Goal: Task Accomplishment & Management: Use online tool/utility

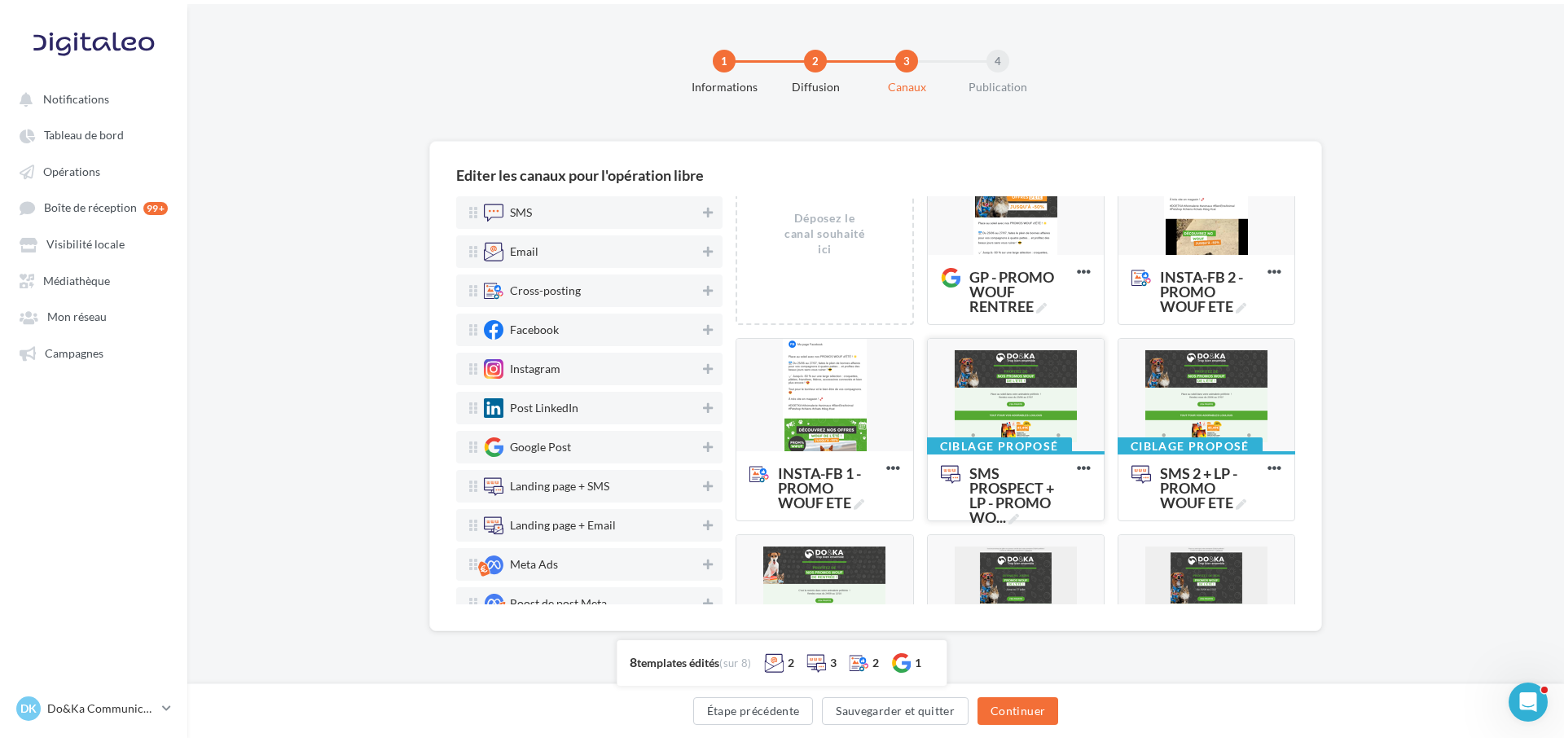
scroll to position [81, 0]
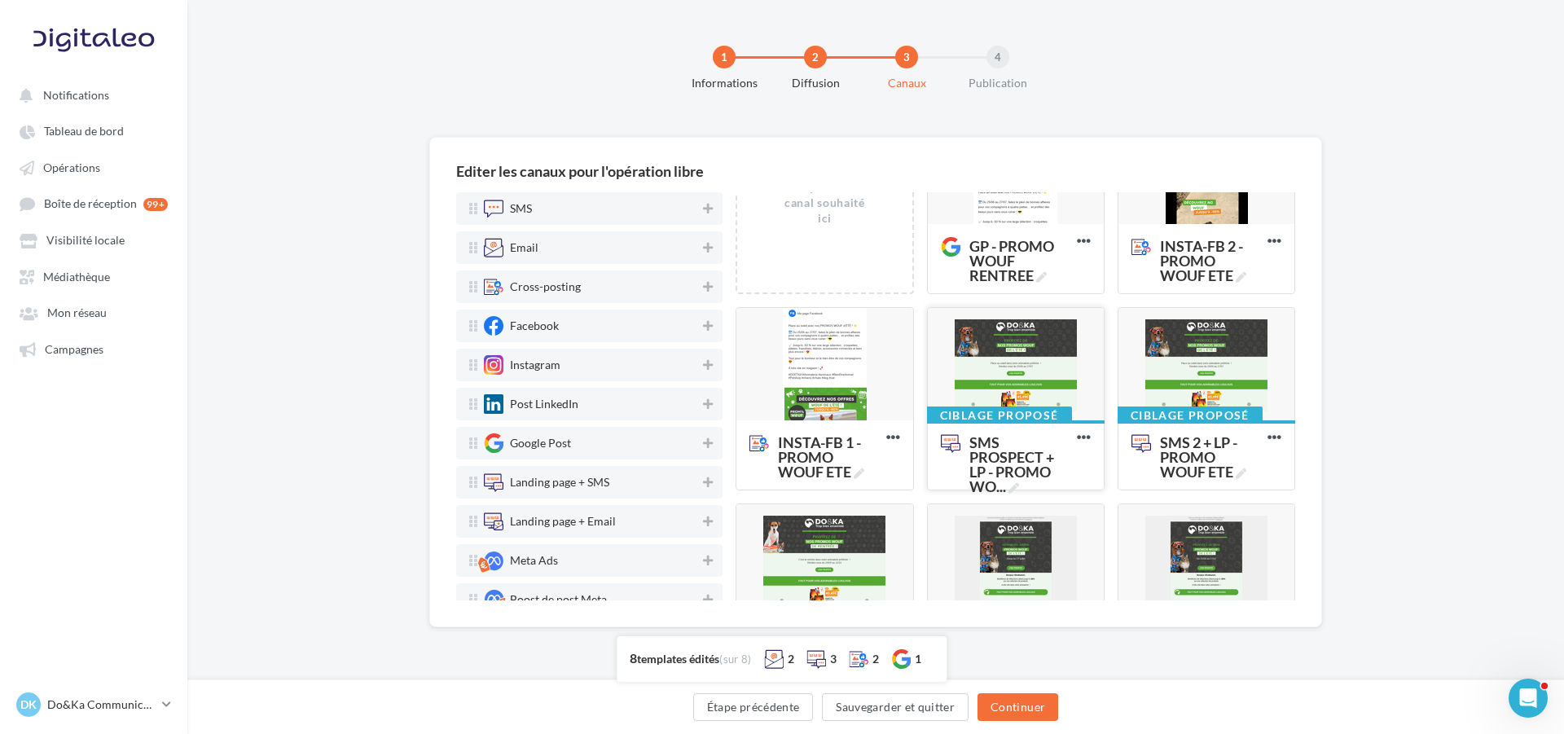
click at [1027, 368] on div at bounding box center [1016, 365] width 176 height 114
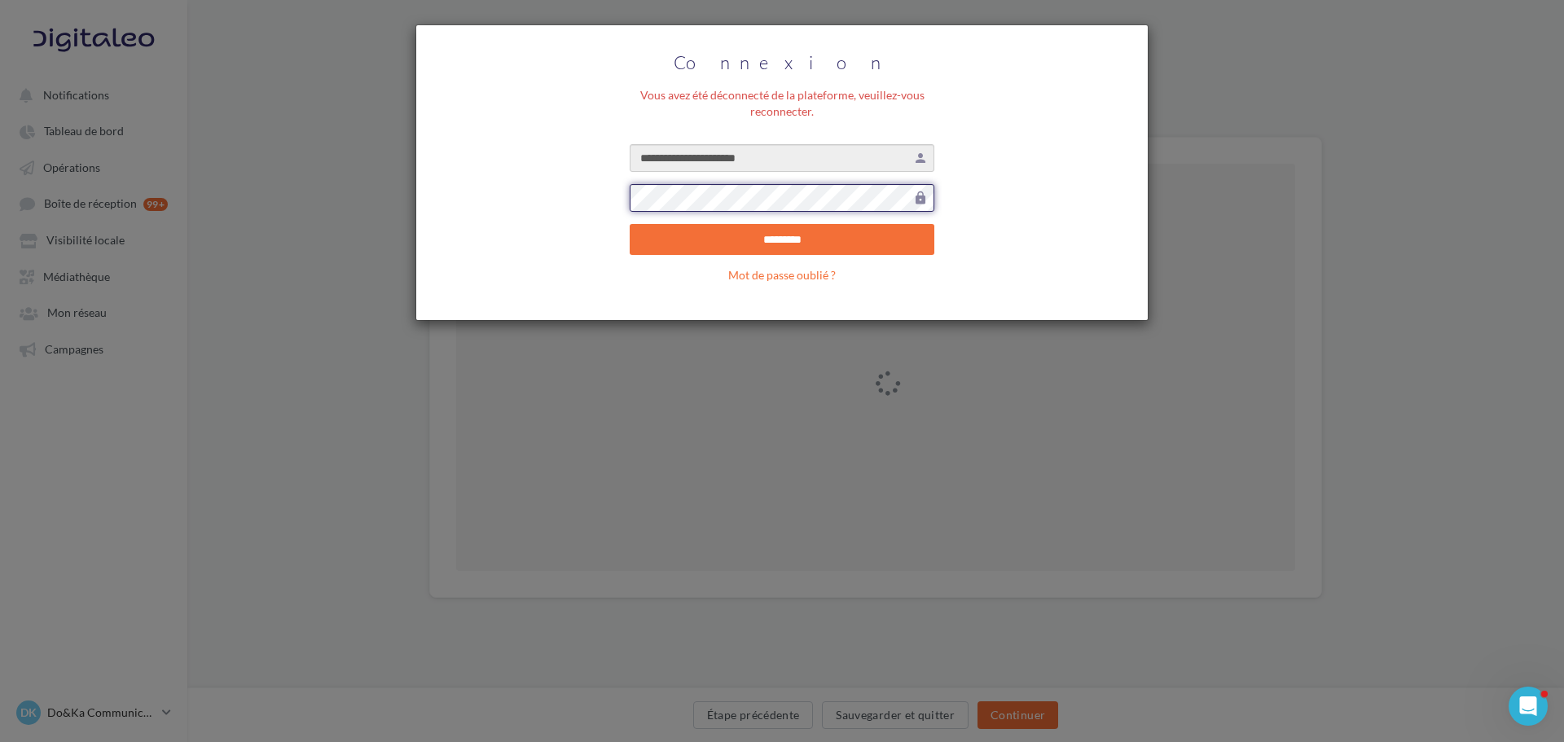
click at [630, 224] on input "*********" at bounding box center [782, 239] width 305 height 31
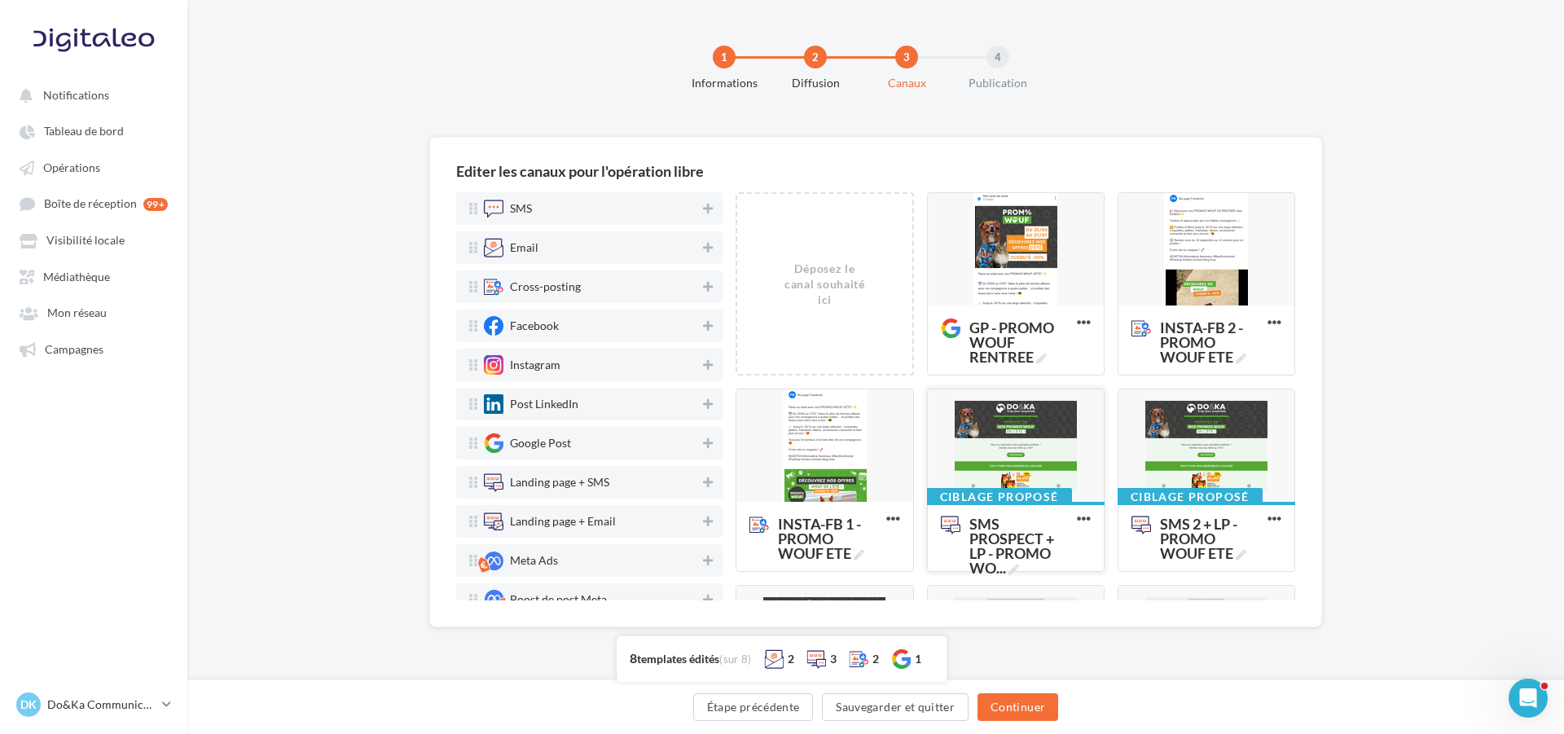
click at [1016, 415] on div at bounding box center [1016, 446] width 176 height 114
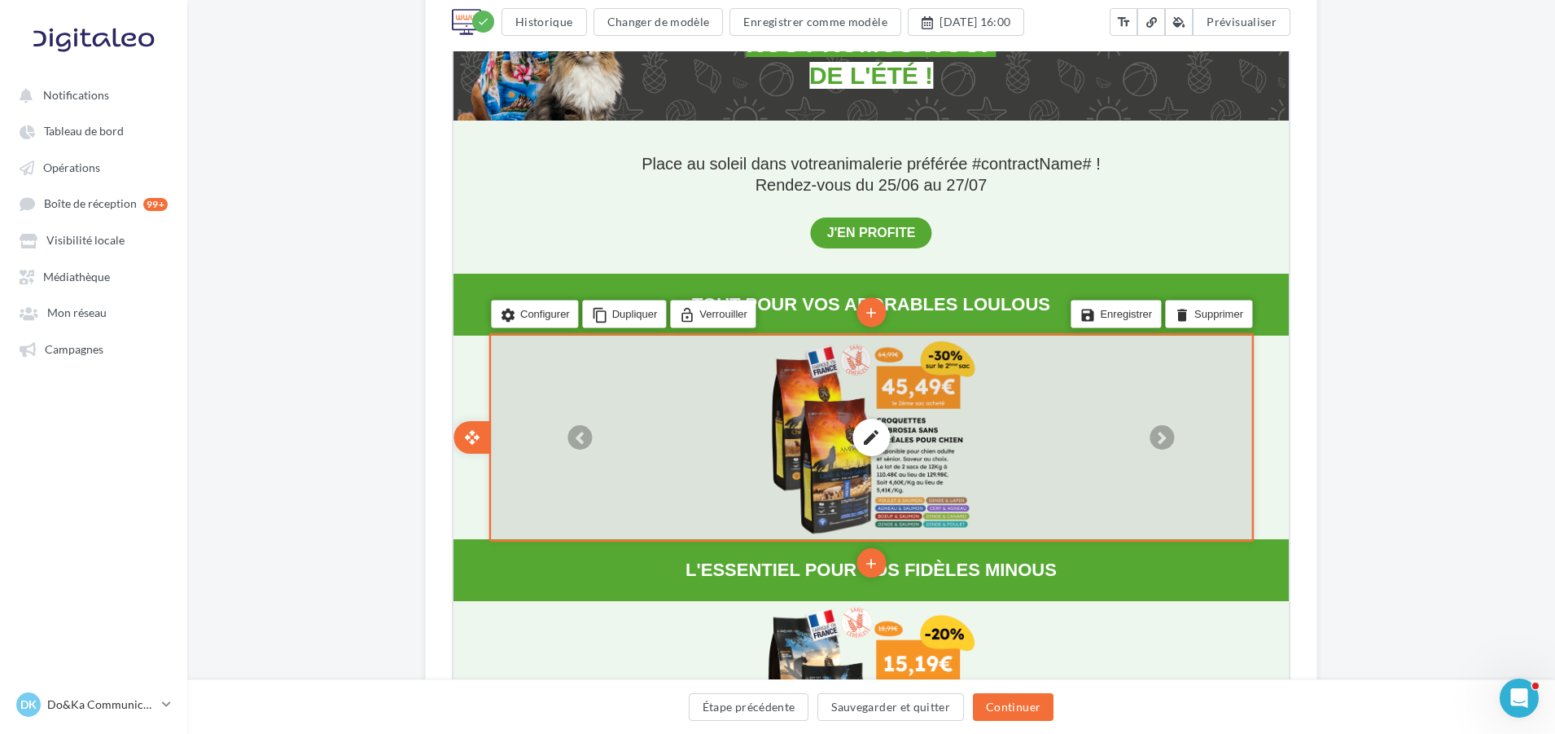
scroll to position [489, 0]
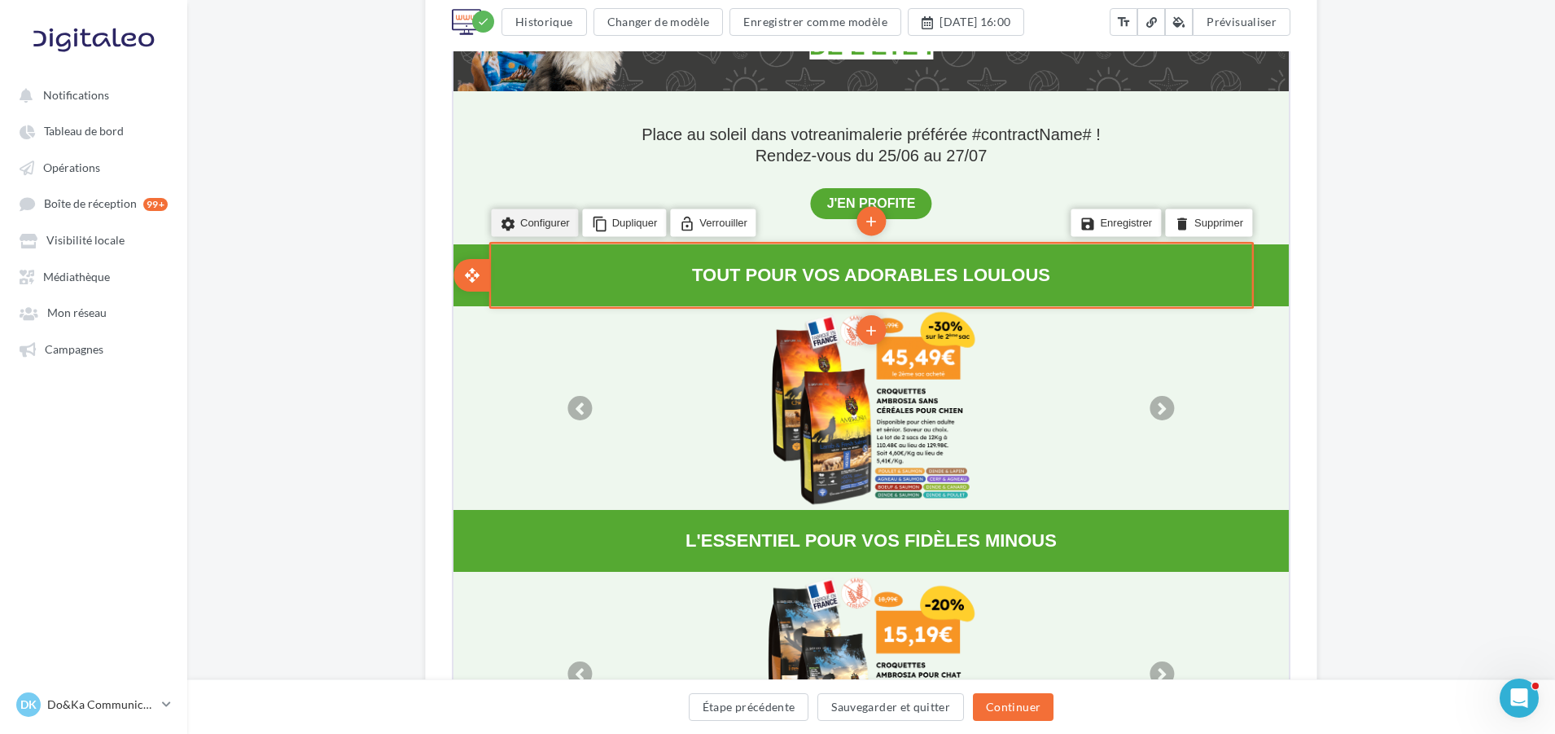
click at [541, 235] on li "settings Configurer" at bounding box center [533, 222] width 88 height 28
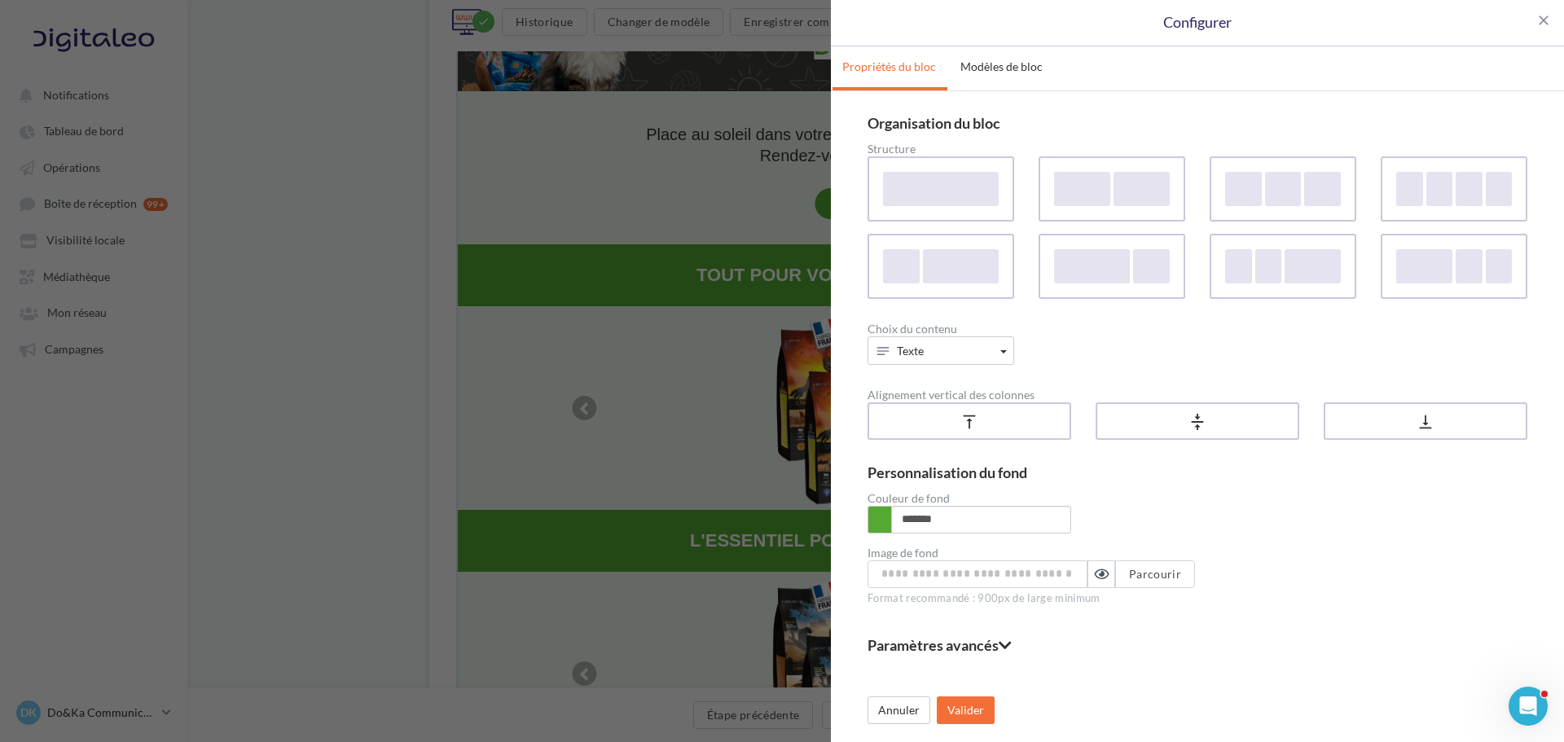
click at [618, 271] on div "**********" at bounding box center [782, 371] width 1564 height 742
click at [1538, 28] on span "close" at bounding box center [1543, 20] width 16 height 16
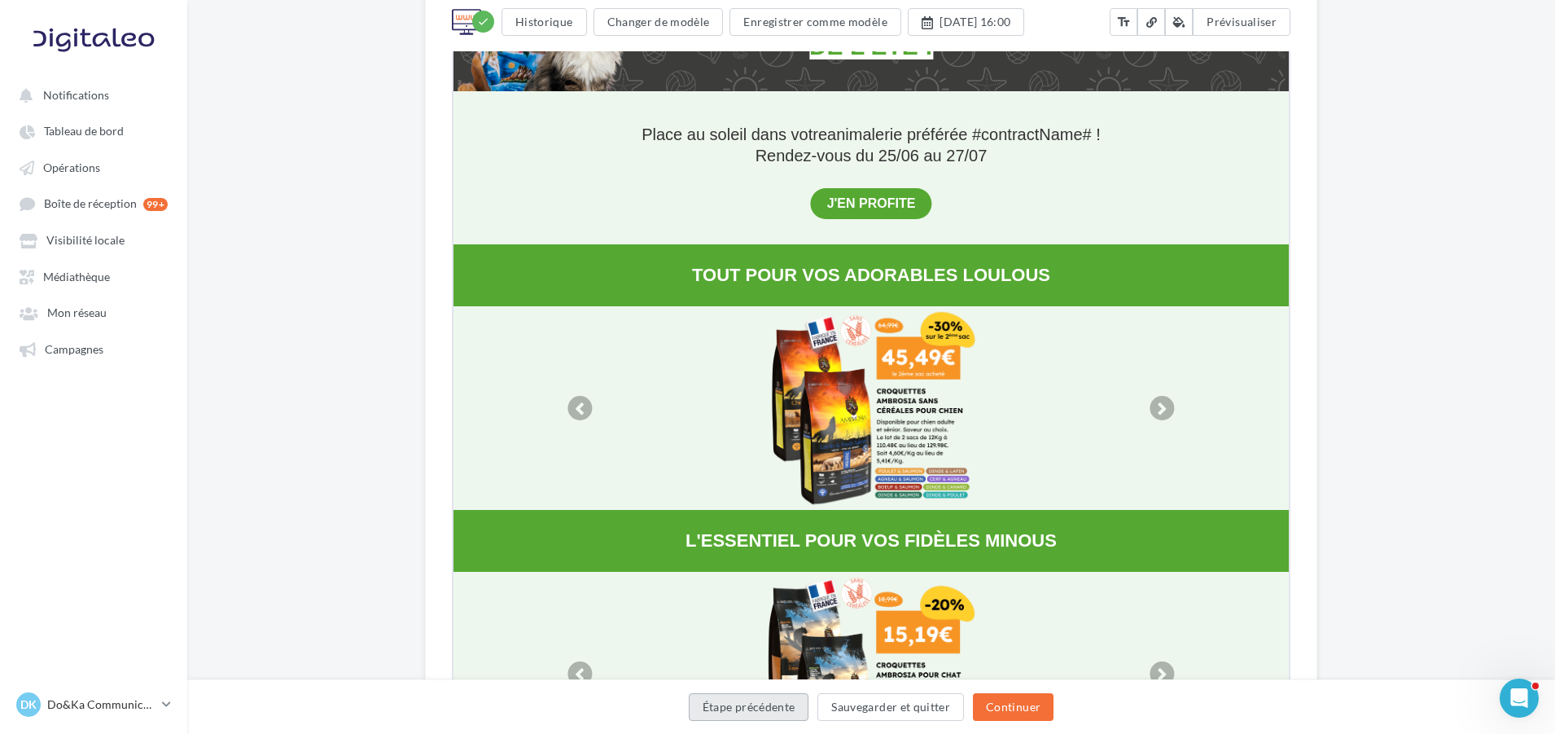
click at [797, 708] on button "Étape précédente" at bounding box center [749, 707] width 121 height 28
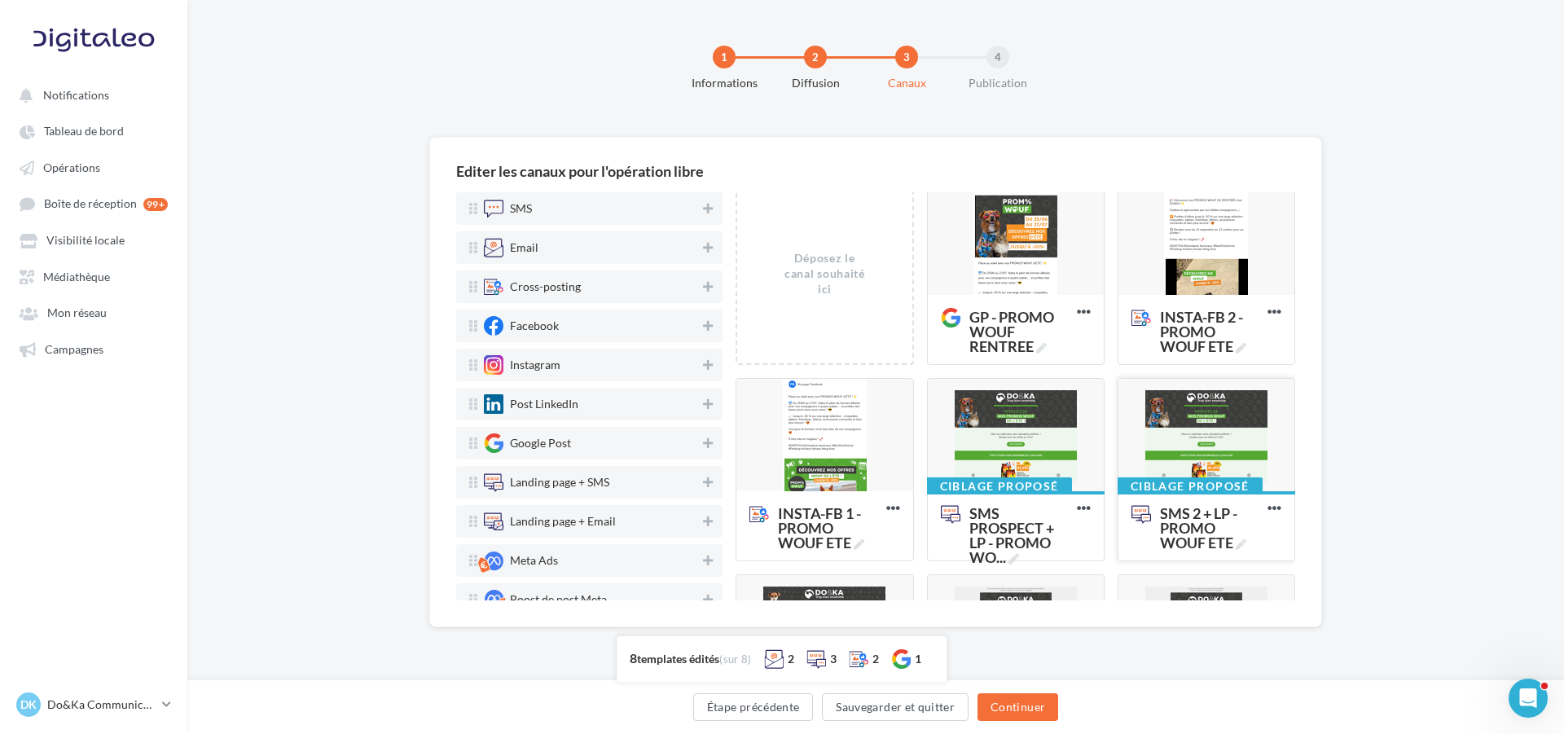
scroll to position [0, 0]
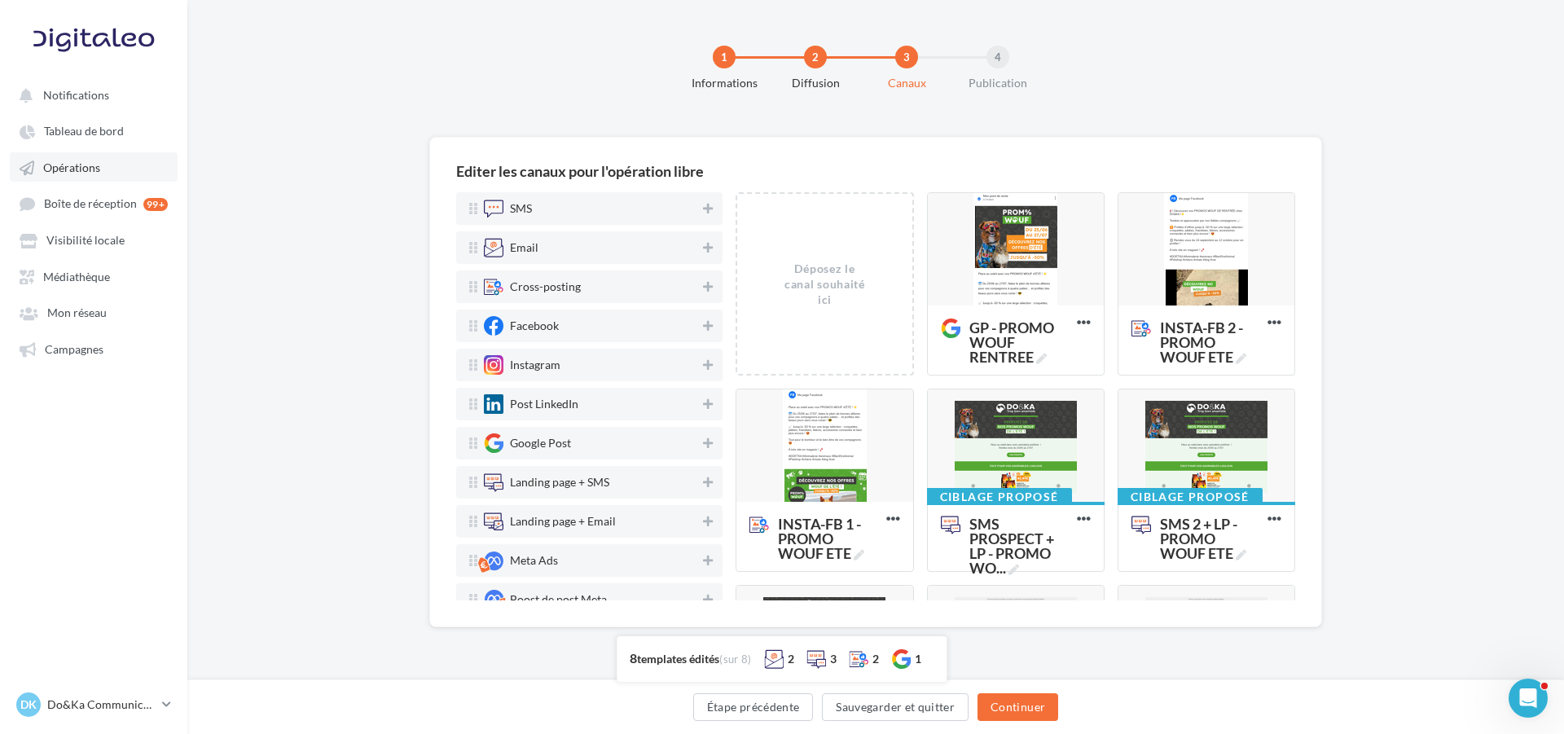
click at [79, 166] on span "Opérations" at bounding box center [71, 167] width 57 height 14
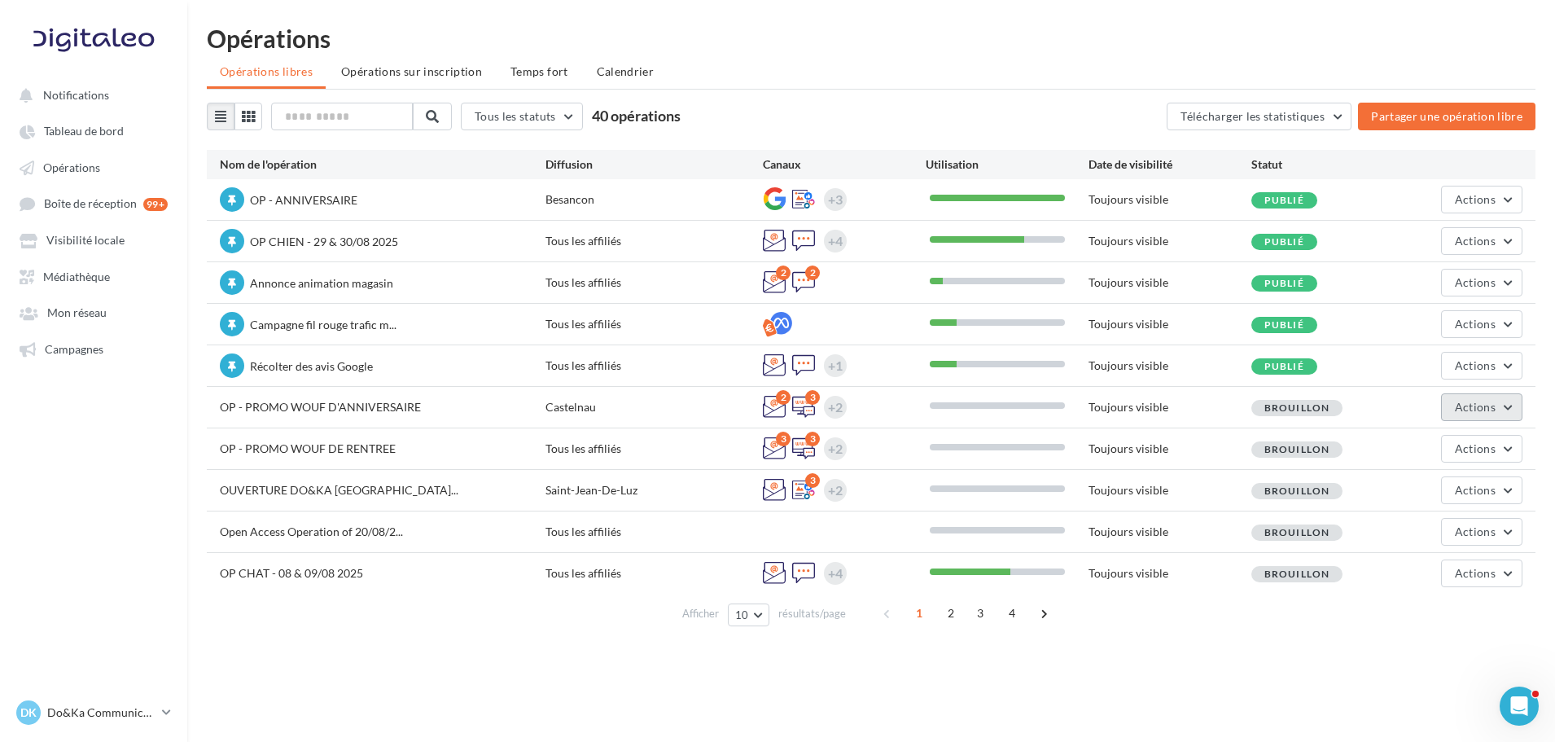
click at [1445, 402] on button "Actions" at bounding box center [1481, 407] width 81 height 28
click at [1410, 436] on button "Editer" at bounding box center [1441, 445] width 163 height 42
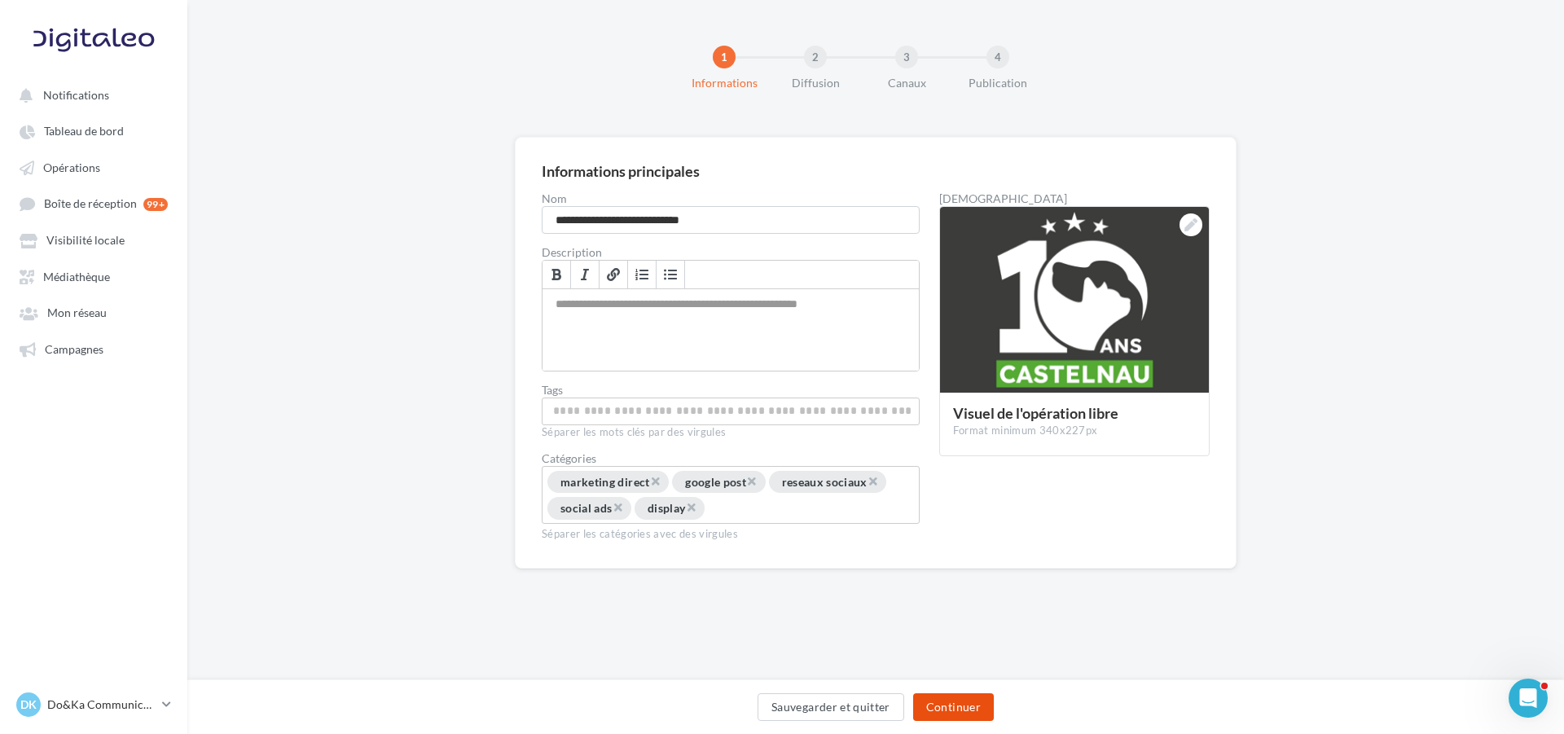
click at [949, 696] on button "Continuer" at bounding box center [953, 707] width 81 height 28
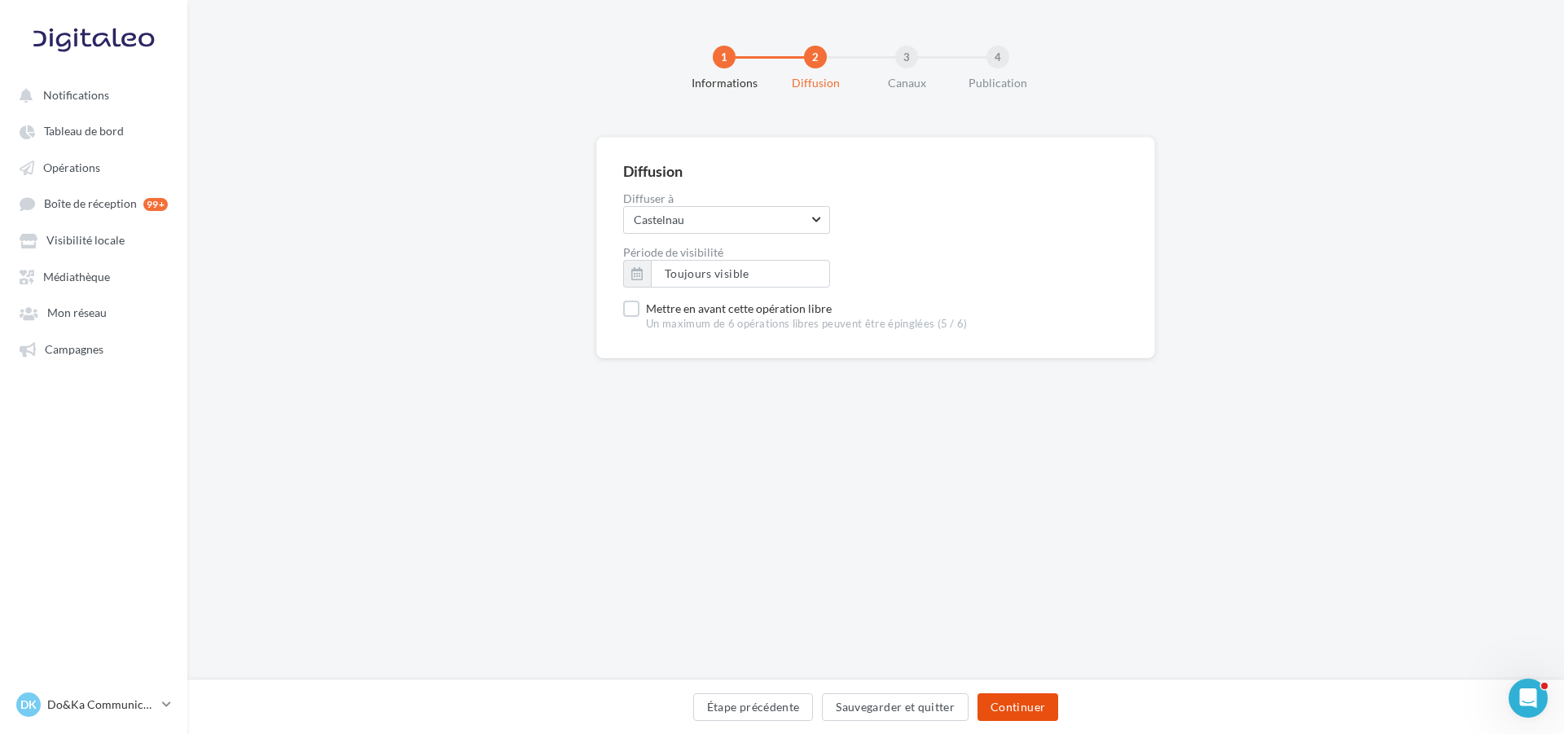
click at [1017, 708] on button "Continuer" at bounding box center [1017, 707] width 81 height 28
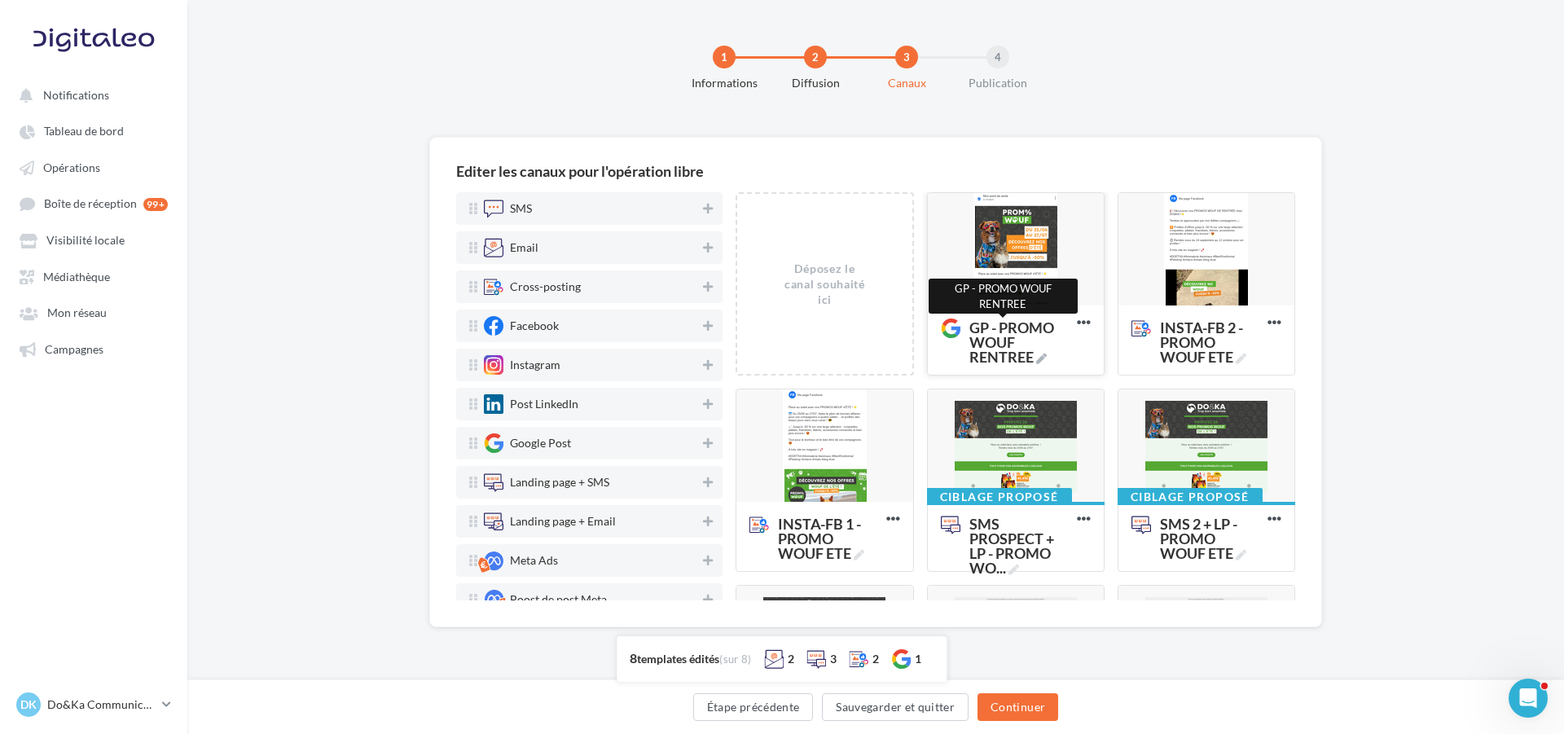
click at [1036, 358] on icon at bounding box center [1041, 358] width 11 height 11
click at [1033, 358] on textarea "GP - PROMO WOUF RENTREE GP - PROMO WOUF RENTREE" at bounding box center [996, 334] width 129 height 46
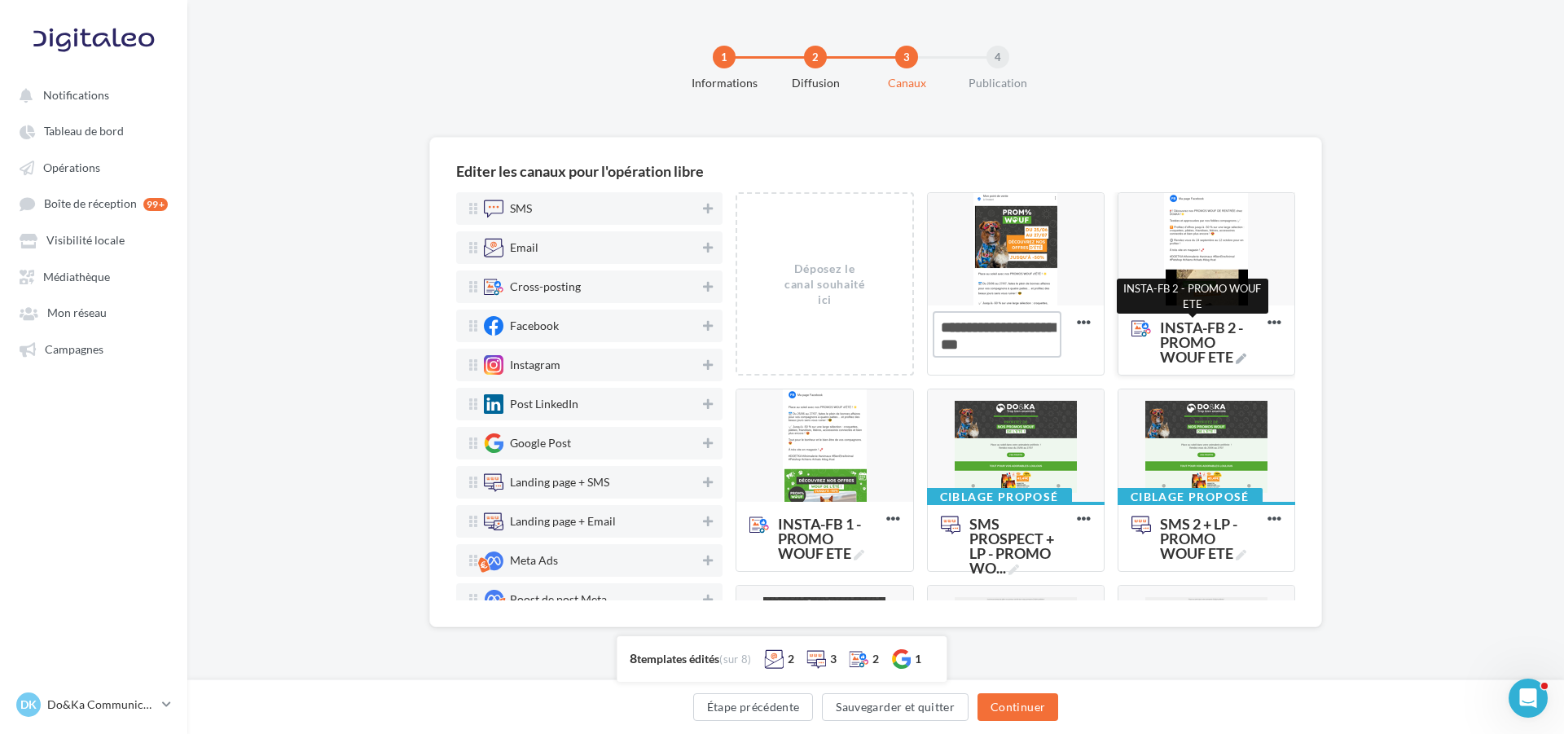
type textarea "**********"
click at [1236, 358] on icon at bounding box center [1240, 358] width 11 height 11
click at [1236, 358] on textarea "INSTA-FB 2 - PROMO WOUF ETE INSTA-FB 2 - PROMO WOUF ETE" at bounding box center [1187, 343] width 129 height 64
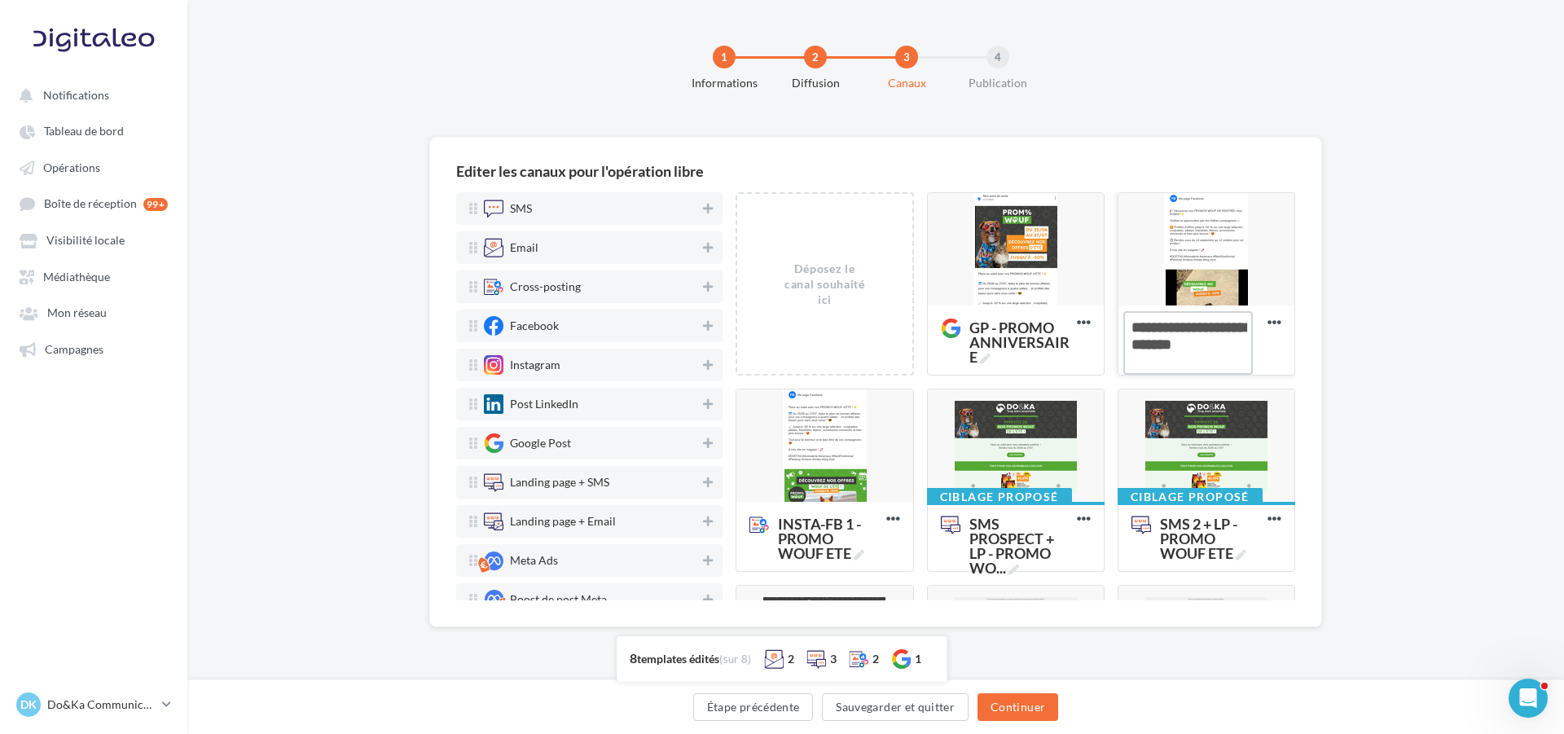
drag, startPoint x: 1186, startPoint y: 344, endPoint x: 1201, endPoint y: 361, distance: 22.5
click at [1201, 361] on textarea "INSTA-FB 2 - PROMO WOUF ETE" at bounding box center [1187, 343] width 129 height 64
paste textarea "****"
type textarea "**********"
click at [861, 559] on icon at bounding box center [858, 555] width 11 height 11
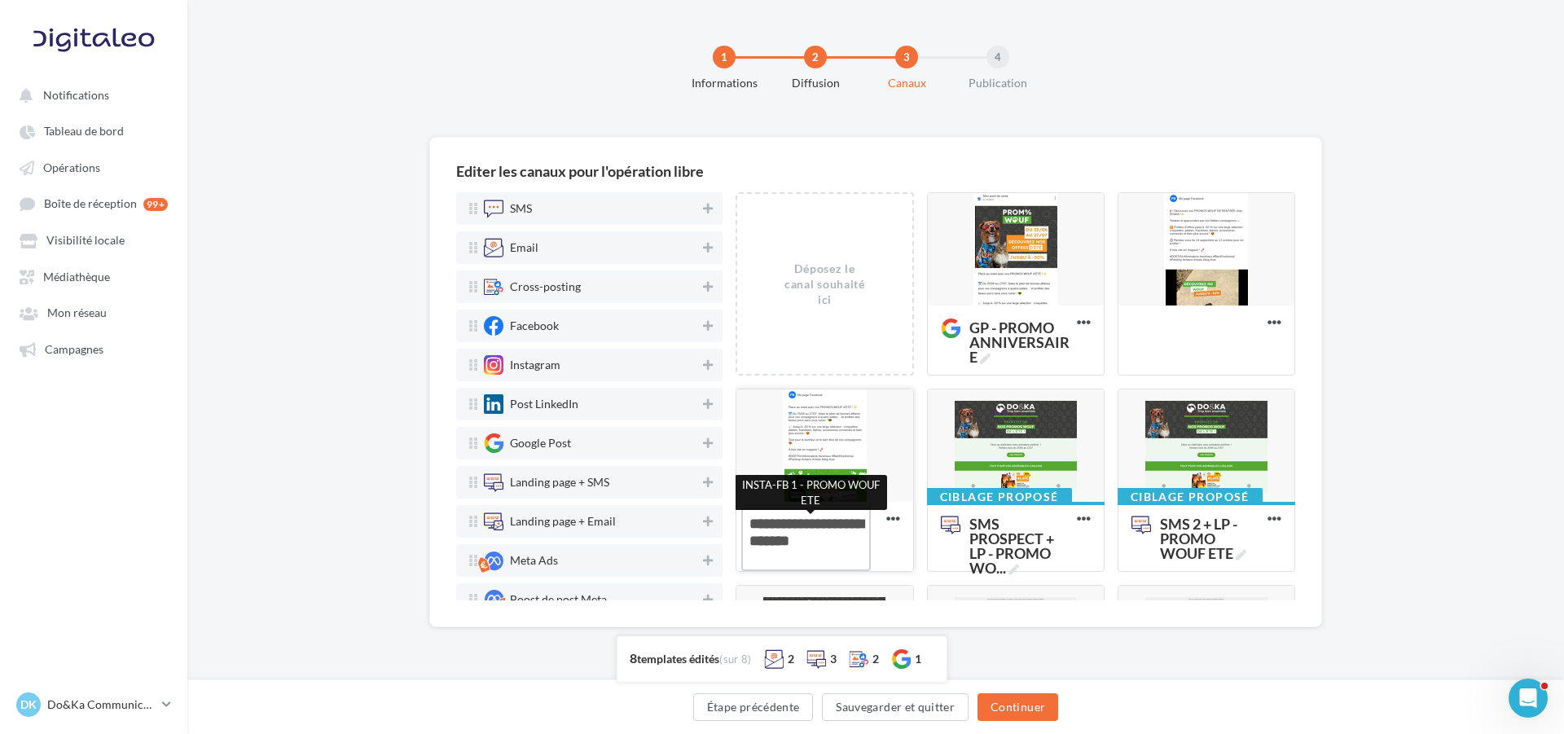
click at [861, 559] on textarea "INSTA-FB 1 - PROMO WOUF ETE INSTA-FB 1 - PROMO WOUF ETE" at bounding box center [805, 539] width 129 height 64
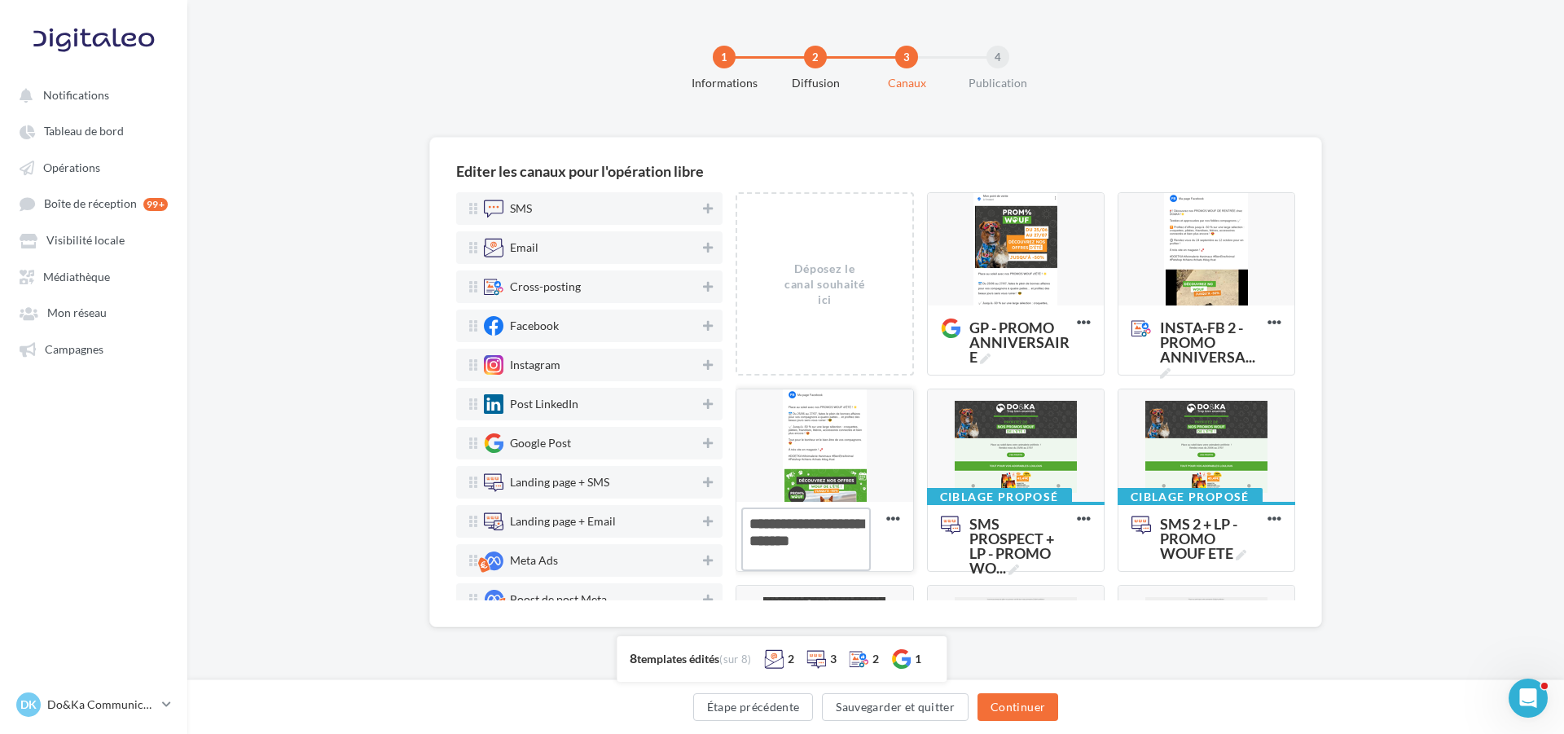
drag, startPoint x: 786, startPoint y: 559, endPoint x: 813, endPoint y: 543, distance: 31.4
click at [813, 543] on textarea "INSTA-FB 1 - PROMO WOUF ETE" at bounding box center [805, 539] width 129 height 64
paste textarea "****"
type textarea "**********"
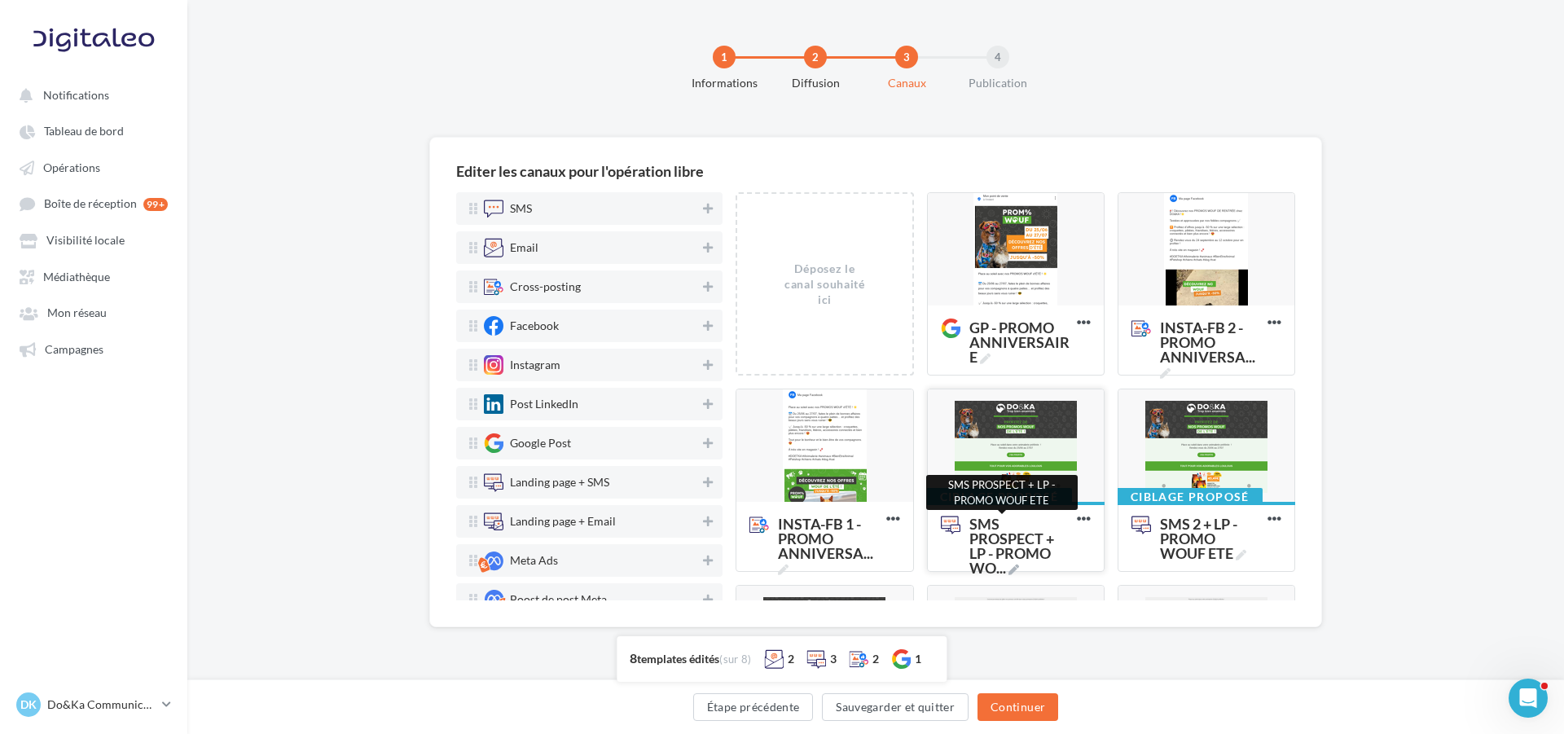
click at [1009, 568] on icon at bounding box center [1013, 569] width 11 height 11
click at [1009, 568] on textarea "SMS PROSPECT + LP - PROMO WO ... SMS PROSPECT + LP - PROMO WOUF ETE" at bounding box center [996, 539] width 129 height 64
drag, startPoint x: 1037, startPoint y: 559, endPoint x: 937, endPoint y: 562, distance: 100.2
click at [937, 562] on textarea "SMS PROSPECT + LP - PROMO WO ..." at bounding box center [996, 539] width 129 height 64
paste textarea "****"
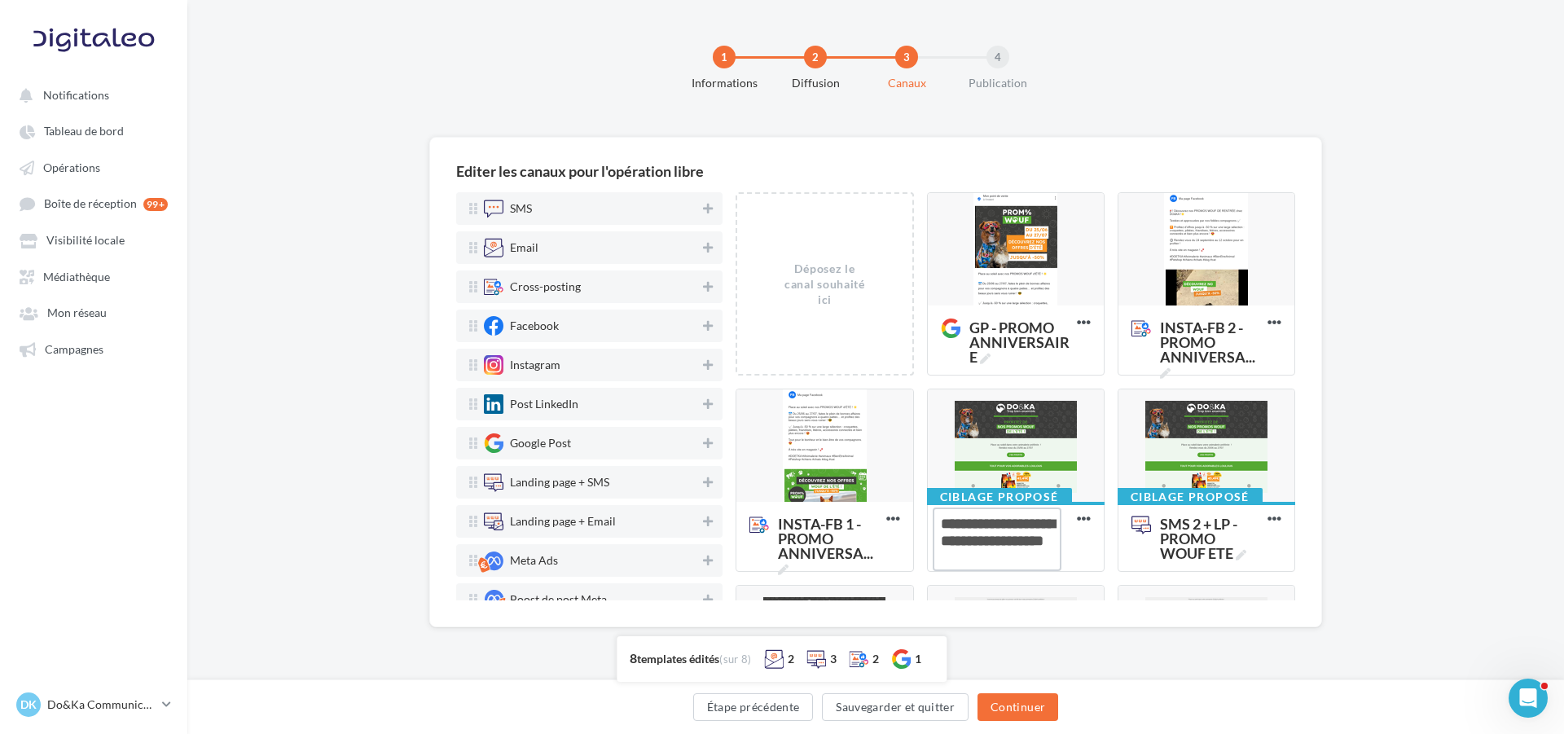
type textarea "**********"
click at [1334, 531] on div "Editer les canaux pour l'opération libre SMS Email Cross-posting Facebook Insta…" at bounding box center [875, 408] width 1376 height 542
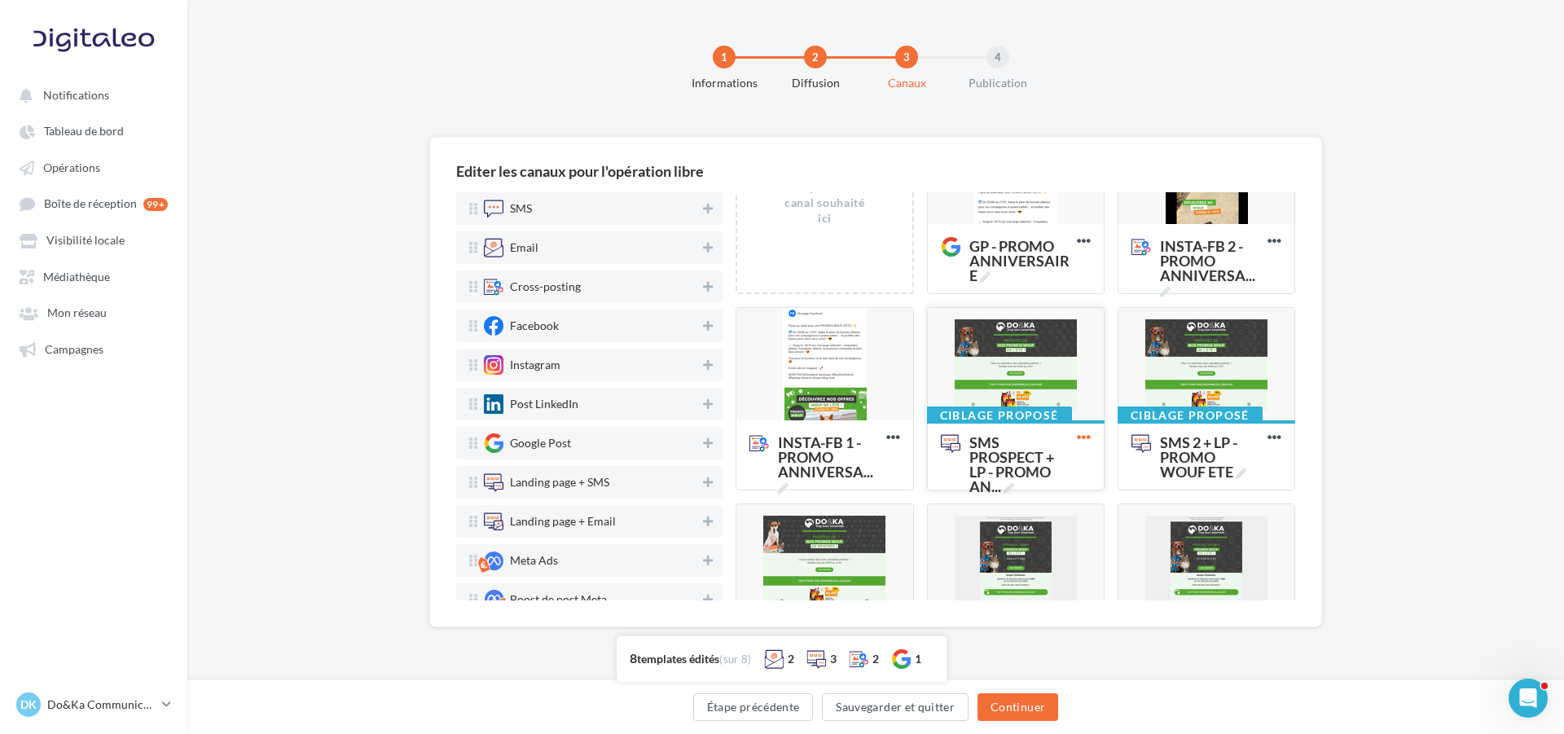
click at [1076, 436] on icon at bounding box center [1084, 437] width 40 height 40
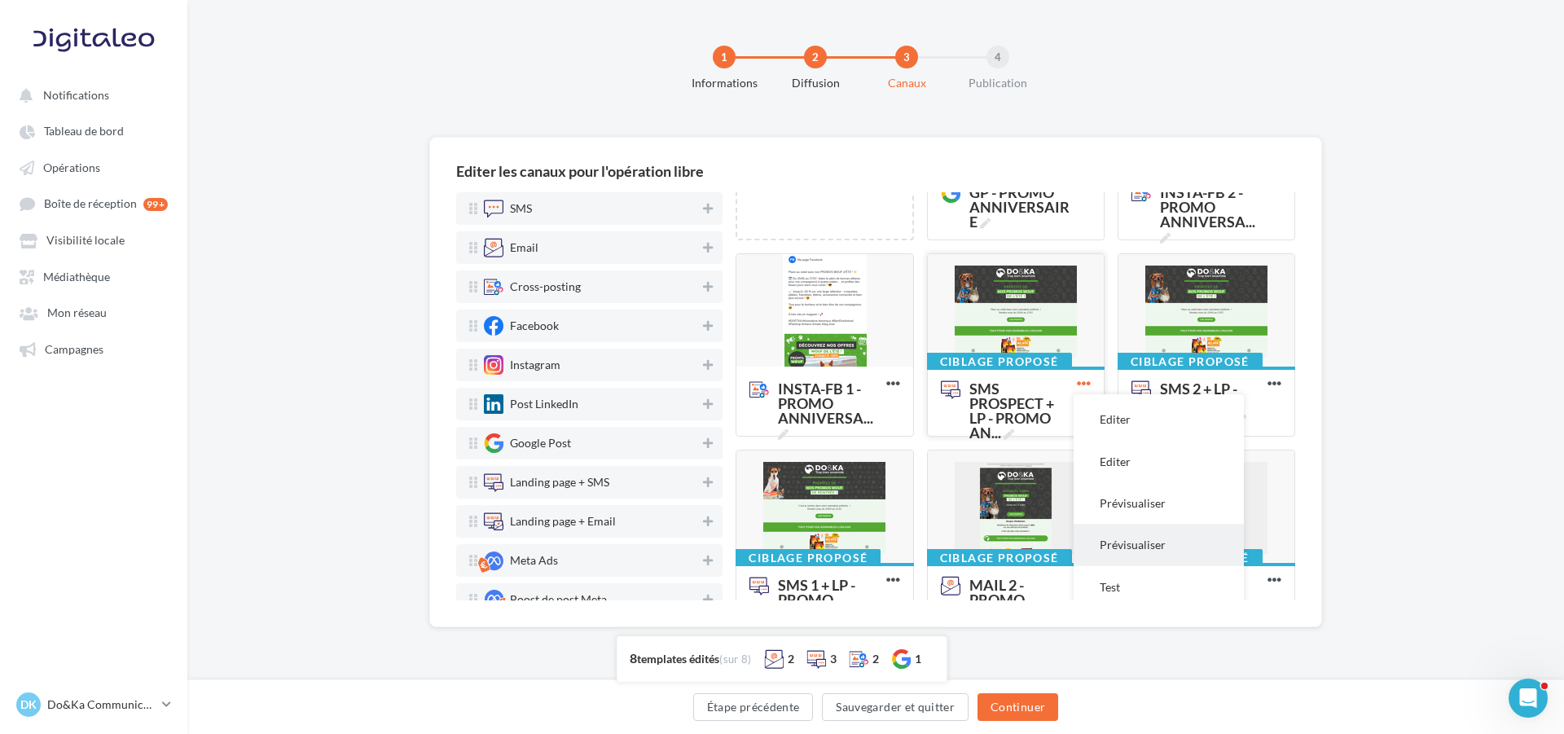
scroll to position [163, 0]
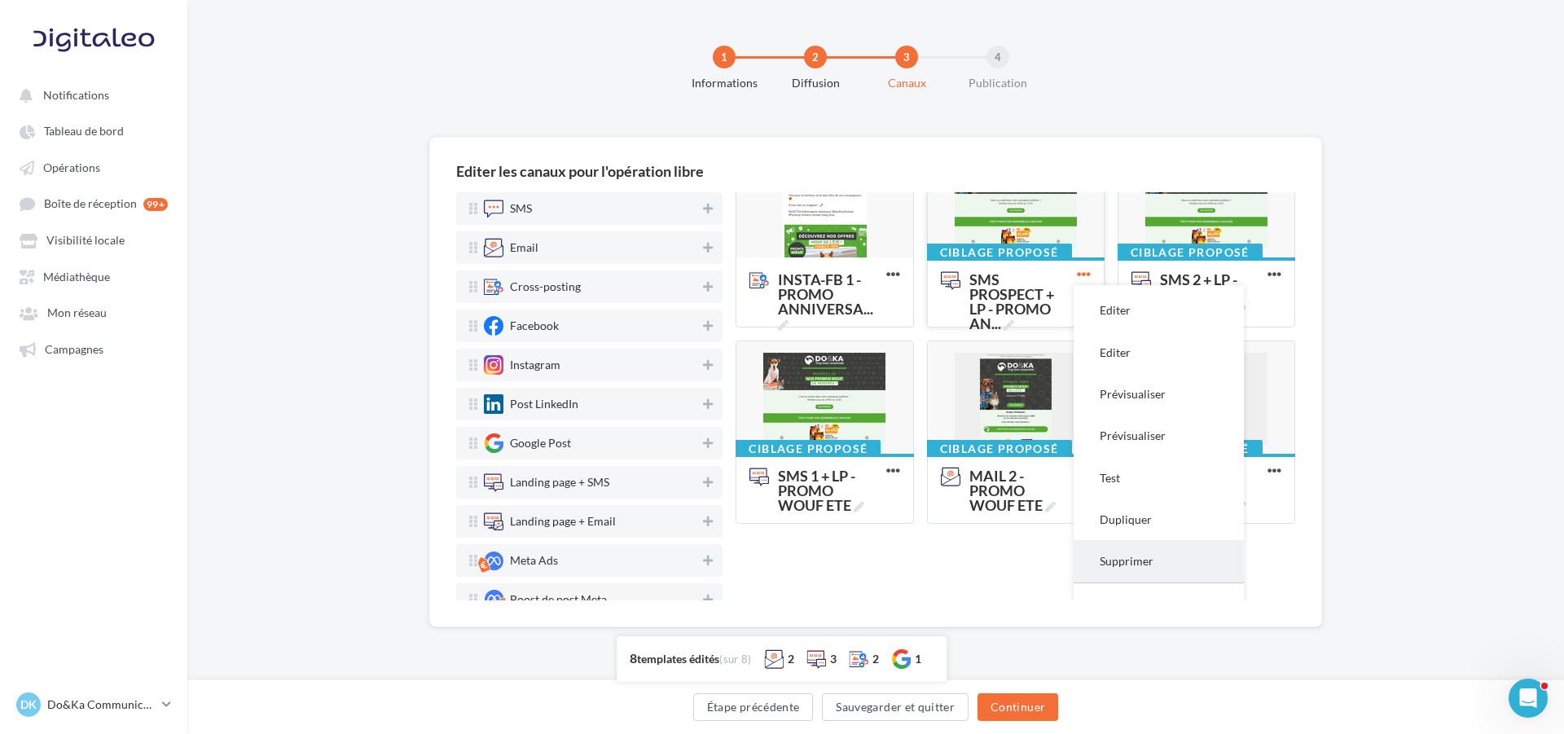
click at [1151, 566] on button "Supprimer" at bounding box center [1158, 561] width 170 height 42
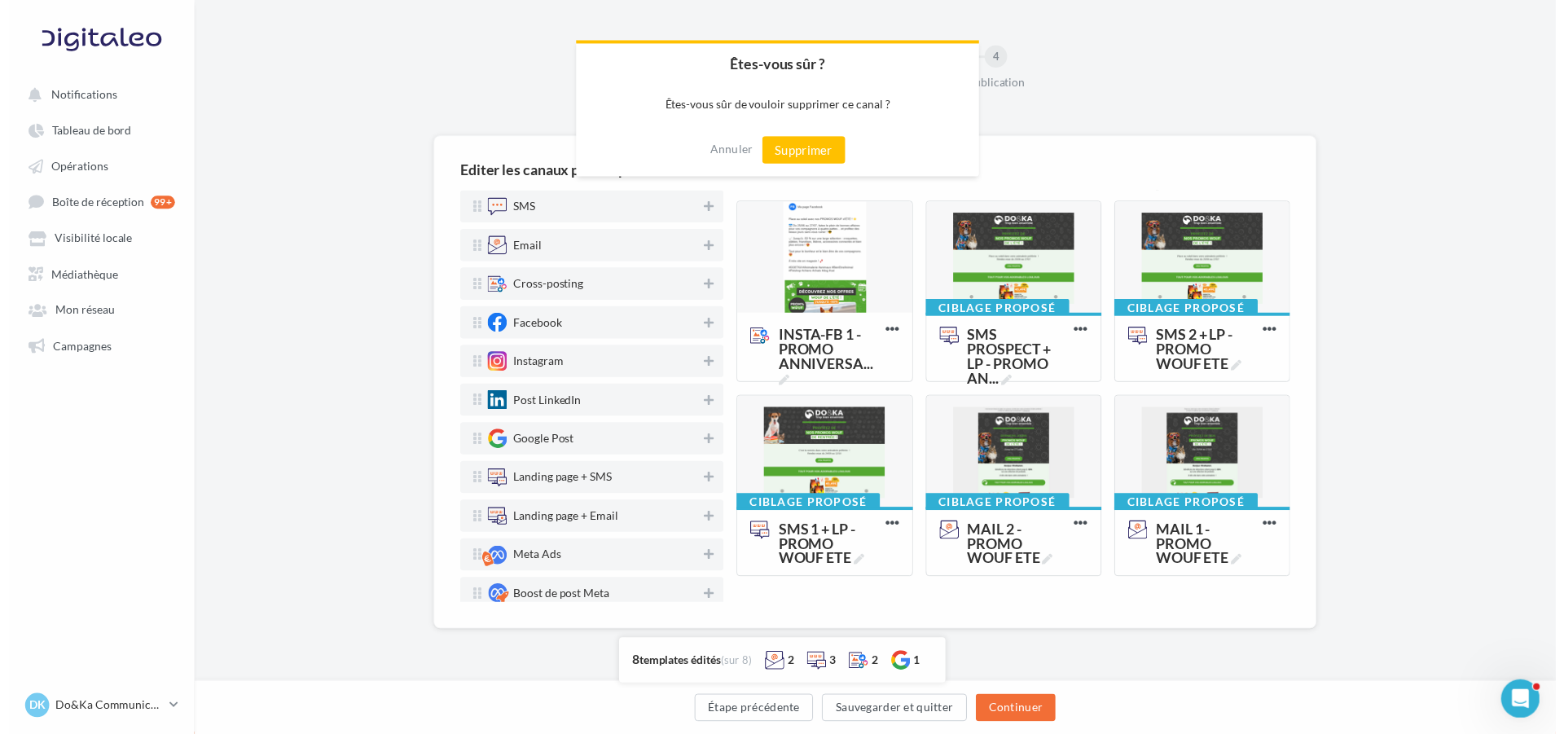
scroll to position [186, 0]
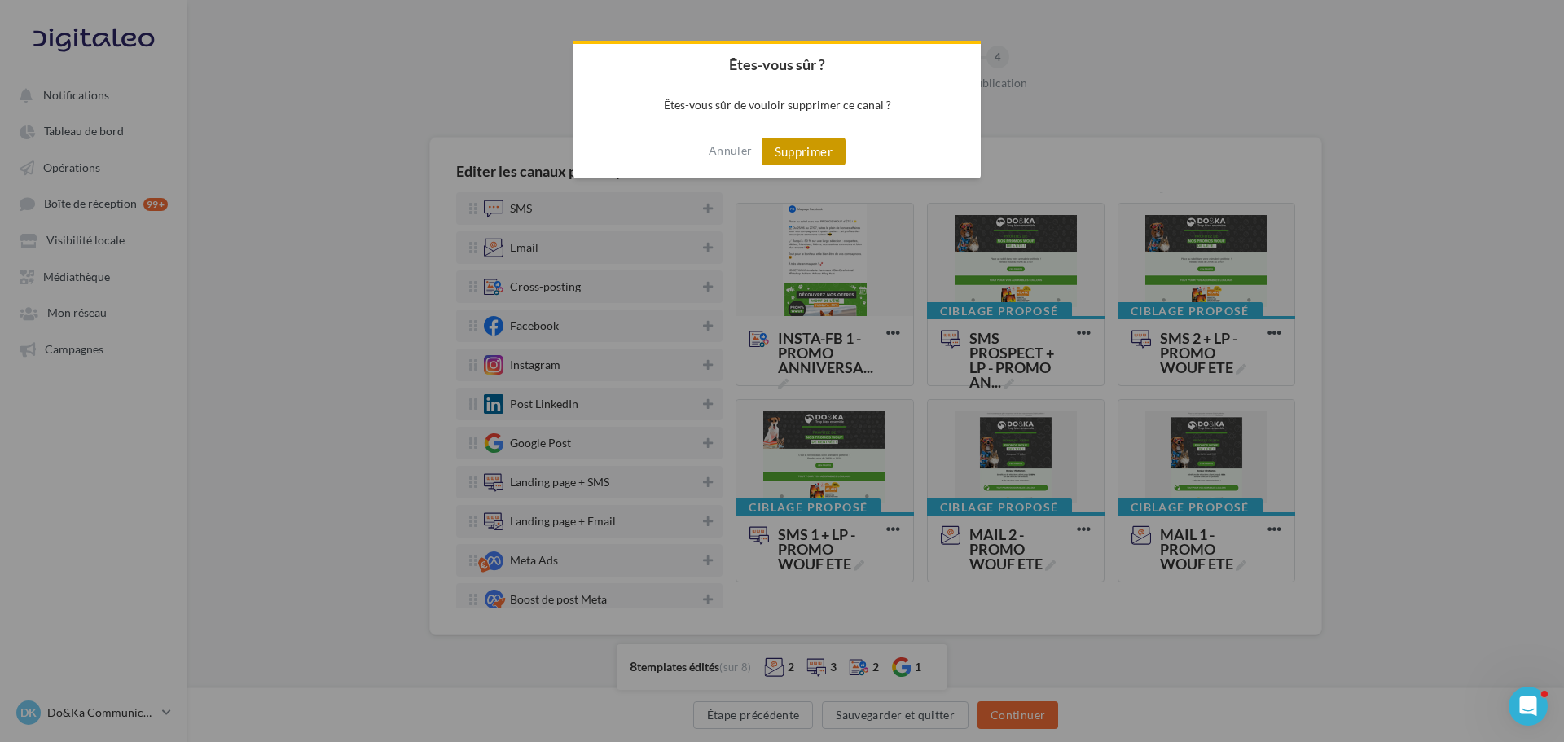
click at [821, 159] on button "Supprimer" at bounding box center [803, 152] width 84 height 28
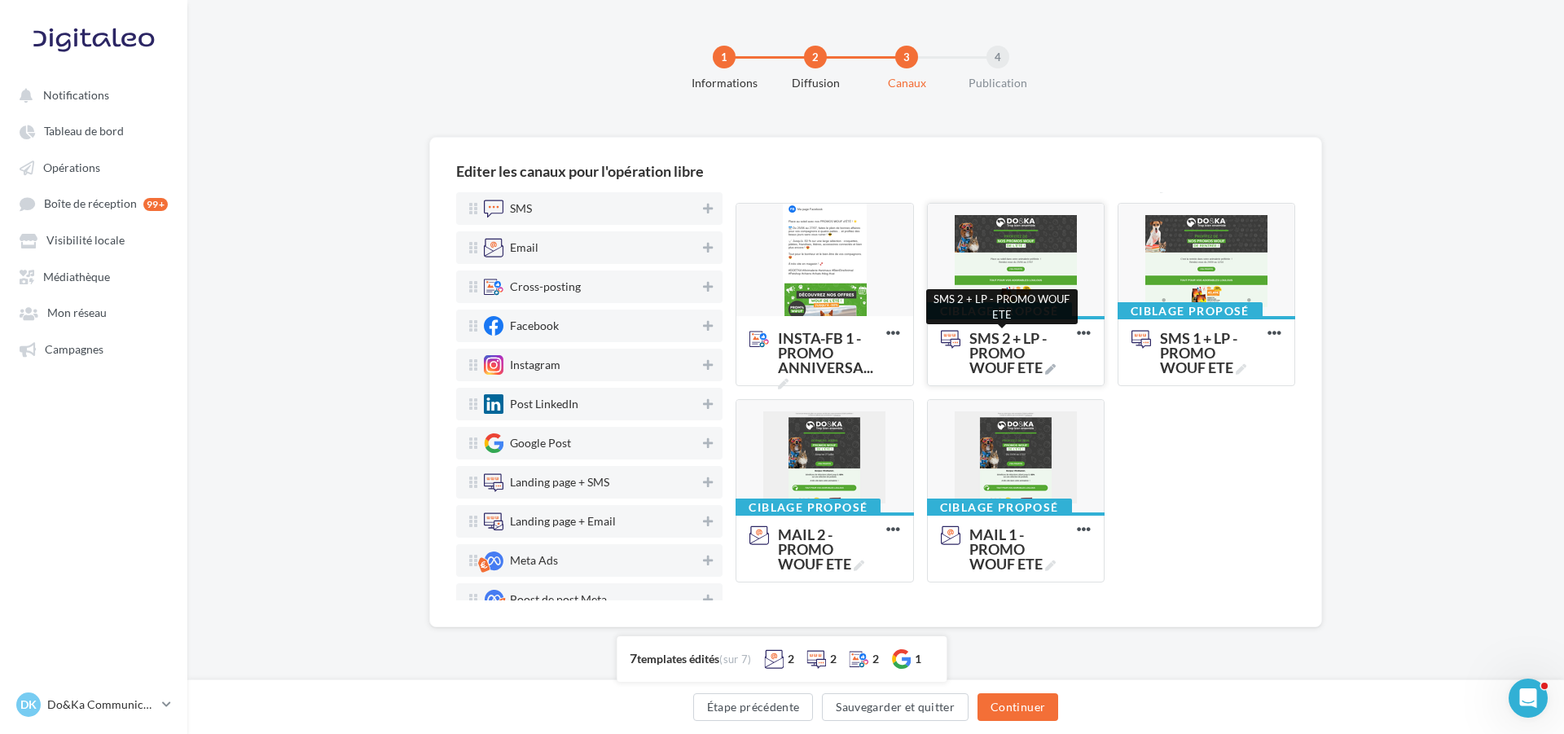
click at [1046, 368] on icon at bounding box center [1050, 369] width 11 height 11
click at [1046, 368] on textarea "SMS 2 + LP - PROMO WOUF ETE SMS 2 + LP - PROMO WOUF ETE" at bounding box center [996, 354] width 129 height 64
click at [1184, 433] on div "Déposez le canal souhaité ici GP - PROMO ANNIVERSAIRE Editer Prévisualiser Dupl…" at bounding box center [1021, 301] width 572 height 589
click at [1079, 331] on icon at bounding box center [1084, 333] width 40 height 40
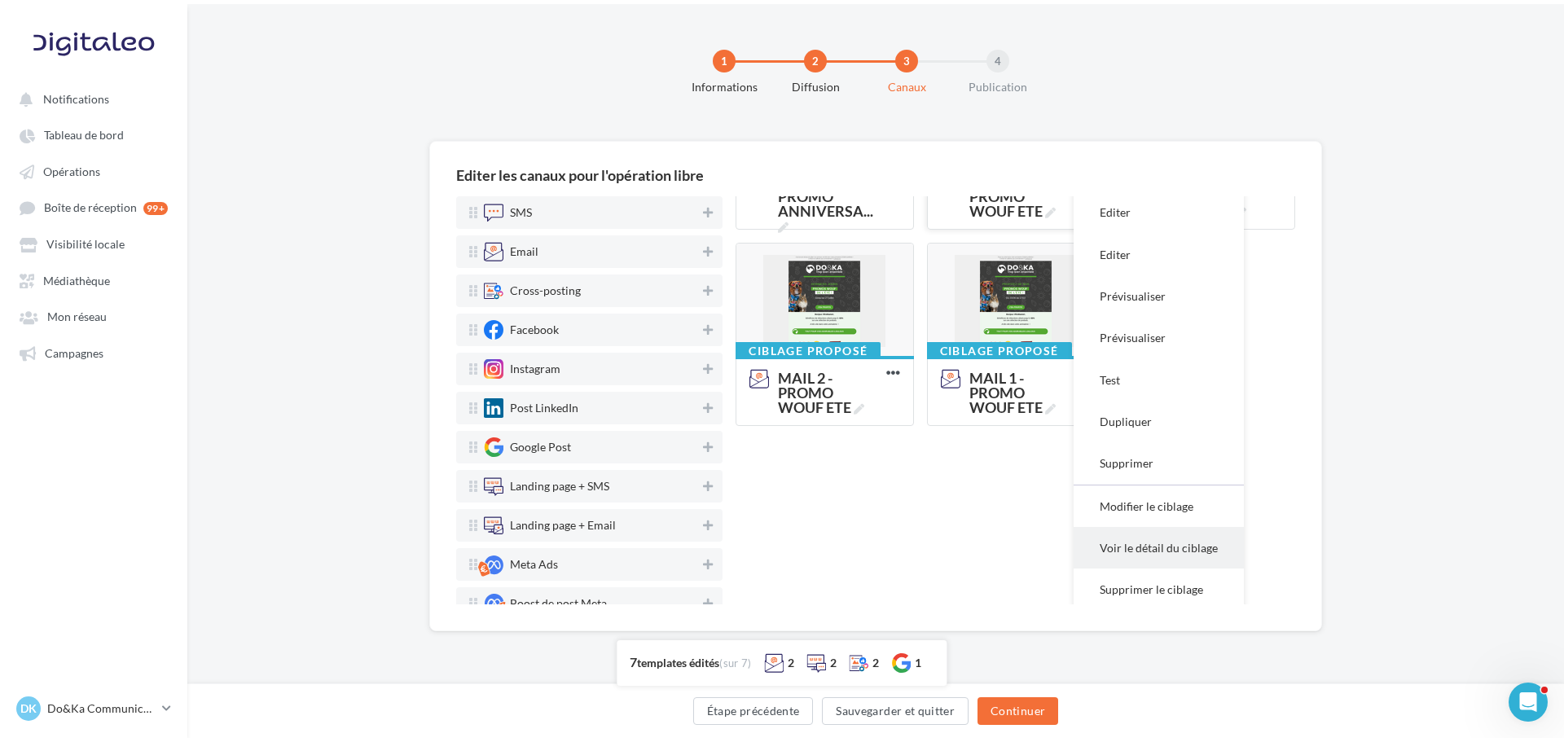
scroll to position [348, 0]
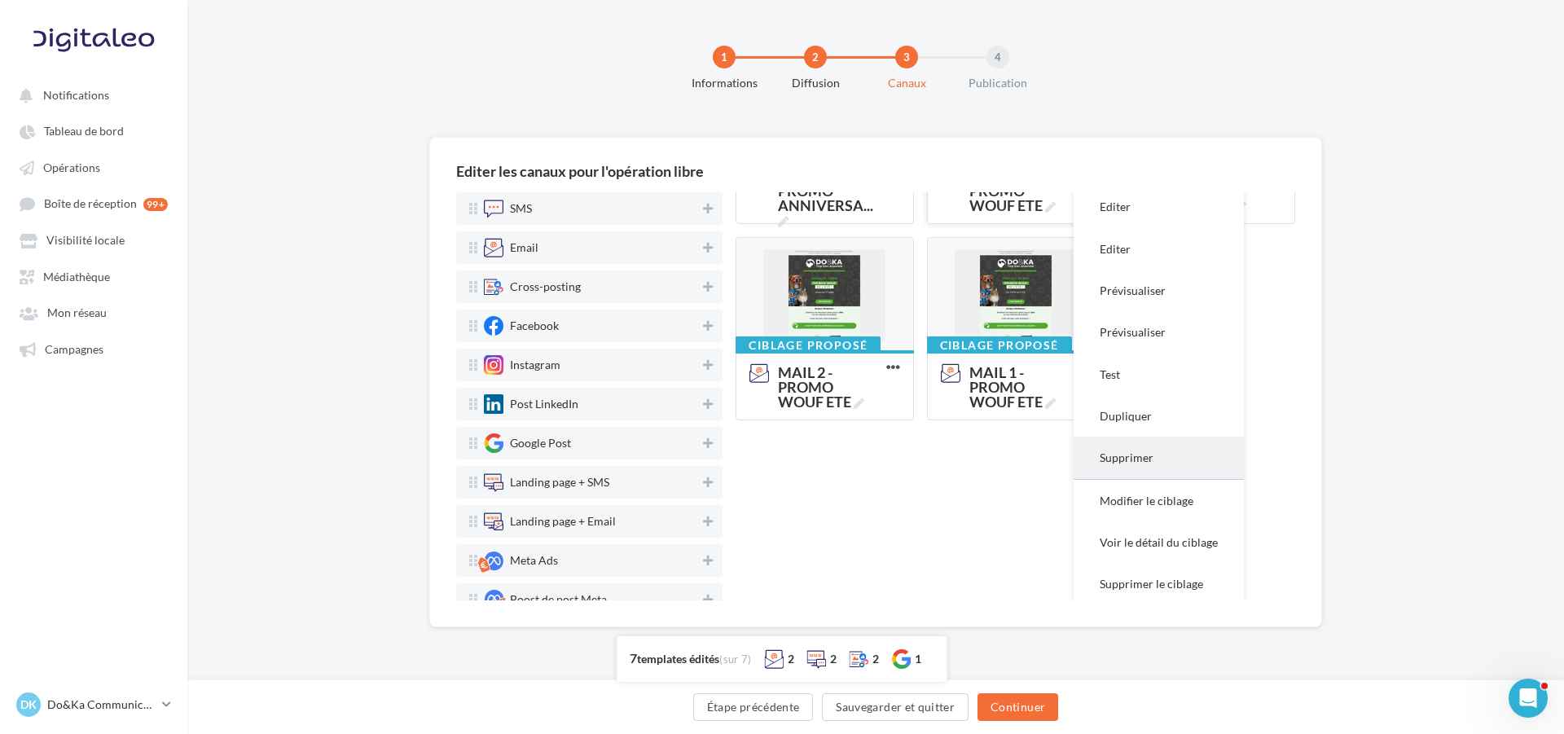
click at [1138, 458] on button "Supprimer" at bounding box center [1158, 457] width 170 height 42
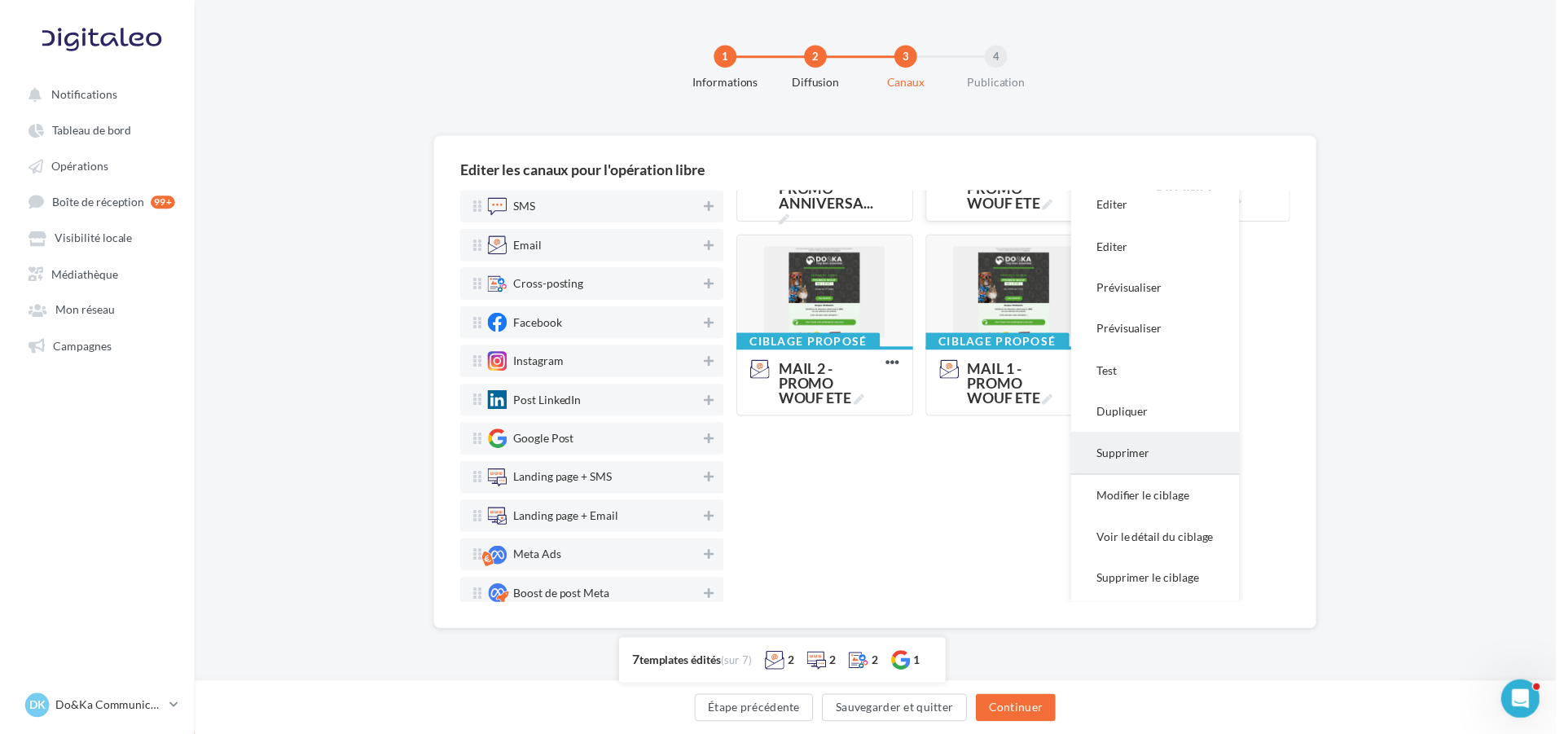
scroll to position [186, 0]
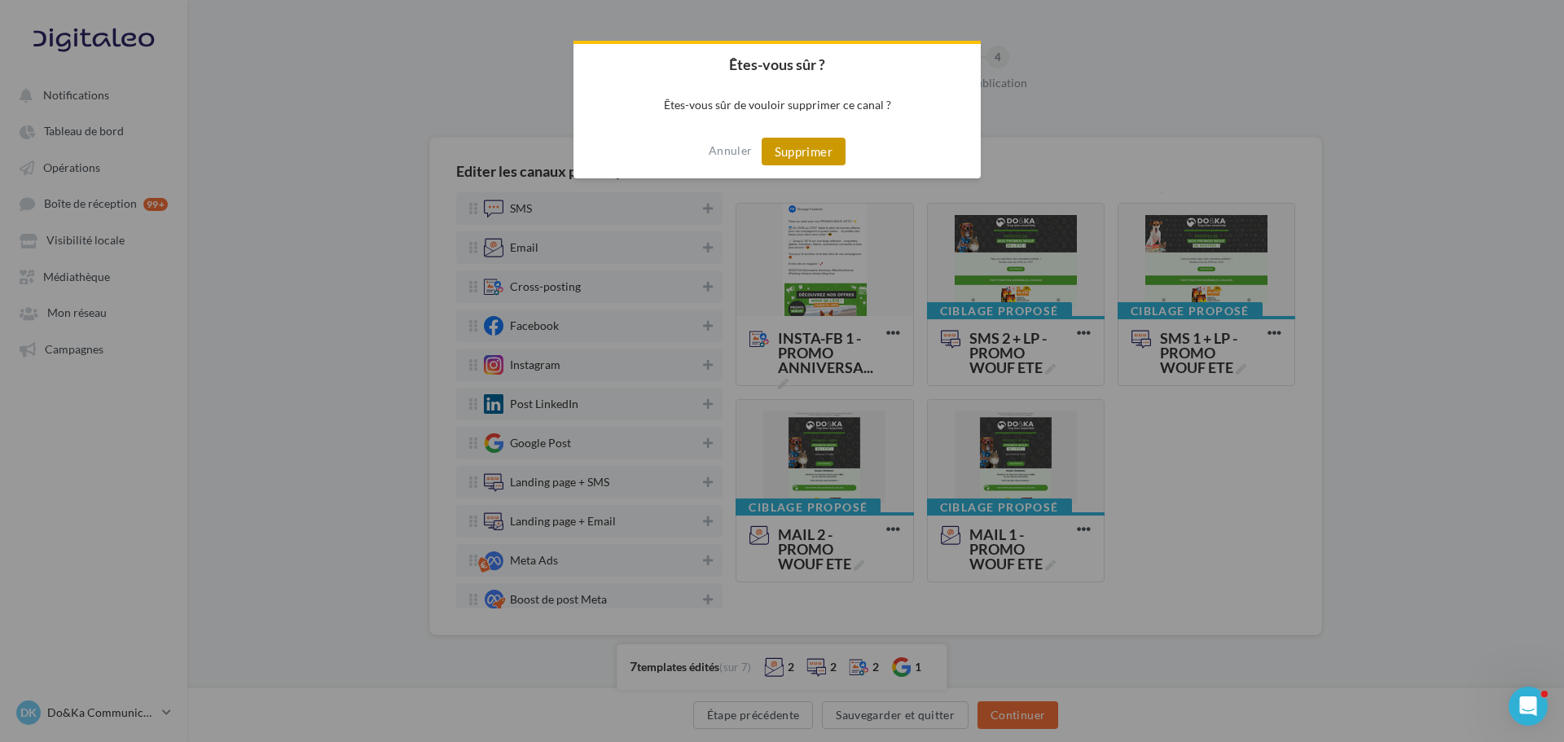
click at [818, 151] on button "Supprimer" at bounding box center [803, 152] width 84 height 28
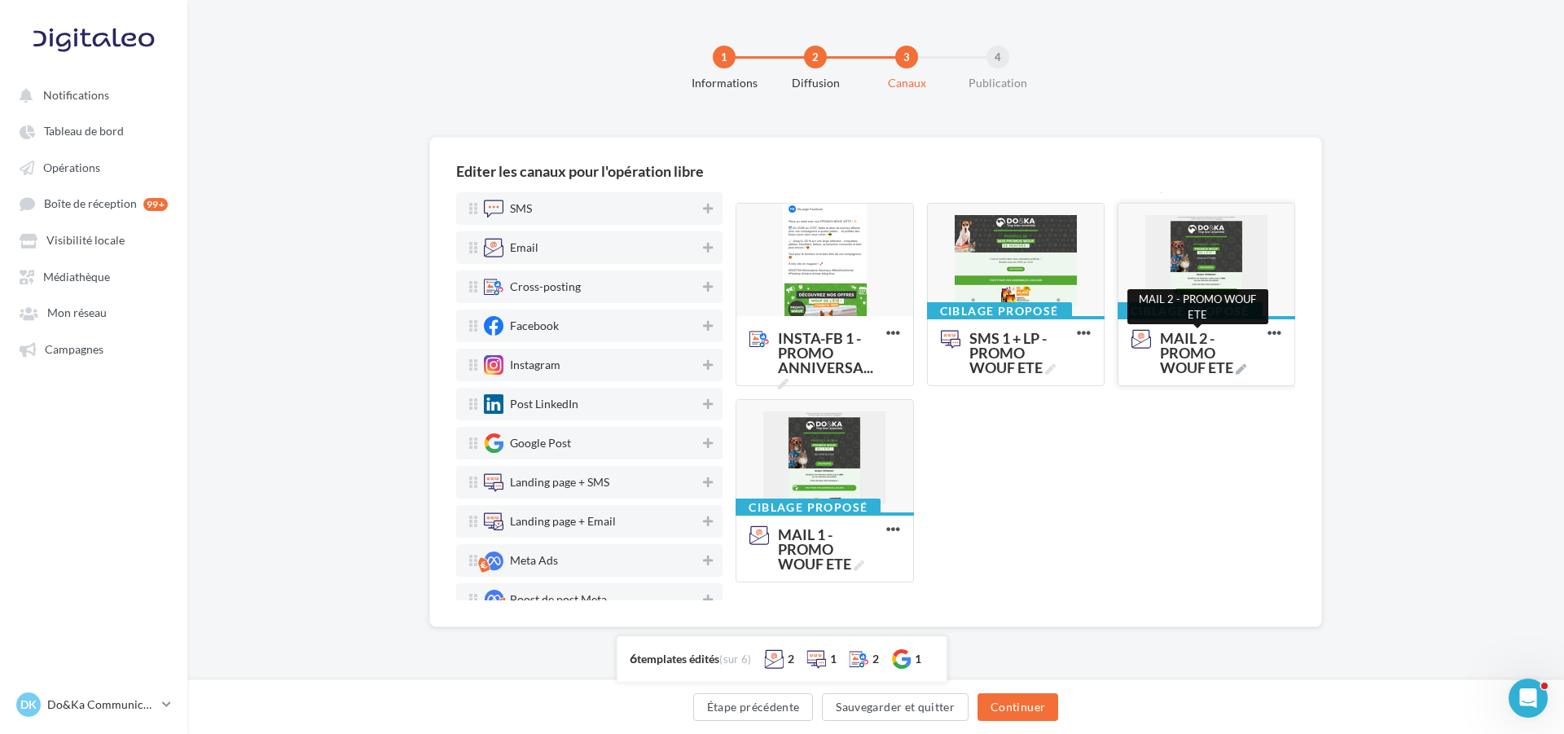
click at [1236, 372] on icon at bounding box center [1240, 369] width 11 height 11
click at [1236, 368] on textarea "MAIL 2 - PROMO WOUF ETE MAIL 2 - PROMO WOUF ETE" at bounding box center [1187, 345] width 129 height 46
click at [1274, 450] on div "Déposez le canal souhaité ici GP - PROMO ANNIVERSAIRE Editer Prévisualiser Dupl…" at bounding box center [1021, 301] width 572 height 589
click at [1275, 335] on icon at bounding box center [1274, 333] width 40 height 40
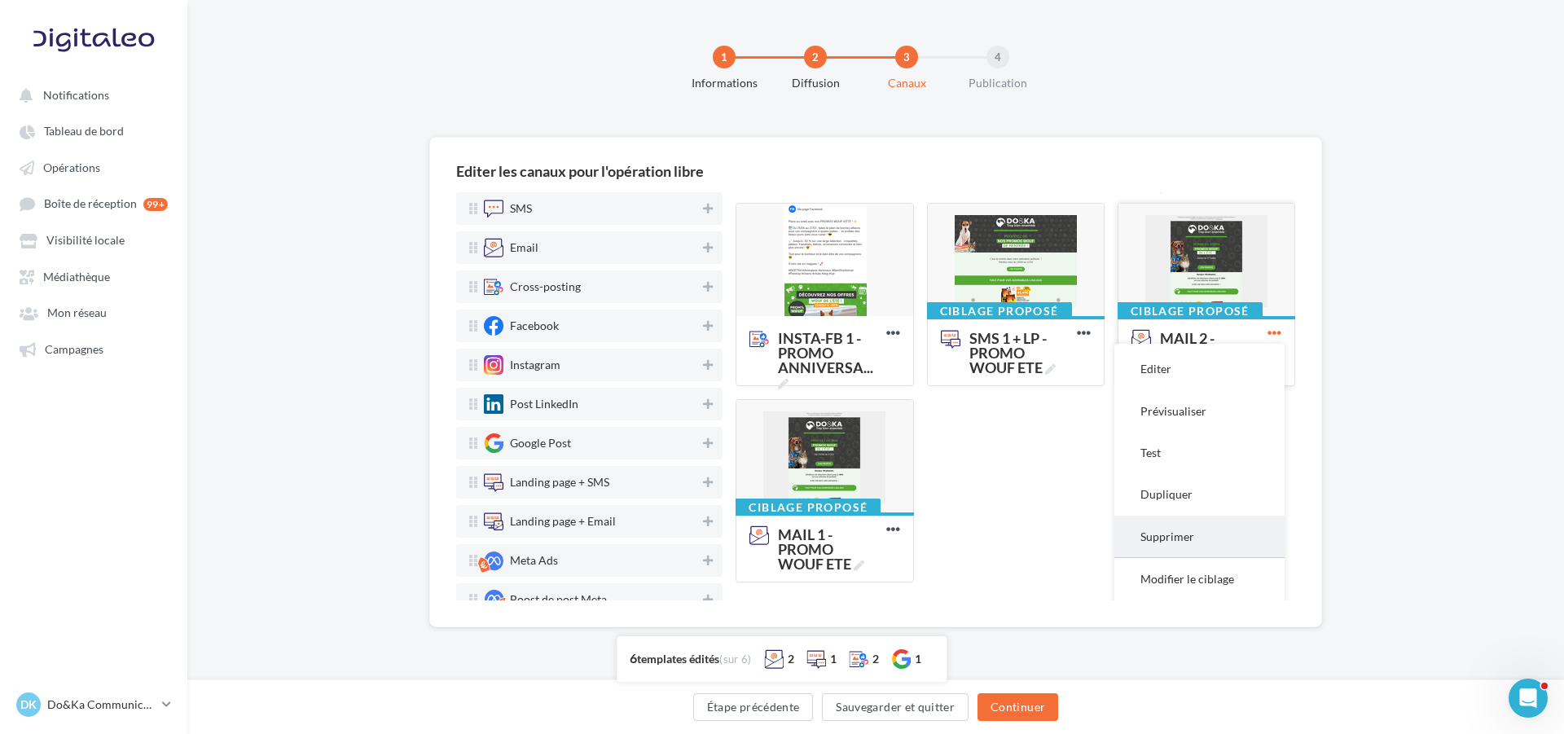
click at [1206, 530] on button "Supprimer" at bounding box center [1199, 536] width 170 height 42
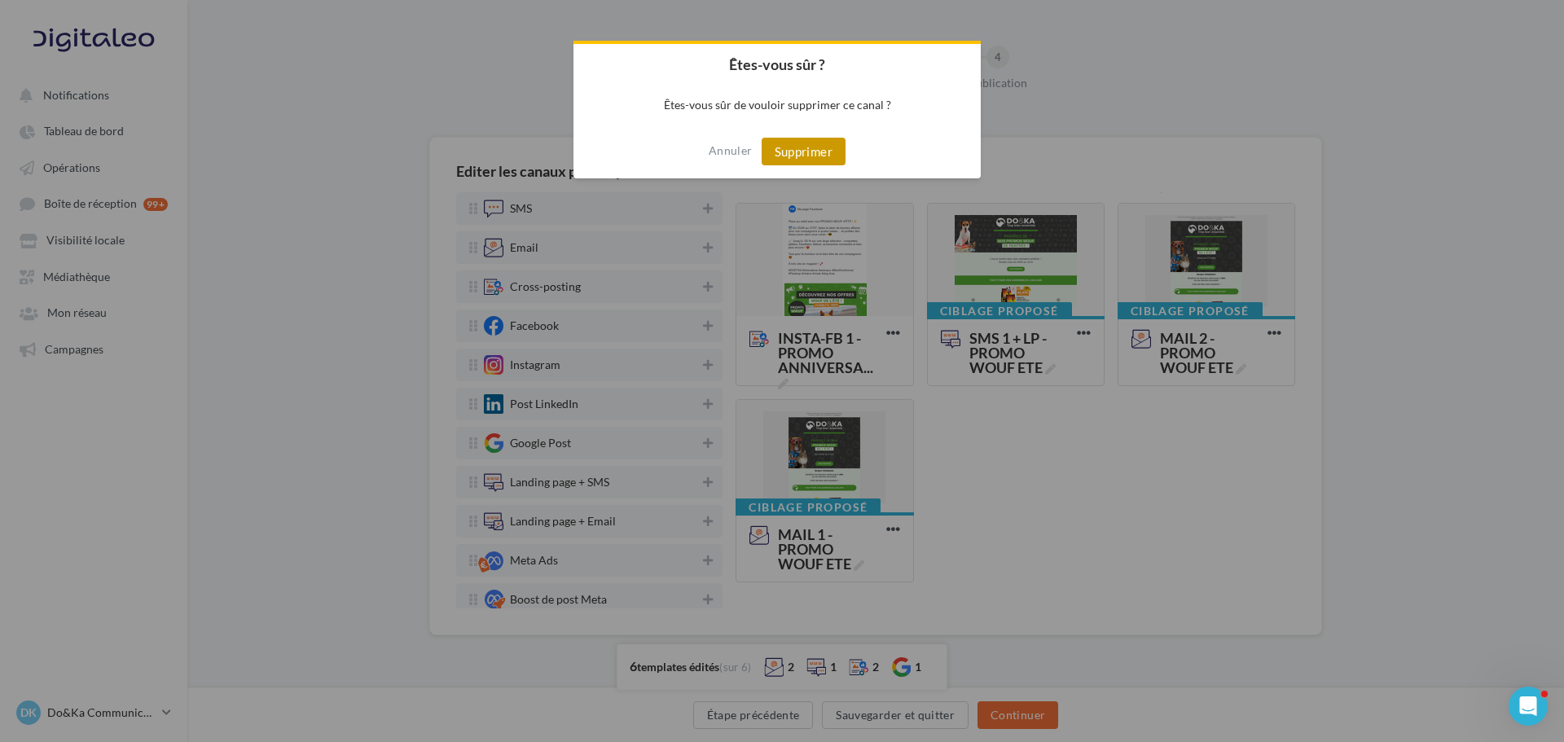
click at [829, 147] on button "Supprimer" at bounding box center [803, 152] width 84 height 28
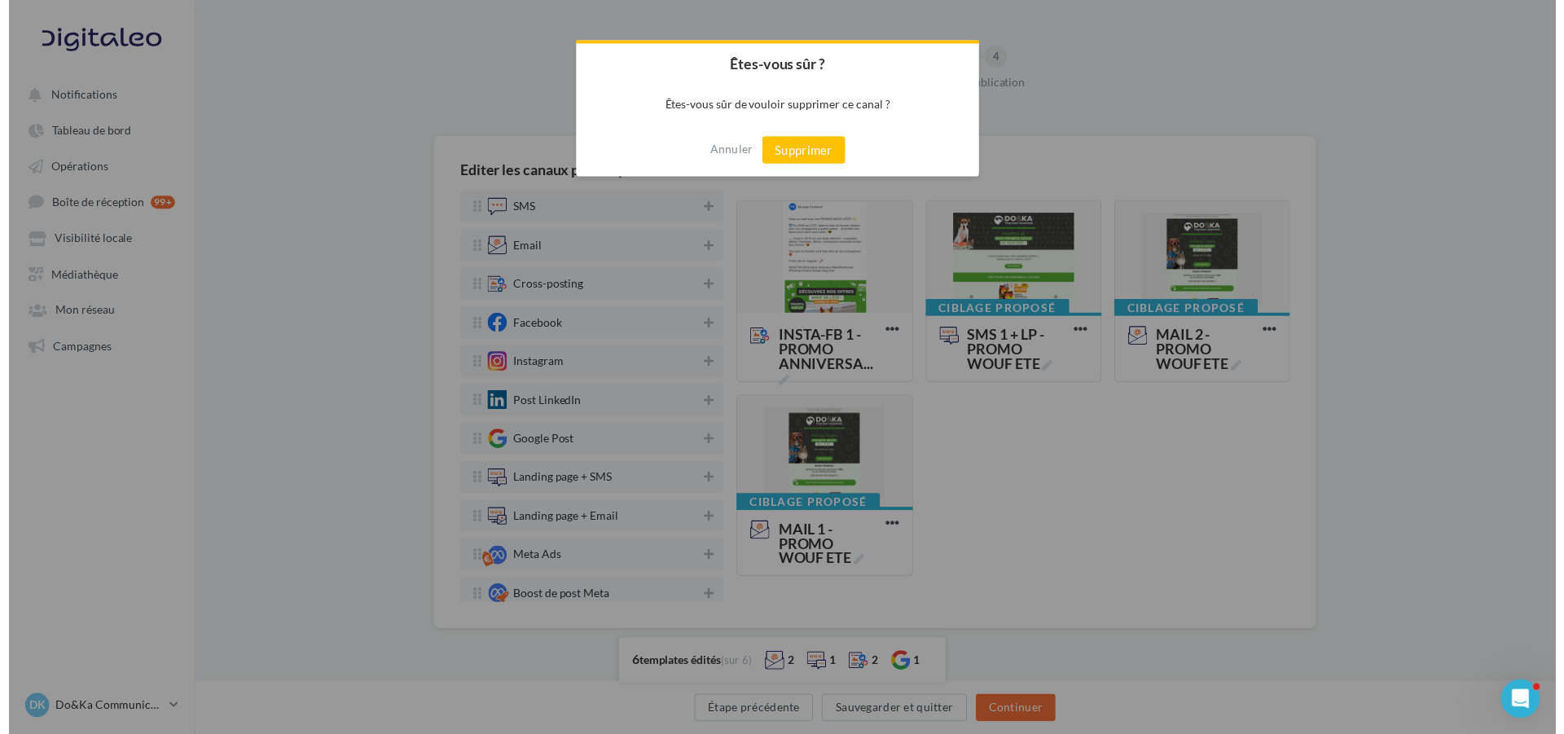
scroll to position [0, 0]
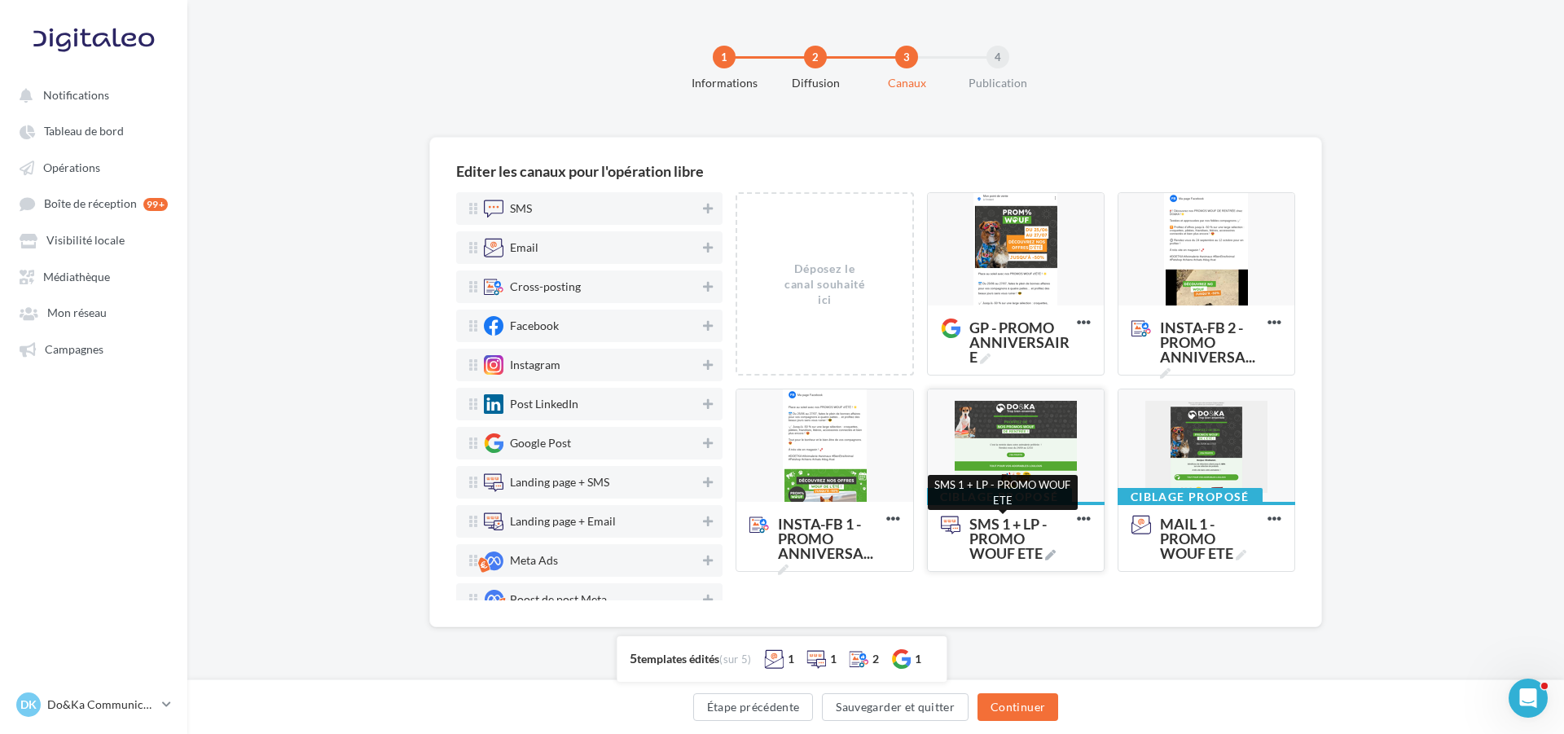
click at [1055, 555] on icon at bounding box center [1050, 555] width 11 height 11
click at [1055, 555] on textarea "SMS 1 + LP - PROMO WOUF ETE SMS 1 + LP - PROMO WOUF ETE" at bounding box center [998, 539] width 132 height 64
paste textarea "****"
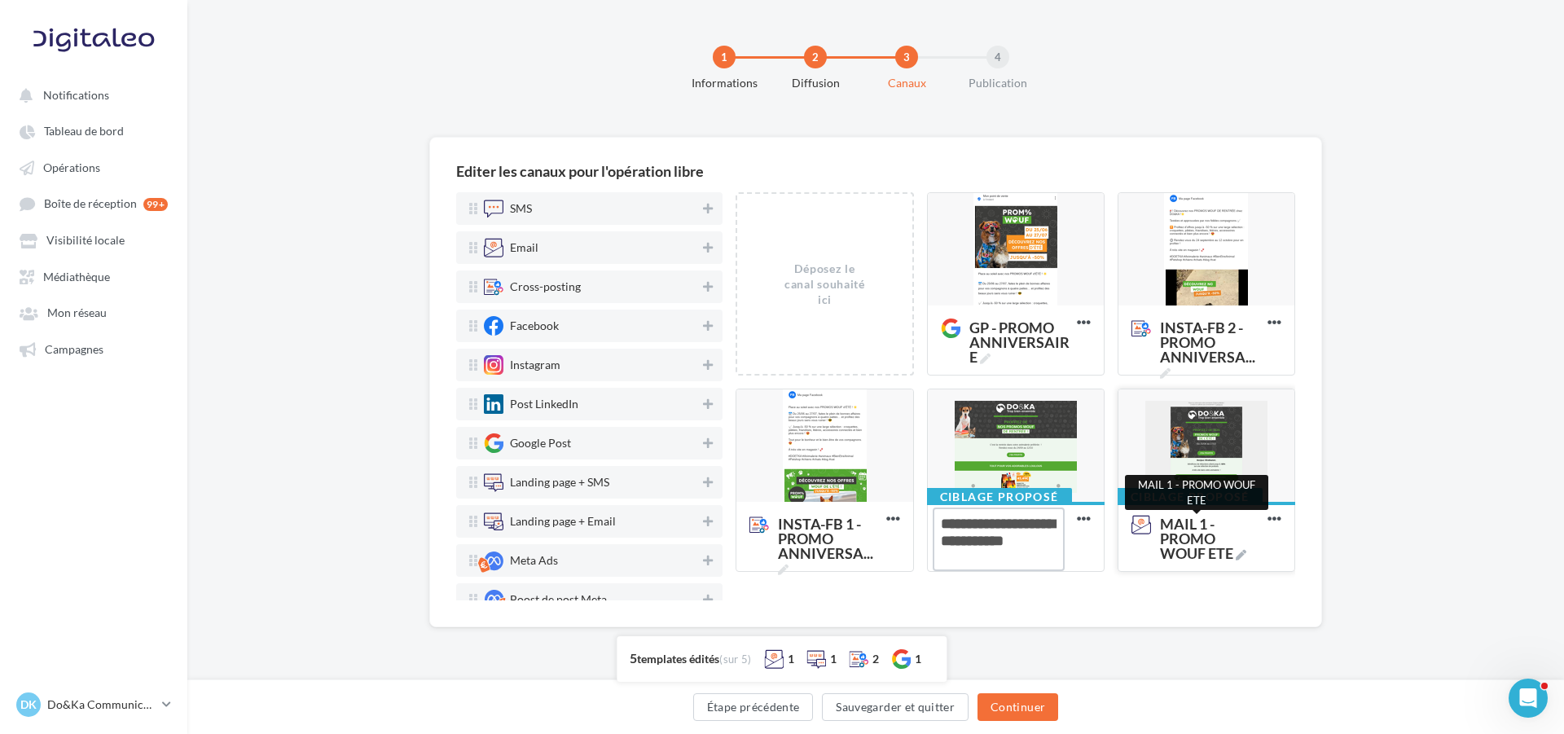
type textarea "**********"
click at [1242, 557] on icon at bounding box center [1240, 555] width 11 height 11
click at [1242, 554] on textarea "MAIL 1 - PROMO WOUF ETE MAIL 1 - PROMO WOUF ETE" at bounding box center [1189, 530] width 132 height 46
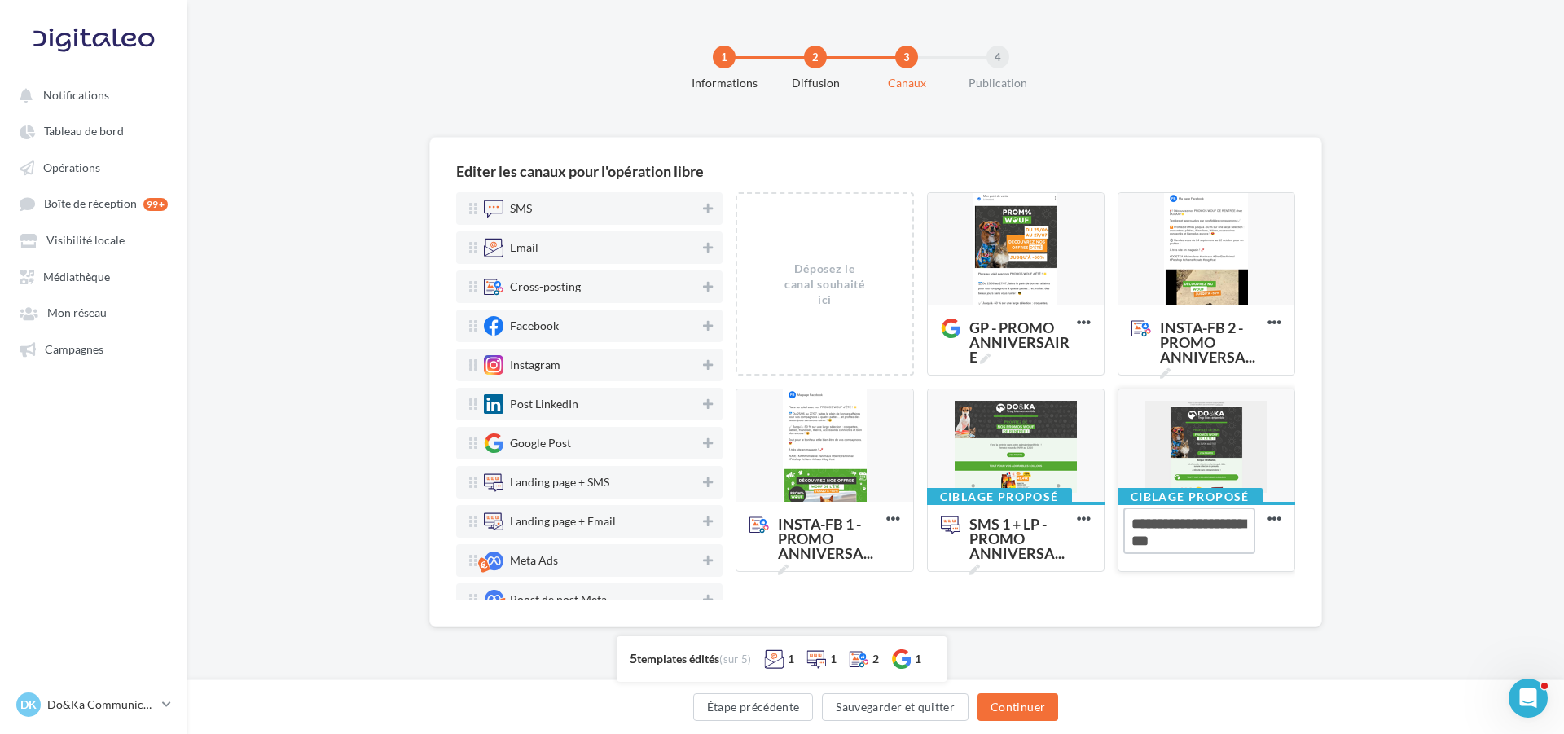
paste textarea "****"
type textarea "**********"
click at [1301, 564] on div "SMS Email Cross-posting Facebook Instagram Post LinkedIn Google Post Landing pa…" at bounding box center [882, 396] width 852 height 408
click at [947, 706] on button "Sauvegarder et quitter" at bounding box center [895, 707] width 147 height 28
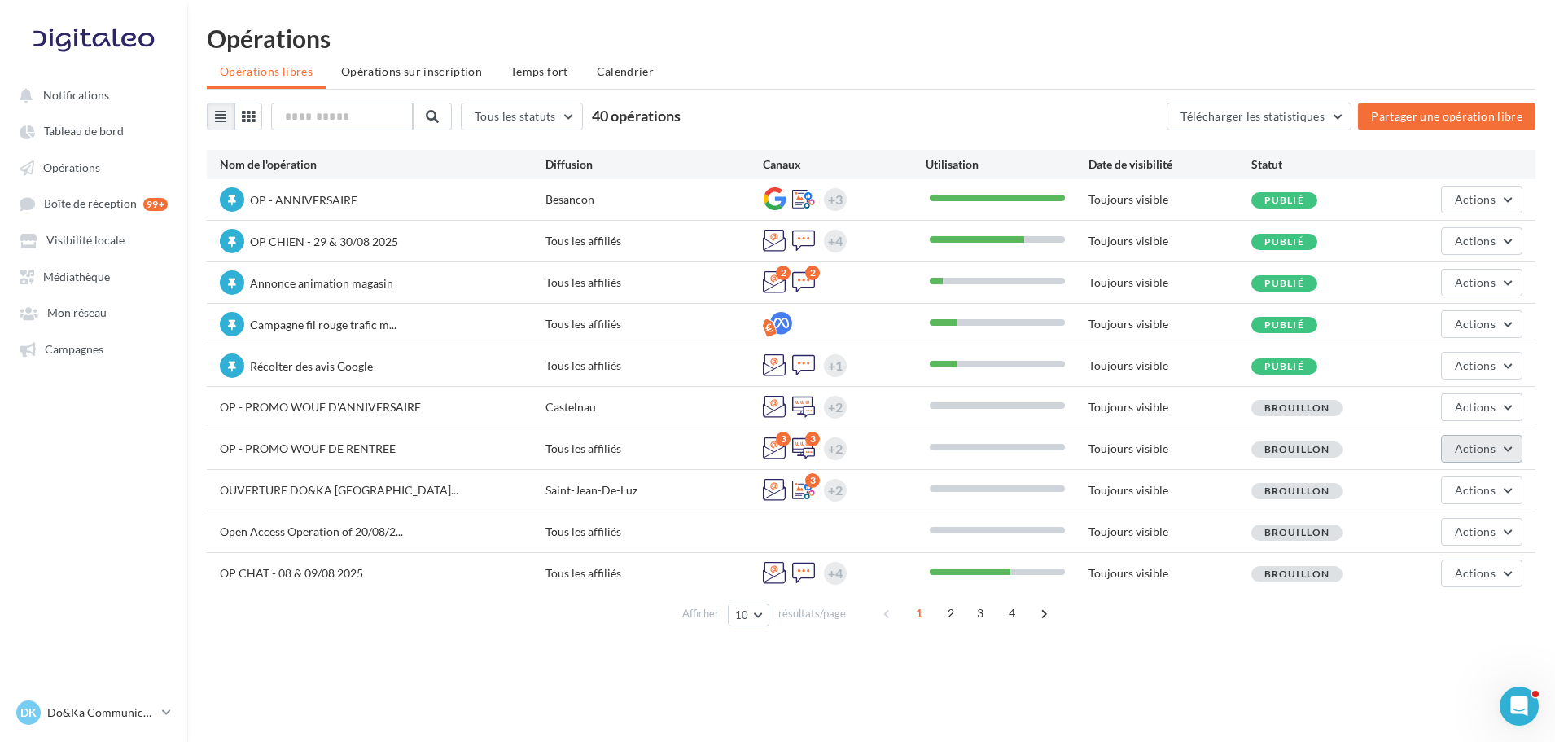
click at [1476, 447] on span "Actions" at bounding box center [1475, 448] width 41 height 14
click at [1415, 489] on button "Editer" at bounding box center [1441, 487] width 163 height 42
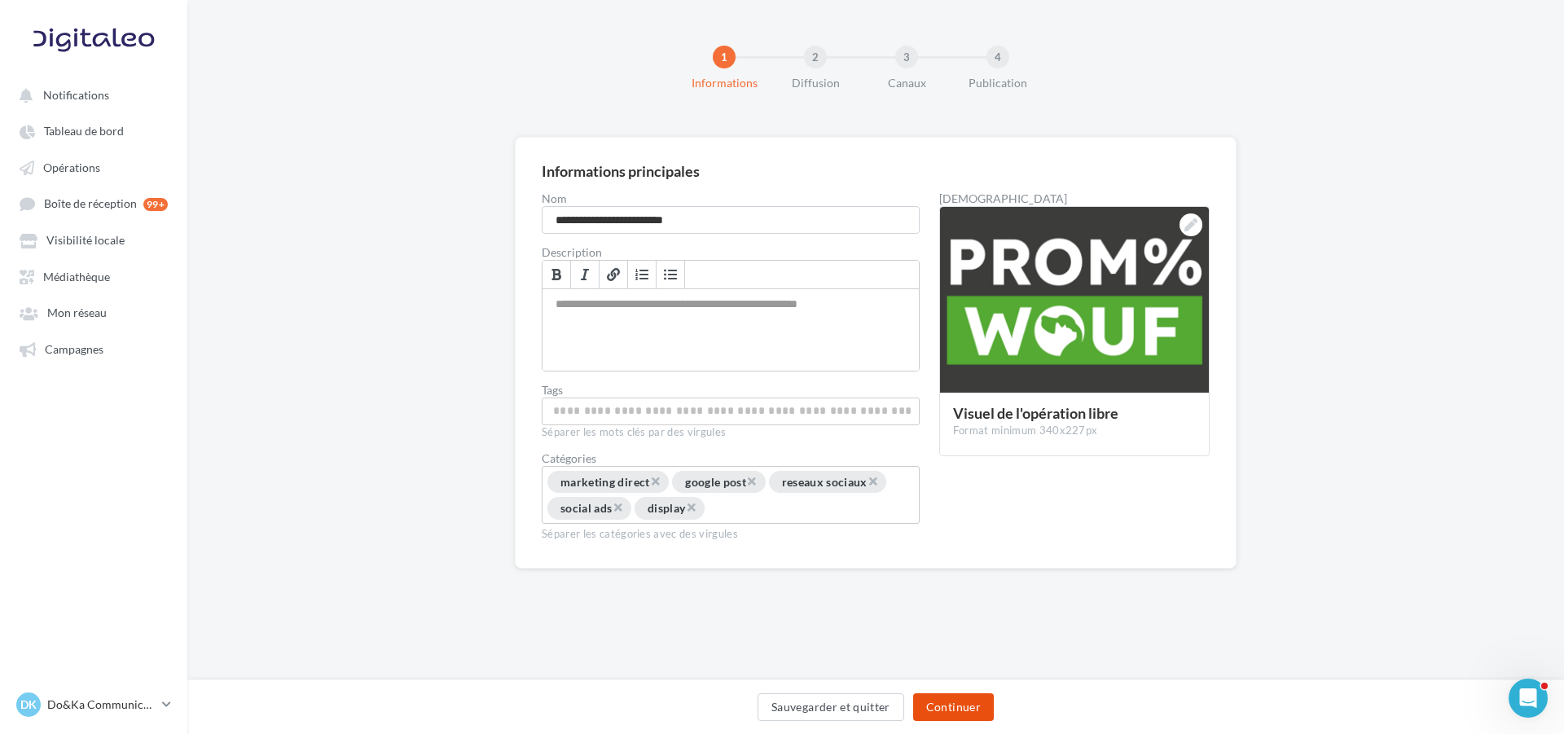
click at [949, 695] on button "Continuer" at bounding box center [953, 707] width 81 height 28
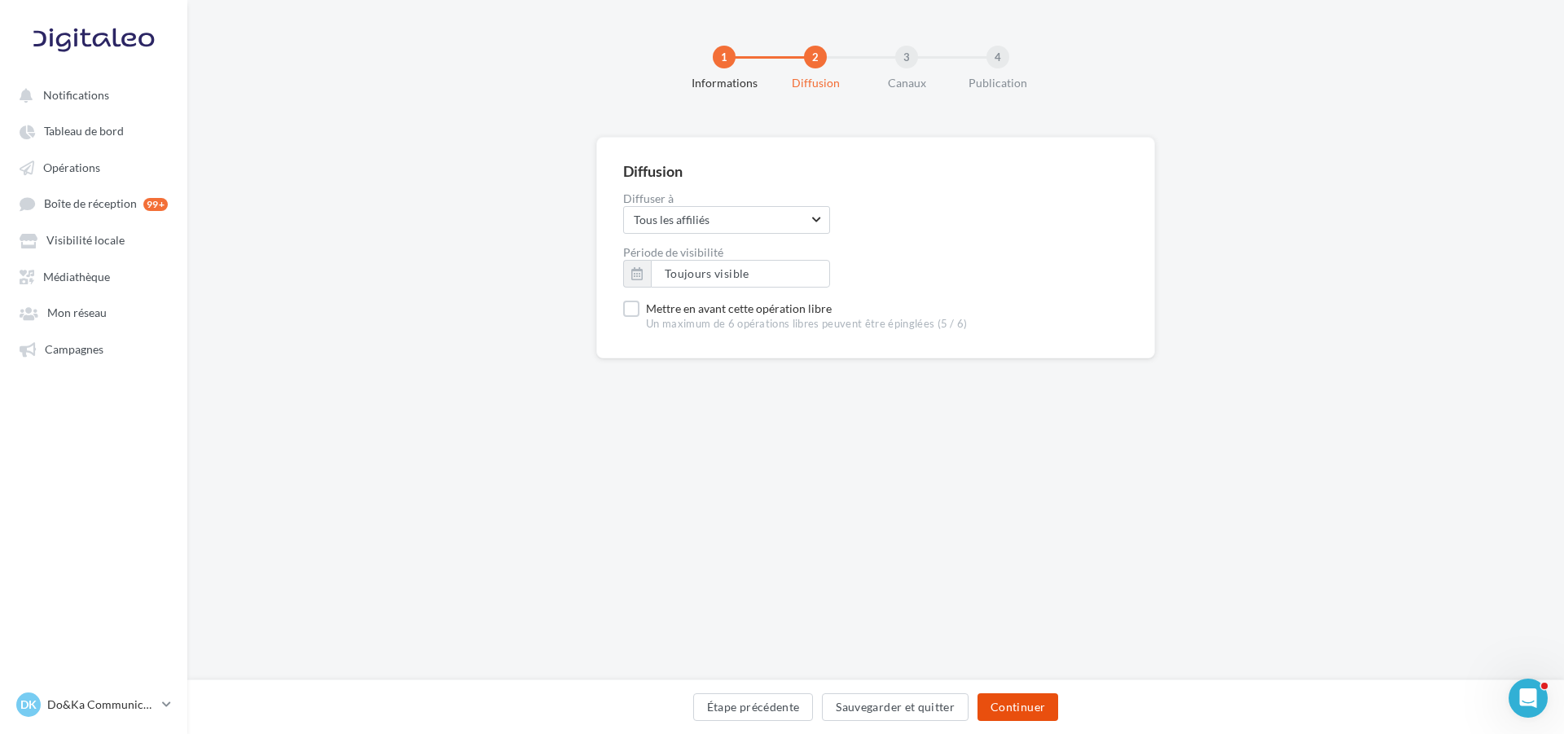
click at [1020, 699] on button "Continuer" at bounding box center [1017, 707] width 81 height 28
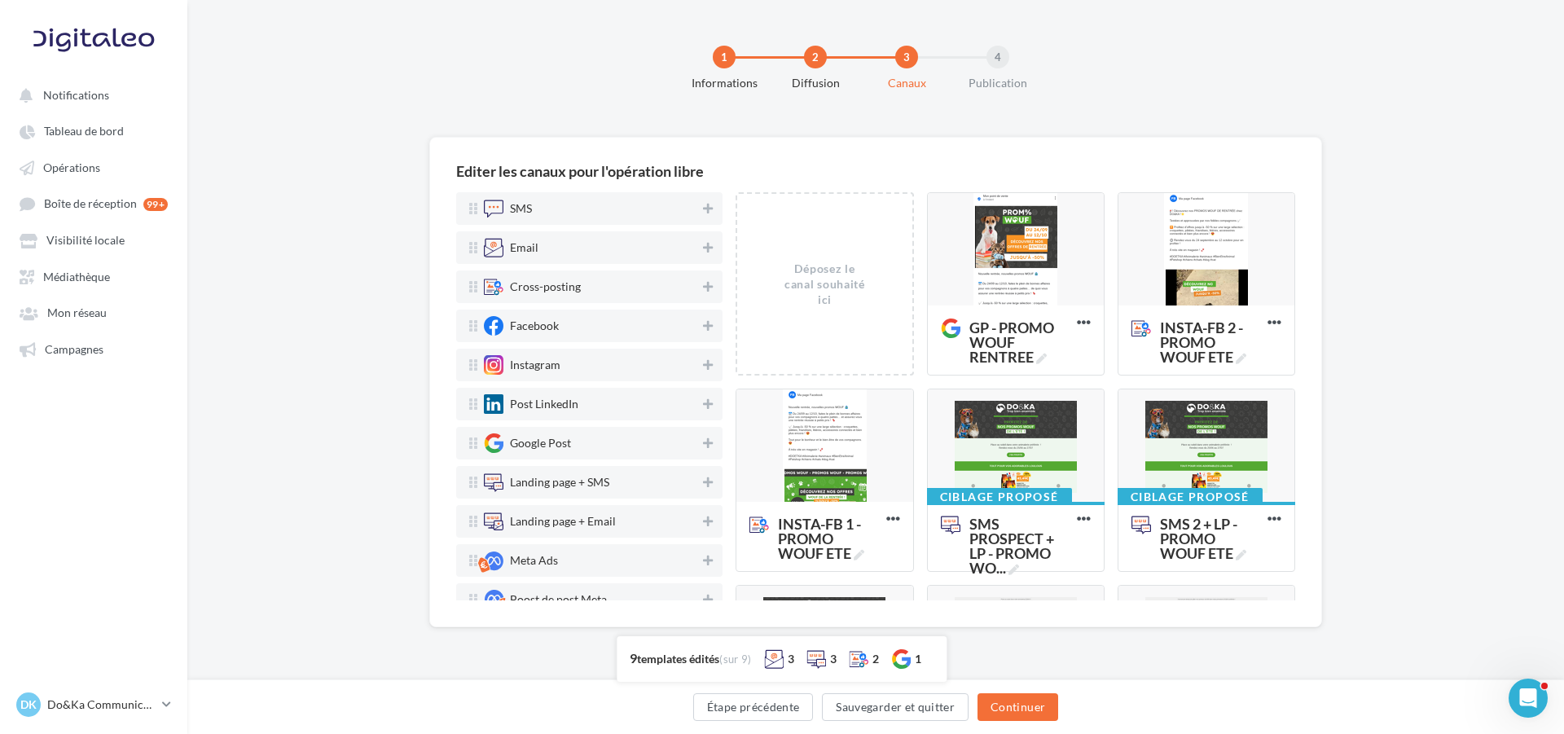
click at [116, 182] on ul "Notifications Tableau de bord Opérations Boîte de réception 99+ Médiathèque" at bounding box center [94, 221] width 186 height 296
click at [117, 173] on link "Opérations" at bounding box center [94, 166] width 168 height 29
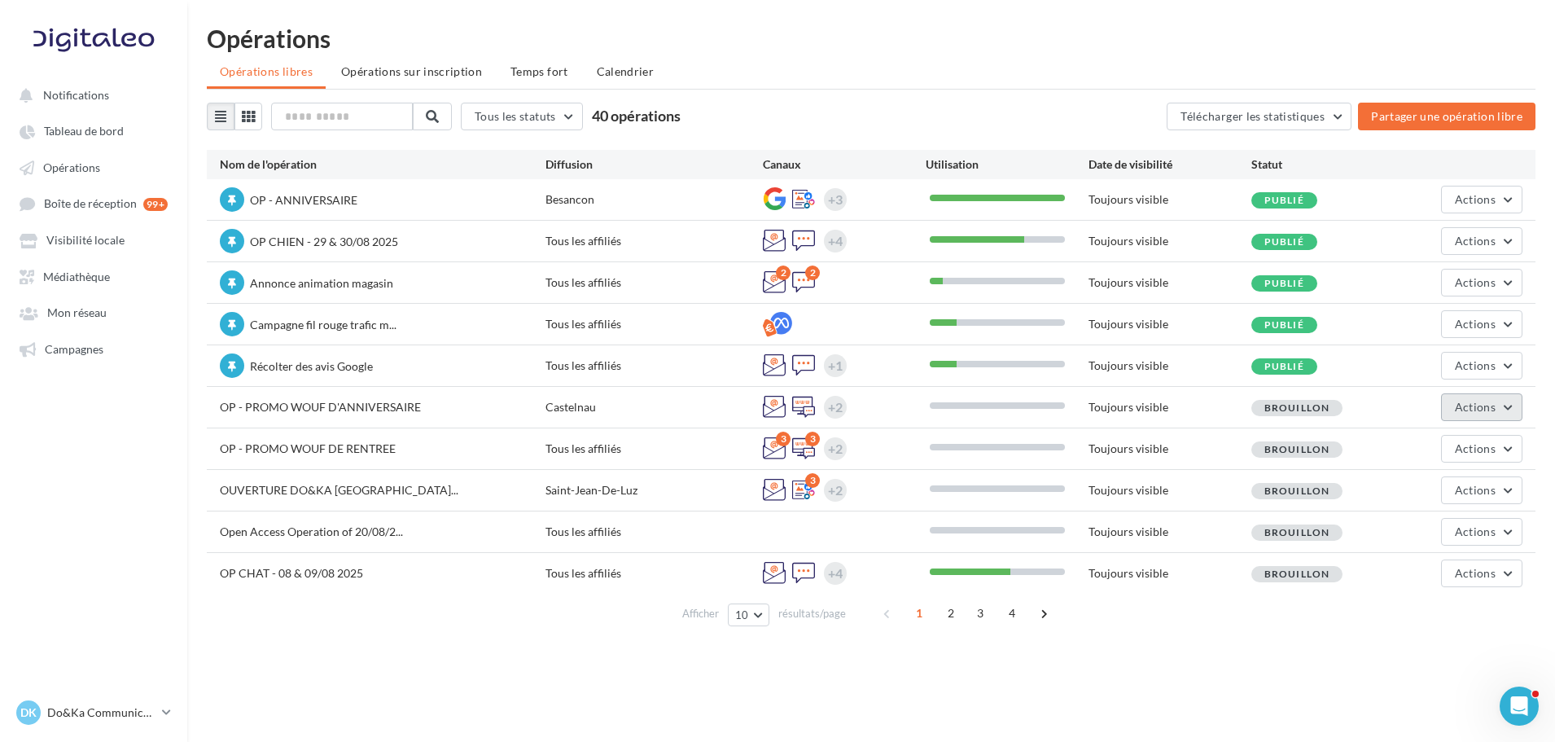
click at [1470, 408] on span "Actions" at bounding box center [1475, 407] width 41 height 14
click at [1430, 438] on button "Editer" at bounding box center [1441, 445] width 163 height 42
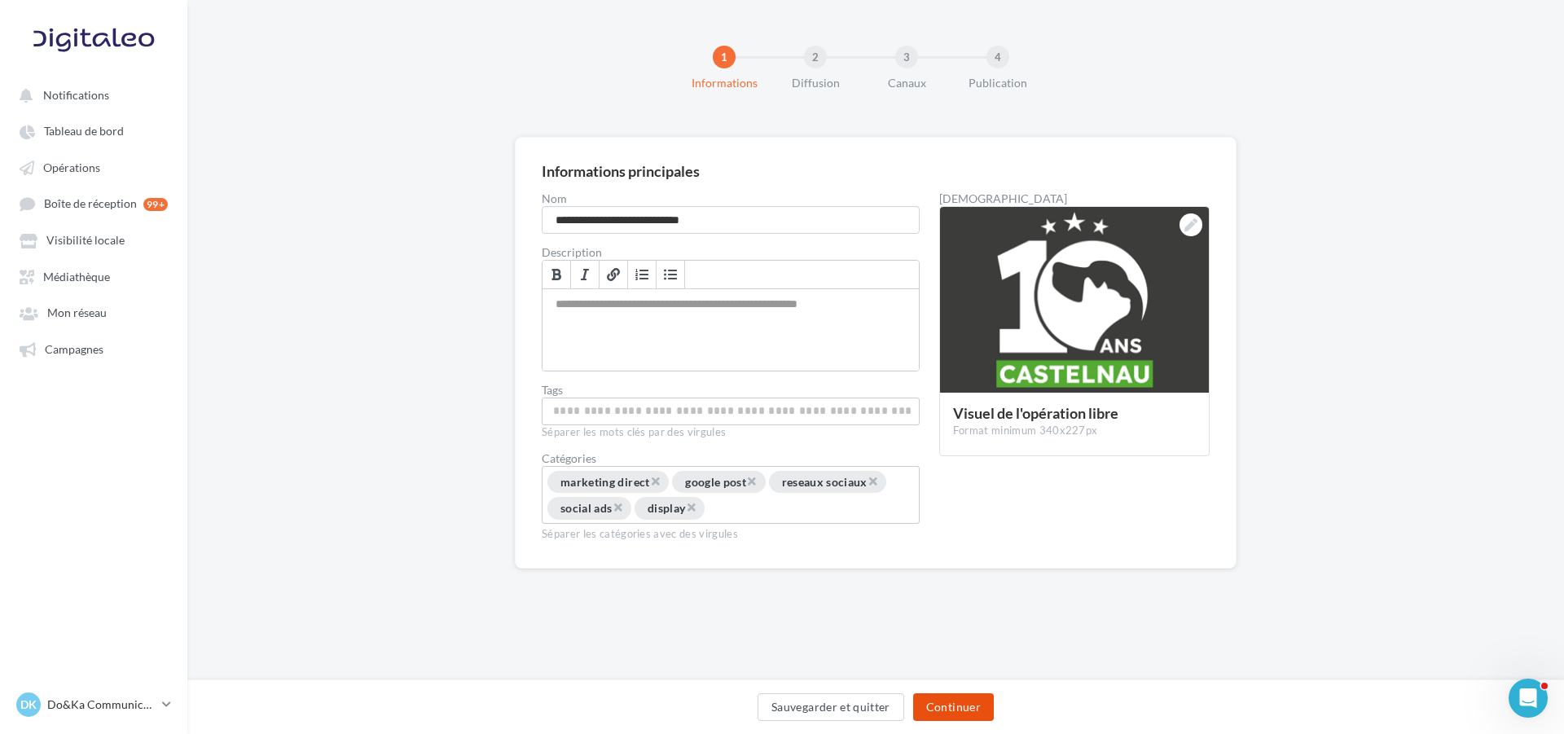
click at [974, 717] on button "Continuer" at bounding box center [953, 707] width 81 height 28
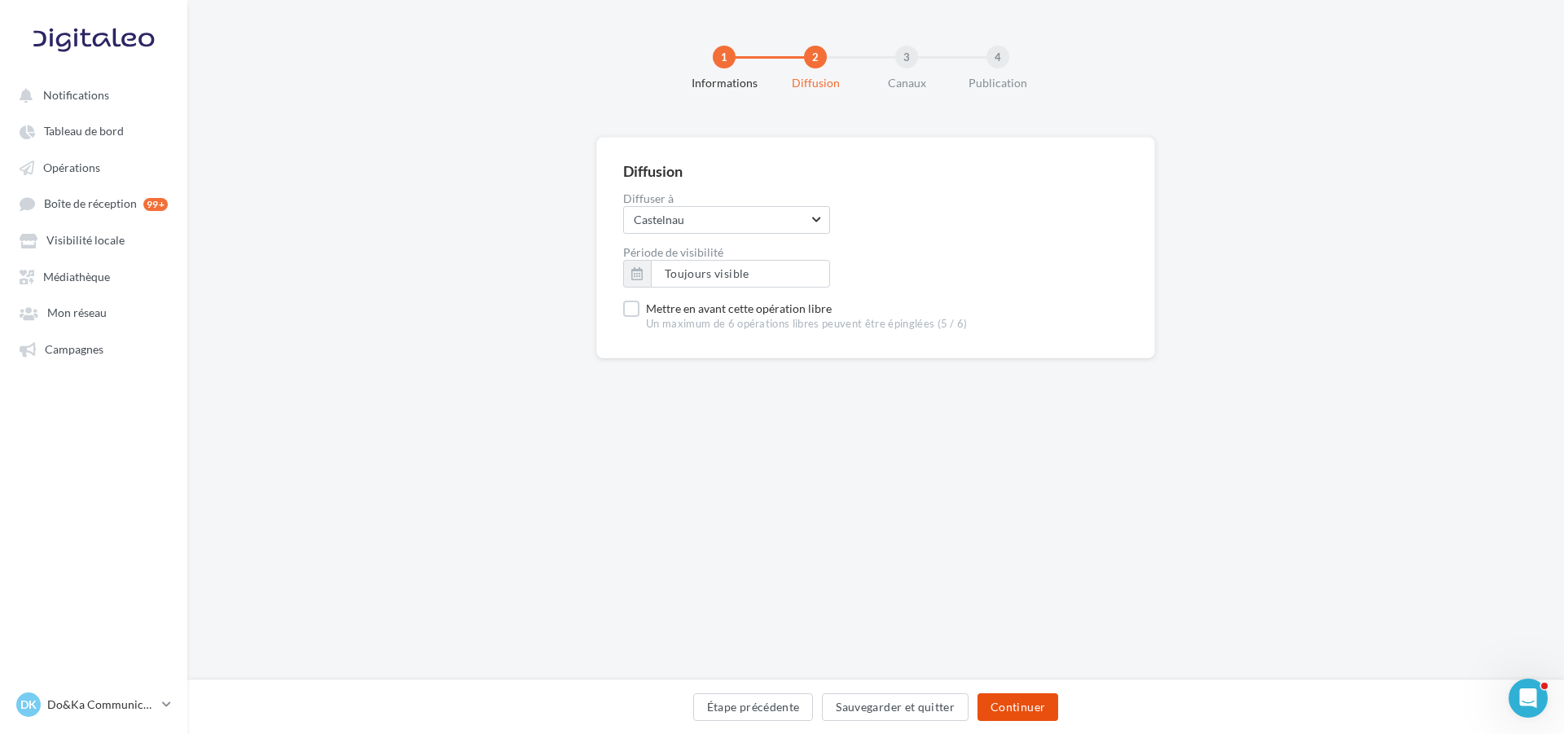
click at [1014, 706] on button "Continuer" at bounding box center [1017, 707] width 81 height 28
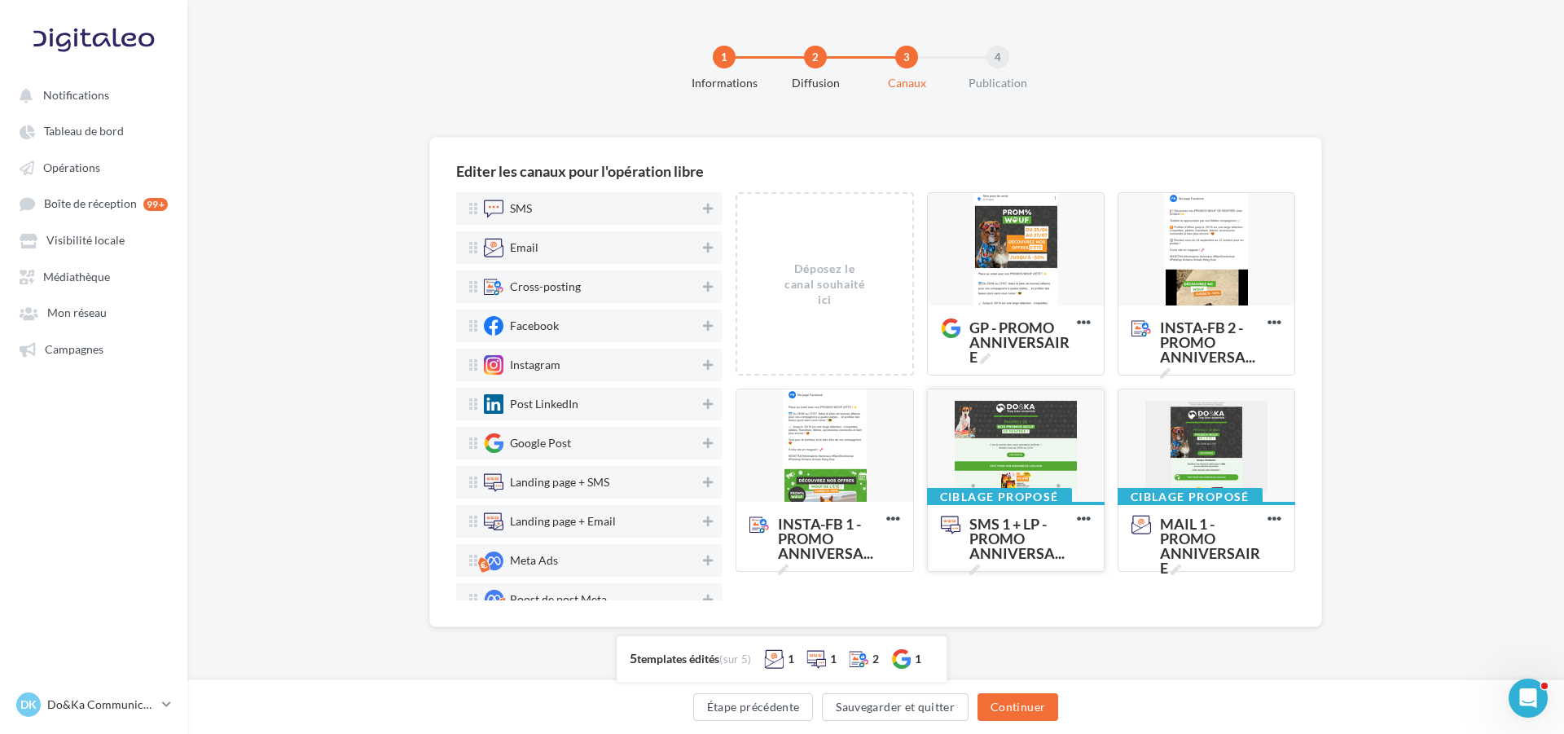
click at [1000, 456] on div at bounding box center [1016, 446] width 176 height 114
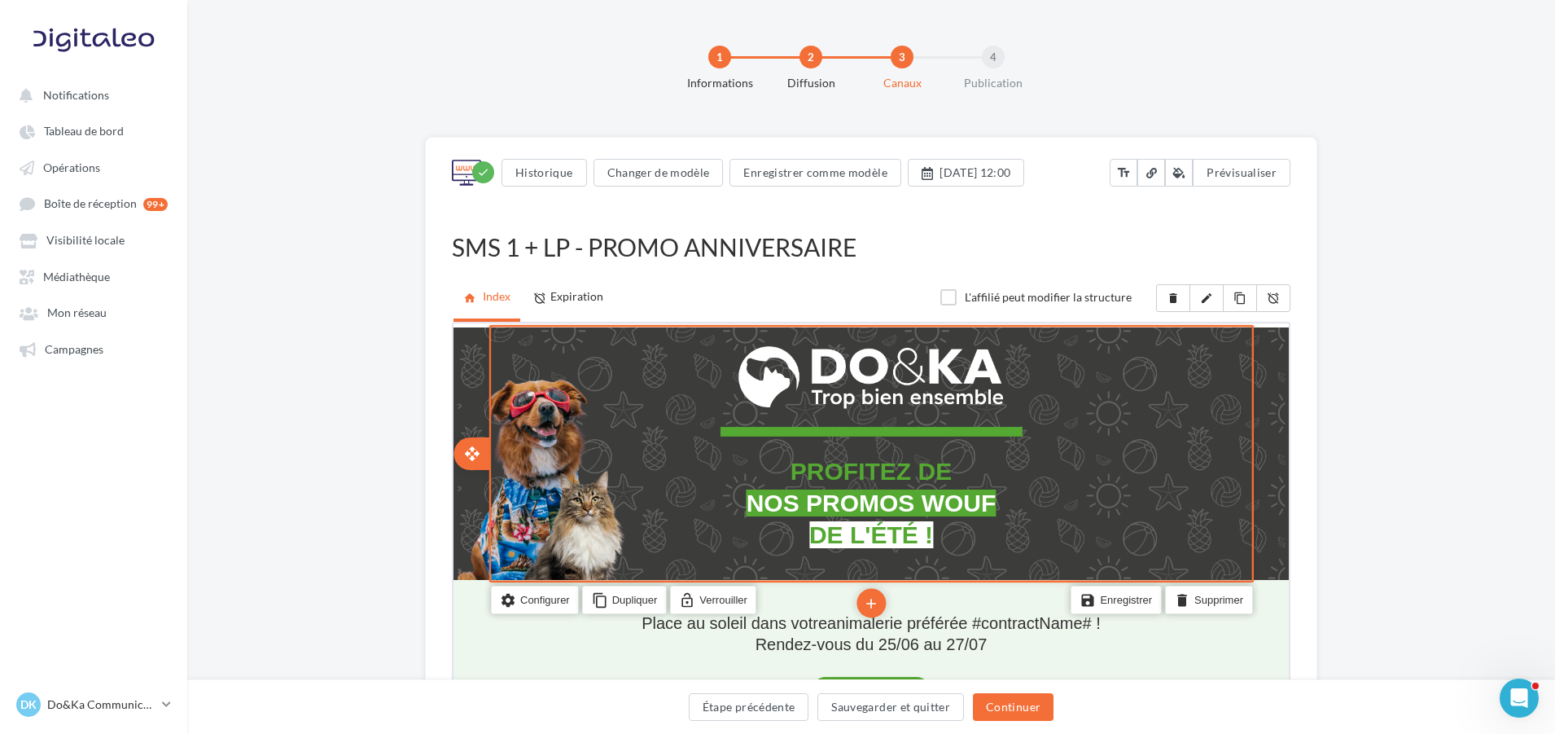
click at [1158, 466] on div "edit photo_library rounded_corner crop link style PROFITEZ DE NOS PROMOS WOUF D…" at bounding box center [869, 451] width 765 height 252
click at [535, 593] on li "settings Configurer" at bounding box center [533, 597] width 88 height 28
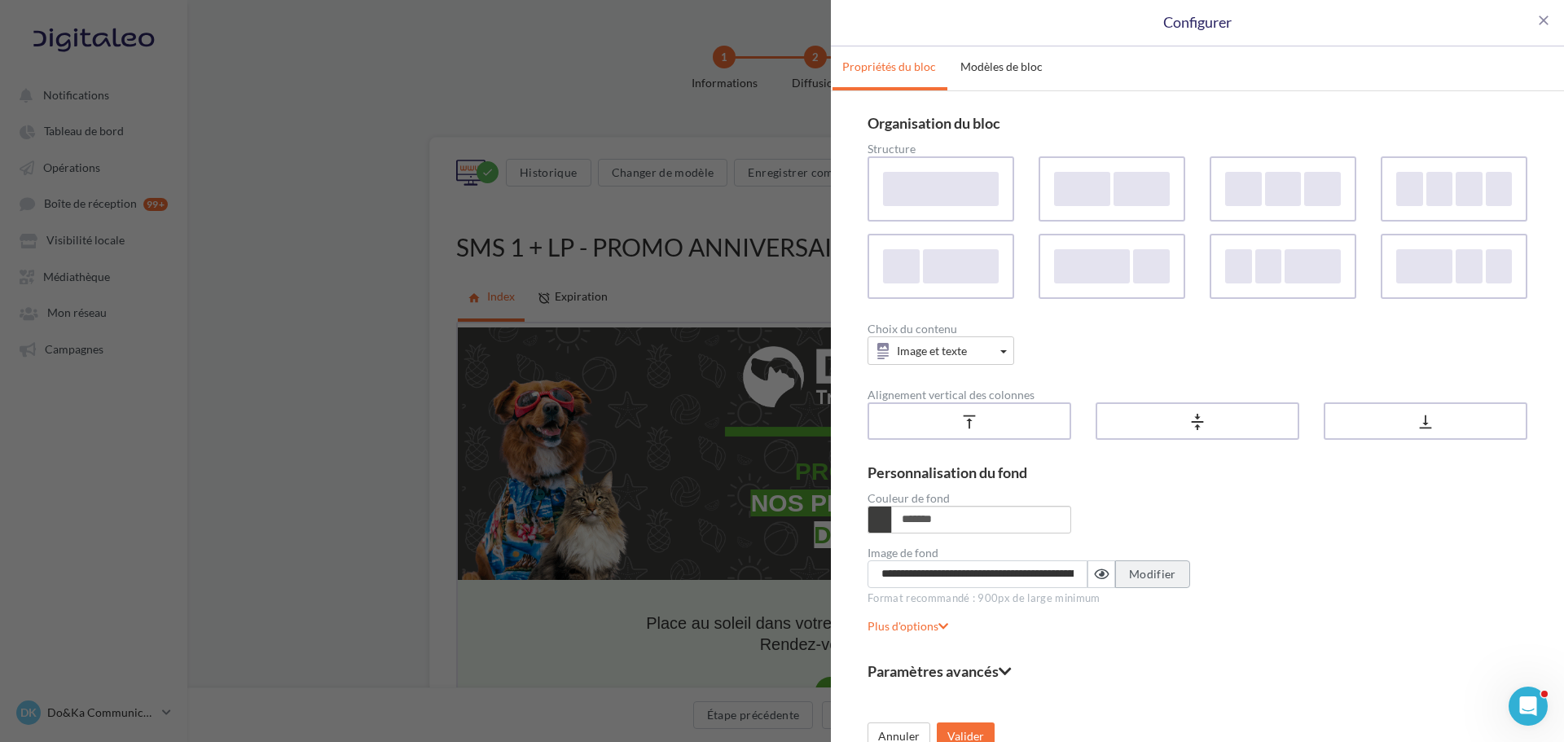
click at [1159, 572] on span "Modifier" at bounding box center [1152, 574] width 47 height 14
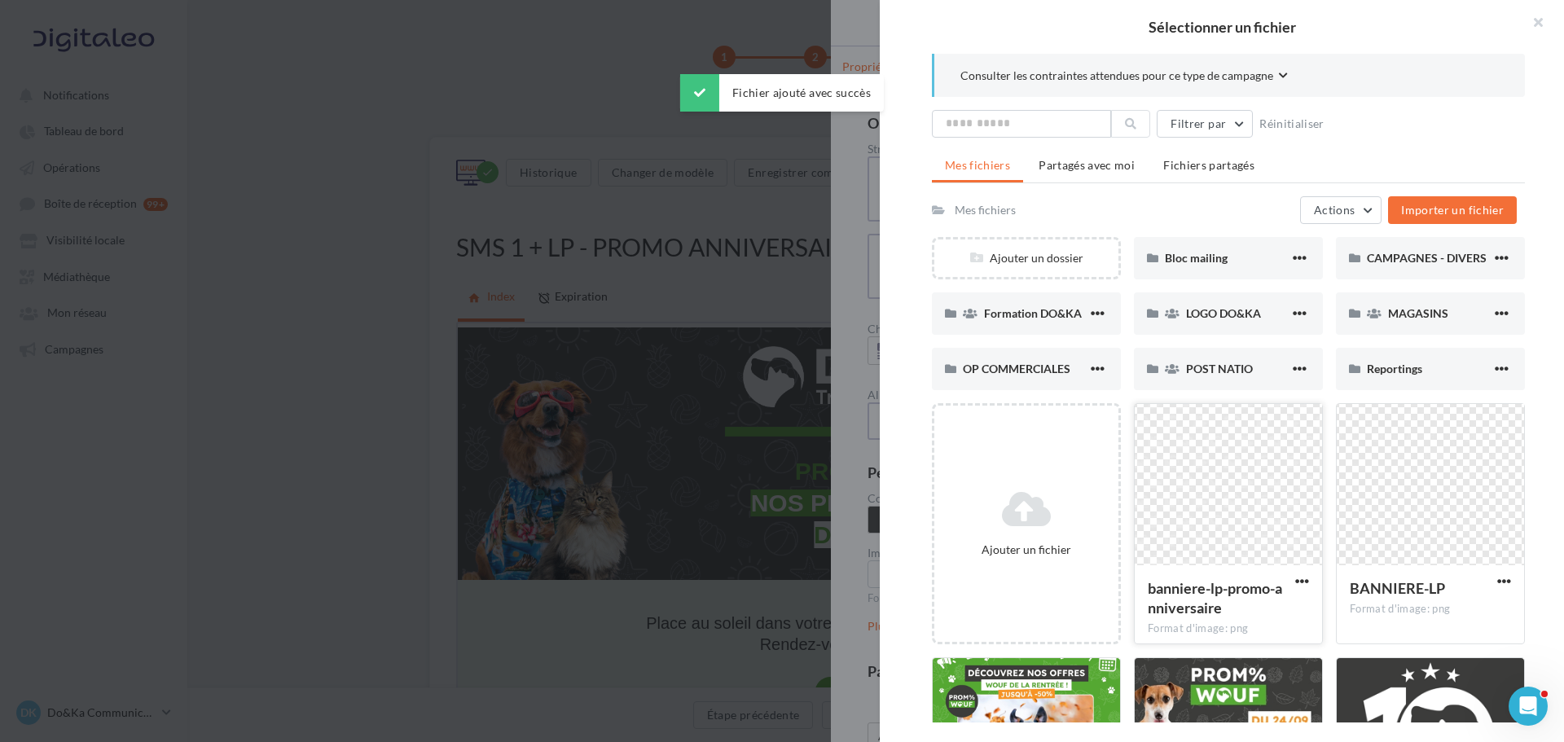
click at [1190, 485] on div at bounding box center [1227, 485] width 187 height 163
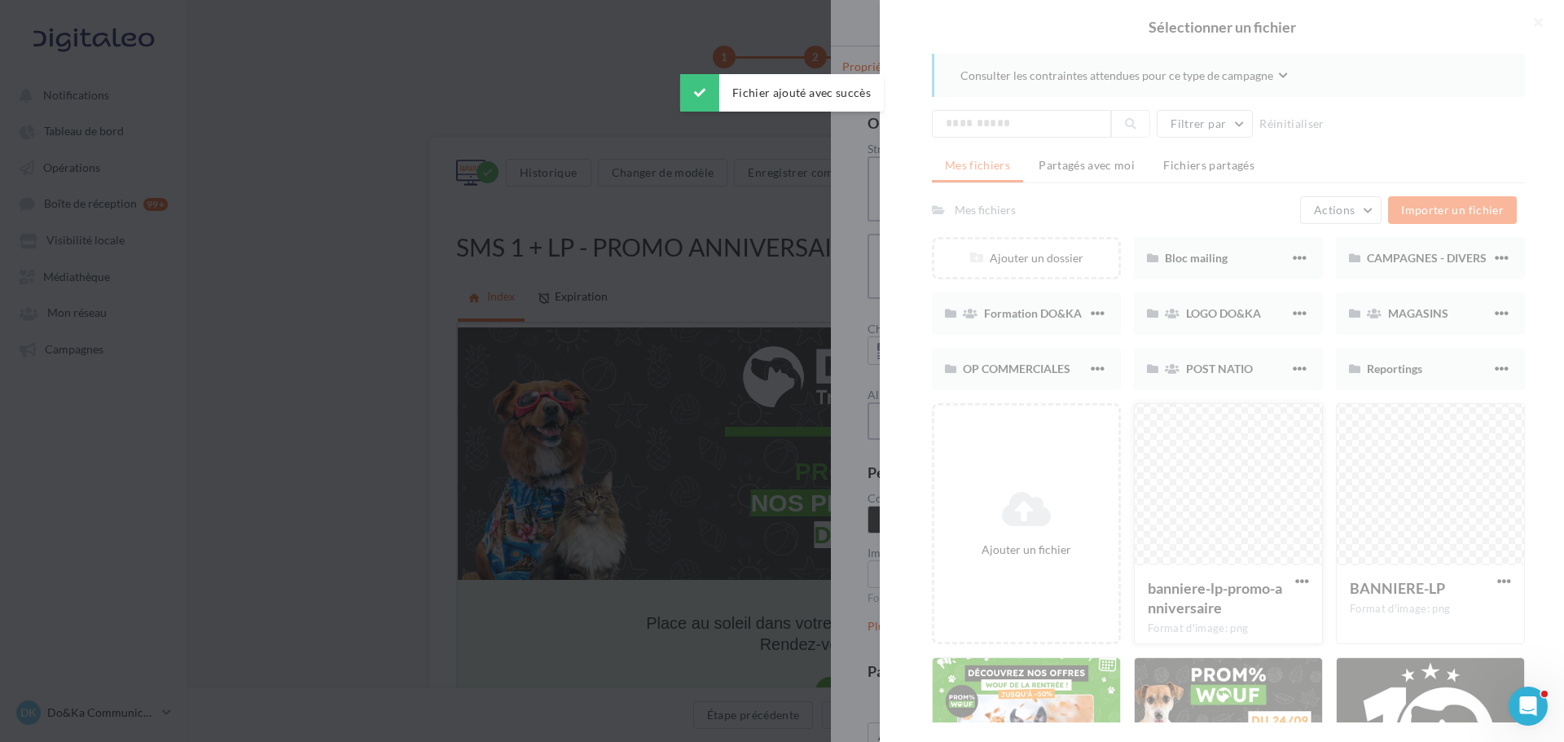
type input "**********"
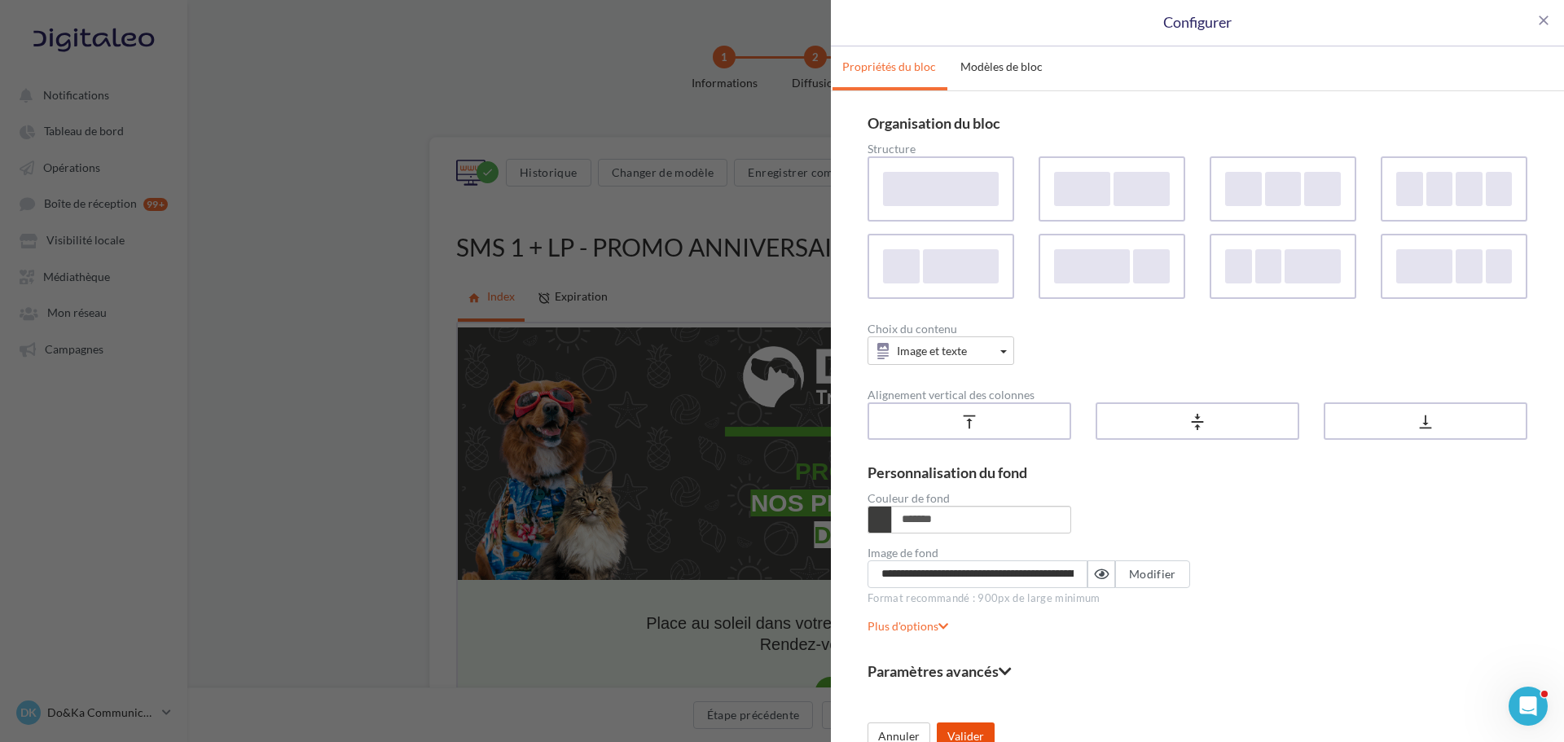
click at [971, 726] on button "Valider" at bounding box center [966, 736] width 58 height 28
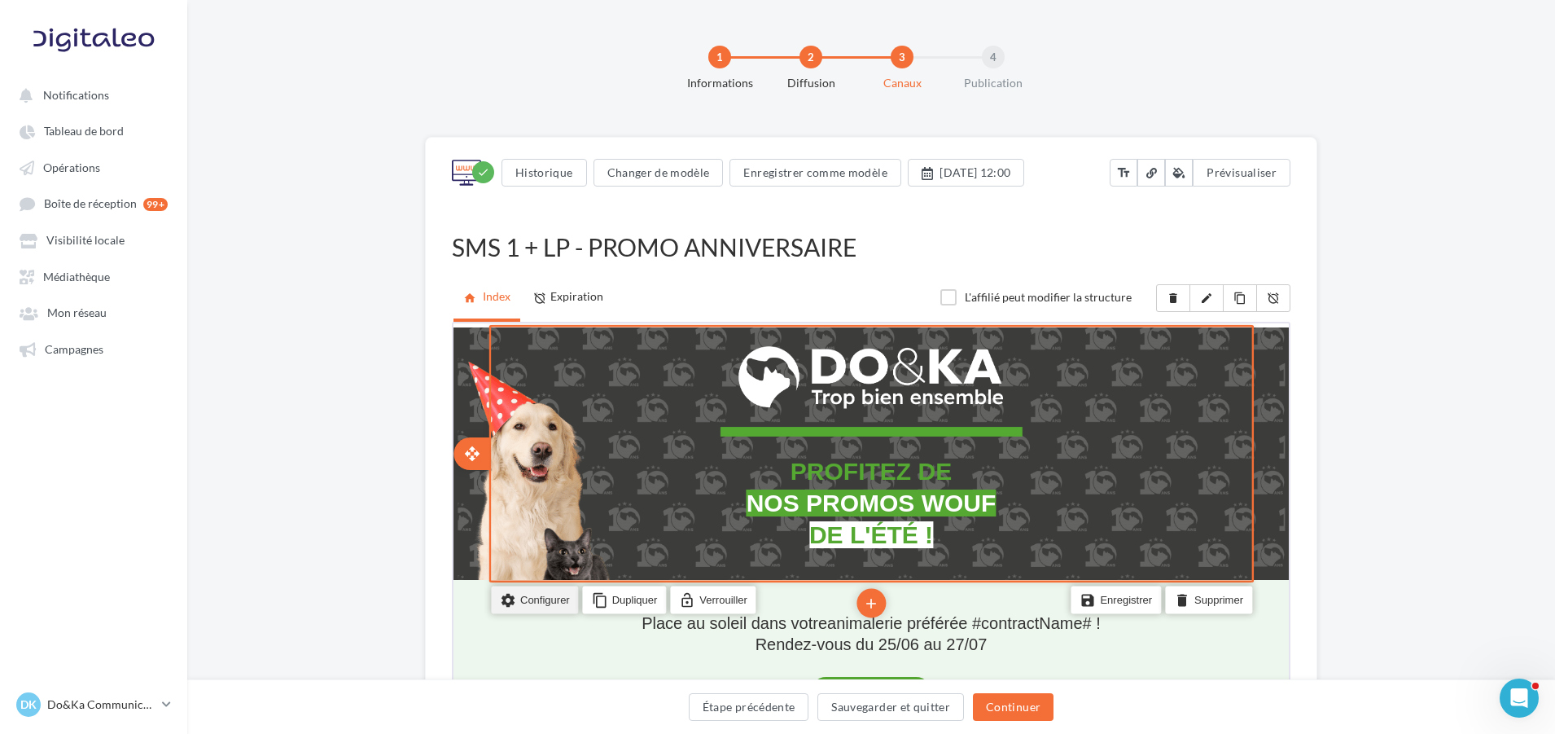
click at [552, 595] on li "settings Configurer" at bounding box center [533, 597] width 88 height 28
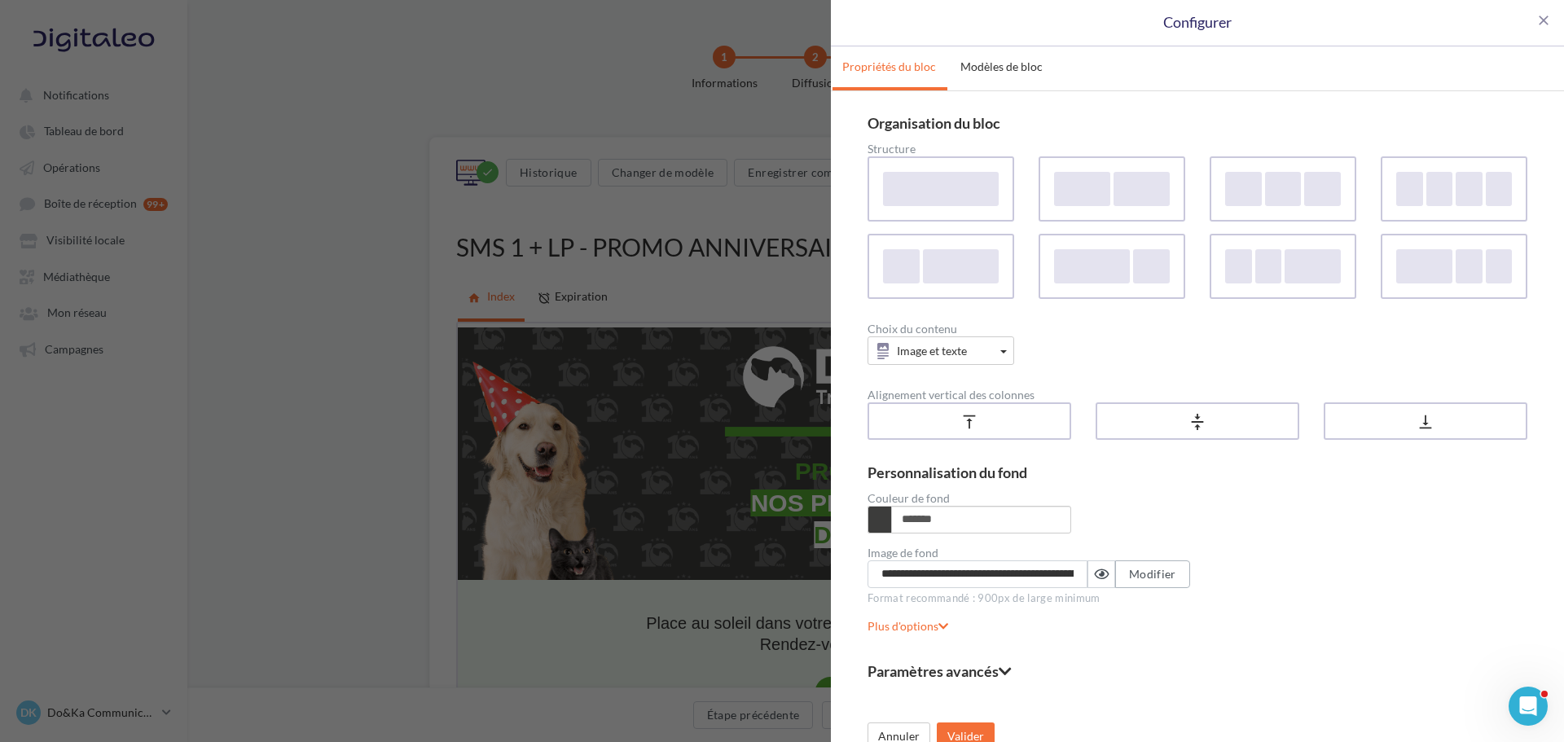
click at [1144, 574] on span "Modifier" at bounding box center [1152, 574] width 47 height 14
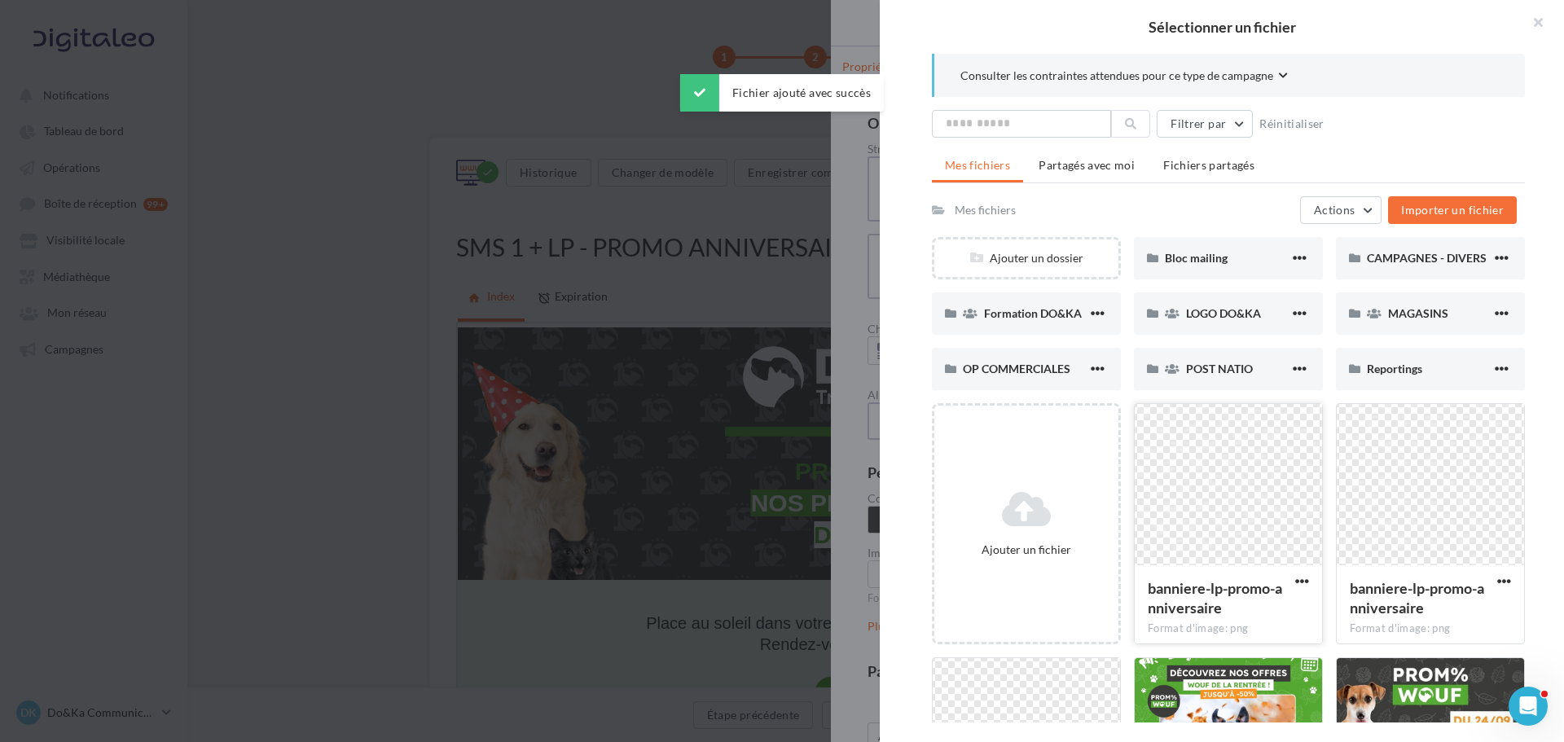
click at [1210, 491] on div at bounding box center [1227, 485] width 187 height 163
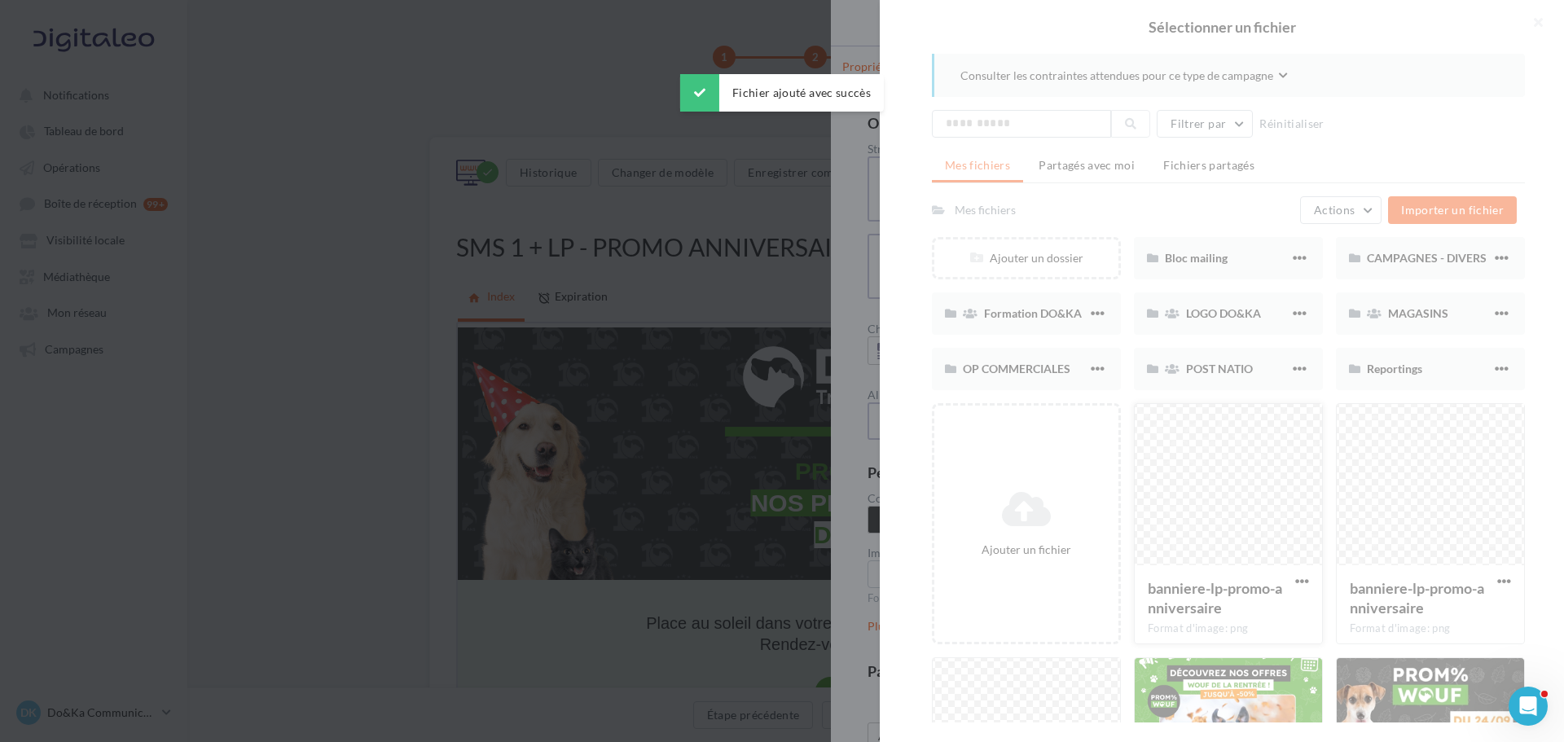
type input "**********"
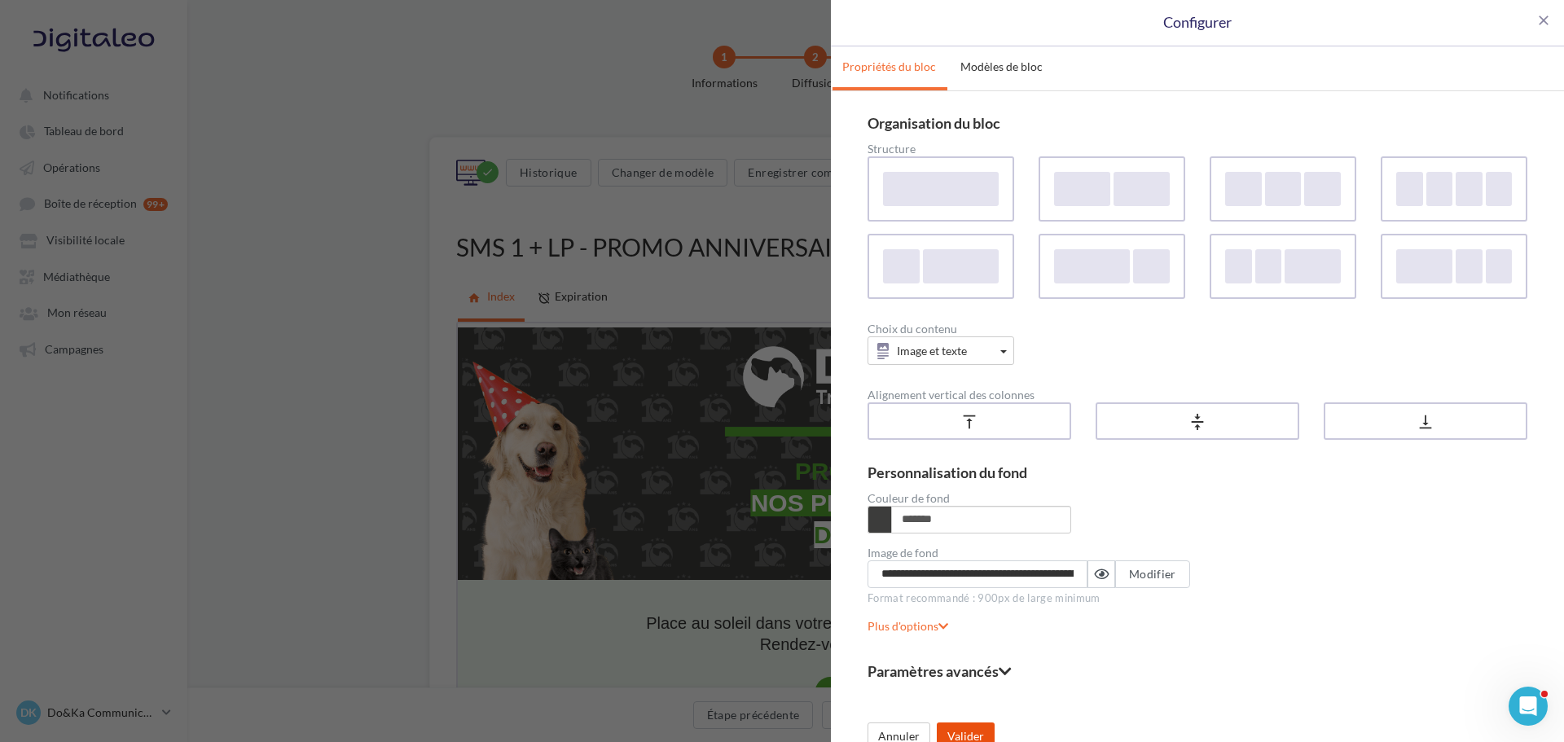
click at [981, 731] on button "Valider" at bounding box center [966, 736] width 58 height 28
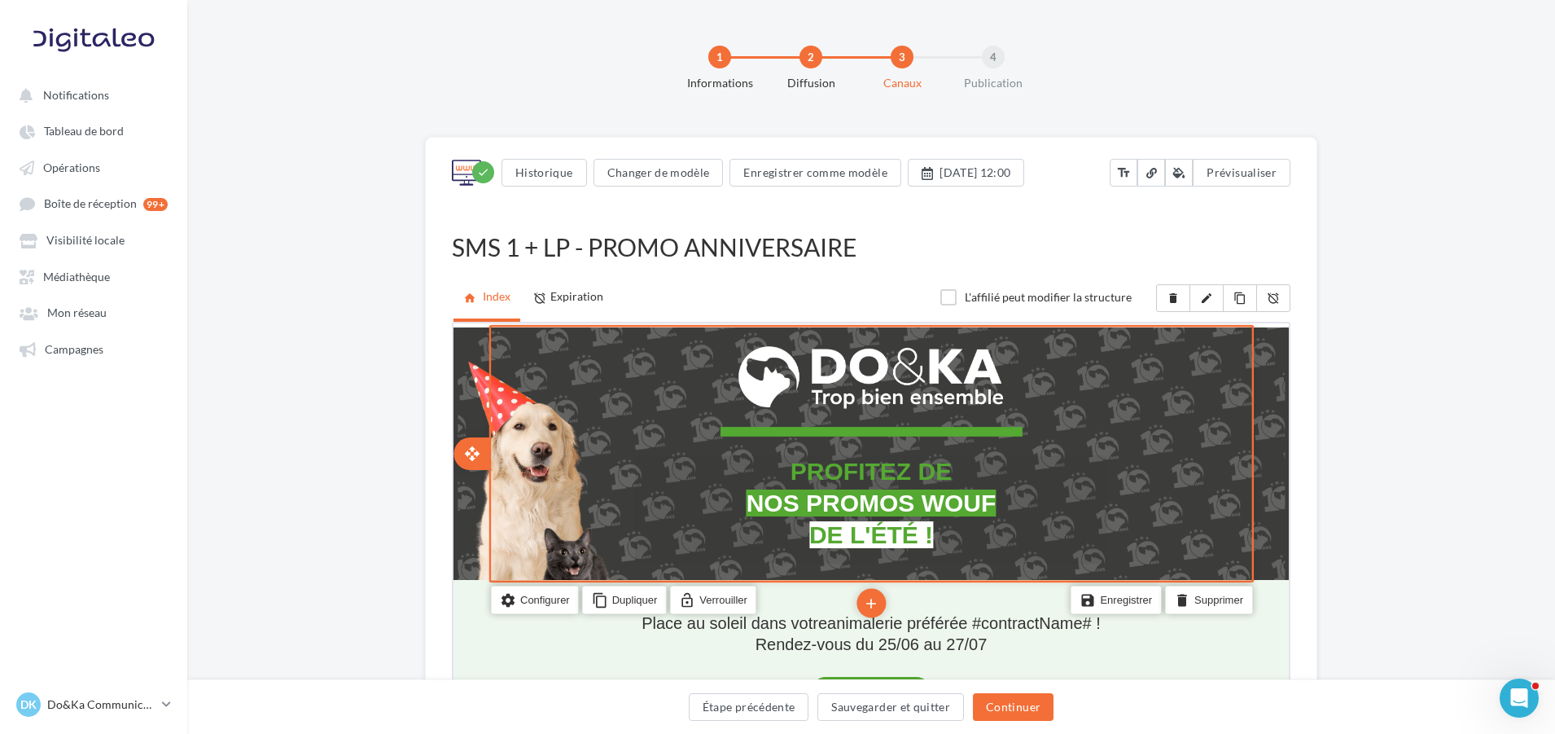
click at [931, 524] on span "DE L'ÉTÉ !" at bounding box center [870, 532] width 124 height 27
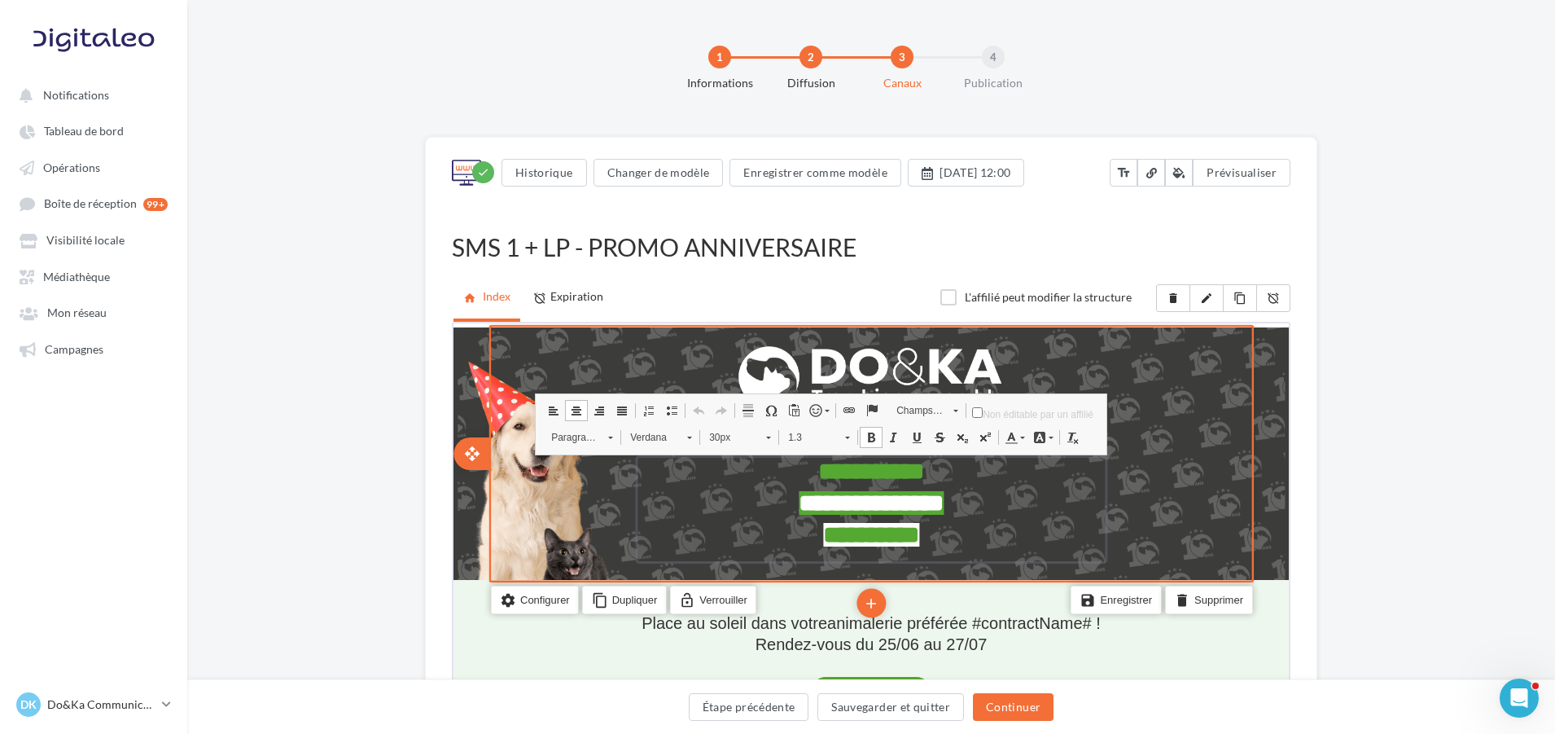
click at [891, 533] on span "**********" at bounding box center [870, 532] width 96 height 24
drag, startPoint x: 828, startPoint y: 536, endPoint x: 915, endPoint y: 521, distance: 88.4
click at [915, 521] on span "**********" at bounding box center [870, 532] width 96 height 24
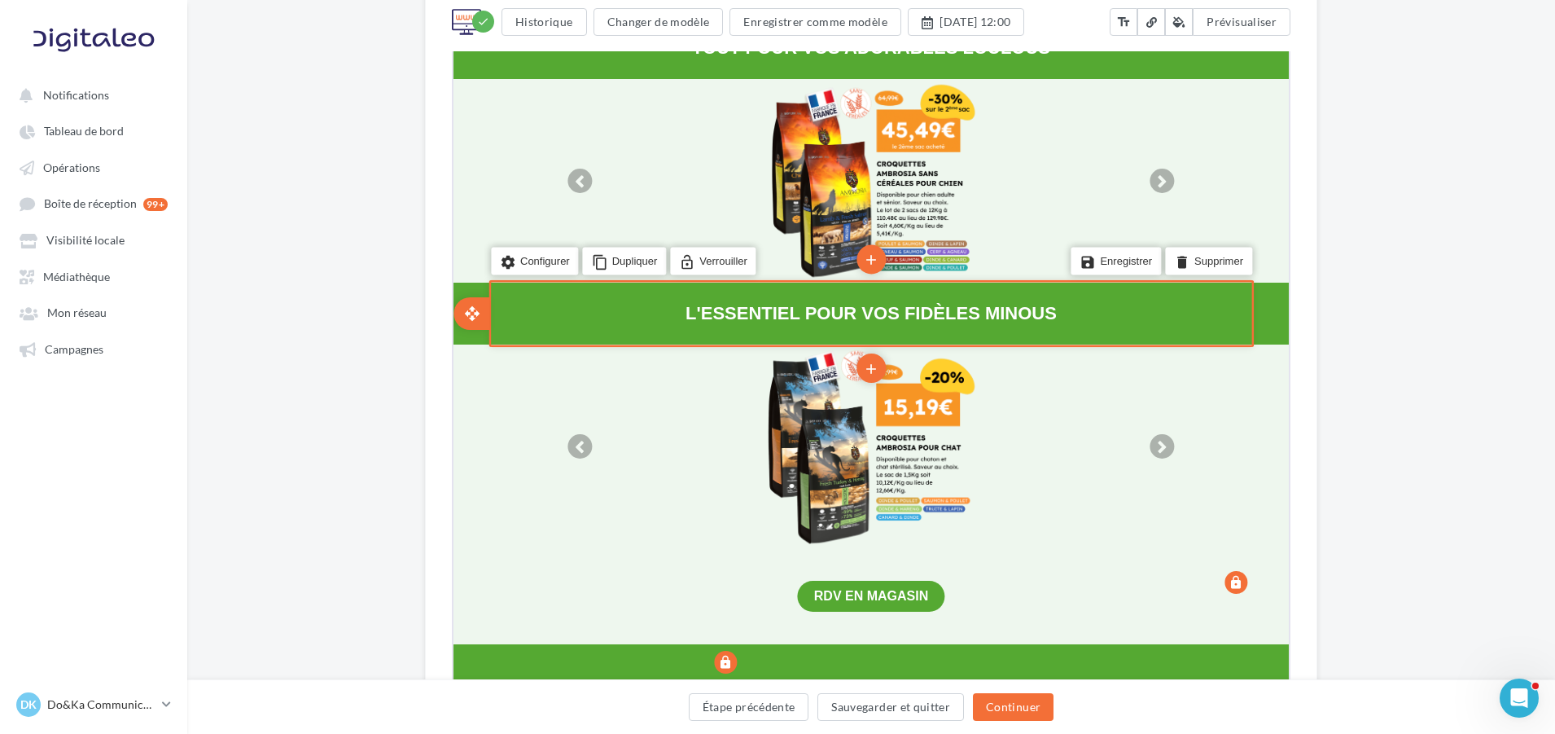
scroll to position [814, 0]
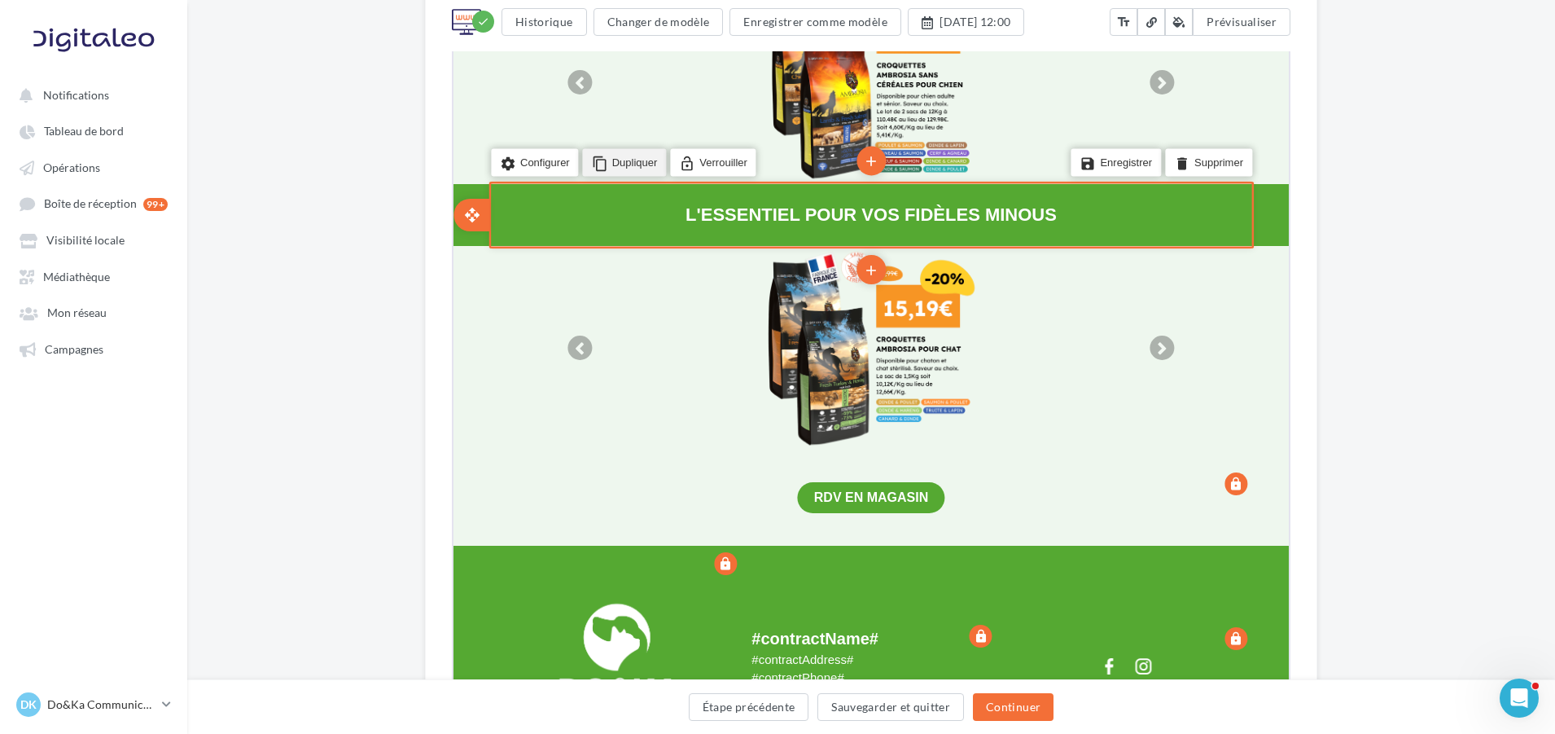
click at [619, 175] on li "content_copy Dupliquer" at bounding box center [623, 161] width 84 height 28
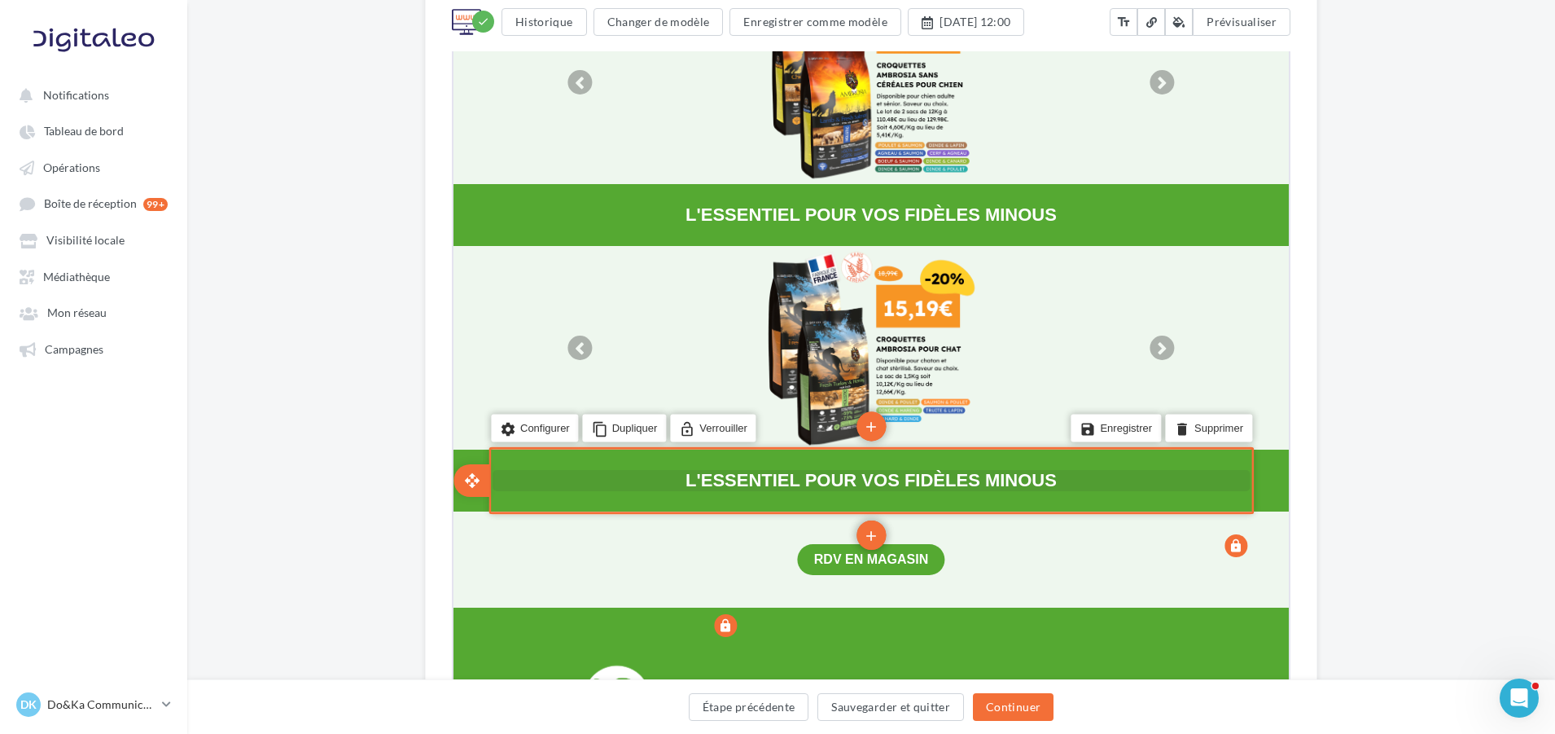
click at [910, 489] on span "L'ESSENTIEL POUR VOS FIDÈLES MINOUS" at bounding box center [869, 478] width 371 height 20
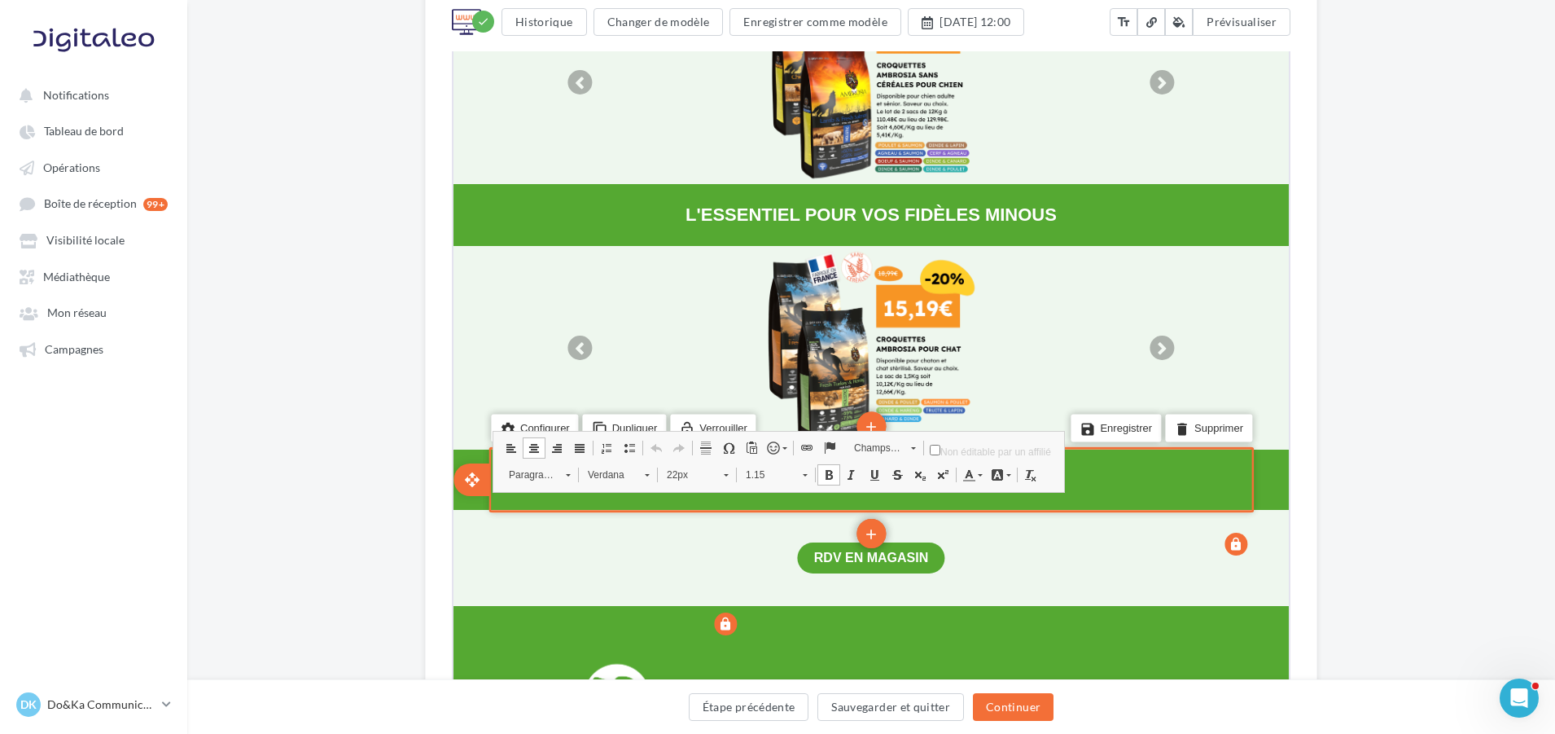
click at [910, 487] on span "**********" at bounding box center [870, 478] width 255 height 18
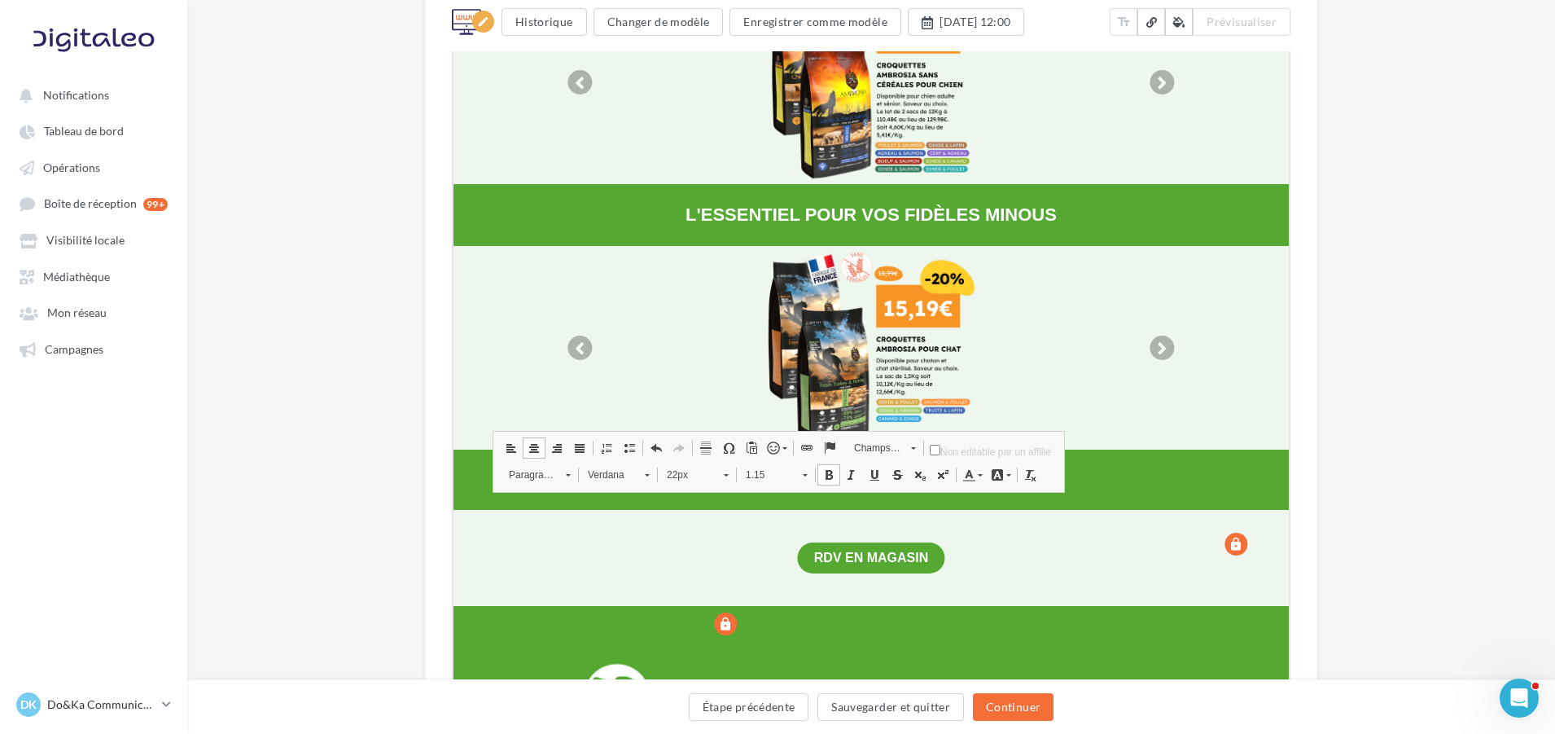
click at [362, 192] on div "edit Historique Changer de modèle Enregistrer comme modèle 03/11/2025 à 12:00 t…" at bounding box center [871, 524] width 1368 height 2404
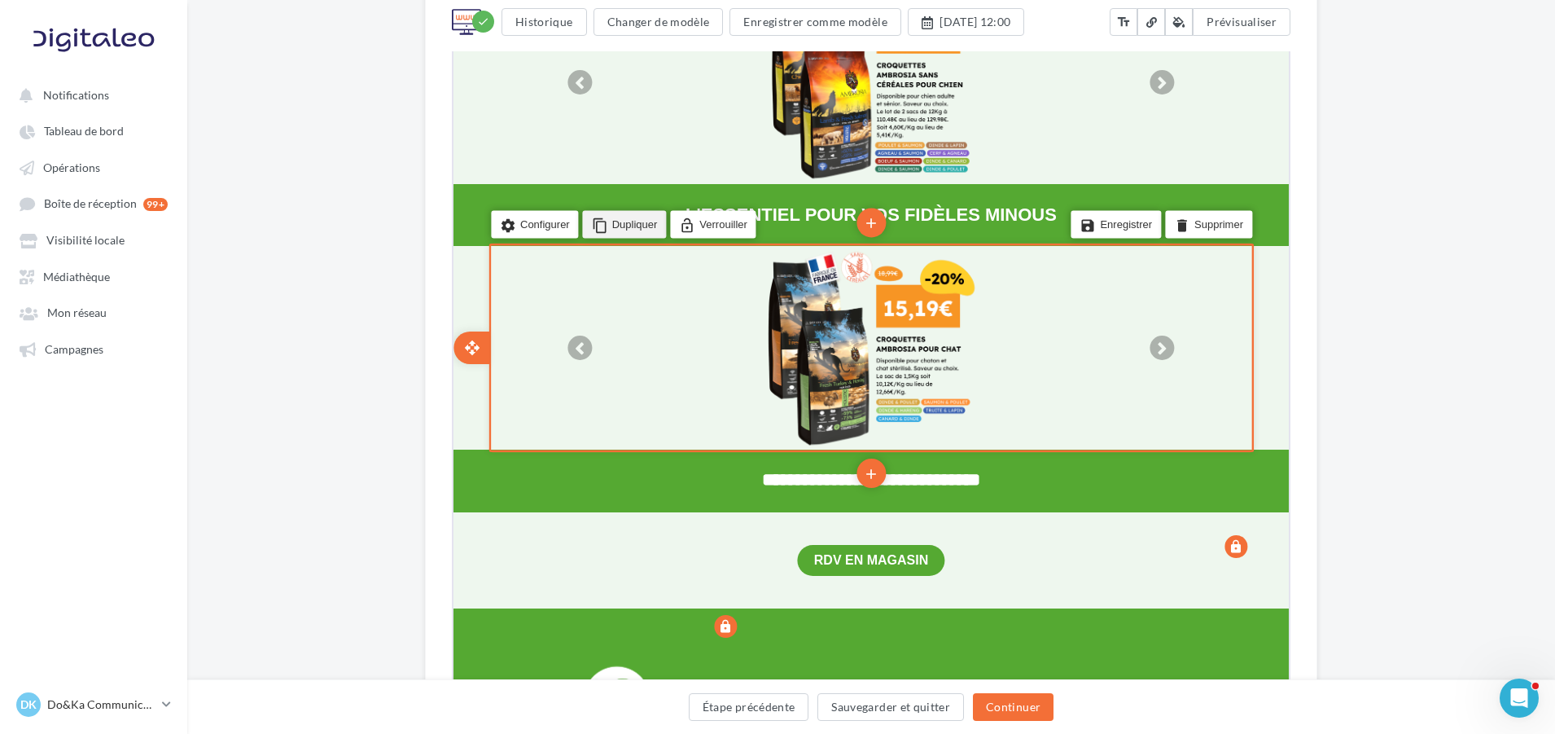
click at [635, 237] on li "content_copy Dupliquer" at bounding box center [623, 223] width 84 height 28
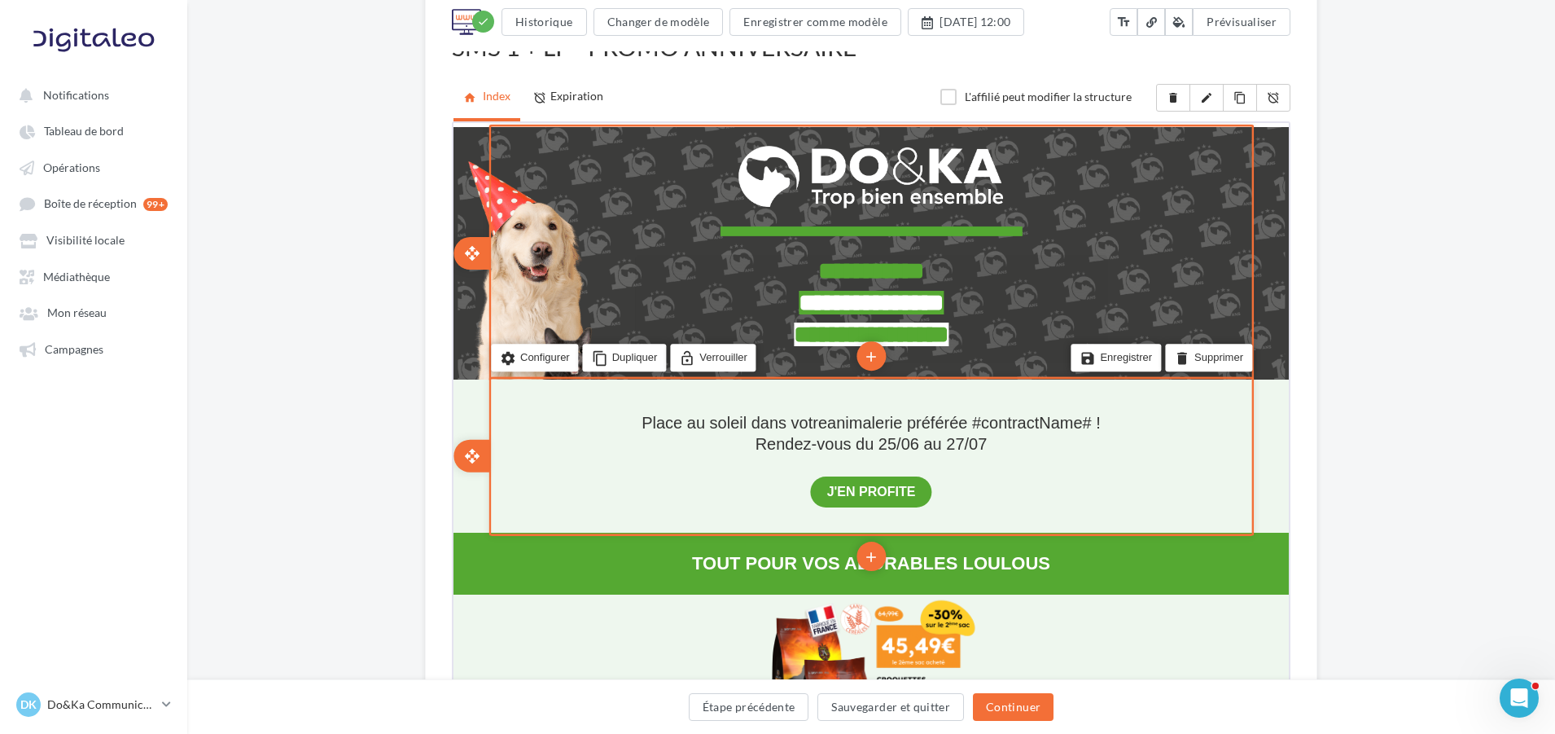
scroll to position [163, 0]
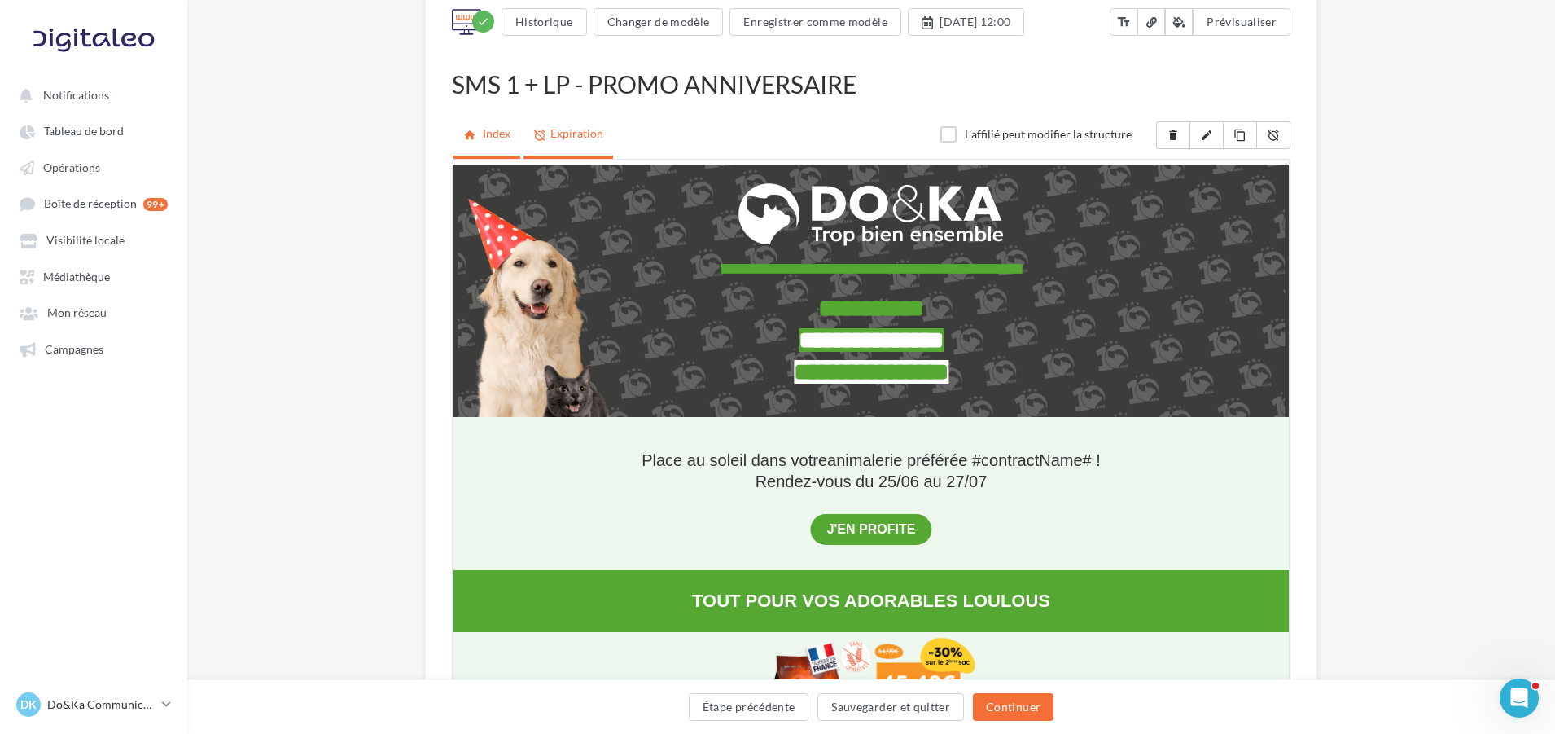
click at [564, 121] on link "alarm_off Expiration" at bounding box center [569, 134] width 90 height 42
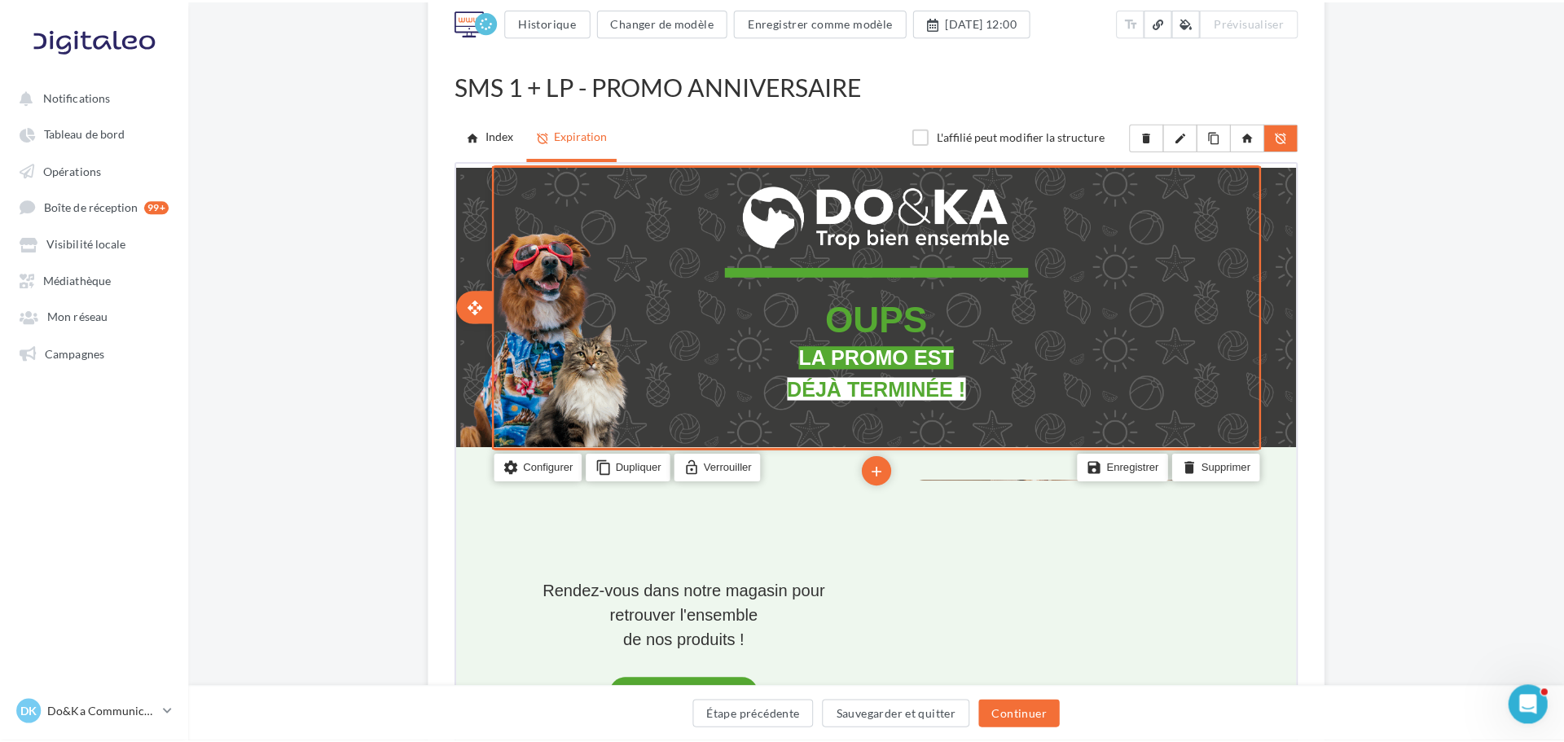
scroll to position [0, 0]
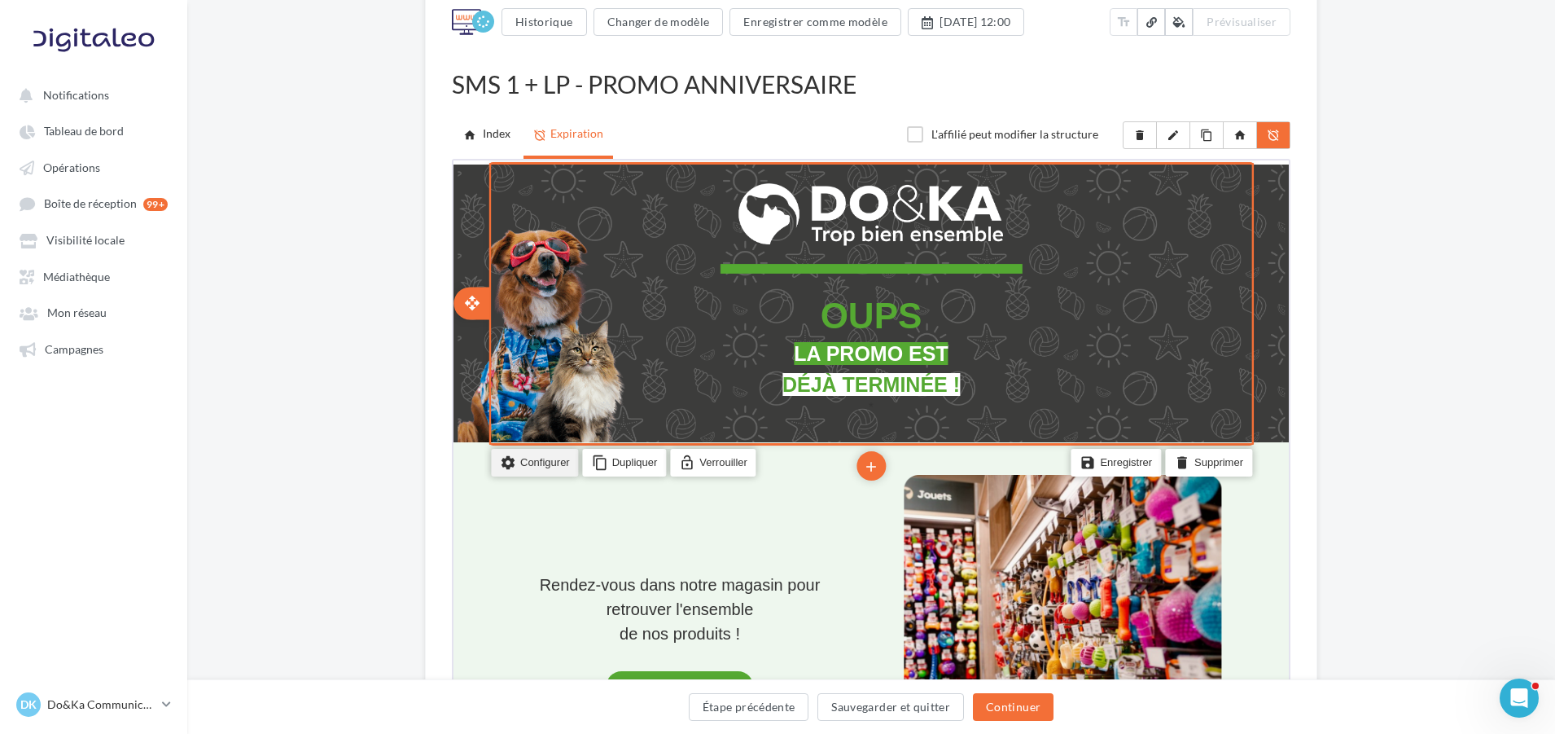
click at [558, 464] on li "settings Configurer" at bounding box center [533, 460] width 88 height 28
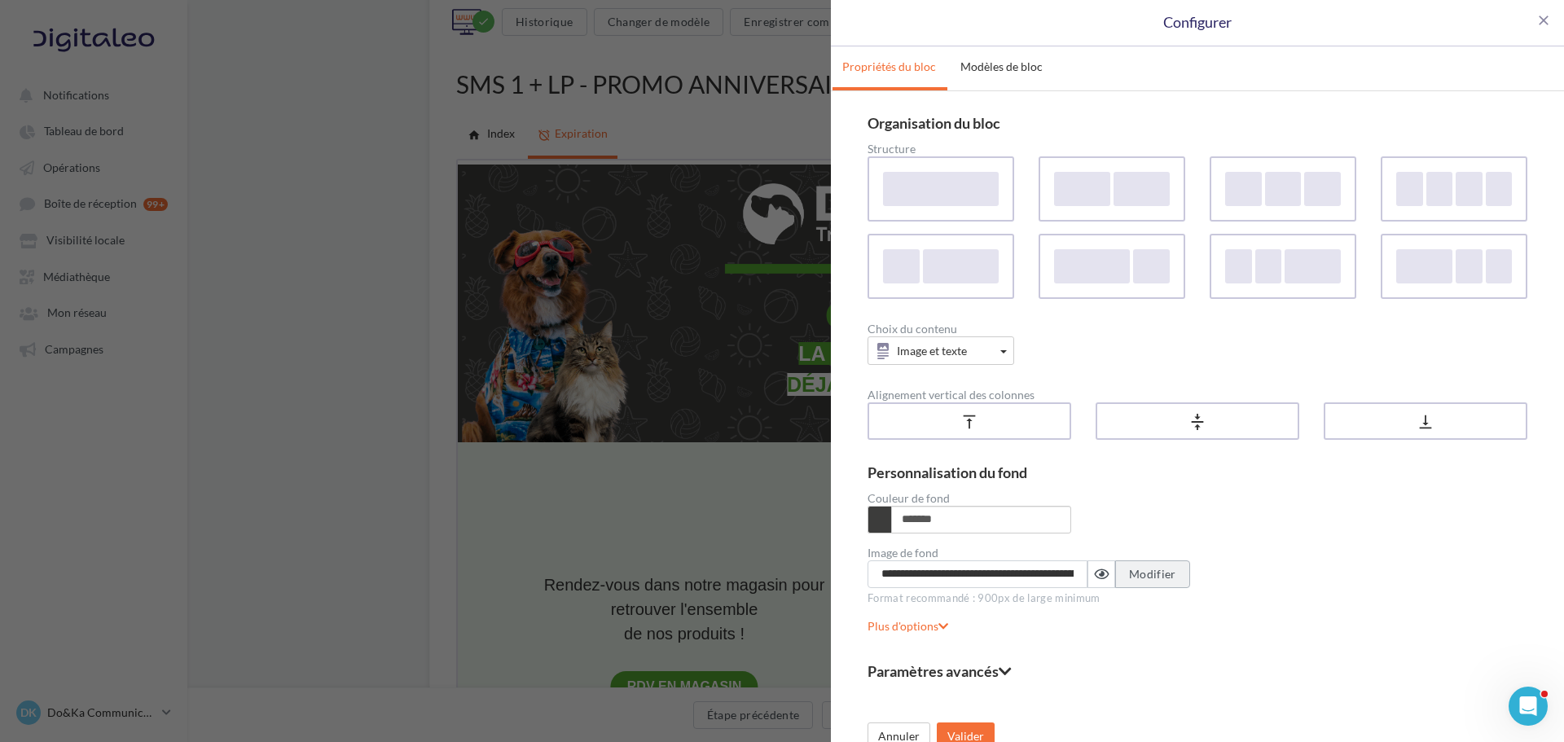
click at [1152, 581] on button "Modifier" at bounding box center [1152, 574] width 75 height 28
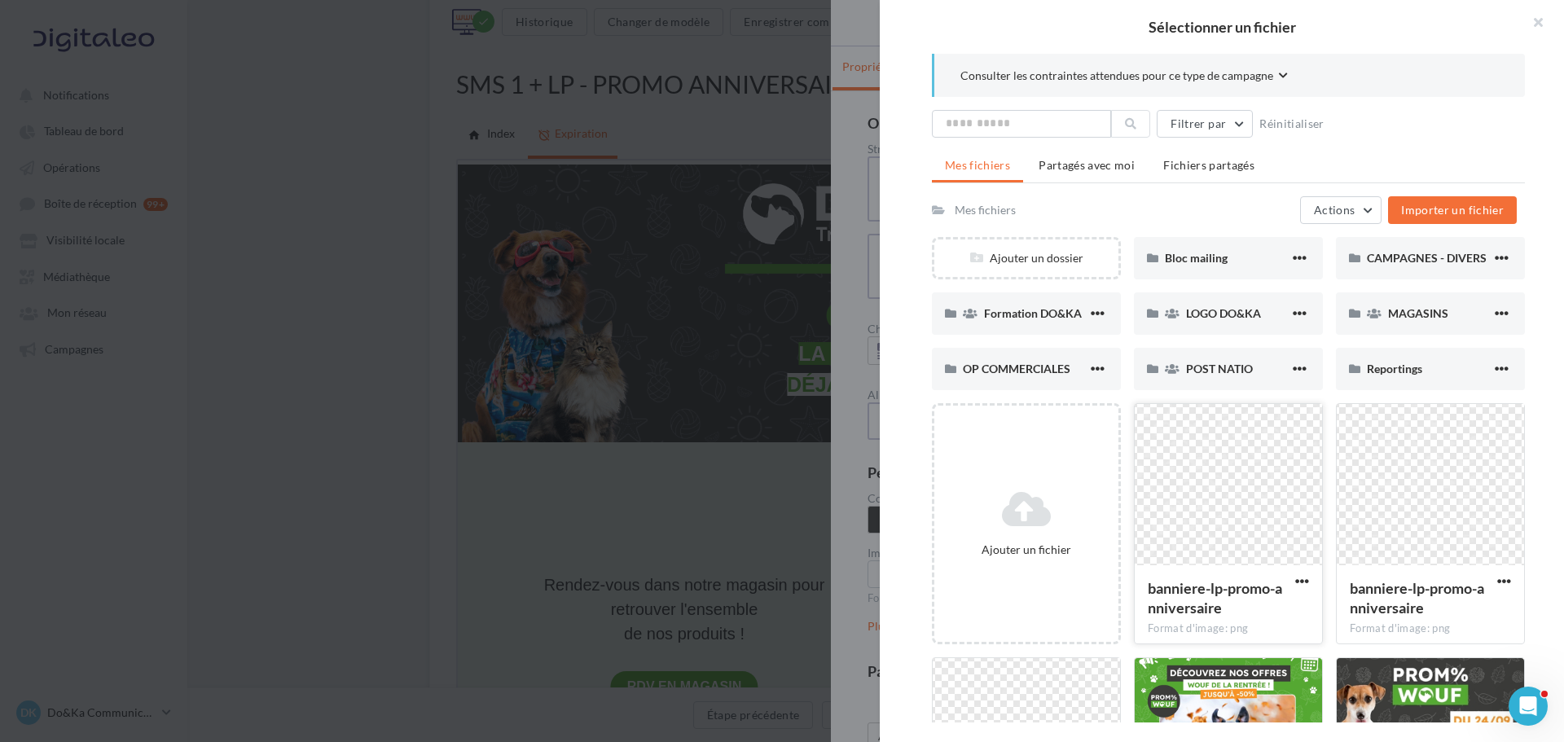
click at [1188, 510] on div at bounding box center [1227, 485] width 187 height 163
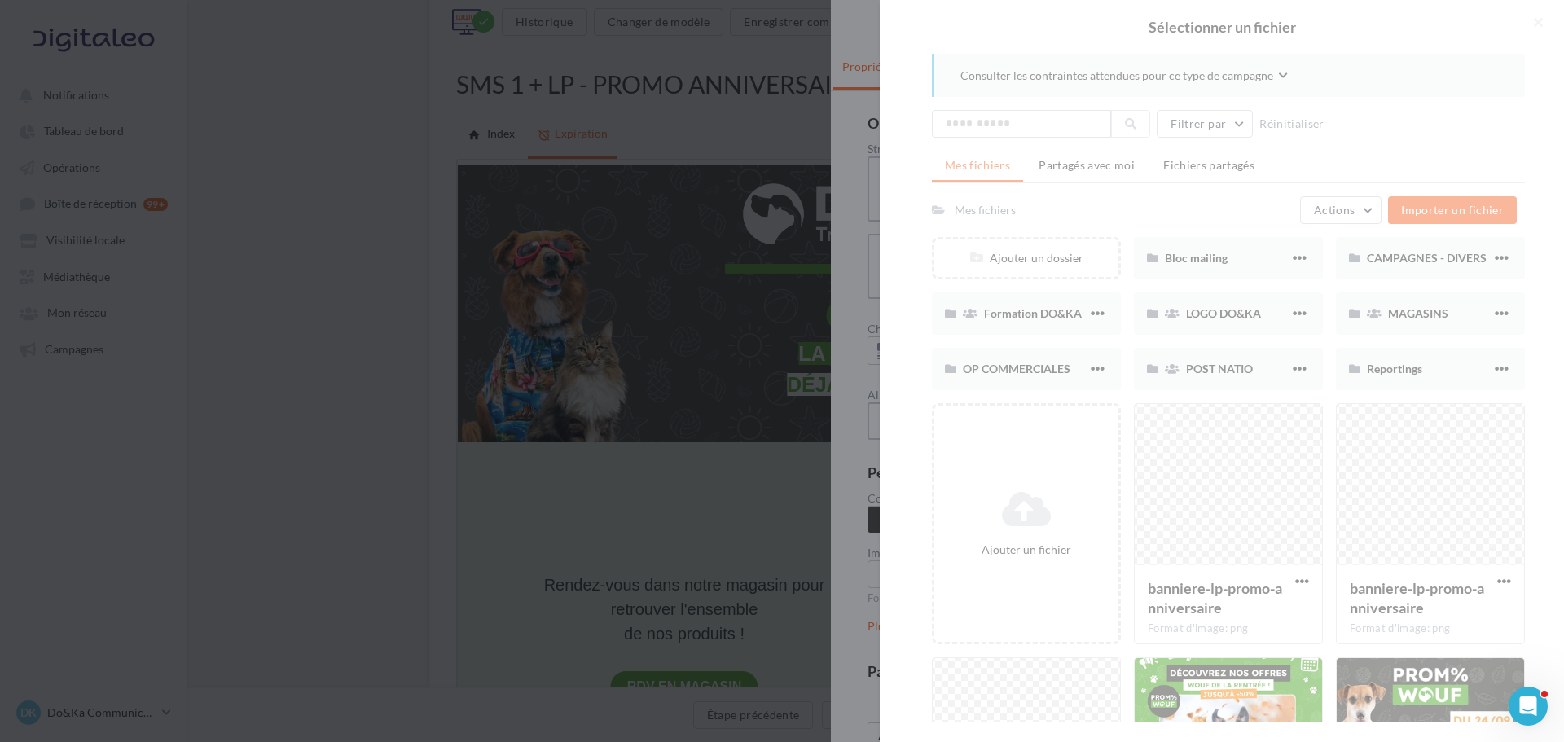
type input "**********"
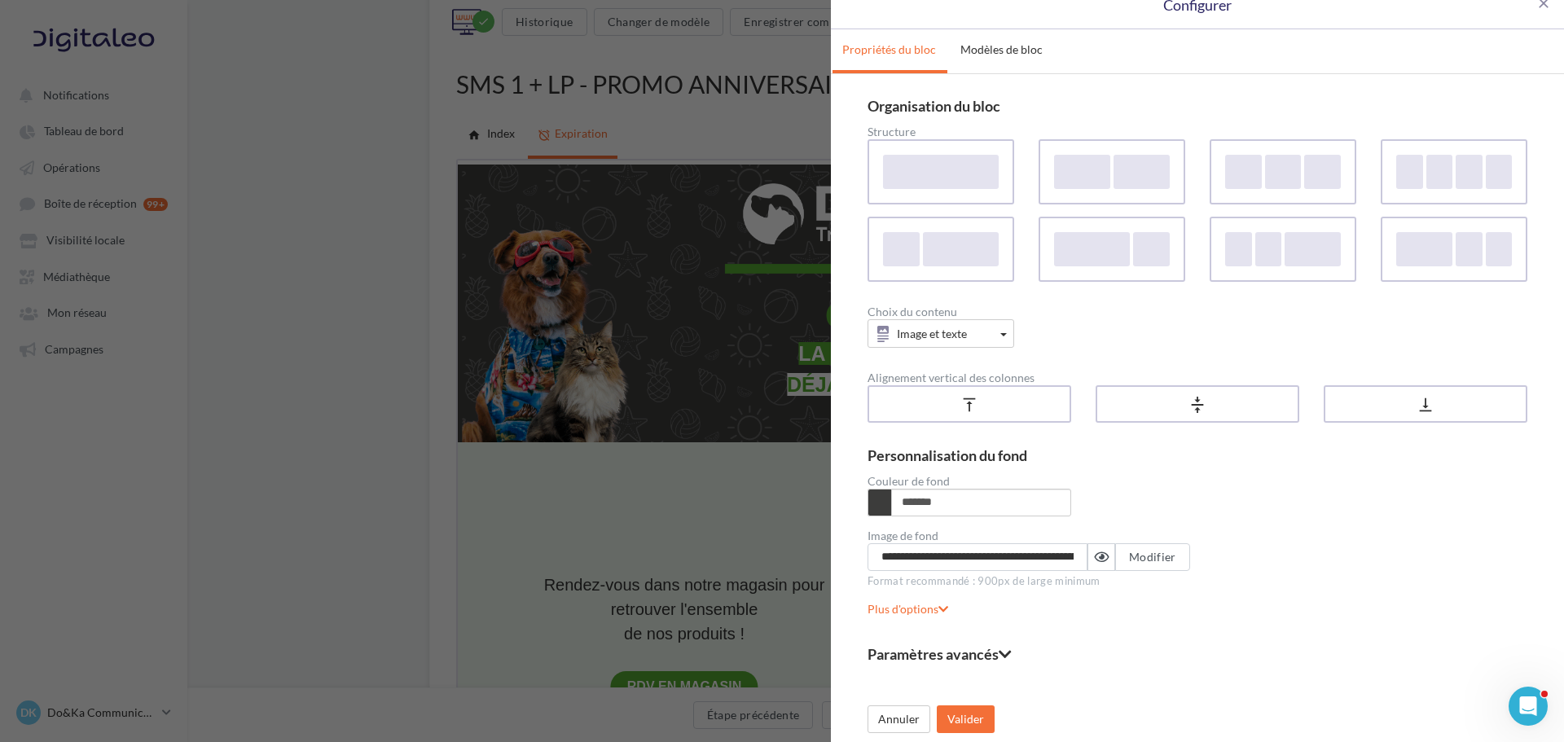
scroll to position [20, 0]
click at [961, 709] on button "Valider" at bounding box center [966, 716] width 58 height 28
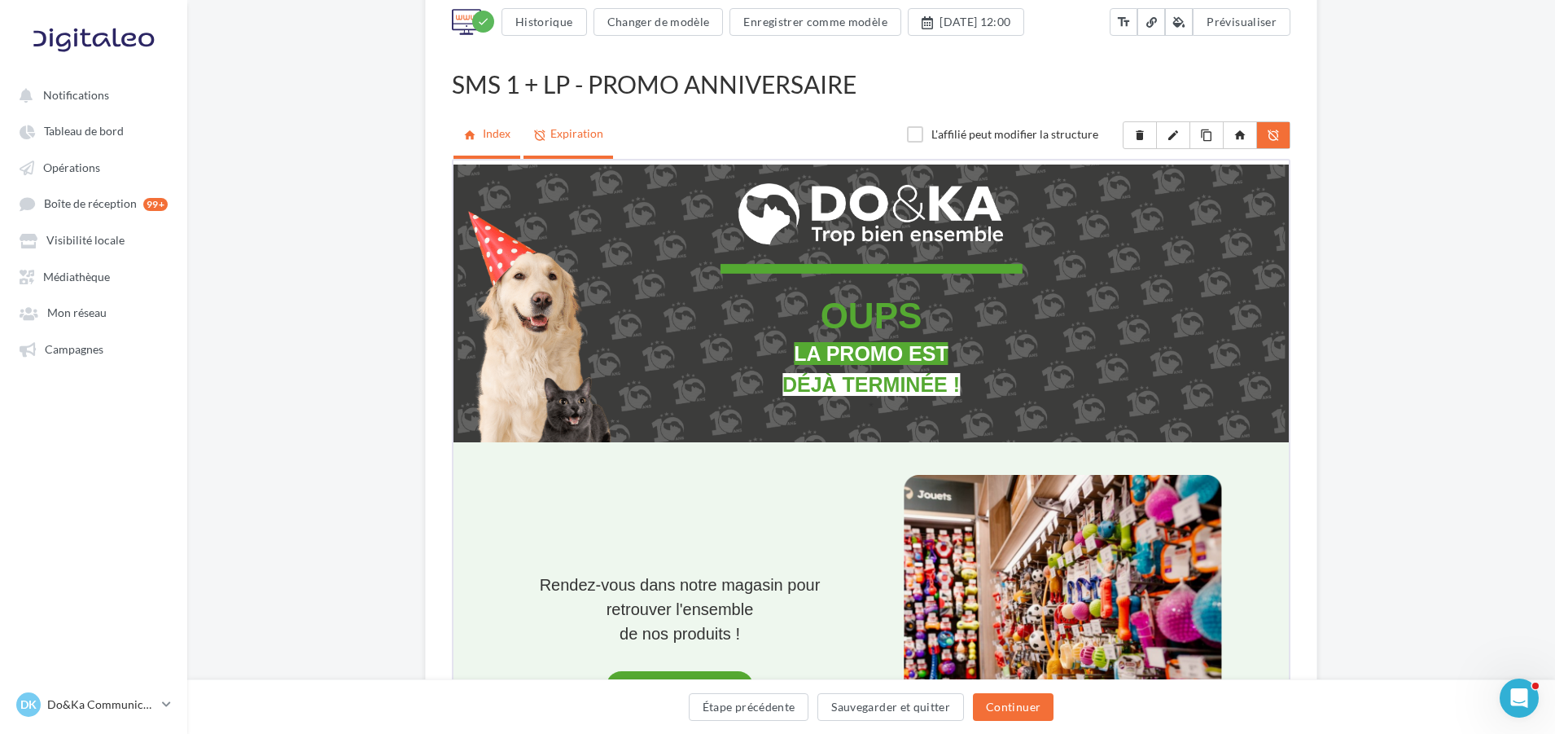
click at [471, 131] on icon "home" at bounding box center [471, 135] width 17 height 16
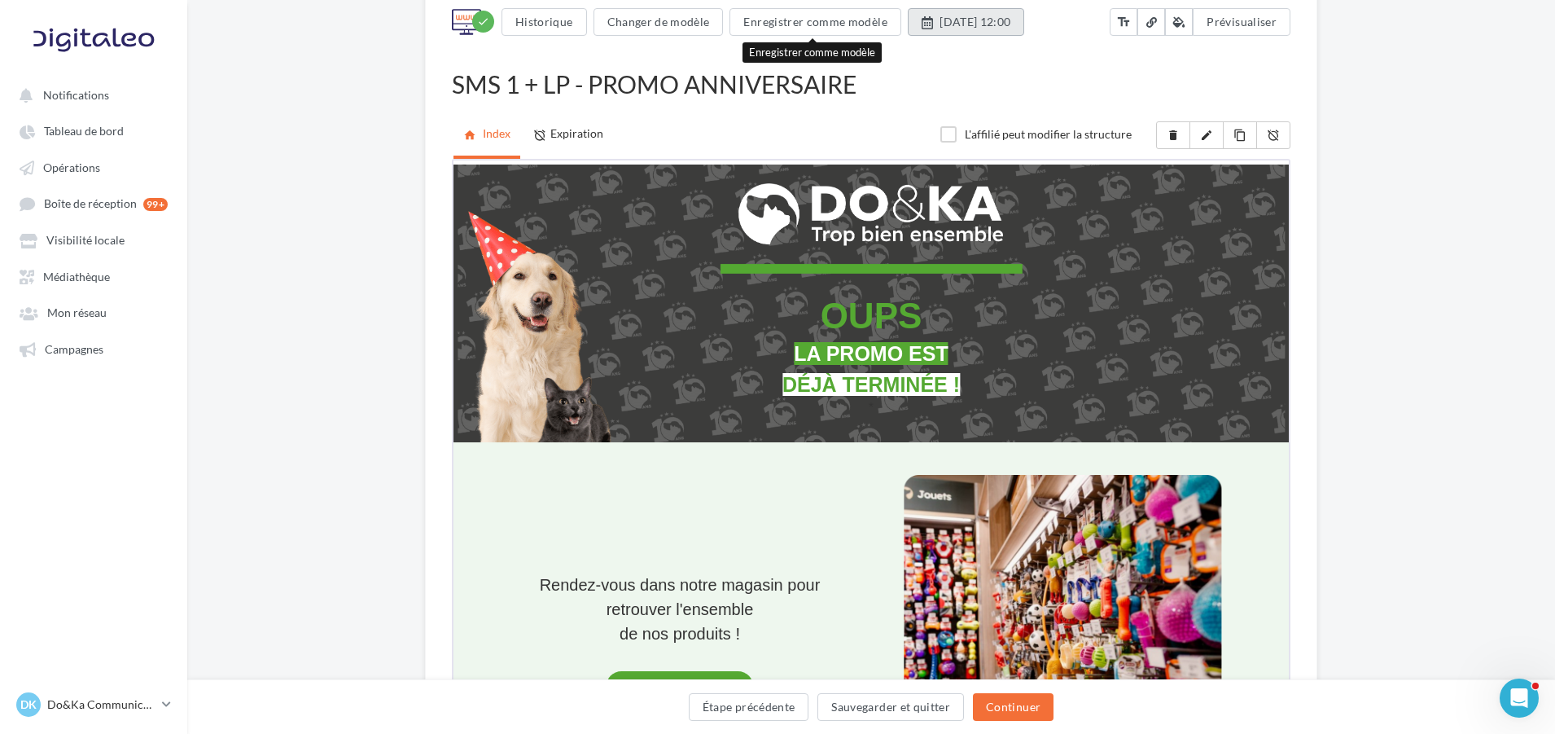
click at [949, 16] on button "03/11/2025 à 12:00" at bounding box center [966, 22] width 117 height 28
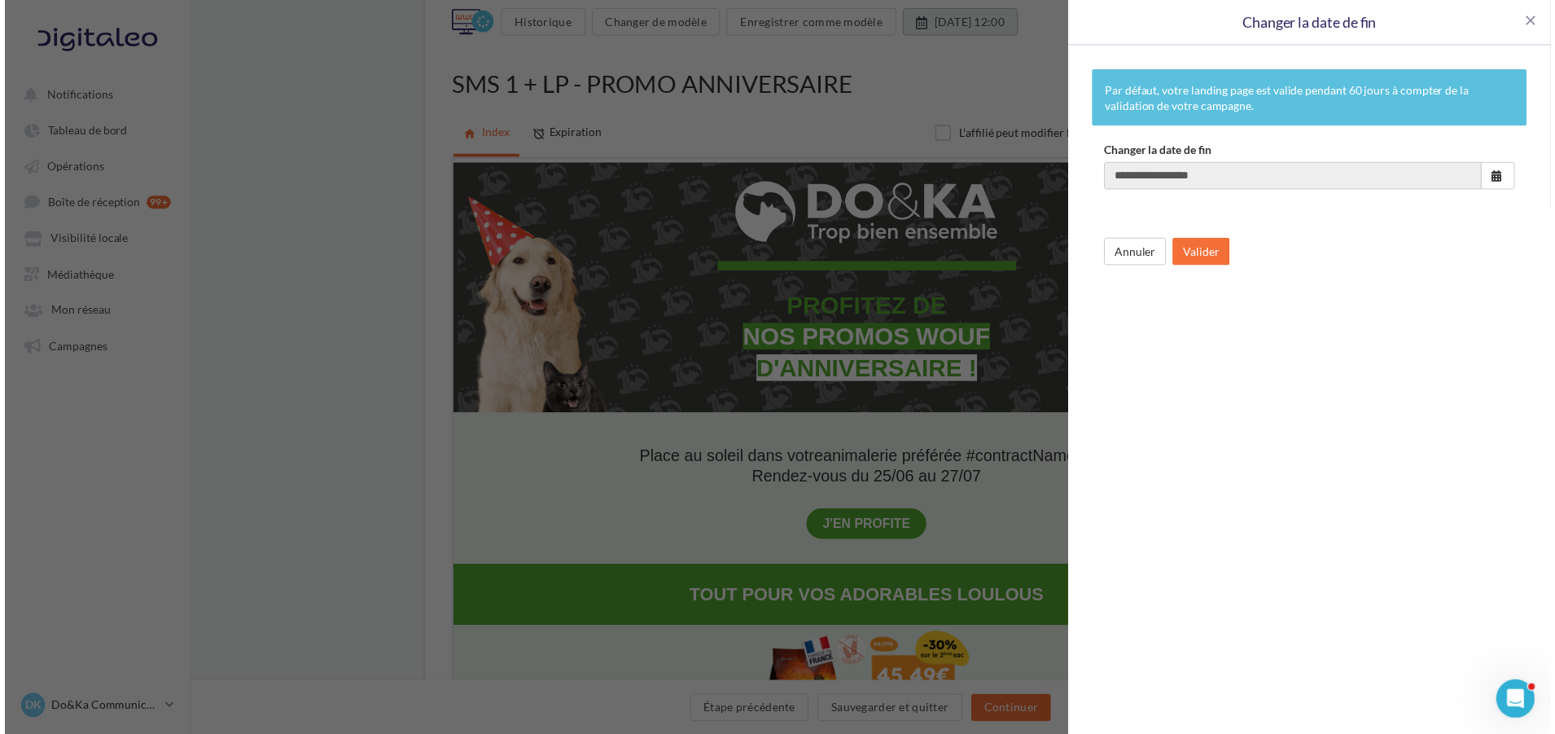
scroll to position [0, 0]
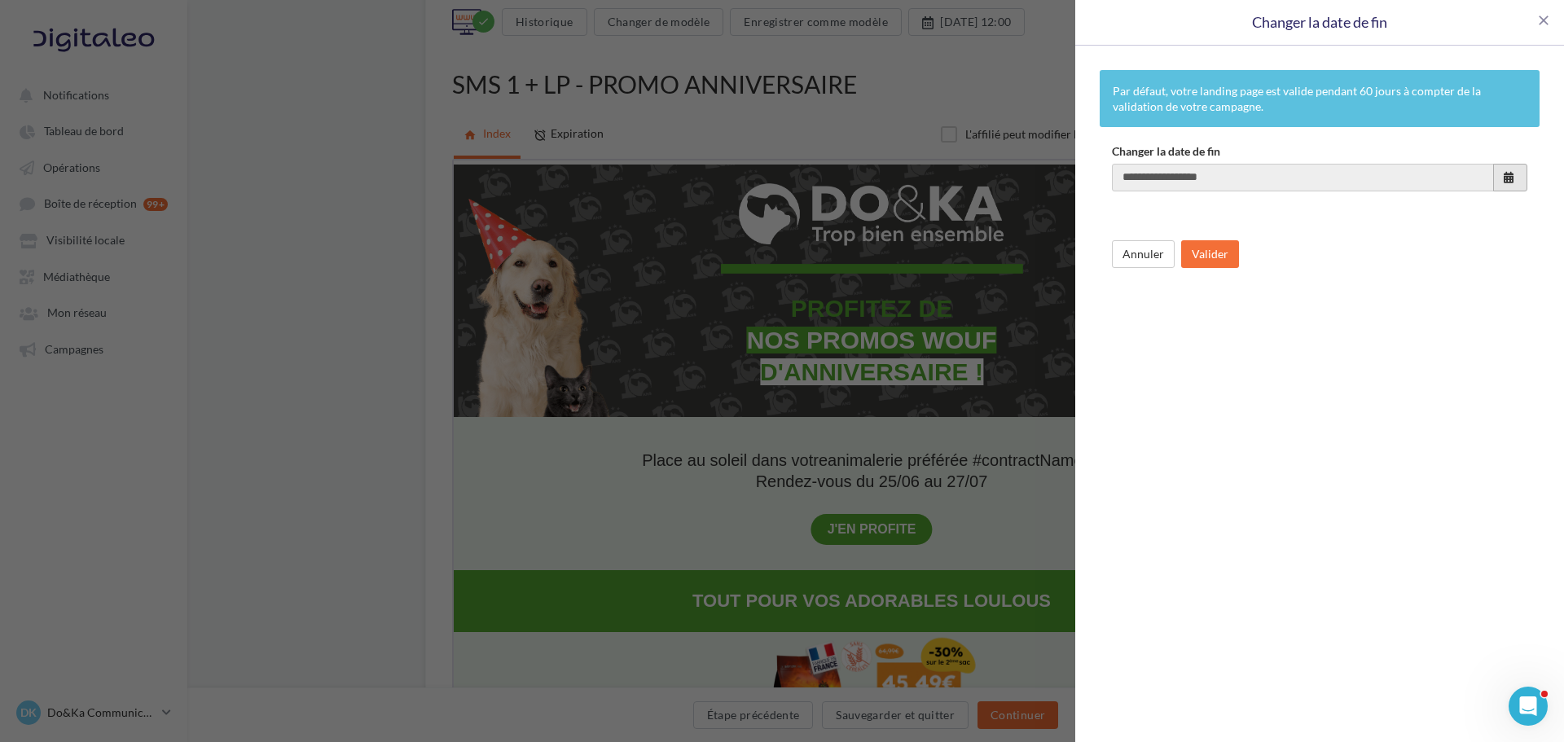
click at [1498, 178] on button "button" at bounding box center [1510, 178] width 34 height 28
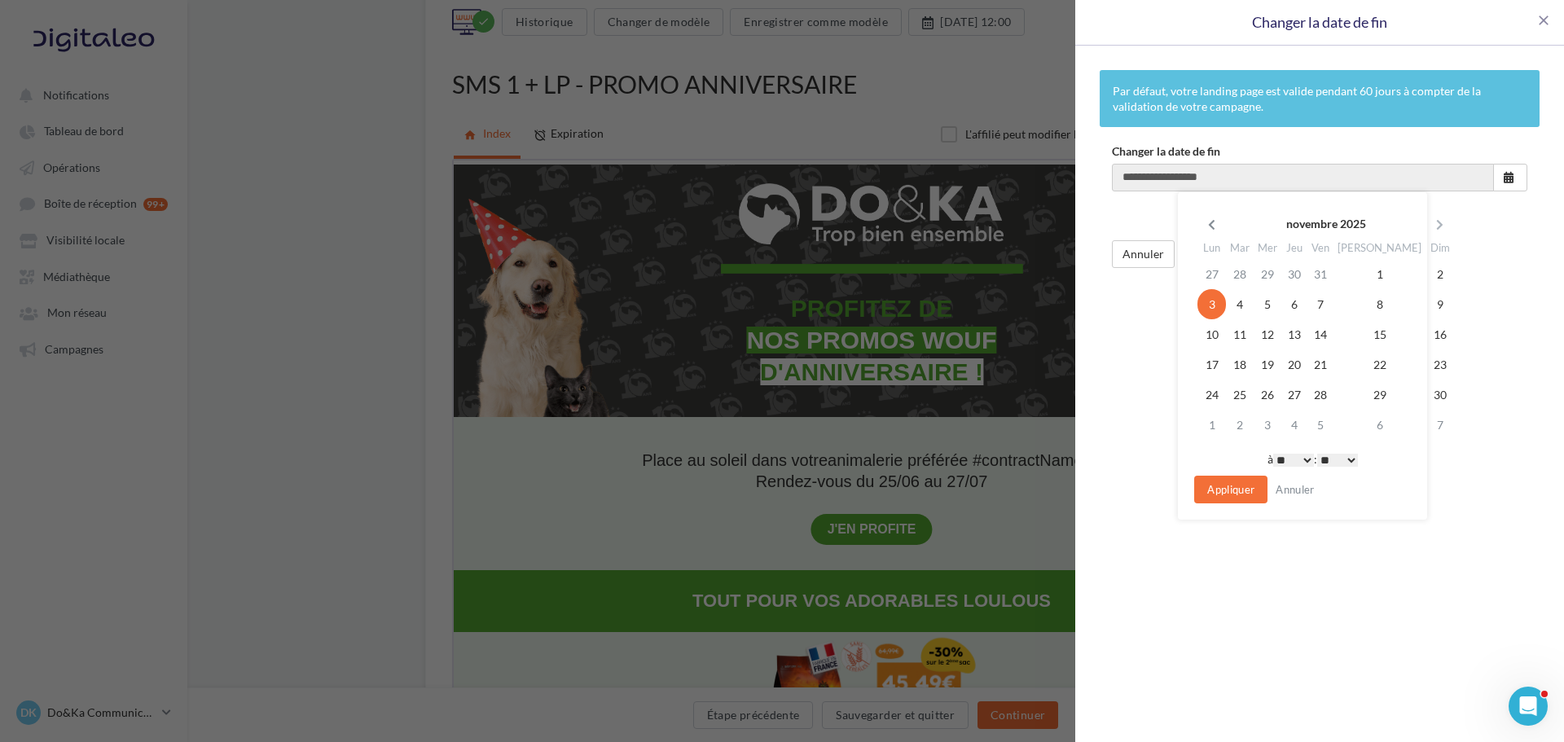
click at [1205, 223] on icon at bounding box center [1211, 224] width 20 height 11
click at [1425, 304] on td "12" at bounding box center [1439, 304] width 29 height 30
click at [1305, 457] on select "* * * * * * * * * * ** ** ** ** ** ** ** ** ** ** ** ** ** **" at bounding box center [1290, 460] width 41 height 13
click at [1299, 460] on select "* * * * * * * * * * ** ** ** ** ** ** ** ** ** ** ** ** ** **" at bounding box center [1290, 460] width 41 height 13
drag, startPoint x: 1279, startPoint y: 460, endPoint x: 1294, endPoint y: 461, distance: 14.7
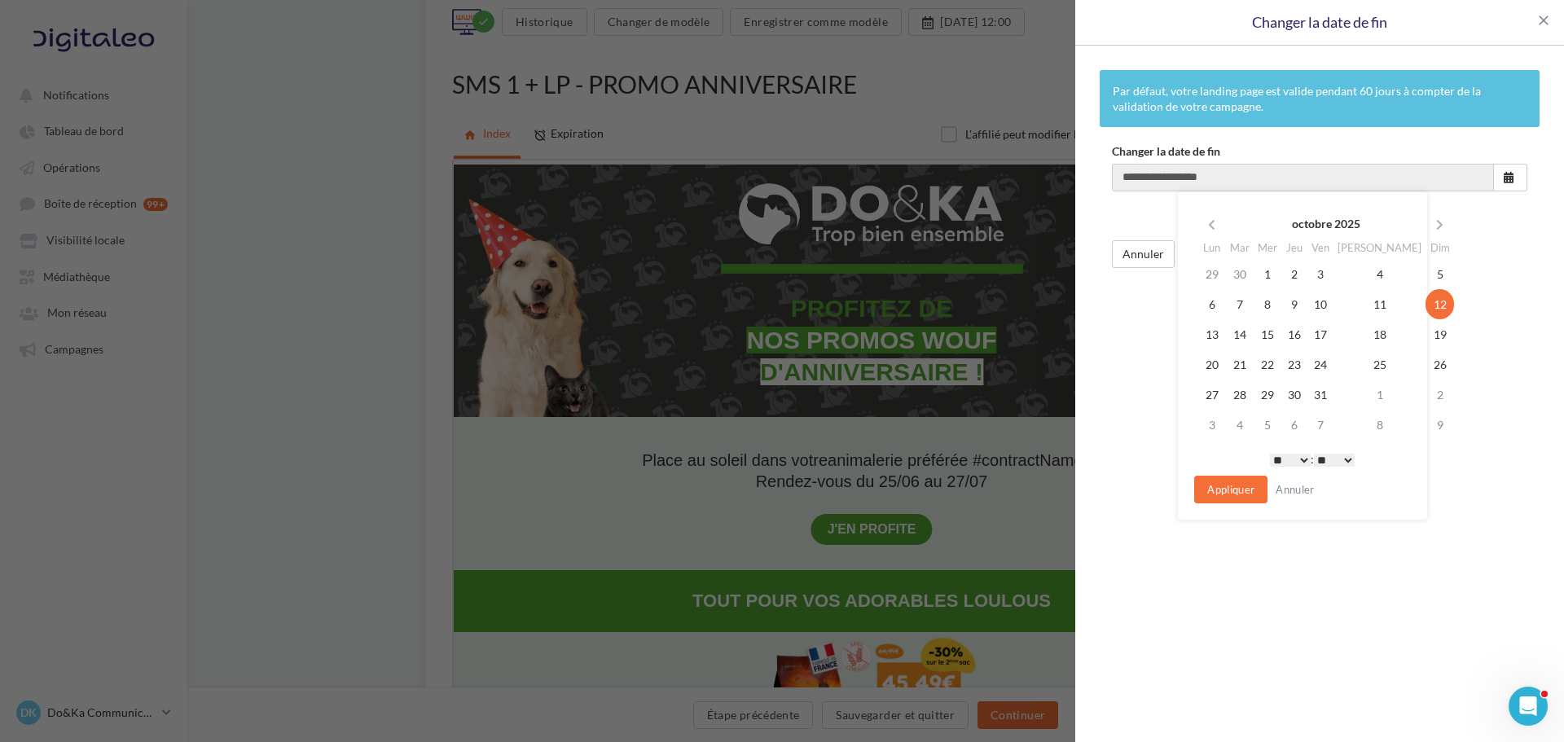
click at [1282, 460] on select "* * * * * * * * * * ** ** ** ** ** ** ** ** ** ** ** ** ** **" at bounding box center [1290, 460] width 41 height 13
click at [1328, 457] on select "** ** ** ** ** **" at bounding box center [1334, 460] width 41 height 13
click at [1245, 493] on button "Appliquer" at bounding box center [1230, 490] width 73 height 28
type input "**********"
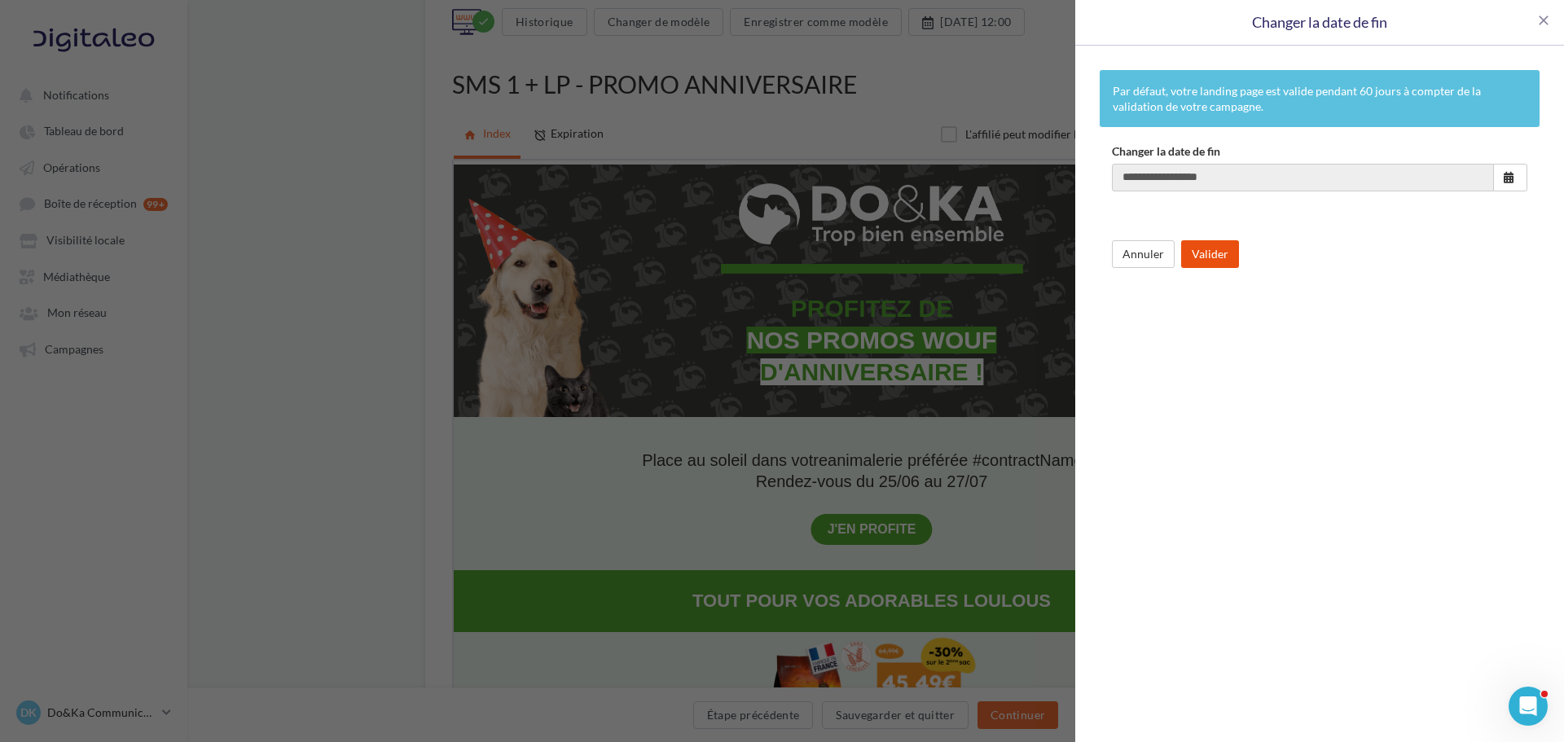
click at [1209, 248] on button "Valider" at bounding box center [1210, 254] width 58 height 28
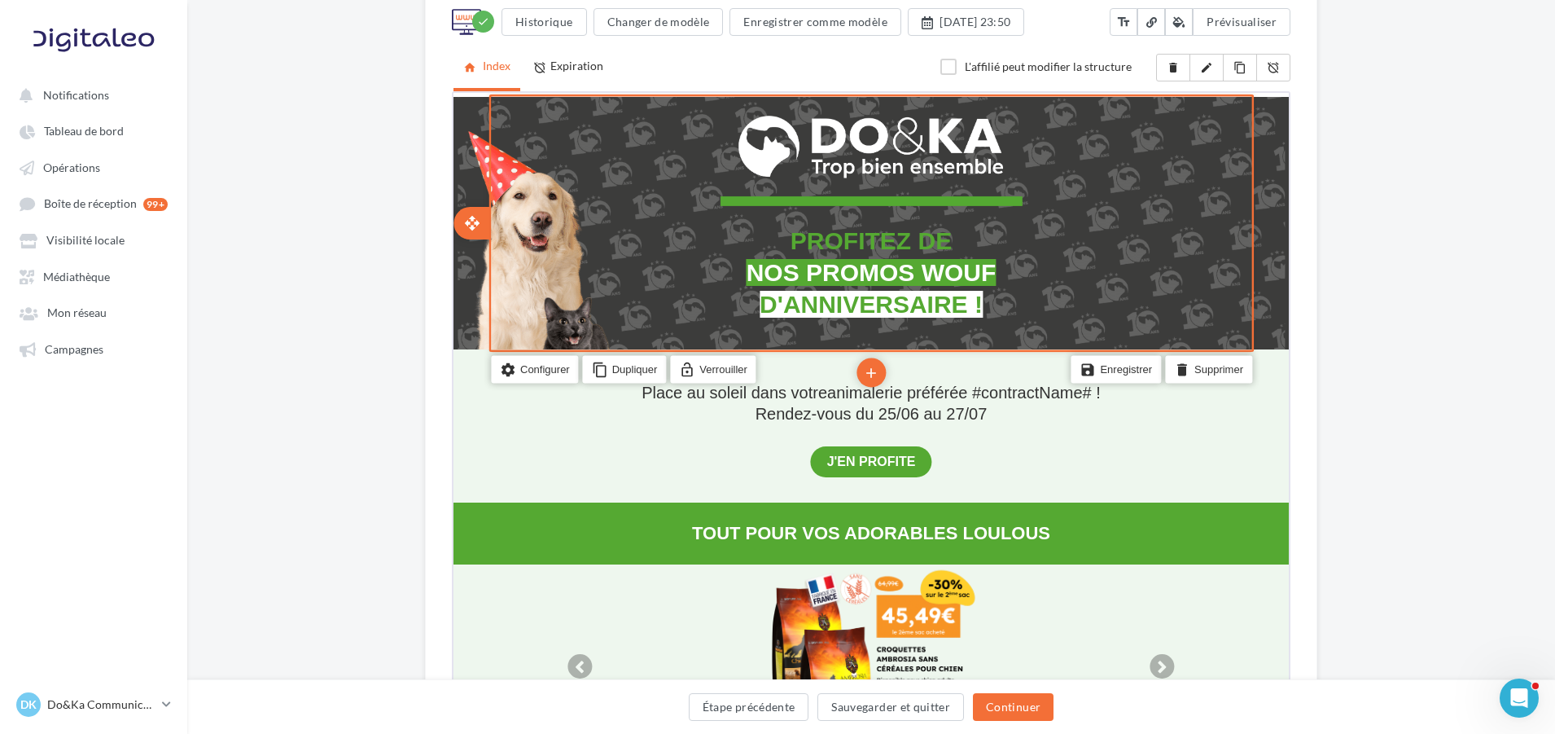
scroll to position [244, 0]
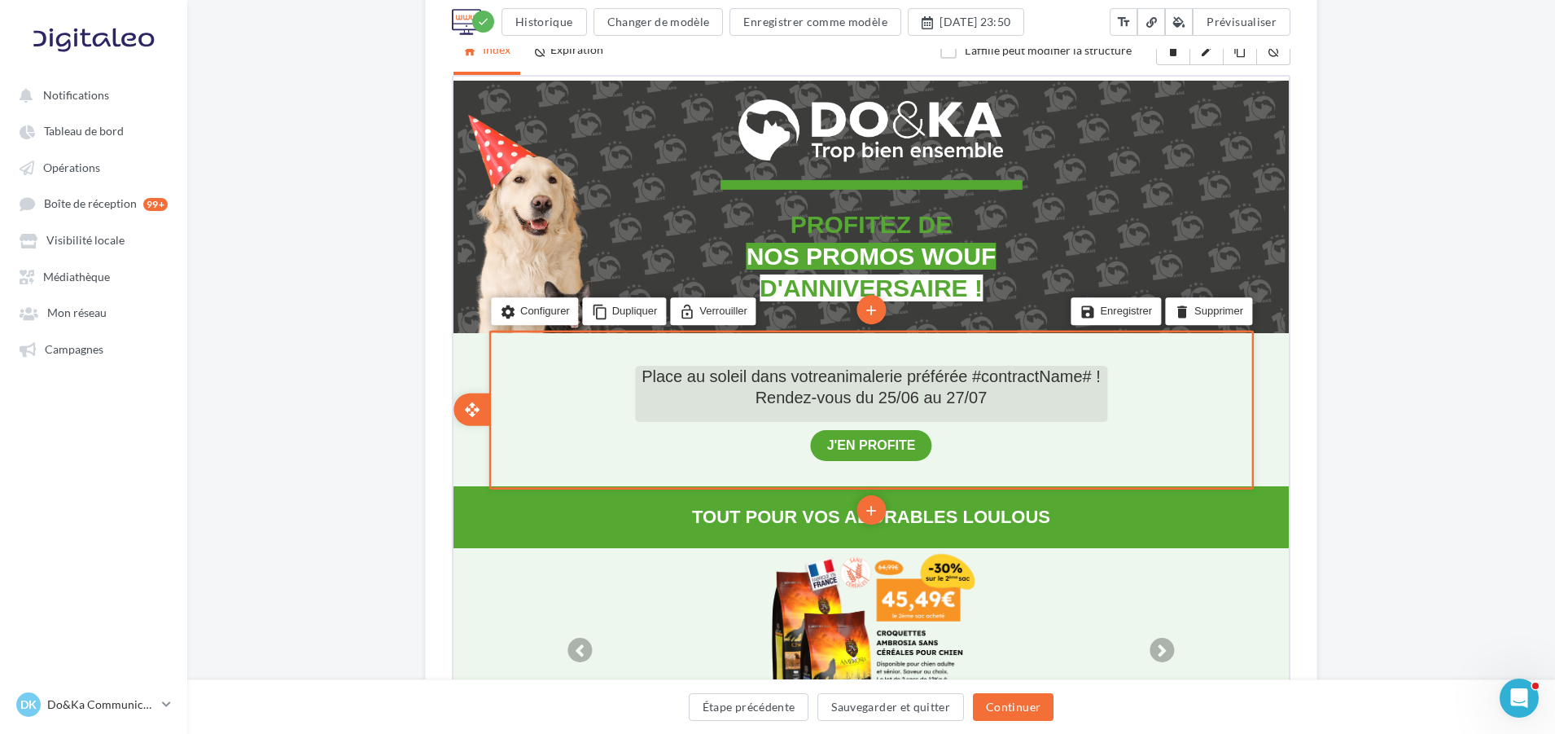
click at [972, 404] on span "Rendez-vous du 25/06 au 27/07" at bounding box center [870, 395] width 232 height 18
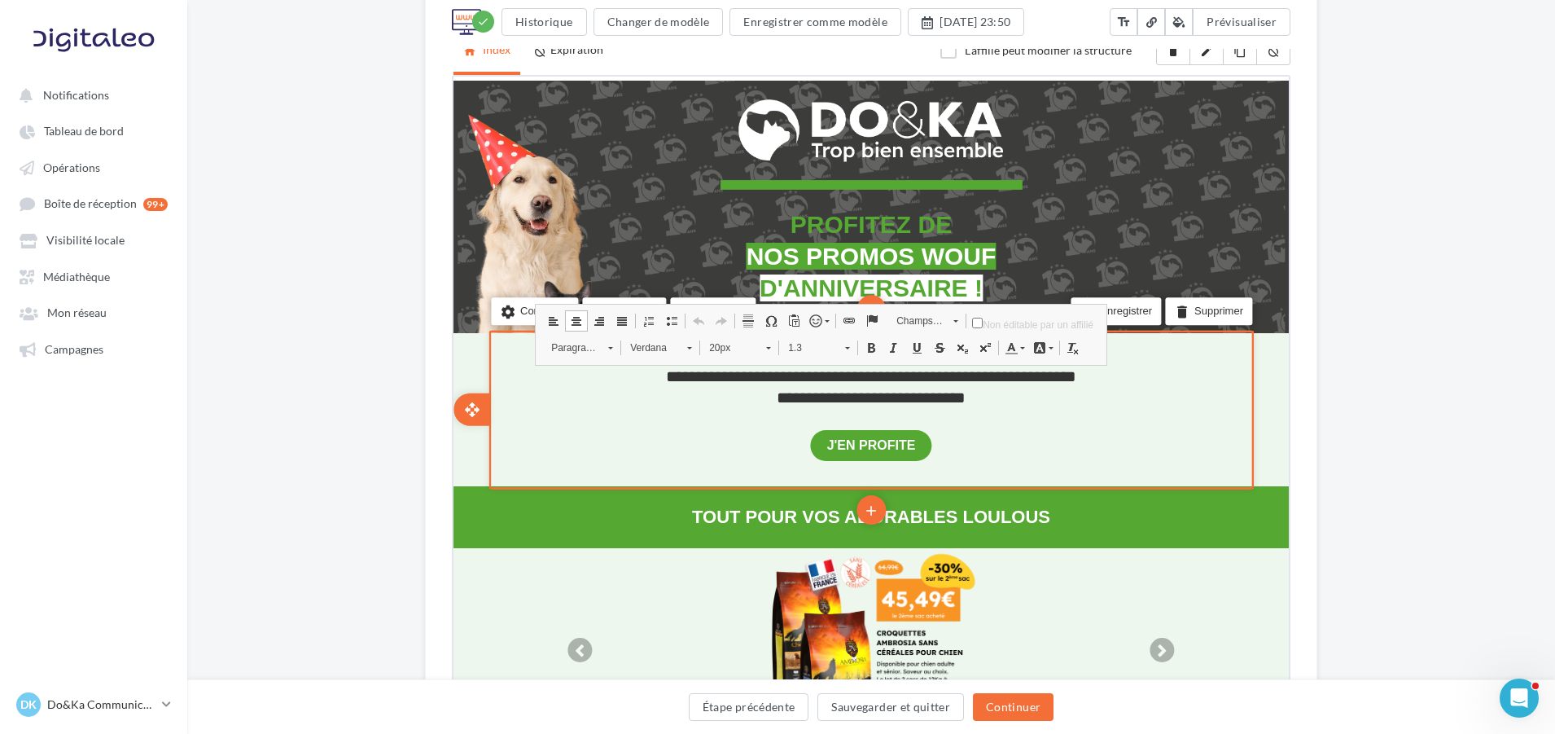
click at [964, 403] on span "**********" at bounding box center [869, 395] width 189 height 16
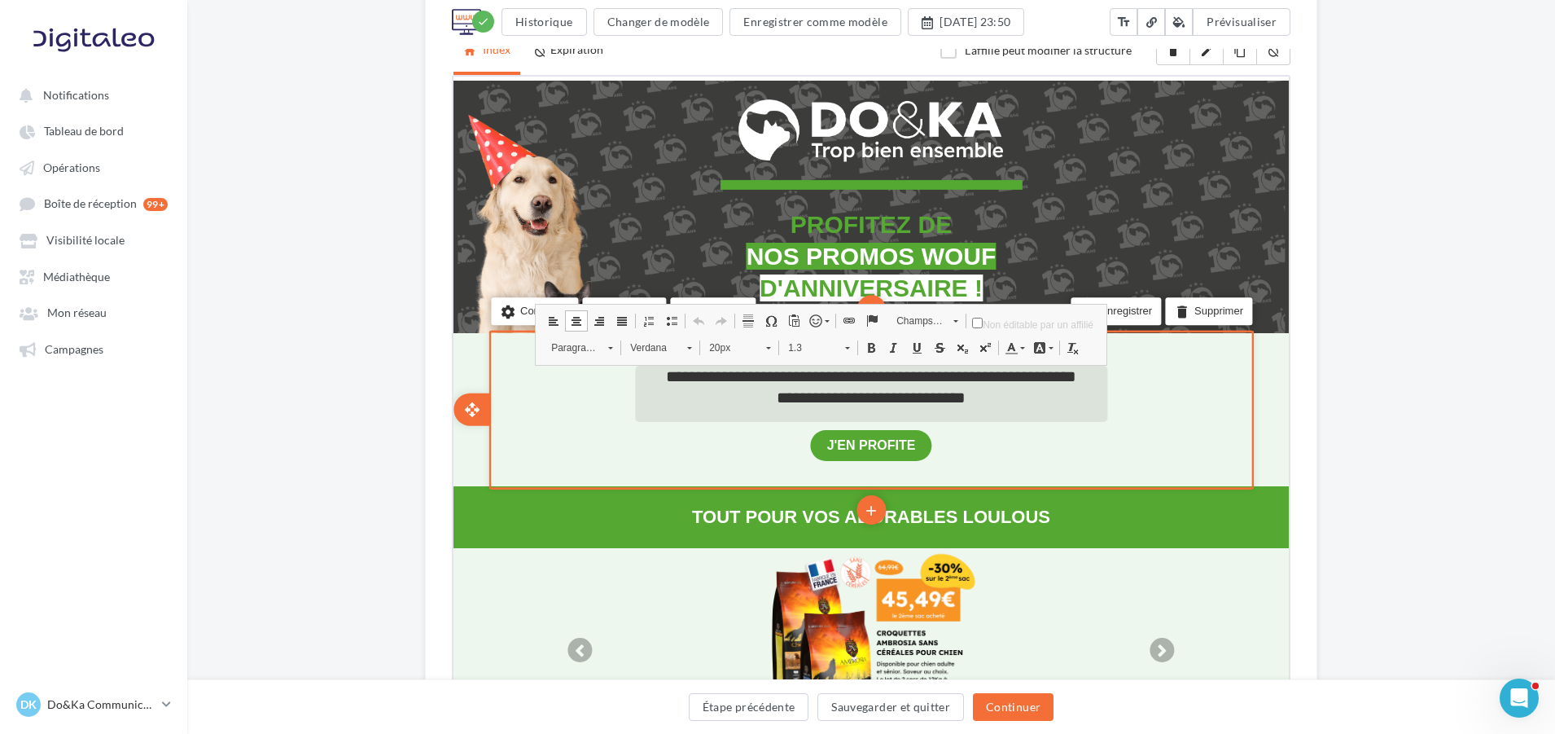
click at [894, 403] on span "**********" at bounding box center [869, 395] width 189 height 16
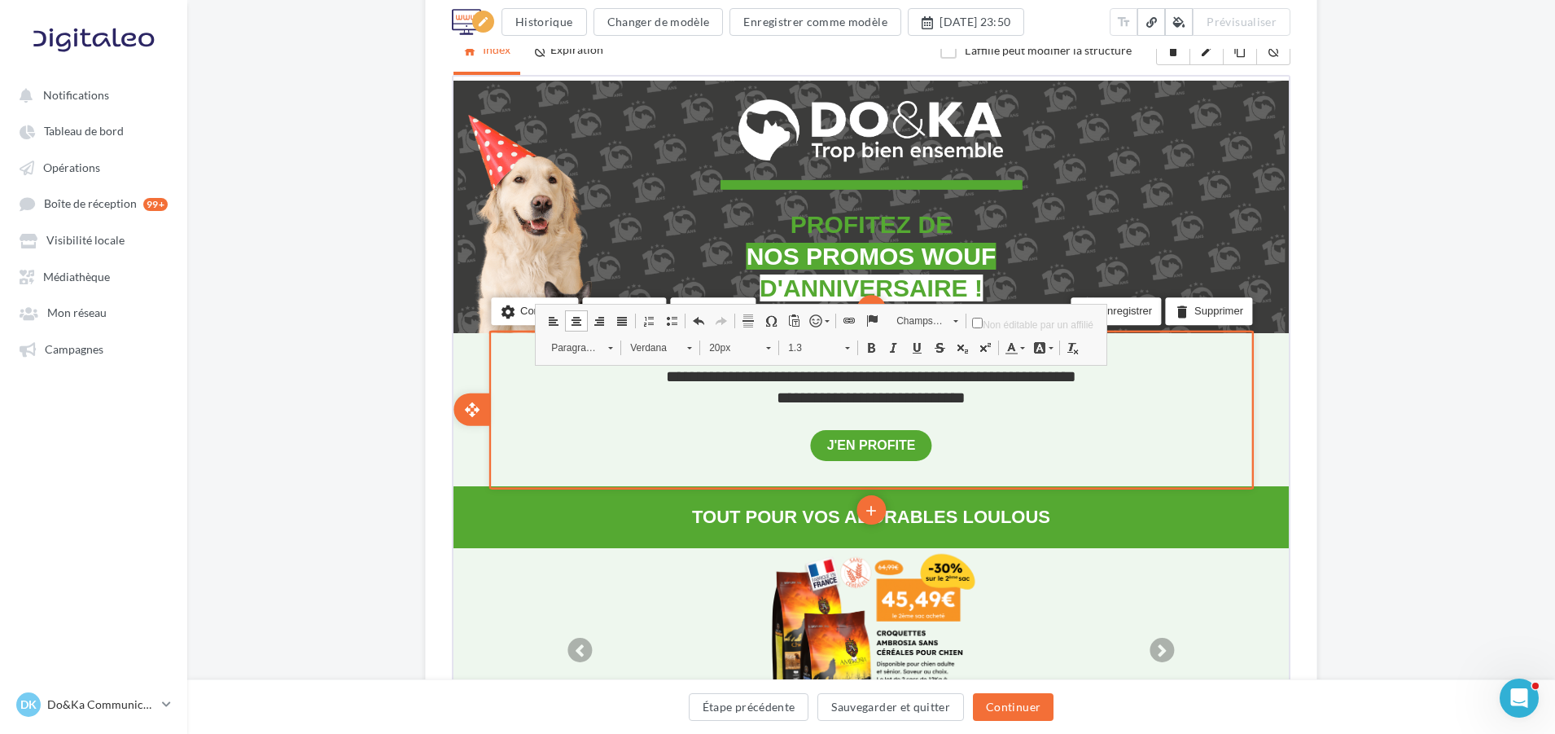
click at [1197, 419] on div "**********" at bounding box center [869, 407] width 765 height 137
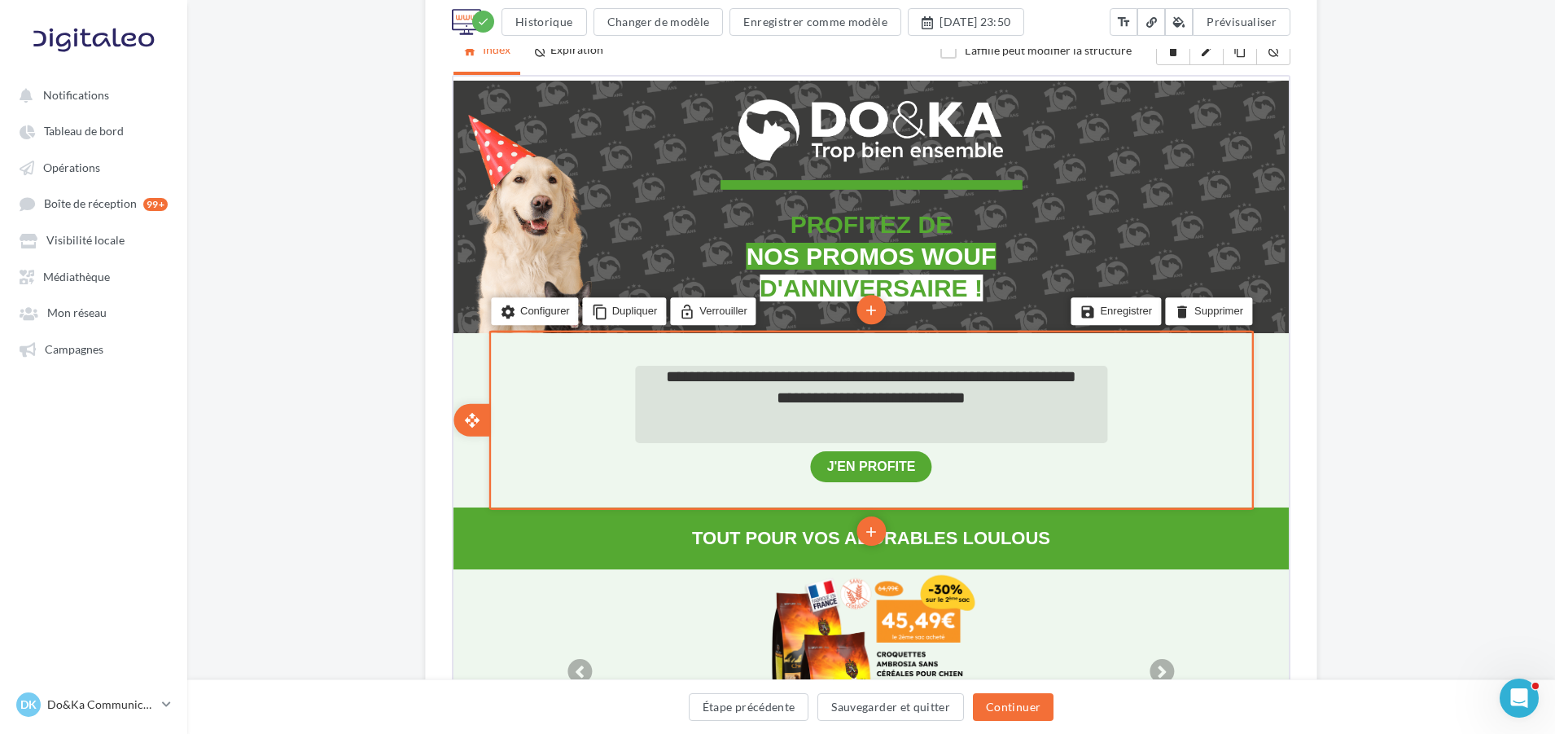
click at [776, 375] on span "**********" at bounding box center [753, 374] width 176 height 16
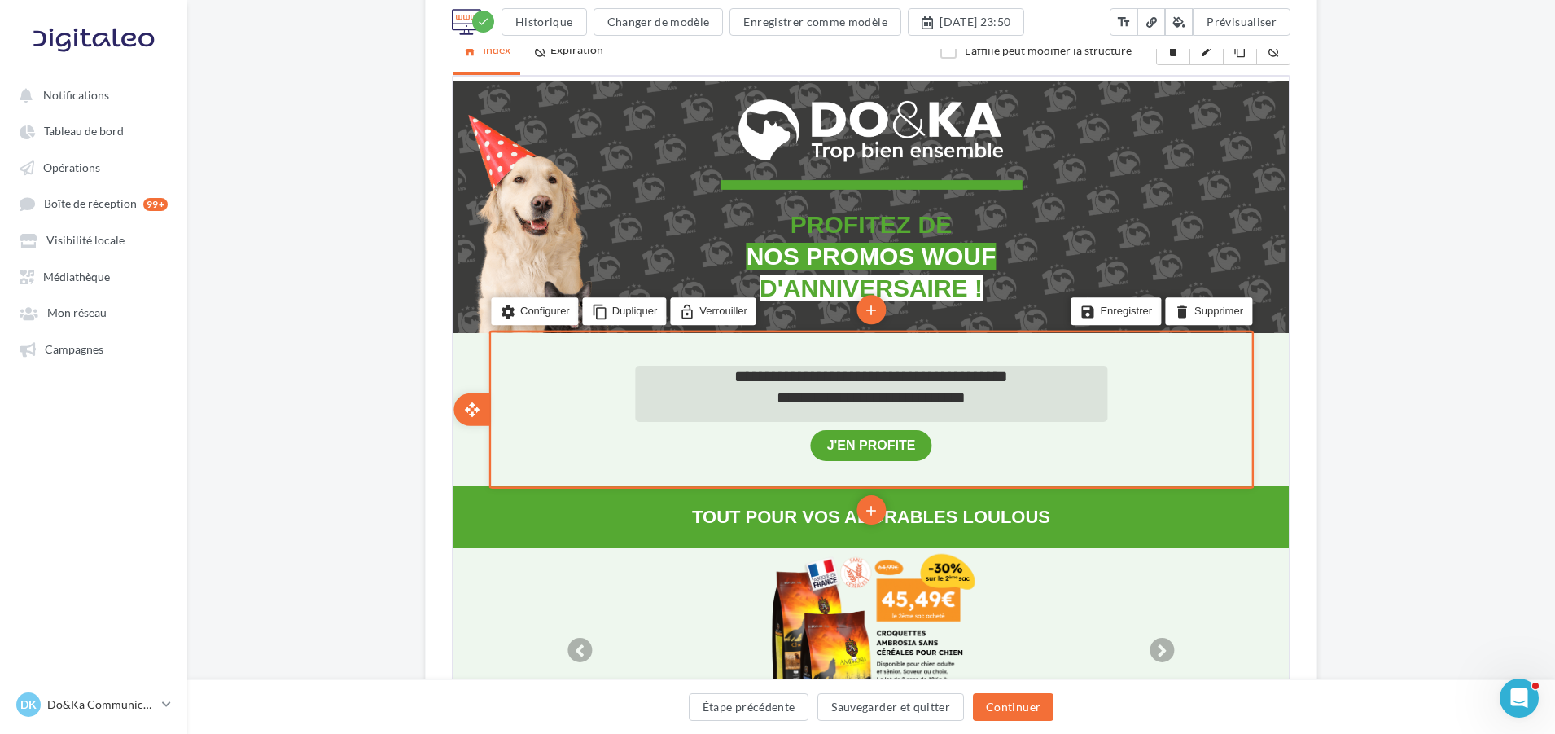
click at [892, 380] on span "**********" at bounding box center [870, 374] width 274 height 16
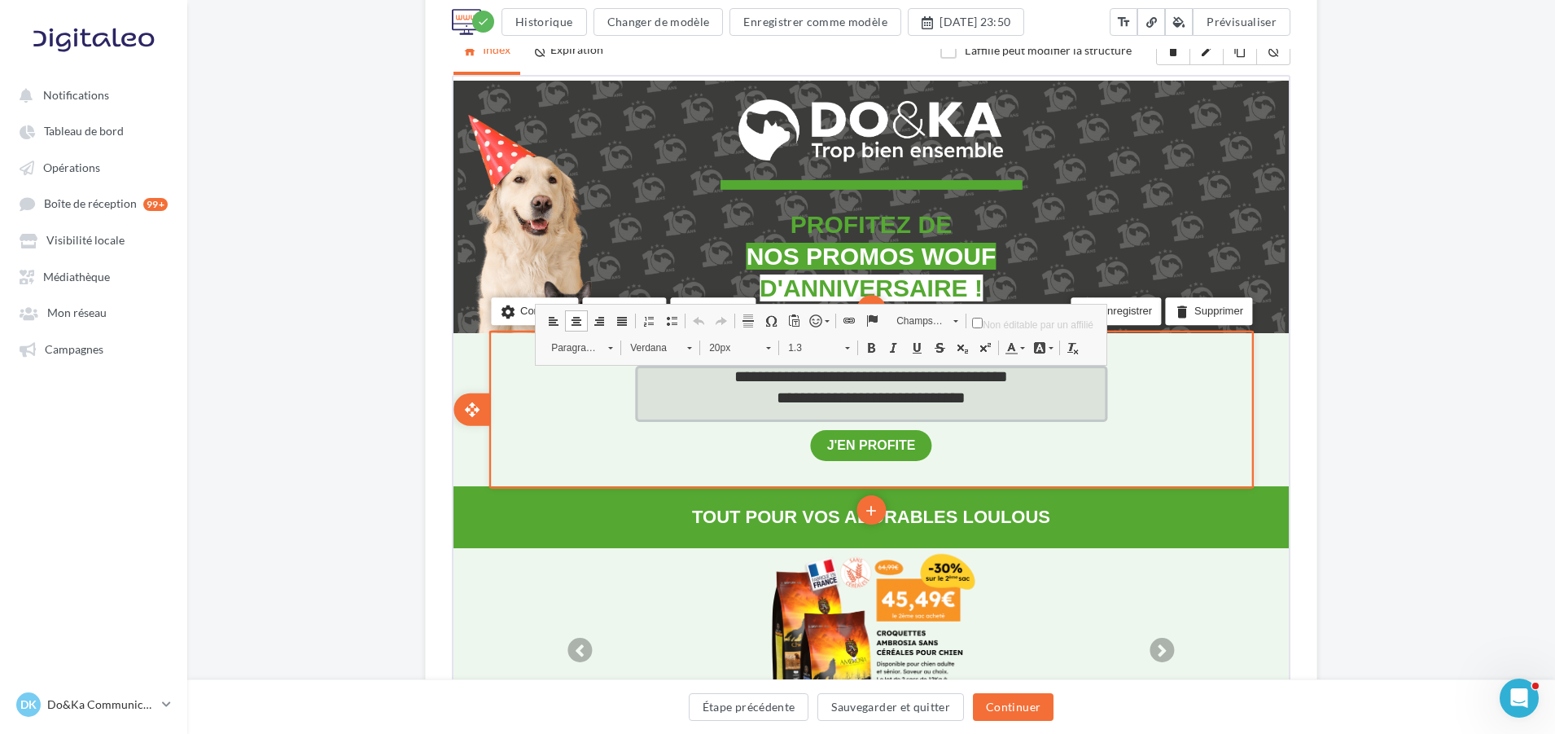
click at [903, 373] on span "**********" at bounding box center [870, 374] width 274 height 16
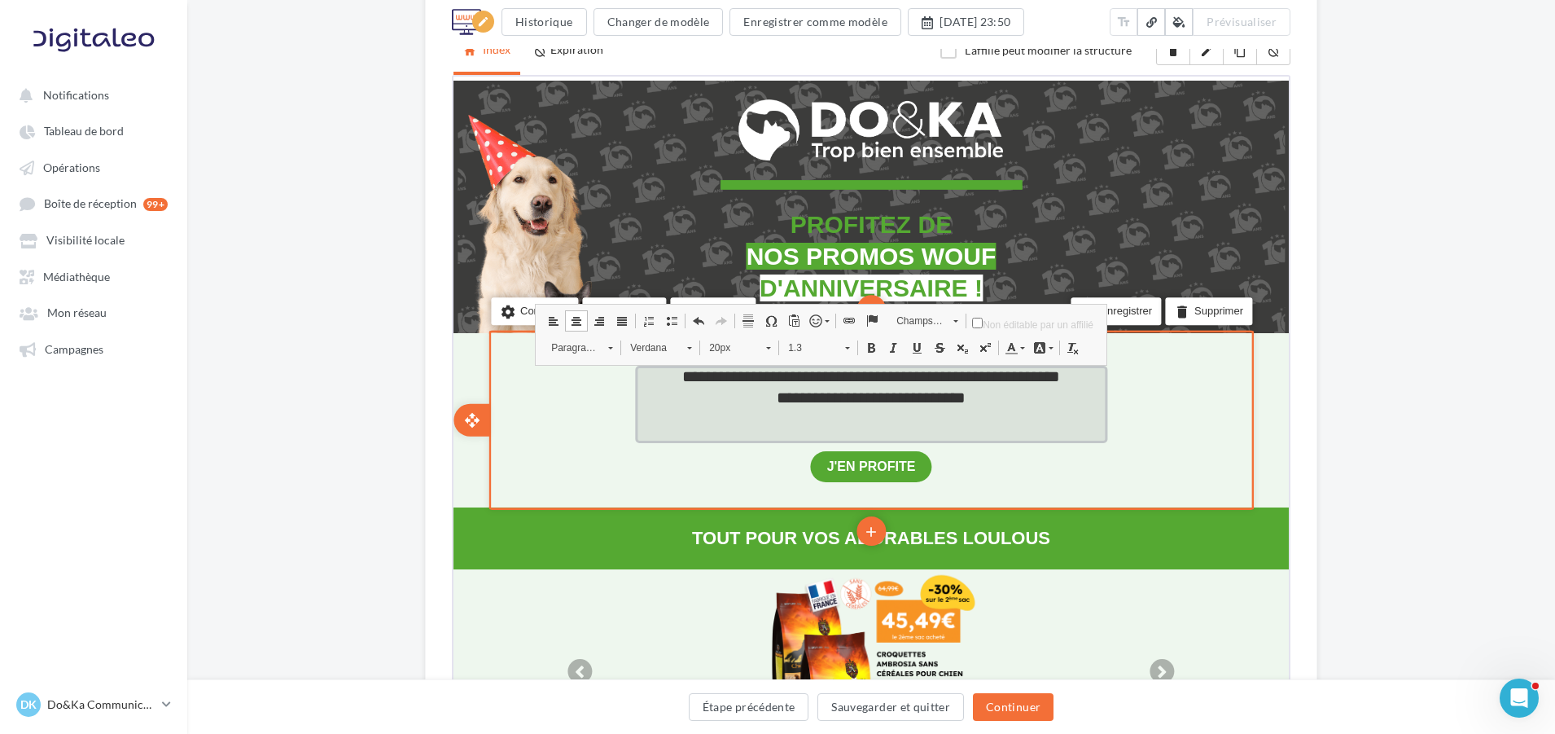
click at [1019, 371] on span "**********" at bounding box center [870, 374] width 378 height 16
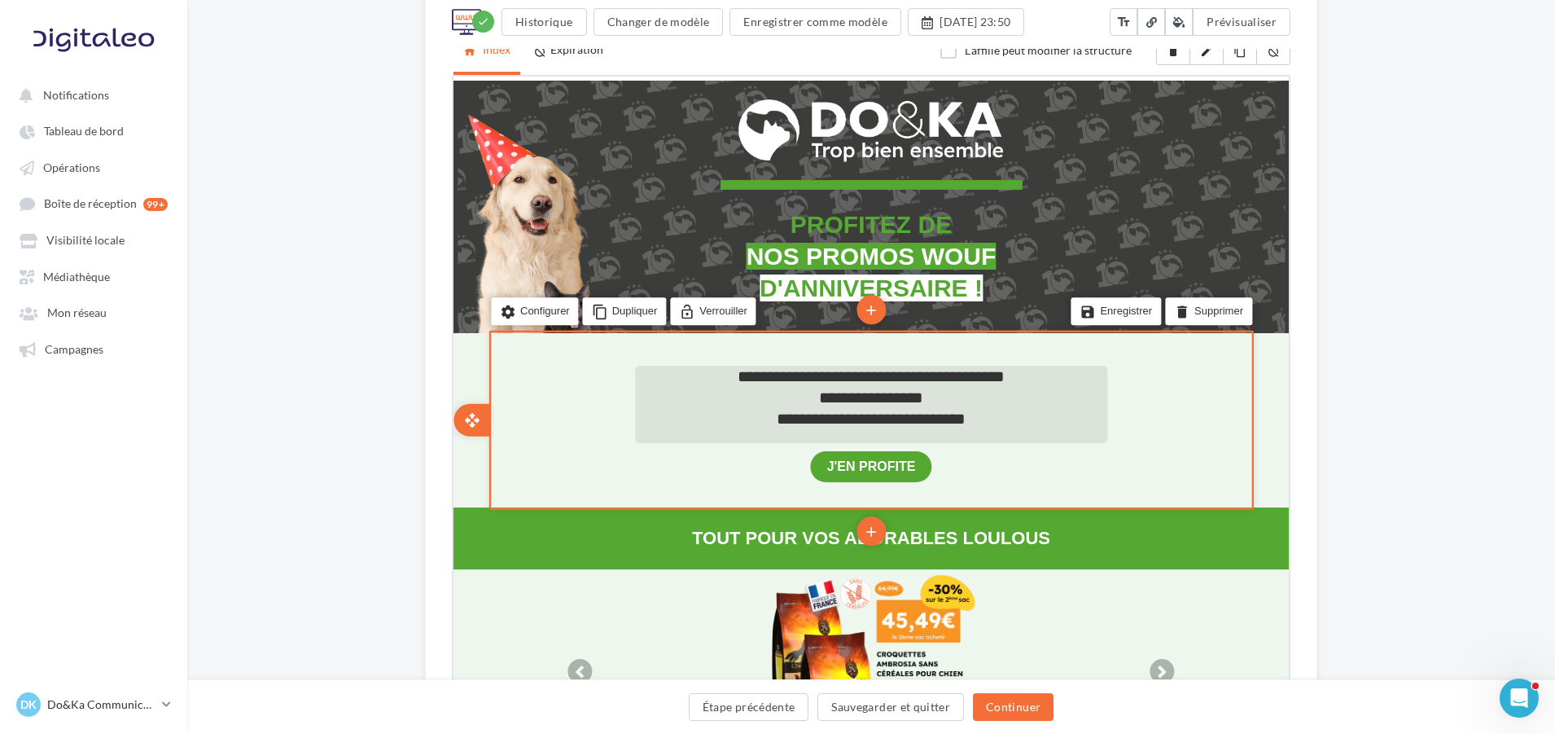
click at [972, 378] on span "**********" at bounding box center [869, 374] width 267 height 16
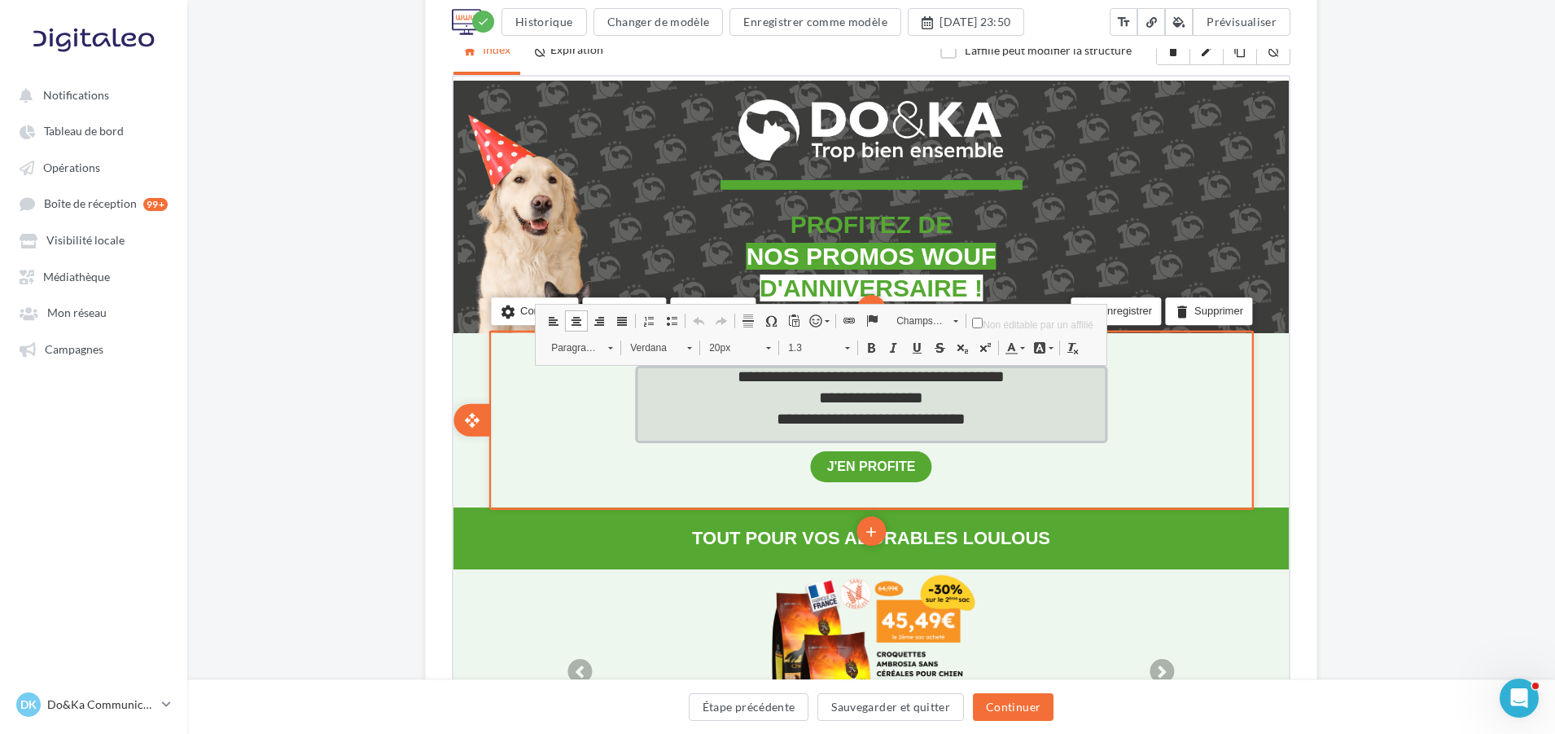
click at [973, 370] on span "**********" at bounding box center [869, 374] width 267 height 16
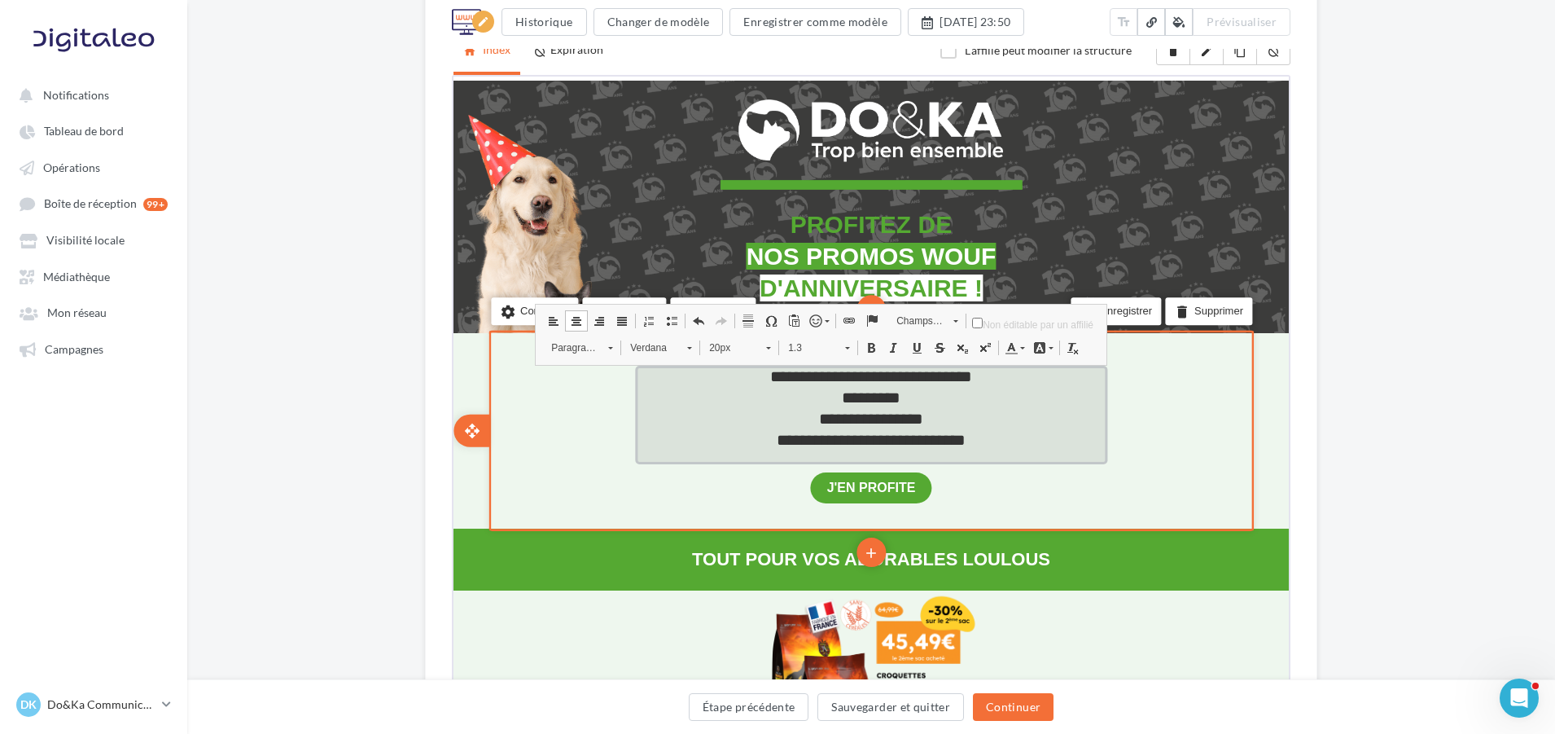
click at [818, 416] on span "**********" at bounding box center [870, 416] width 104 height 16
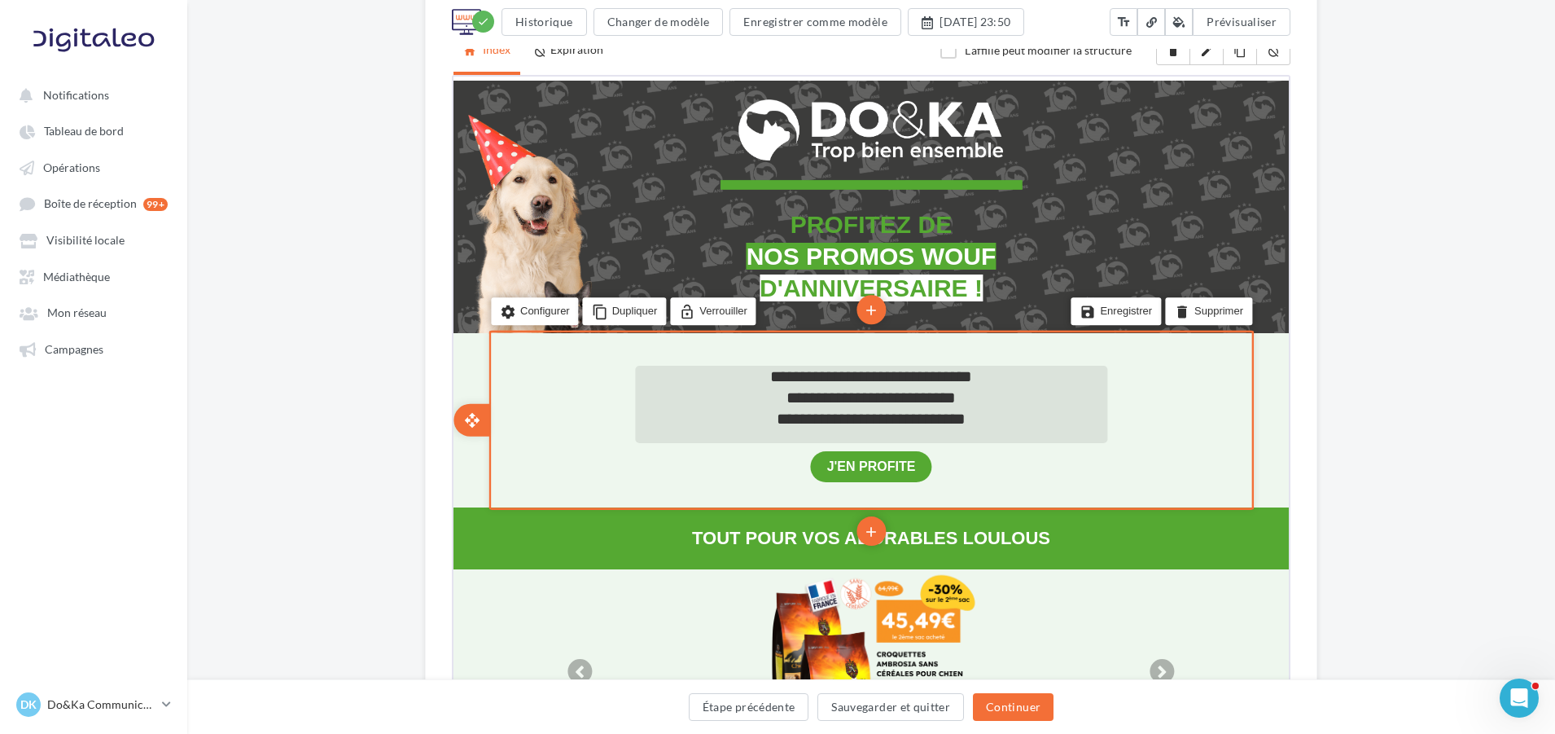
click at [925, 418] on span "**********" at bounding box center [869, 416] width 189 height 16
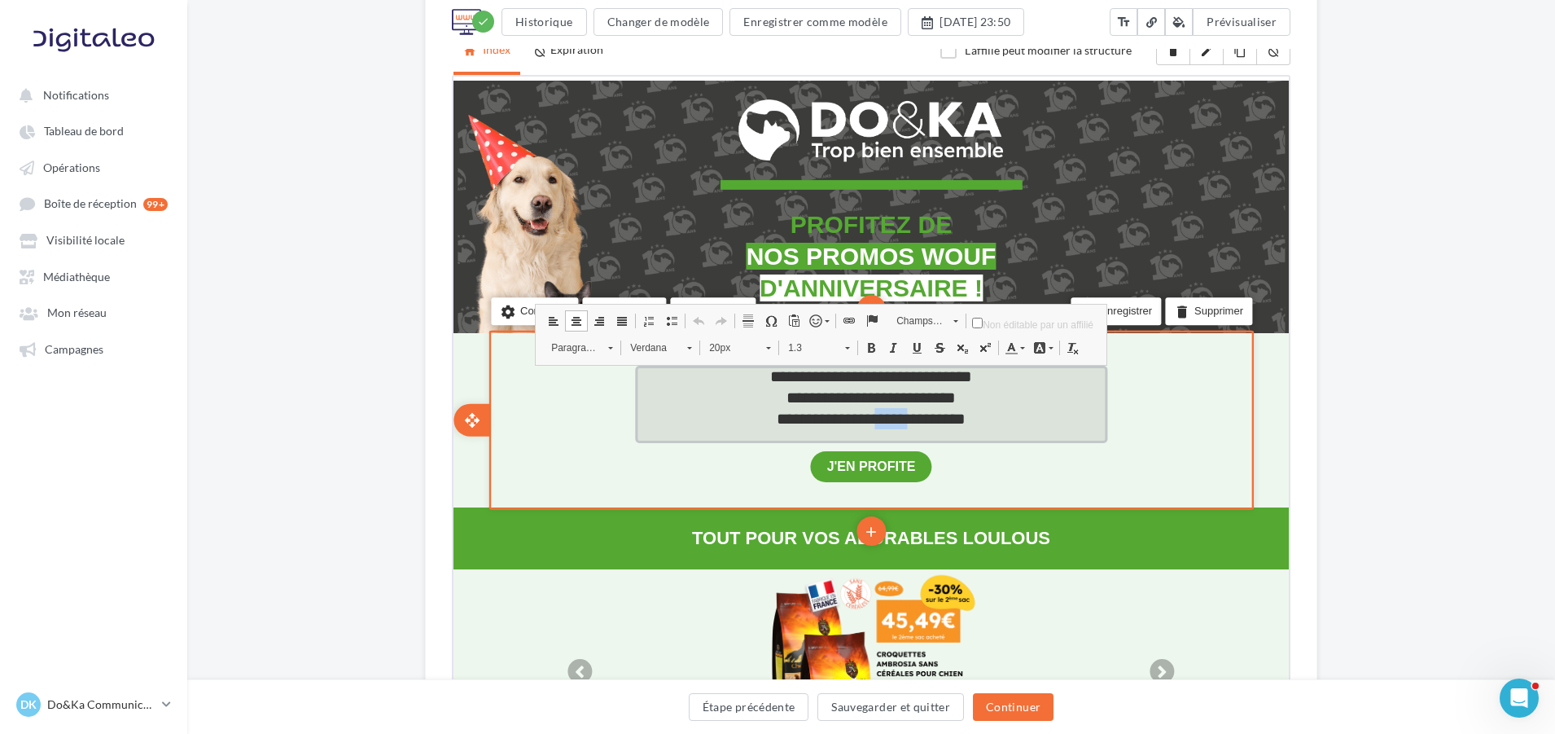
drag, startPoint x: 875, startPoint y: 415, endPoint x: 921, endPoint y: 415, distance: 46.4
click at [921, 415] on span "**********" at bounding box center [869, 416] width 189 height 16
drag, startPoint x: 866, startPoint y: 345, endPoint x: 963, endPoint y: 424, distance: 125.7
click at [866, 345] on span at bounding box center [869, 345] width 13 height 13
drag, startPoint x: 1004, startPoint y: 422, endPoint x: 960, endPoint y: 421, distance: 44.0
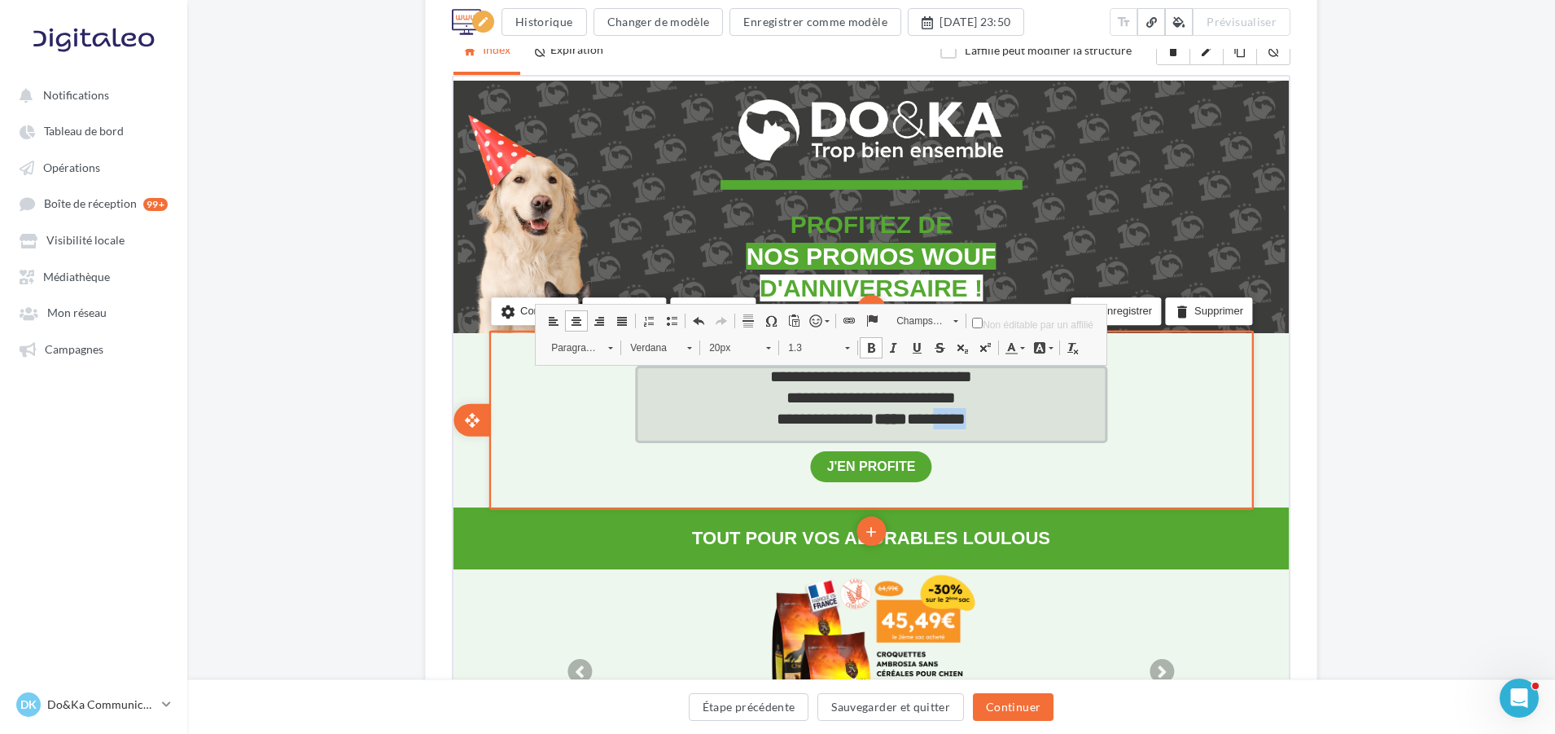
click at [960, 421] on span "**********" at bounding box center [869, 416] width 189 height 16
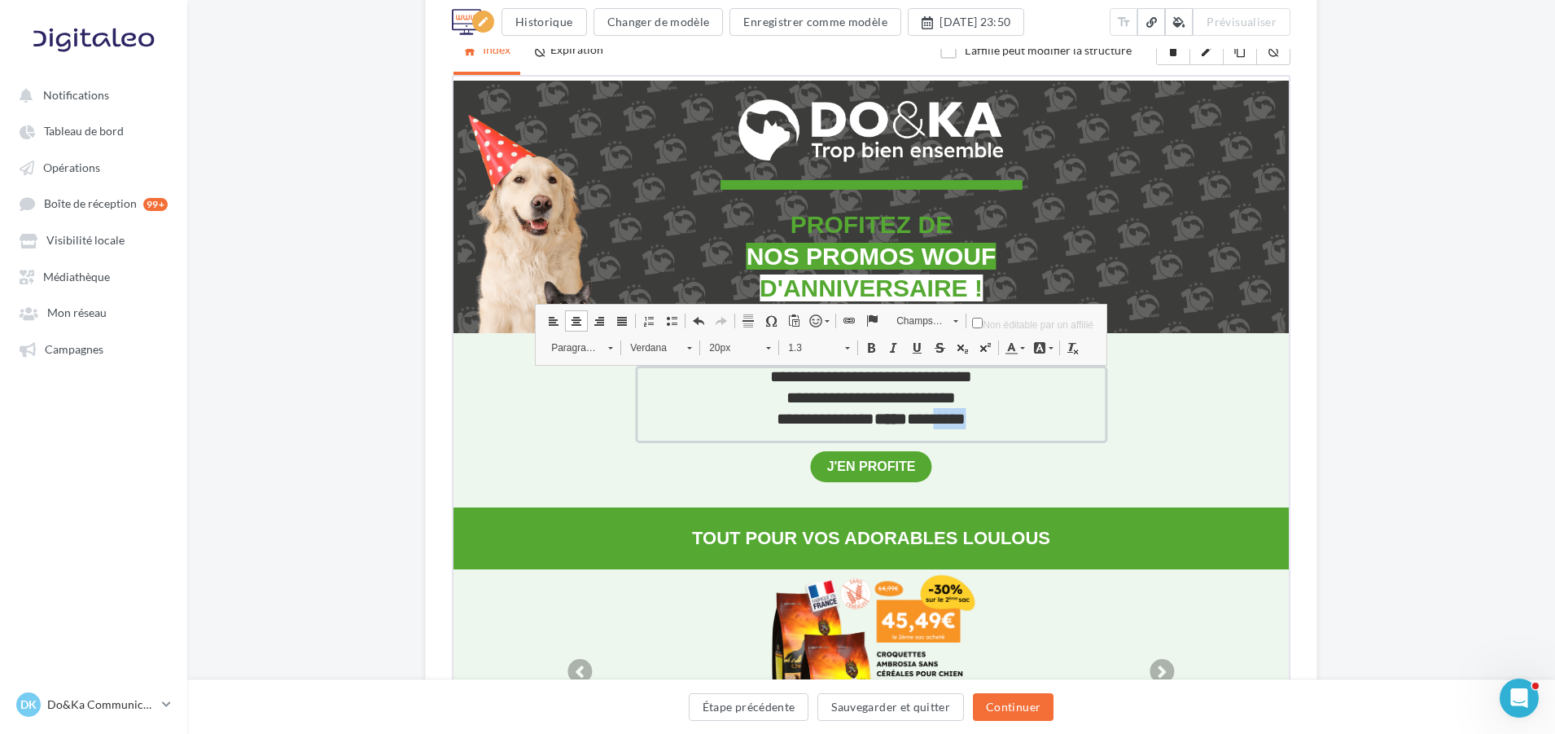
click at [865, 341] on span at bounding box center [869, 345] width 13 height 13
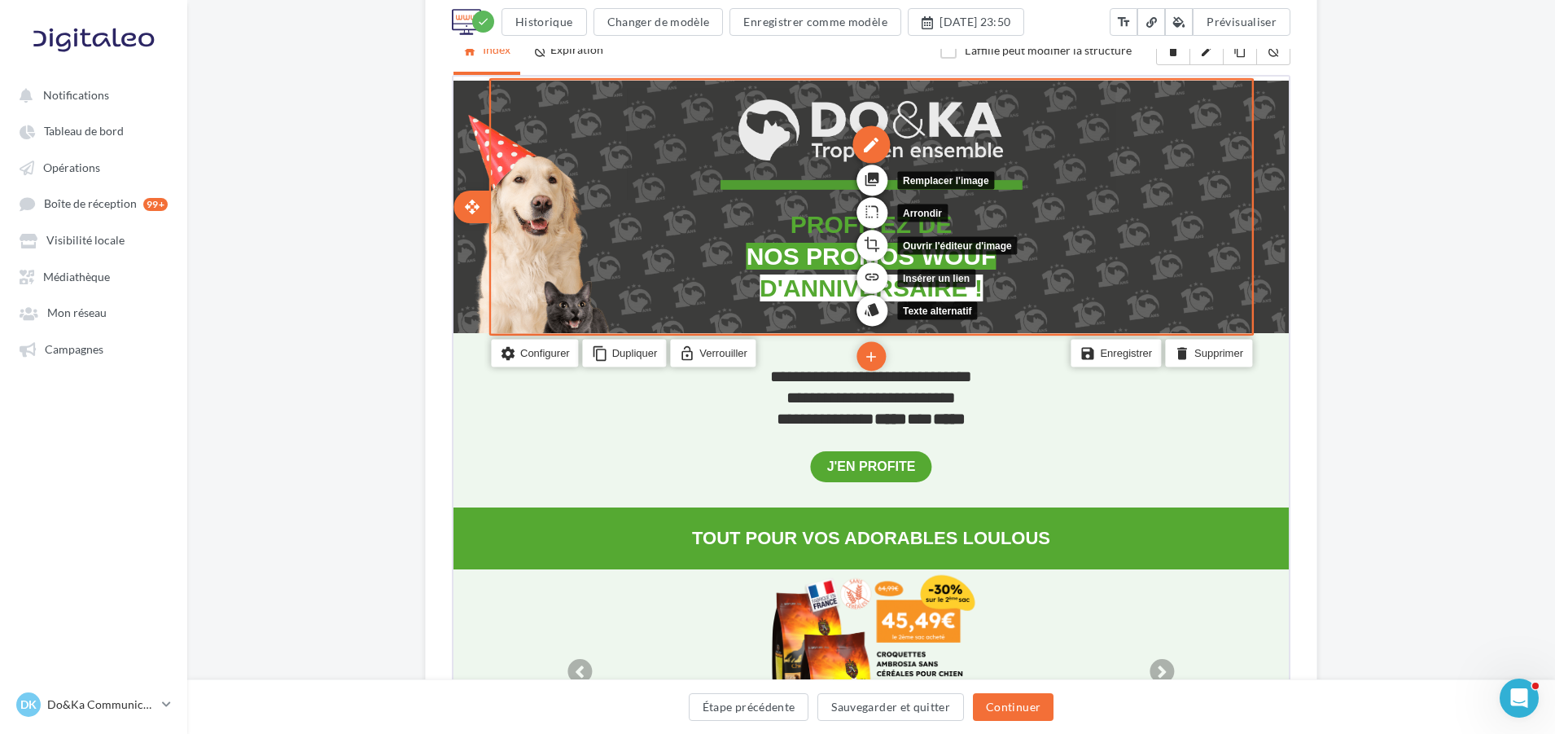
click at [865, 141] on div "edit" at bounding box center [869, 141] width 37 height 37
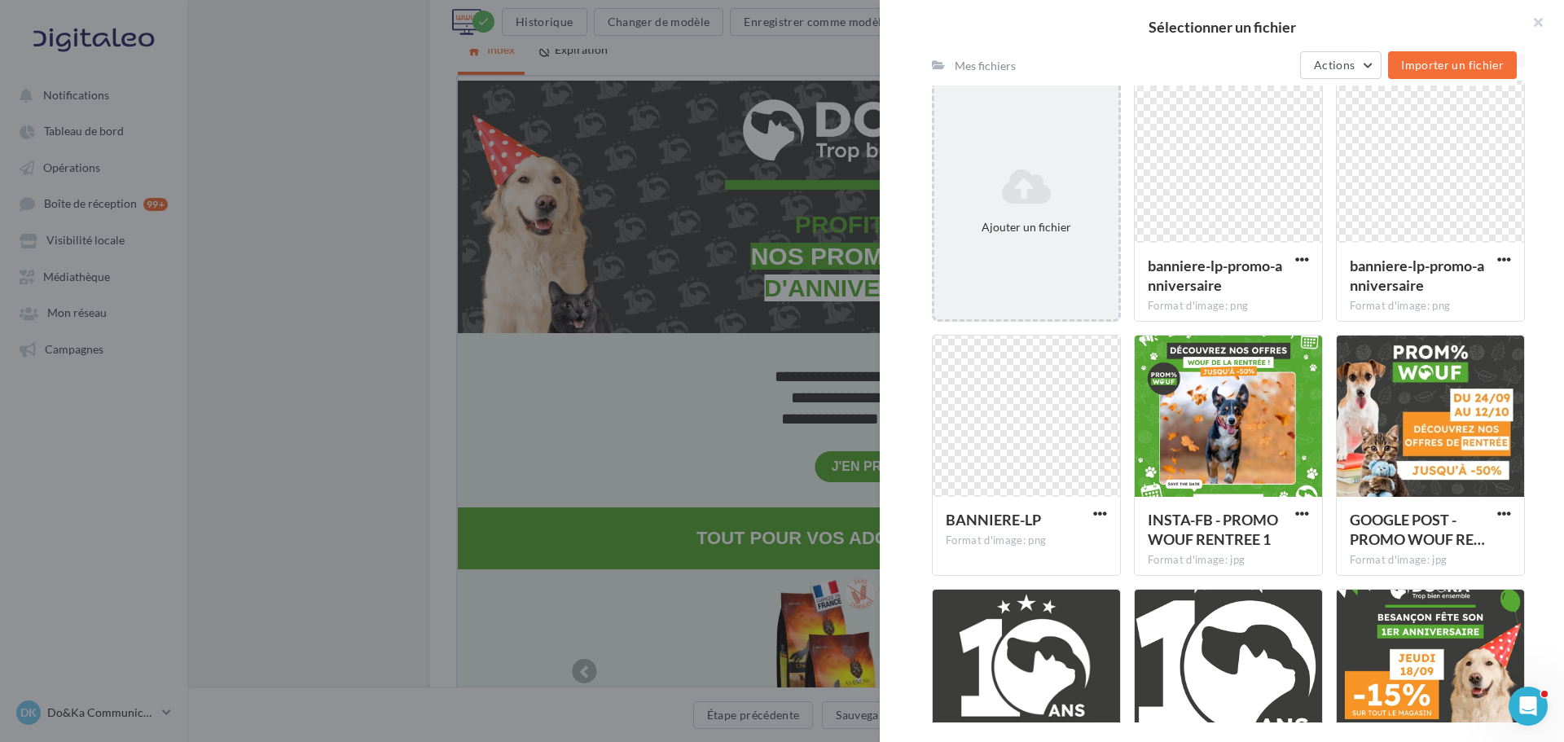
scroll to position [81, 0]
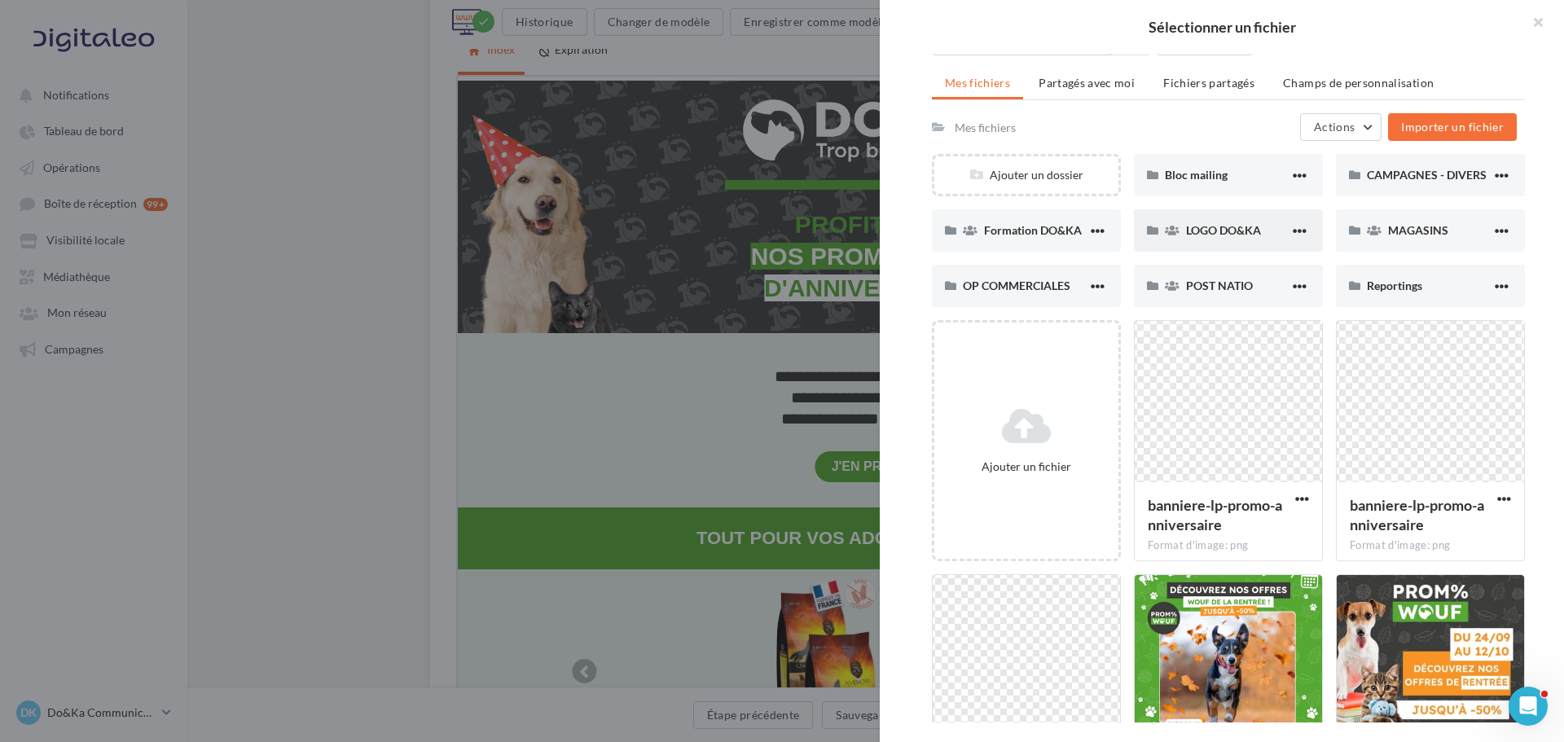
click at [1204, 246] on div "LOGO DO&KA" at bounding box center [1228, 230] width 189 height 42
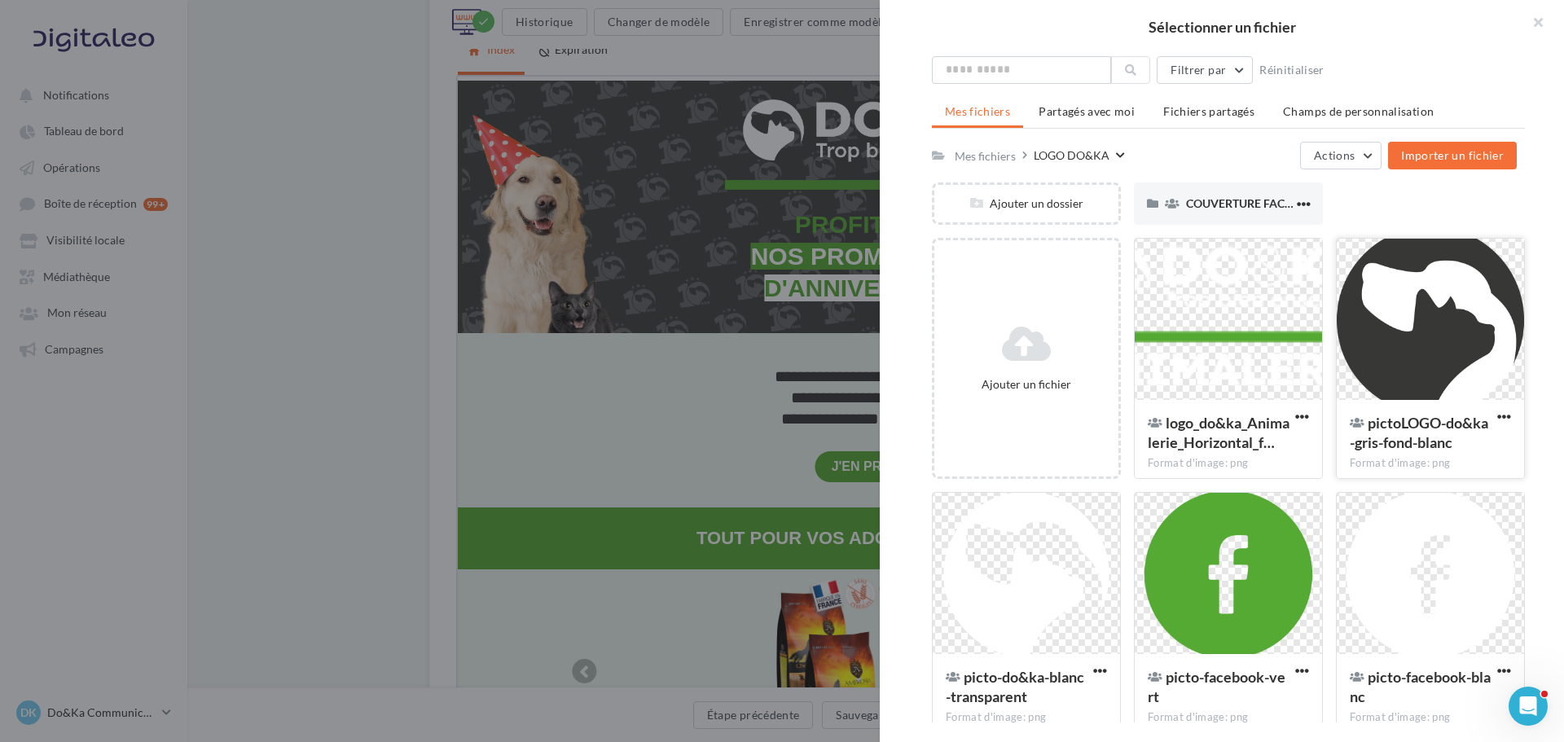
scroll to position [77, 0]
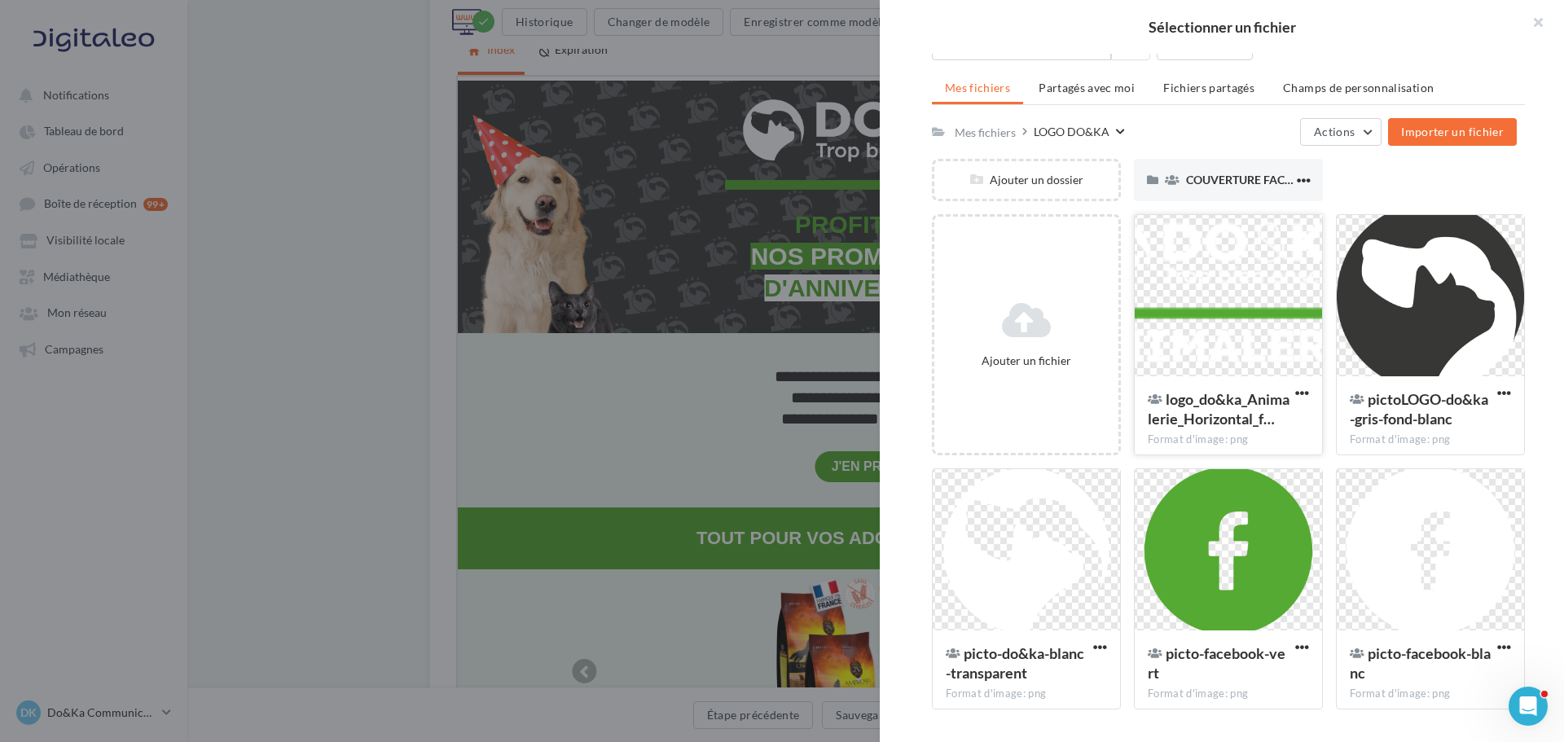
click at [1209, 322] on div at bounding box center [1227, 296] width 187 height 163
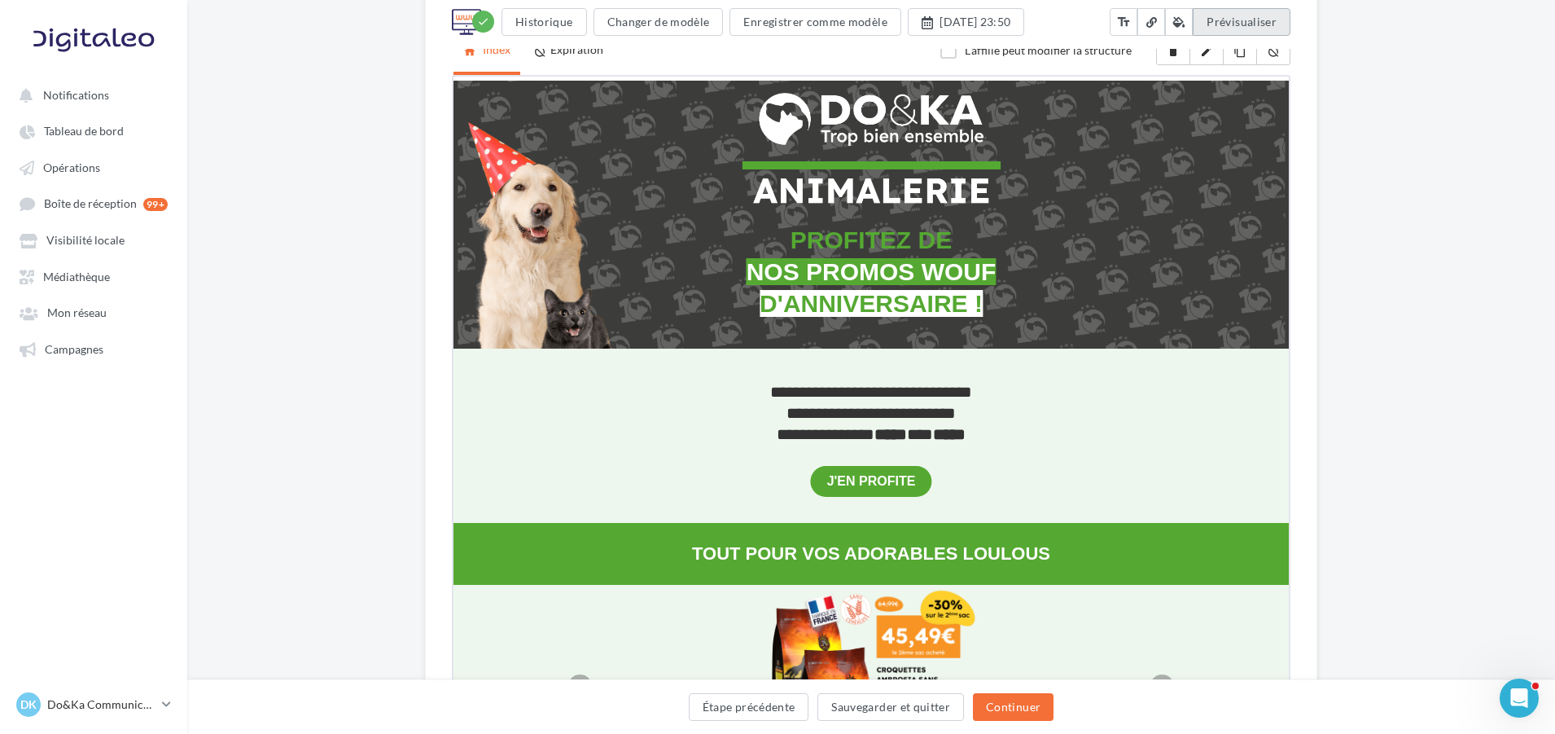
click at [1259, 28] on span "Prévisualiser" at bounding box center [1242, 22] width 70 height 14
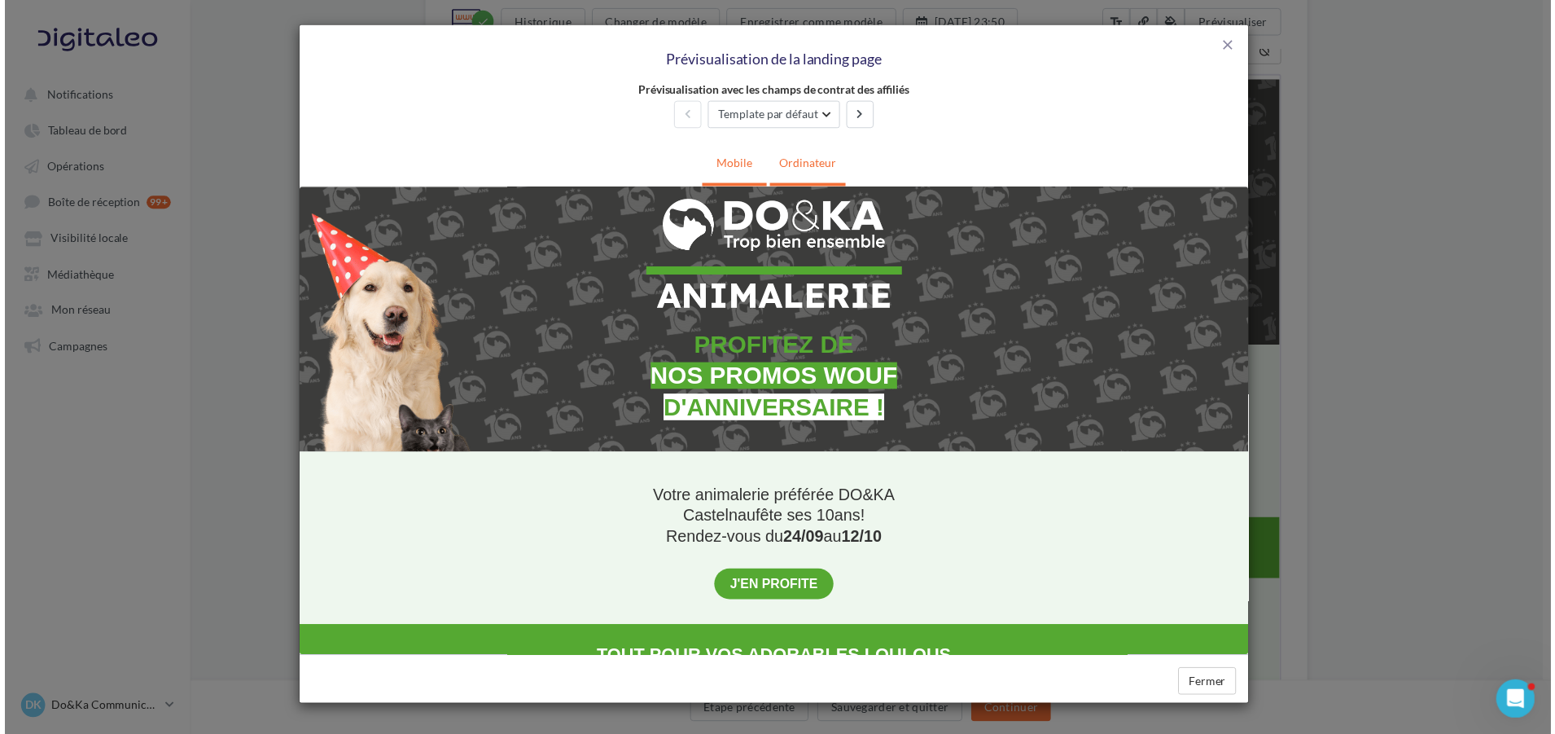
scroll to position [0, 0]
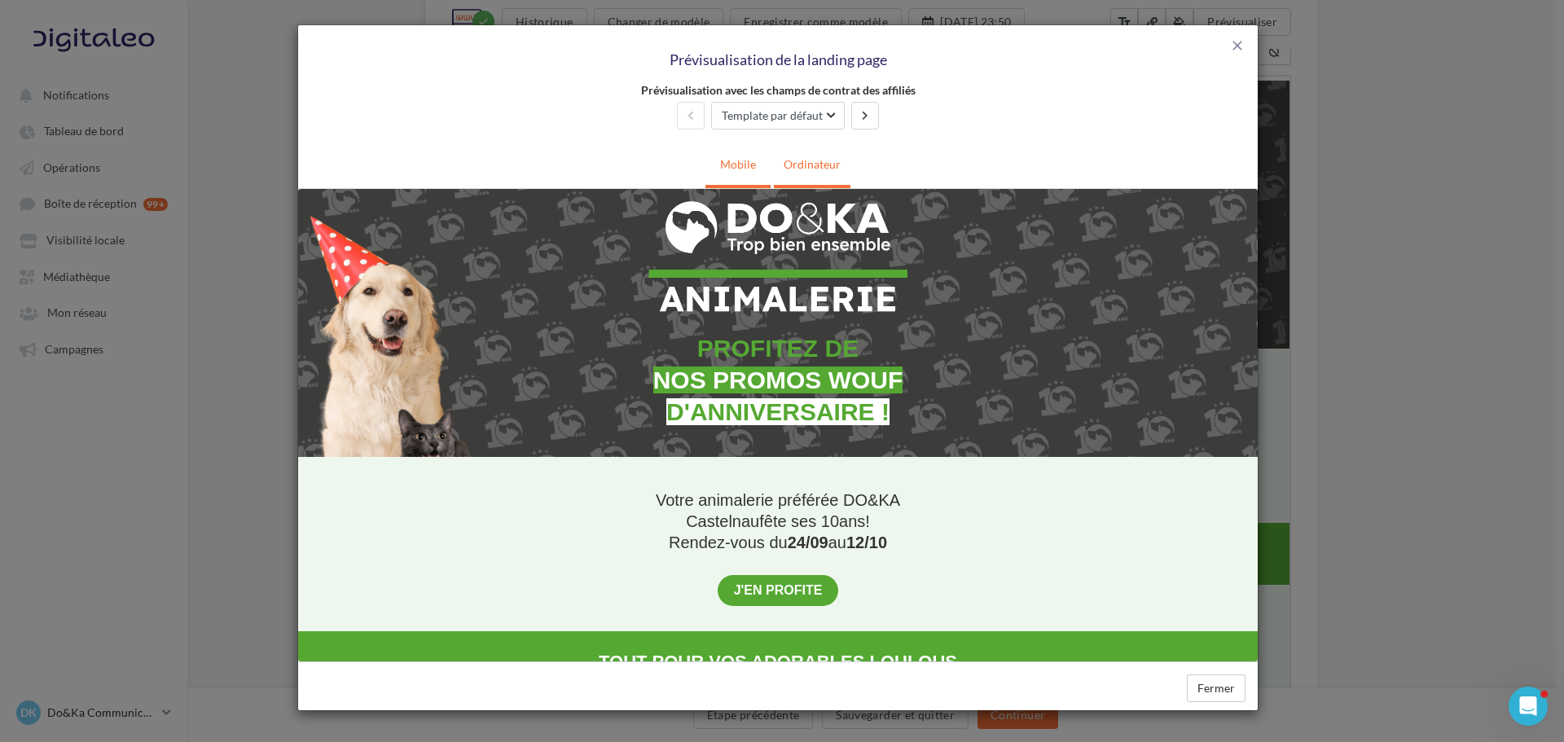
click at [749, 162] on link "Mobile" at bounding box center [737, 164] width 55 height 40
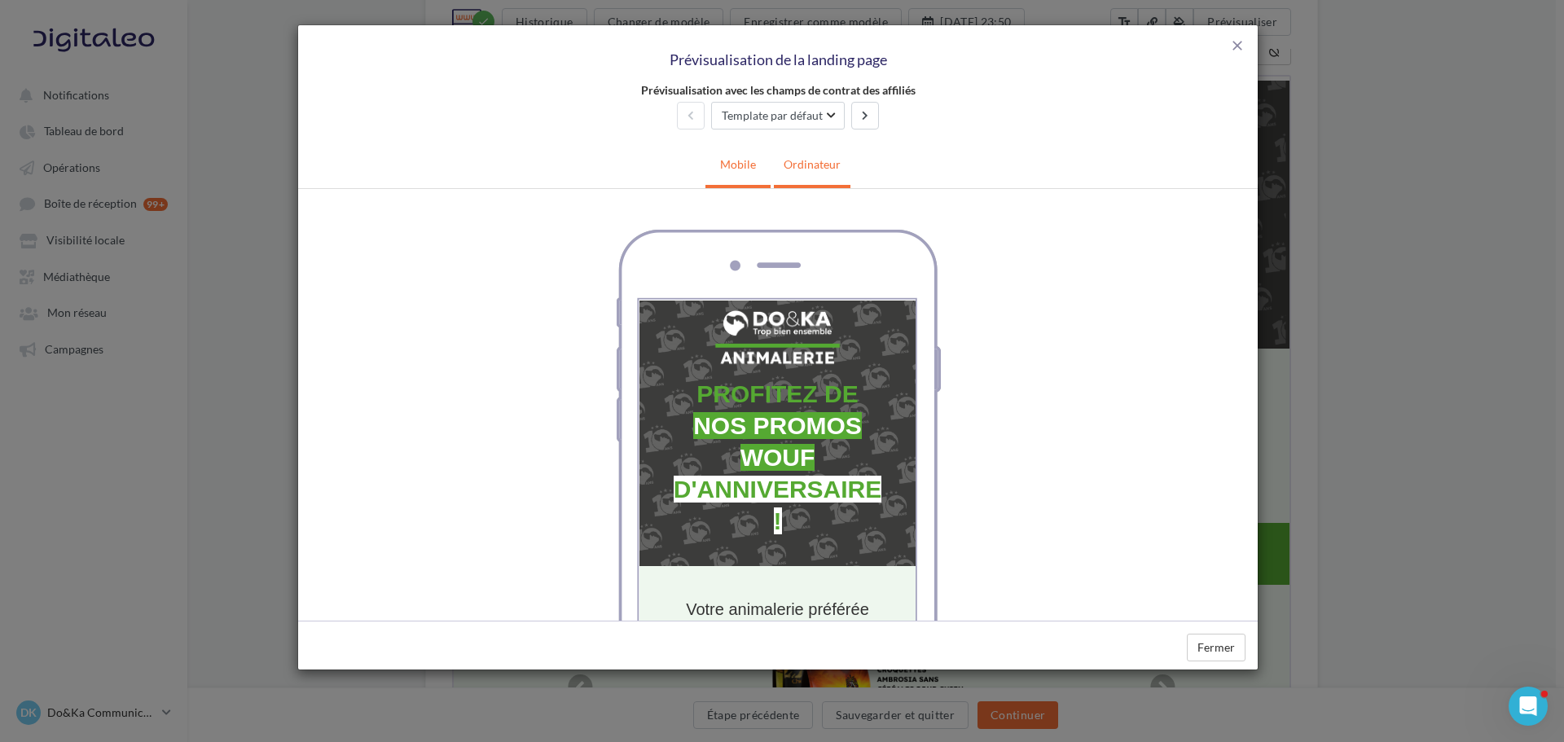
drag, startPoint x: 786, startPoint y: 159, endPoint x: 810, endPoint y: 159, distance: 24.4
click at [787, 159] on link "Ordinateur" at bounding box center [812, 164] width 77 height 40
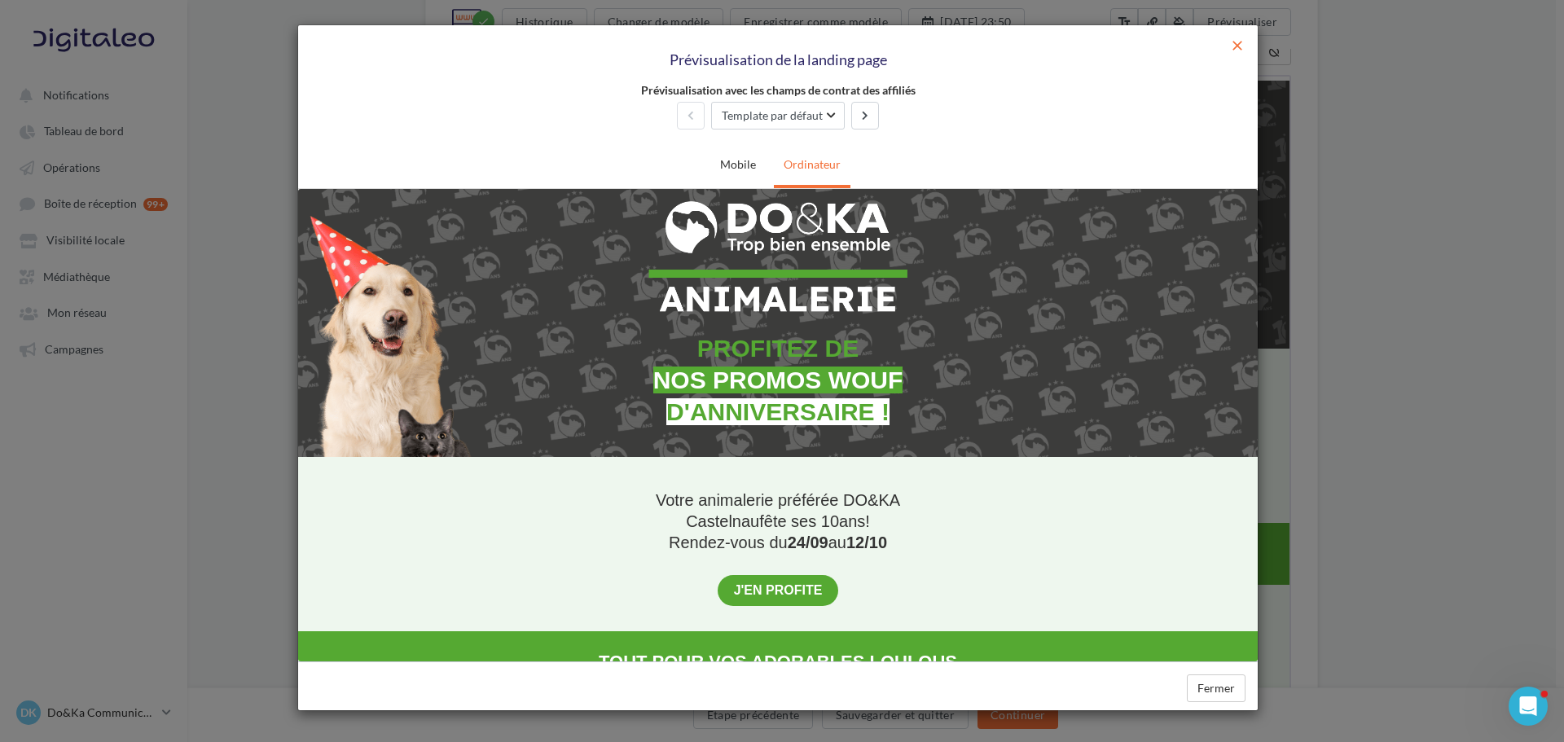
click at [1234, 46] on span "close" at bounding box center [1237, 45] width 16 height 16
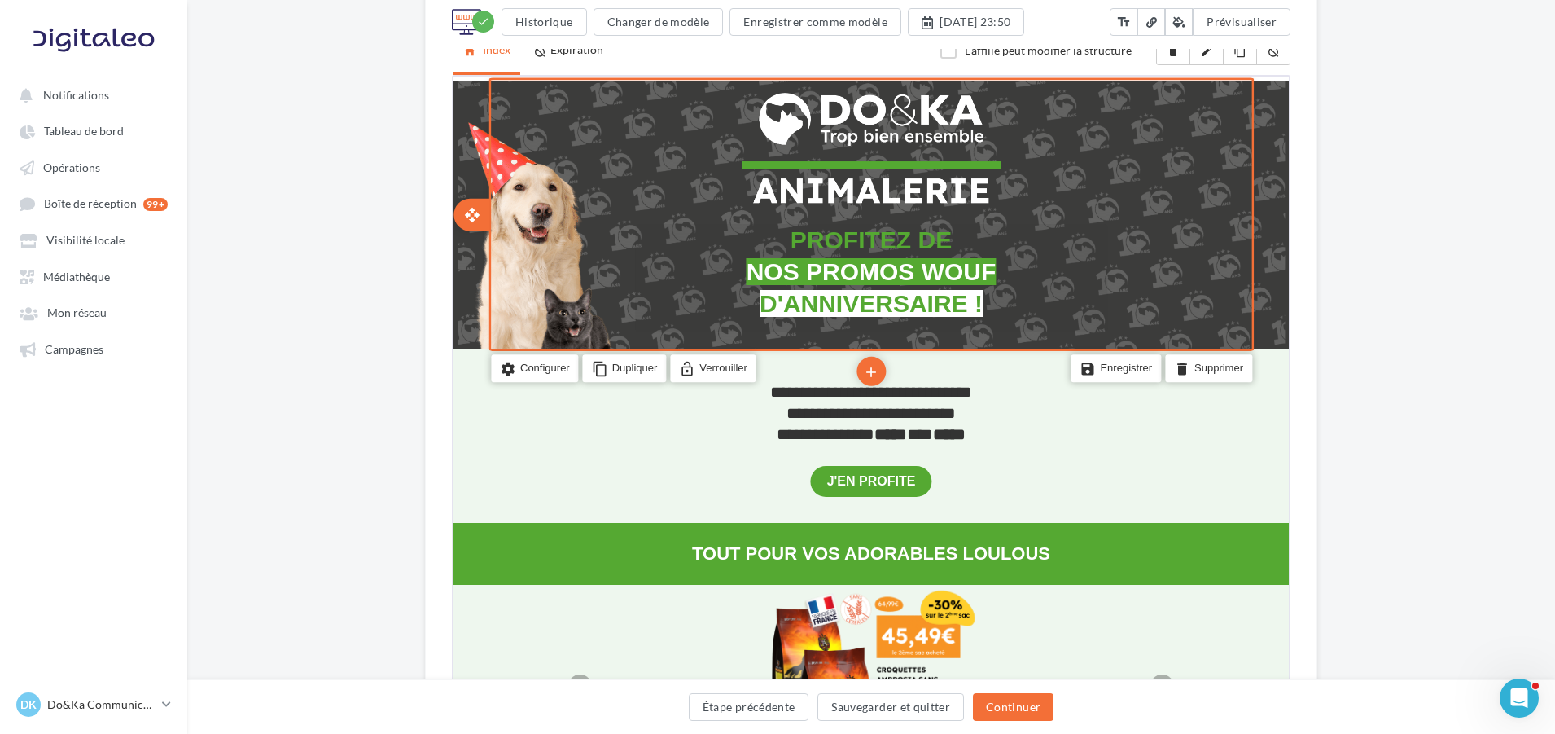
click at [745, 276] on span "NOS PROMOS WOUF" at bounding box center [870, 269] width 250 height 27
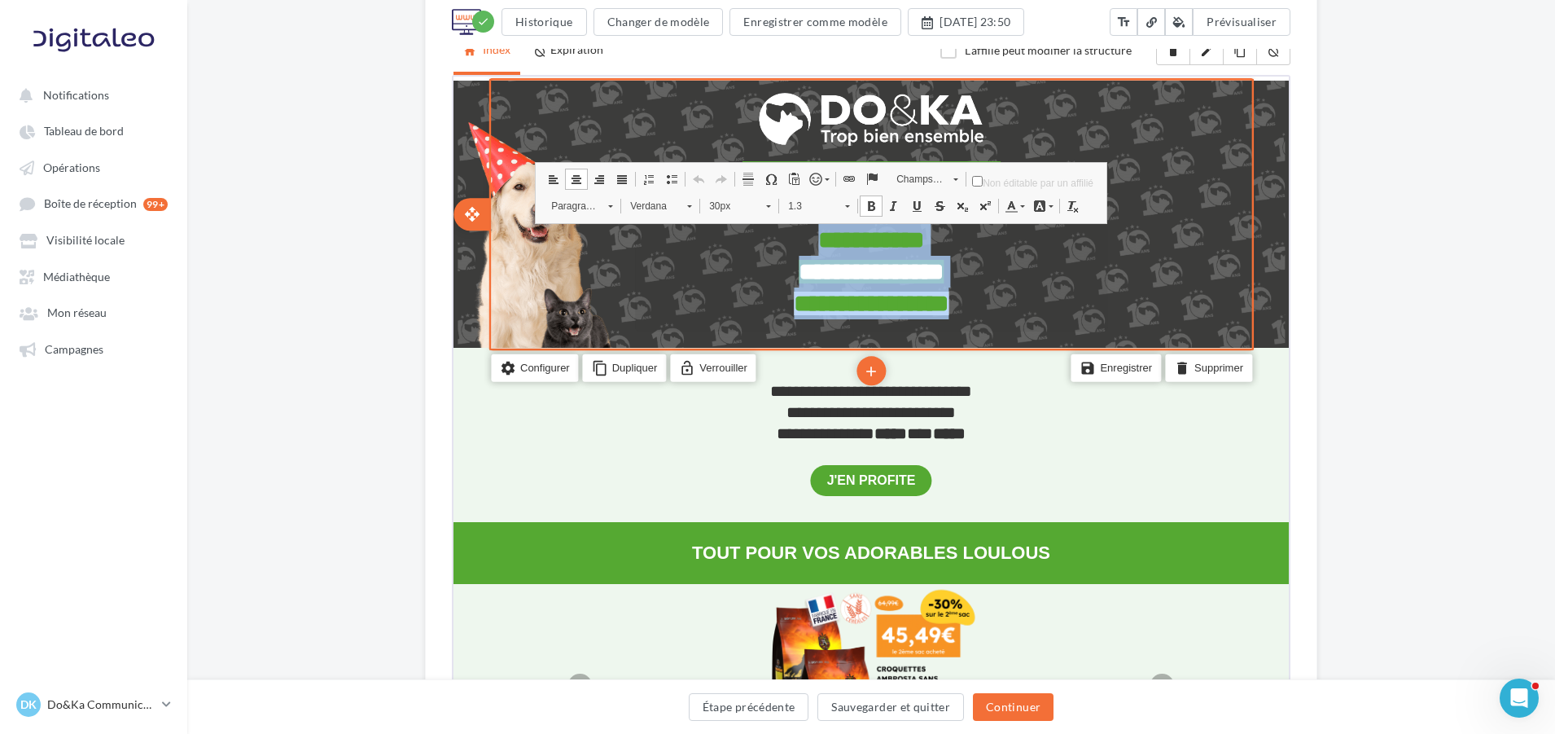
drag, startPoint x: 785, startPoint y: 239, endPoint x: 1010, endPoint y: 295, distance: 231.5
click at [1010, 295] on div "**********" at bounding box center [870, 275] width 472 height 107
click at [818, 272] on span "**********" at bounding box center [869, 269] width 145 height 24
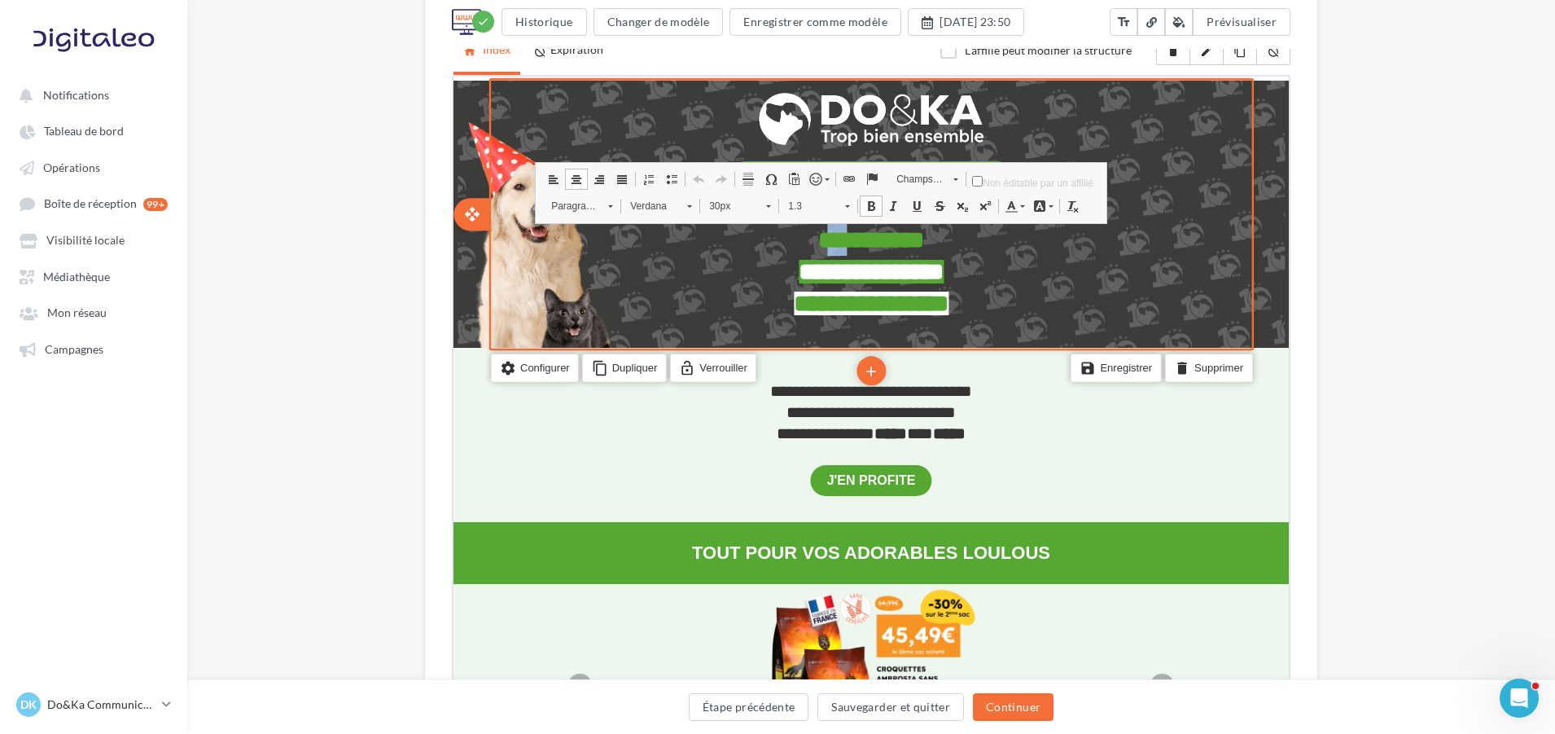
drag, startPoint x: 794, startPoint y: 245, endPoint x: 834, endPoint y: 243, distance: 39.9
click at [834, 243] on span "**********" at bounding box center [870, 238] width 106 height 24
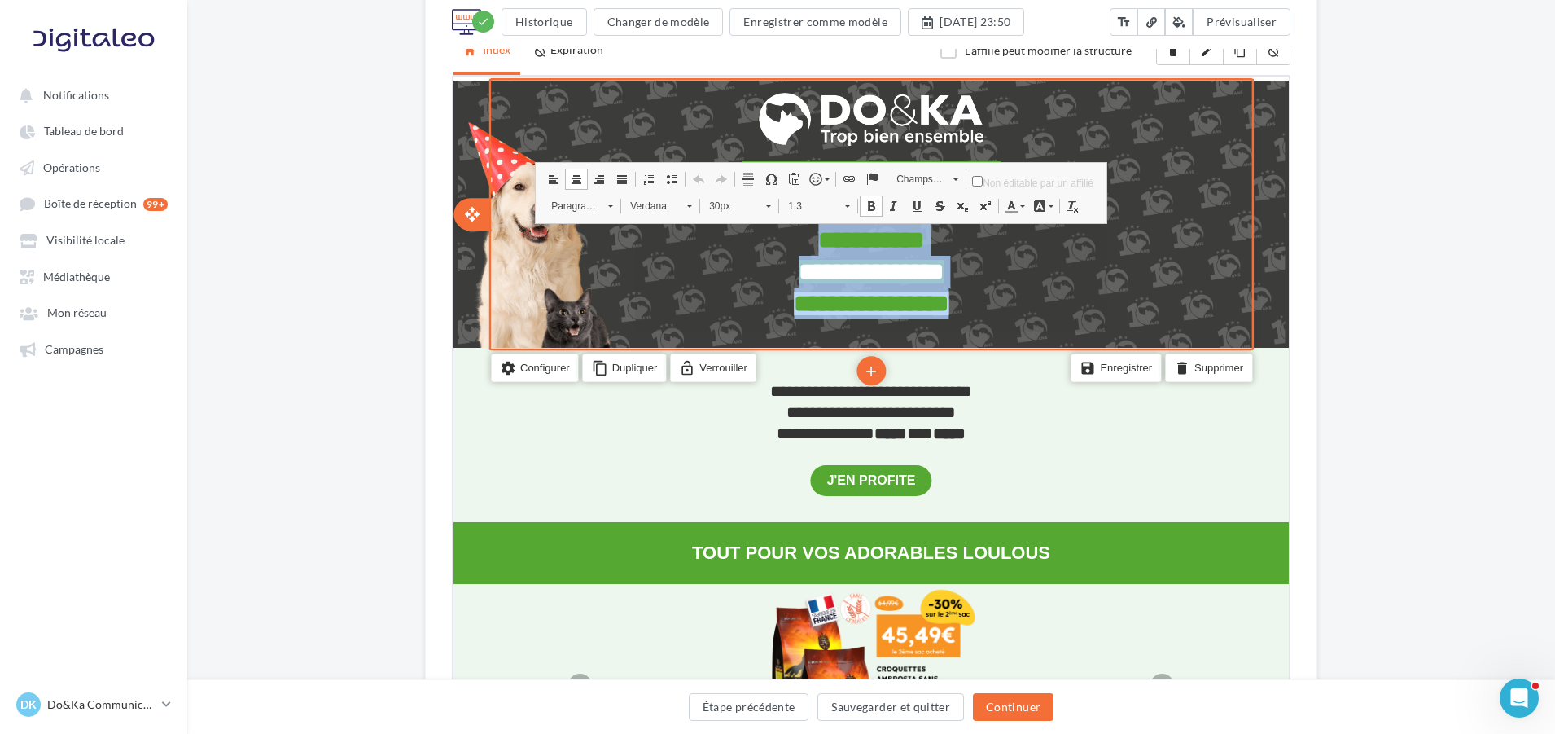
drag, startPoint x: 761, startPoint y: 229, endPoint x: 1007, endPoint y: 300, distance: 255.9
click at [1007, 300] on div "**********" at bounding box center [870, 275] width 472 height 107
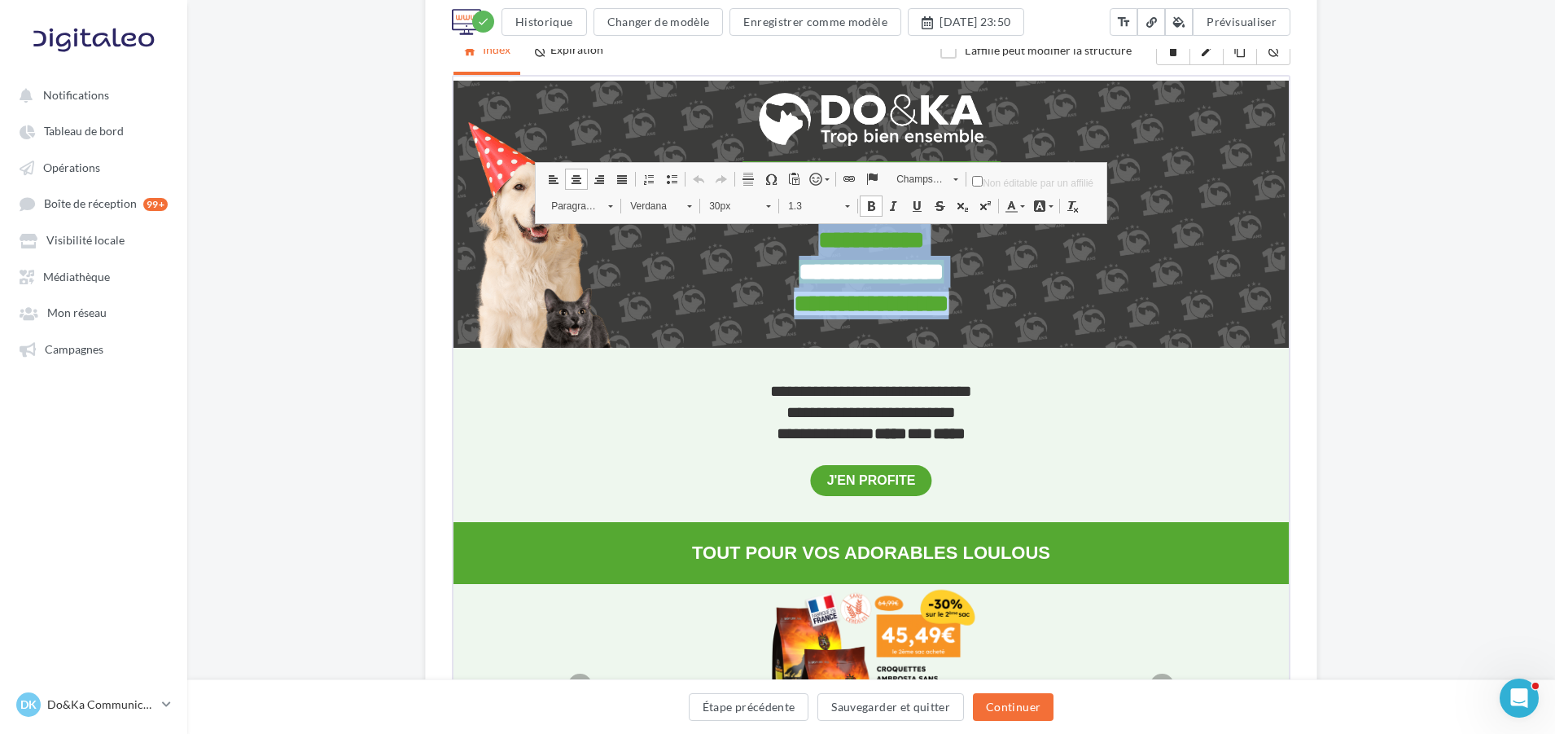
click at [761, 207] on link "30px" at bounding box center [738, 203] width 80 height 23
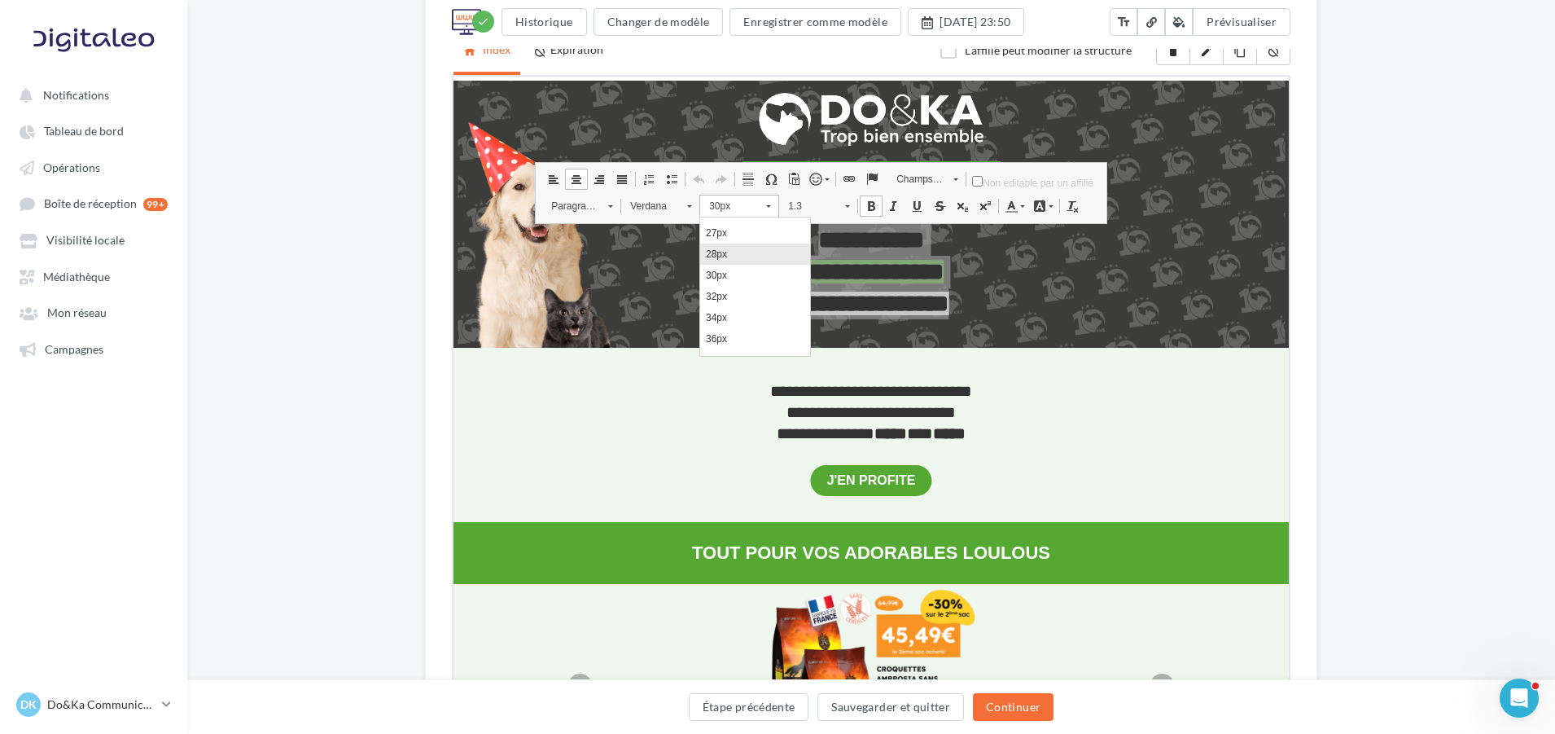
scroll to position [337, 0]
click at [746, 272] on link "25px" at bounding box center [755, 271] width 110 height 21
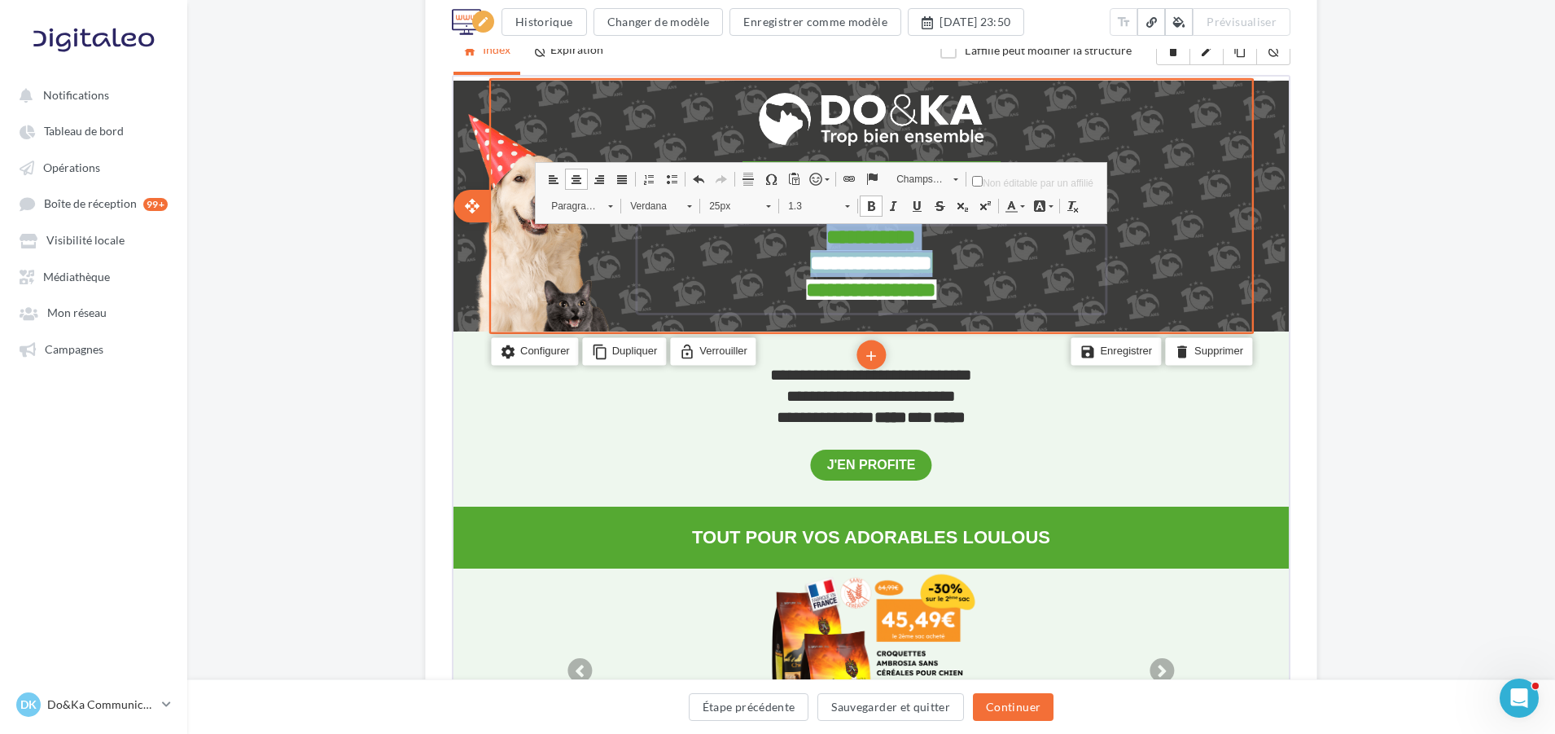
scroll to position [0, 0]
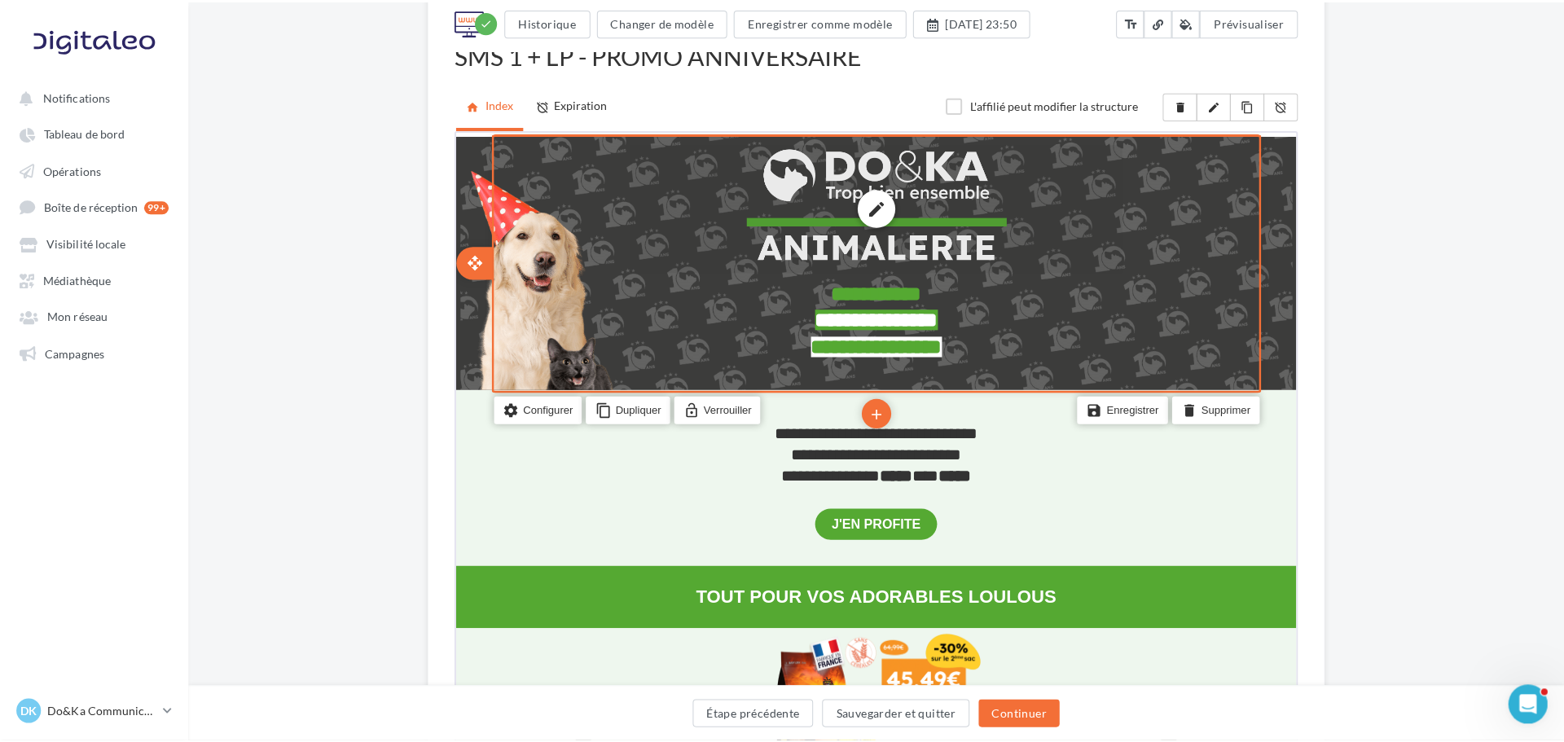
scroll to position [163, 0]
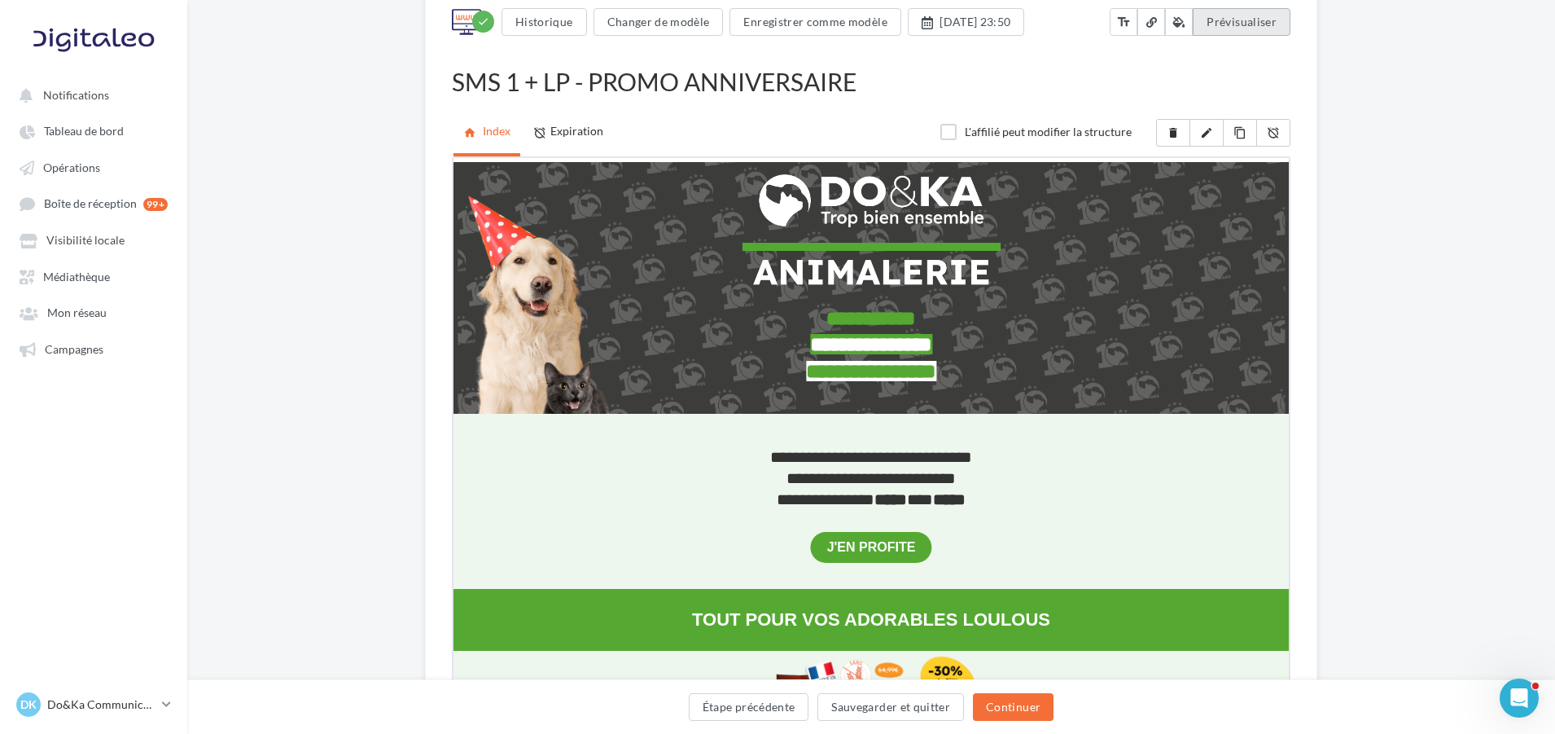
click at [1238, 17] on span "Prévisualiser" at bounding box center [1242, 22] width 70 height 14
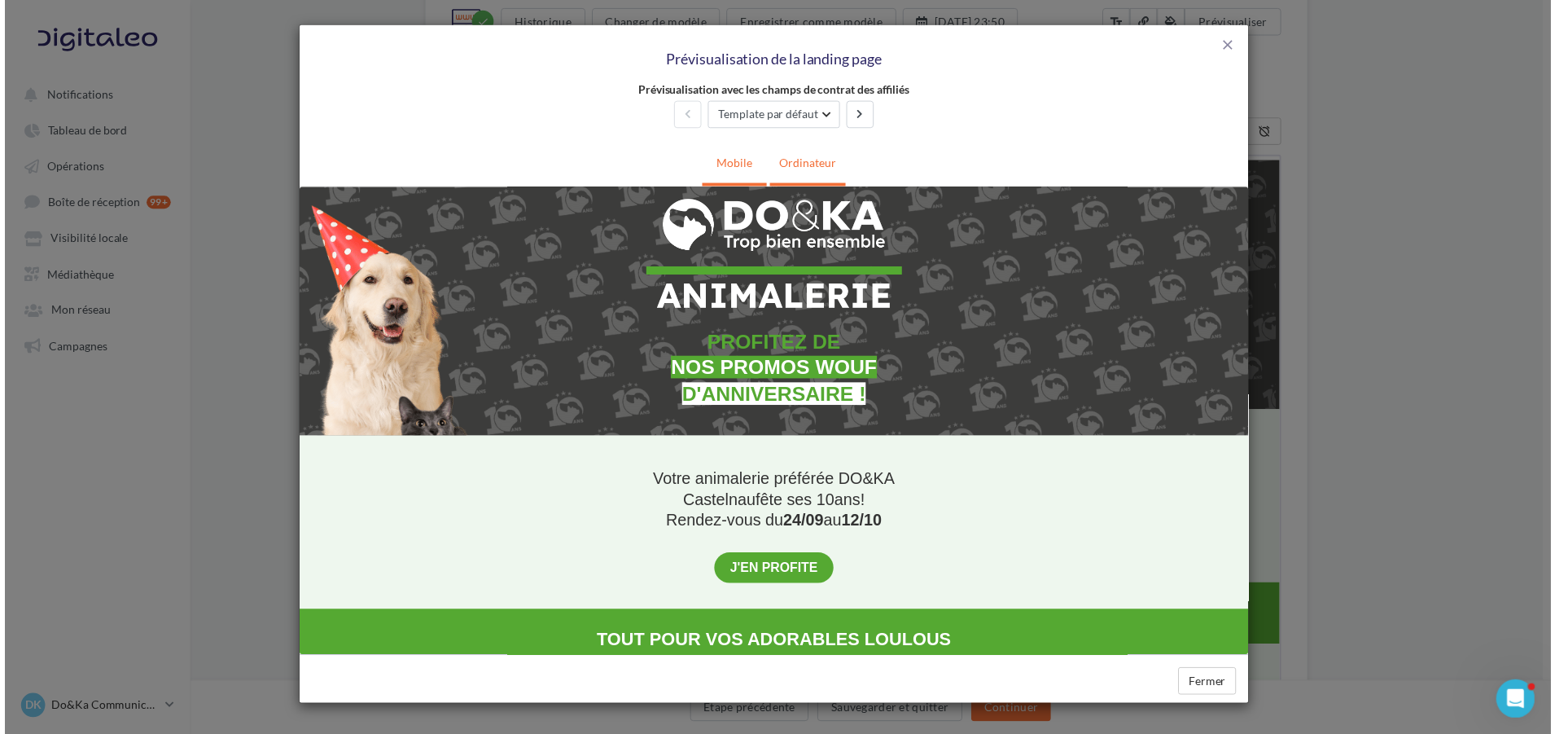
scroll to position [0, 0]
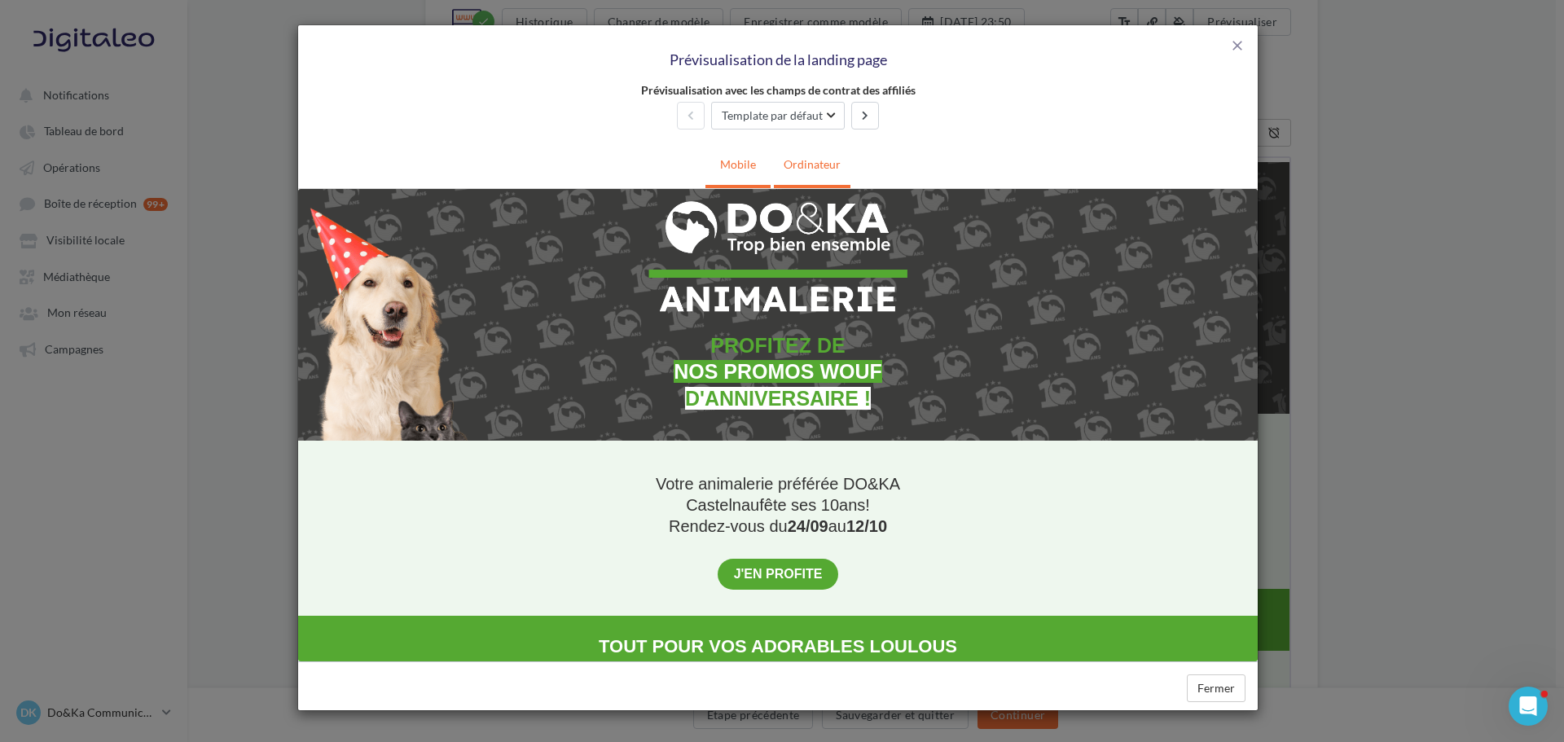
click at [739, 169] on link "Mobile" at bounding box center [737, 164] width 55 height 40
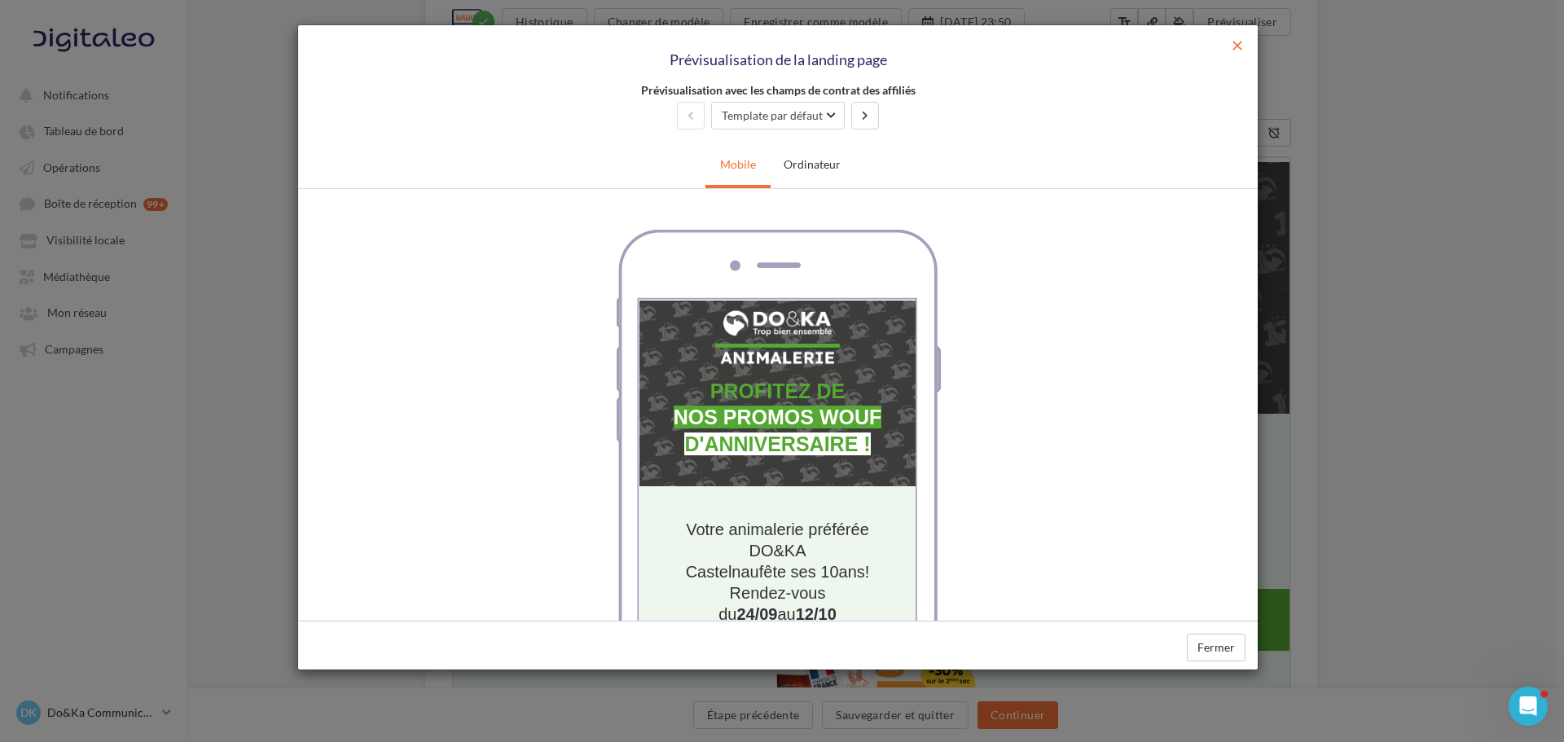
click at [1235, 48] on span "close" at bounding box center [1237, 45] width 16 height 16
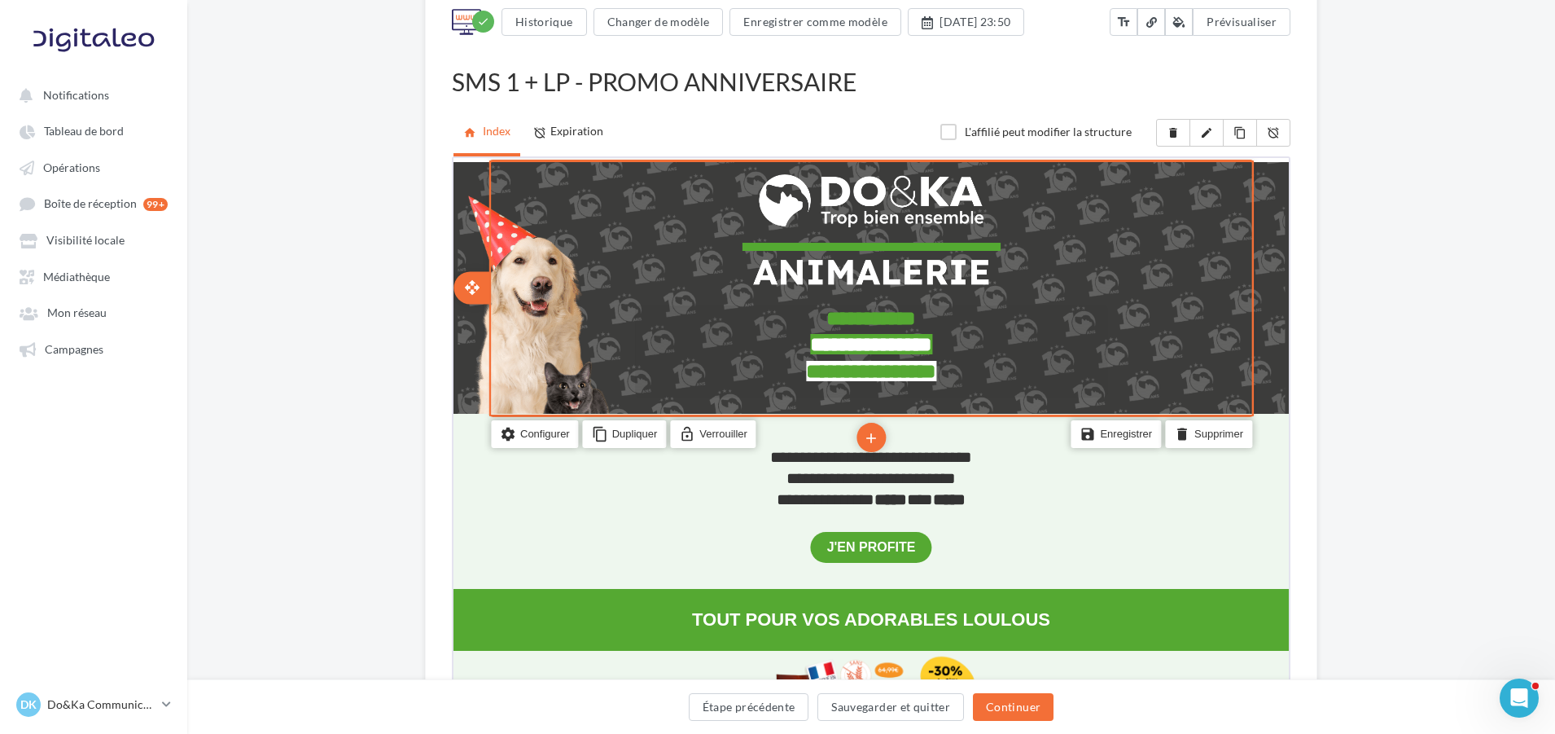
click at [787, 318] on p "**********" at bounding box center [870, 316] width 472 height 27
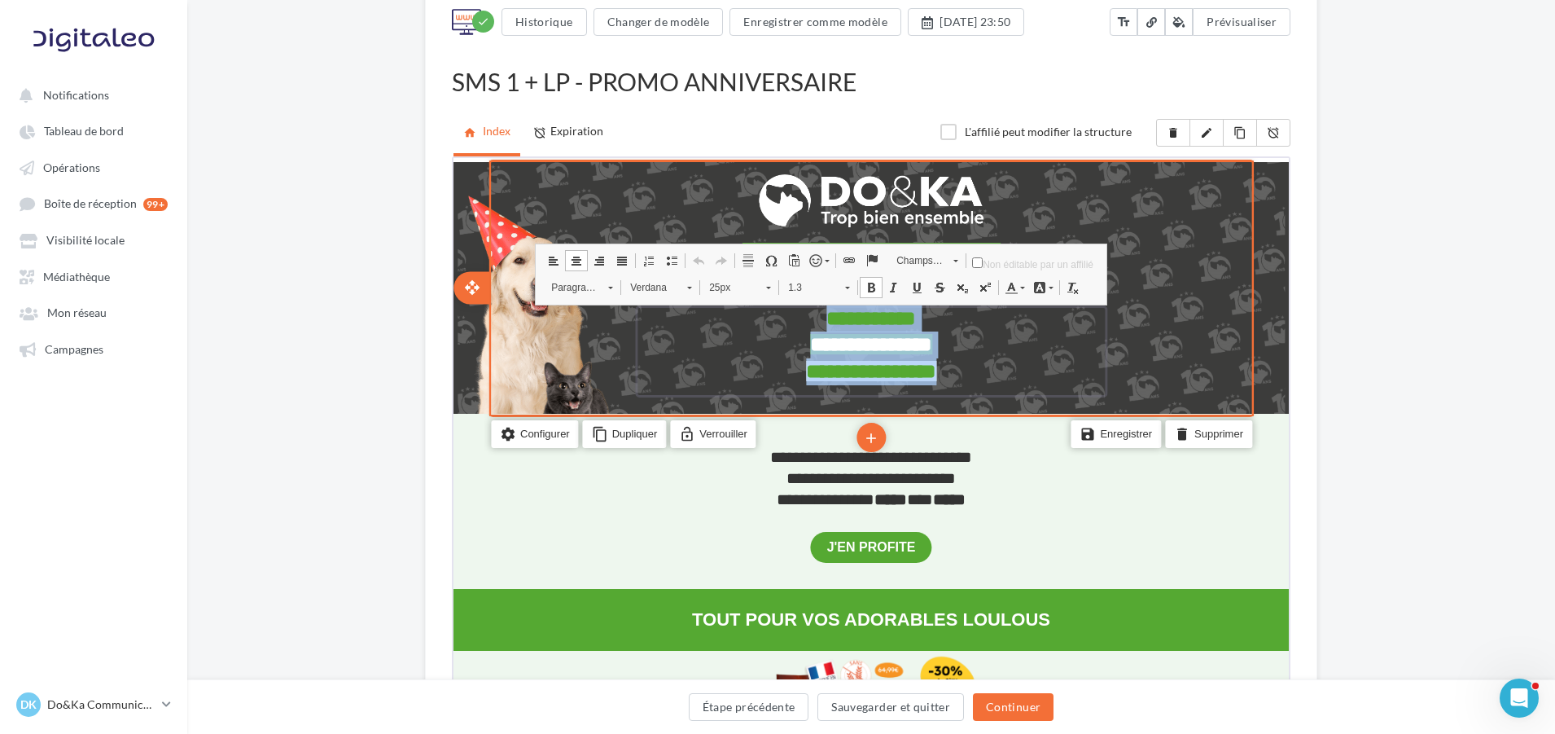
drag, startPoint x: 792, startPoint y: 316, endPoint x: 985, endPoint y: 362, distance: 198.5
click at [985, 362] on div "**********" at bounding box center [870, 349] width 472 height 93
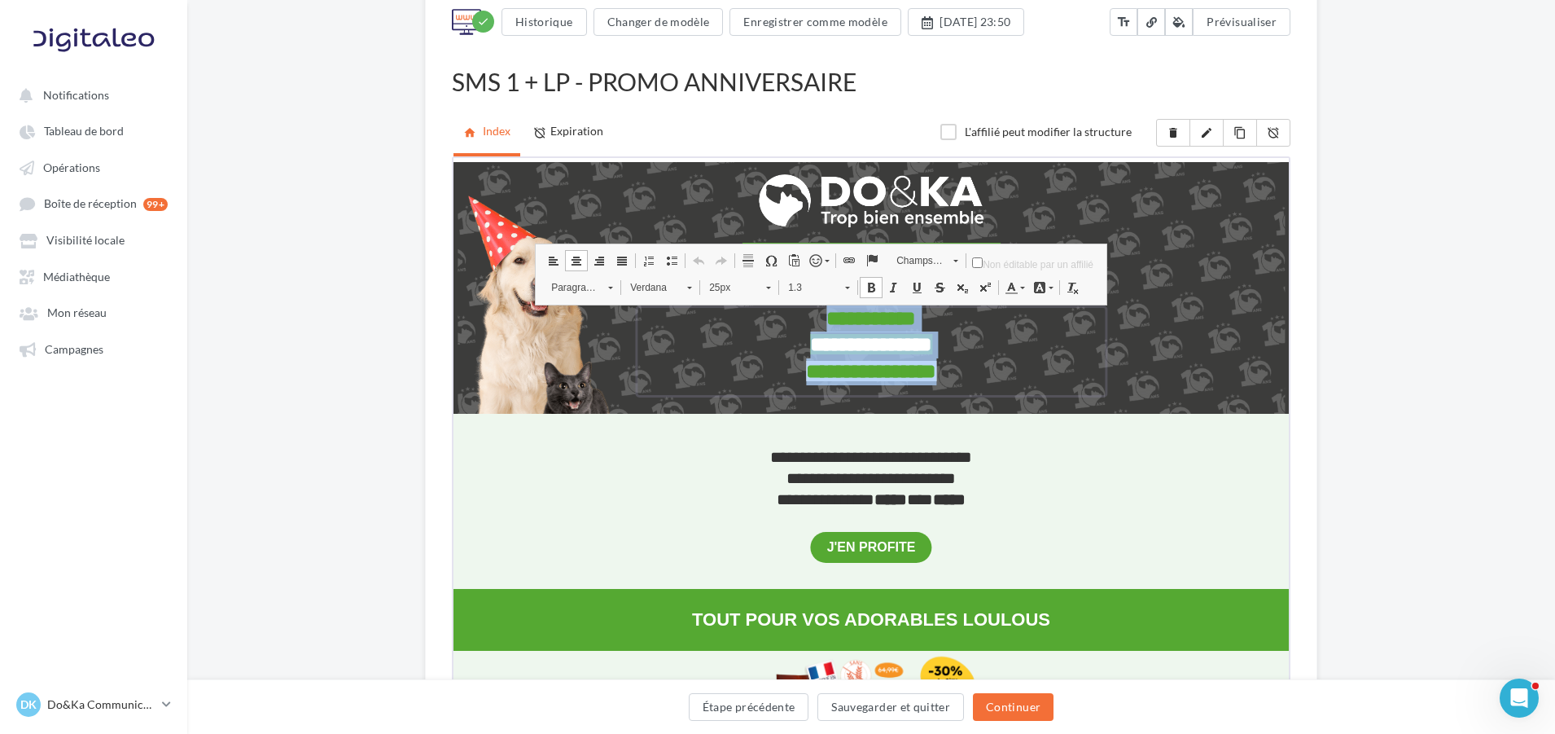
click at [752, 282] on span "25px" at bounding box center [728, 284] width 57 height 21
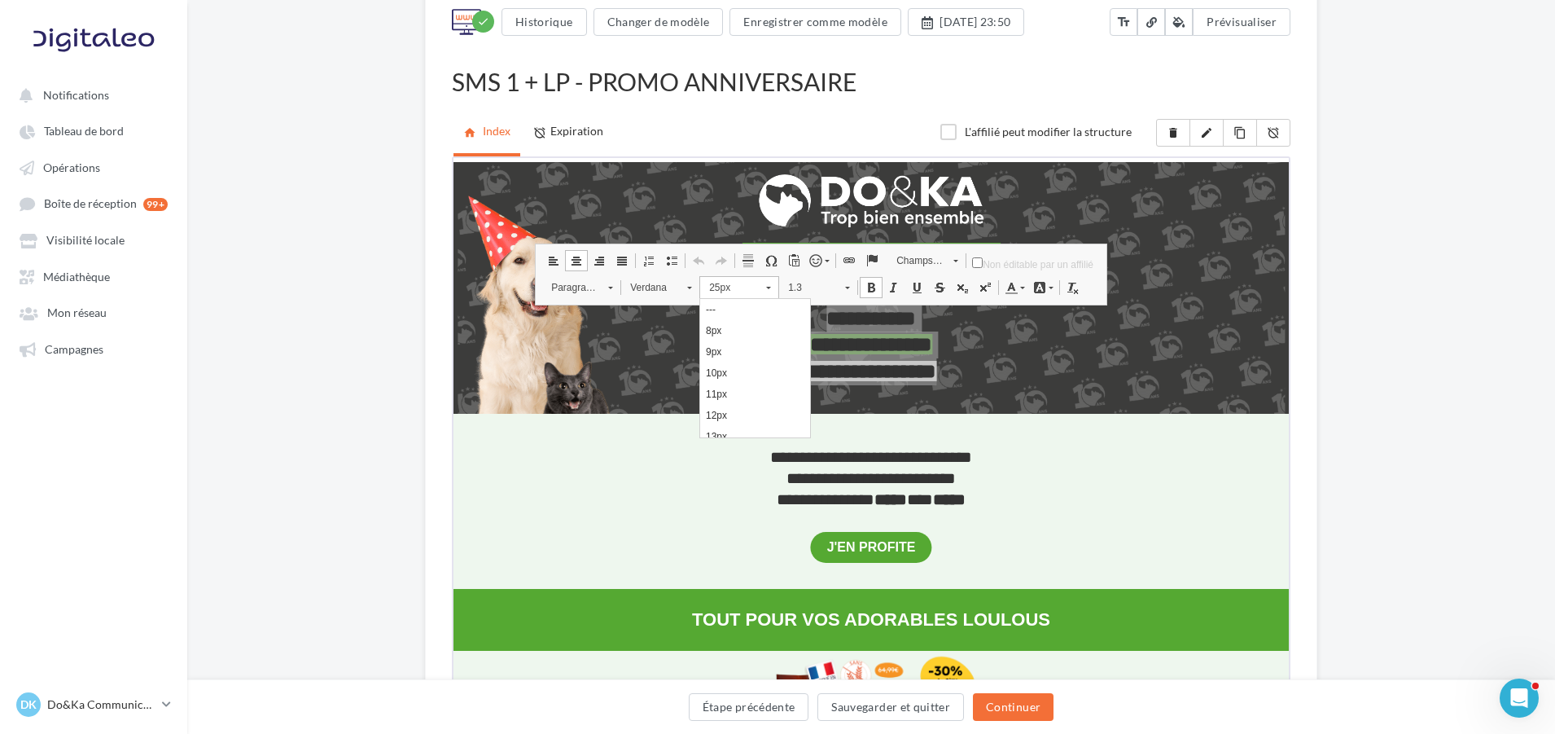
scroll to position [322, 0]
click at [759, 307] on link "22px" at bounding box center [755, 303] width 110 height 21
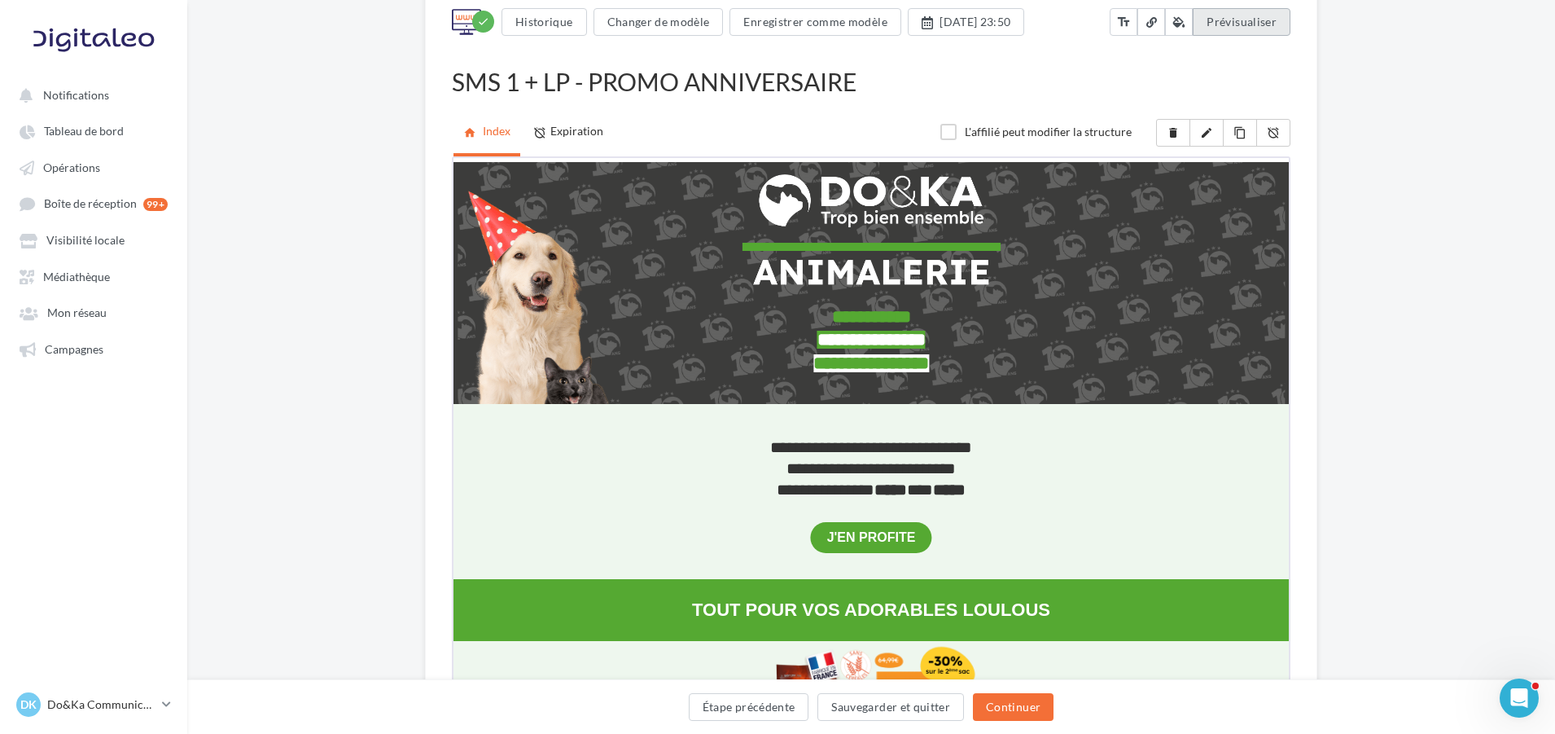
click at [1230, 28] on span "Prévisualiser" at bounding box center [1242, 22] width 70 height 14
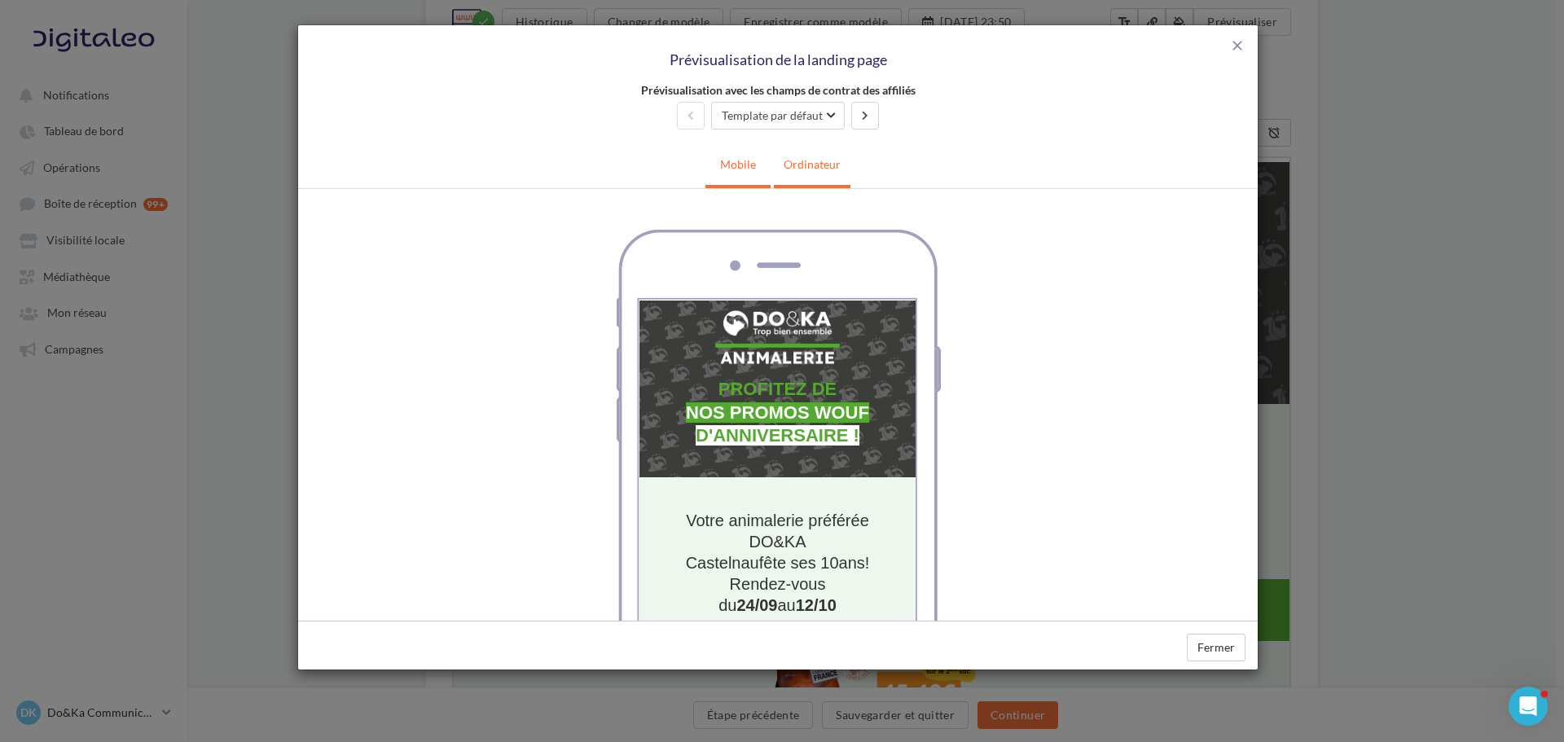
click at [796, 163] on link "Ordinateur" at bounding box center [812, 164] width 77 height 40
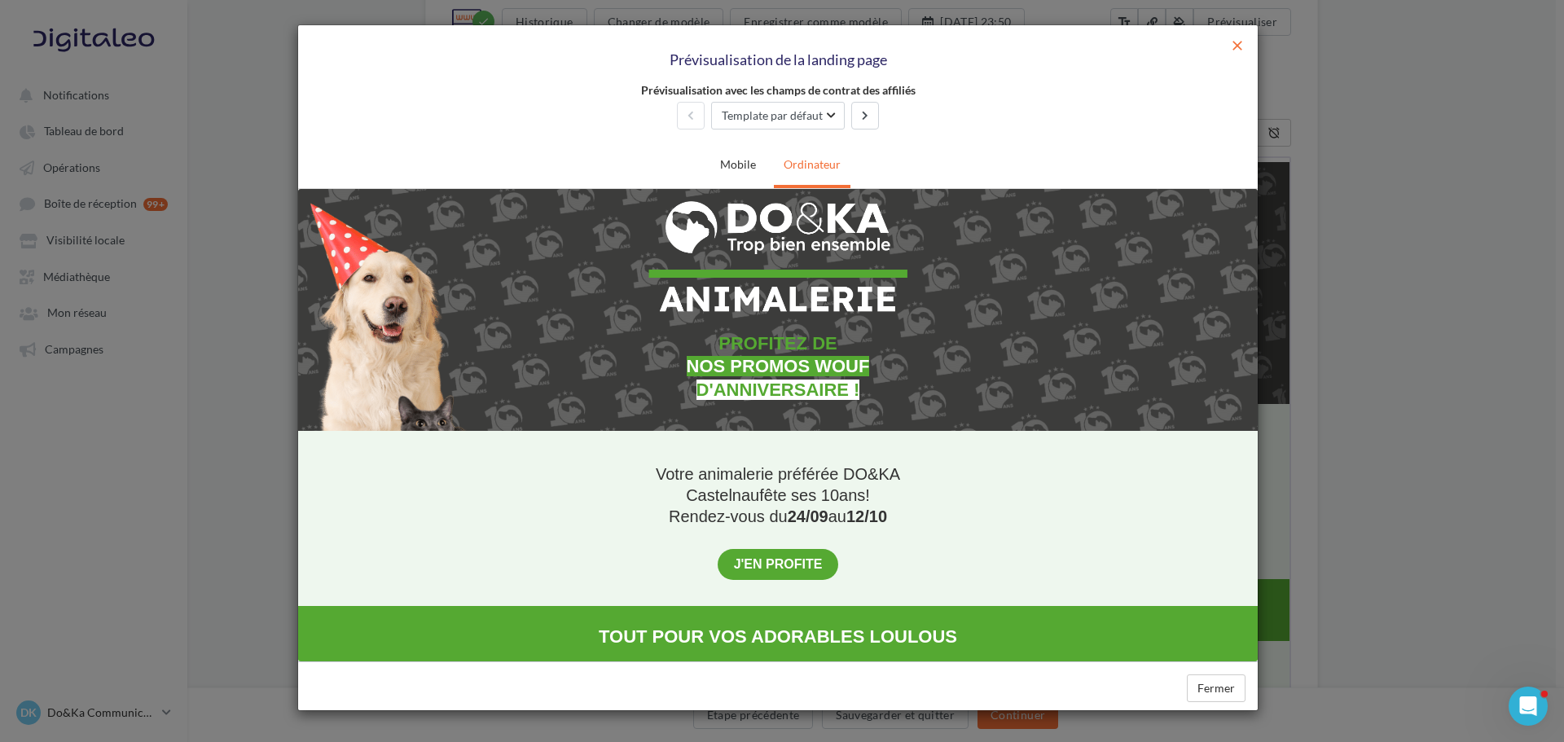
click at [1235, 47] on span "close" at bounding box center [1237, 45] width 16 height 16
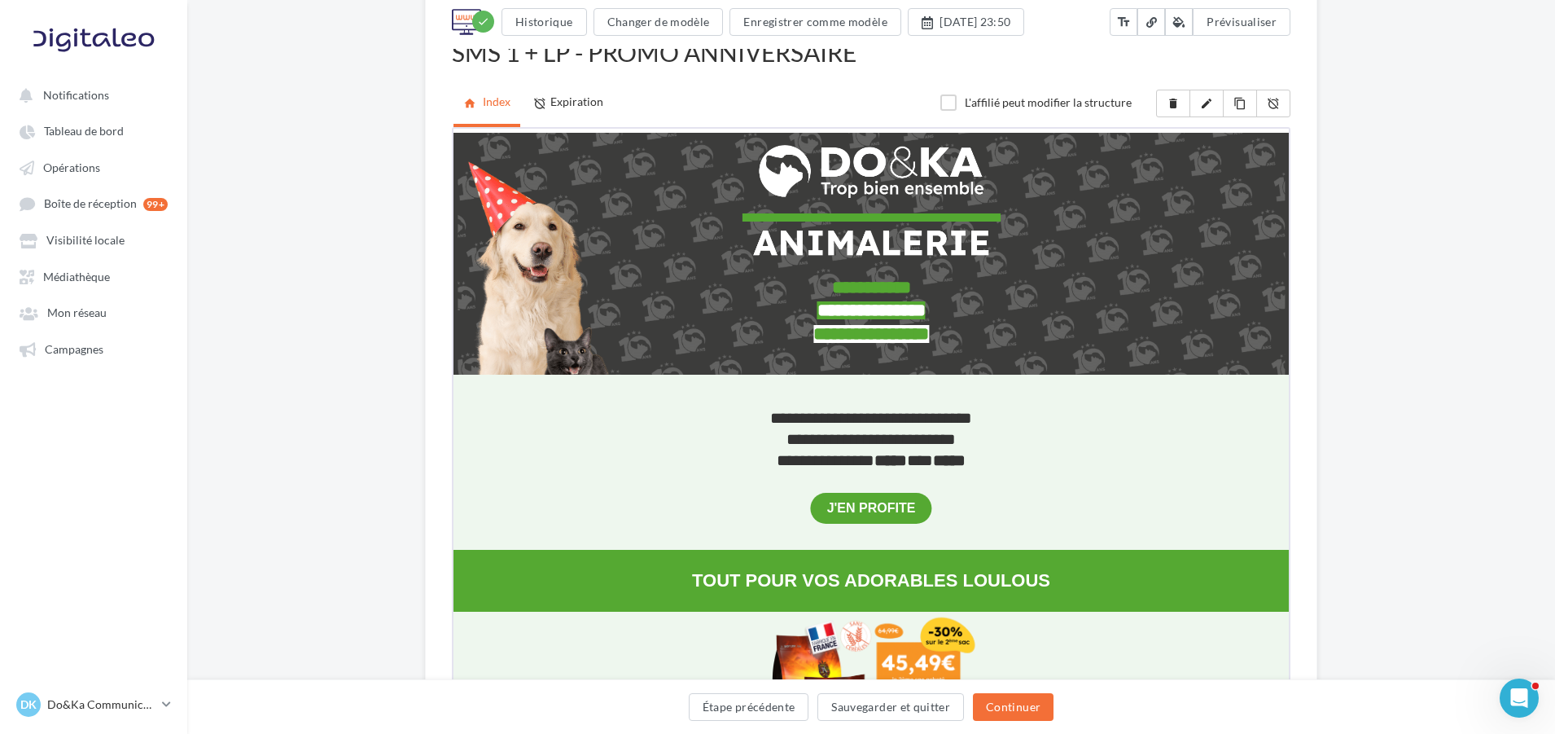
scroll to position [163, 0]
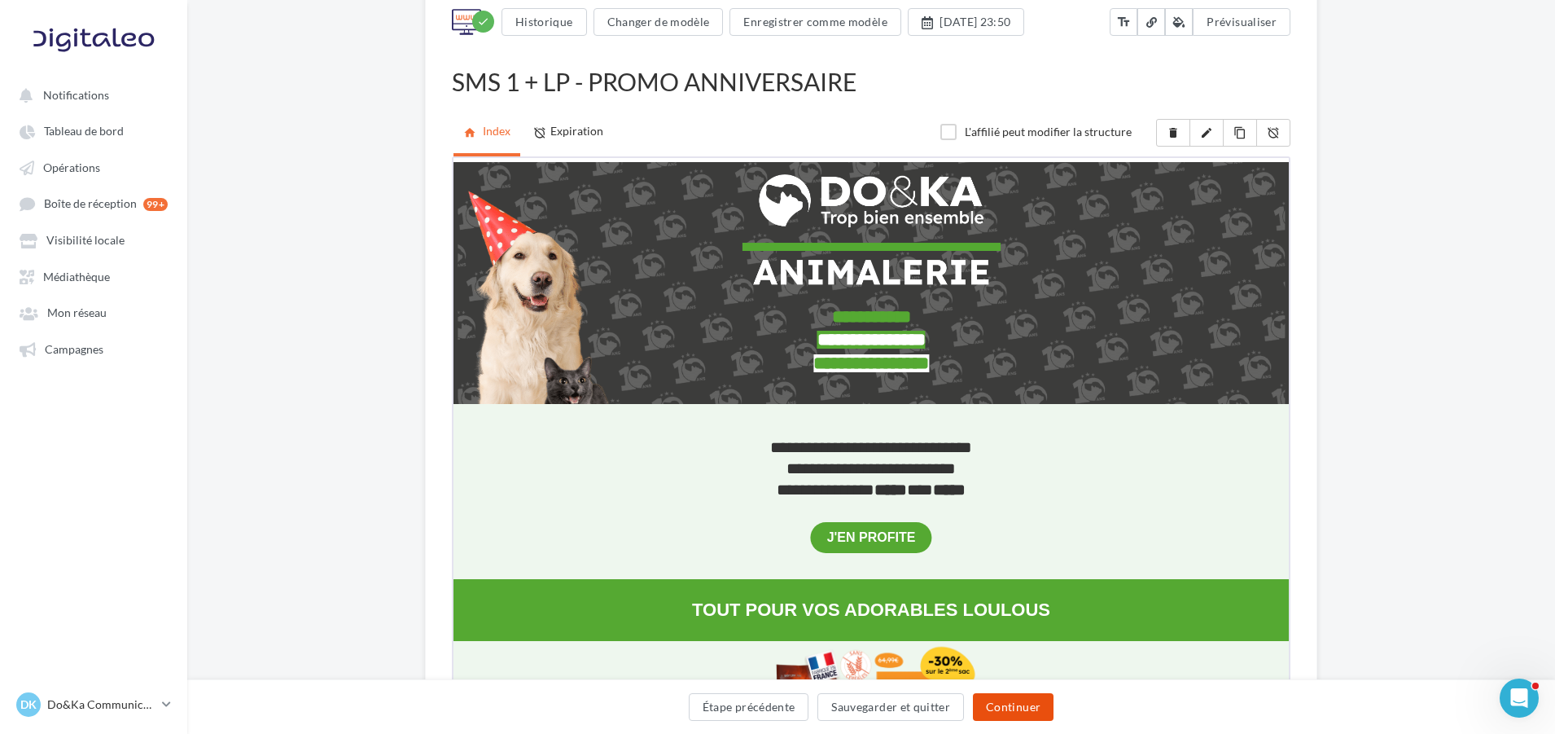
click at [1032, 704] on button "Continuer" at bounding box center [1013, 707] width 81 height 28
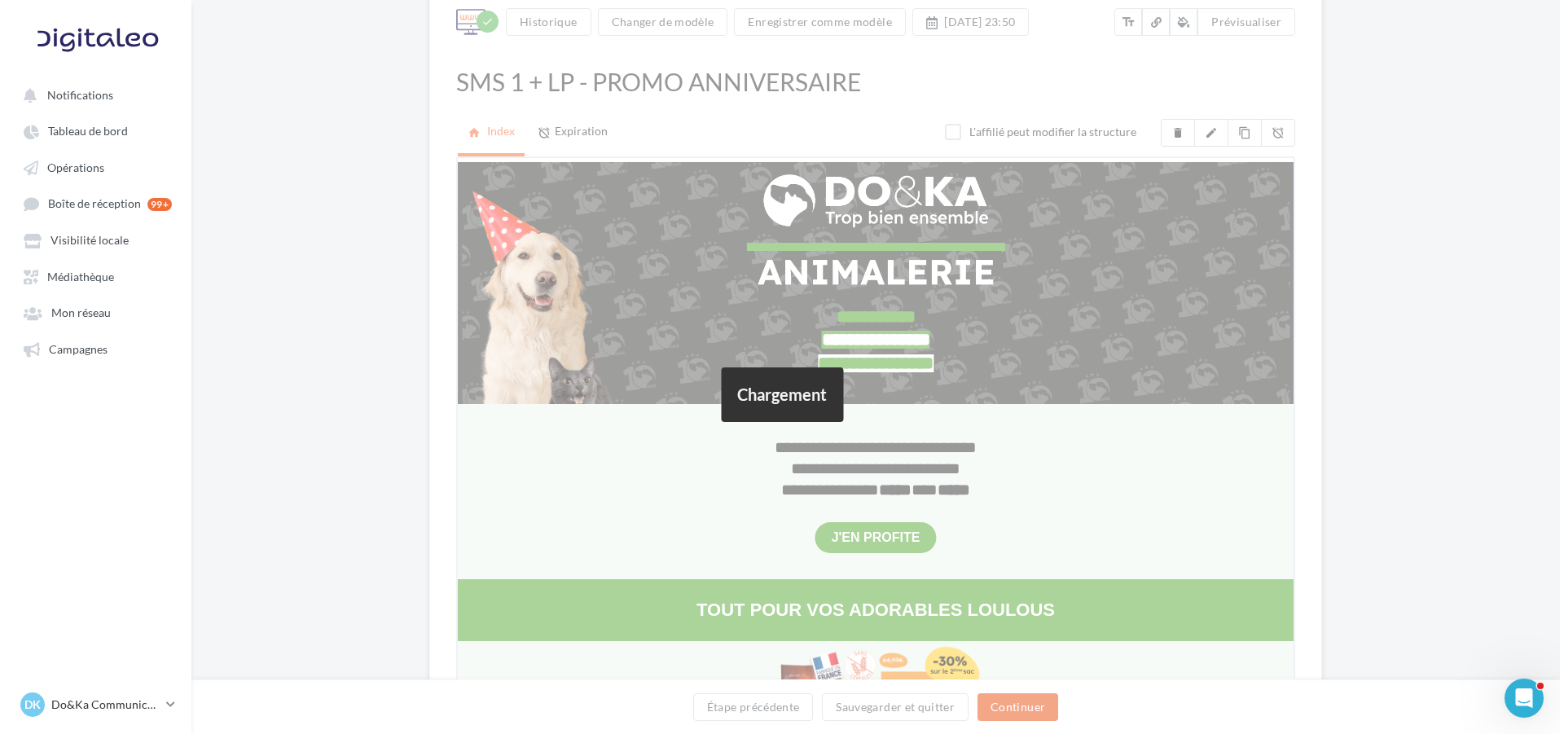
scroll to position [0, 0]
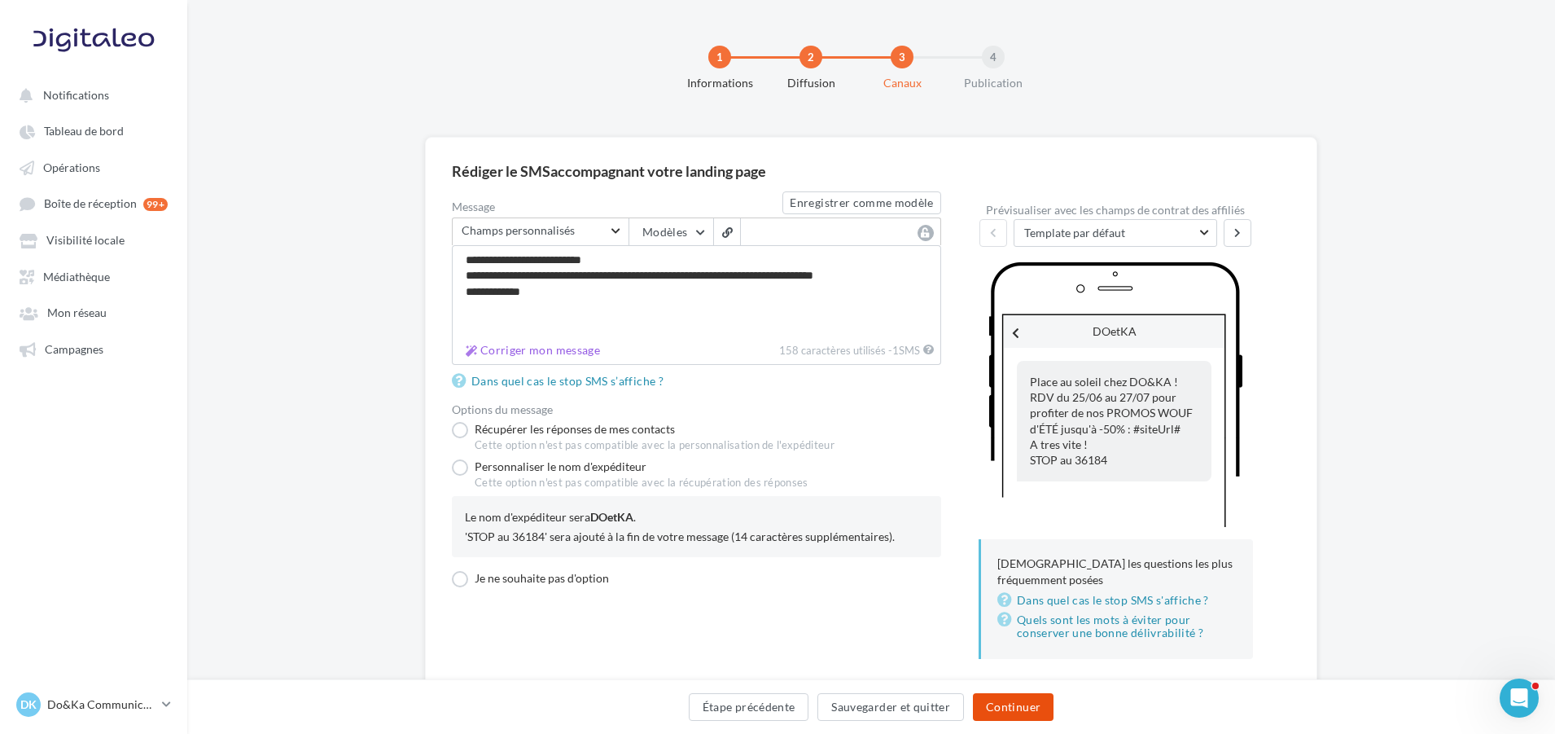
click at [1004, 708] on button "Continuer" at bounding box center [1013, 707] width 81 height 28
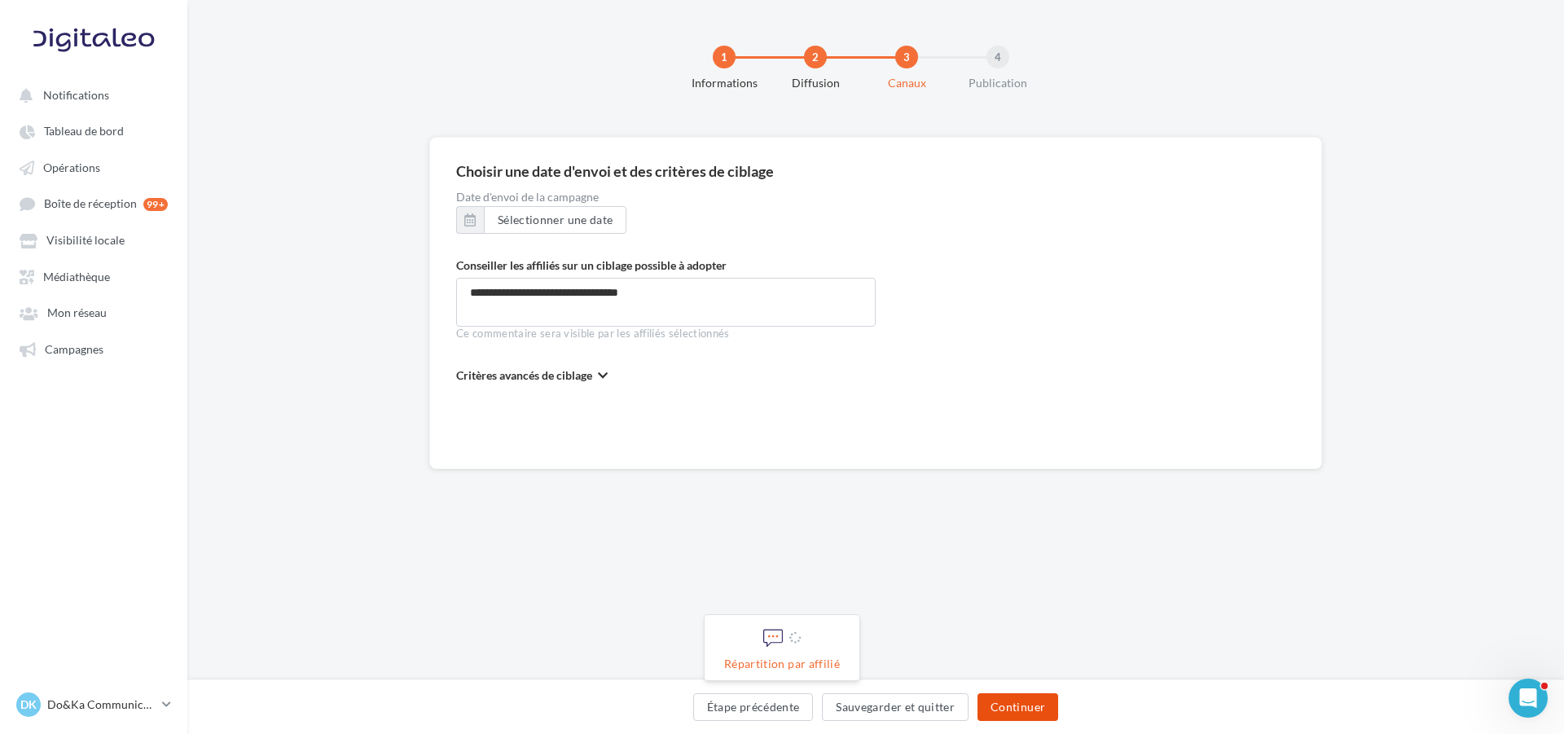
click at [1015, 700] on button "Continuer" at bounding box center [1017, 707] width 81 height 28
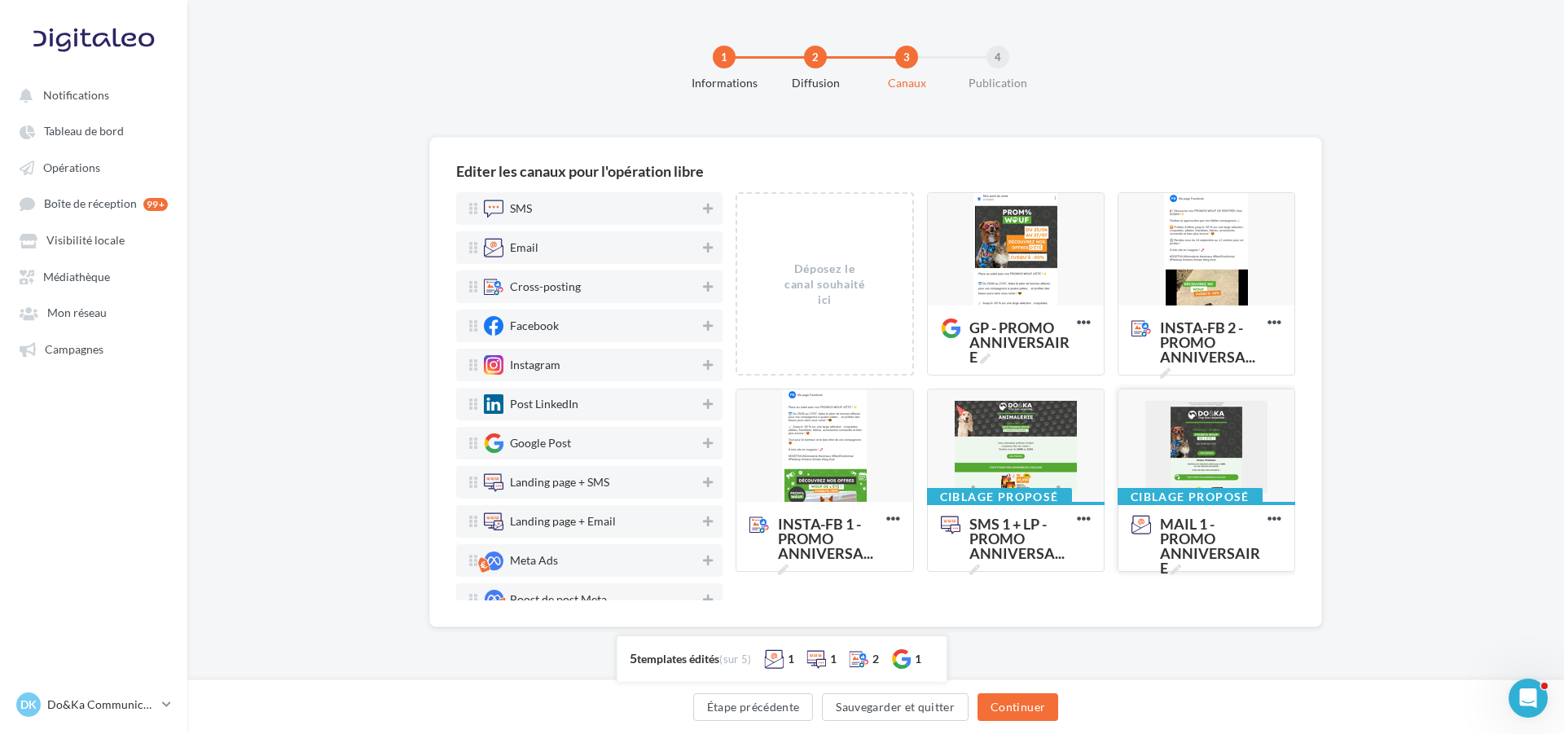
click at [1221, 436] on div at bounding box center [1206, 446] width 176 height 114
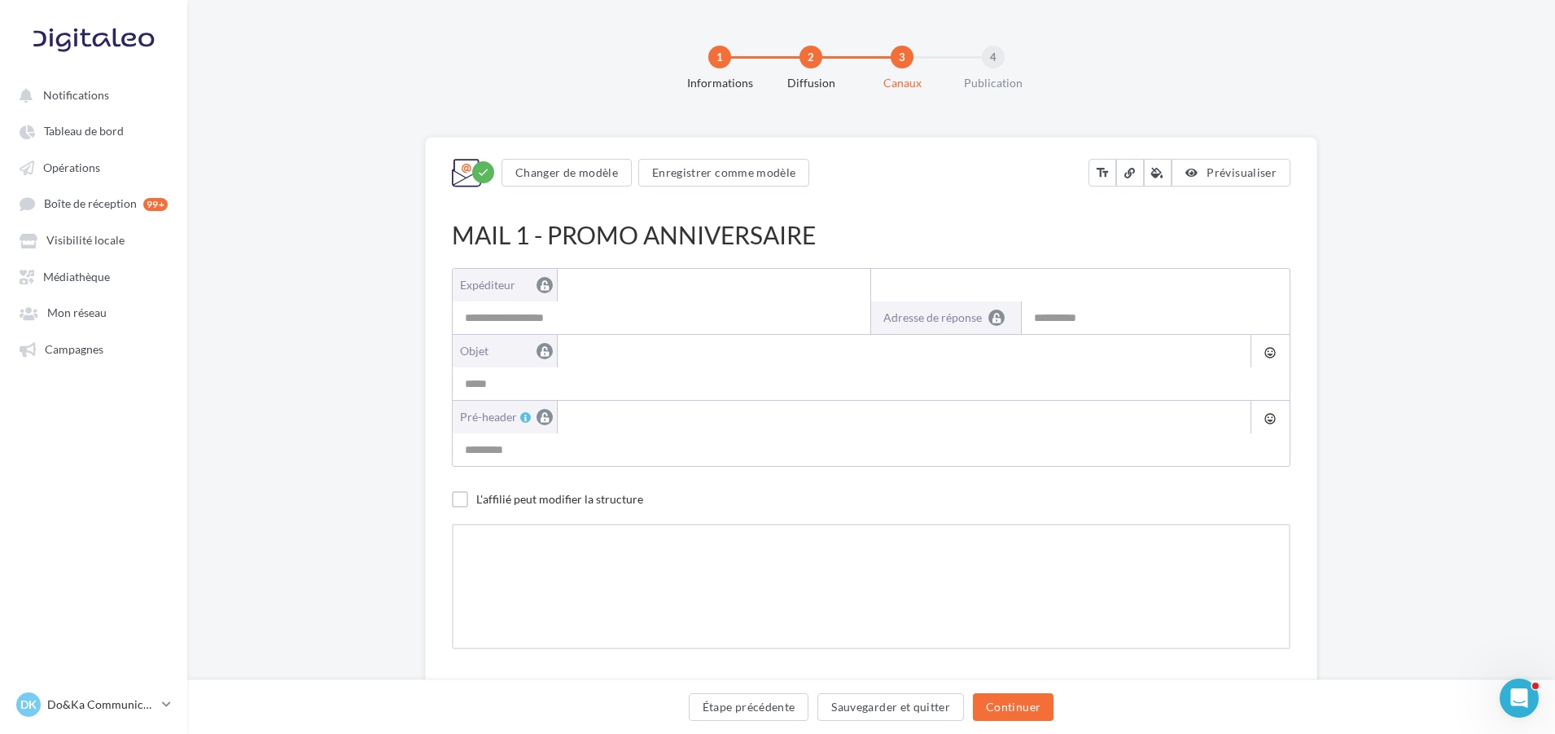
type input "**********"
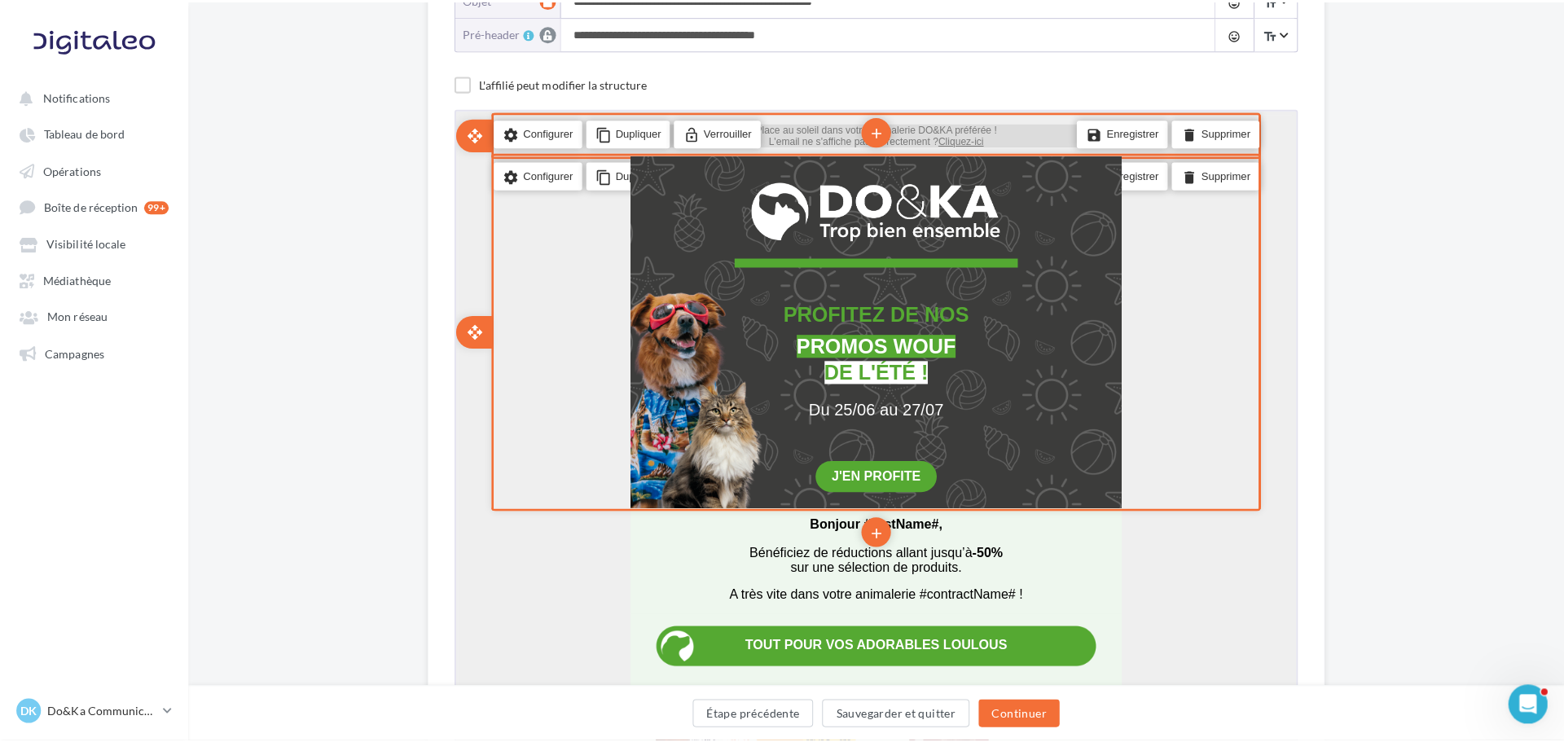
scroll to position [326, 0]
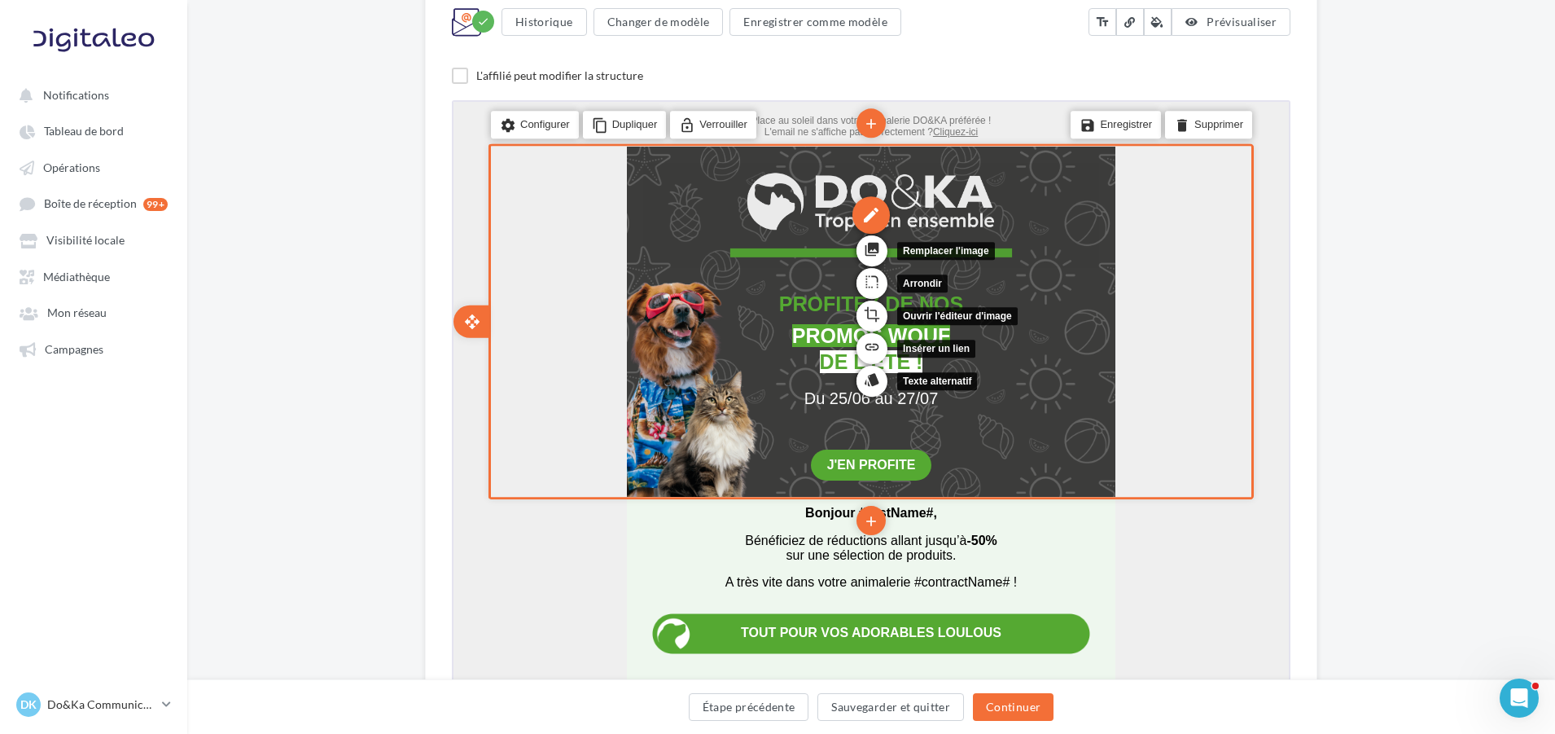
click at [876, 212] on div "edit" at bounding box center [869, 212] width 37 height 37
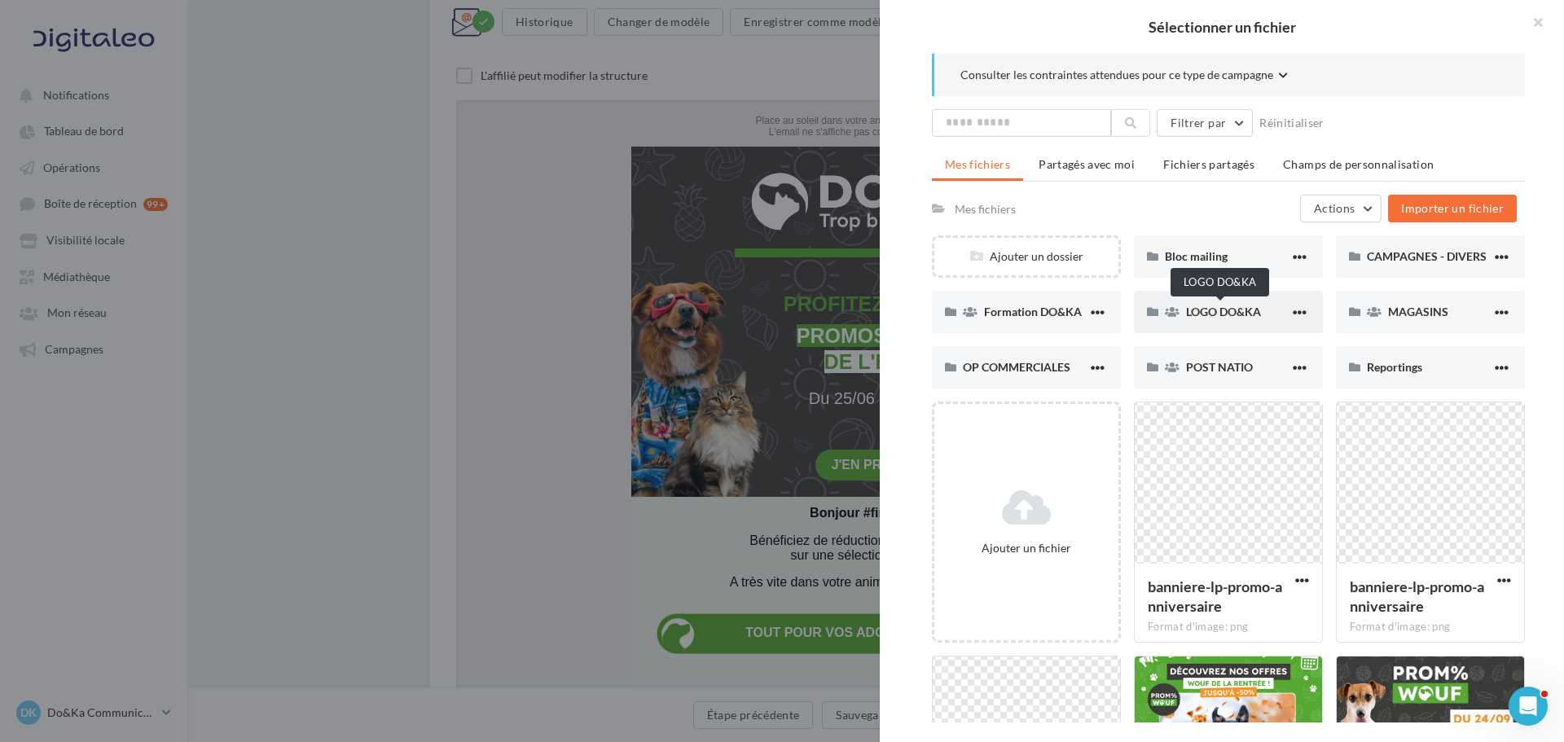
click at [1191, 309] on span "LOGO DO&KA" at bounding box center [1223, 312] width 75 height 14
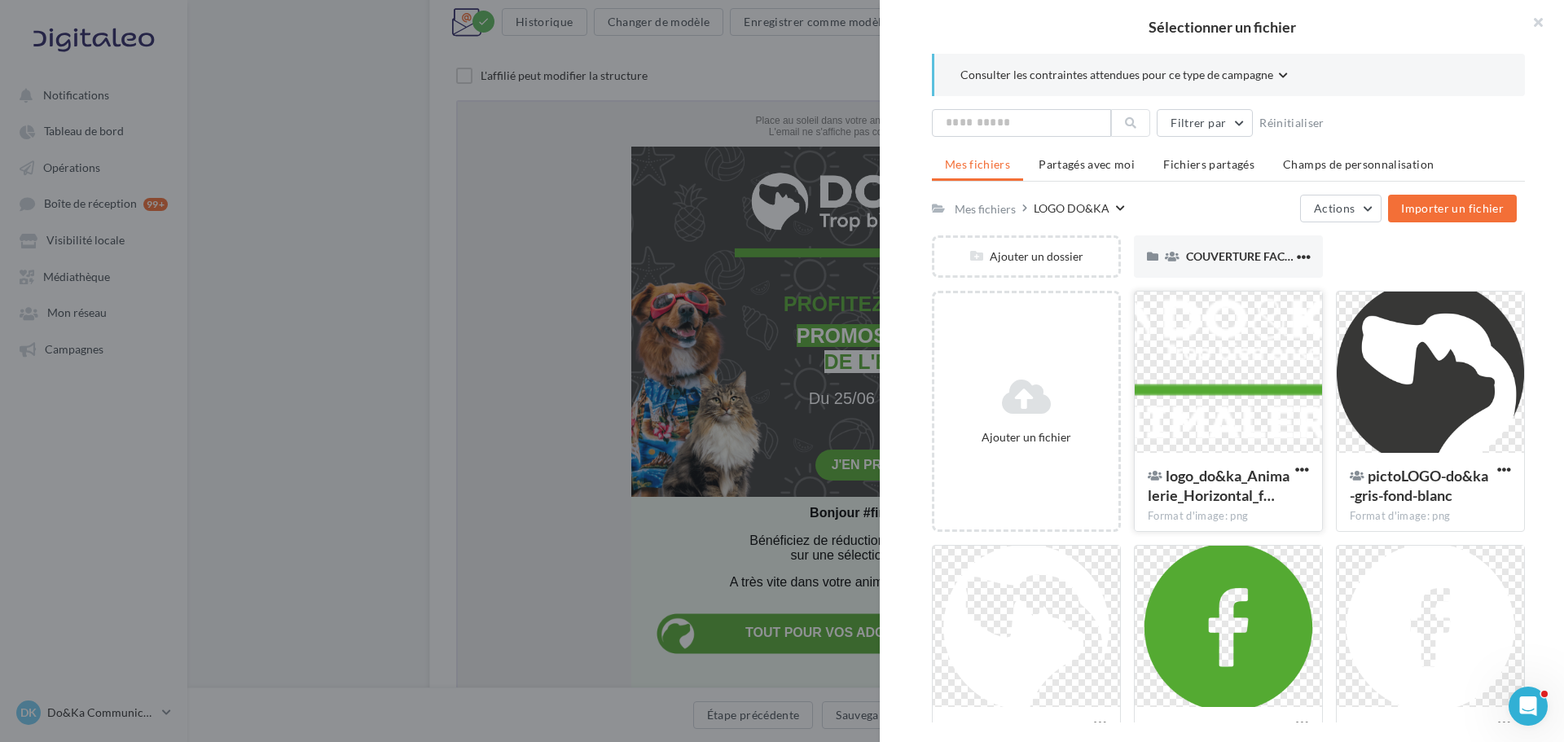
click at [1200, 338] on div at bounding box center [1227, 373] width 187 height 163
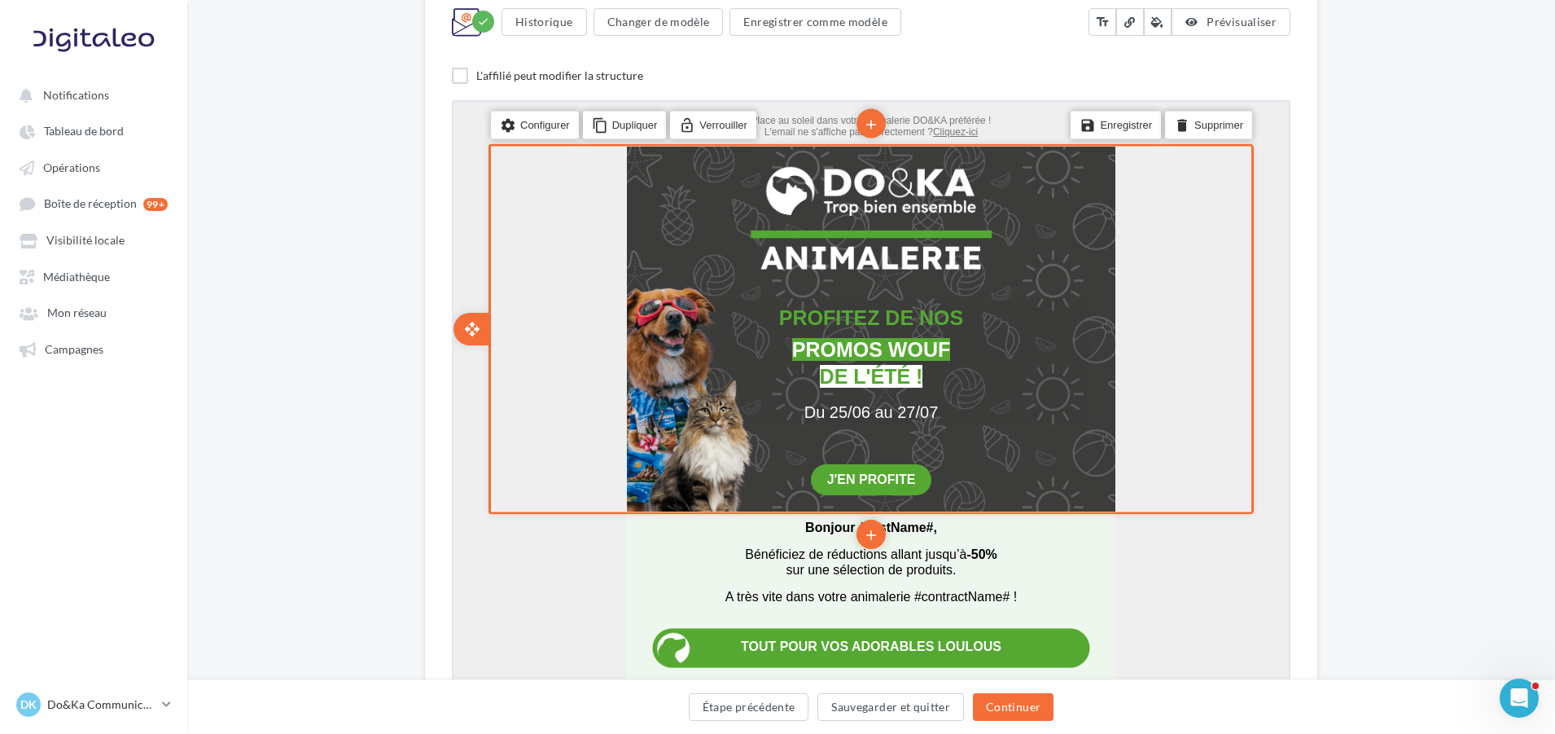
click at [846, 352] on span "PROMOS WOUF" at bounding box center [870, 347] width 158 height 23
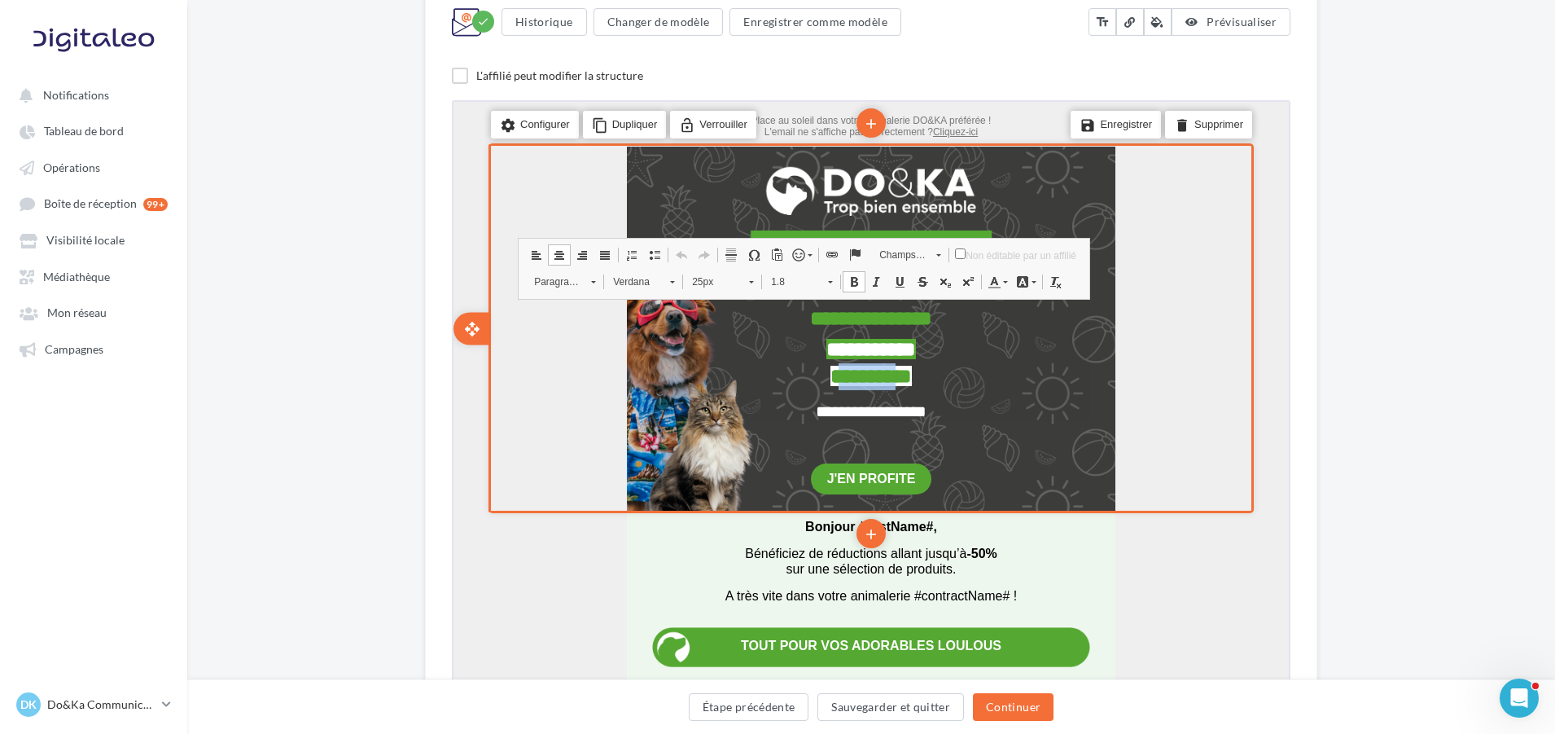
drag, startPoint x: 823, startPoint y: 371, endPoint x: 911, endPoint y: 366, distance: 88.9
click at [910, 366] on span "**********" at bounding box center [869, 373] width 81 height 20
click at [805, 375] on span "**********" at bounding box center [870, 373] width 130 height 20
click at [935, 374] on span "**********" at bounding box center [870, 373] width 130 height 20
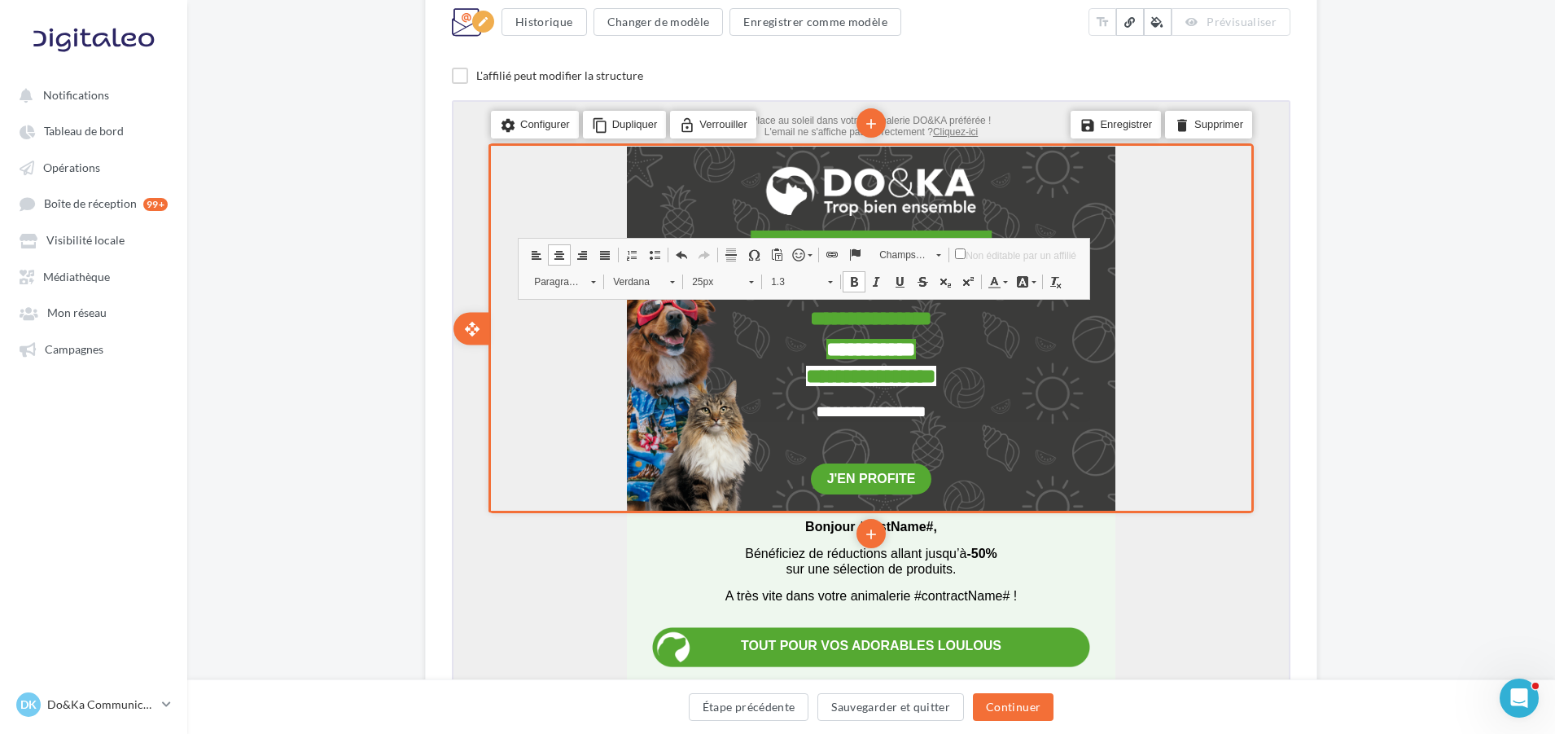
click at [837, 411] on span "**********" at bounding box center [869, 409] width 111 height 16
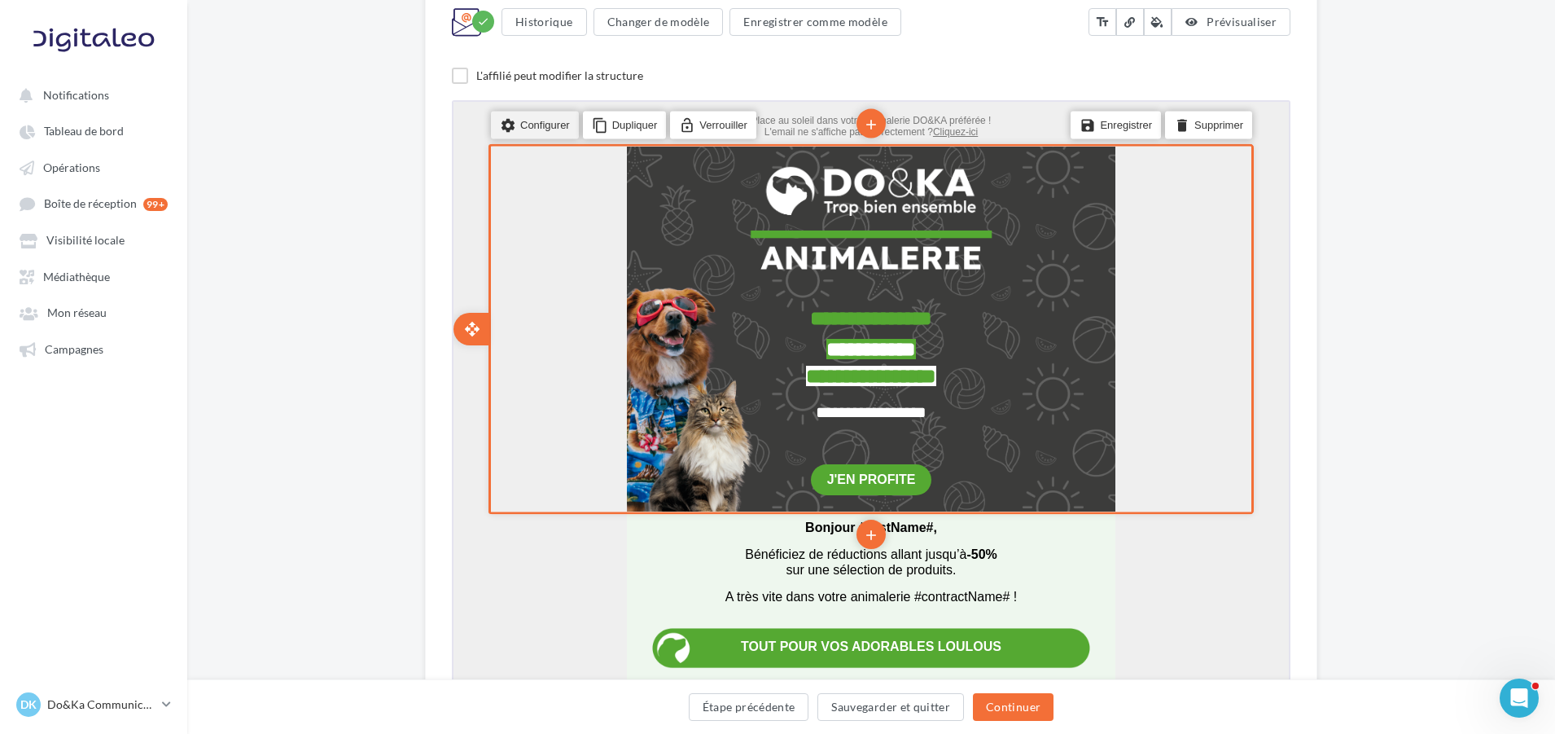
click at [525, 118] on li "settings Configurer" at bounding box center [533, 122] width 88 height 28
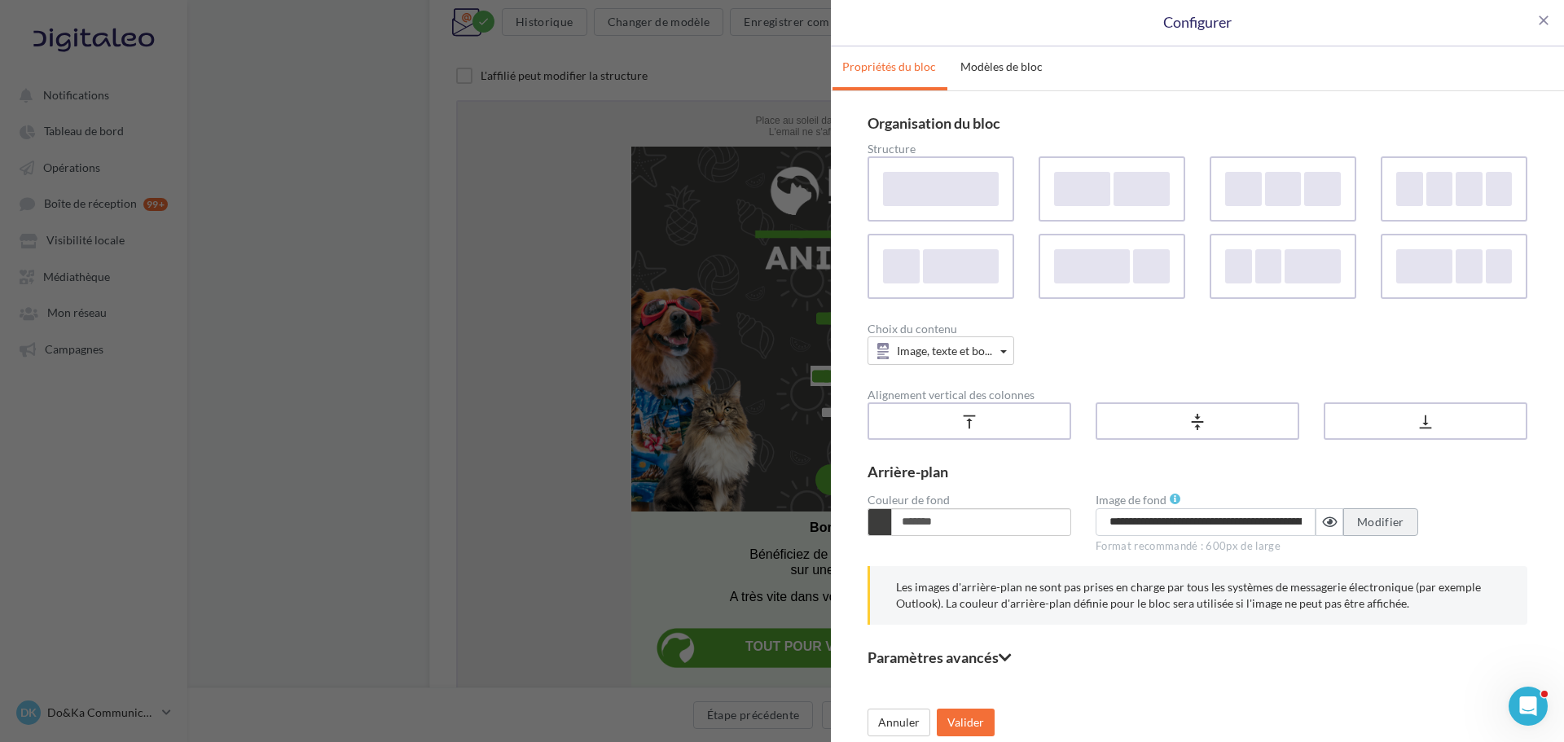
click at [1350, 524] on button "Modifier" at bounding box center [1380, 522] width 75 height 28
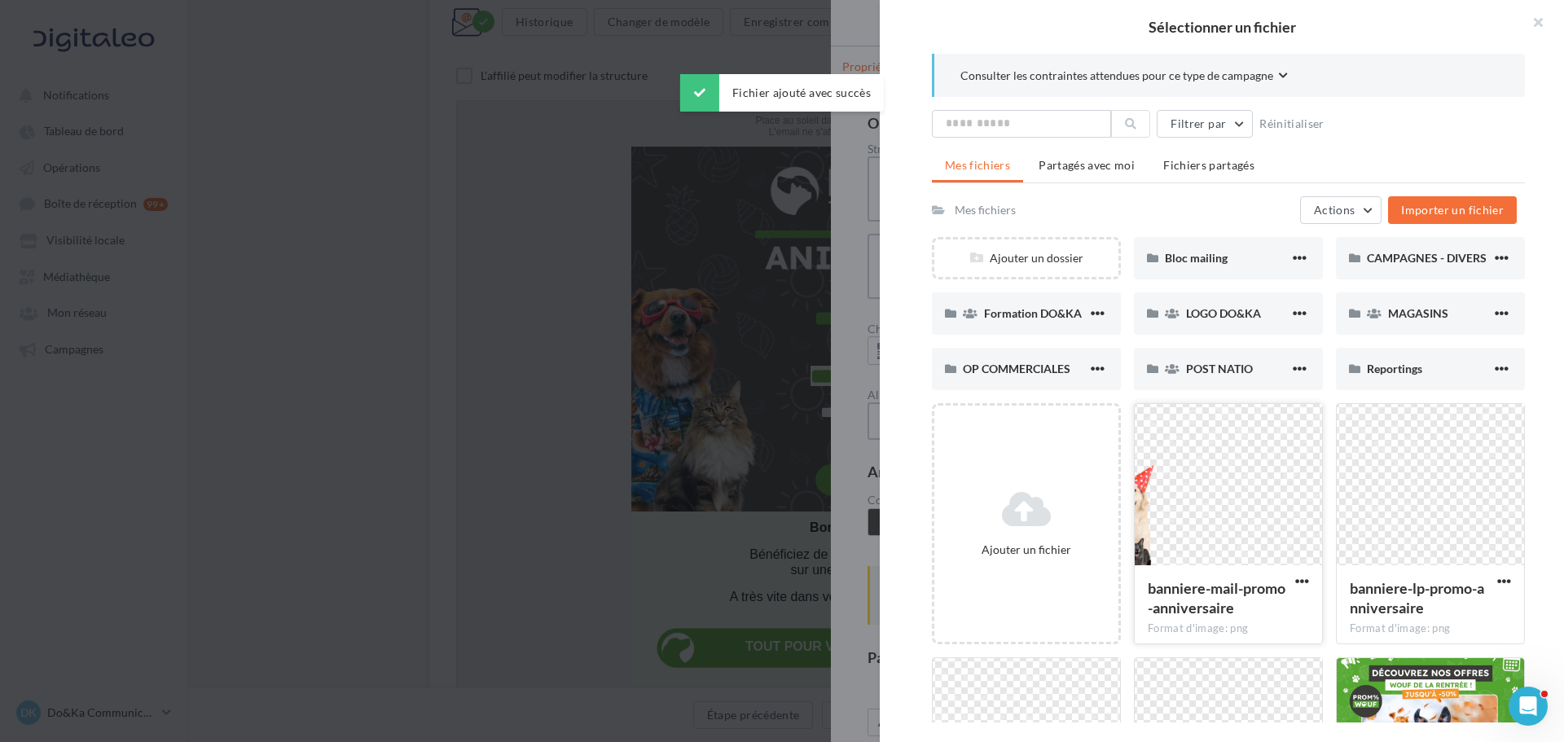
click at [1222, 488] on div at bounding box center [1227, 485] width 187 height 163
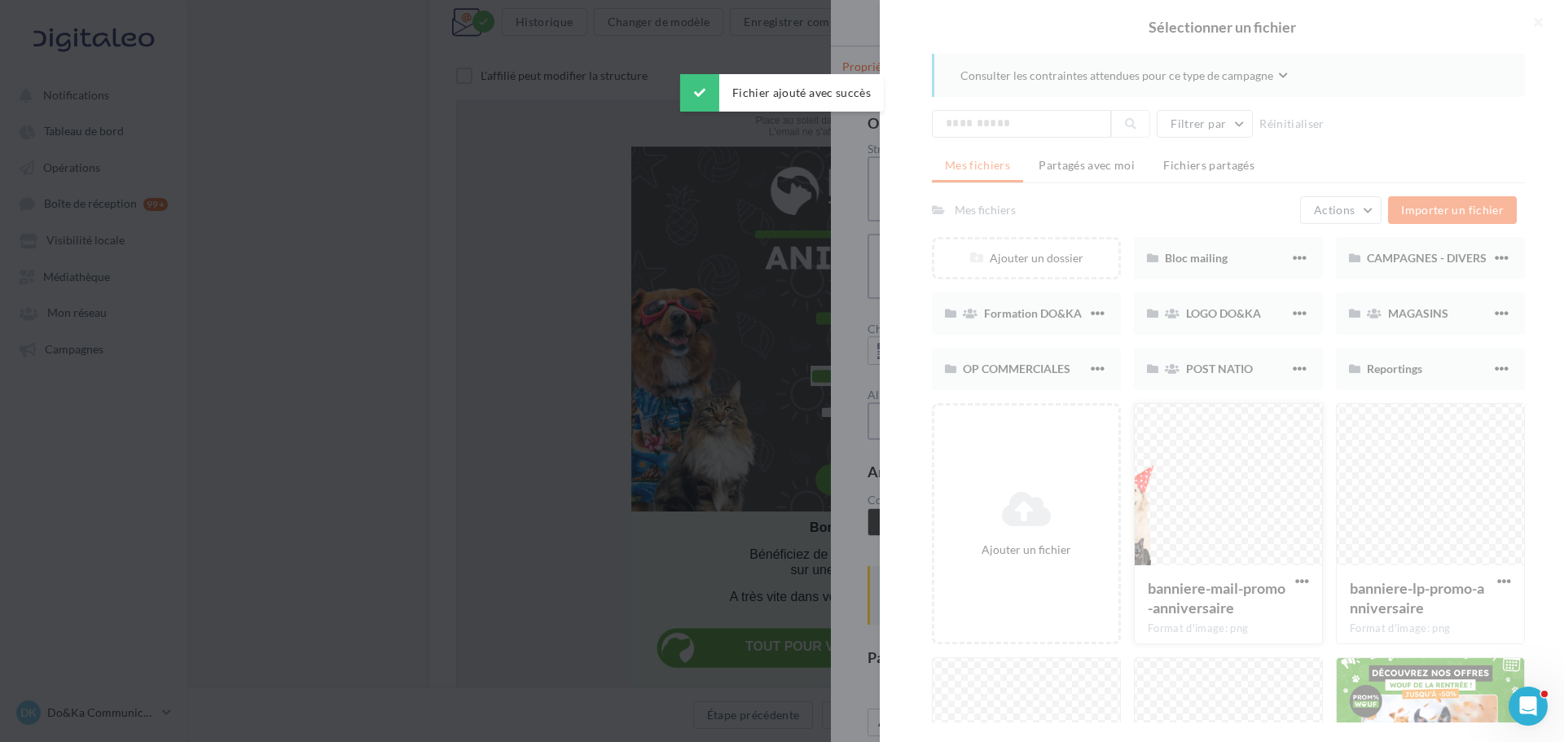
type input "**********"
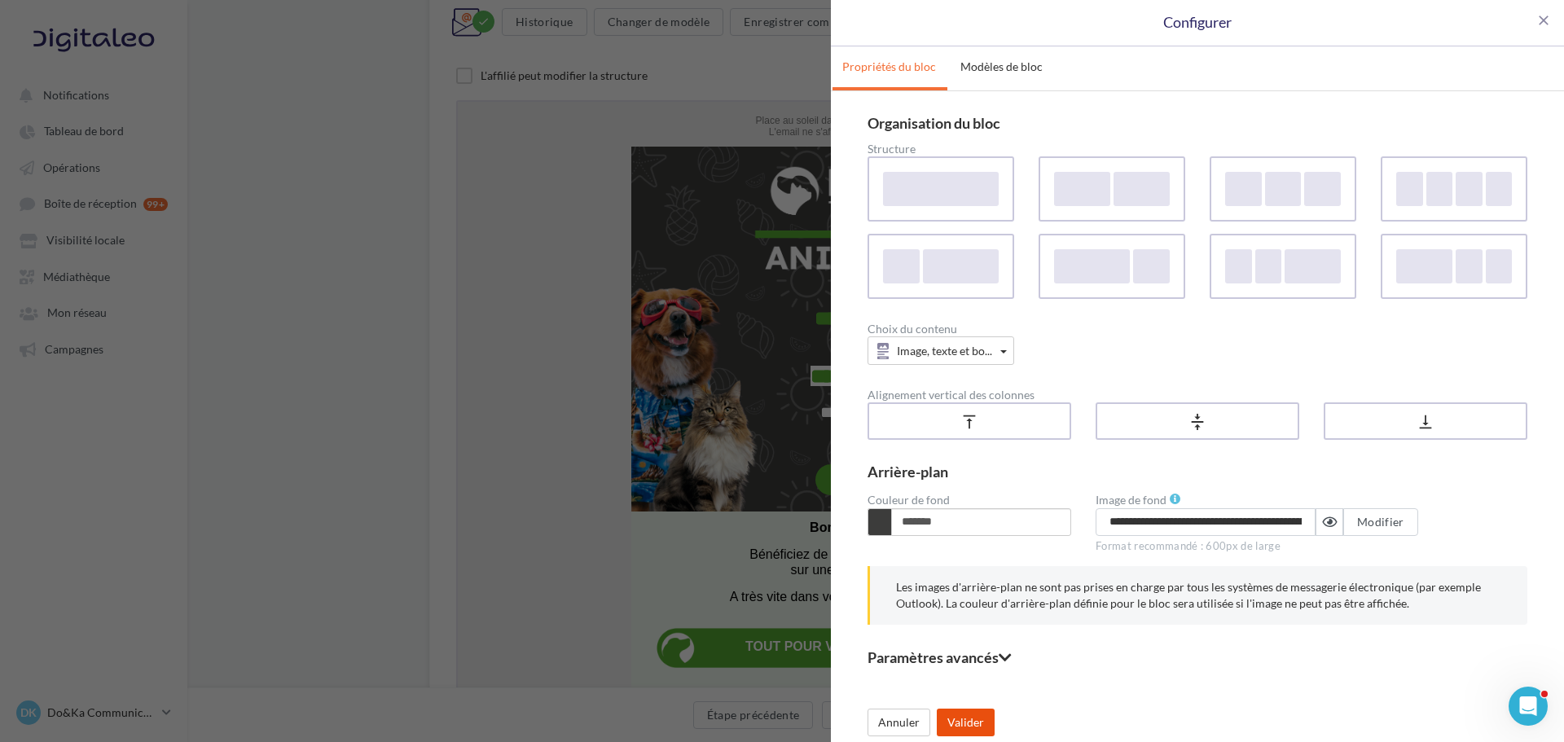
click at [979, 718] on button "Valider" at bounding box center [966, 722] width 58 height 28
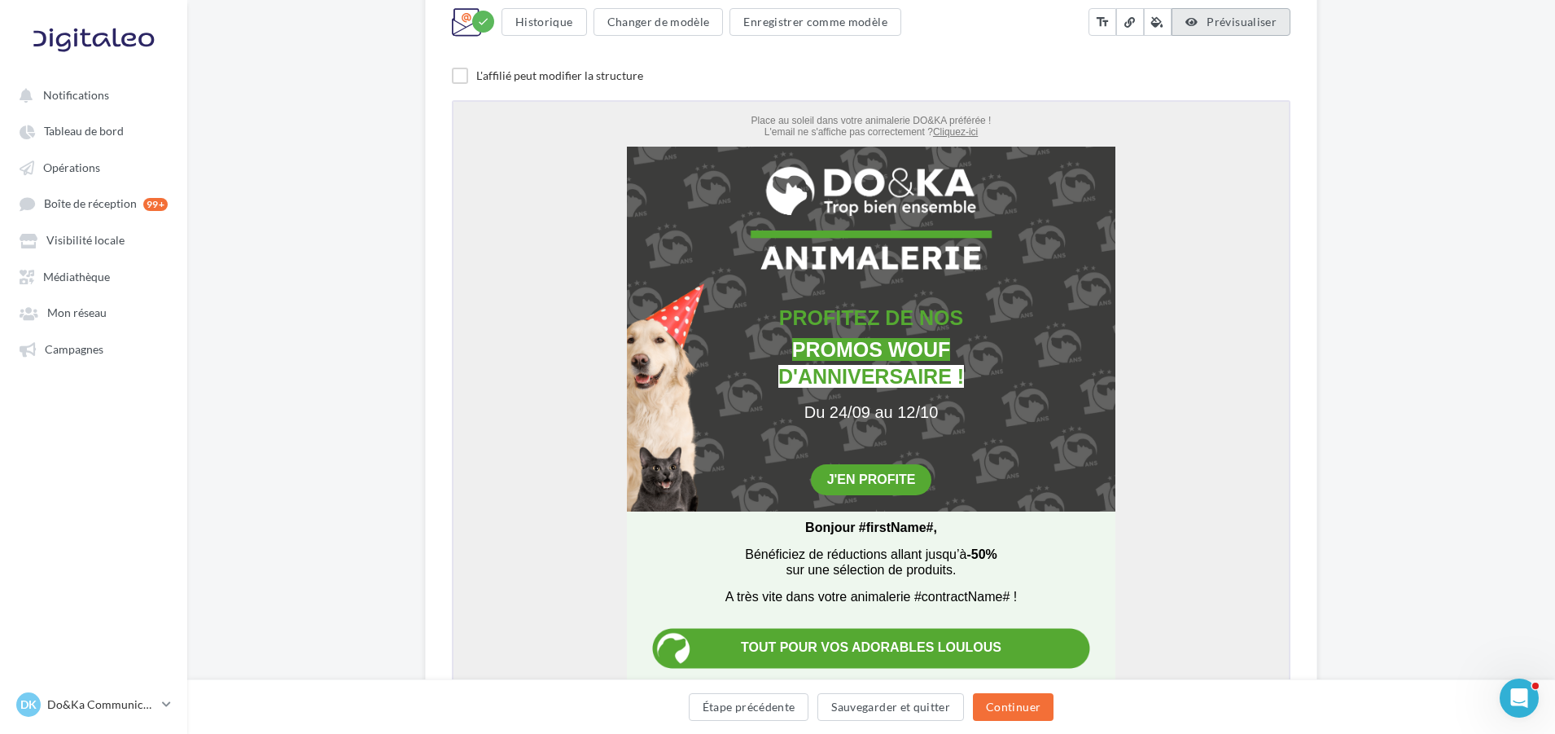
click at [1214, 15] on span "Prévisualiser" at bounding box center [1242, 22] width 70 height 14
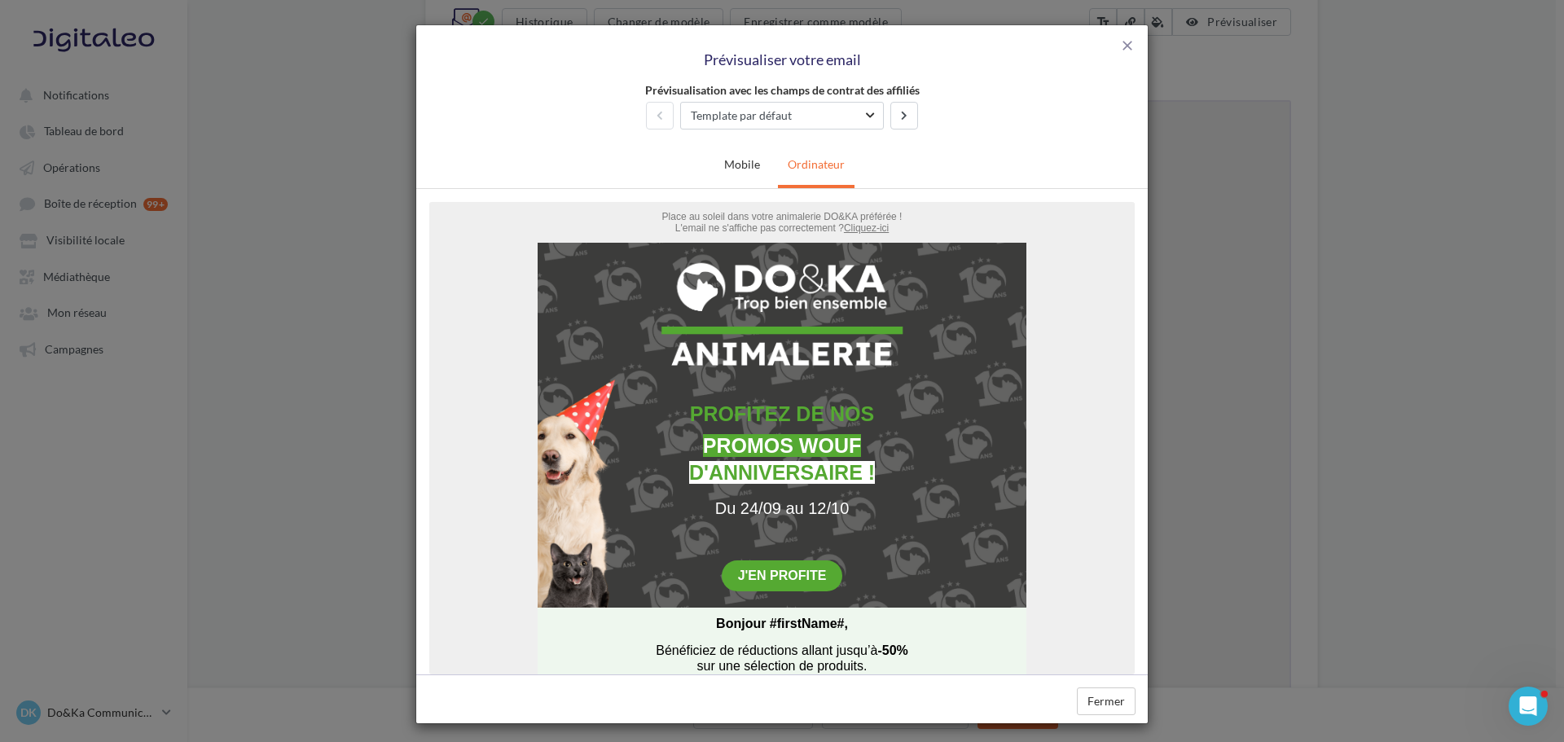
scroll to position [0, 0]
click at [745, 168] on link "Mobile" at bounding box center [741, 164] width 55 height 40
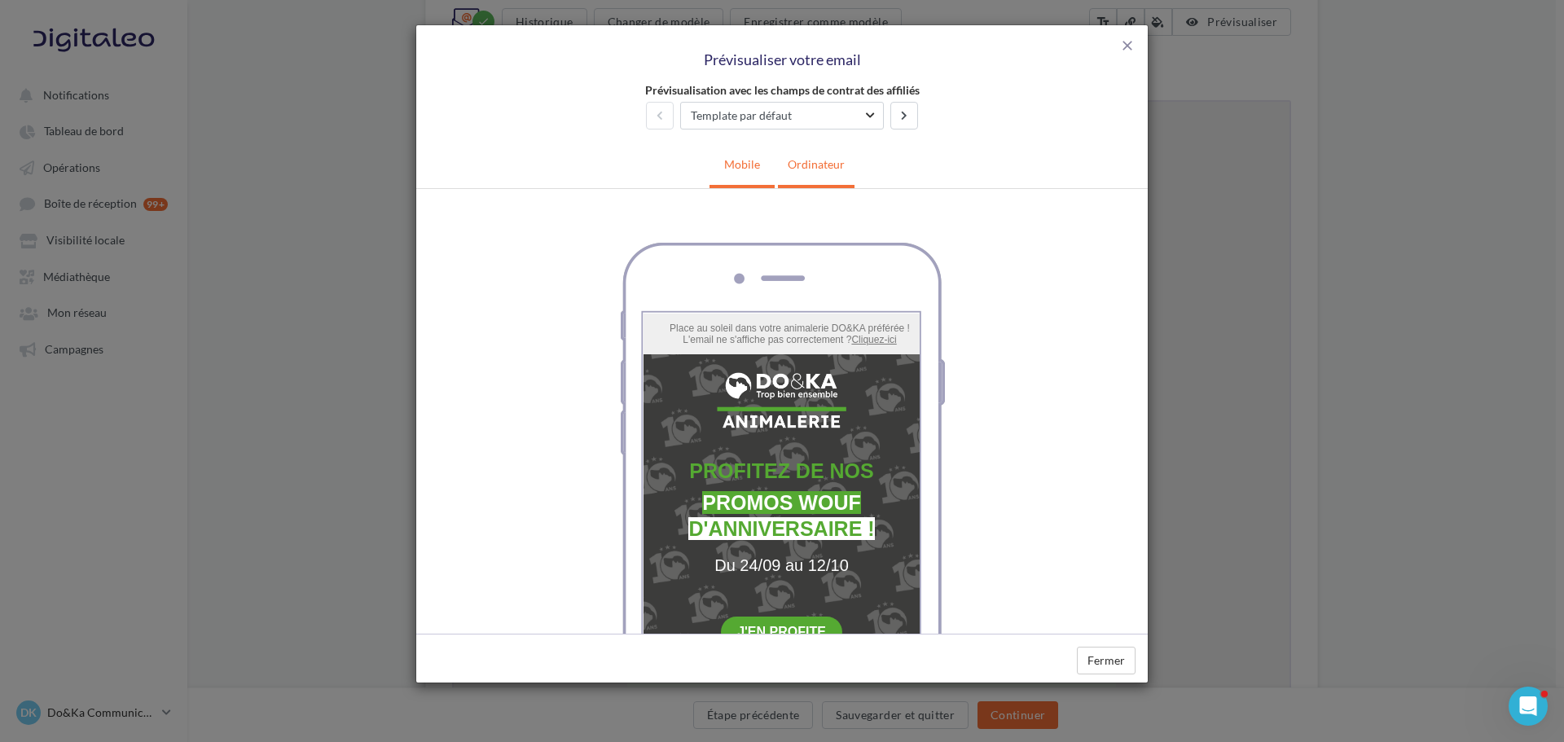
click at [830, 168] on link "Ordinateur" at bounding box center [816, 164] width 77 height 40
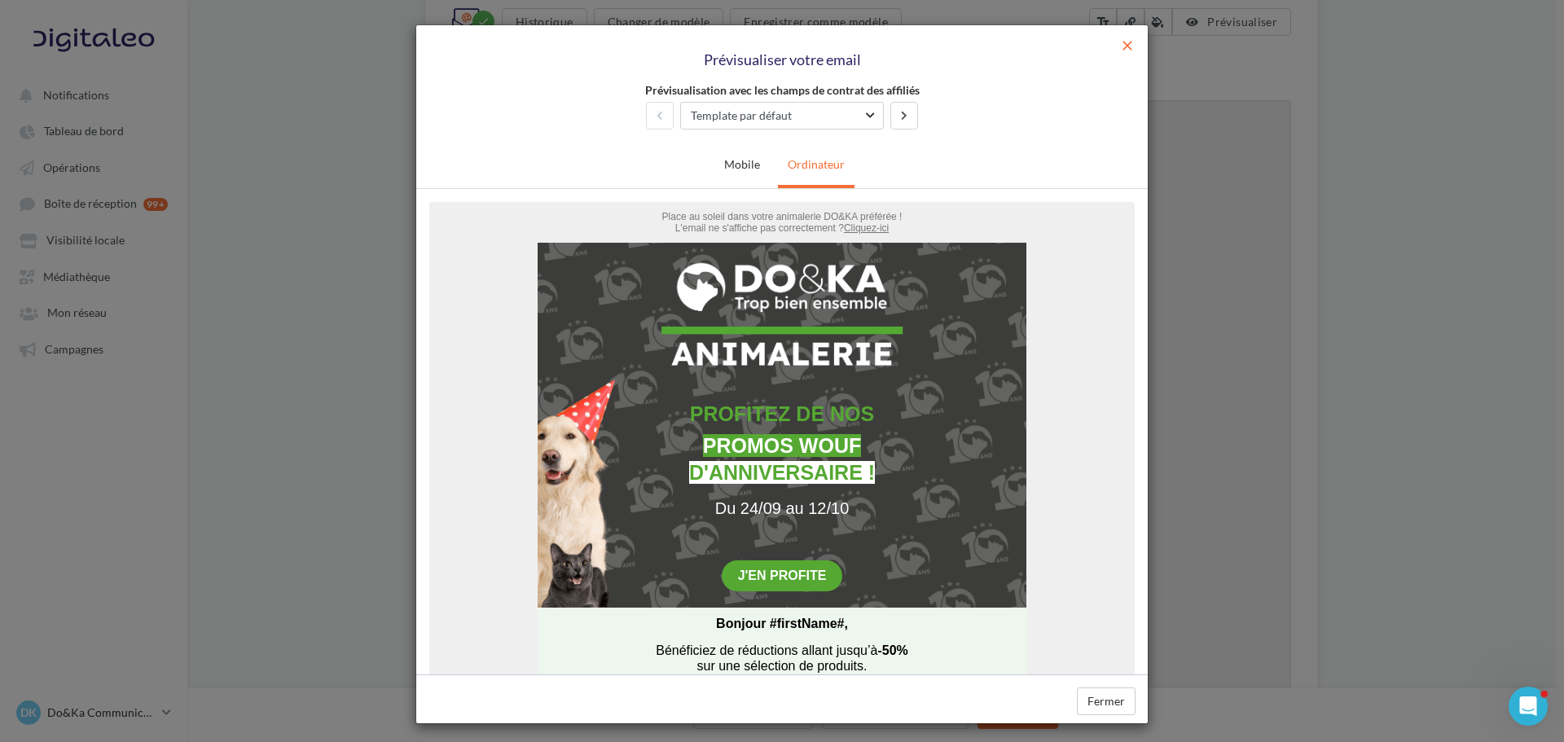
click at [1121, 46] on span "close" at bounding box center [1127, 45] width 16 height 16
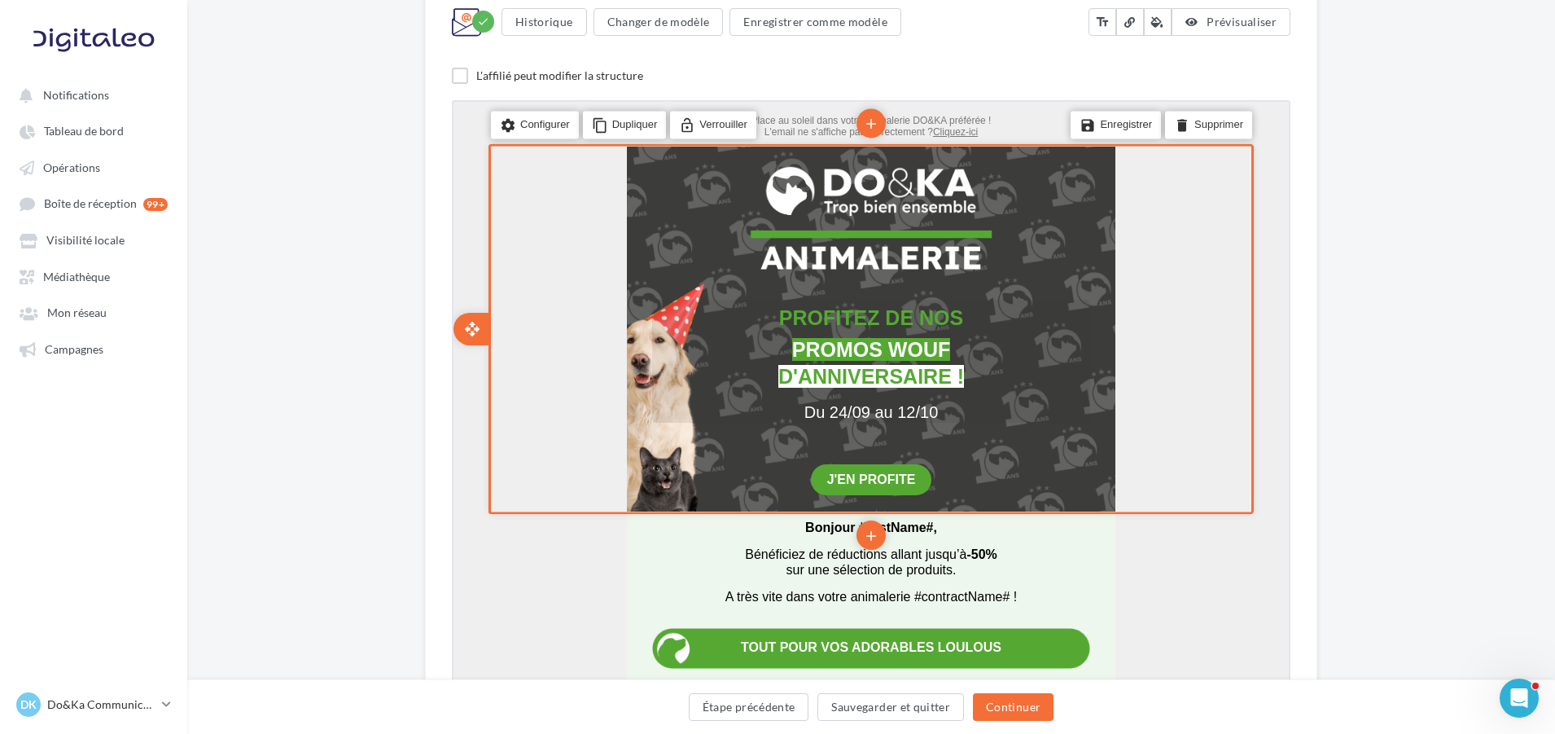
click at [783, 373] on span "D'ANNIVERSAIRE !" at bounding box center [870, 373] width 186 height 23
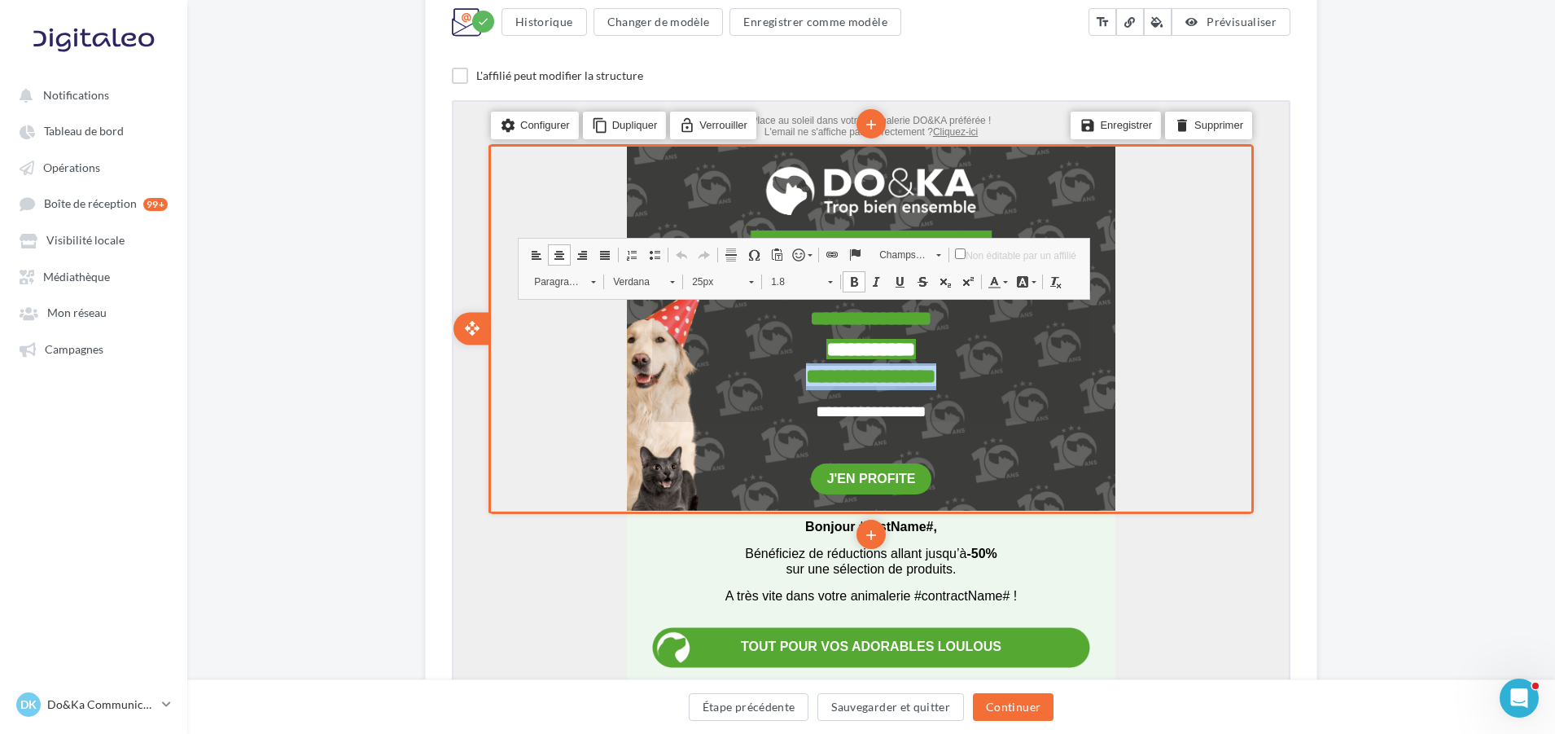
drag, startPoint x: 751, startPoint y: 371, endPoint x: 982, endPoint y: 369, distance: 231.3
click at [982, 369] on p "**********" at bounding box center [870, 374] width 438 height 27
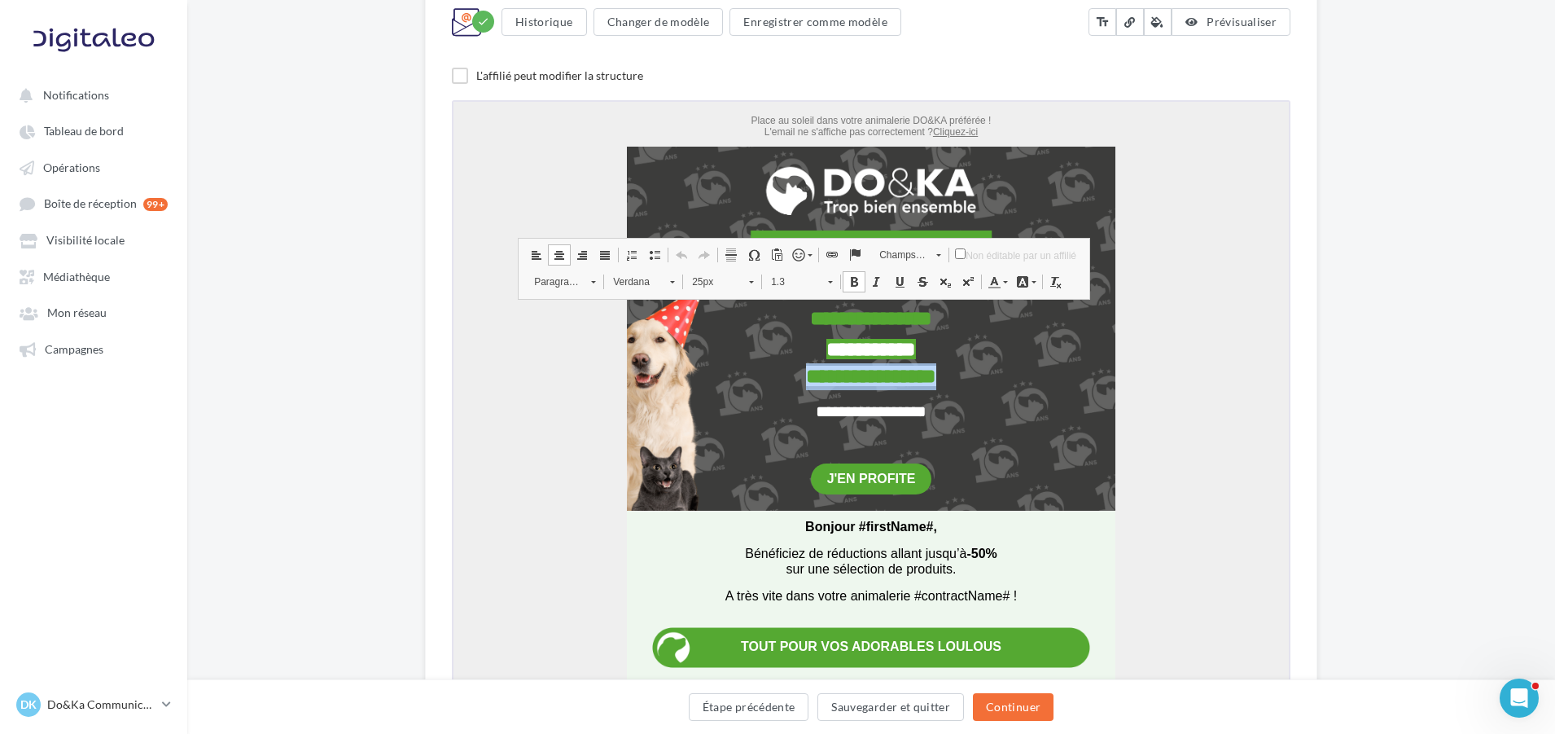
click at [742, 281] on link "25px" at bounding box center [721, 279] width 80 height 23
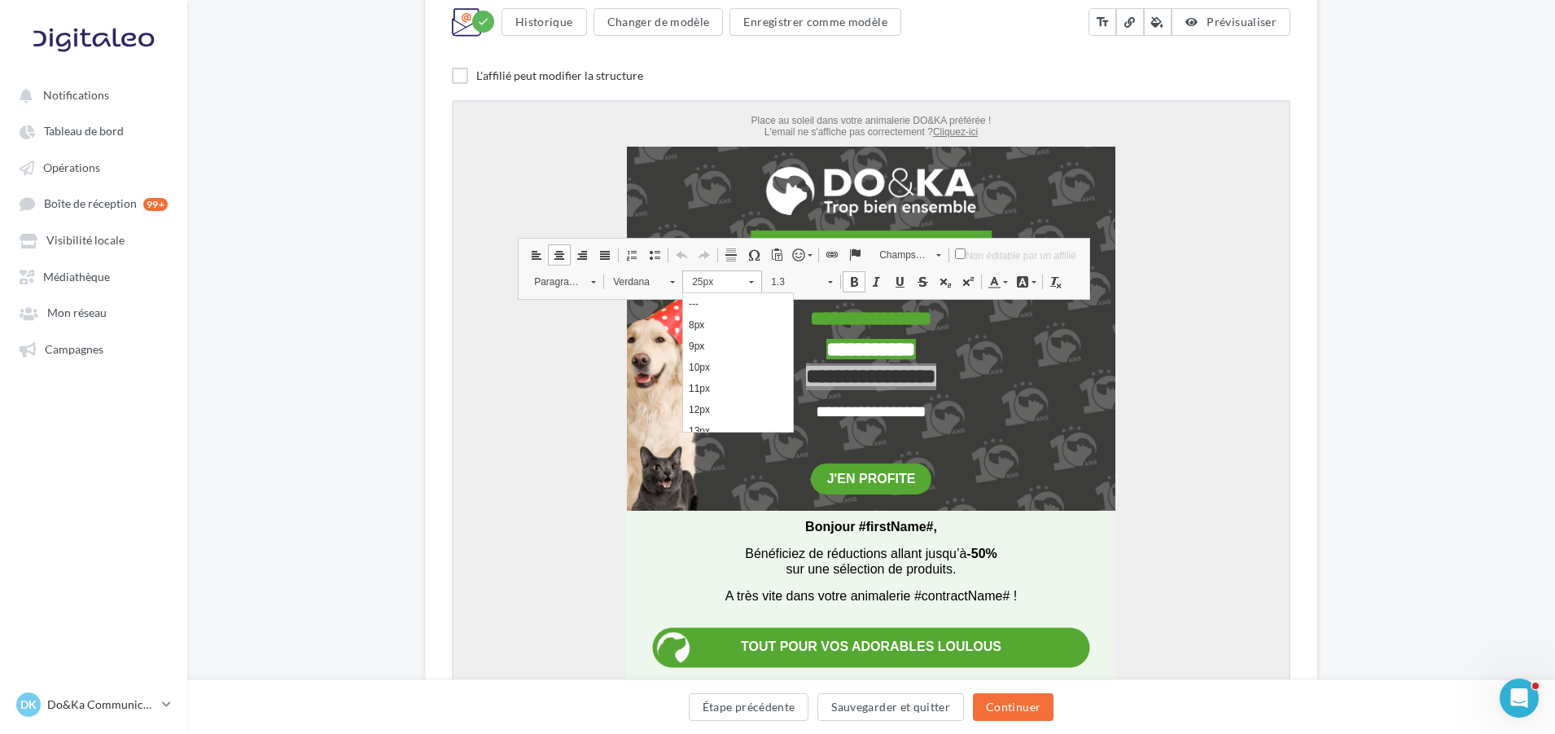
scroll to position [322, 0]
click at [738, 322] on link "23px" at bounding box center [738, 319] width 110 height 21
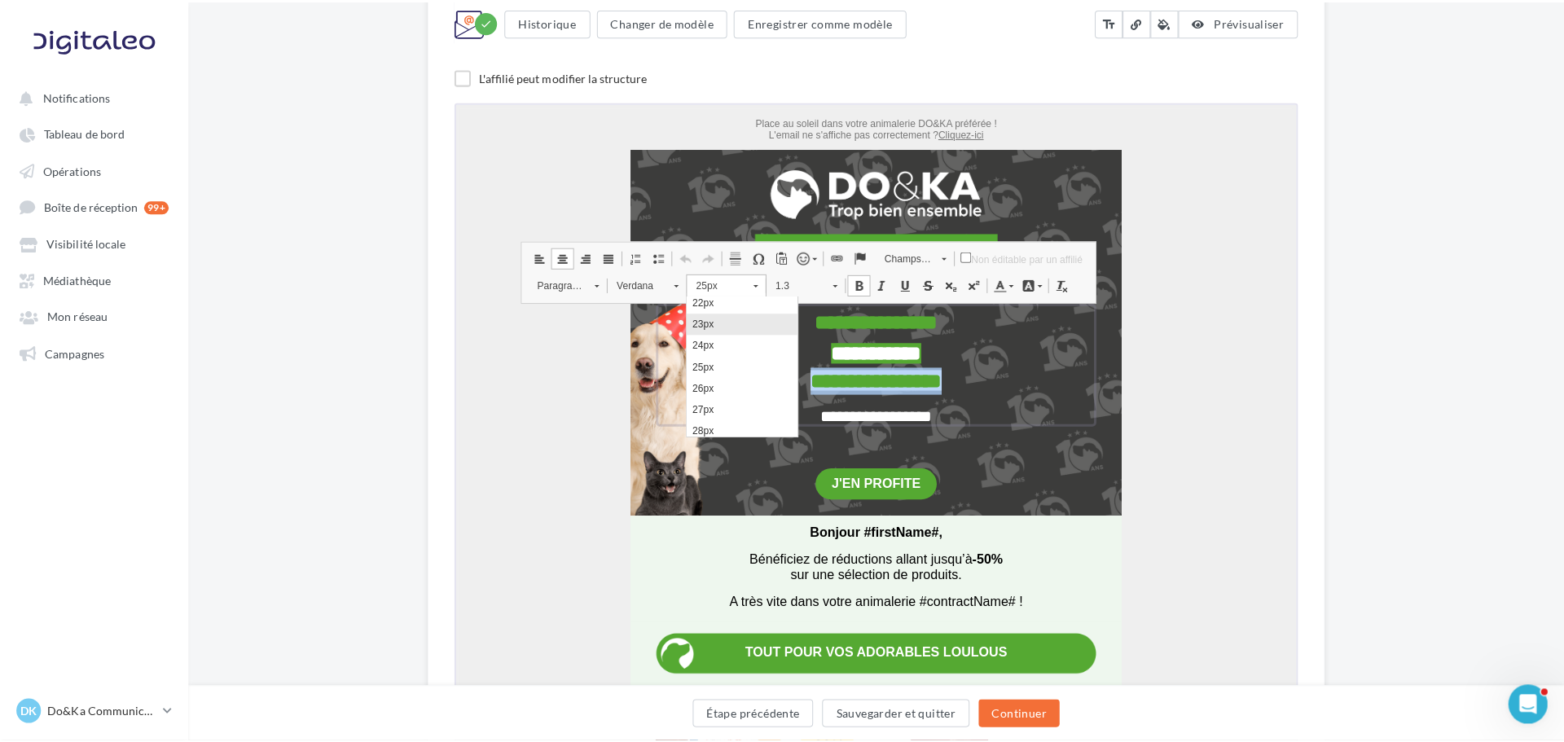
scroll to position [0, 0]
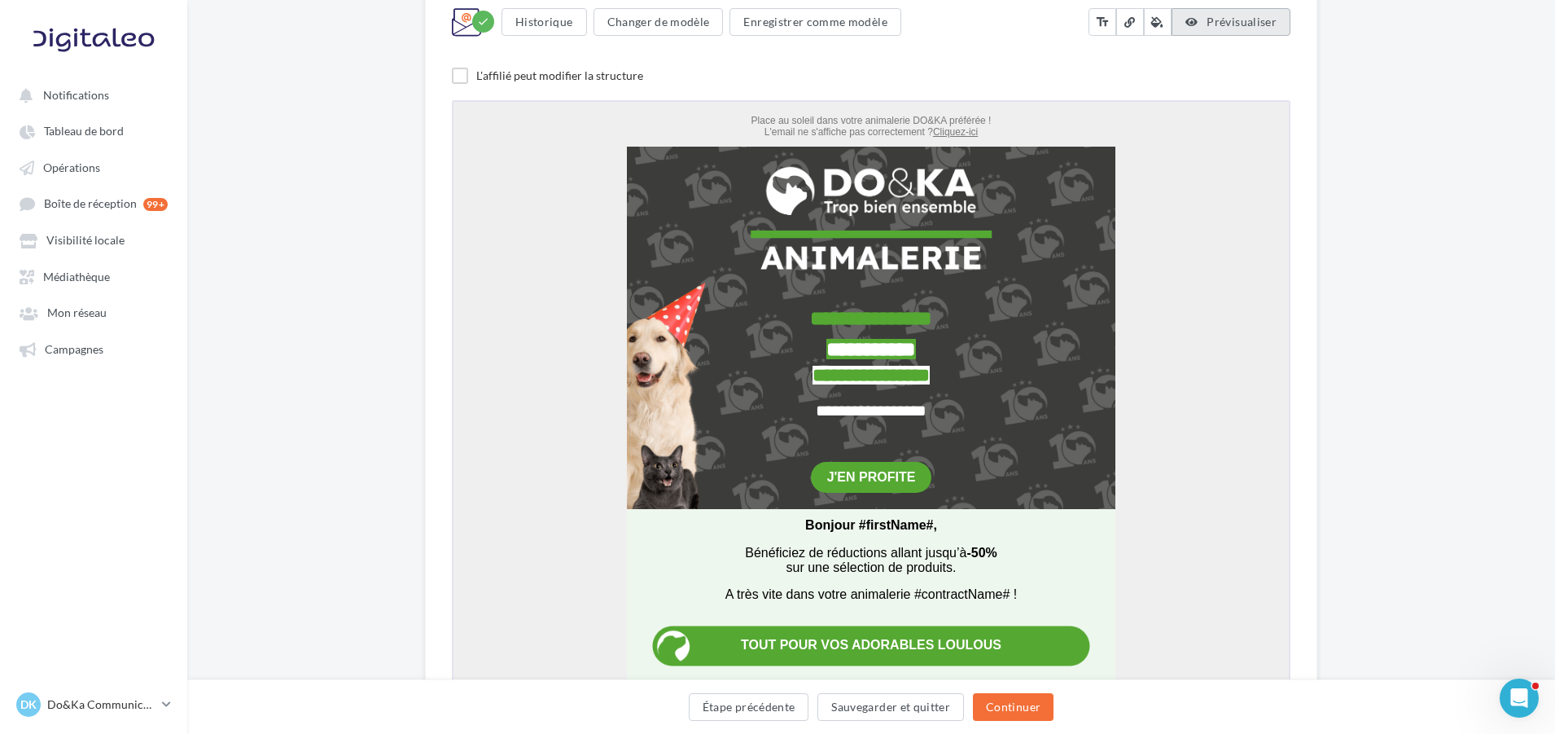
click at [1219, 22] on span "Prévisualiser" at bounding box center [1242, 22] width 70 height 14
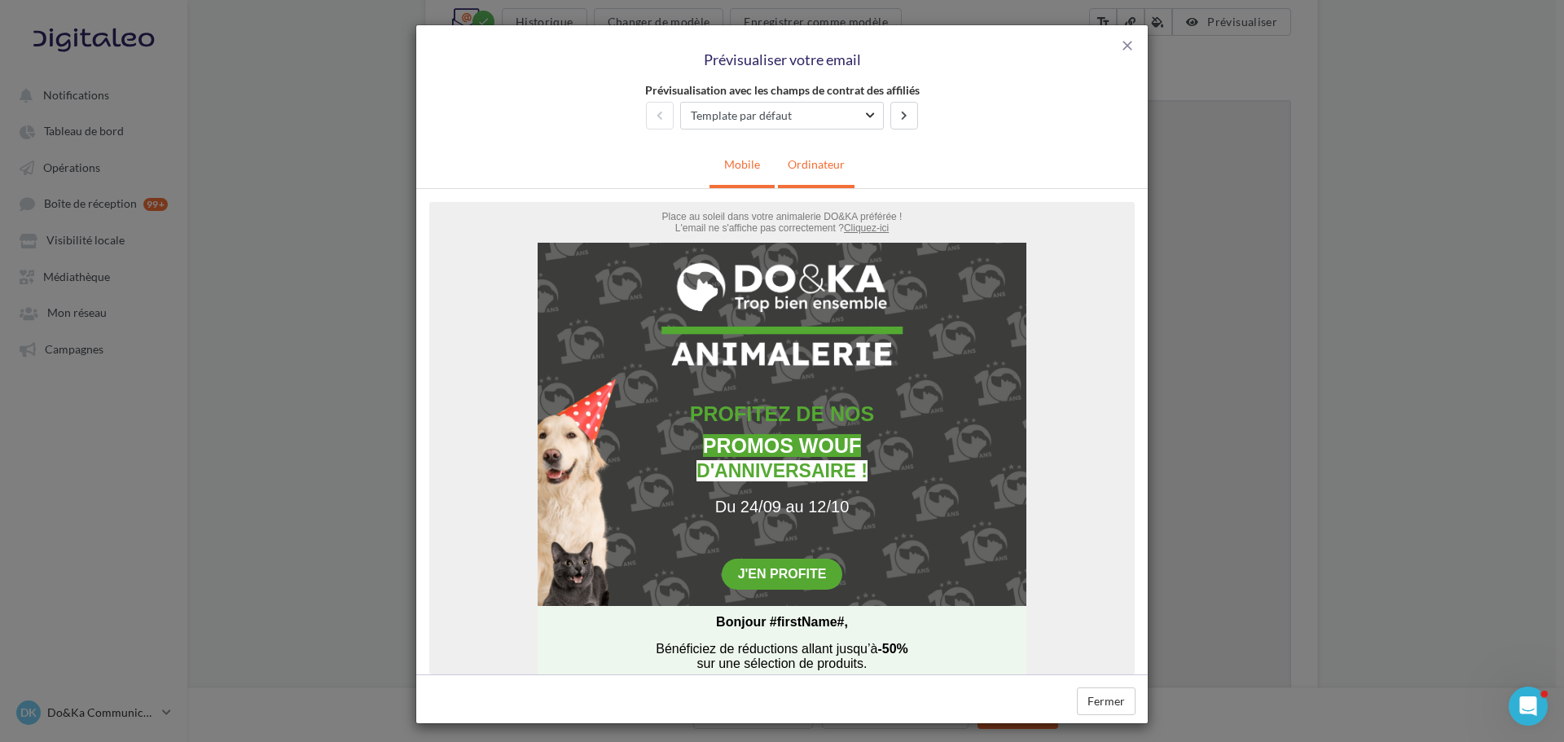
click at [745, 169] on link "Mobile" at bounding box center [741, 164] width 55 height 40
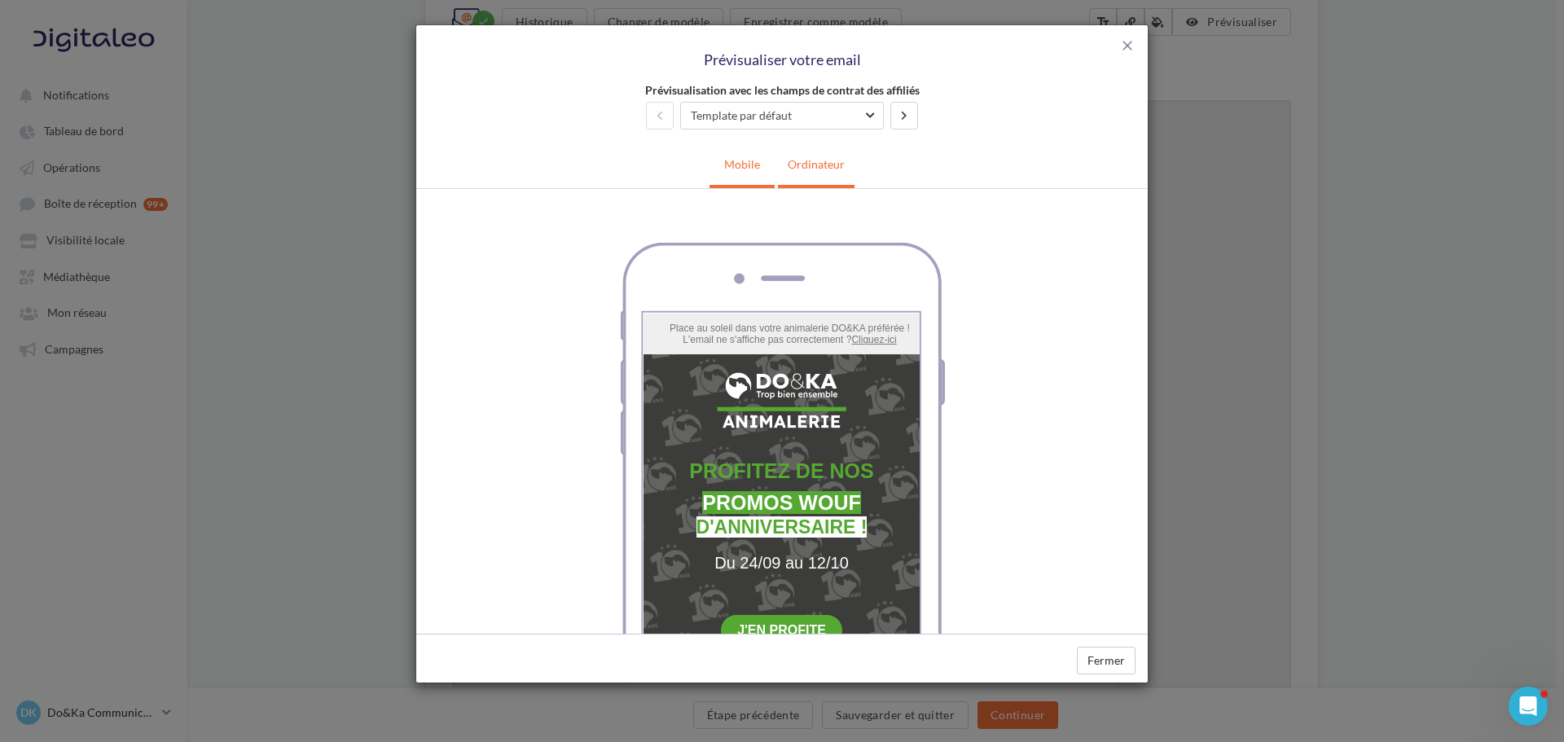
click at [841, 167] on link "Ordinateur" at bounding box center [816, 164] width 77 height 40
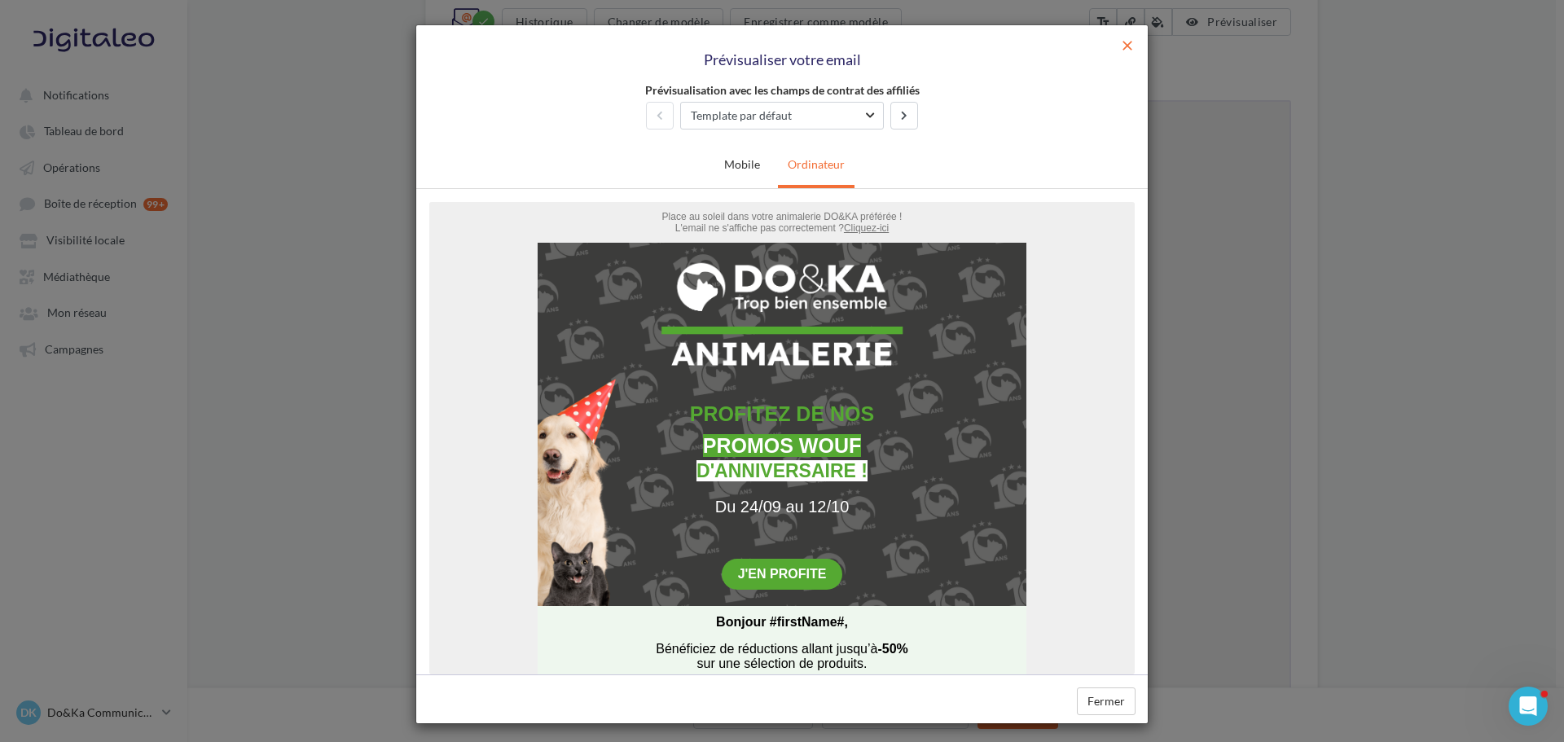
click at [1124, 45] on span "close" at bounding box center [1127, 45] width 16 height 16
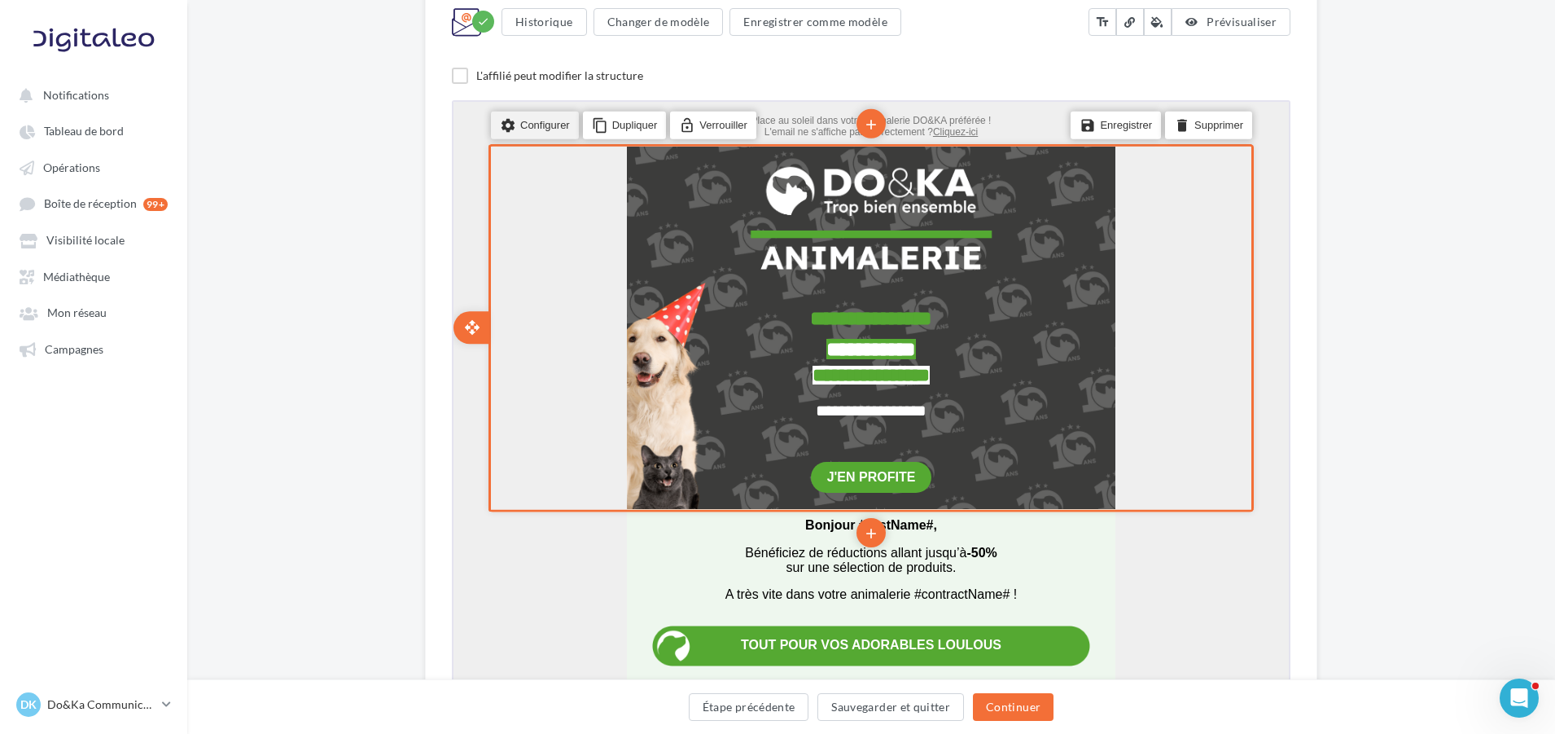
click at [559, 121] on li "settings Configurer" at bounding box center [533, 123] width 88 height 28
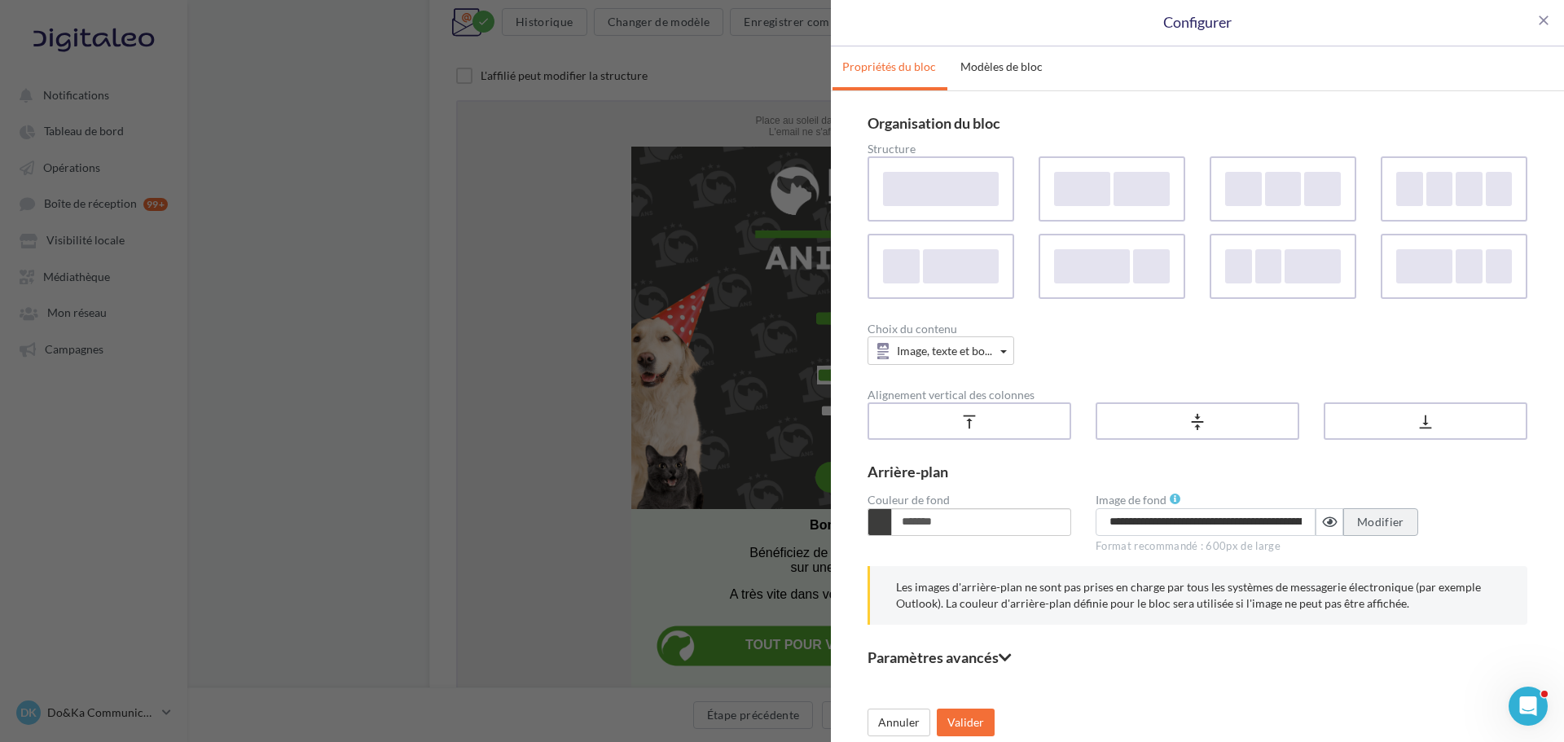
click at [1386, 523] on span "Modifier" at bounding box center [1380, 522] width 47 height 14
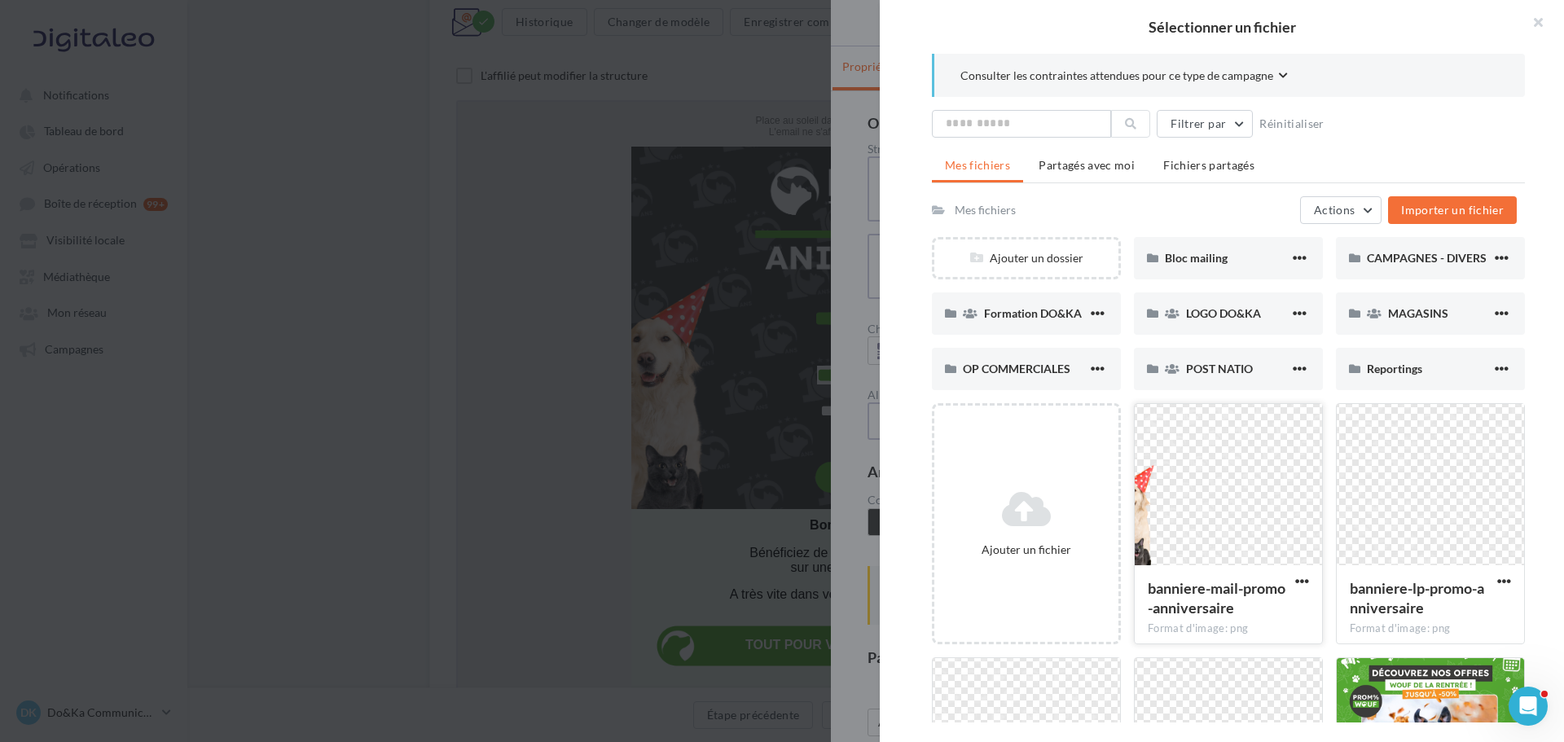
click at [1203, 505] on div at bounding box center [1227, 485] width 187 height 163
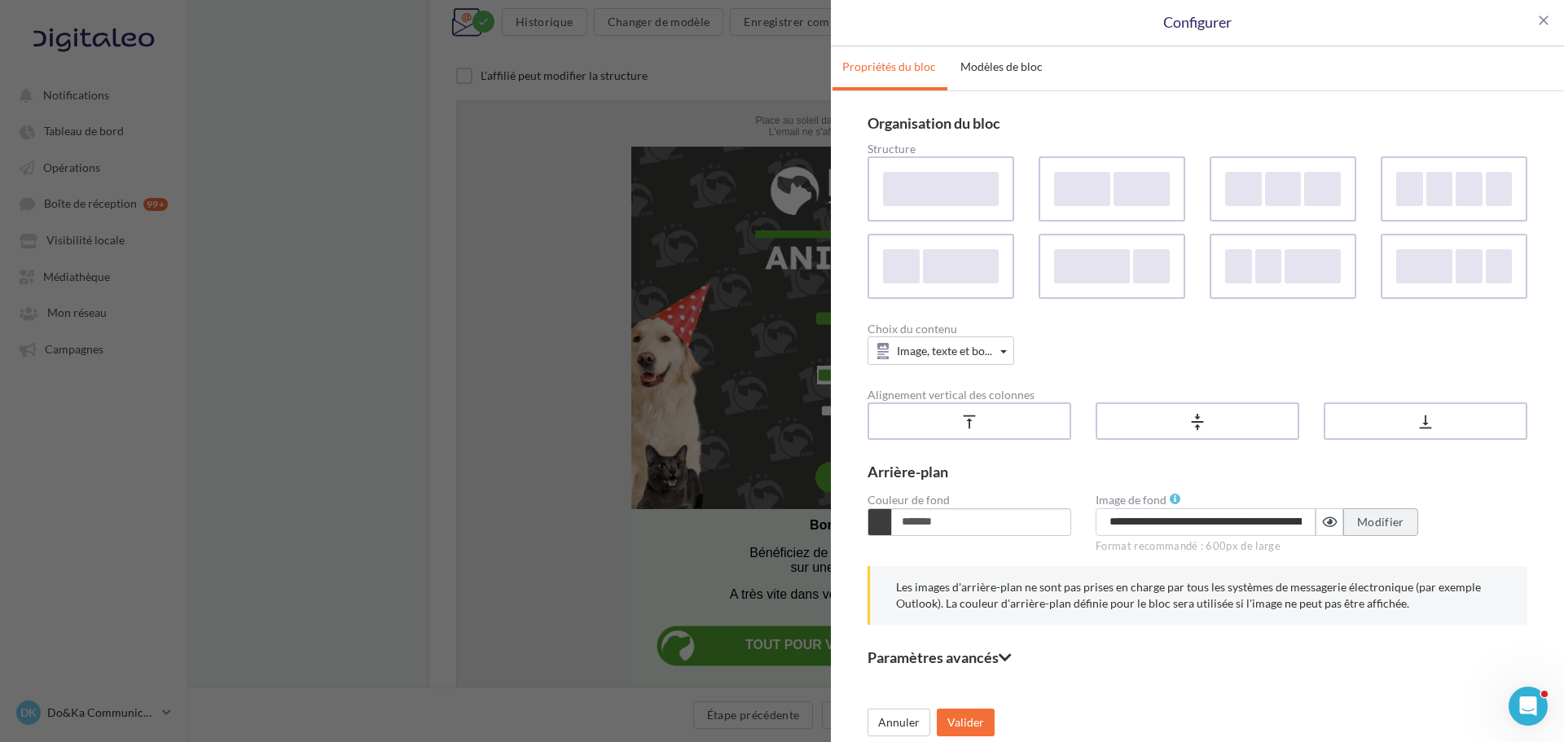
click at [1379, 516] on span "Modifier" at bounding box center [1380, 522] width 47 height 14
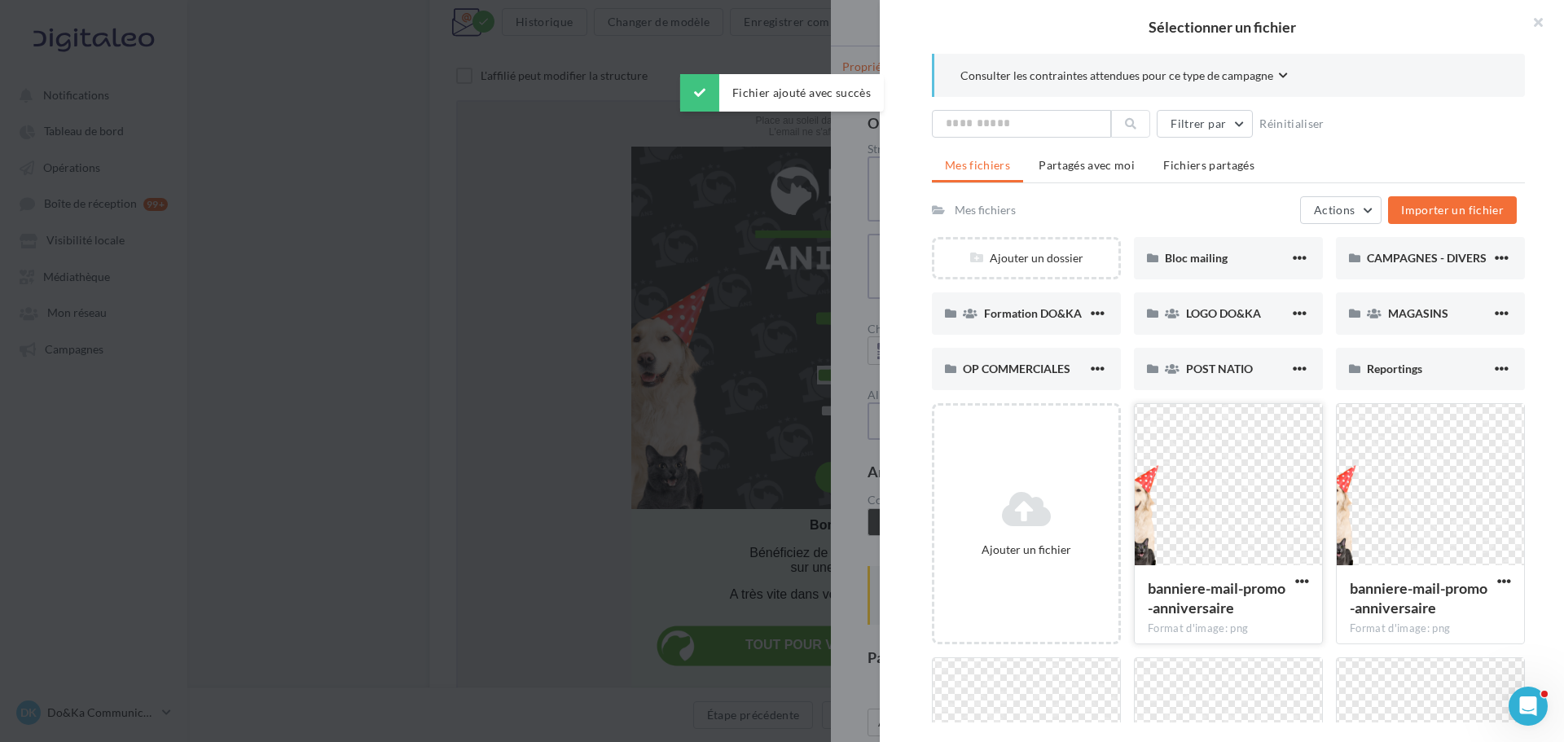
click at [1164, 505] on div at bounding box center [1227, 485] width 187 height 163
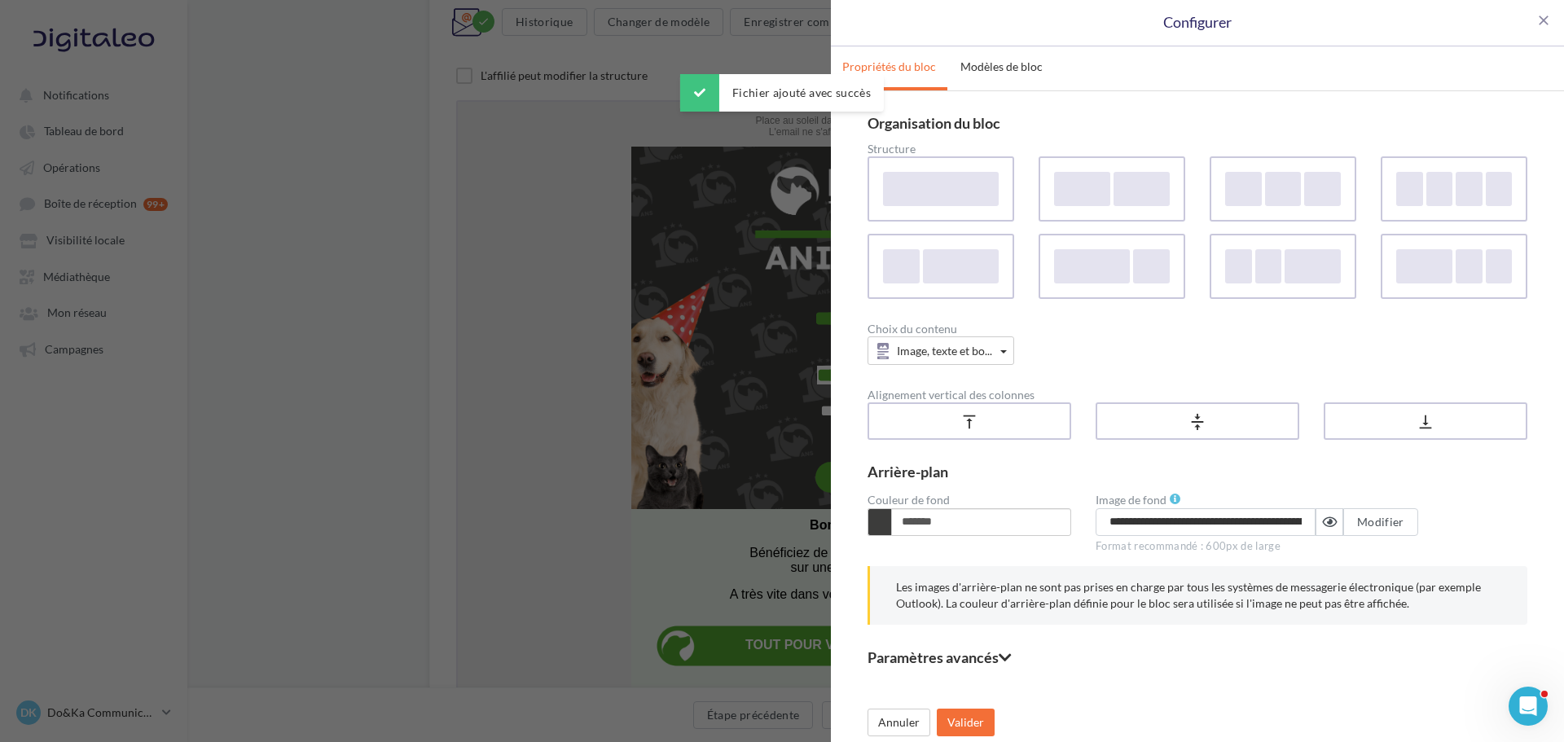
type input "**********"
click at [968, 720] on button "Valider" at bounding box center [966, 722] width 58 height 28
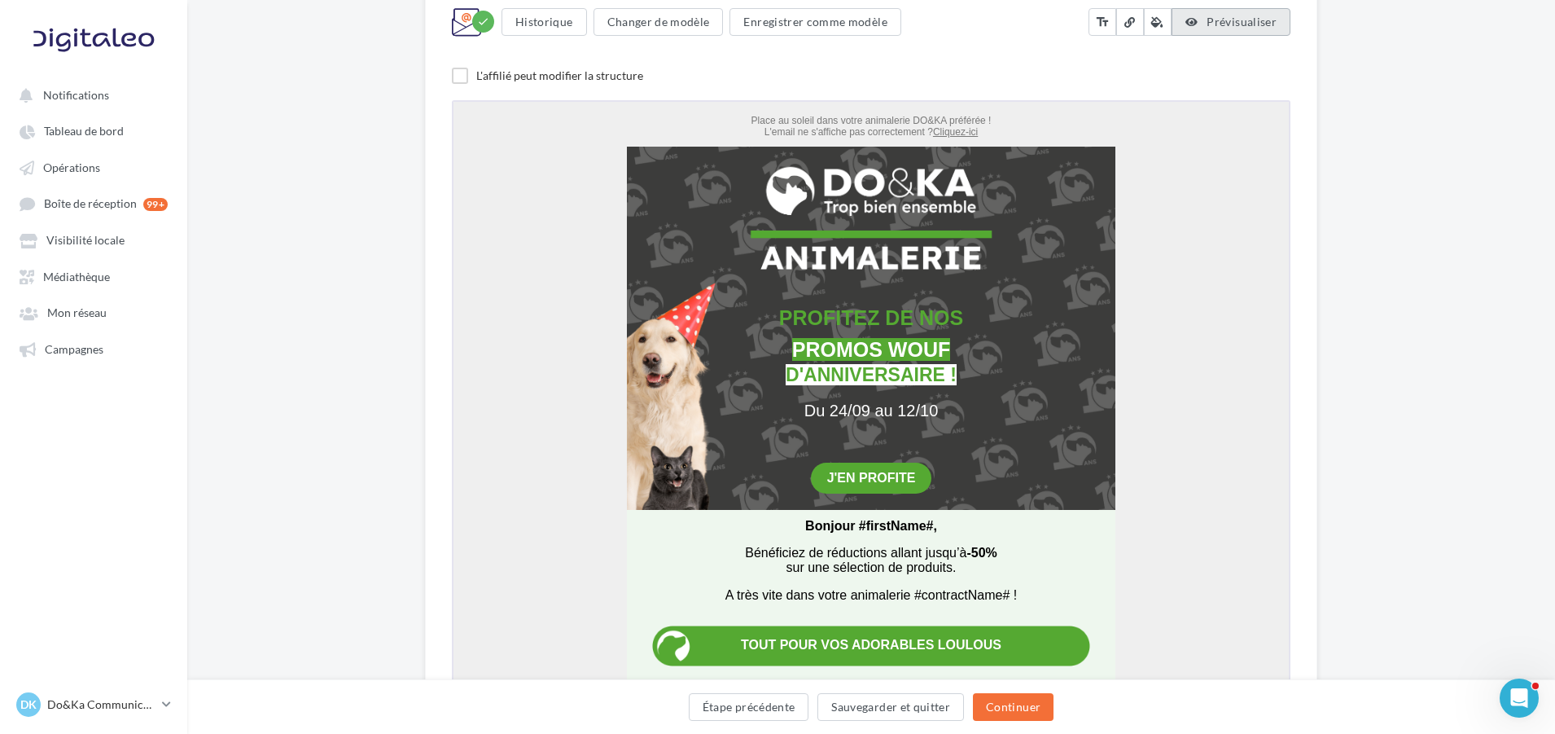
click at [1236, 15] on span "Prévisualiser" at bounding box center [1242, 22] width 70 height 14
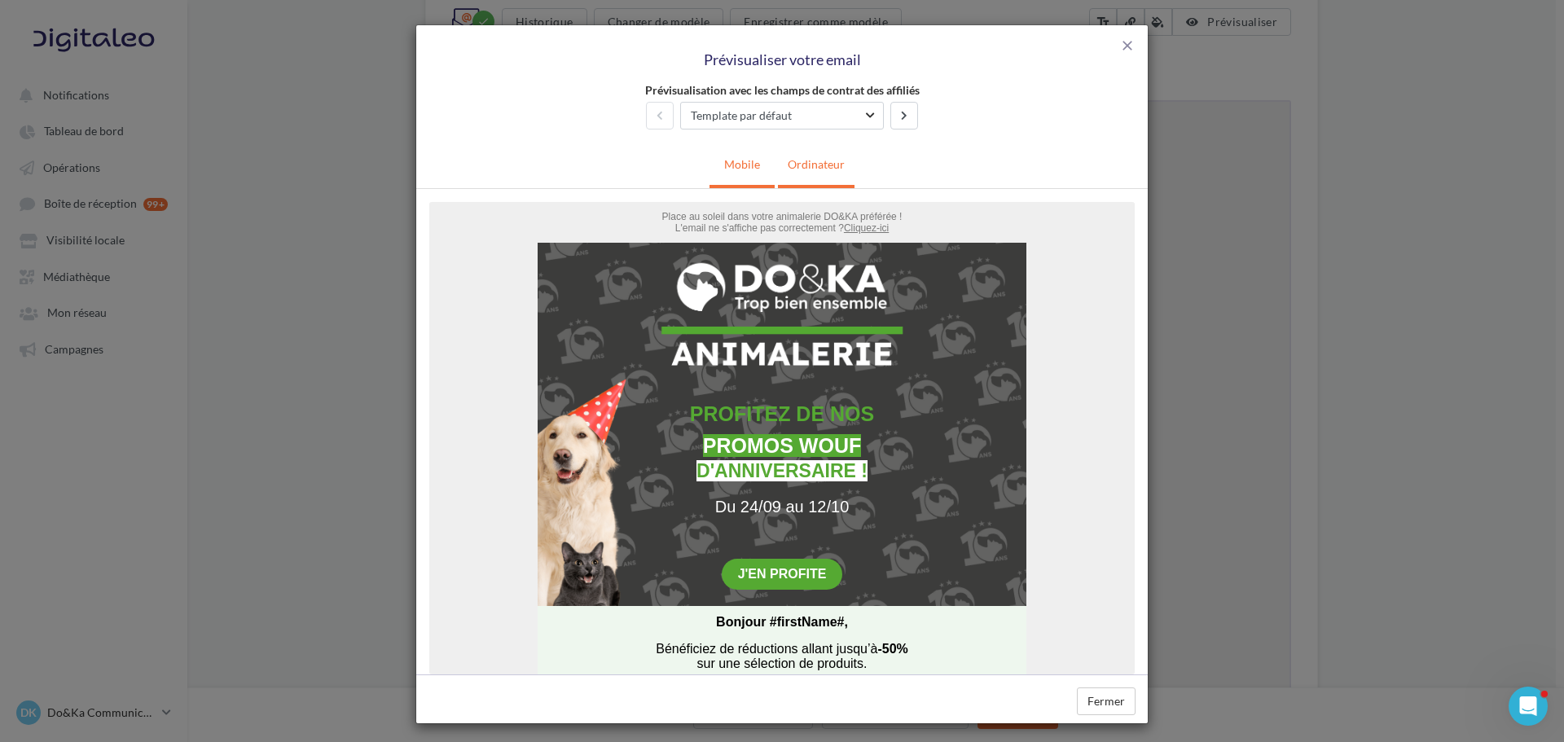
click at [714, 159] on link "Mobile" at bounding box center [741, 164] width 55 height 40
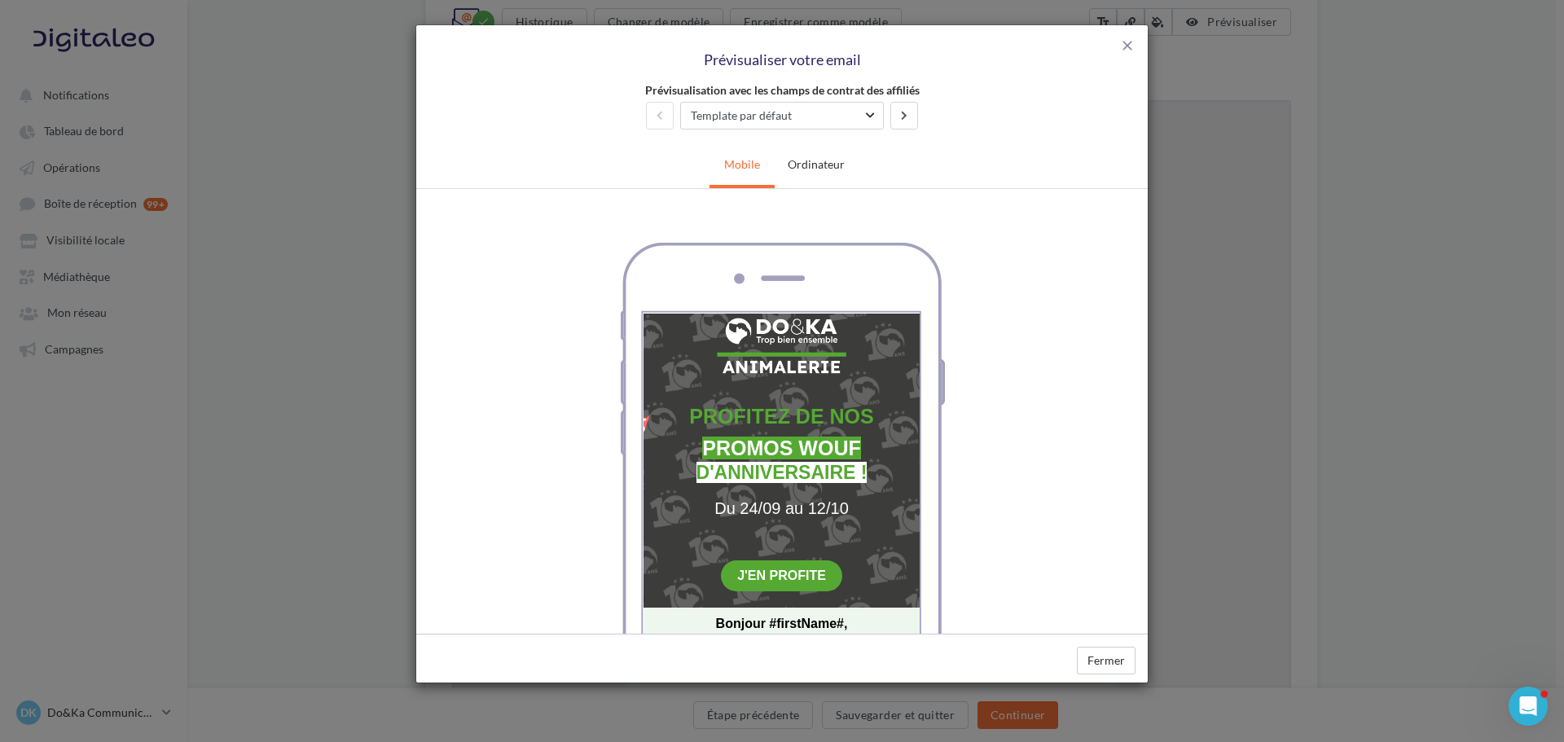
scroll to position [81, 0]
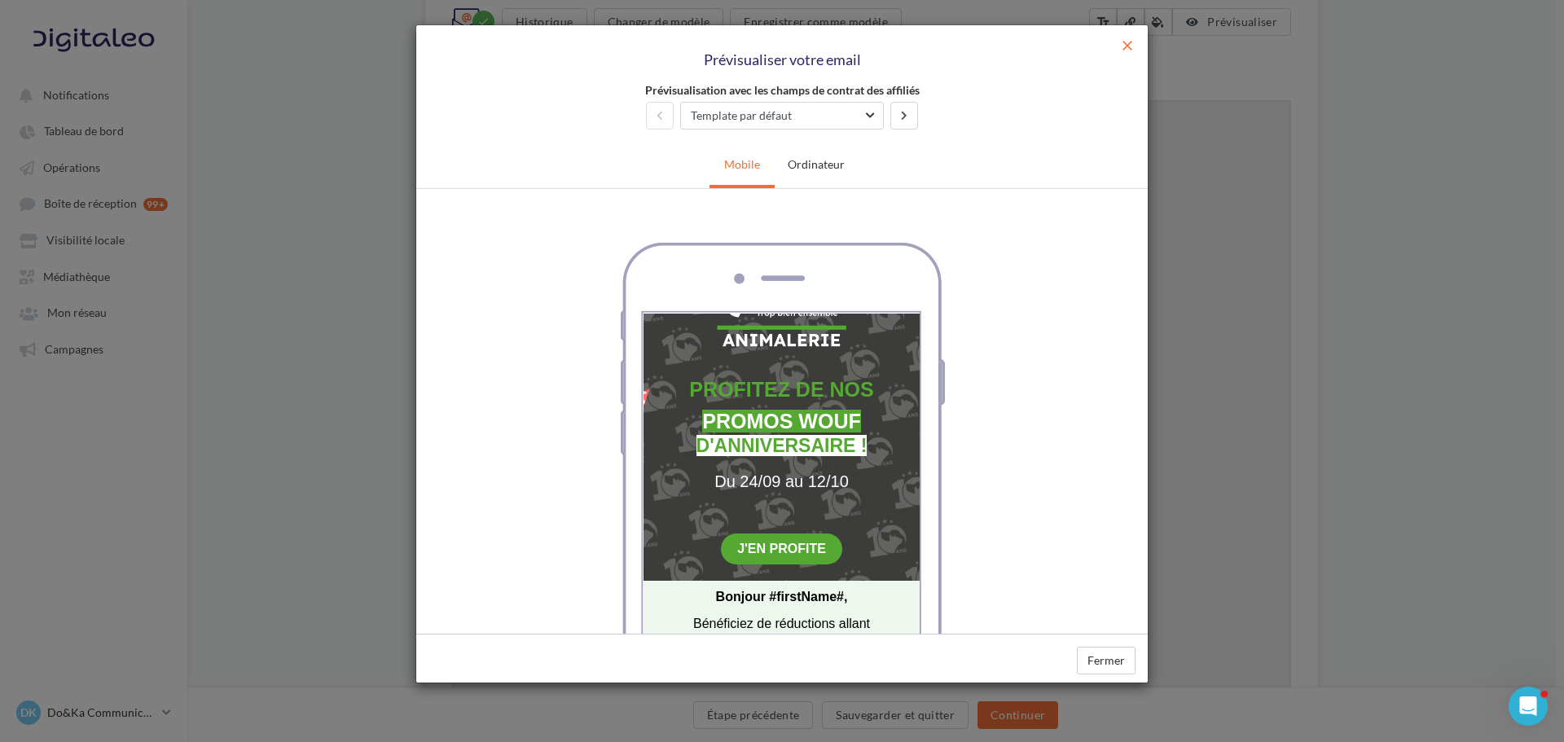
click at [1129, 52] on span "close" at bounding box center [1127, 45] width 16 height 16
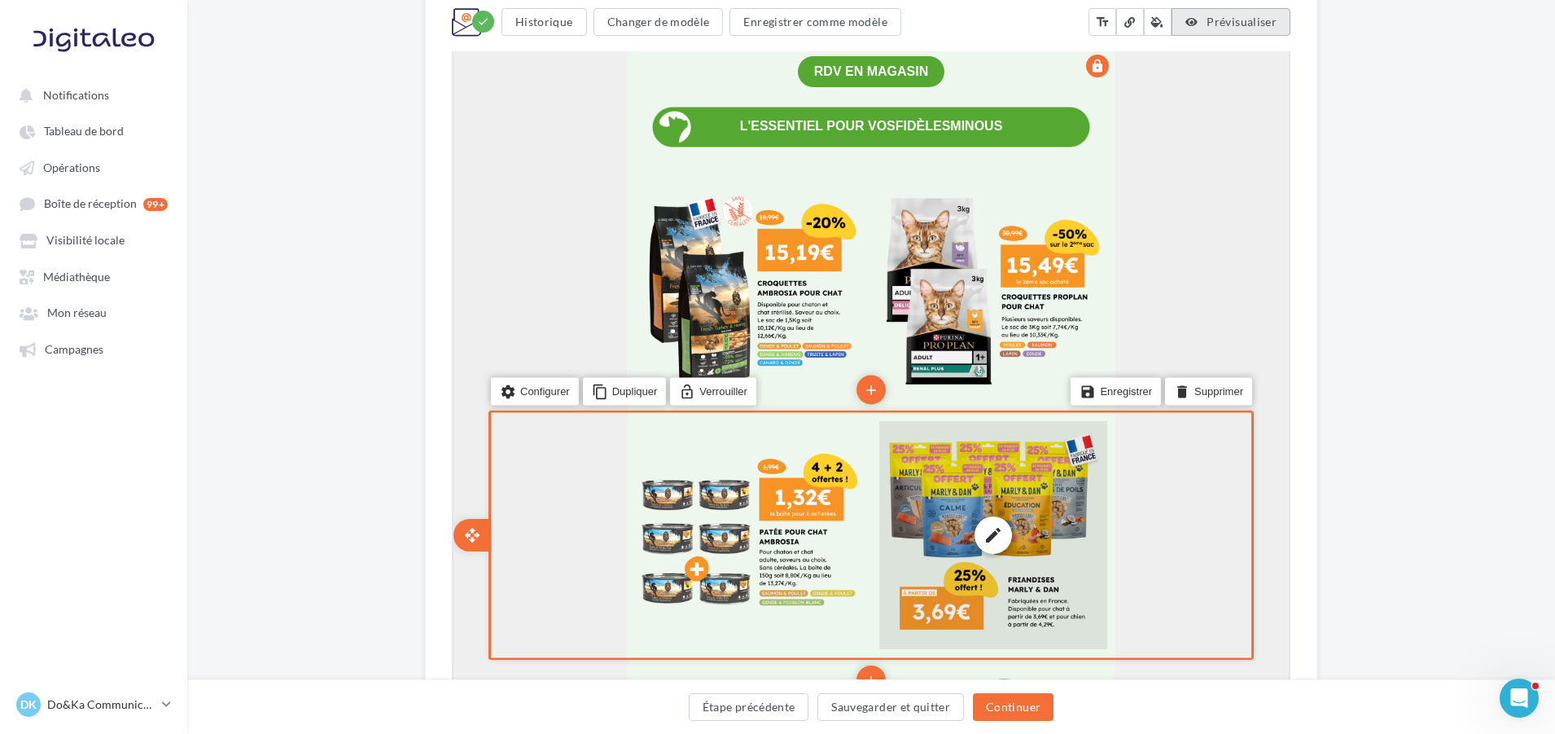
scroll to position [2199, 0]
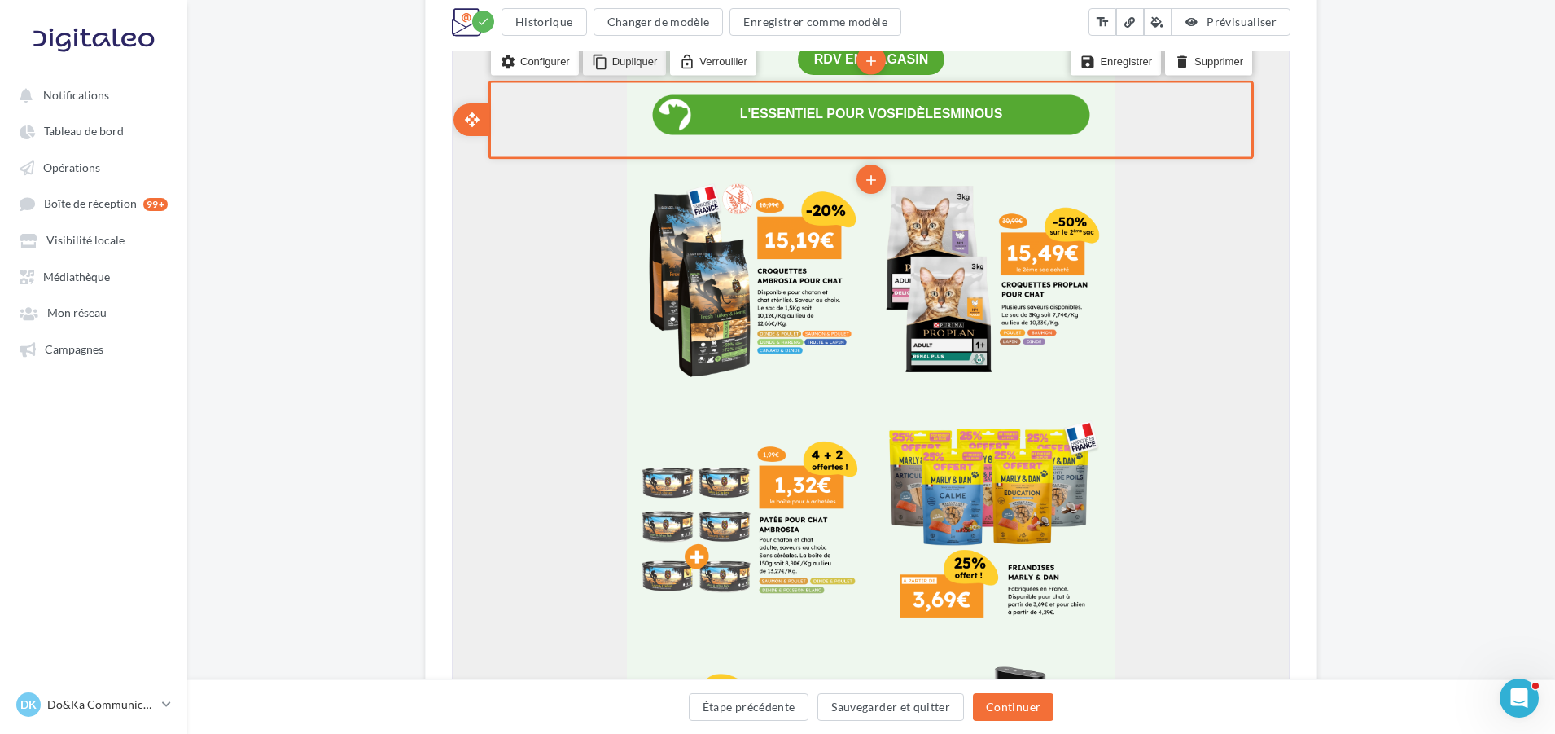
click at [632, 68] on li "content_copy Dupliquer" at bounding box center [623, 60] width 84 height 28
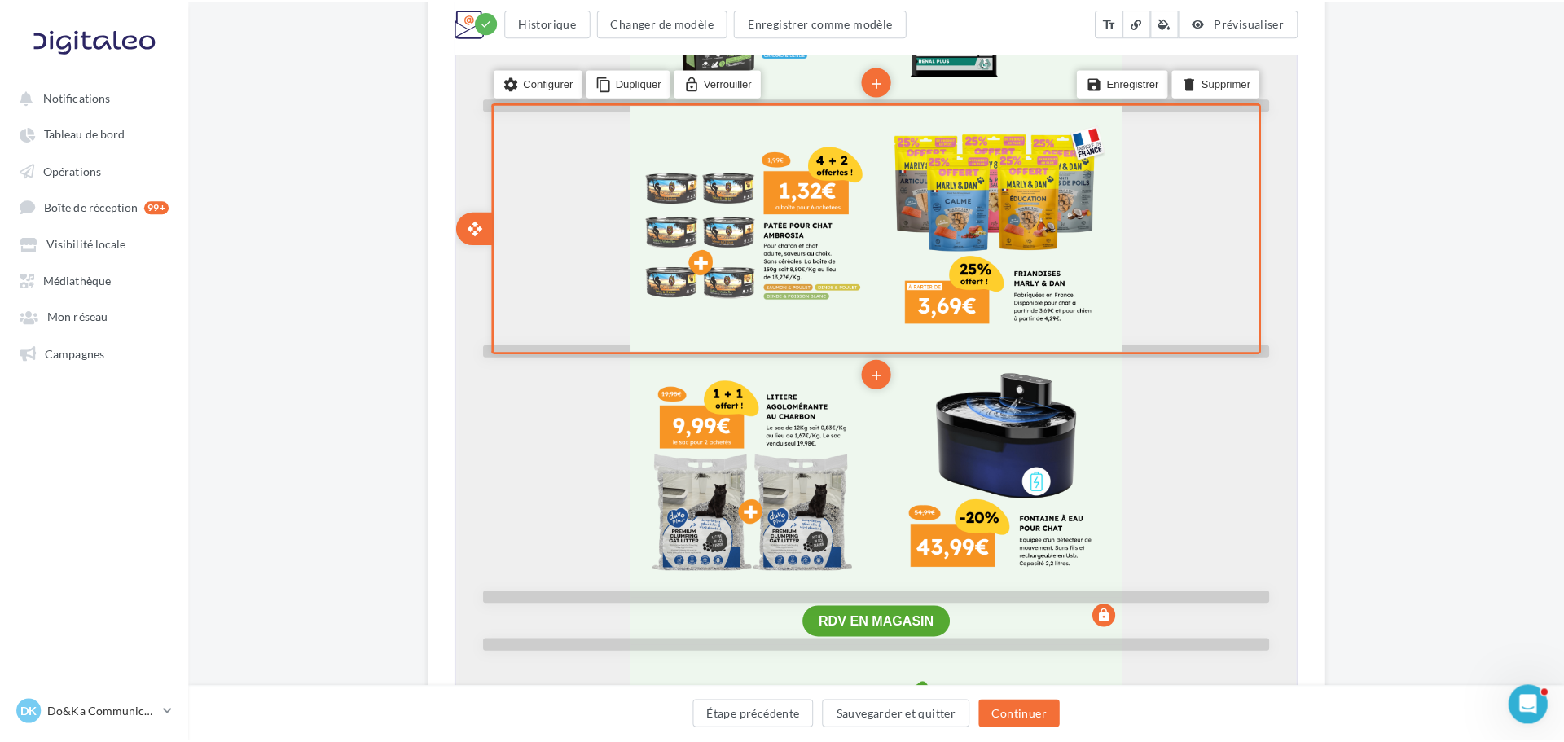
scroll to position [2687, 0]
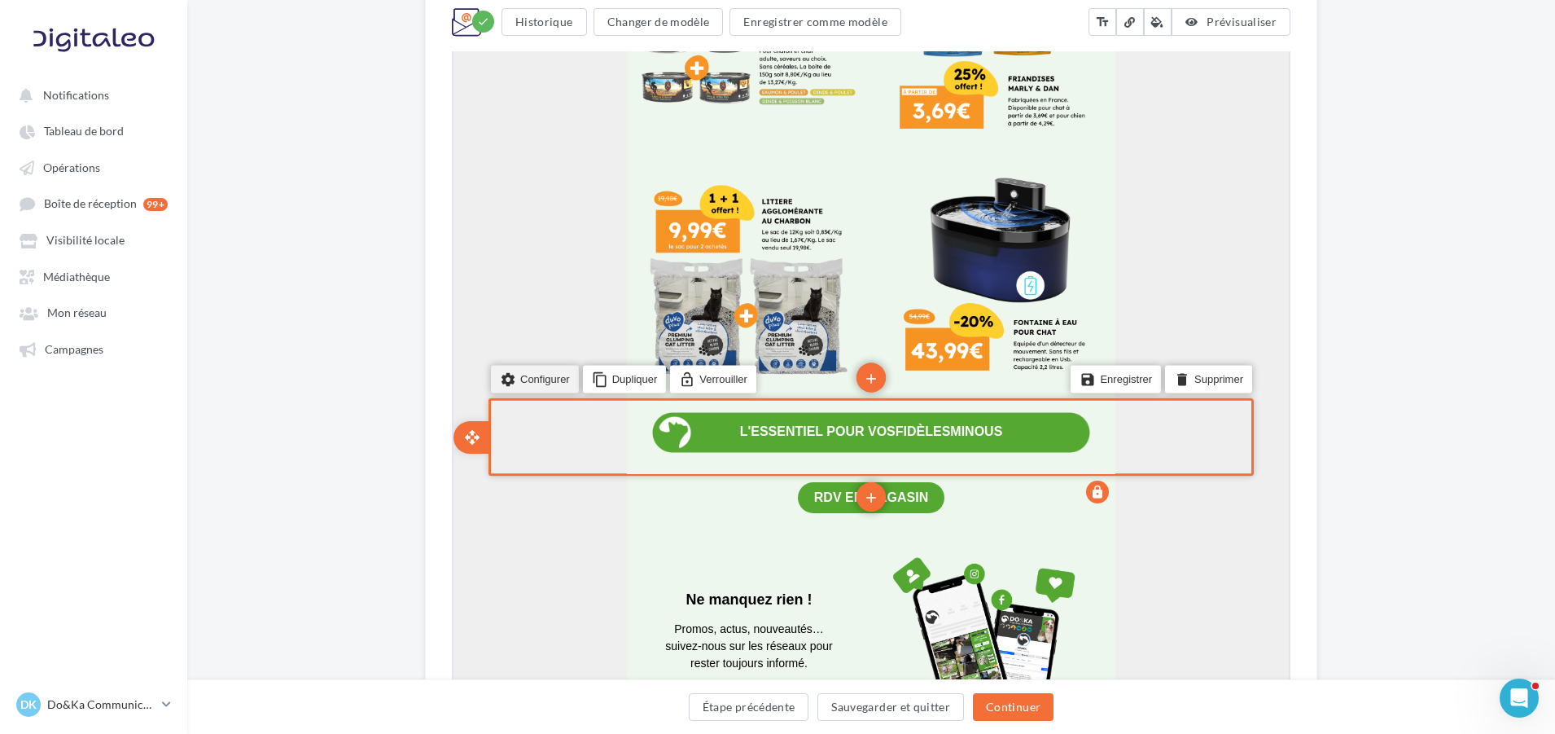
click at [562, 380] on li "settings Configurer" at bounding box center [533, 377] width 88 height 28
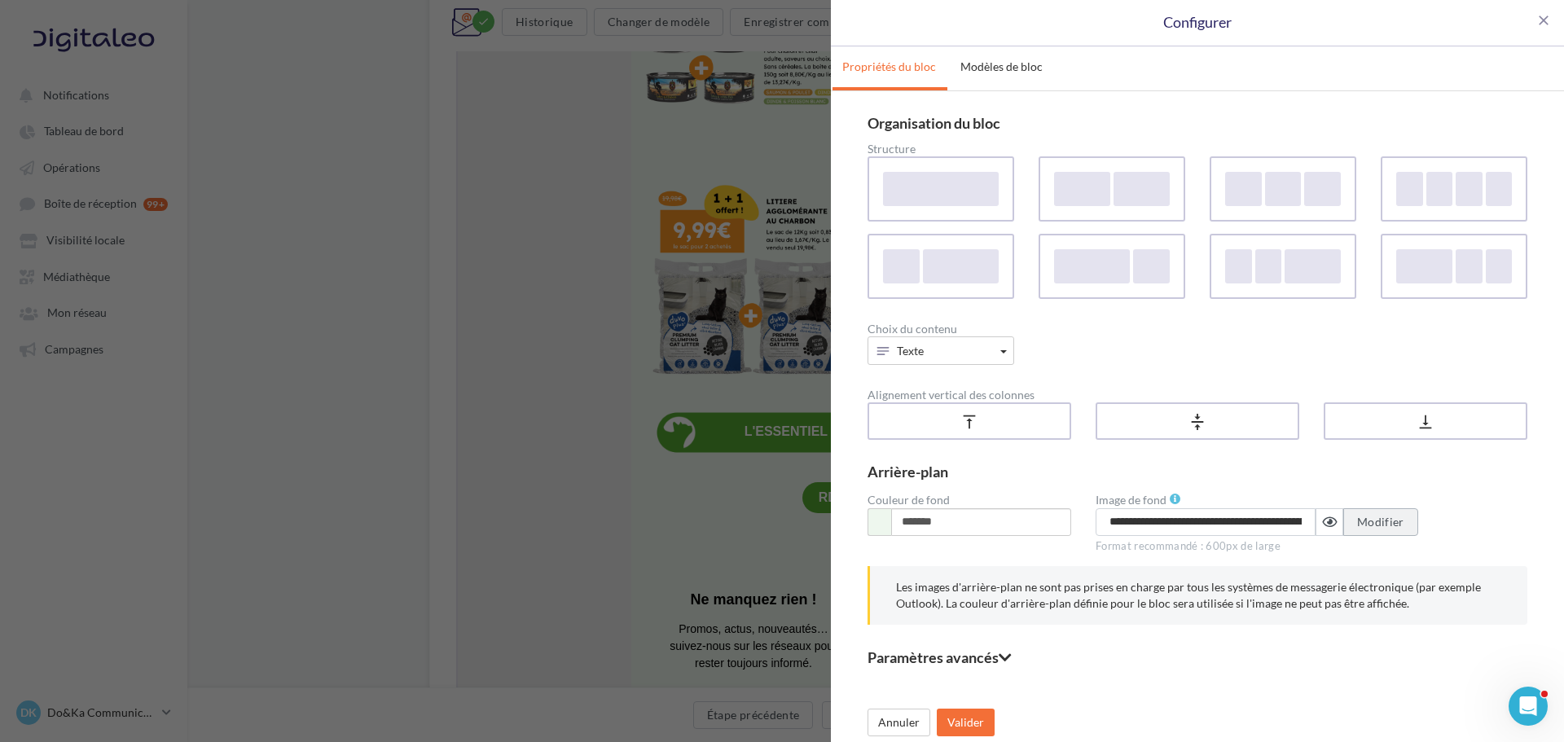
click at [1359, 525] on span "Modifier" at bounding box center [1380, 522] width 47 height 14
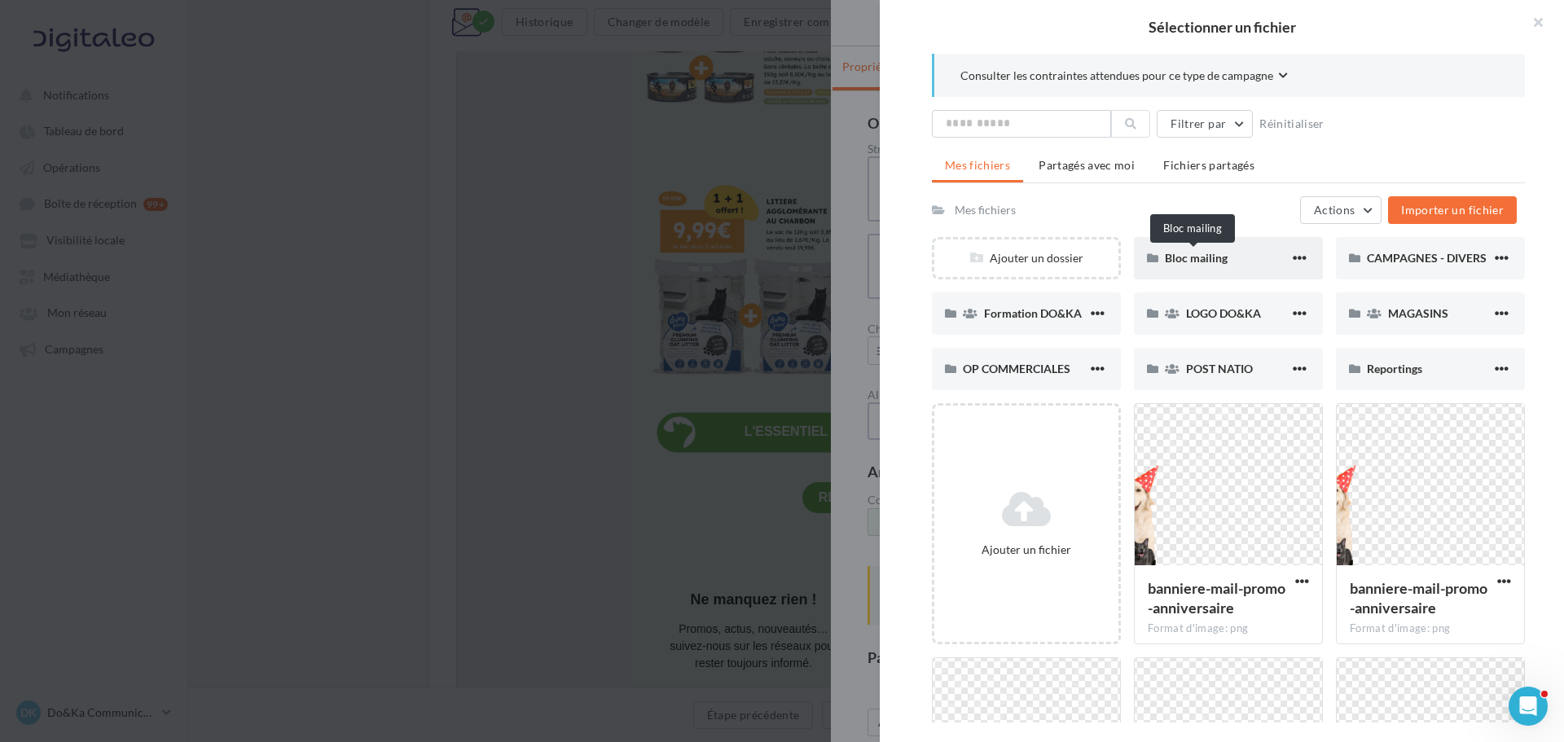
click at [1222, 264] on span "Bloc mailing" at bounding box center [1196, 258] width 63 height 14
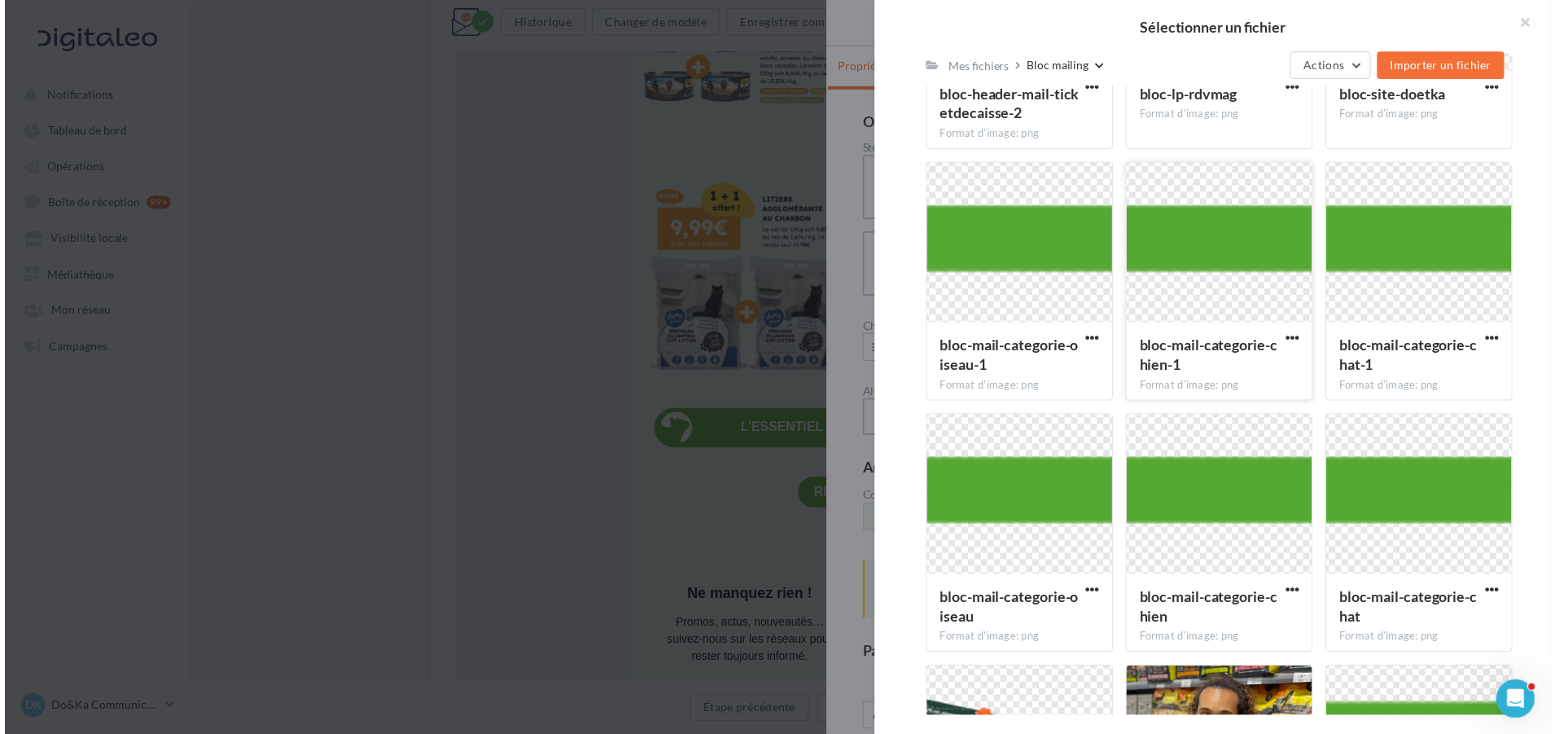
scroll to position [912, 0]
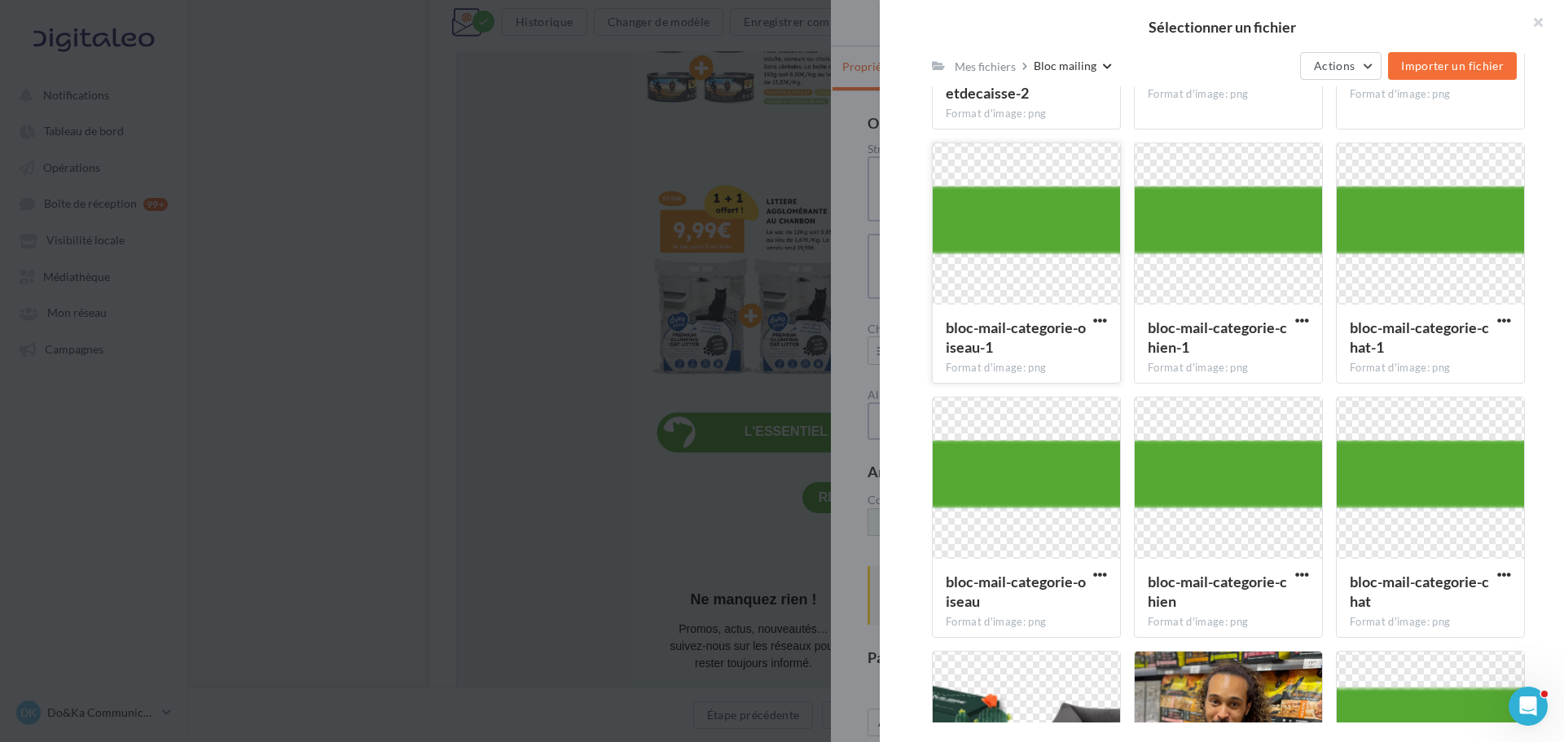
click at [1021, 285] on div at bounding box center [1025, 224] width 187 height 163
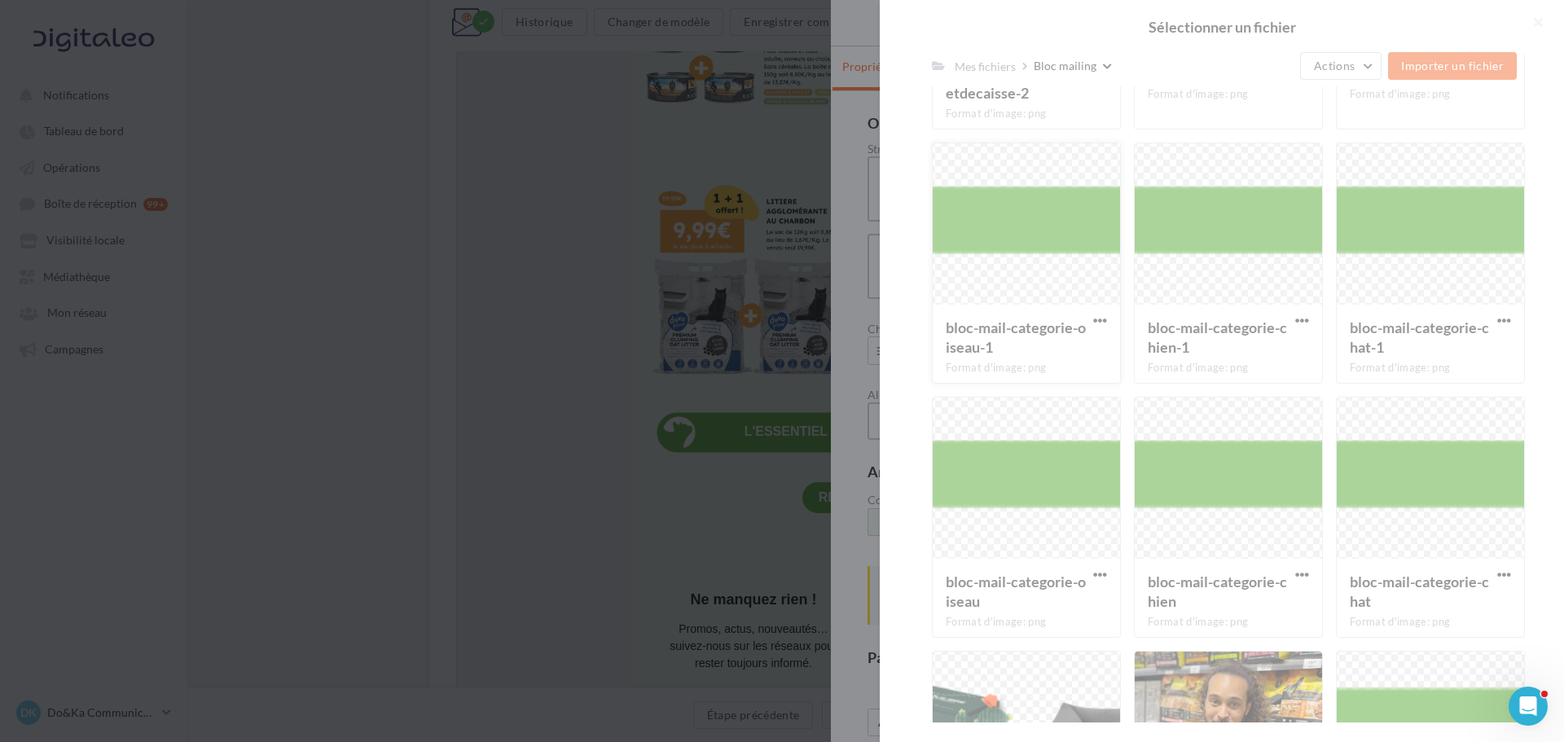
type input "**********"
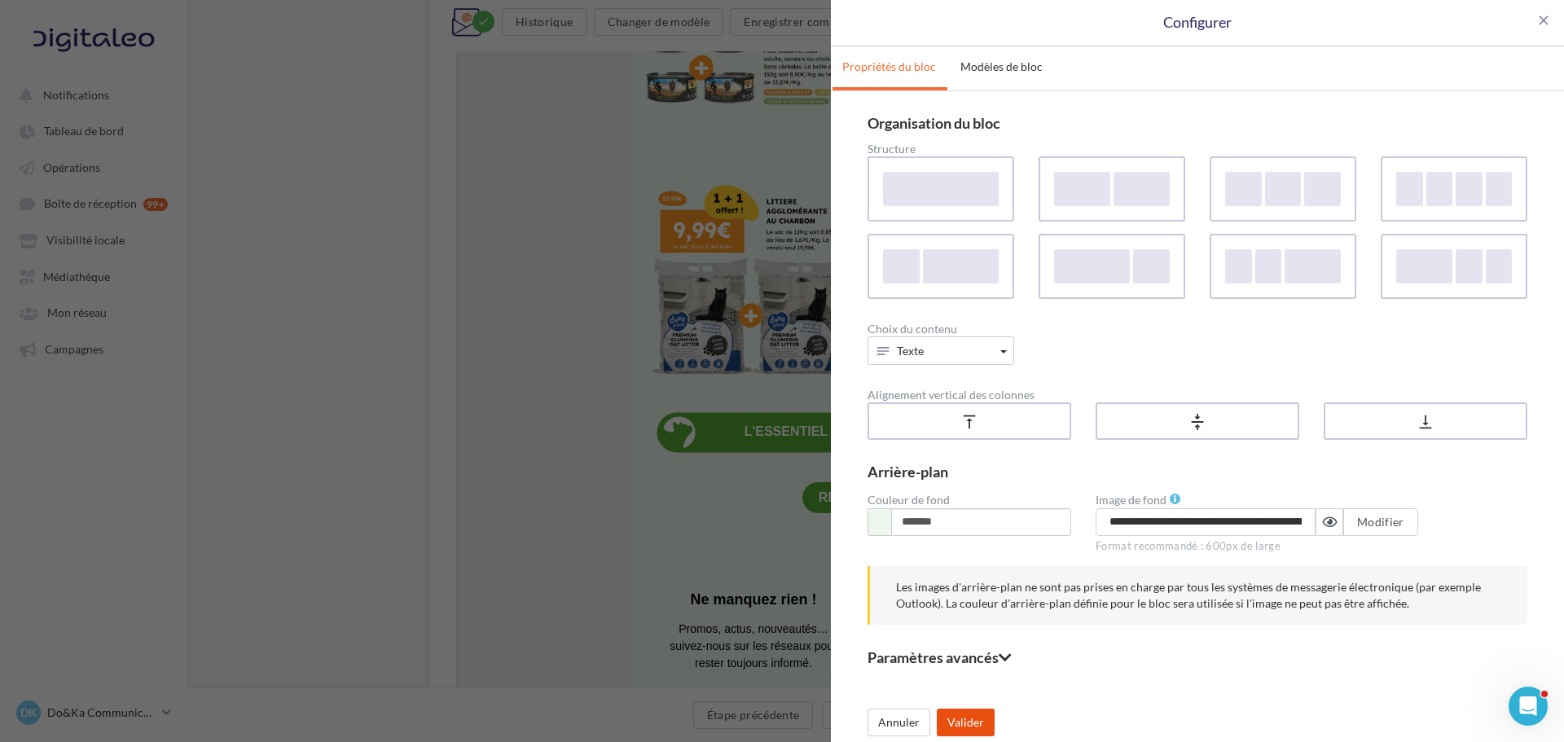
click at [978, 717] on button "Valider" at bounding box center [966, 722] width 58 height 28
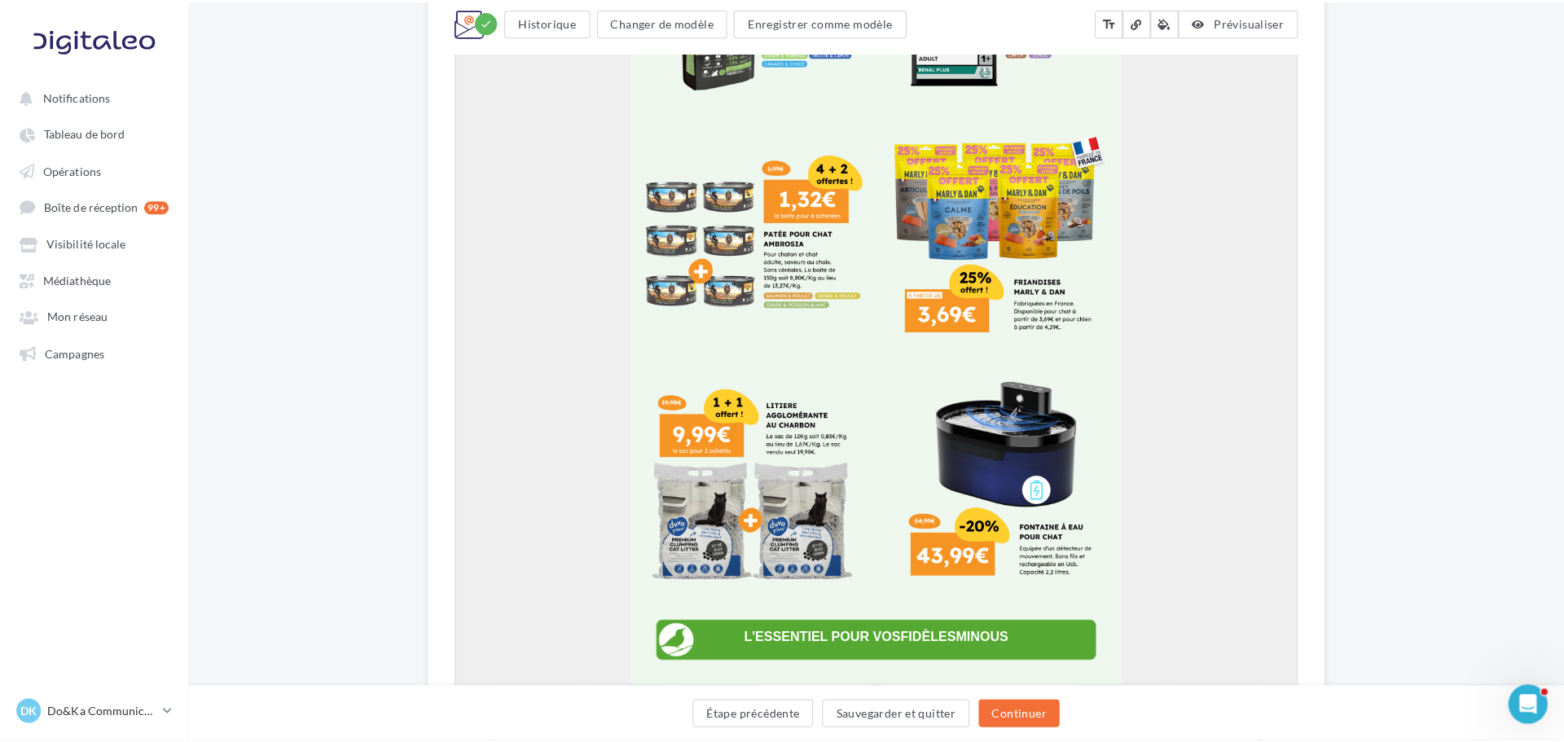
scroll to position [2525, 0]
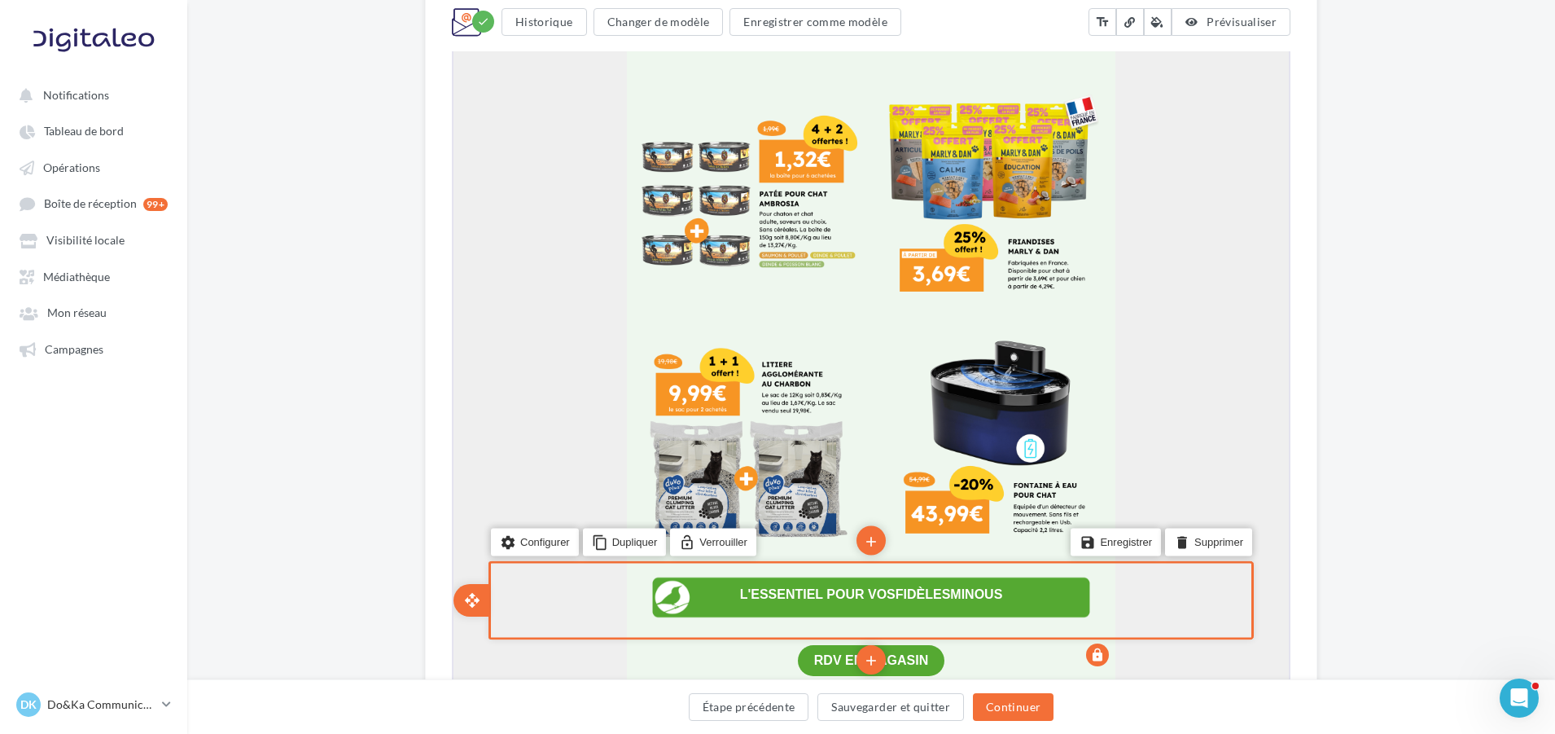
click at [532, 524] on div "settings Configurer content_copy Dupliquer lock_open Verrouiller" at bounding box center [652, 541] width 327 height 61
click at [533, 533] on li "settings Configurer" at bounding box center [533, 540] width 88 height 28
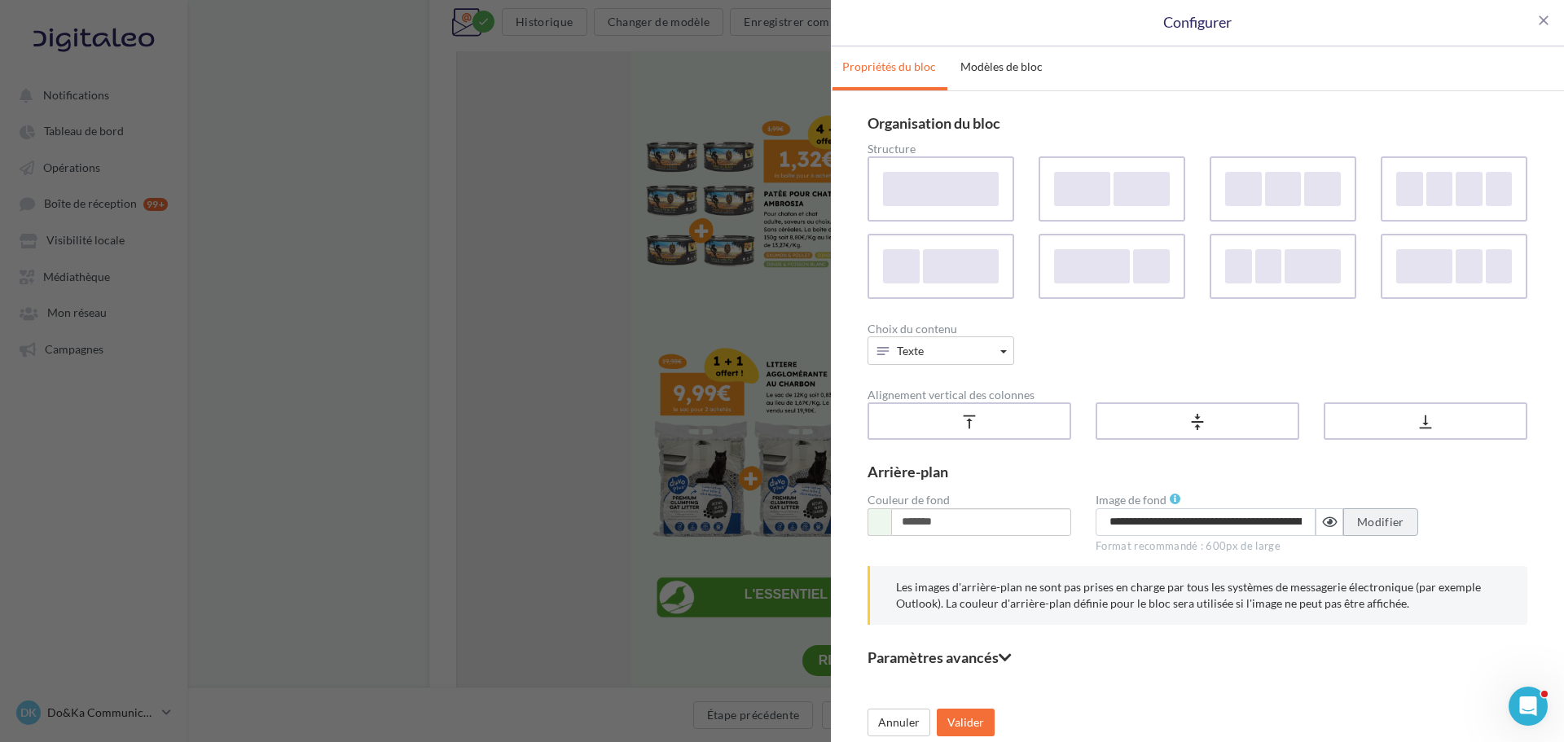
click at [1358, 528] on span "Modifier" at bounding box center [1380, 522] width 47 height 14
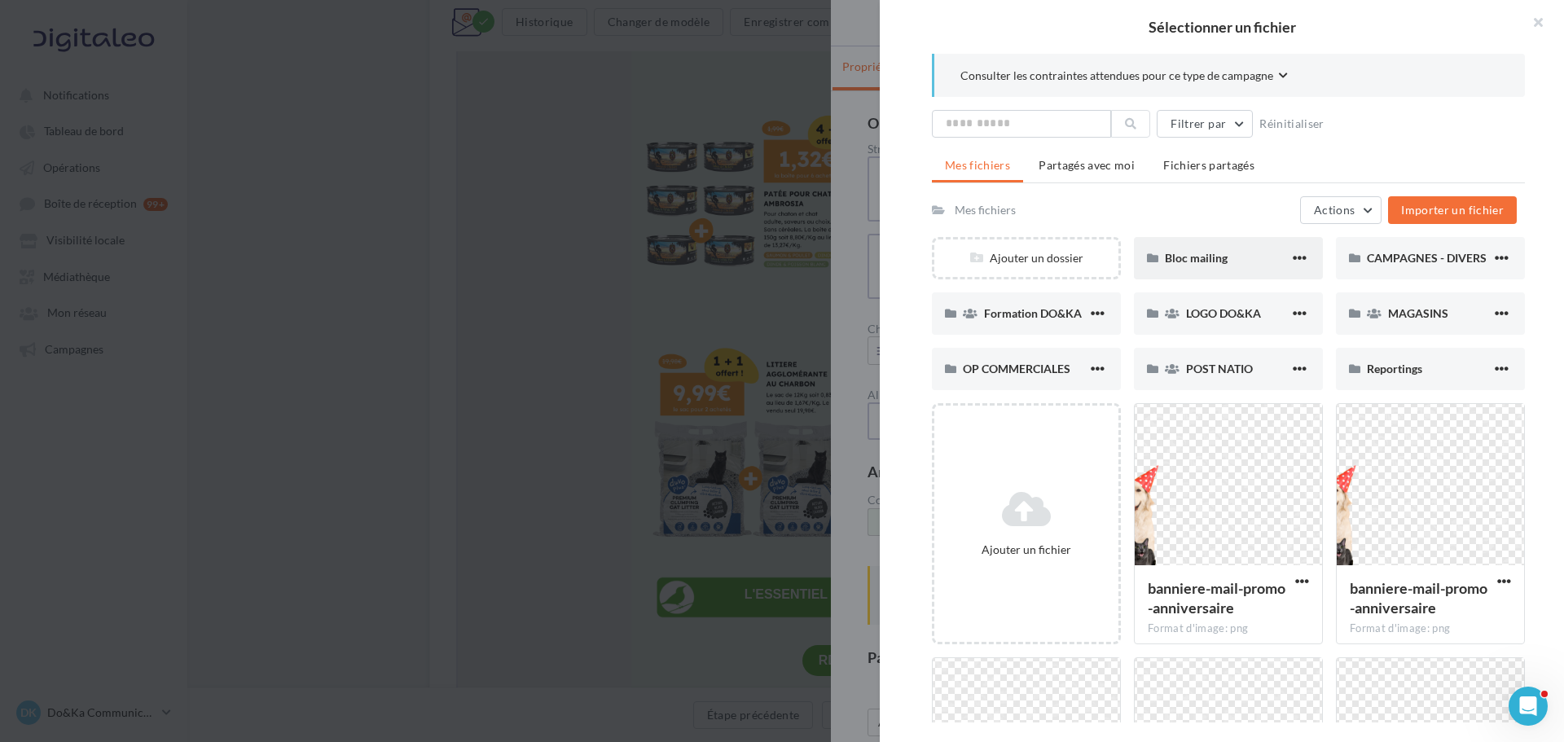
click at [1206, 255] on span "Bloc mailing" at bounding box center [1196, 258] width 63 height 14
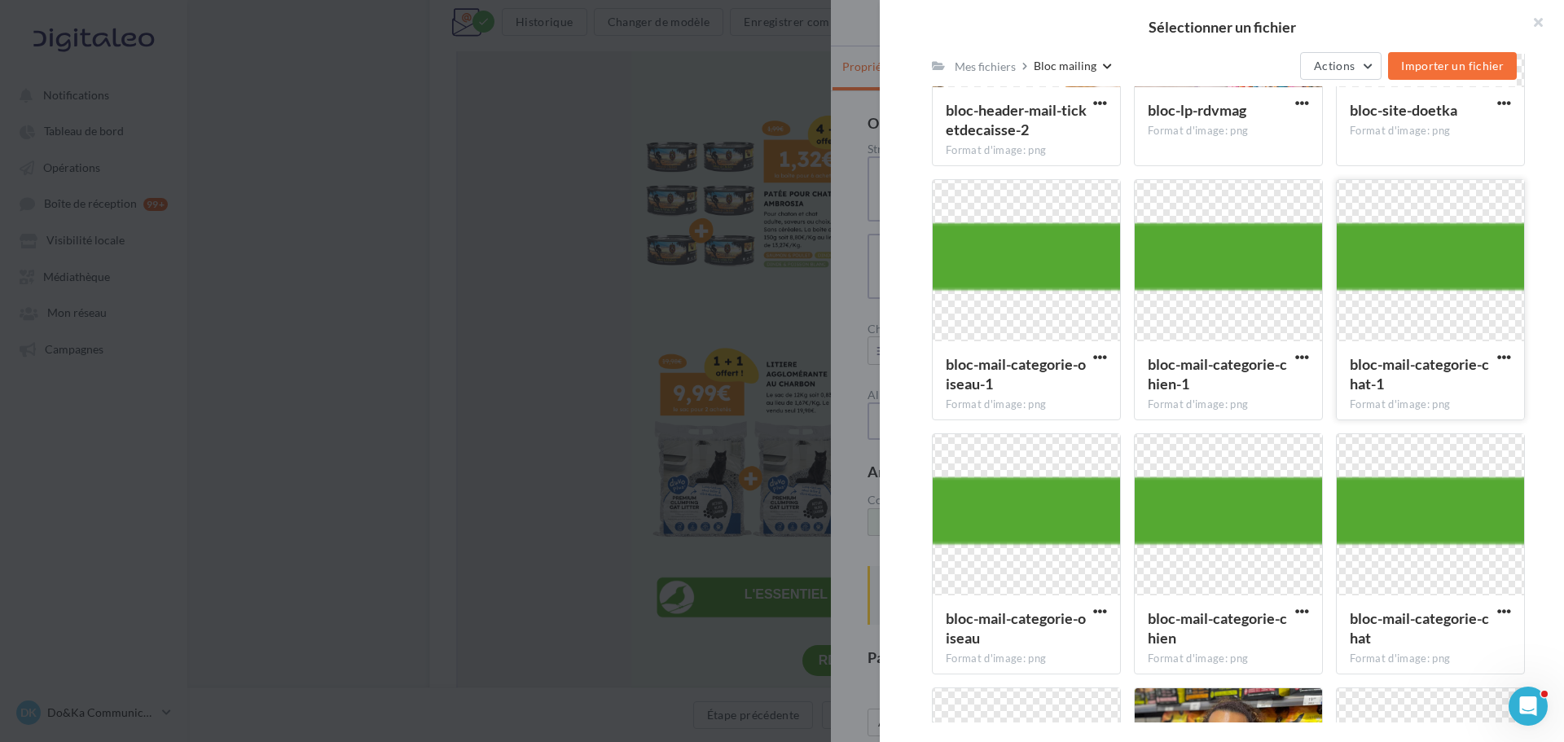
scroll to position [912, 0]
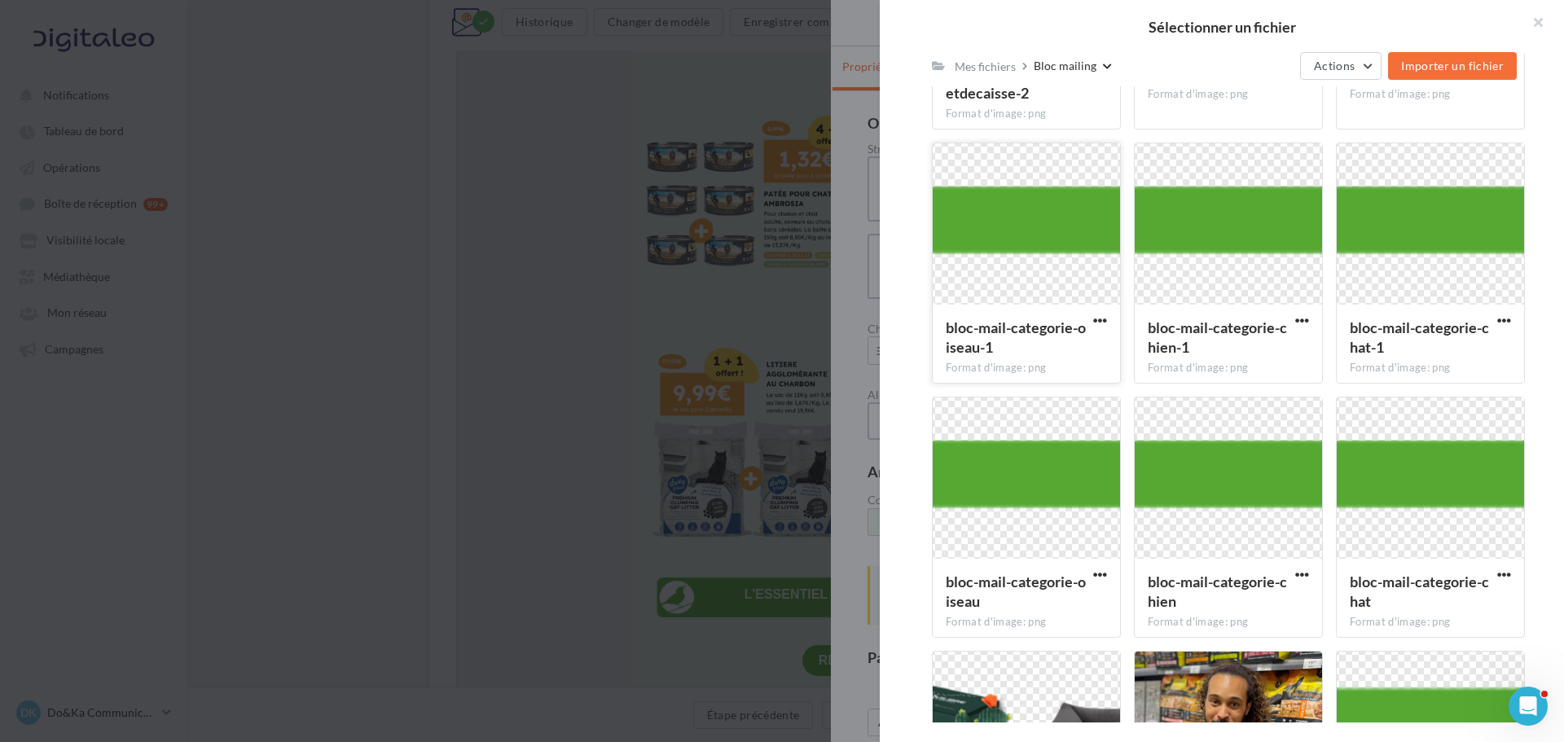
click at [1033, 289] on div at bounding box center [1025, 224] width 187 height 163
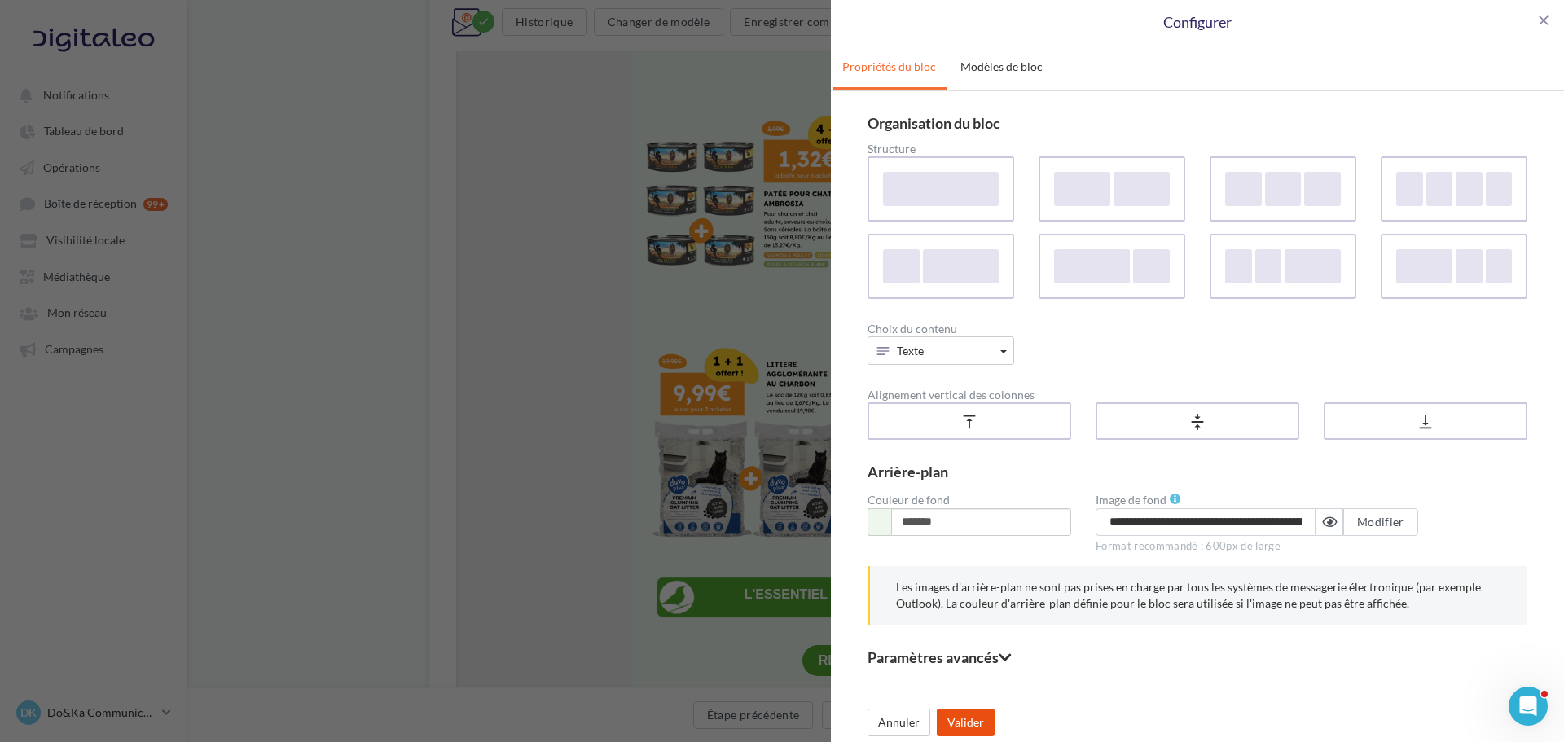
click at [989, 724] on button "Valider" at bounding box center [966, 722] width 58 height 28
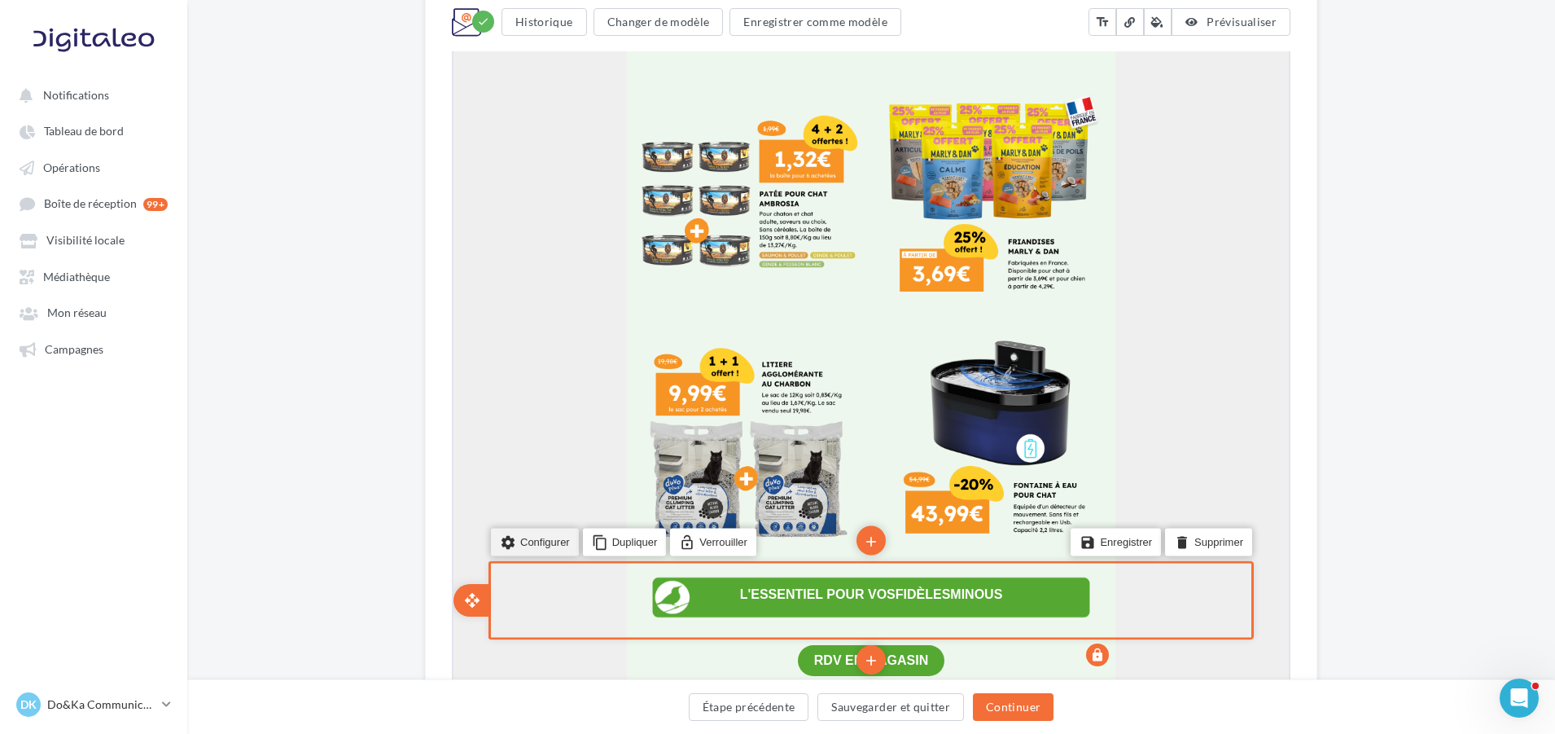
click at [518, 530] on li "settings Configurer" at bounding box center [533, 540] width 88 height 28
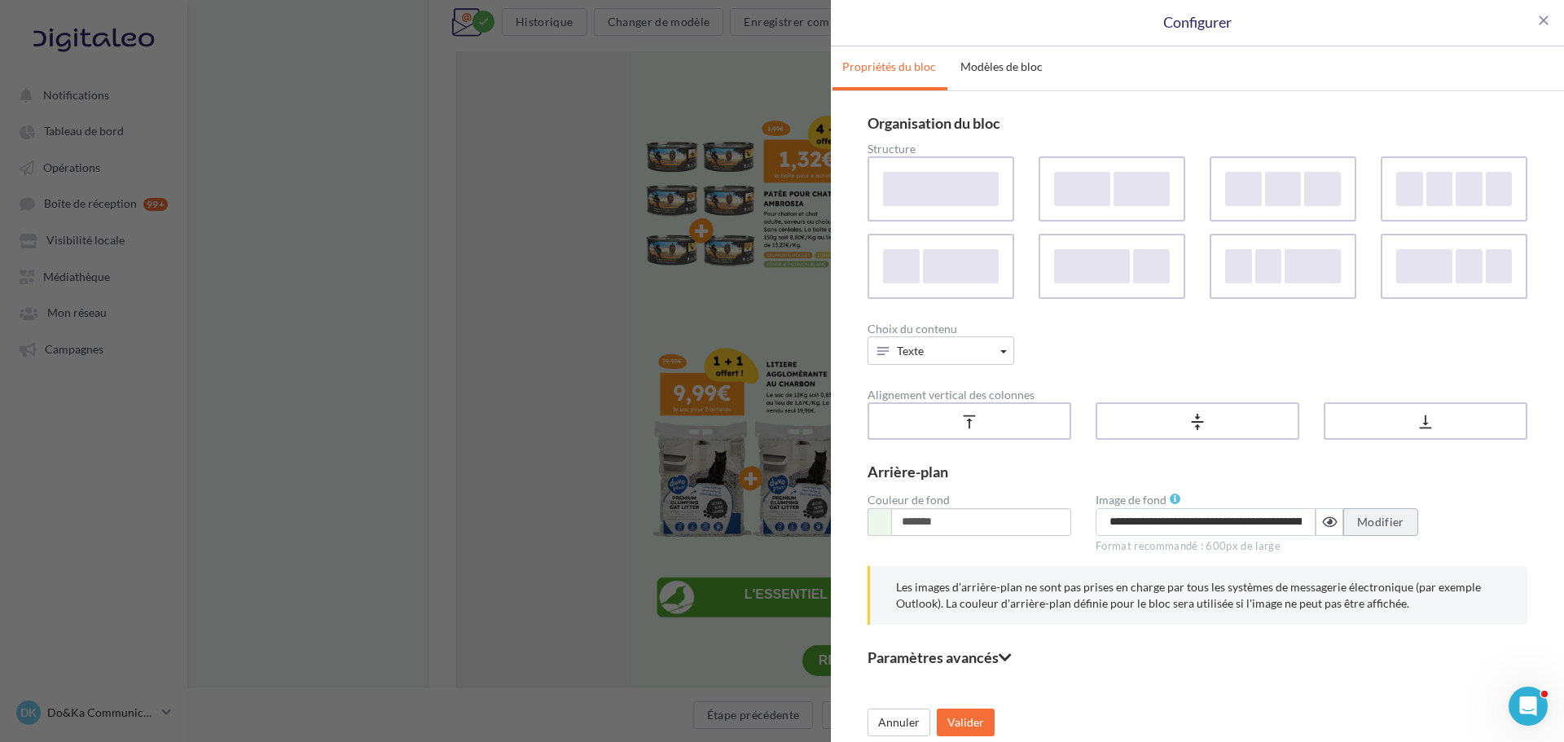
click at [1389, 532] on button "Modifier" at bounding box center [1380, 522] width 75 height 28
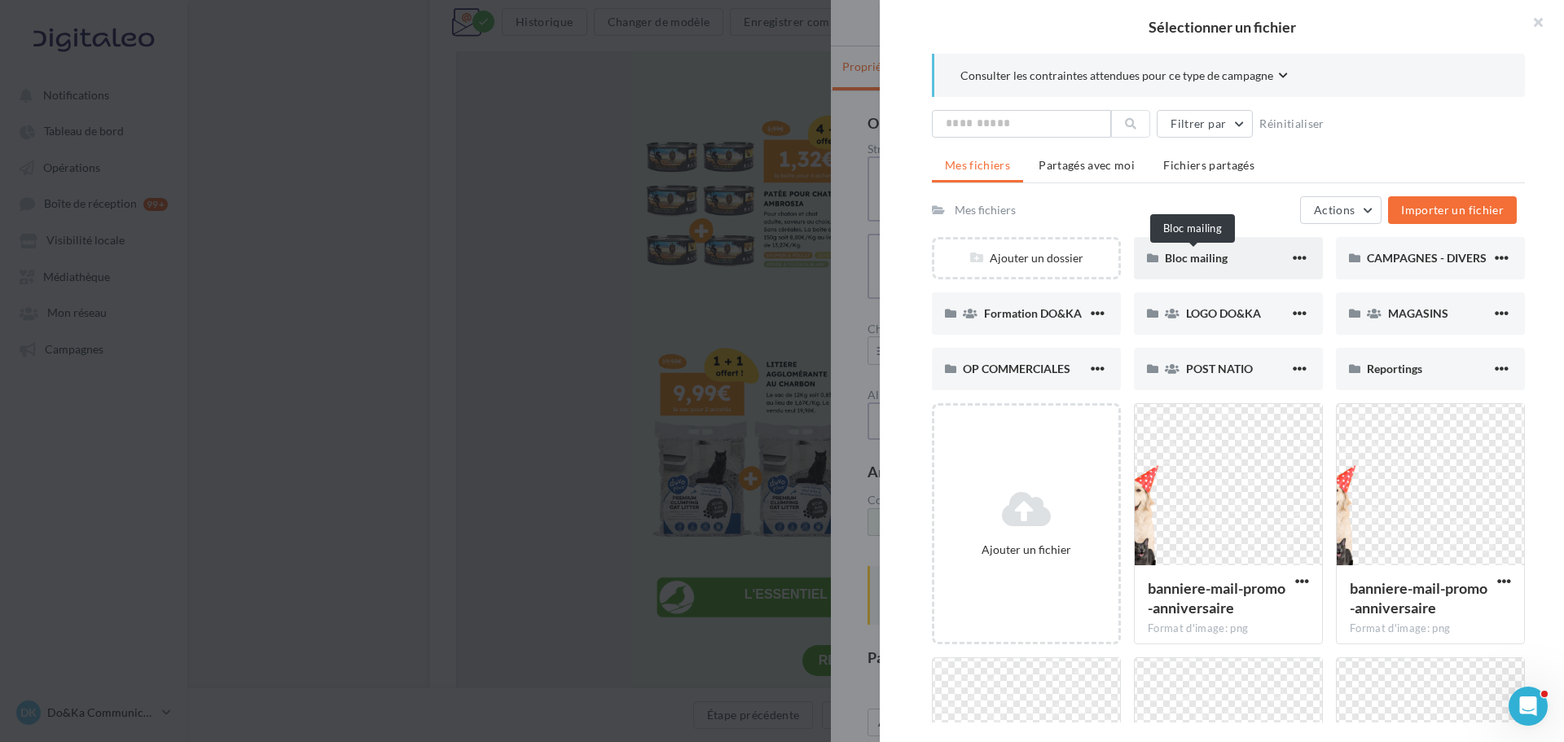
click at [1165, 253] on span "Bloc mailing" at bounding box center [1196, 258] width 63 height 14
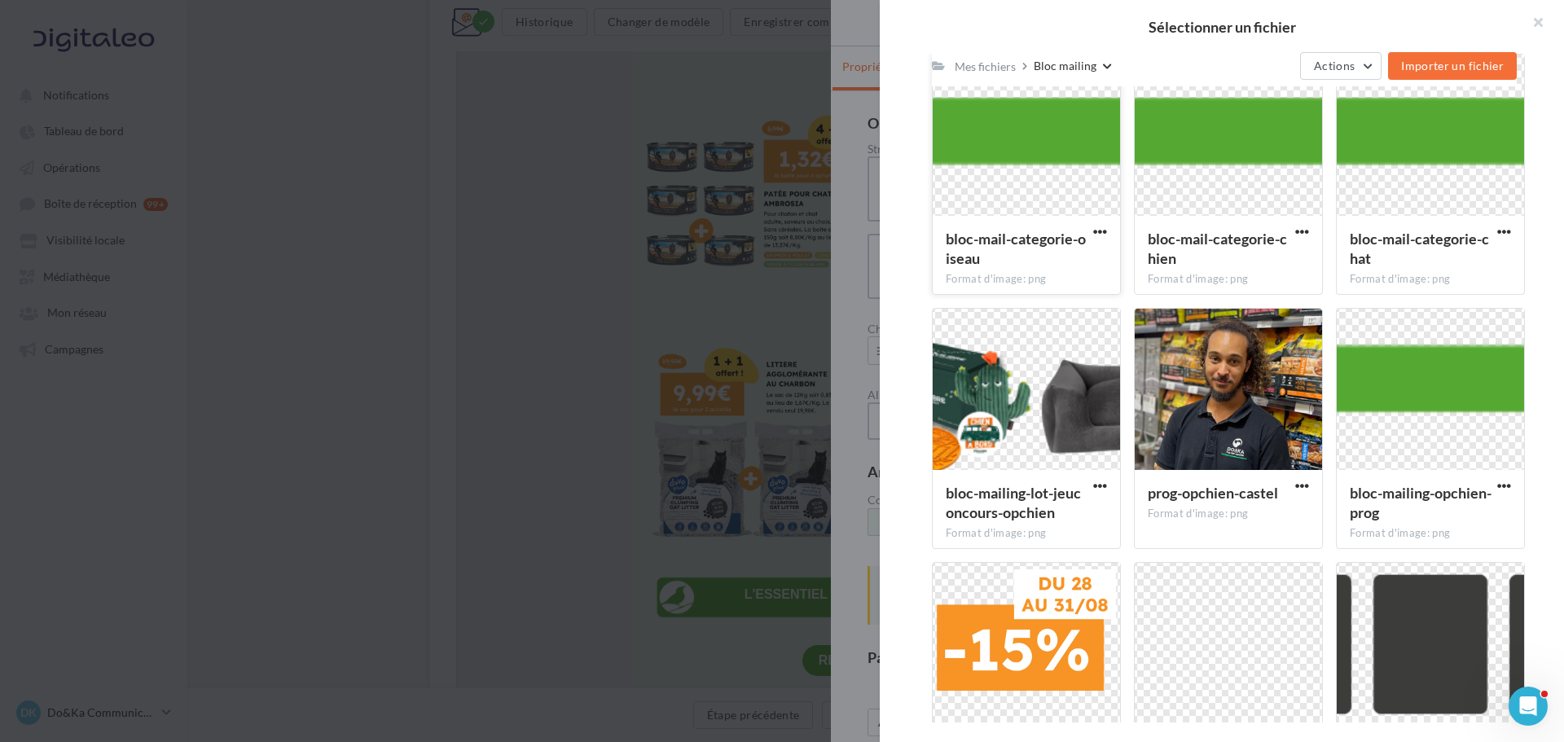
scroll to position [1218, 0]
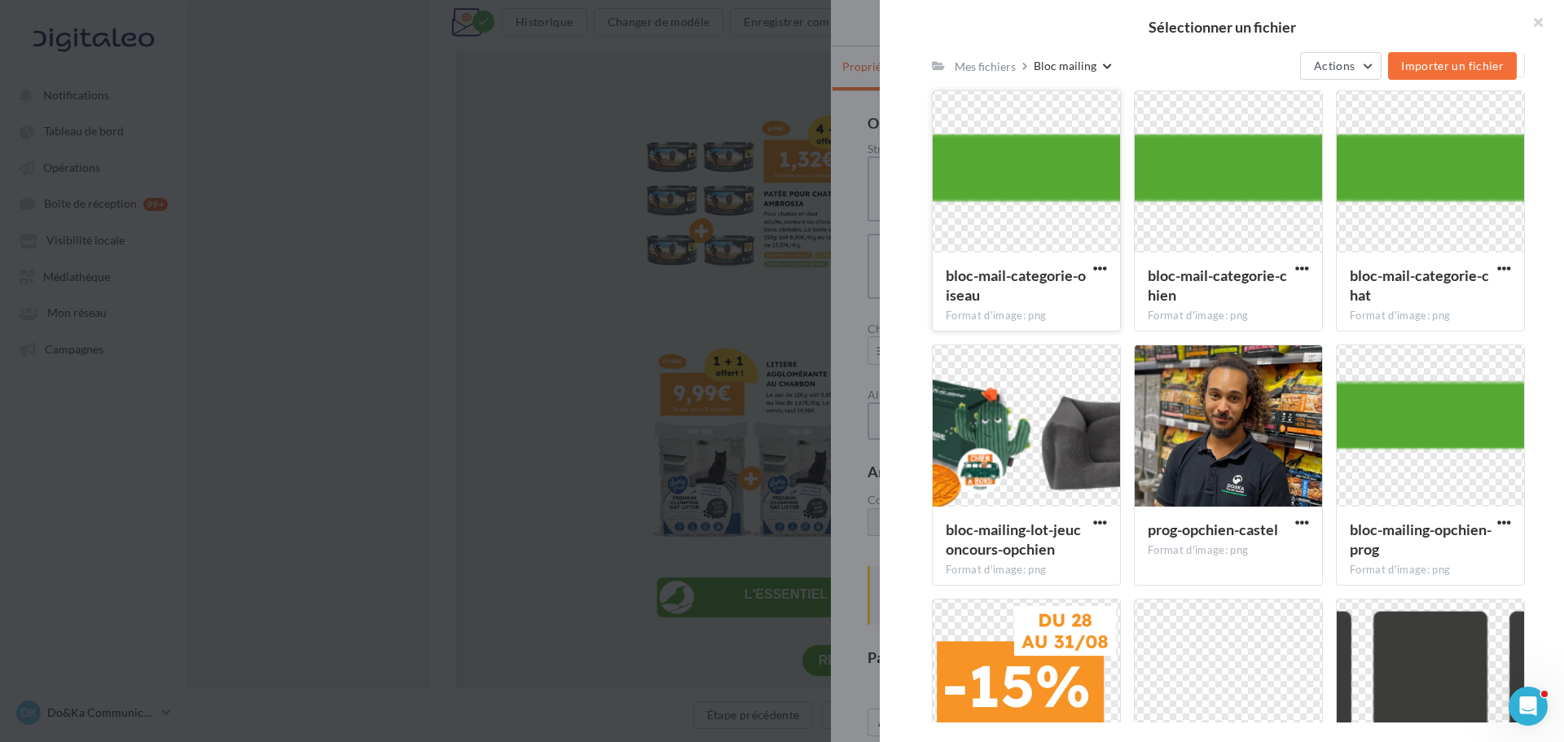
click at [1021, 213] on div at bounding box center [1025, 172] width 187 height 163
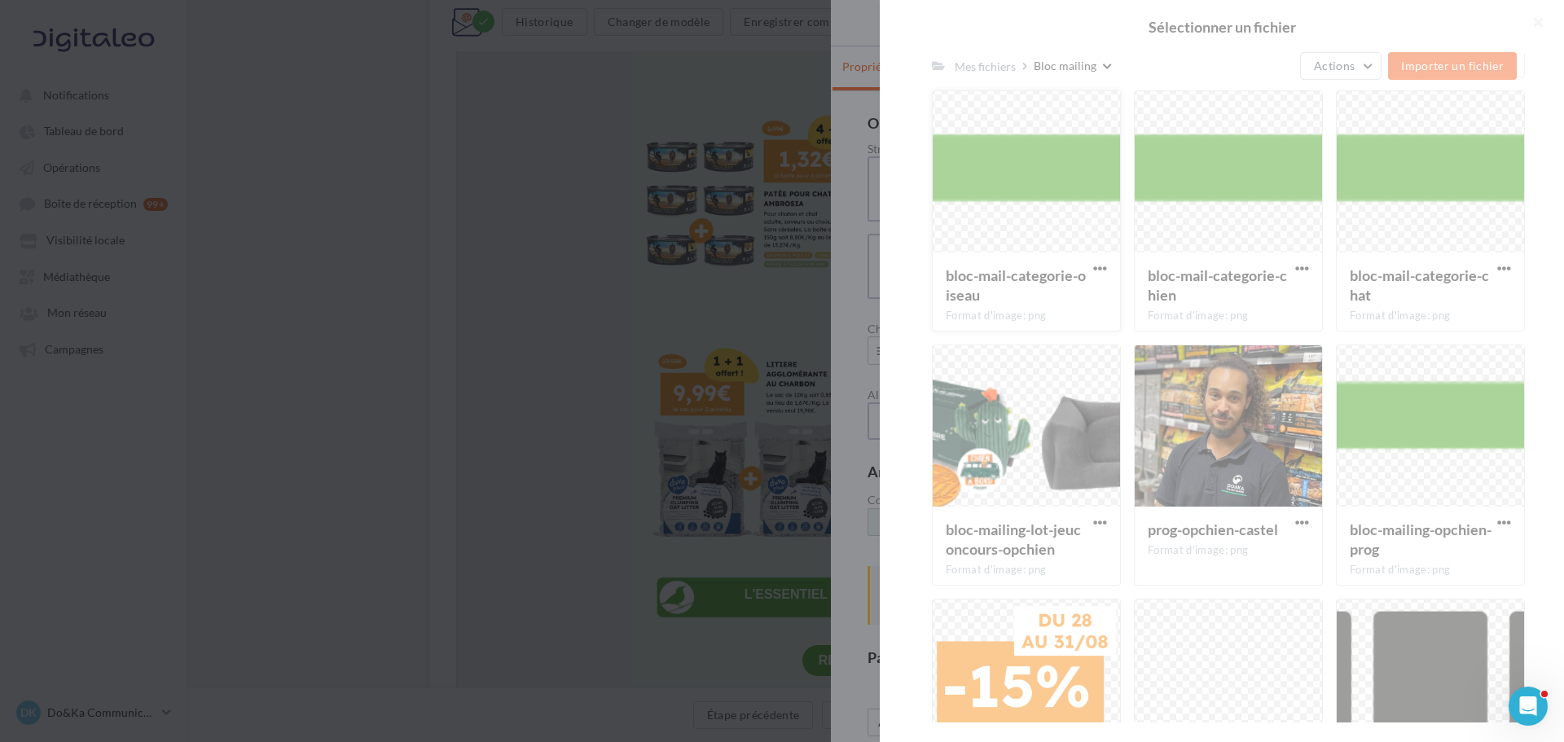
type input "**********"
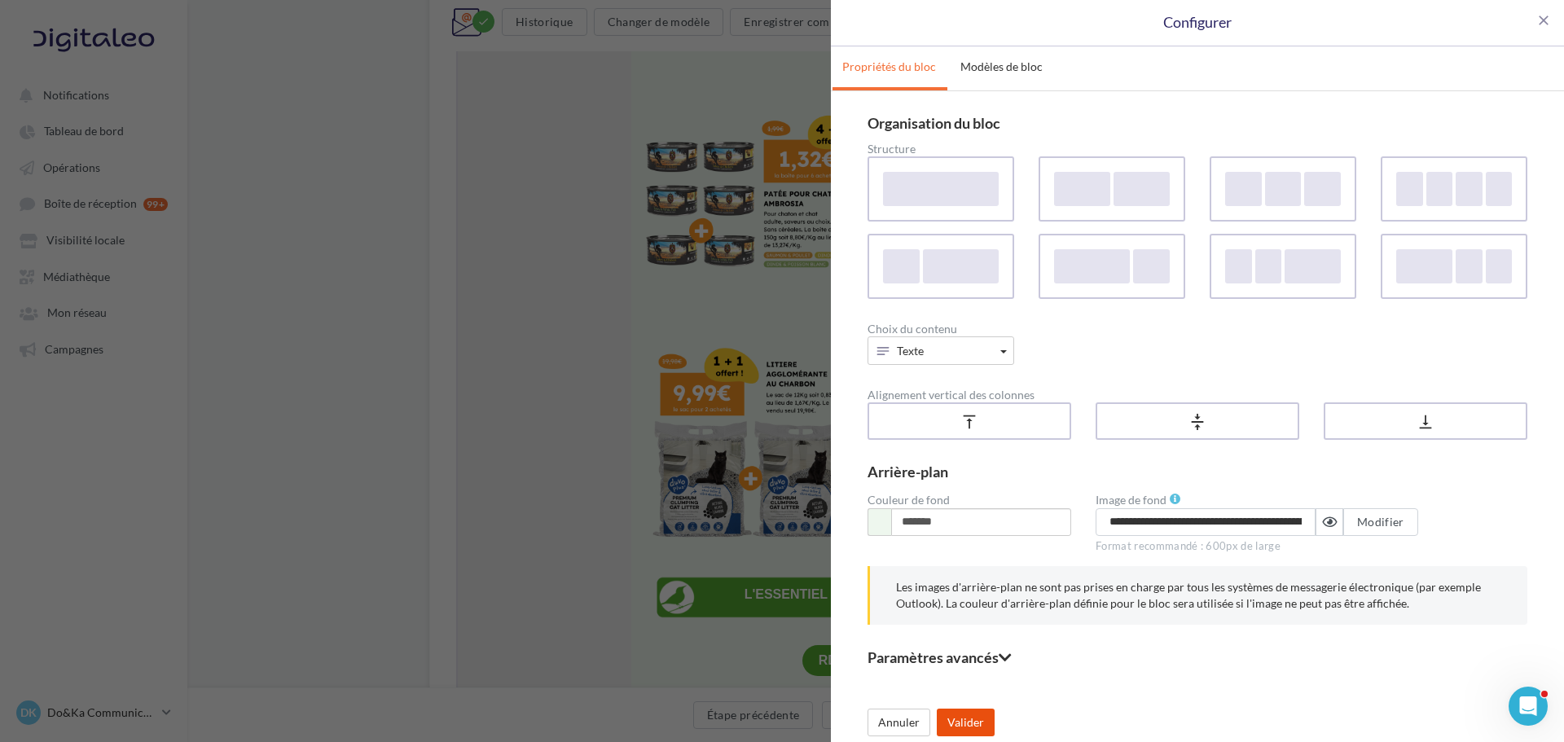
click at [980, 717] on button "Valider" at bounding box center [966, 722] width 58 height 28
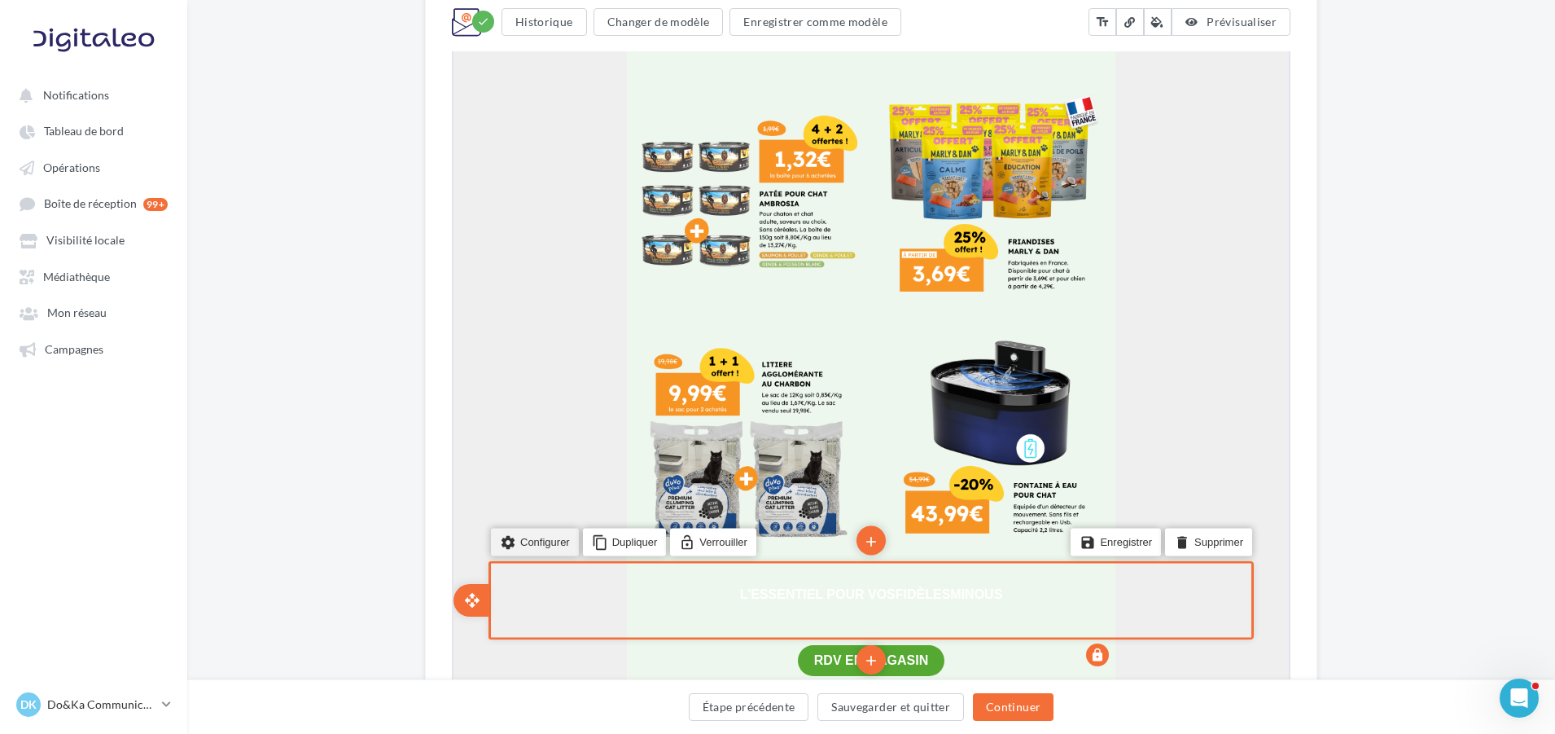
click at [555, 534] on li "settings Configurer" at bounding box center [533, 540] width 88 height 28
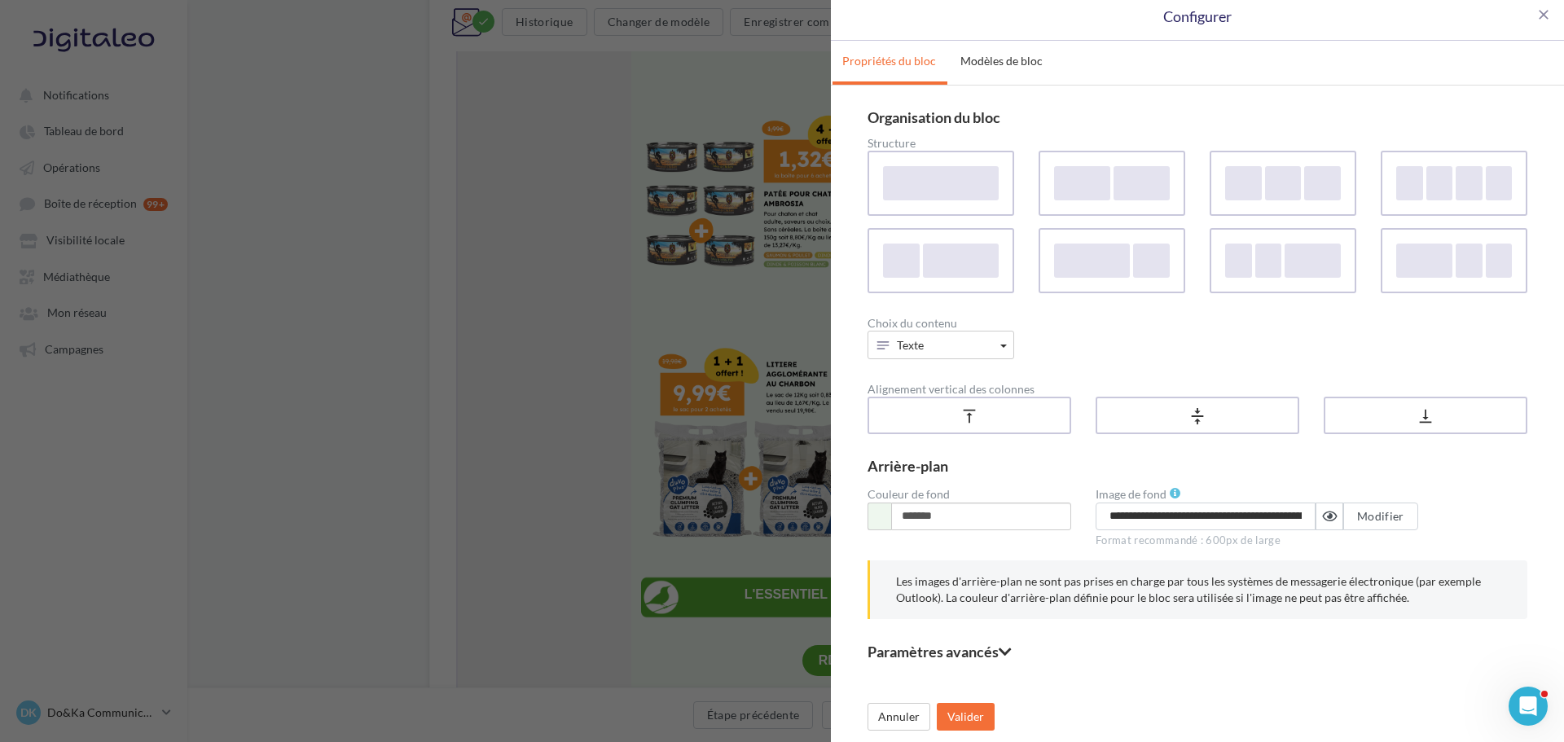
scroll to position [7, 0]
click at [1370, 514] on span "Modifier" at bounding box center [1380, 515] width 47 height 14
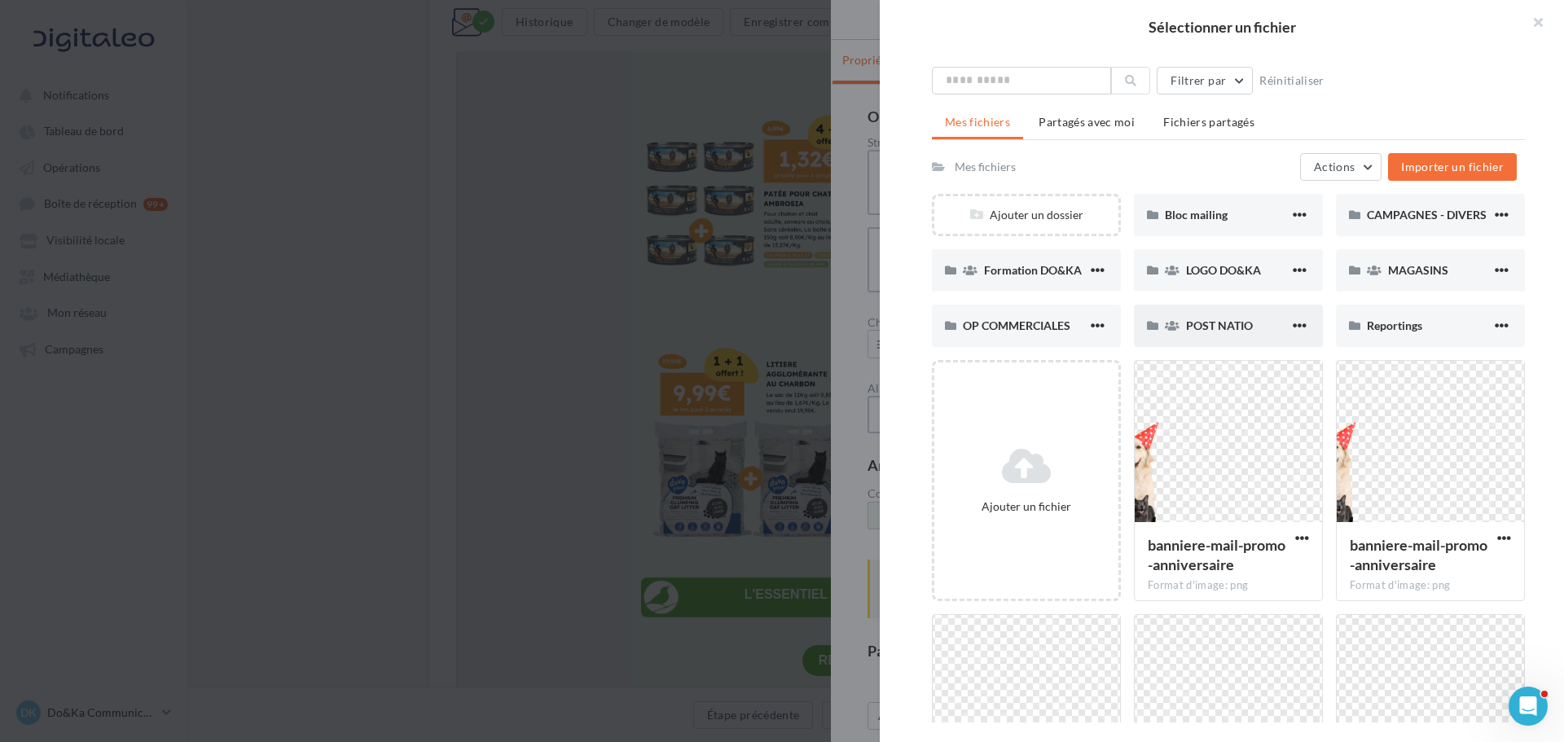
scroll to position [0, 0]
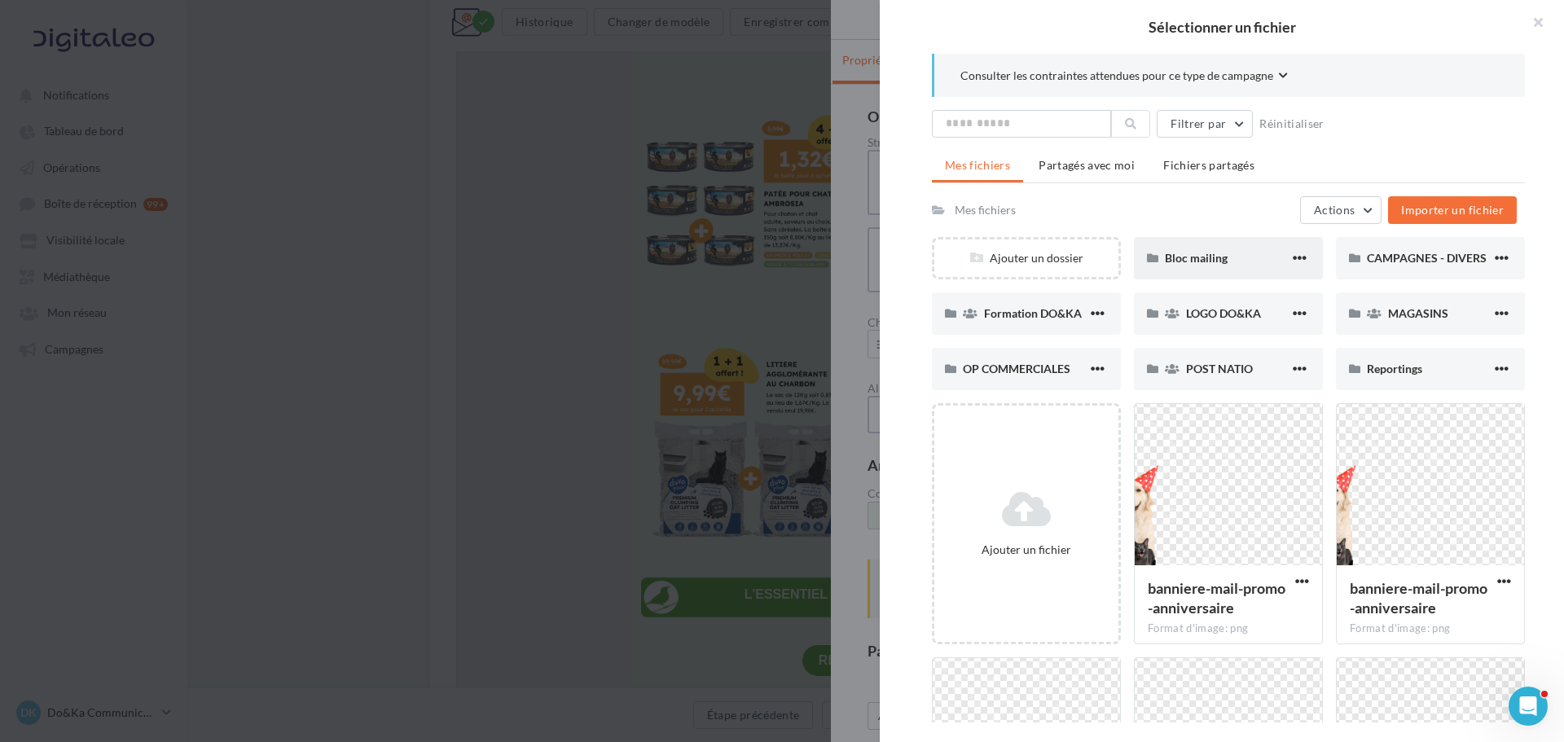
click at [1237, 264] on div "Bloc mailing" at bounding box center [1227, 258] width 125 height 16
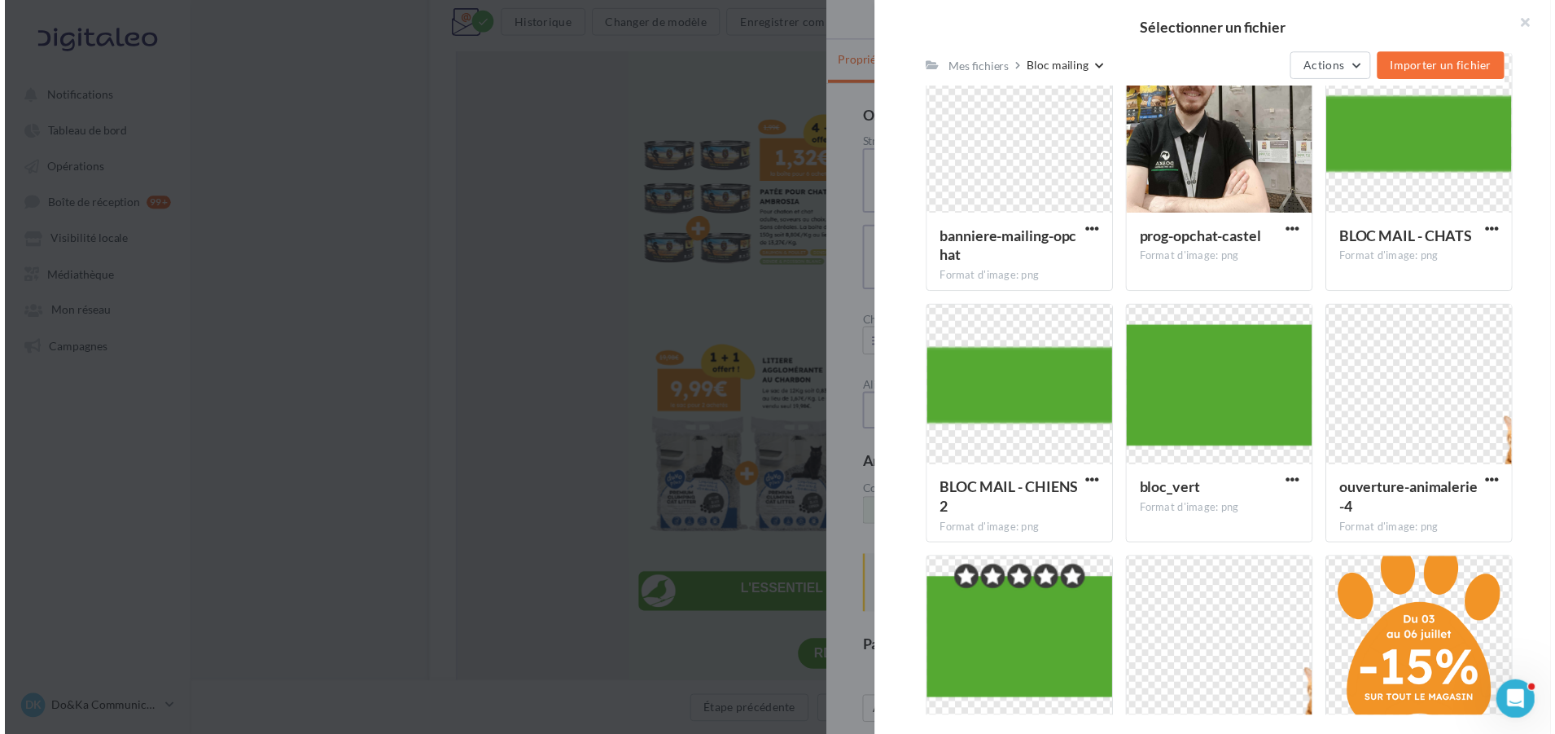
scroll to position [2274, 0]
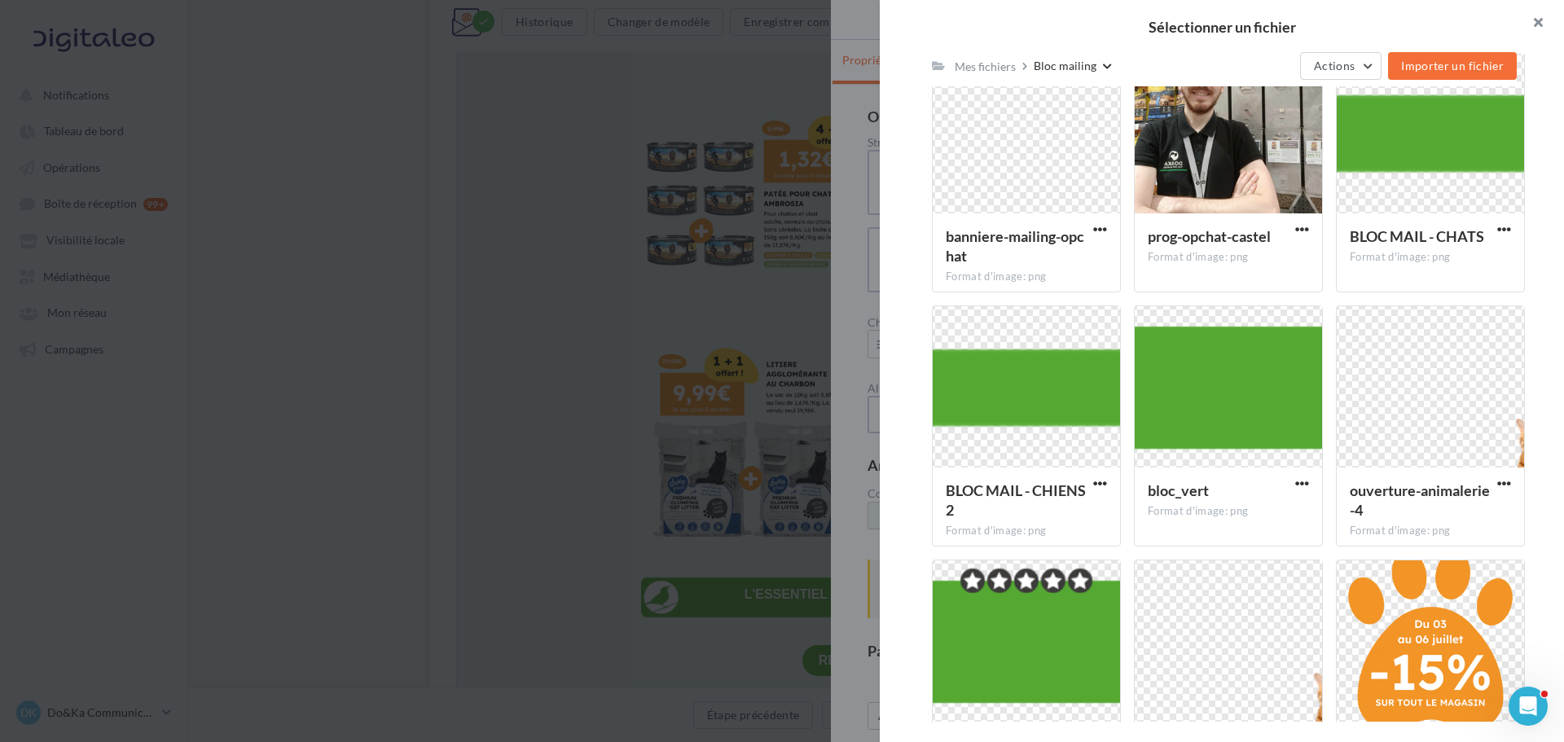
click at [1542, 24] on button "button" at bounding box center [1530, 24] width 65 height 49
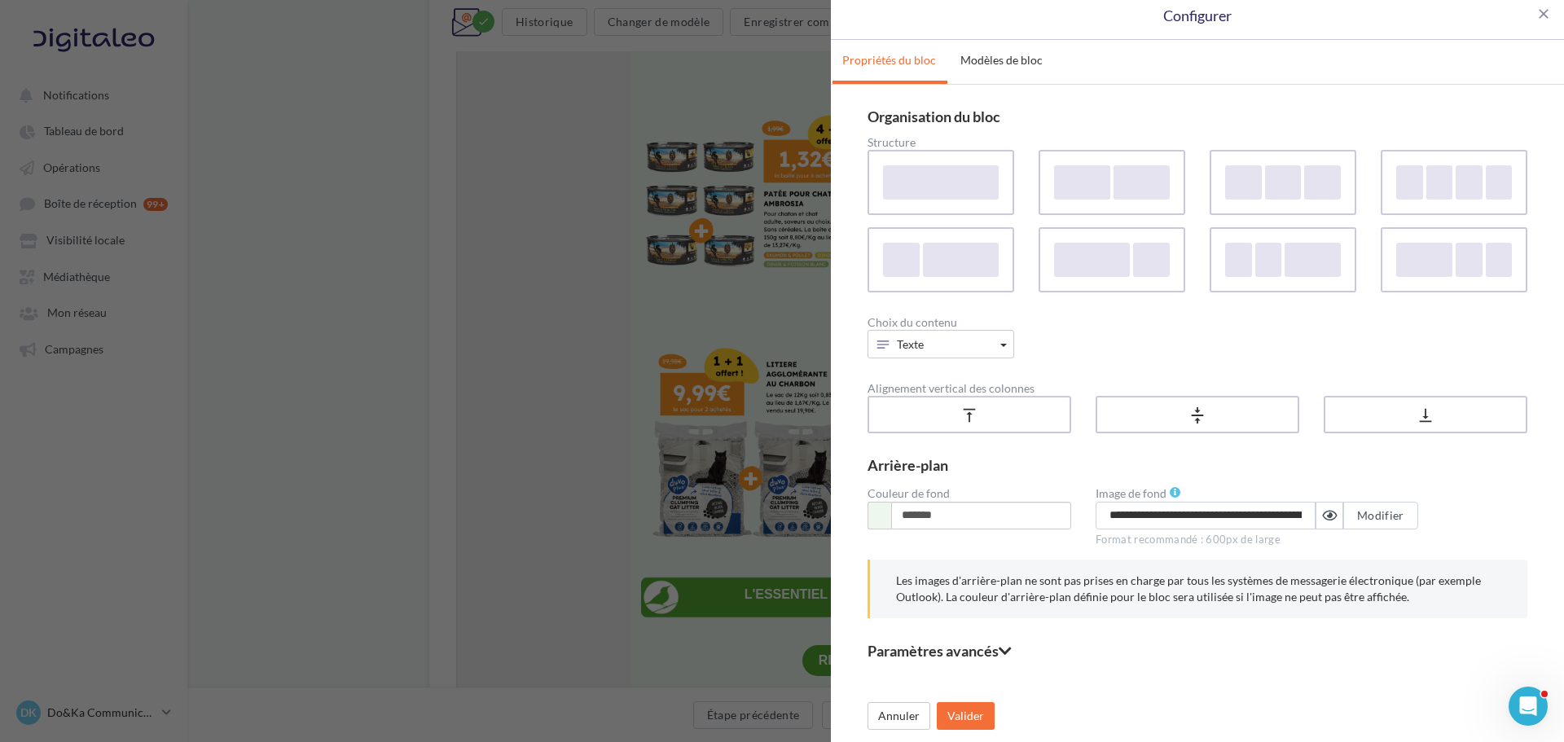
click at [720, 103] on div "**********" at bounding box center [782, 371] width 1564 height 742
click at [1389, 516] on span "Modifier" at bounding box center [1380, 515] width 47 height 14
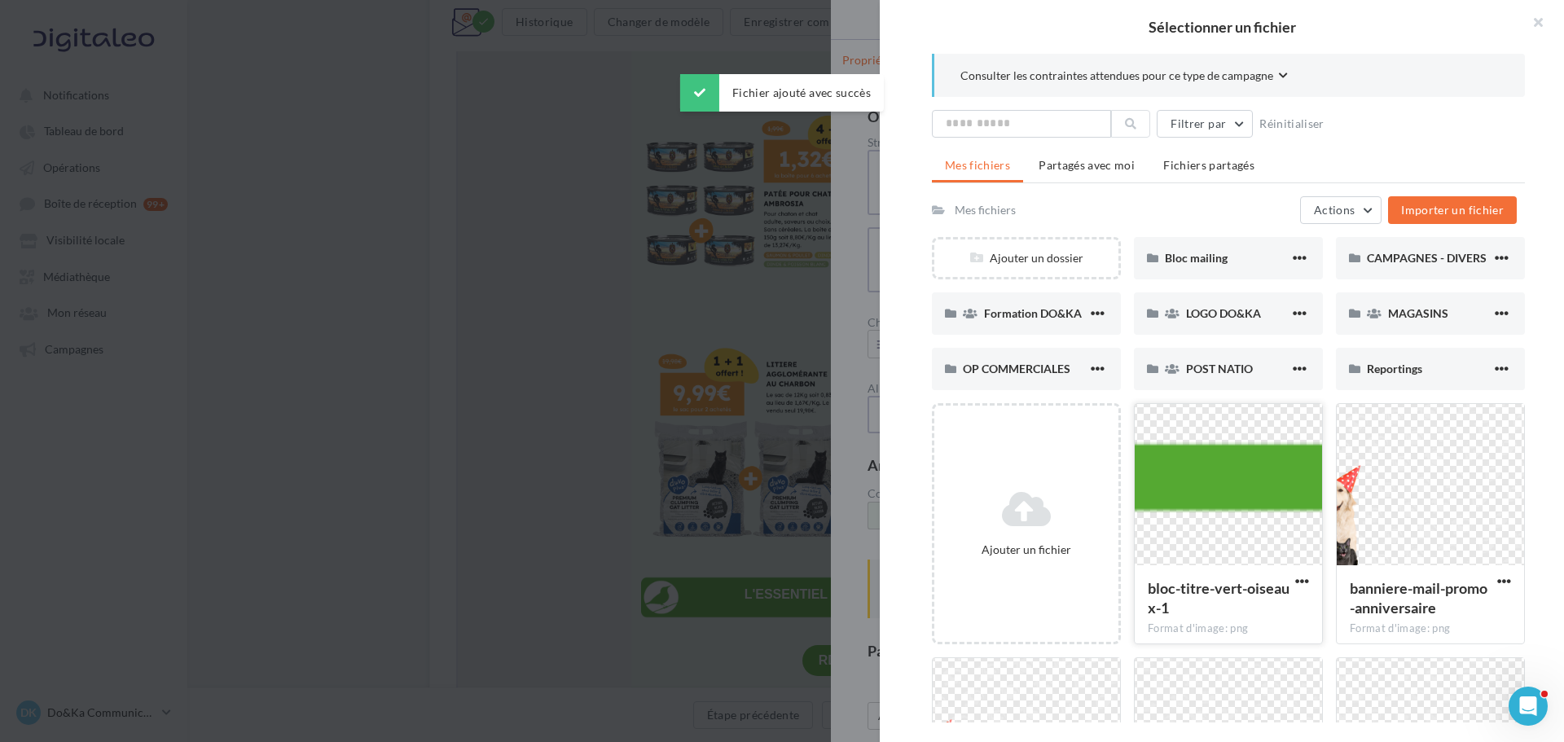
click at [1174, 477] on div at bounding box center [1227, 485] width 187 height 163
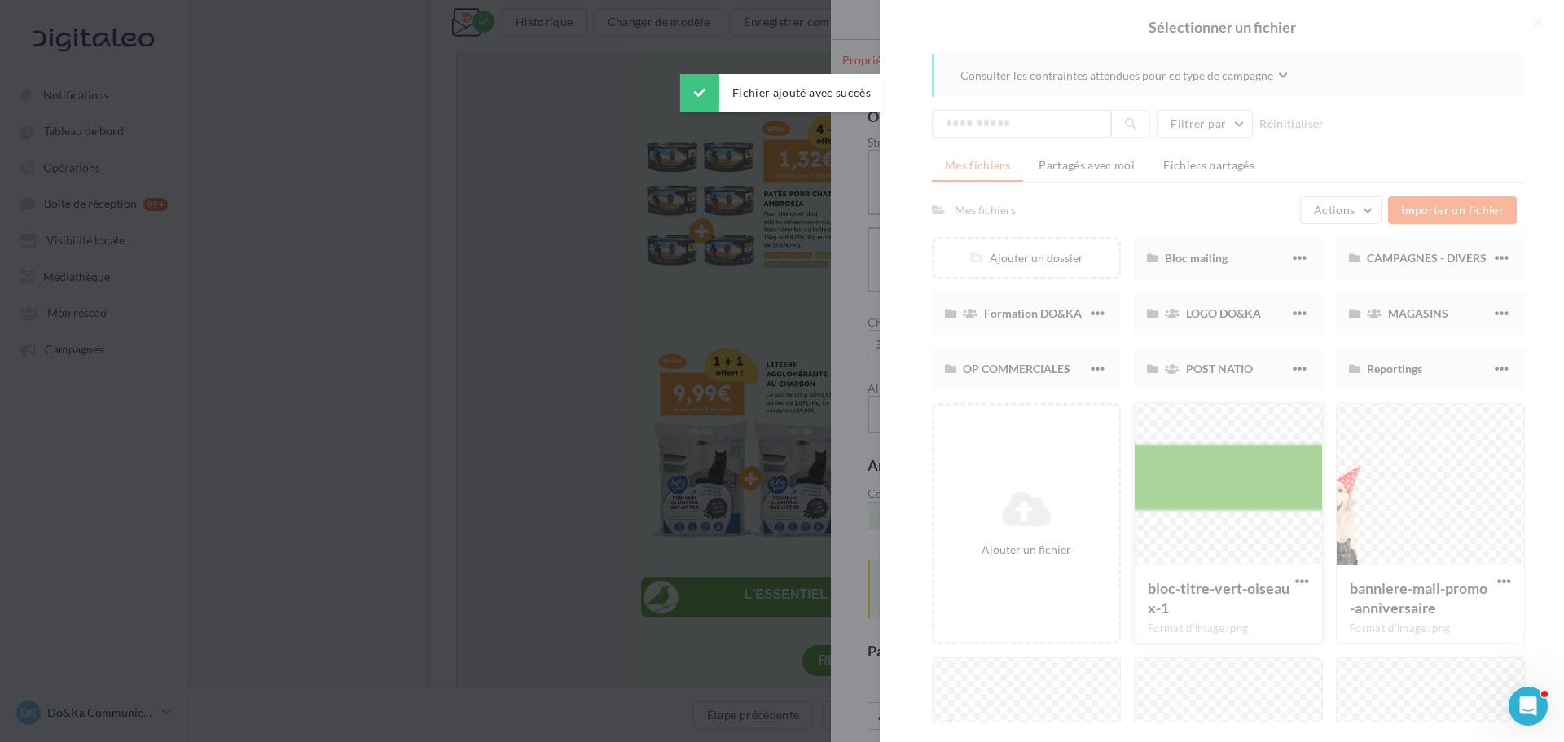
type input "**********"
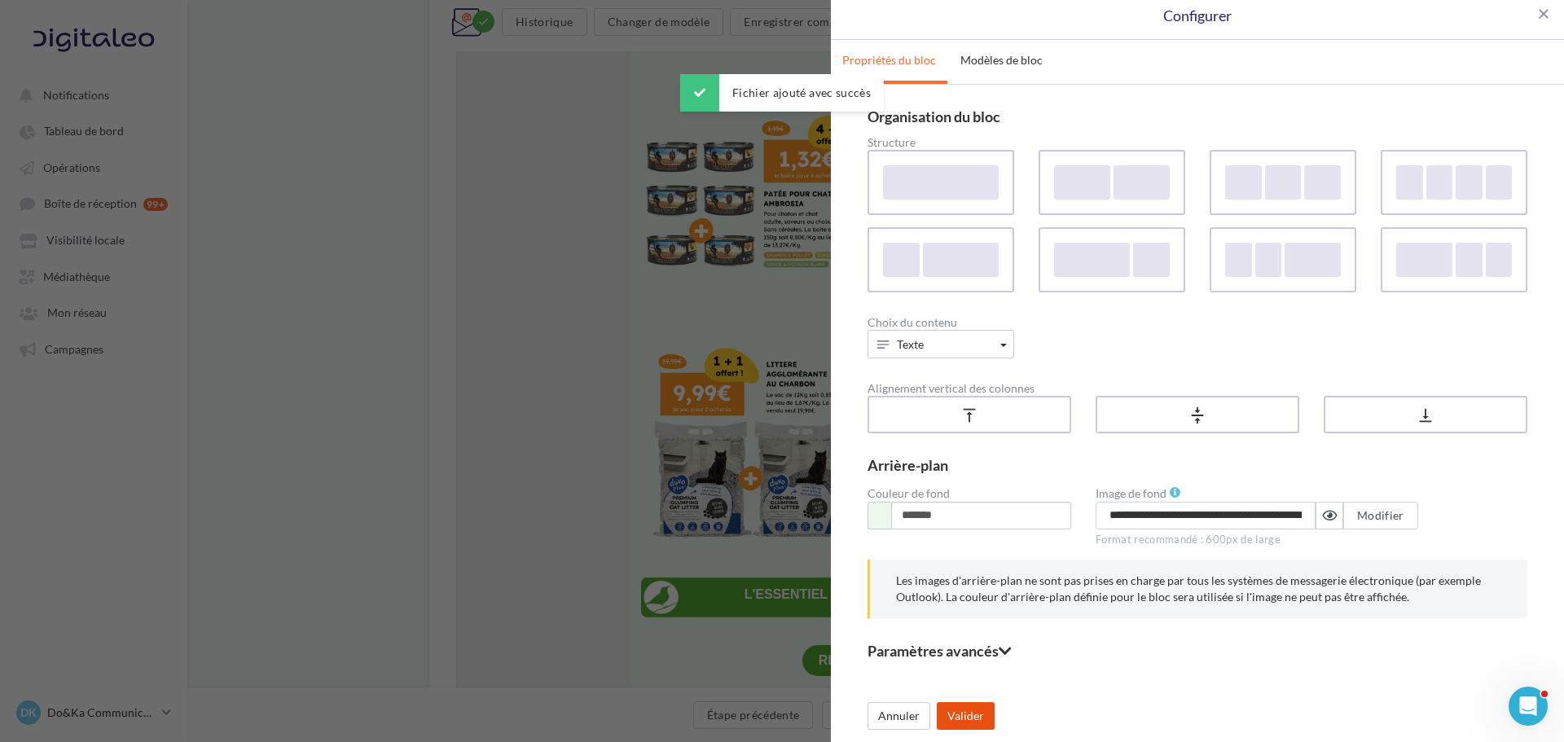
click at [961, 714] on button "Valider" at bounding box center [966, 716] width 58 height 28
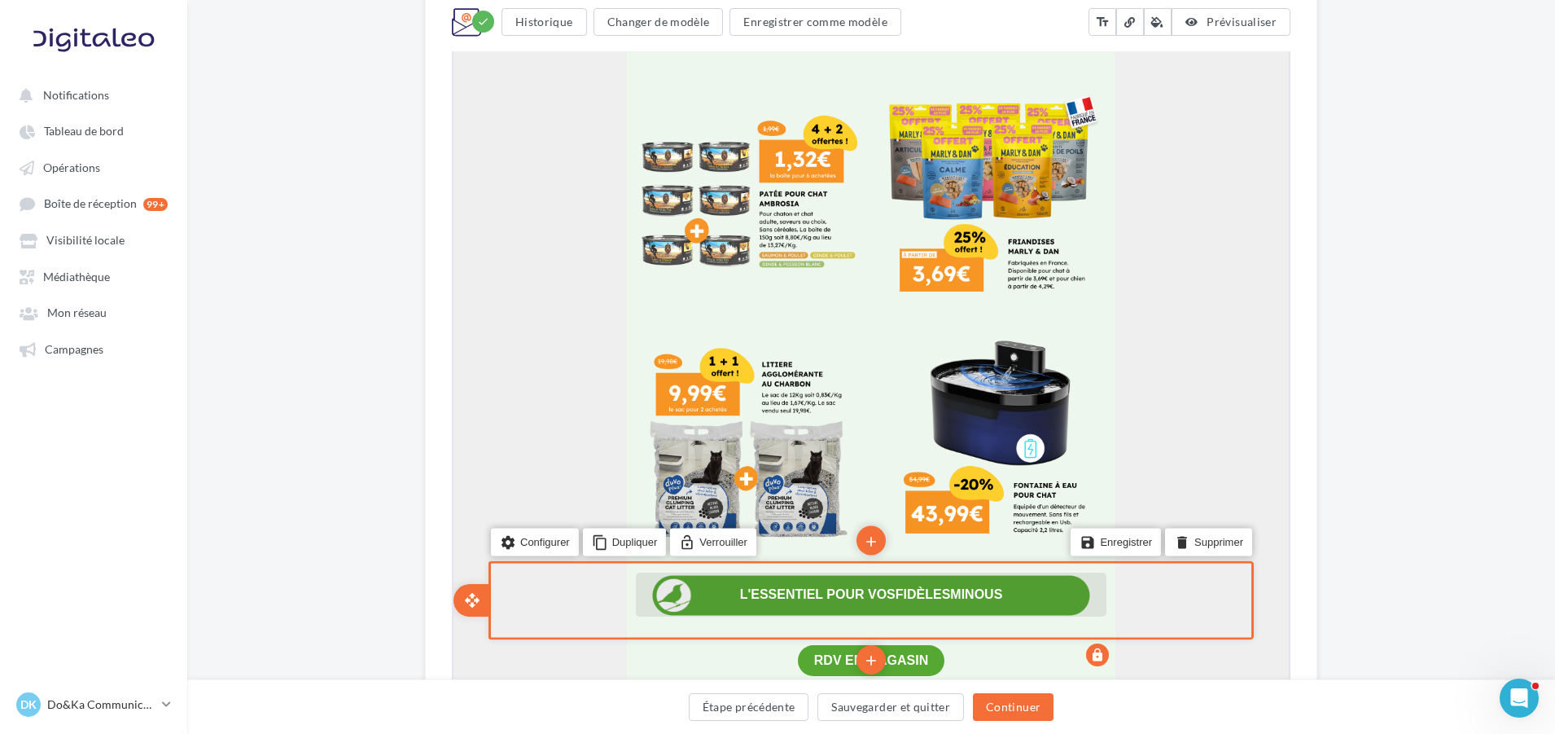
click at [927, 588] on span "FIDÈLES" at bounding box center [921, 593] width 55 height 14
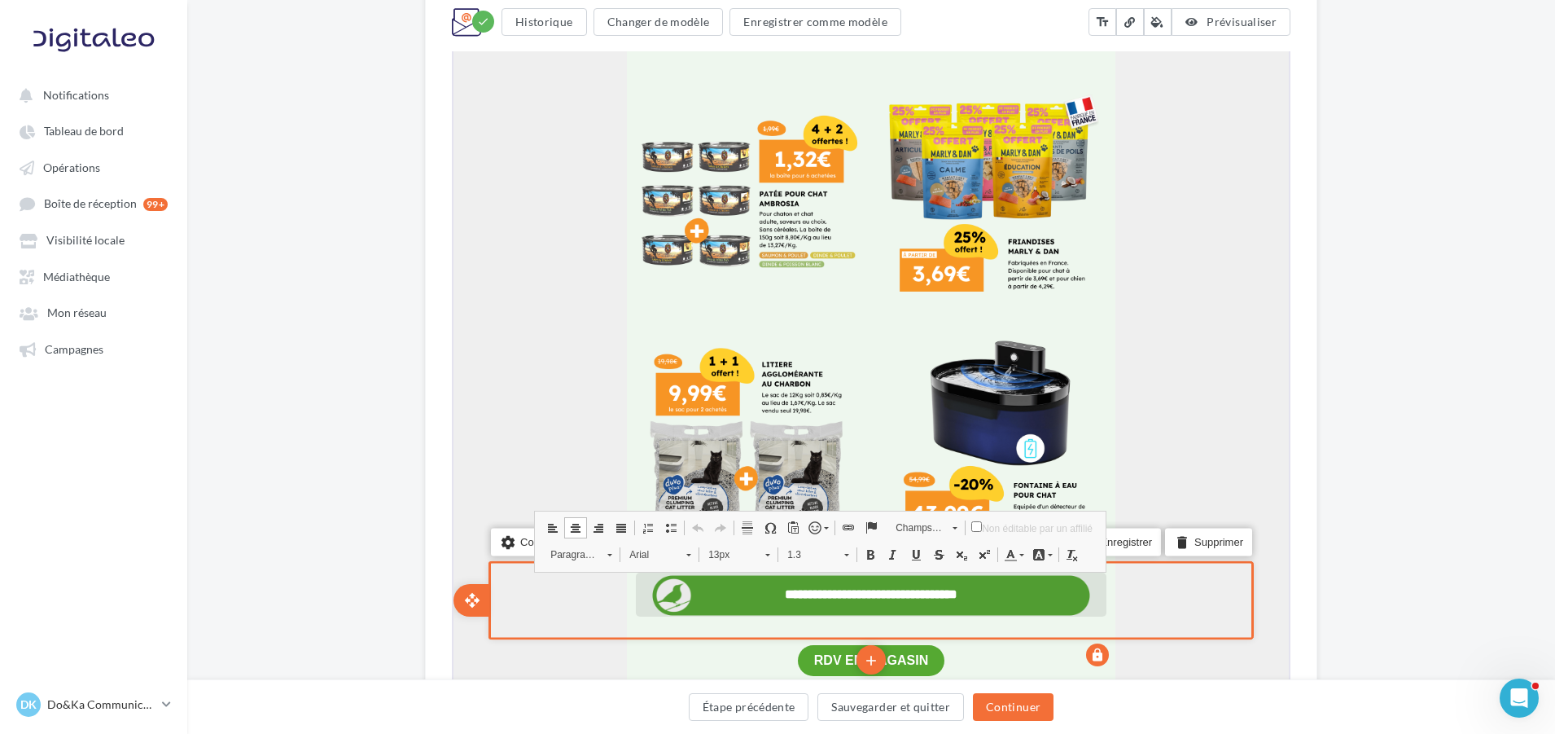
click at [910, 597] on span "*******" at bounding box center [904, 592] width 34 height 12
click at [956, 592] on span "******" at bounding box center [938, 592] width 35 height 12
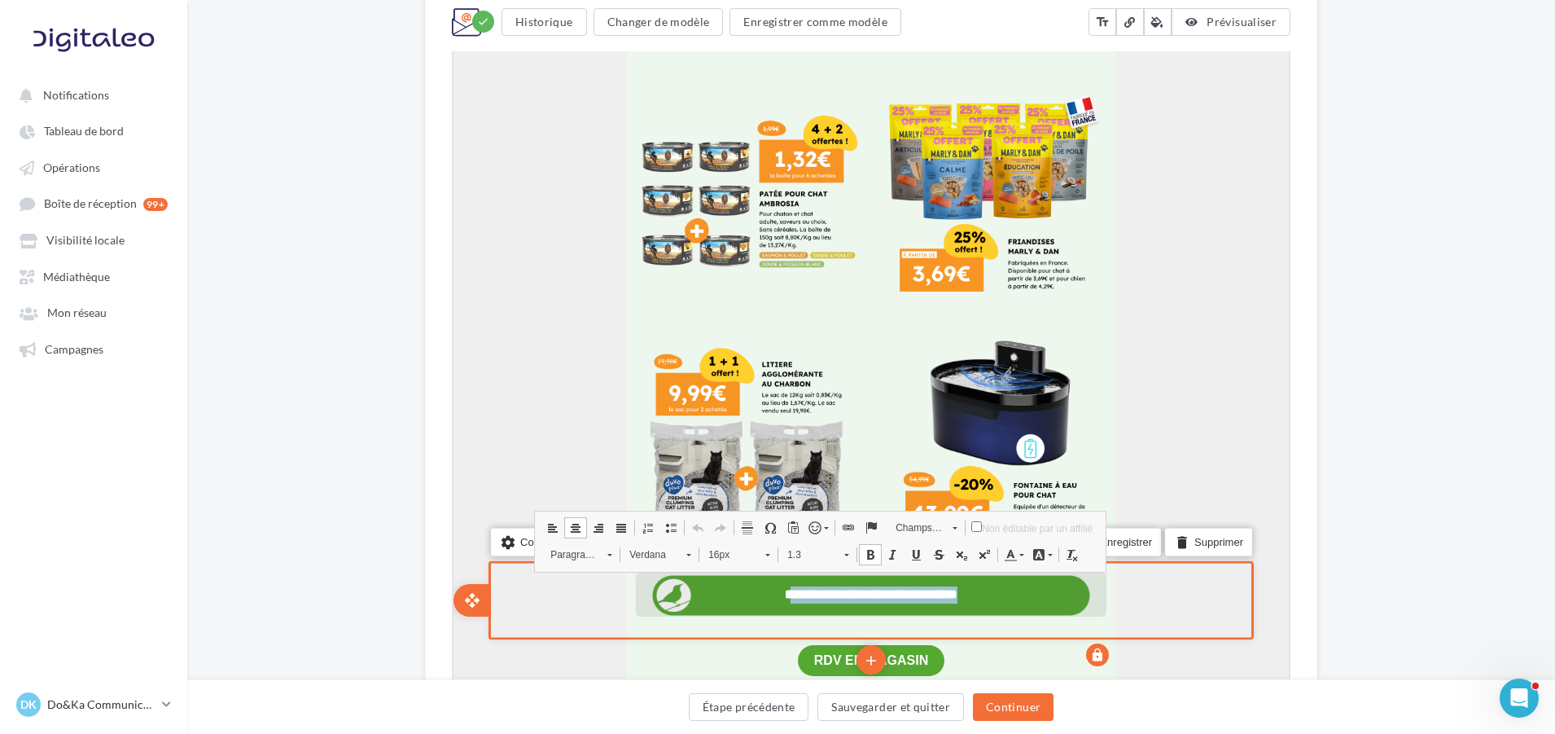
drag, startPoint x: 1019, startPoint y: 590, endPoint x: 726, endPoint y: 593, distance: 293.2
click at [783, 593] on strong "**********" at bounding box center [869, 593] width 173 height 11
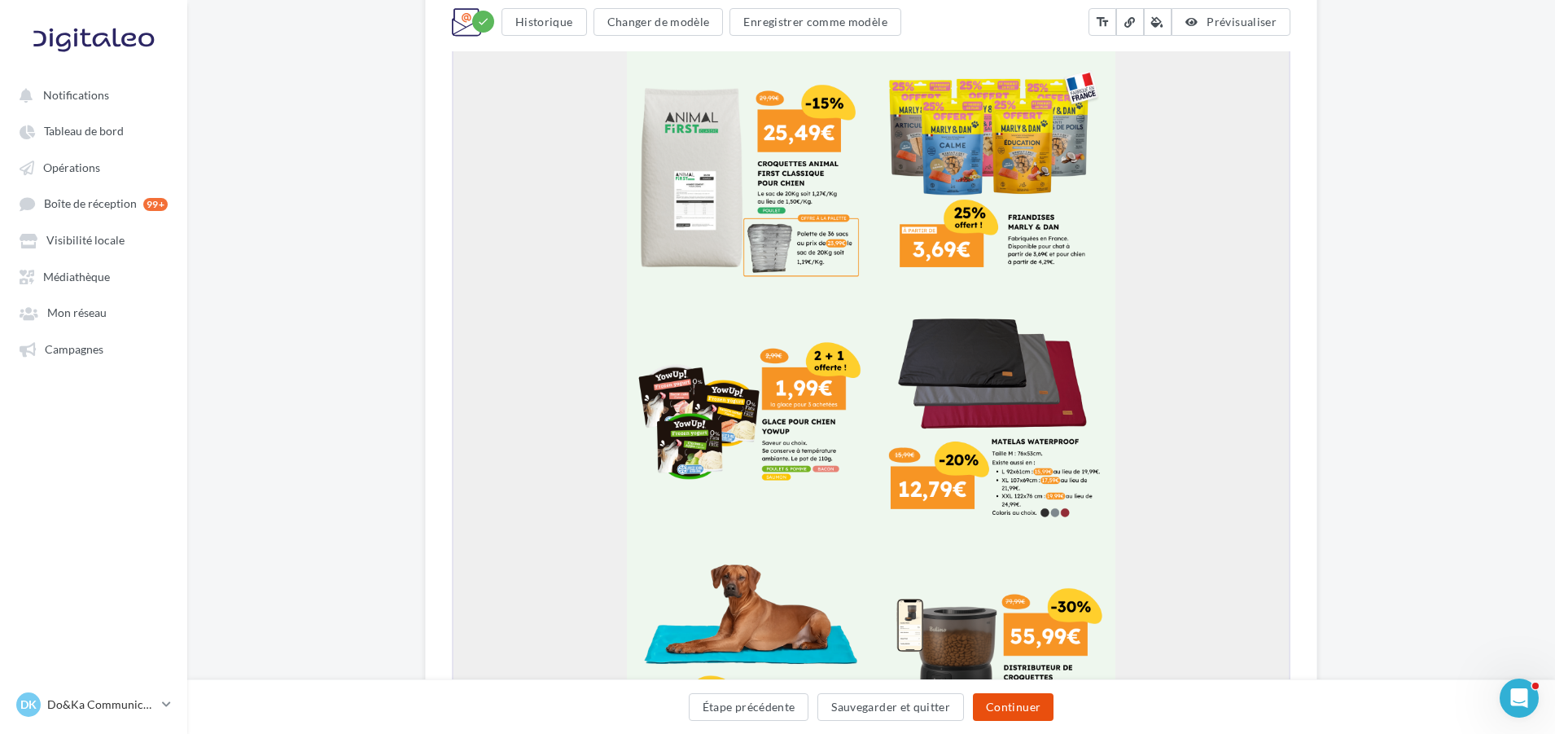
scroll to position [1140, 0]
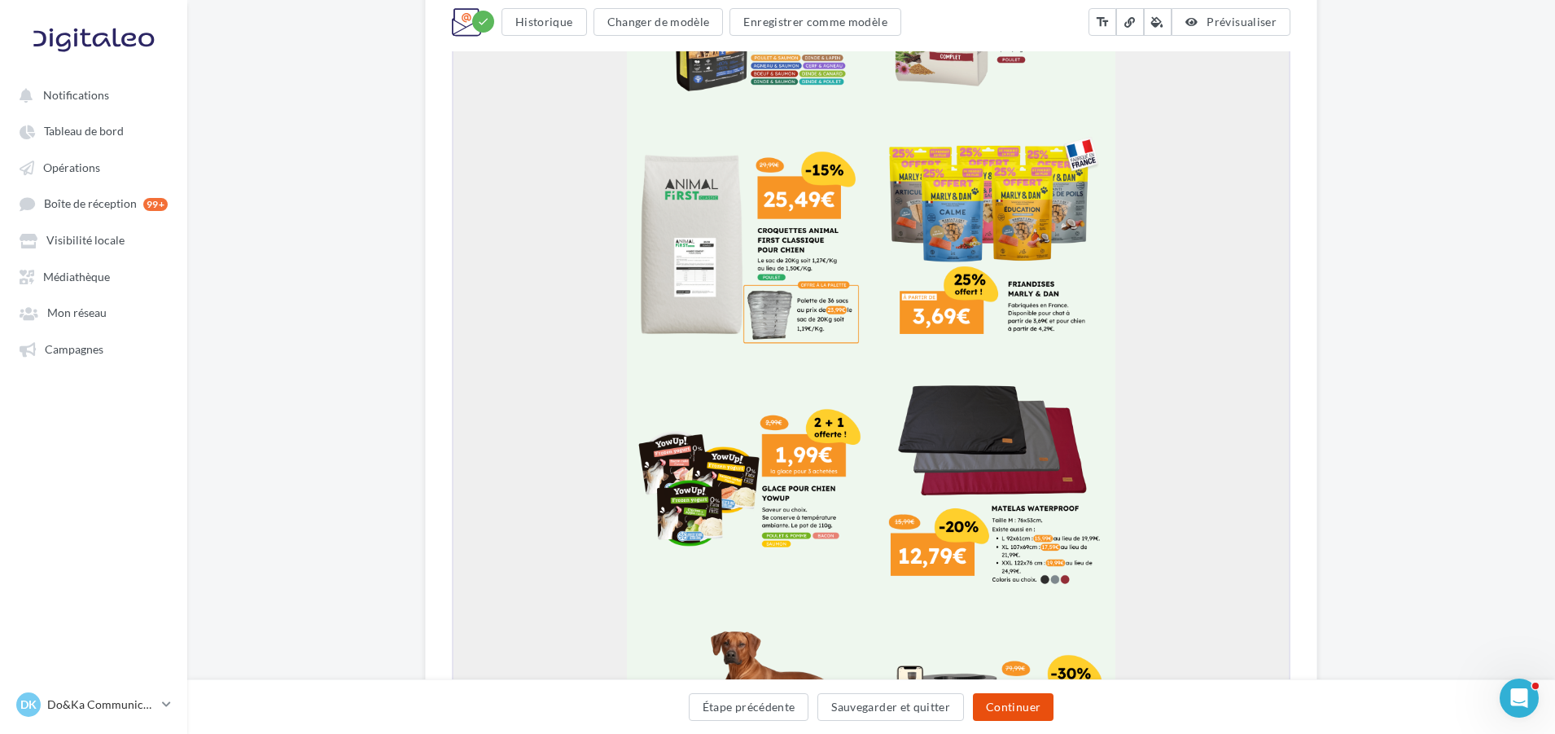
click at [1020, 714] on button "Continuer" at bounding box center [1013, 707] width 81 height 28
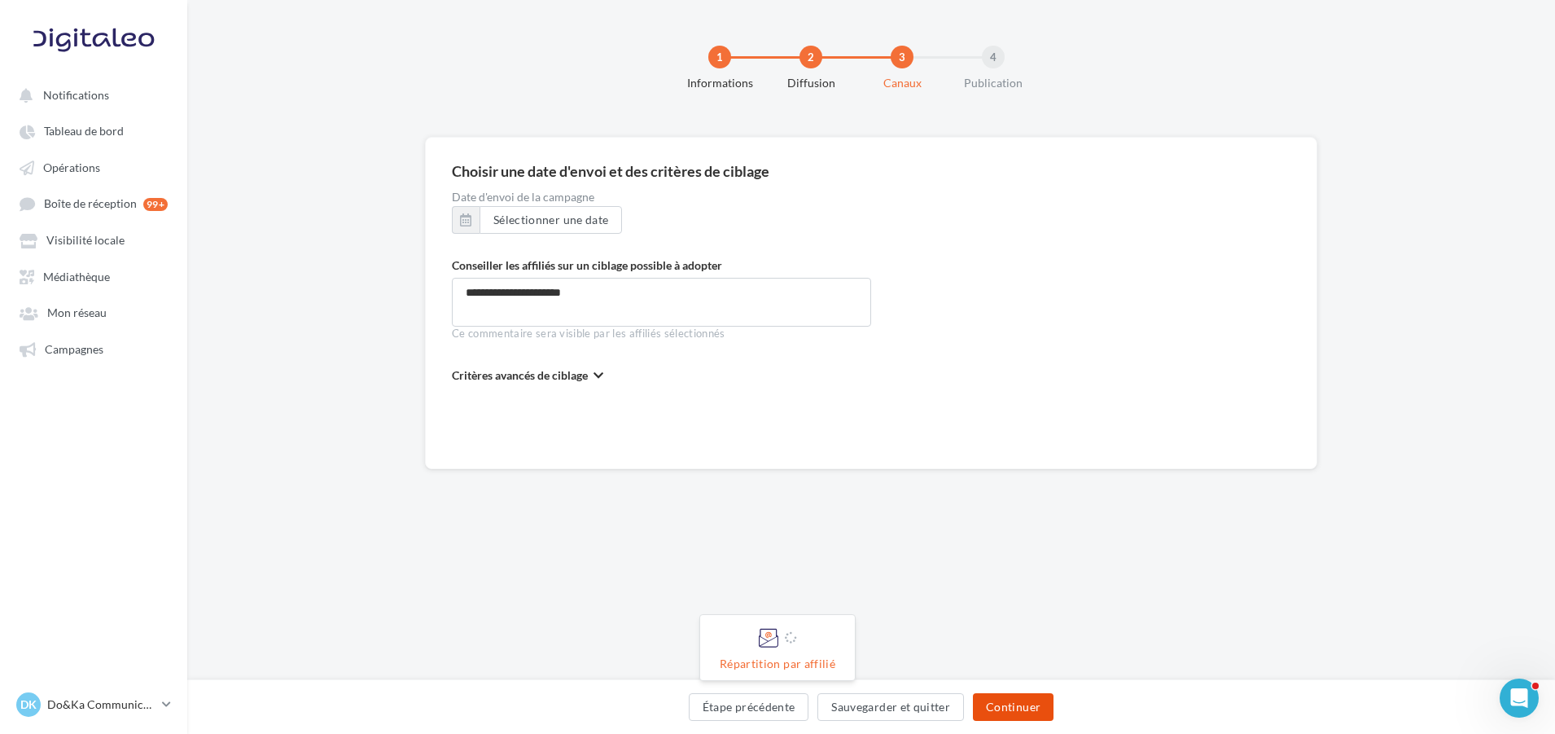
scroll to position [0, 0]
click at [1025, 705] on button "Continuer" at bounding box center [1017, 707] width 81 height 28
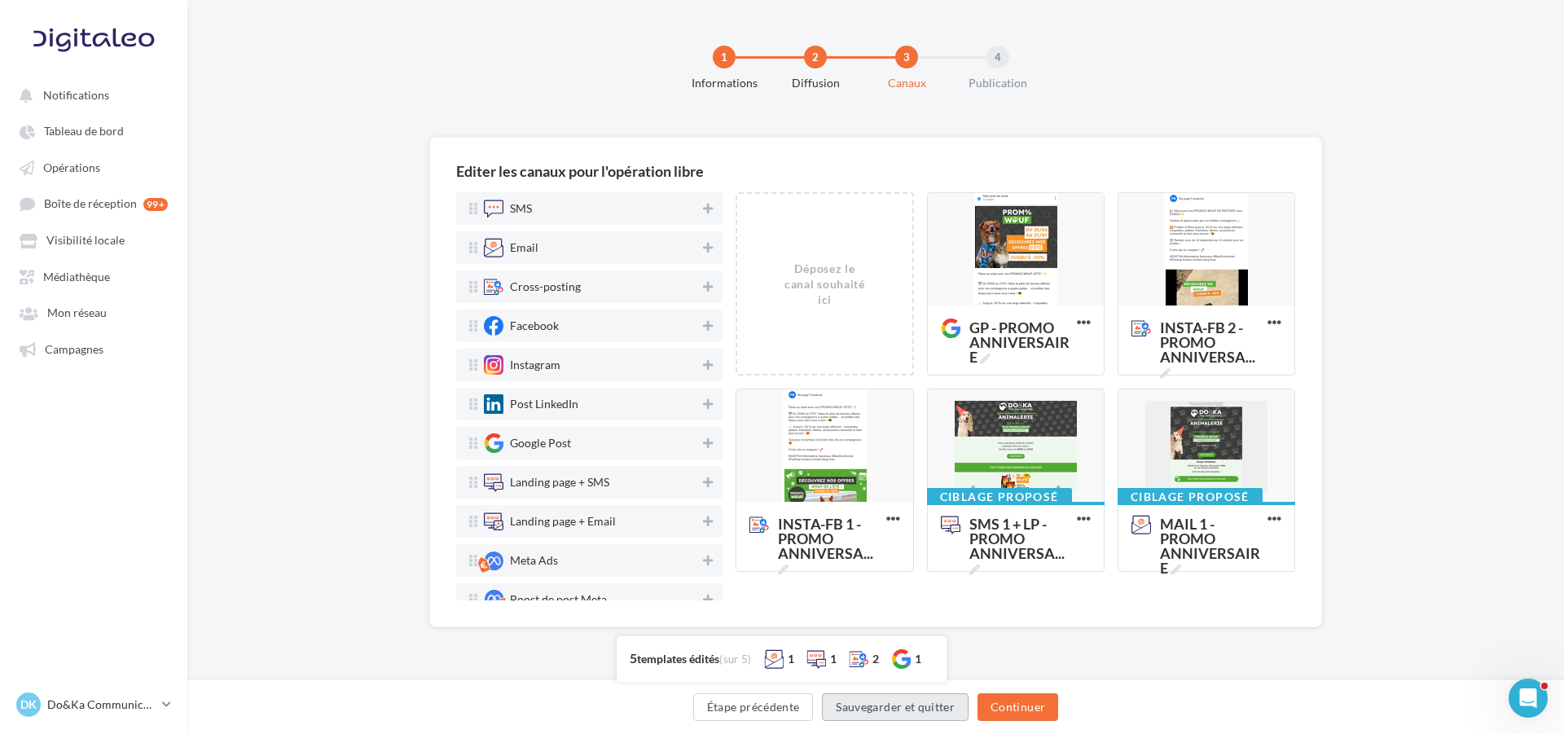
click at [932, 712] on button "Sauvegarder et quitter" at bounding box center [895, 707] width 147 height 28
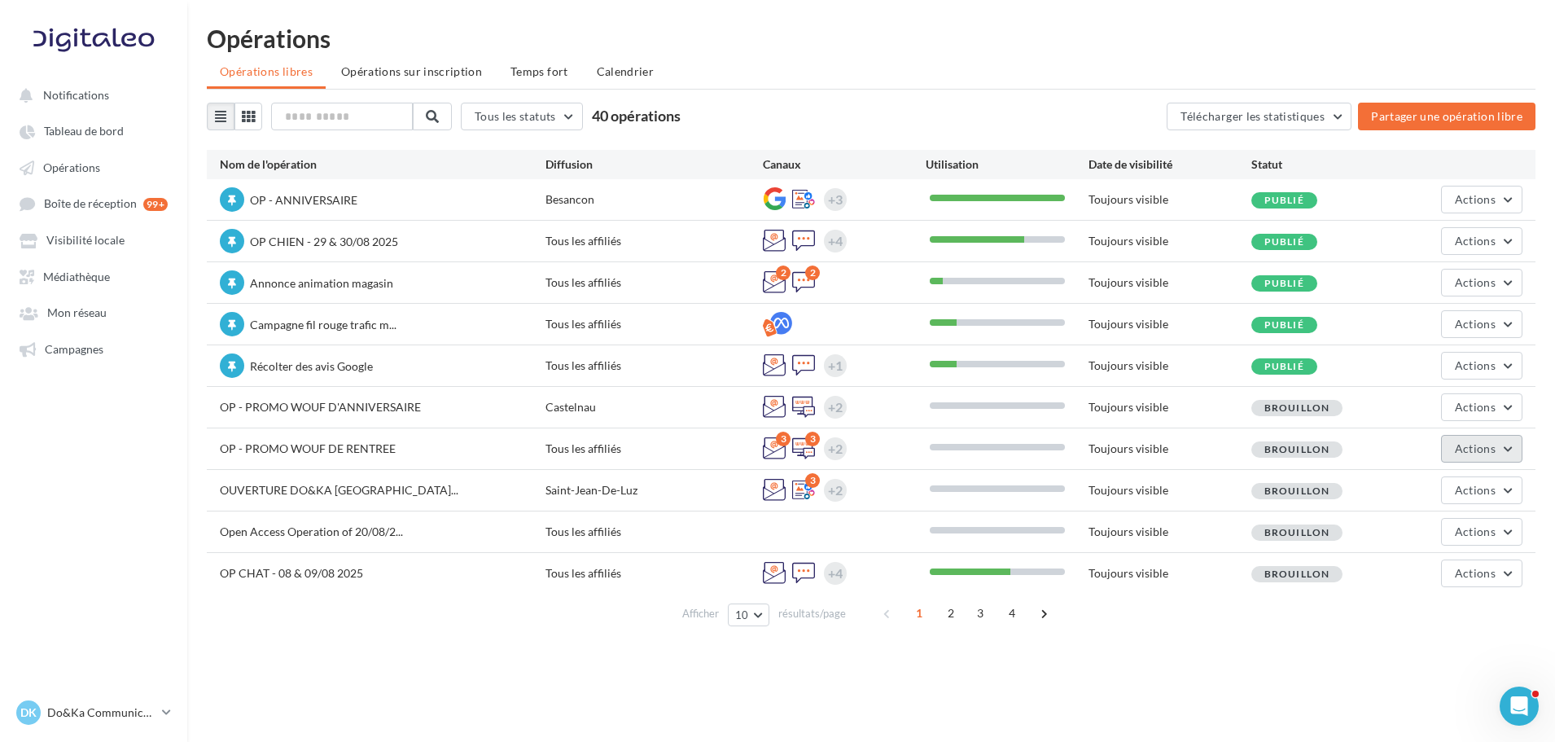
click at [1462, 454] on span "Actions" at bounding box center [1475, 448] width 41 height 14
click at [1450, 475] on button "Editer" at bounding box center [1441, 487] width 163 height 42
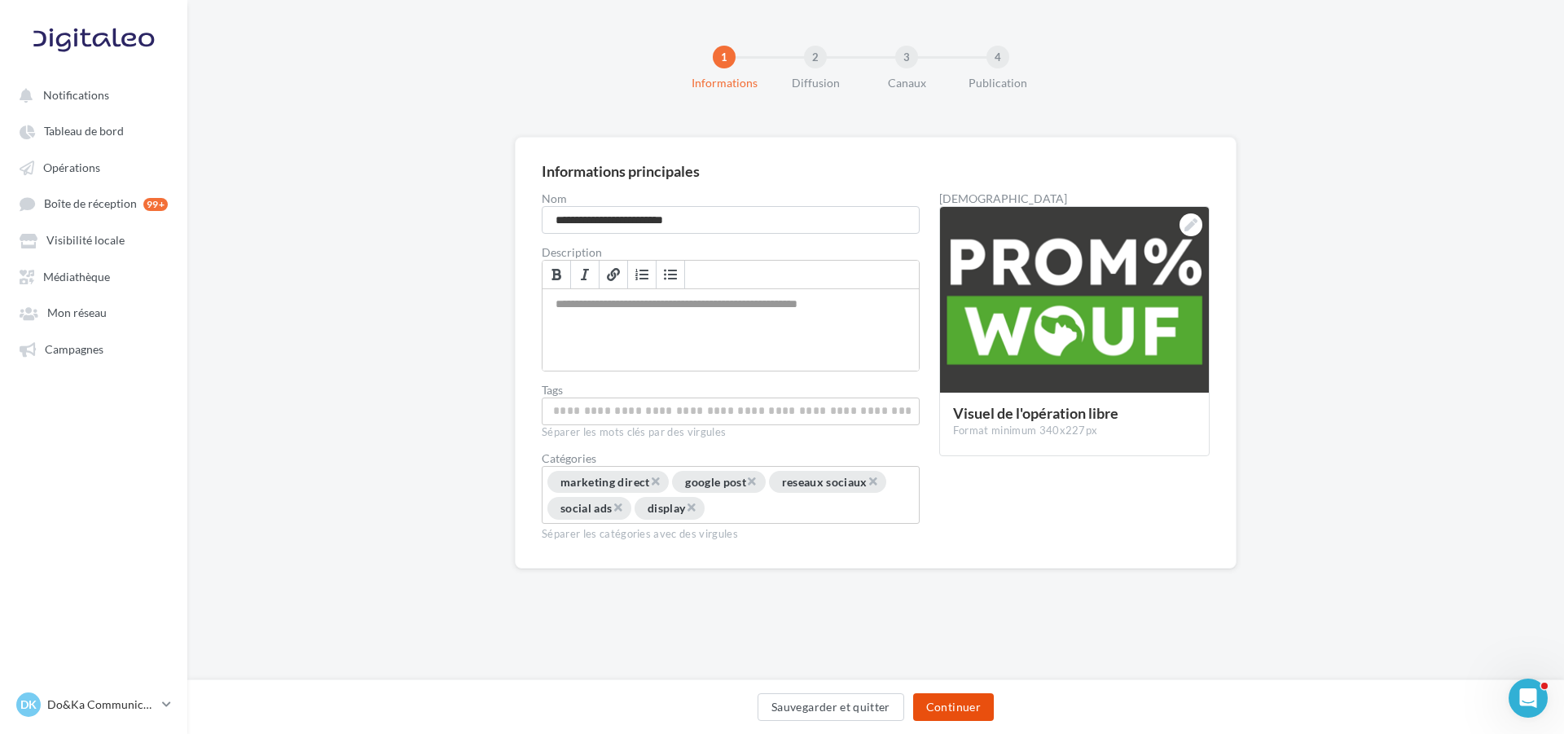
click at [966, 697] on button "Continuer" at bounding box center [953, 707] width 81 height 28
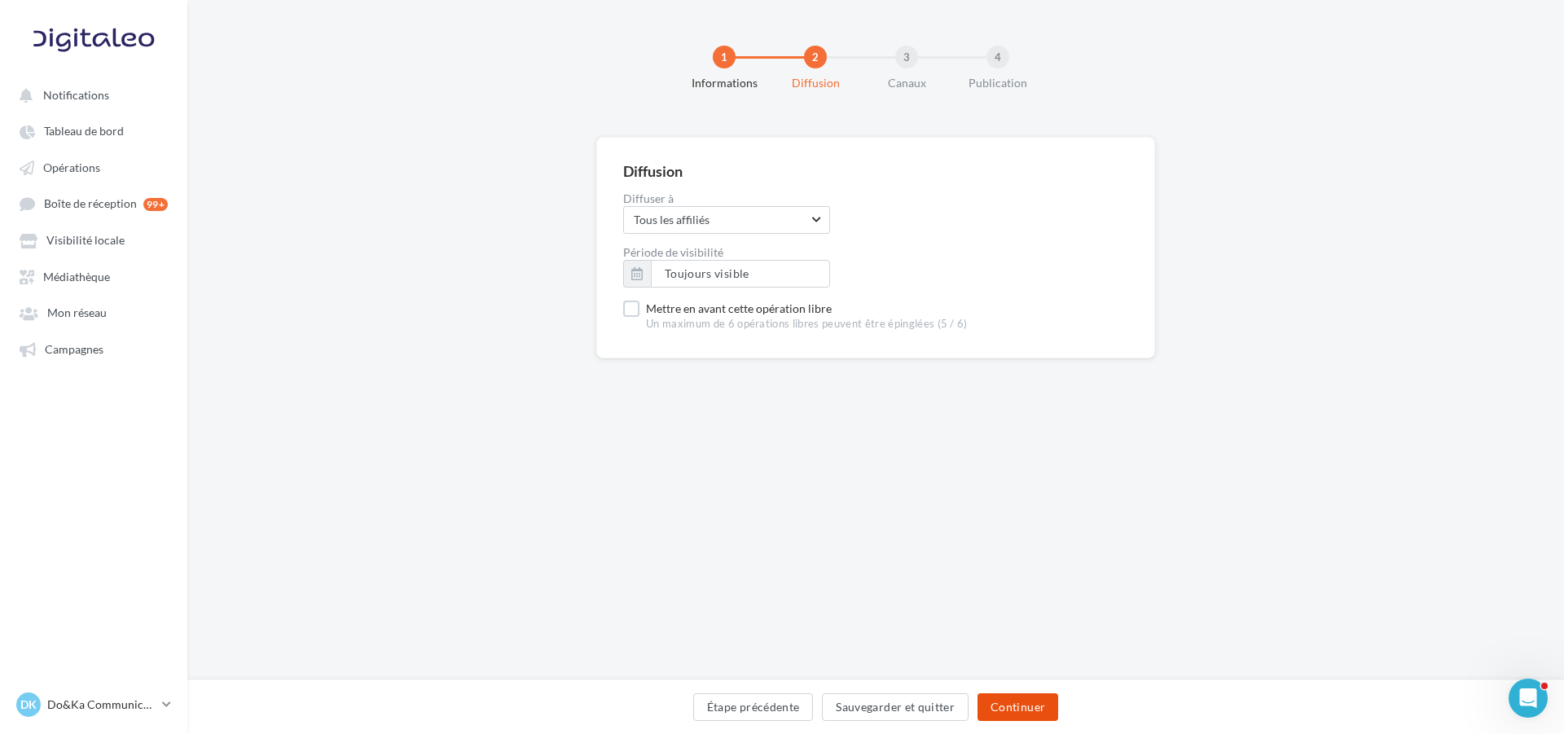
click at [1027, 695] on button "Continuer" at bounding box center [1017, 707] width 81 height 28
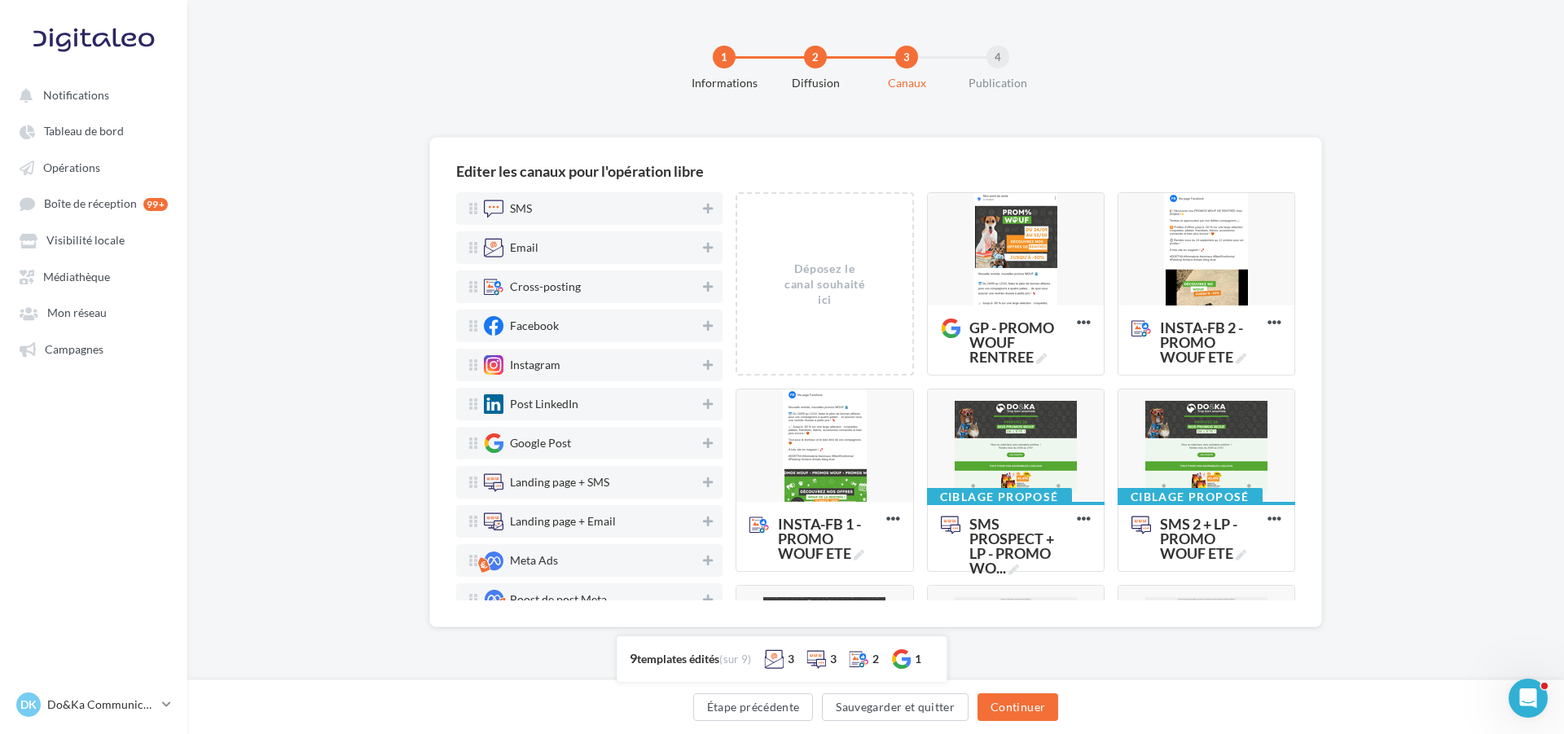
click at [1028, 277] on div at bounding box center [1016, 250] width 176 height 114
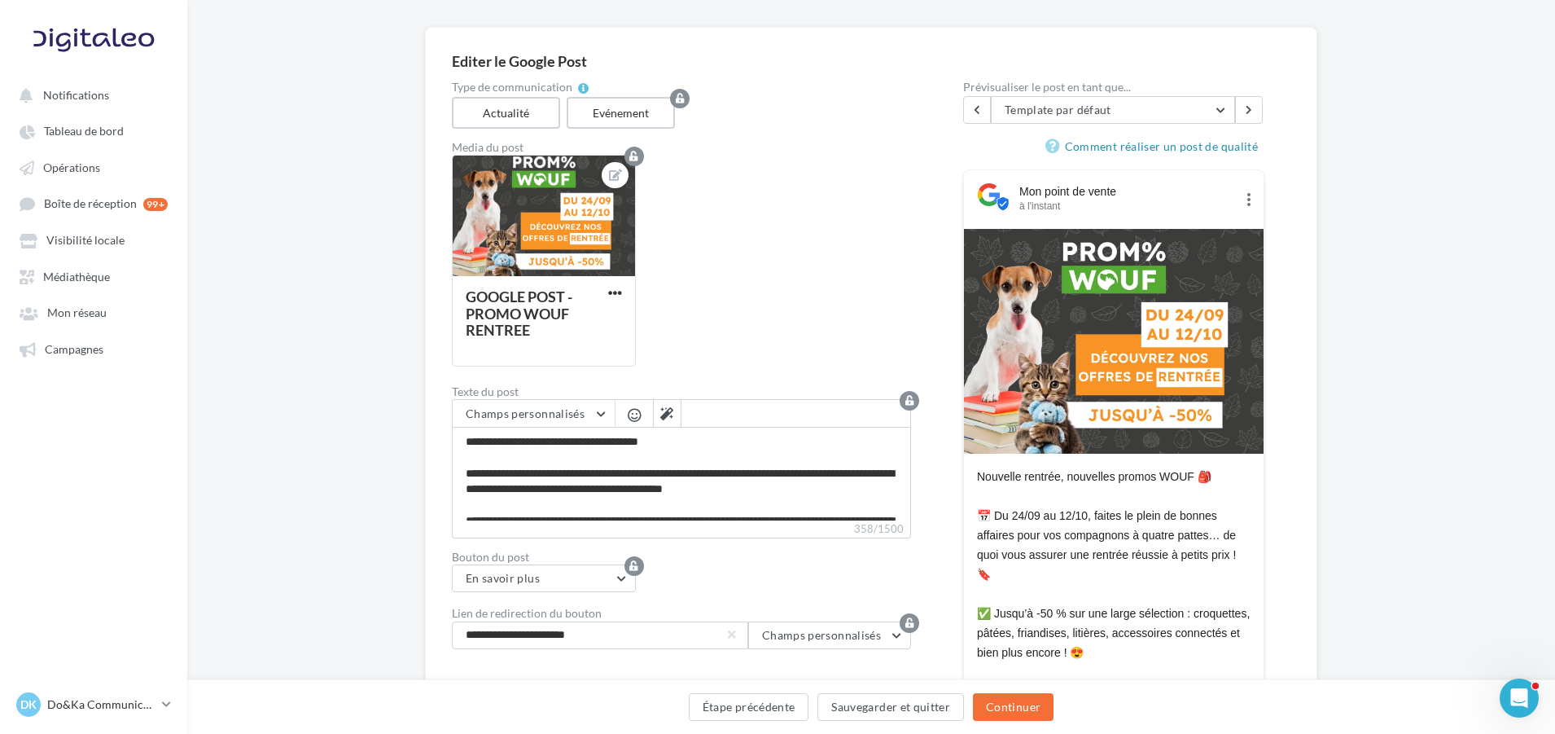
scroll to position [81, 0]
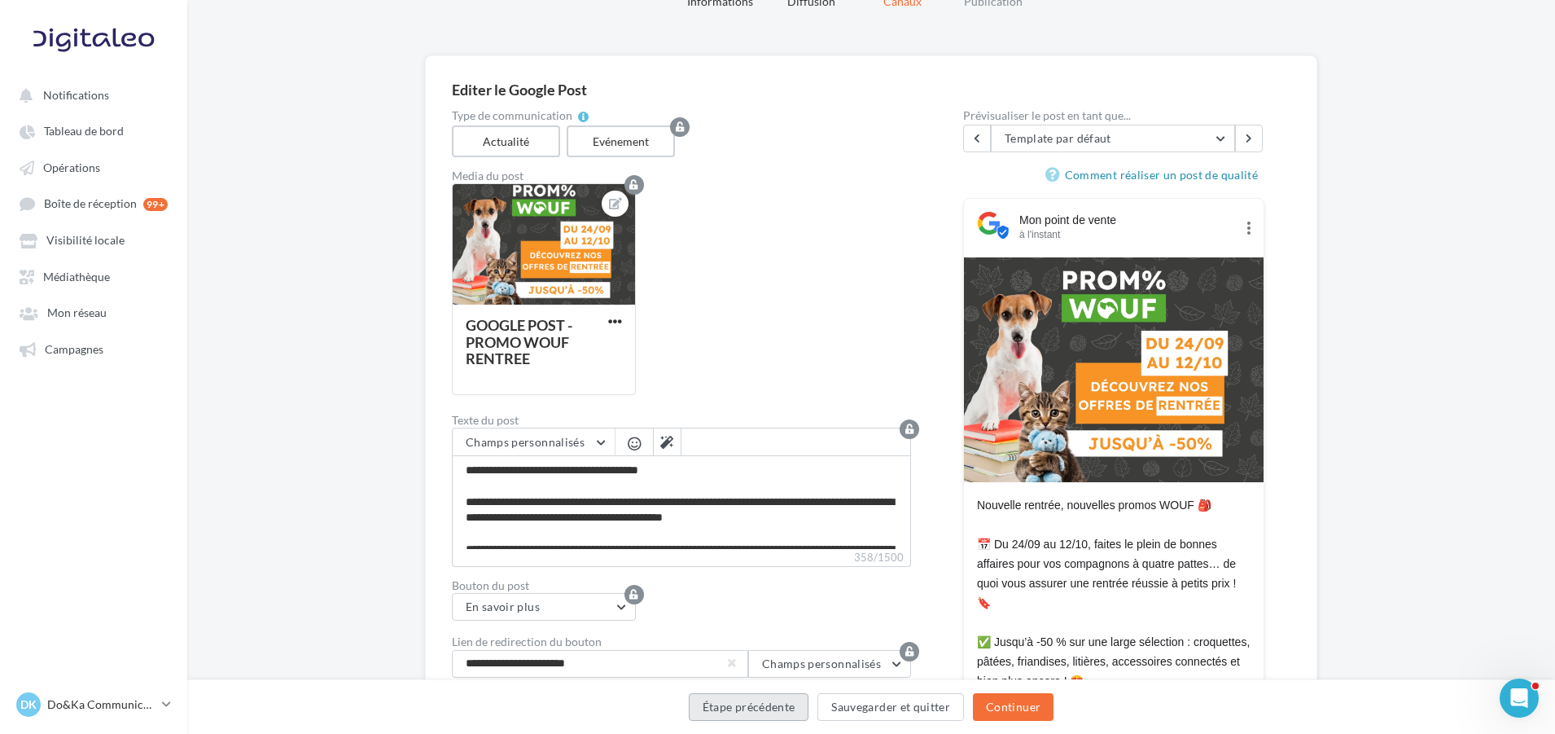
click at [779, 716] on button "Étape précédente" at bounding box center [749, 707] width 121 height 28
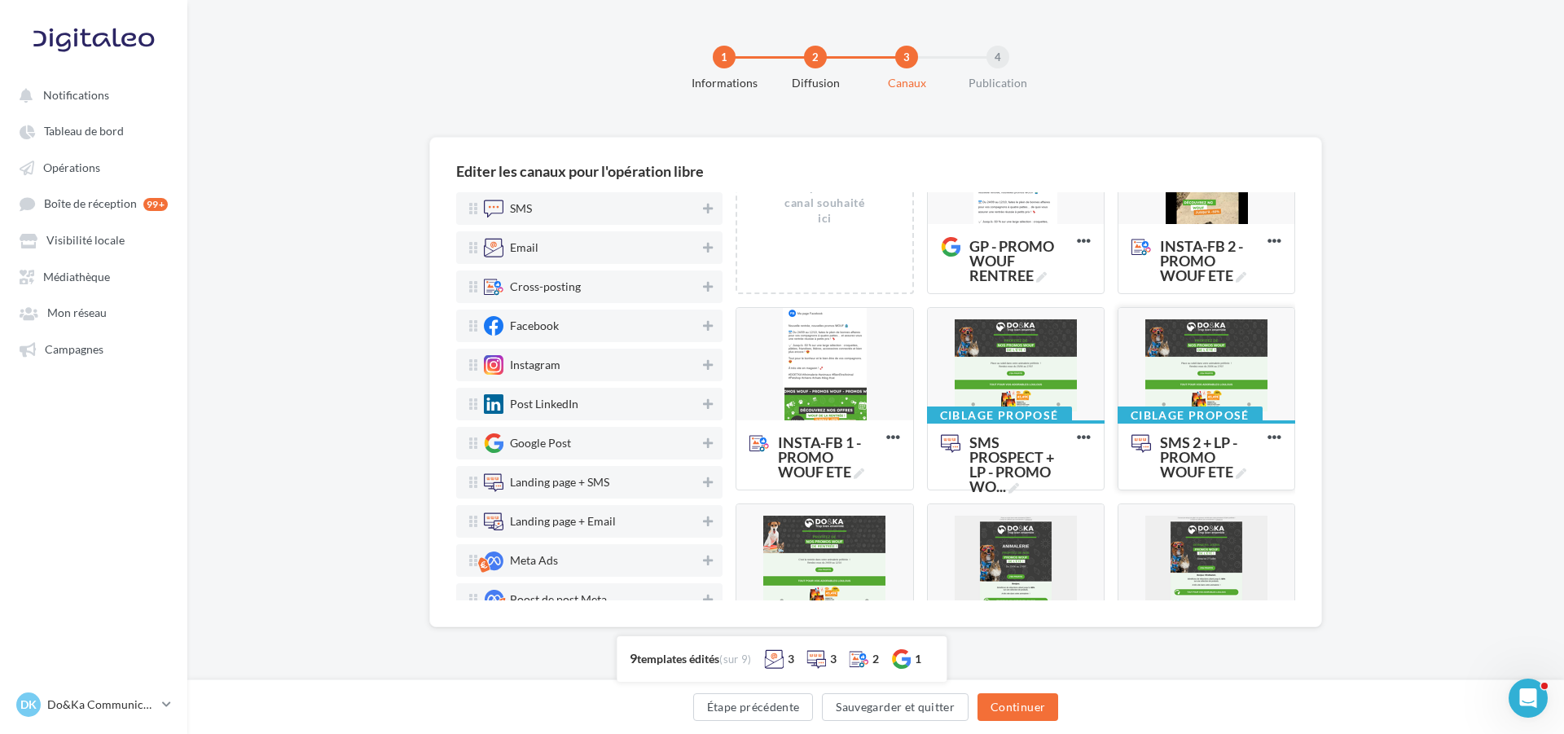
scroll to position [163, 0]
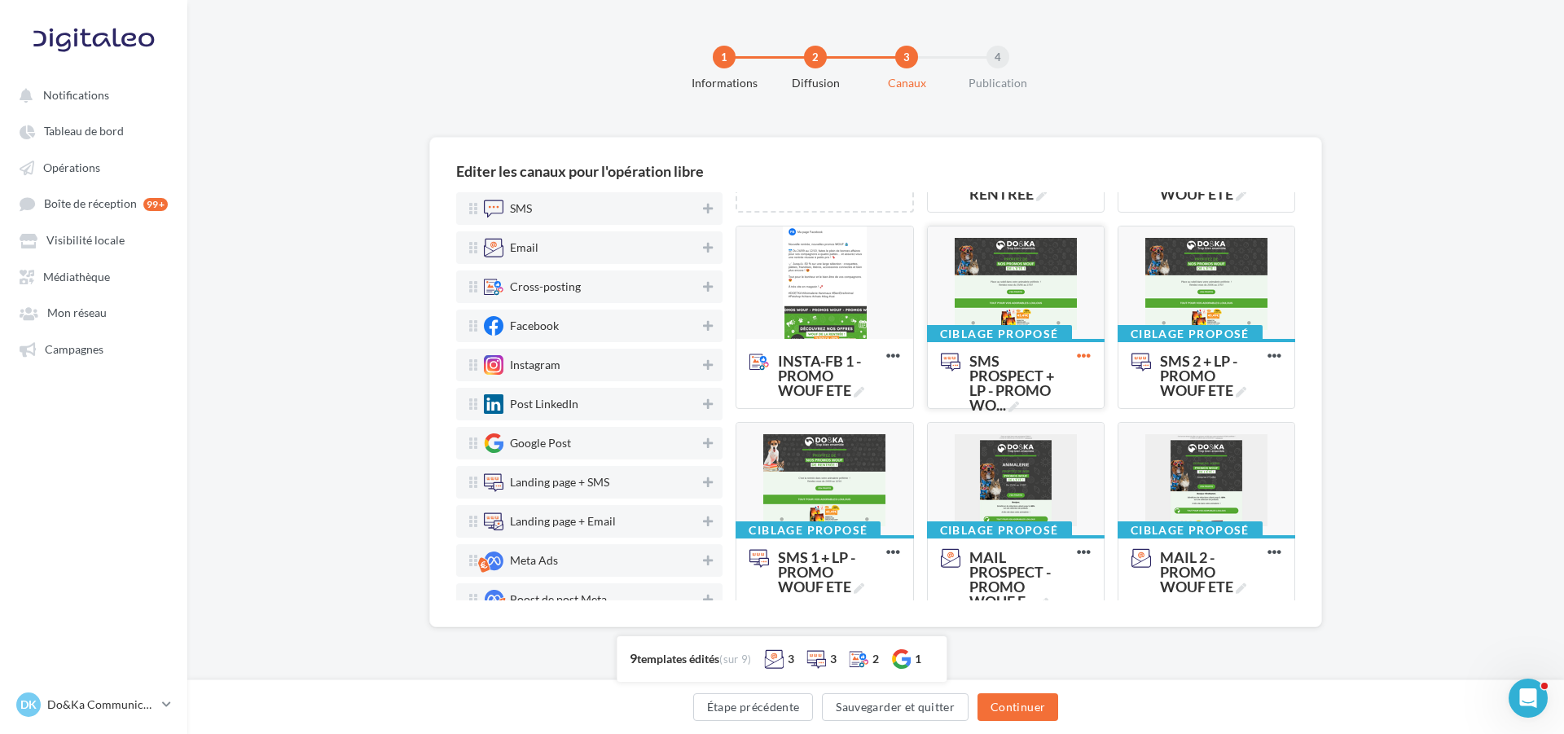
click at [1086, 355] on icon at bounding box center [1084, 356] width 40 height 40
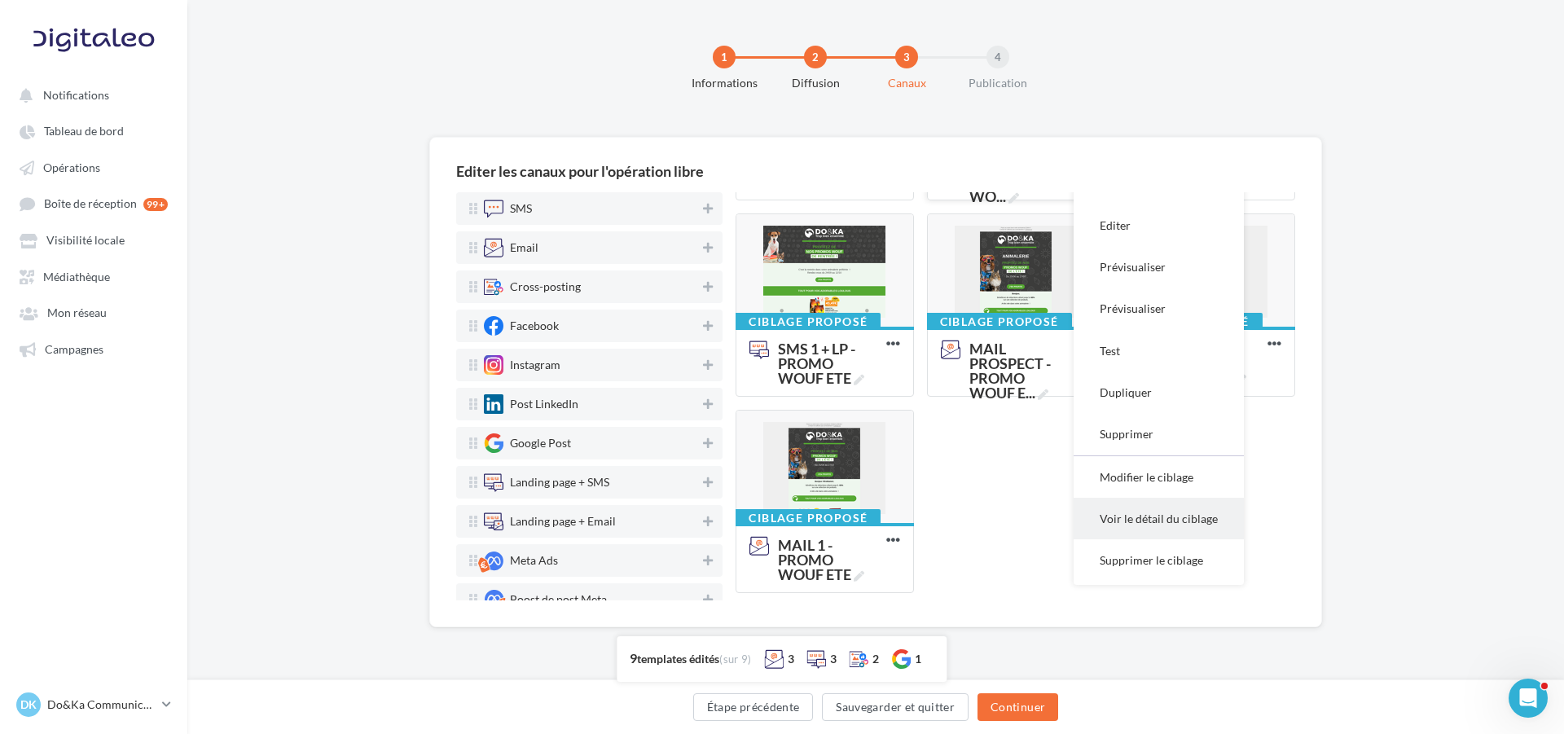
scroll to position [382, 0]
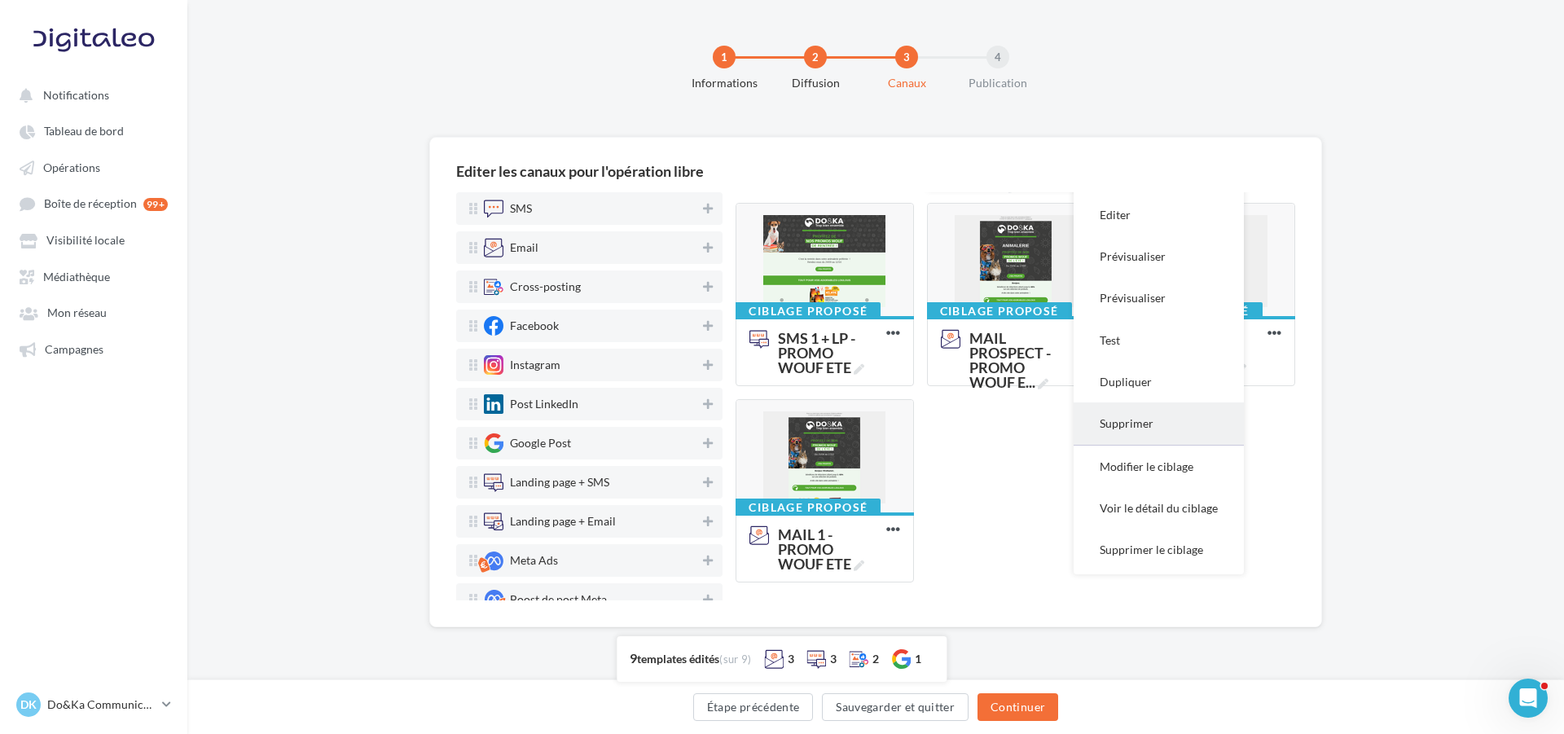
click at [1125, 429] on button "Supprimer" at bounding box center [1158, 423] width 170 height 42
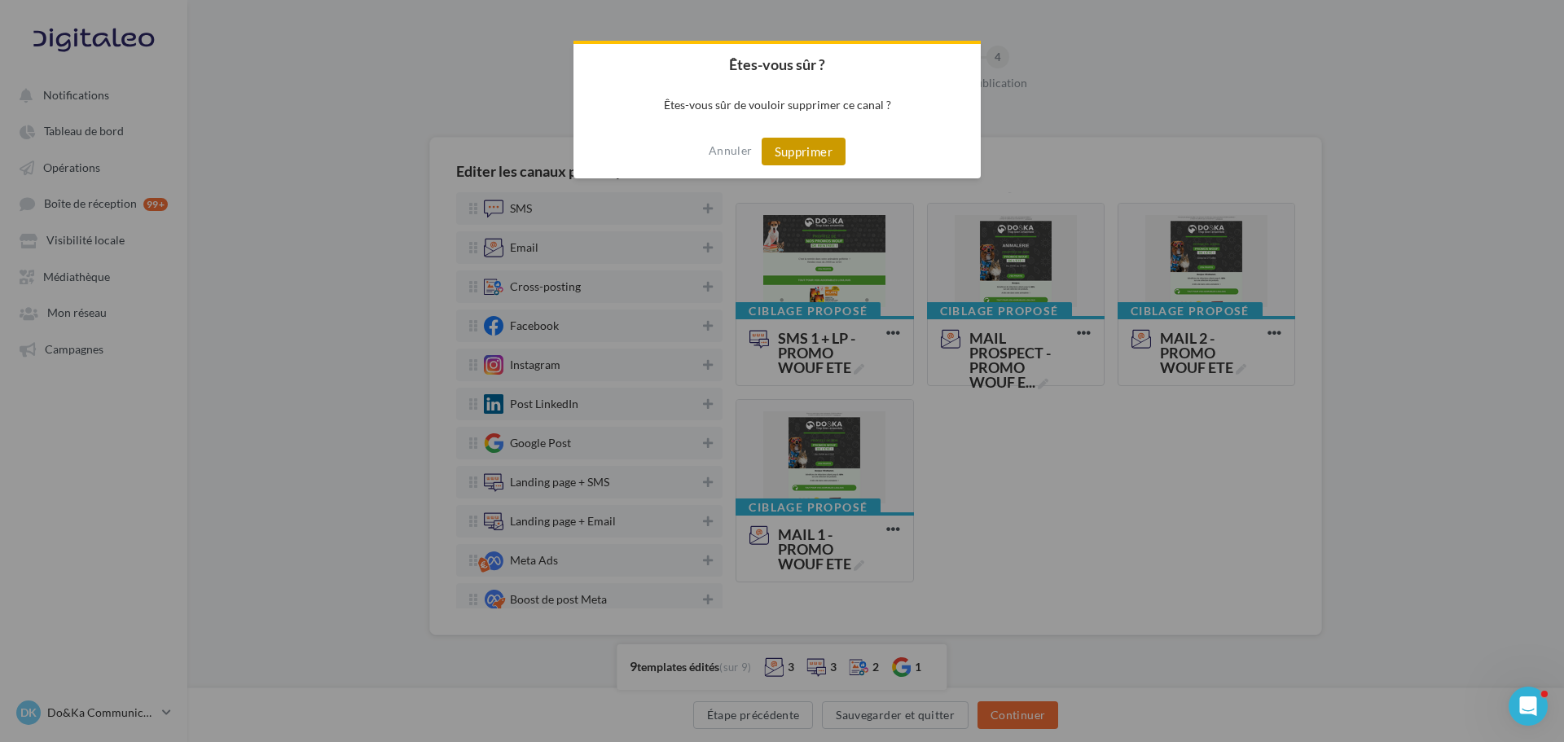
click at [803, 147] on button "Supprimer" at bounding box center [803, 152] width 84 height 28
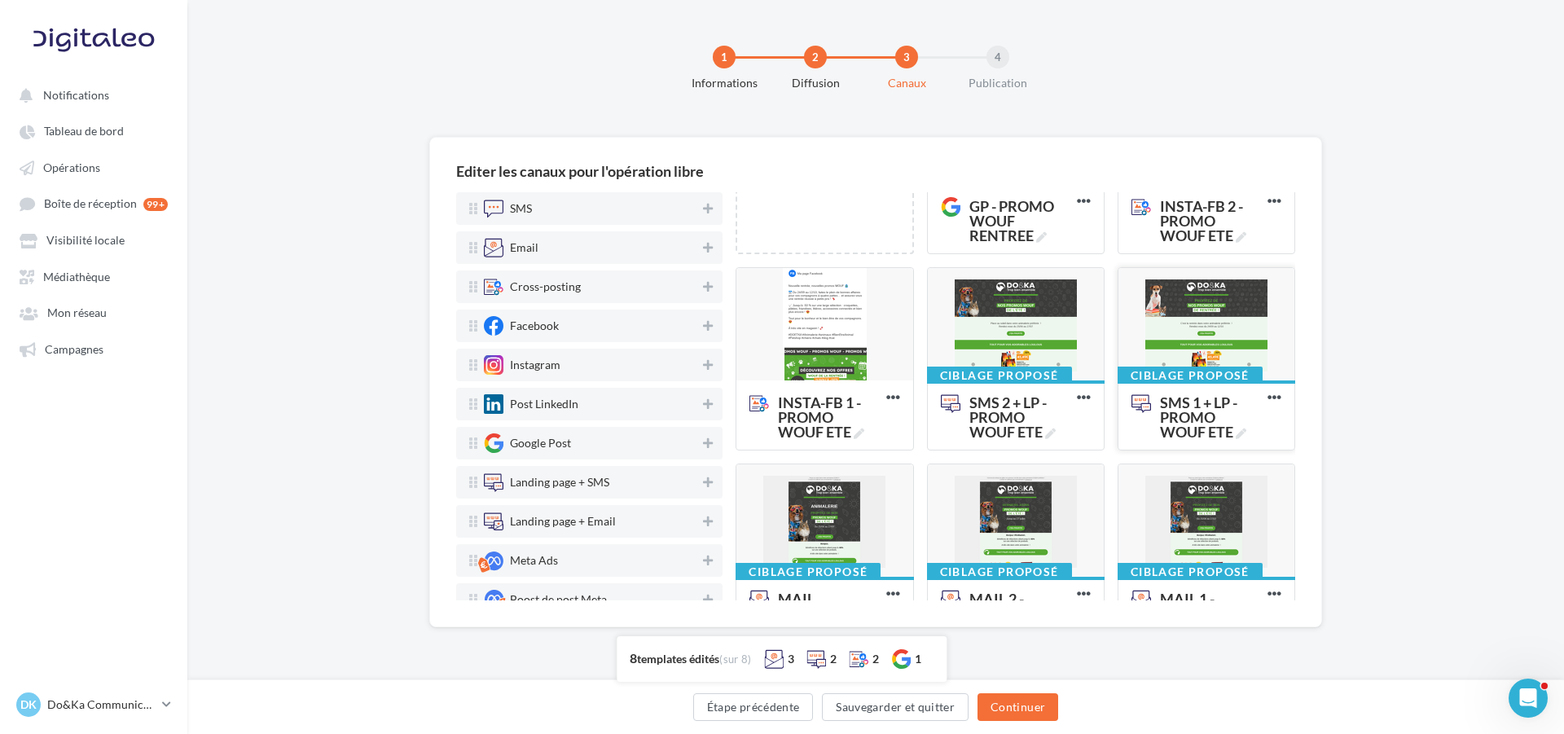
scroll to position [23, 0]
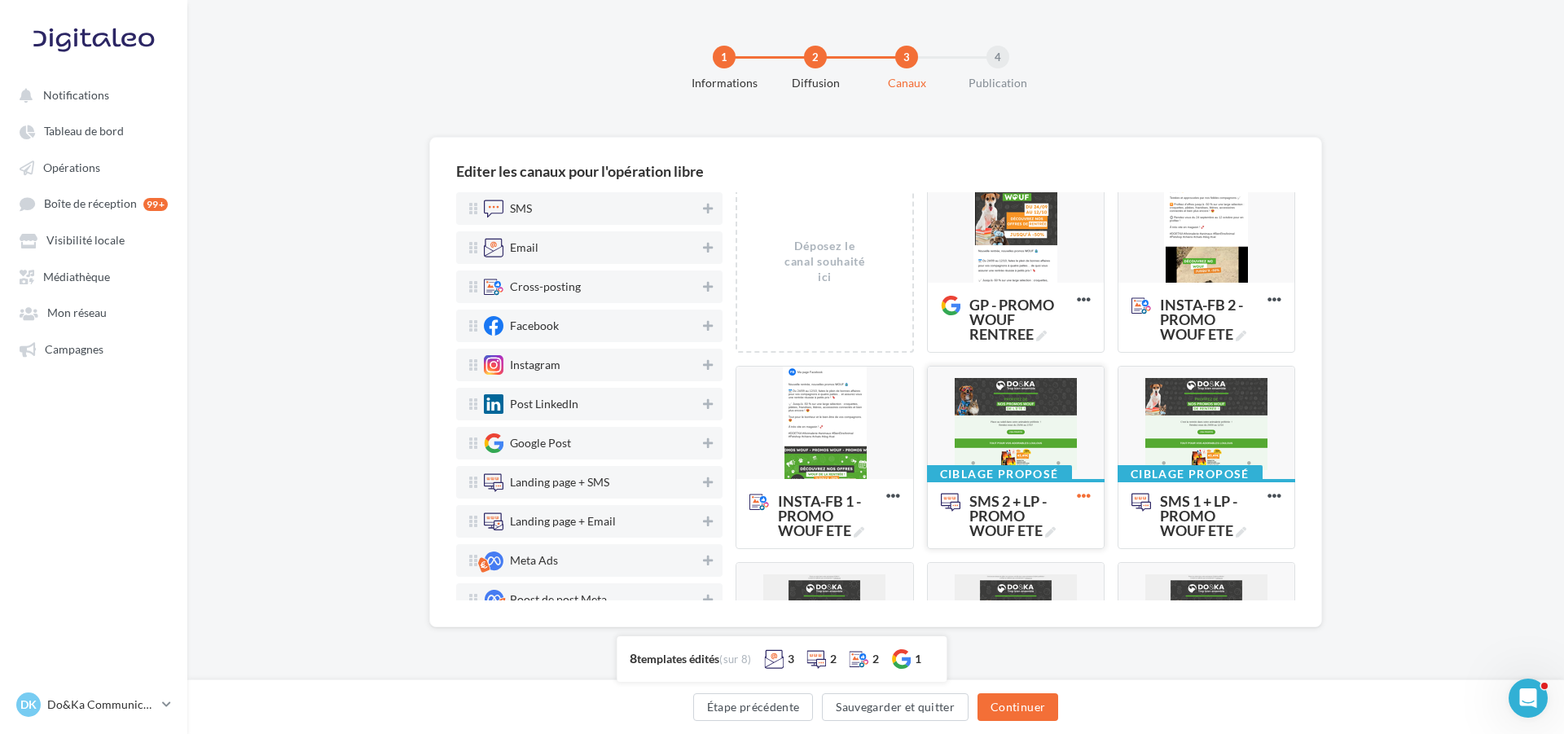
click at [1077, 500] on icon at bounding box center [1084, 496] width 40 height 40
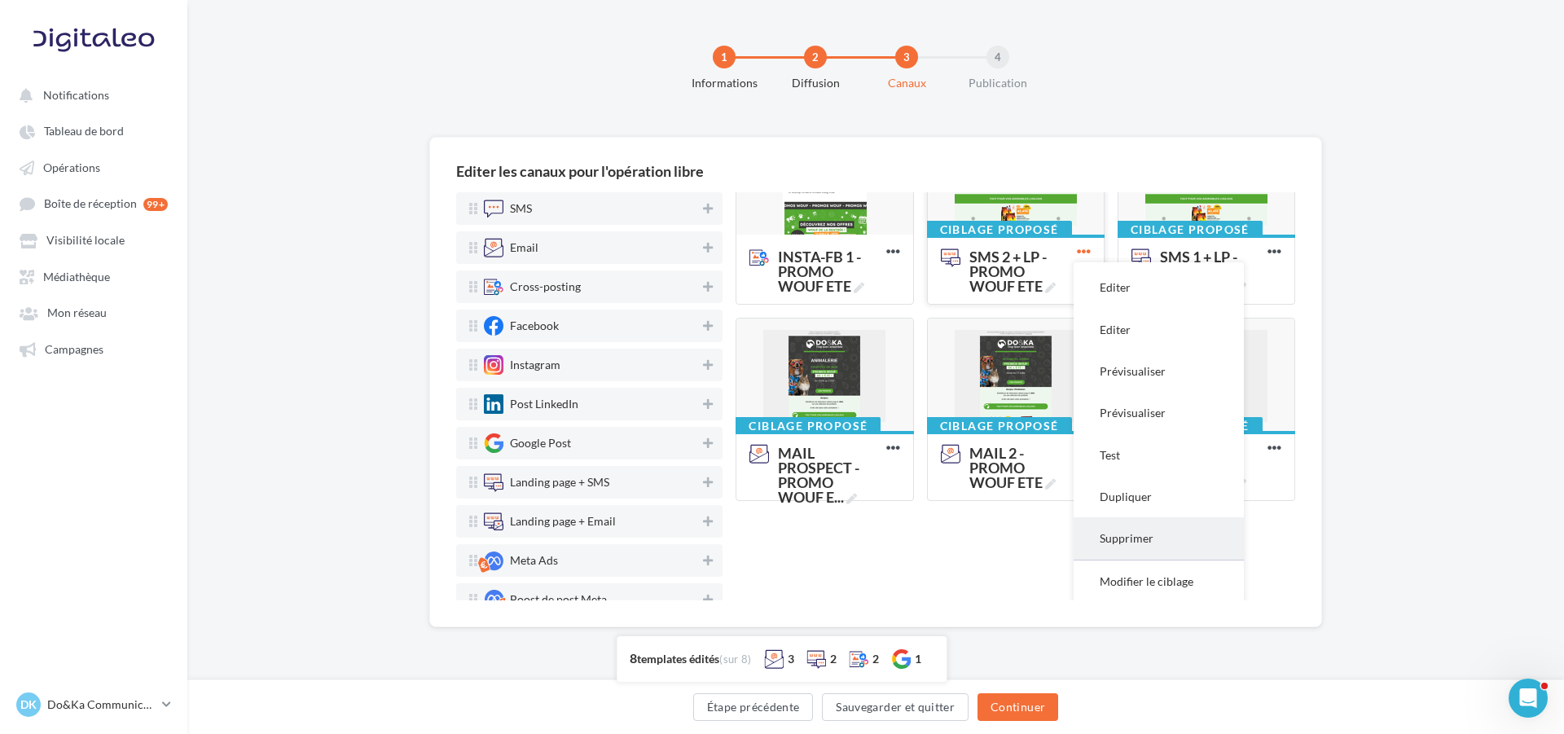
click at [1124, 524] on button "Supprimer" at bounding box center [1158, 538] width 170 height 42
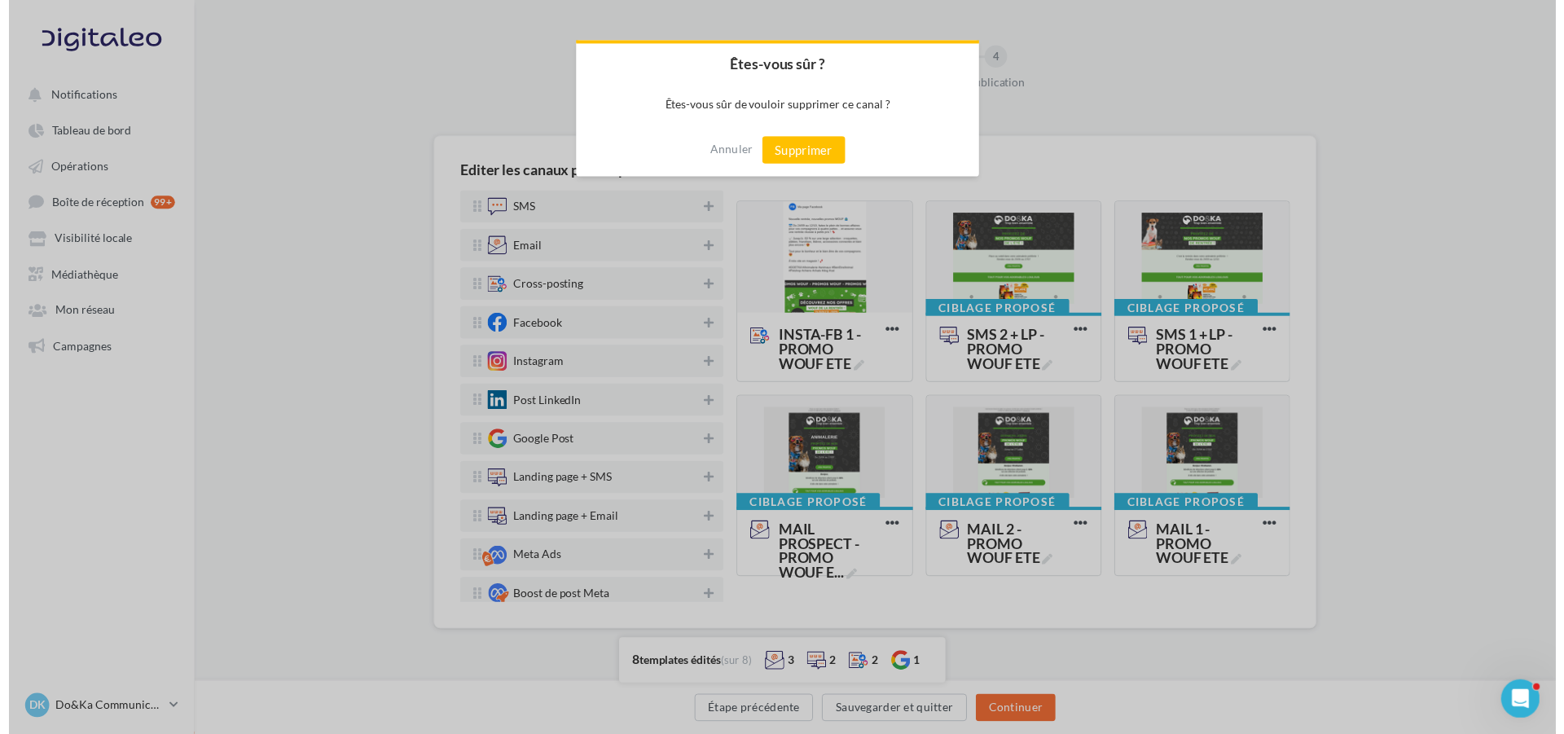
scroll to position [186, 0]
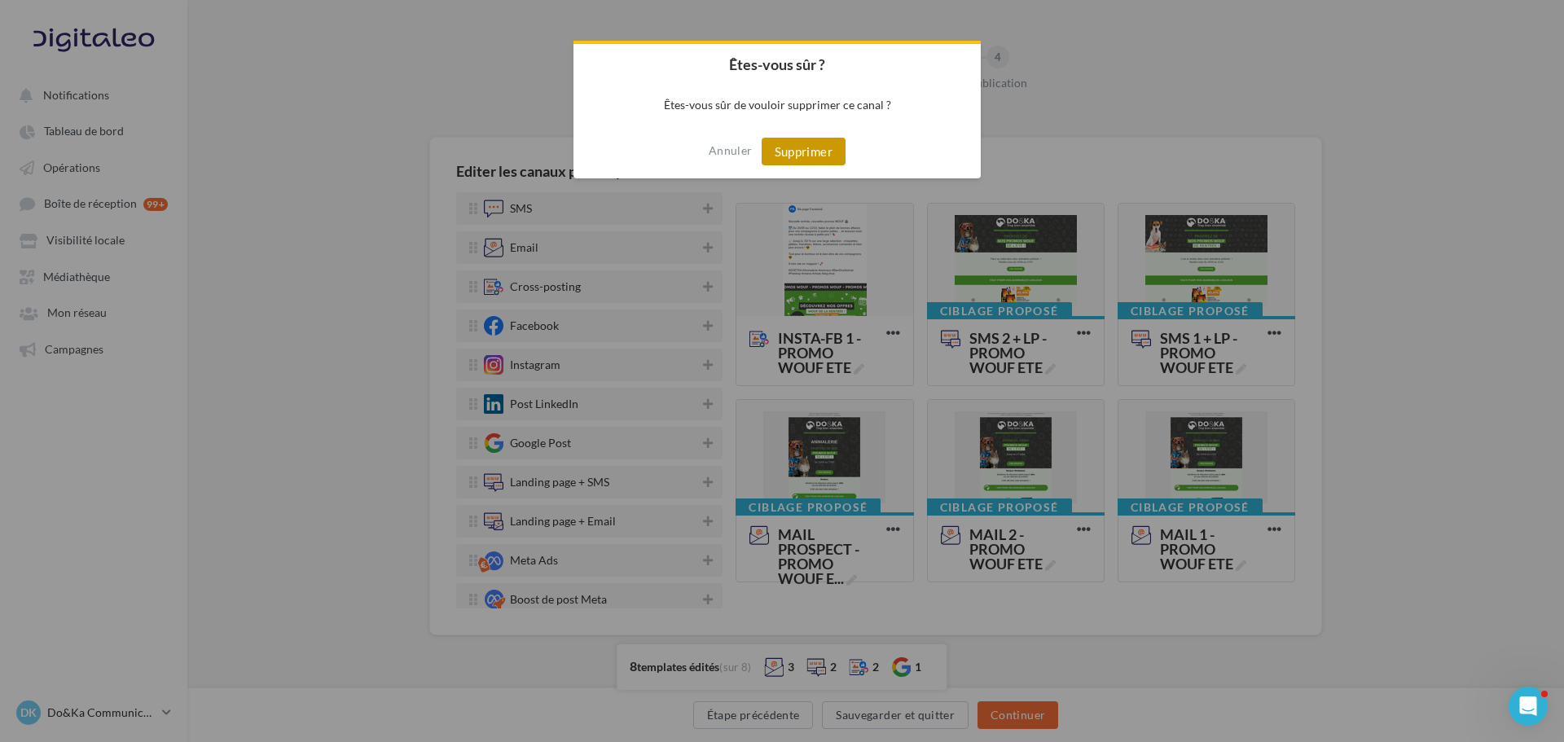
click at [827, 160] on button "Supprimer" at bounding box center [803, 152] width 84 height 28
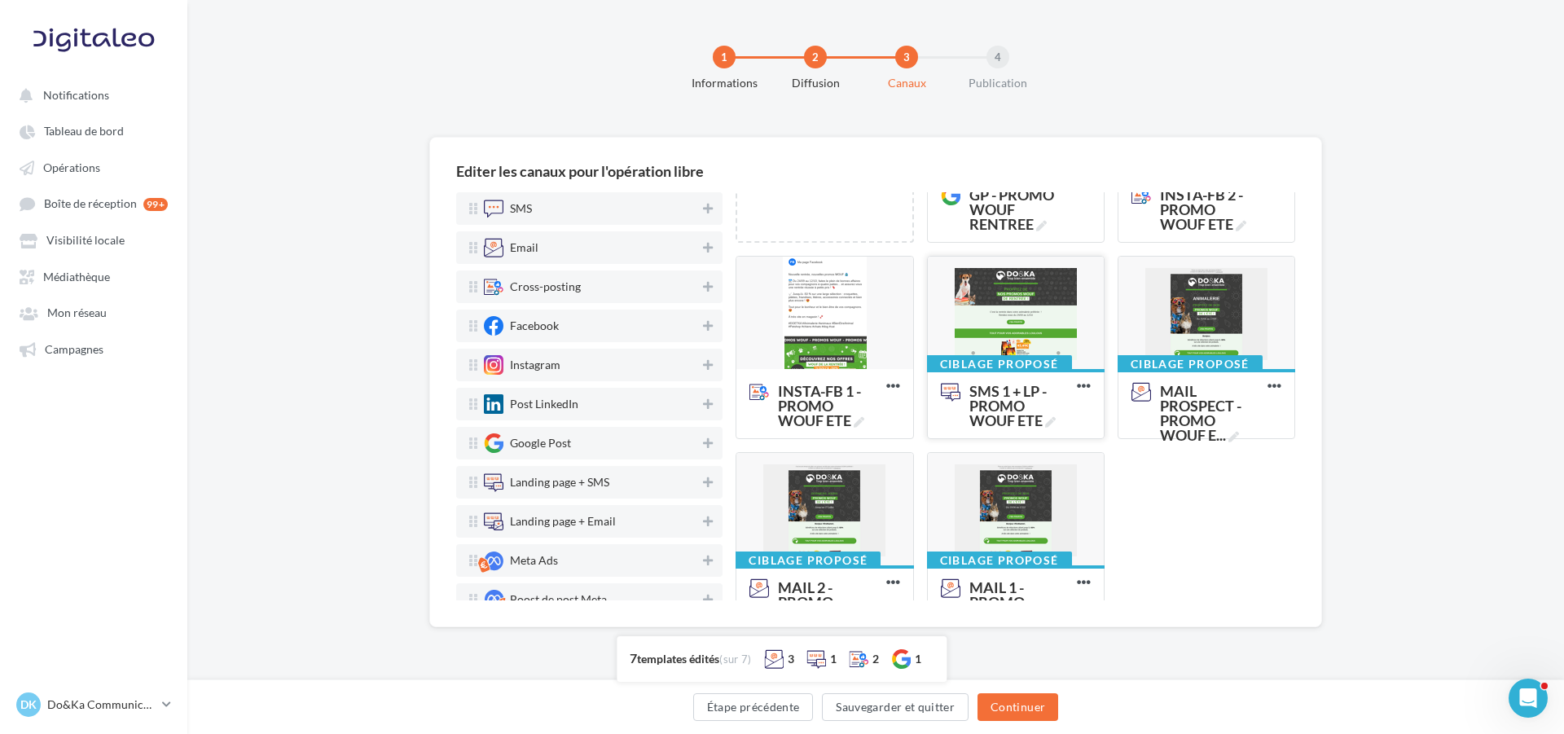
scroll to position [104, 0]
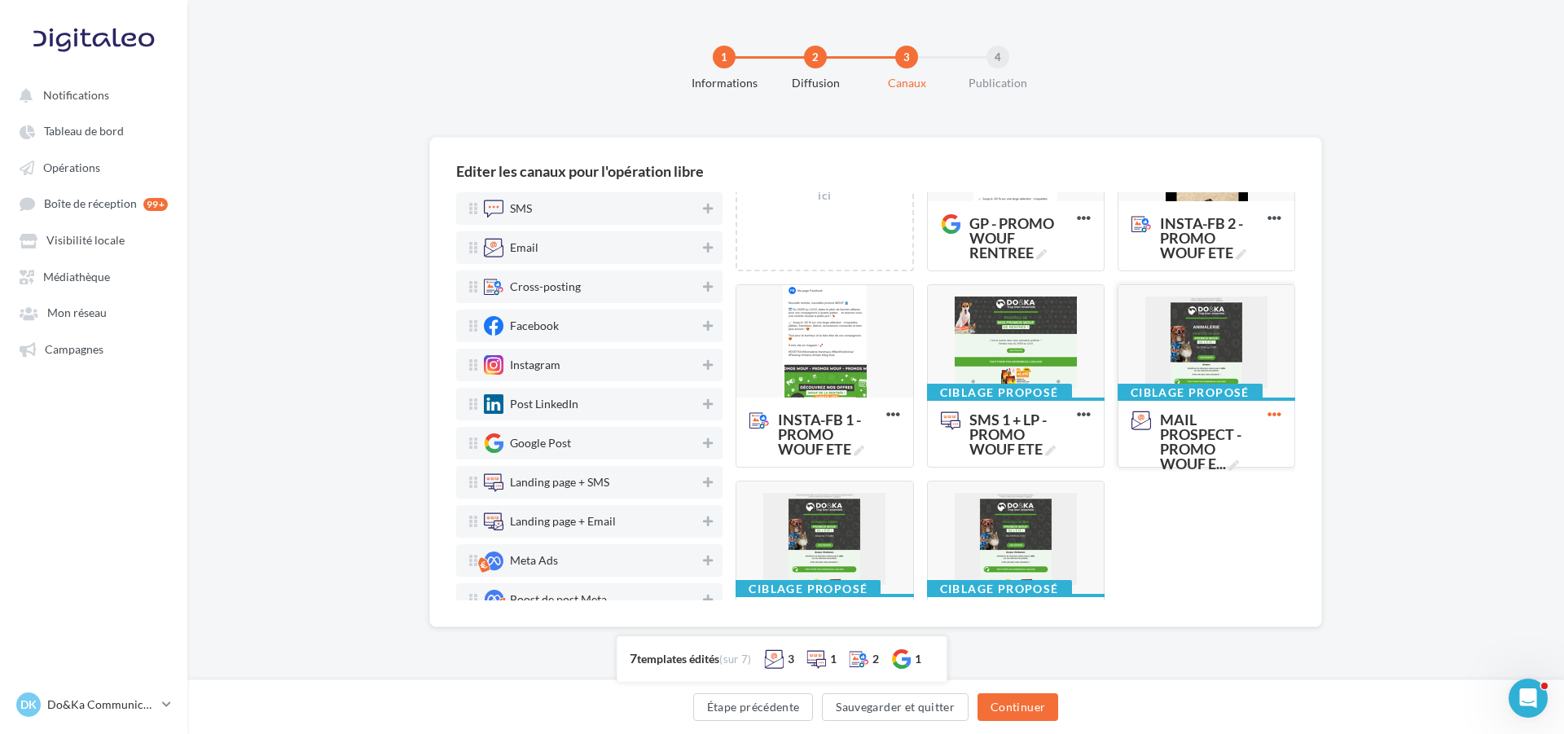
click at [1266, 418] on icon at bounding box center [1274, 414] width 40 height 40
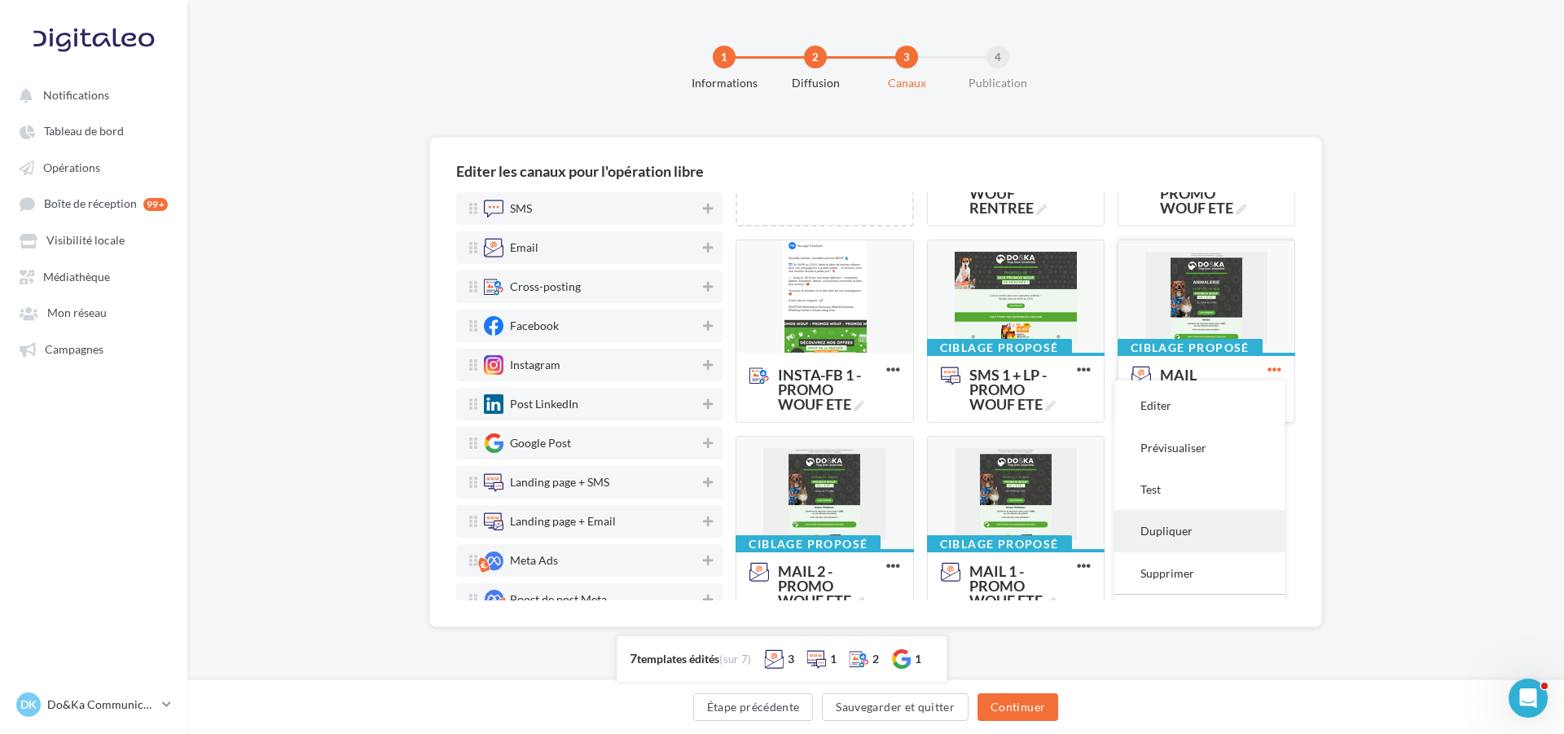
scroll to position [186, 0]
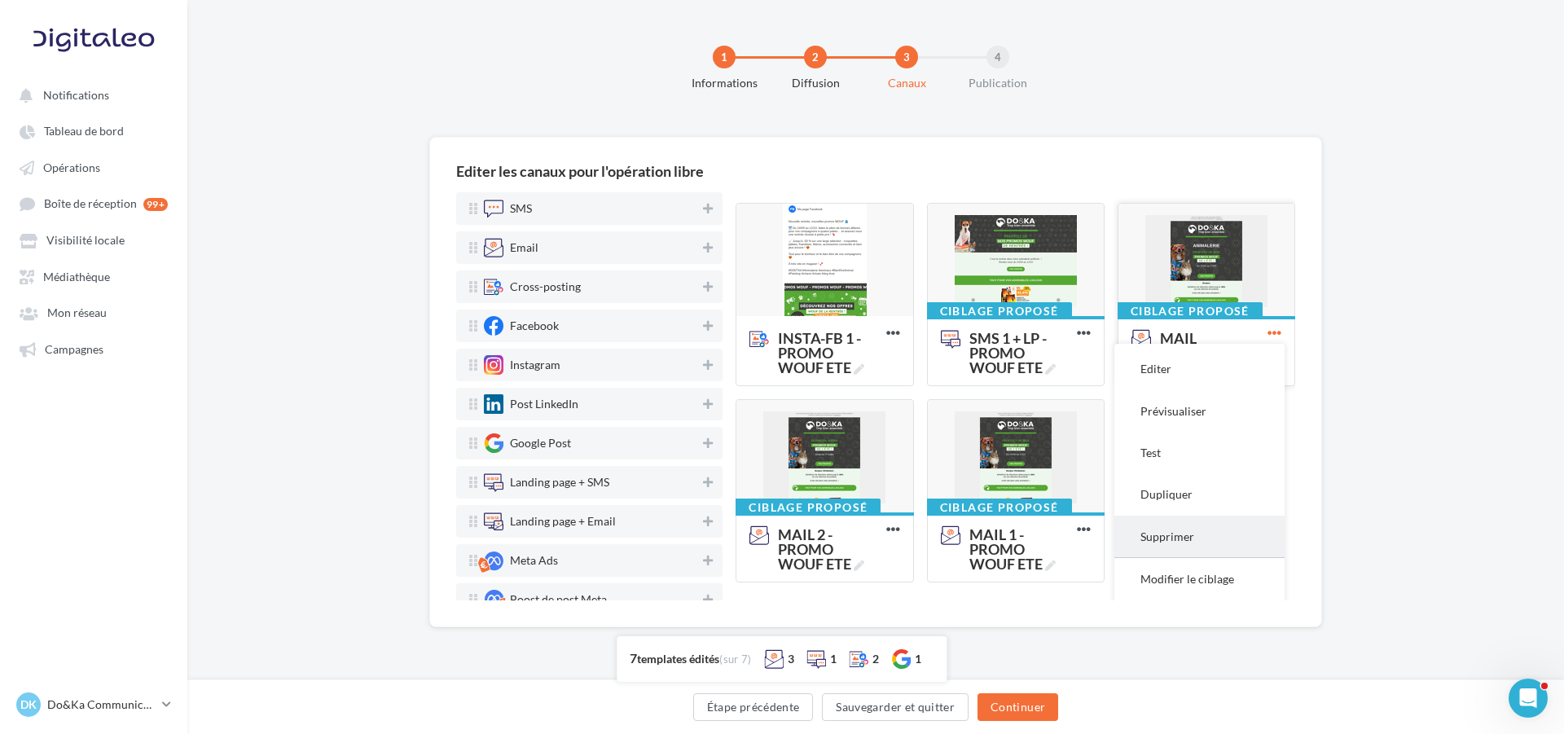
click at [1192, 544] on button "Supprimer" at bounding box center [1199, 536] width 170 height 42
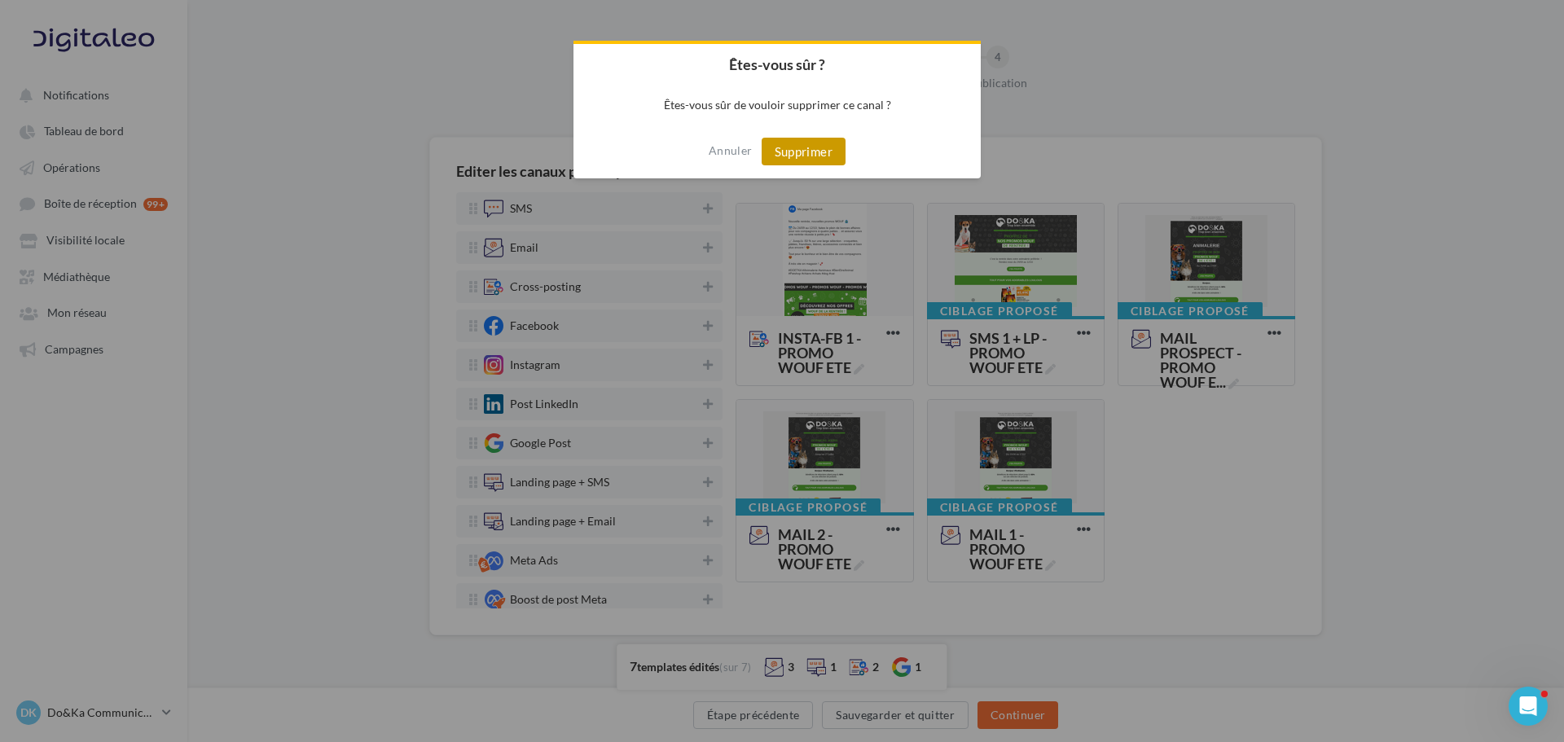
click at [823, 151] on button "Supprimer" at bounding box center [803, 152] width 84 height 28
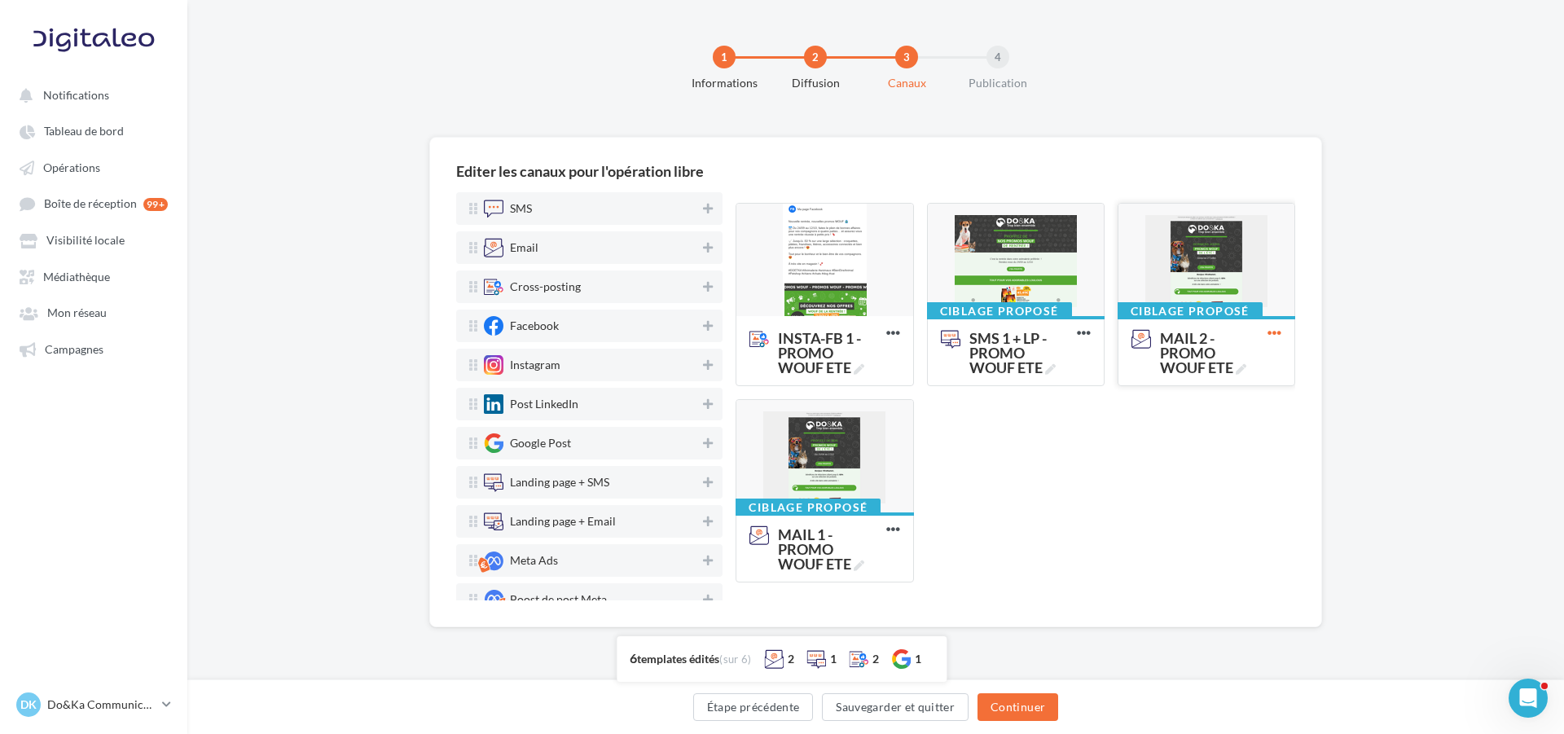
click at [1259, 331] on icon at bounding box center [1274, 333] width 40 height 40
click at [1202, 533] on button "Supprimer" at bounding box center [1199, 536] width 170 height 42
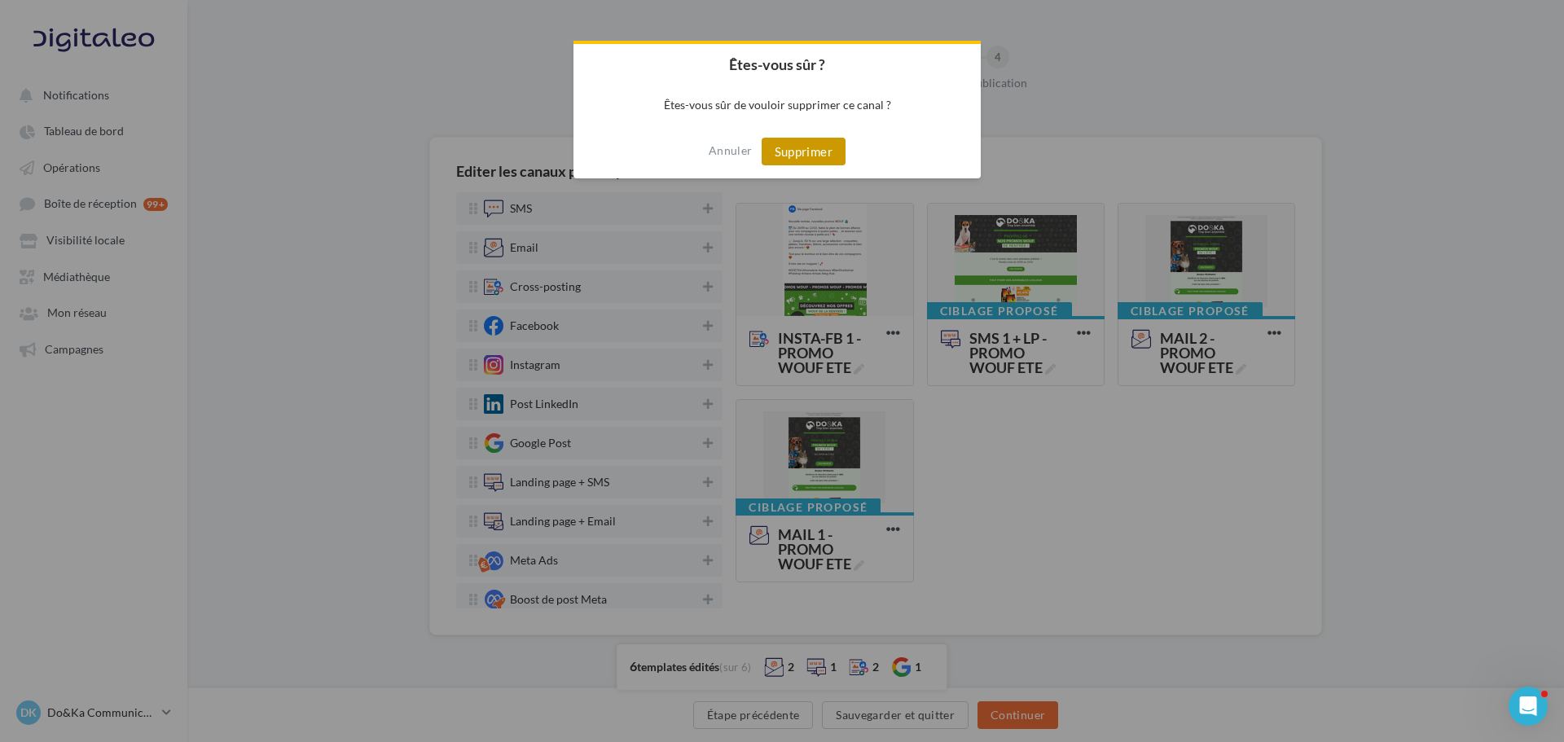
click at [835, 159] on button "Supprimer" at bounding box center [803, 152] width 84 height 28
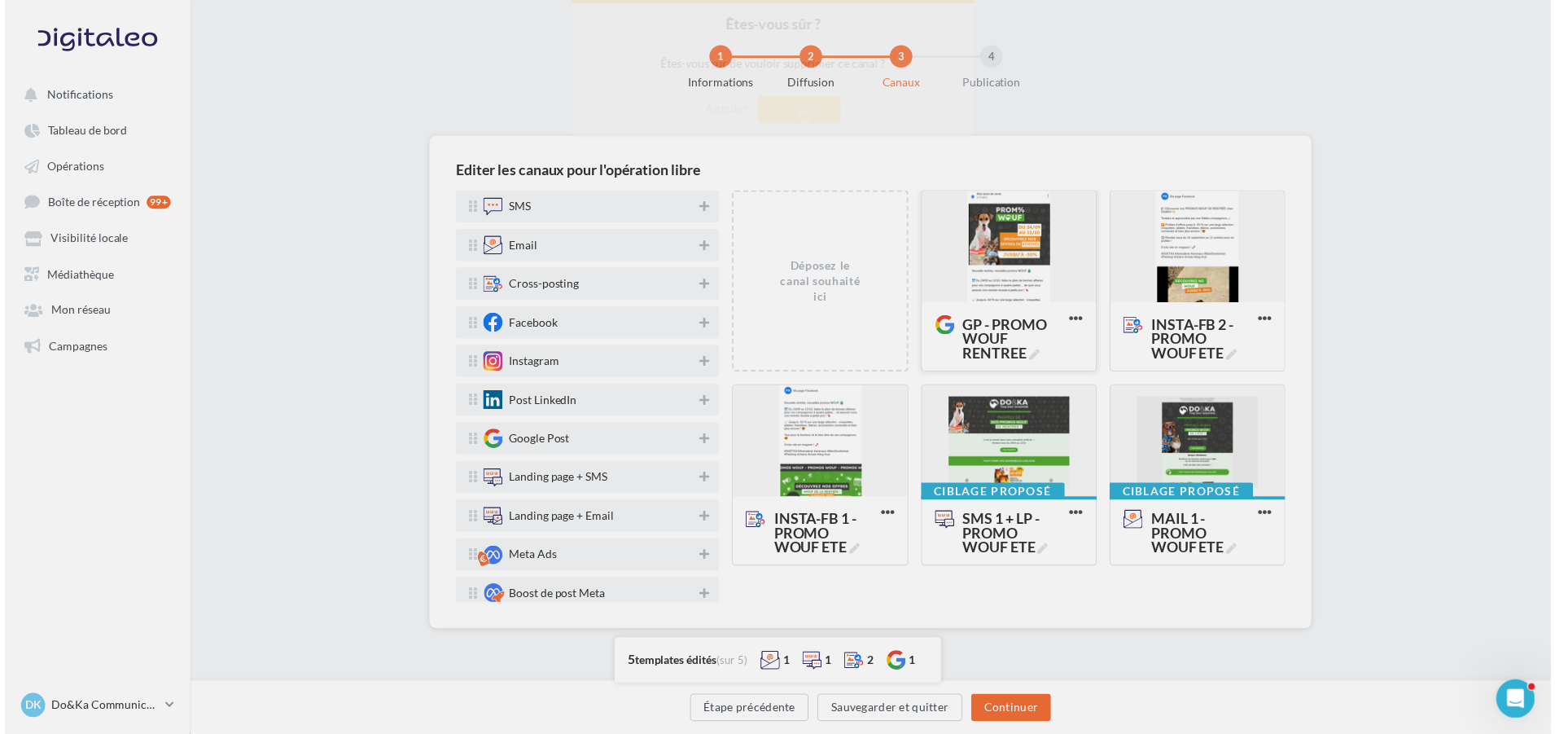
scroll to position [0, 0]
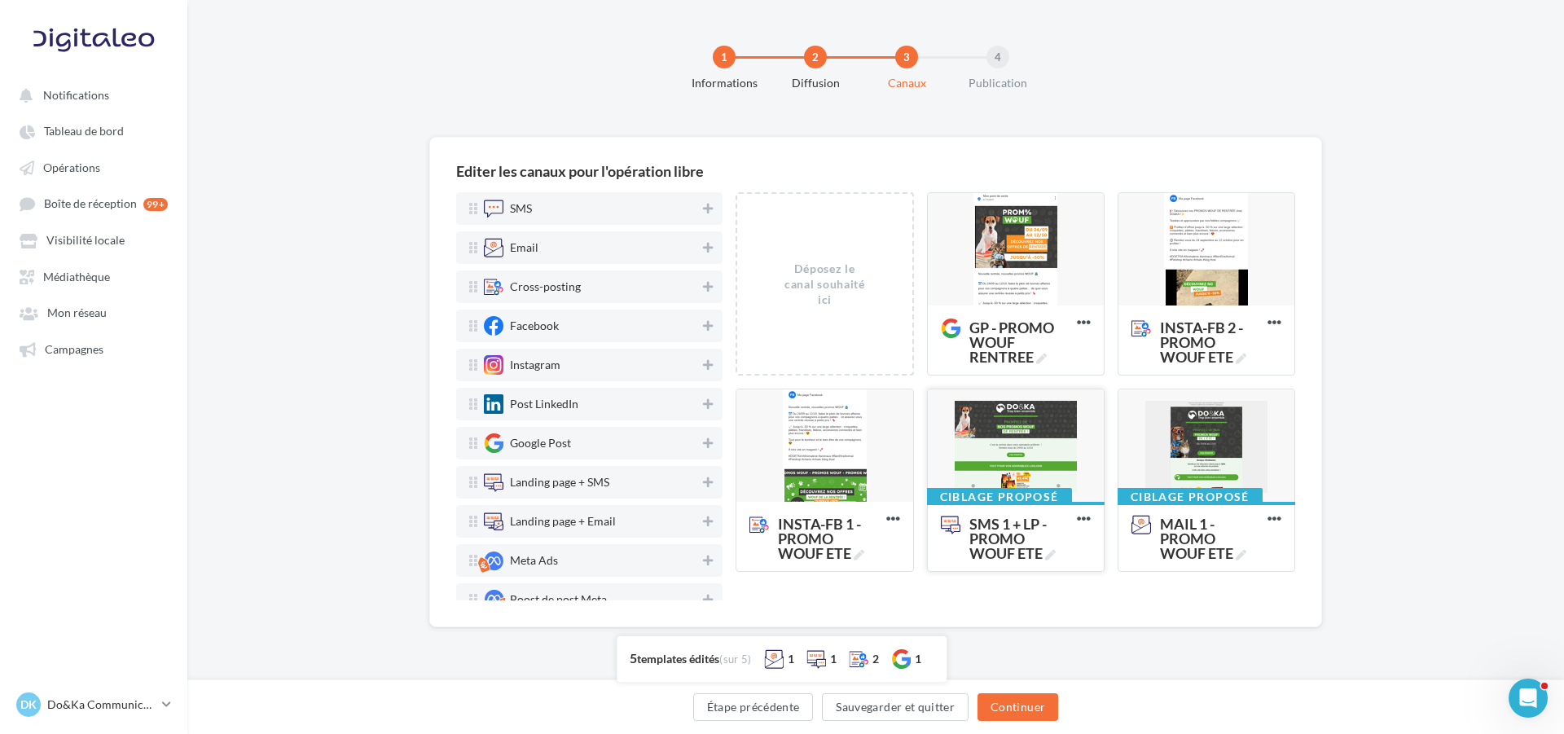
click at [1044, 435] on div at bounding box center [1016, 446] width 176 height 114
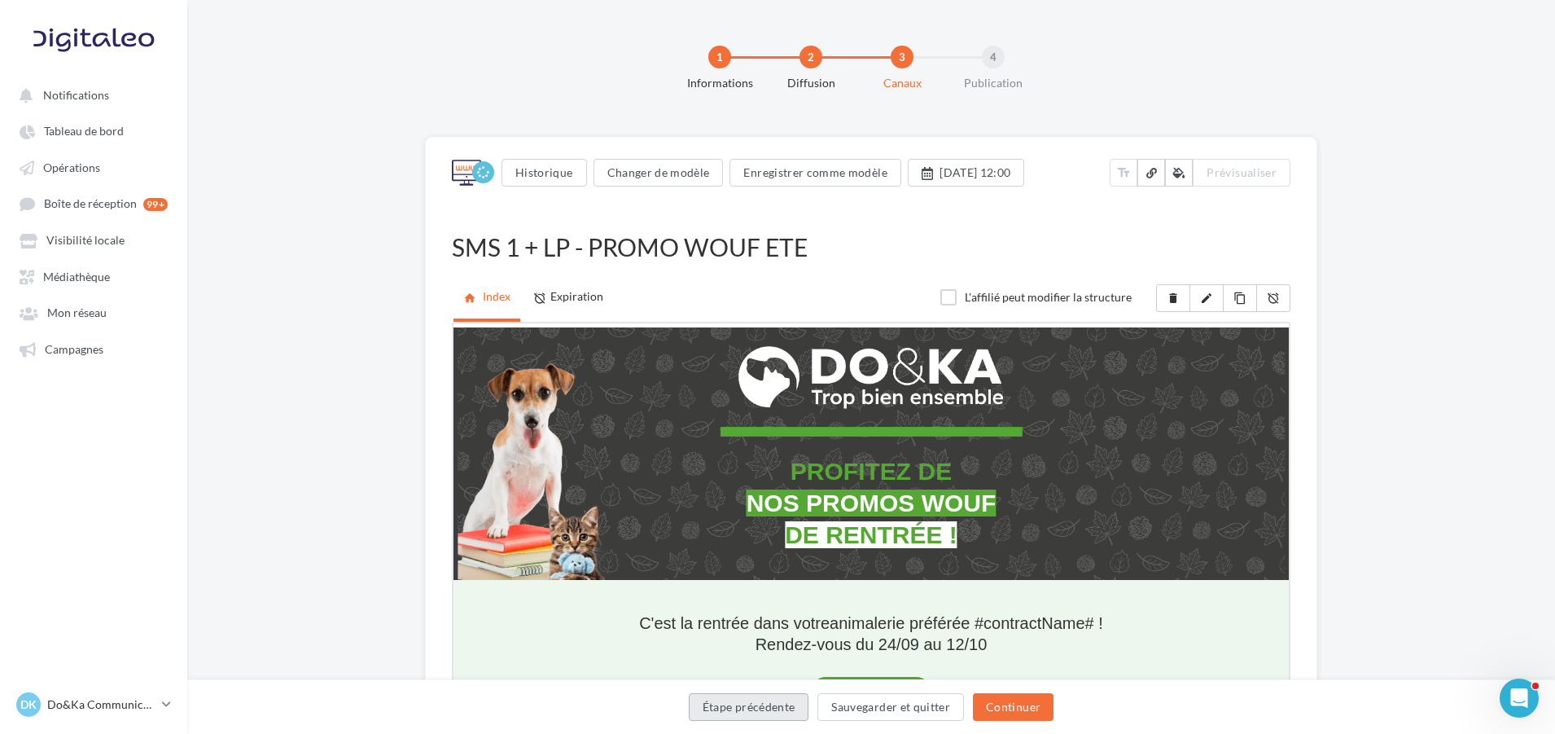
click at [787, 701] on button "Étape précédente" at bounding box center [749, 707] width 121 height 28
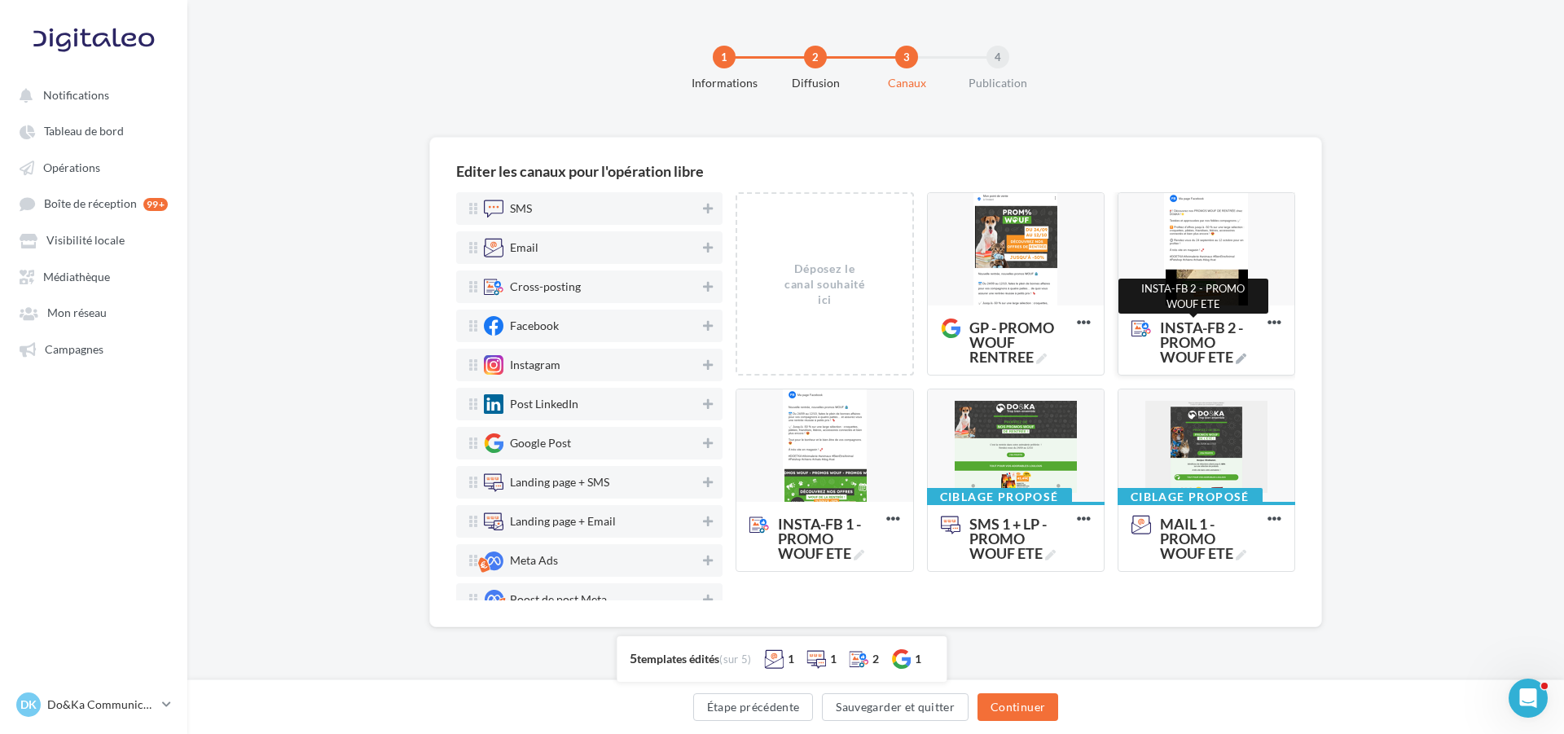
click at [1243, 363] on icon at bounding box center [1240, 358] width 11 height 11
click at [1243, 363] on textarea "INSTA-FB 2 - PROMO WOUF ETE INSTA-FB 2 - PROMO WOUF ETE" at bounding box center [1189, 343] width 132 height 64
type textarea "**********"
click at [858, 561] on div "INSTA-FB 1 - PROMO WOUF ETE" at bounding box center [824, 536] width 176 height 68
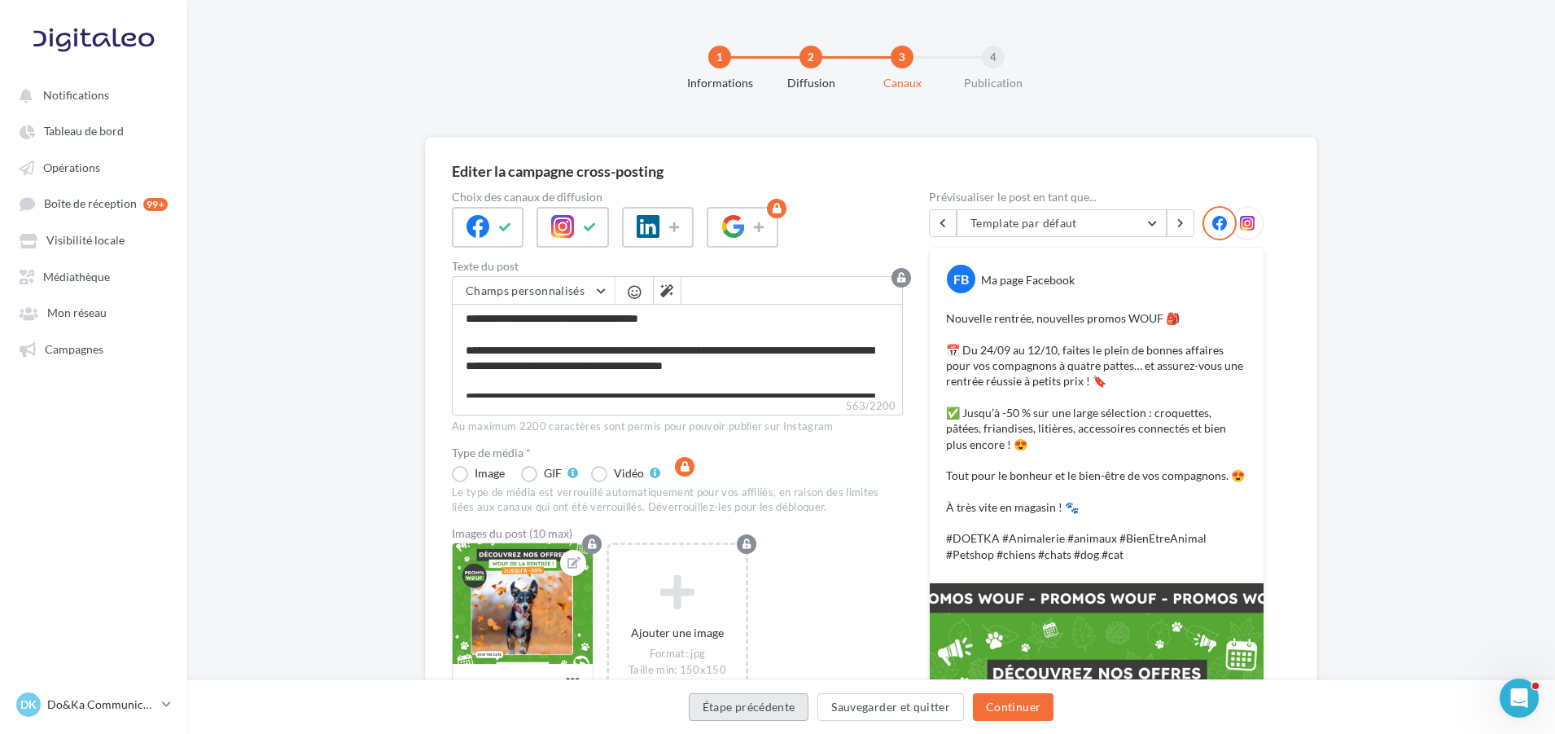
click at [795, 700] on button "Étape précédente" at bounding box center [749, 707] width 121 height 28
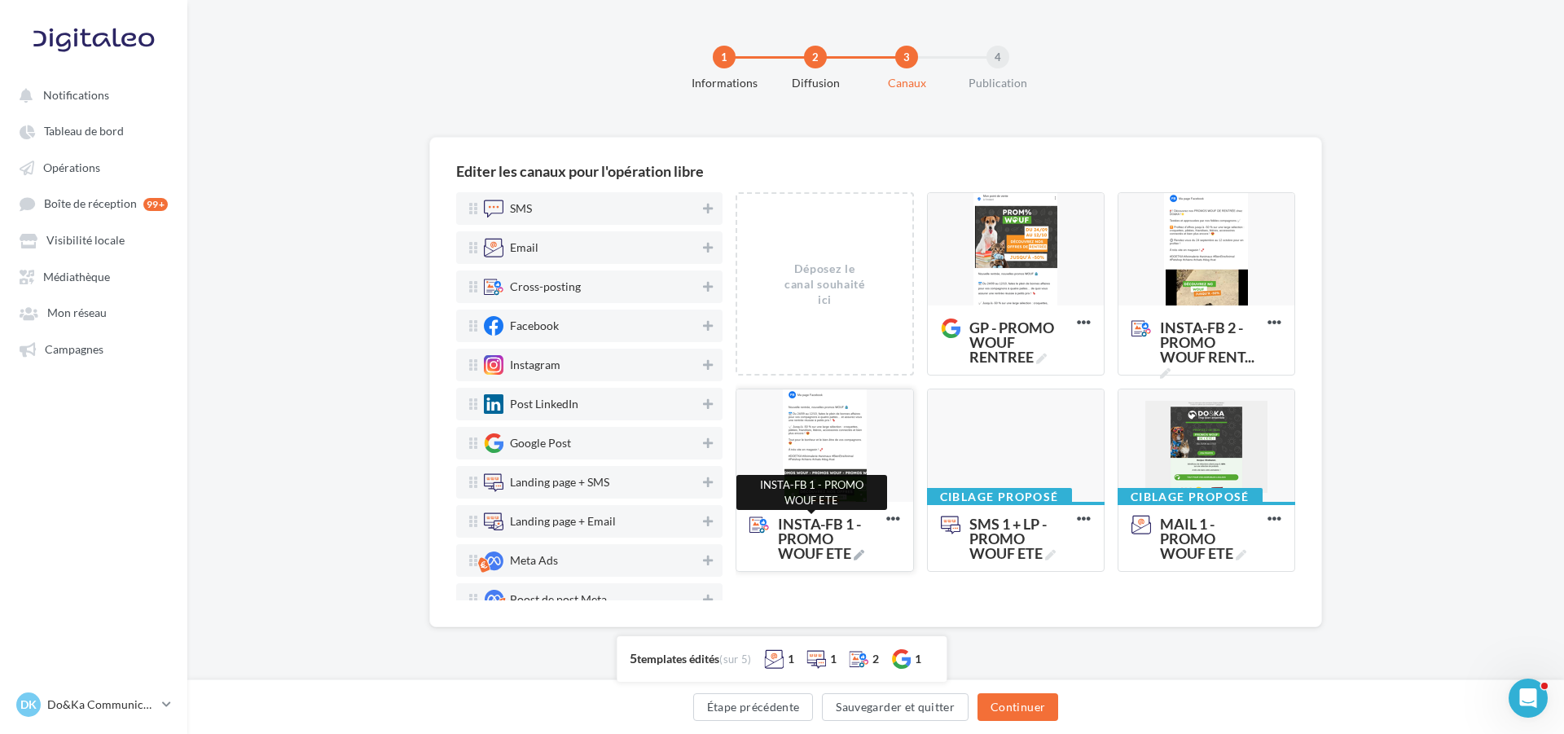
click at [858, 552] on icon at bounding box center [858, 555] width 11 height 11
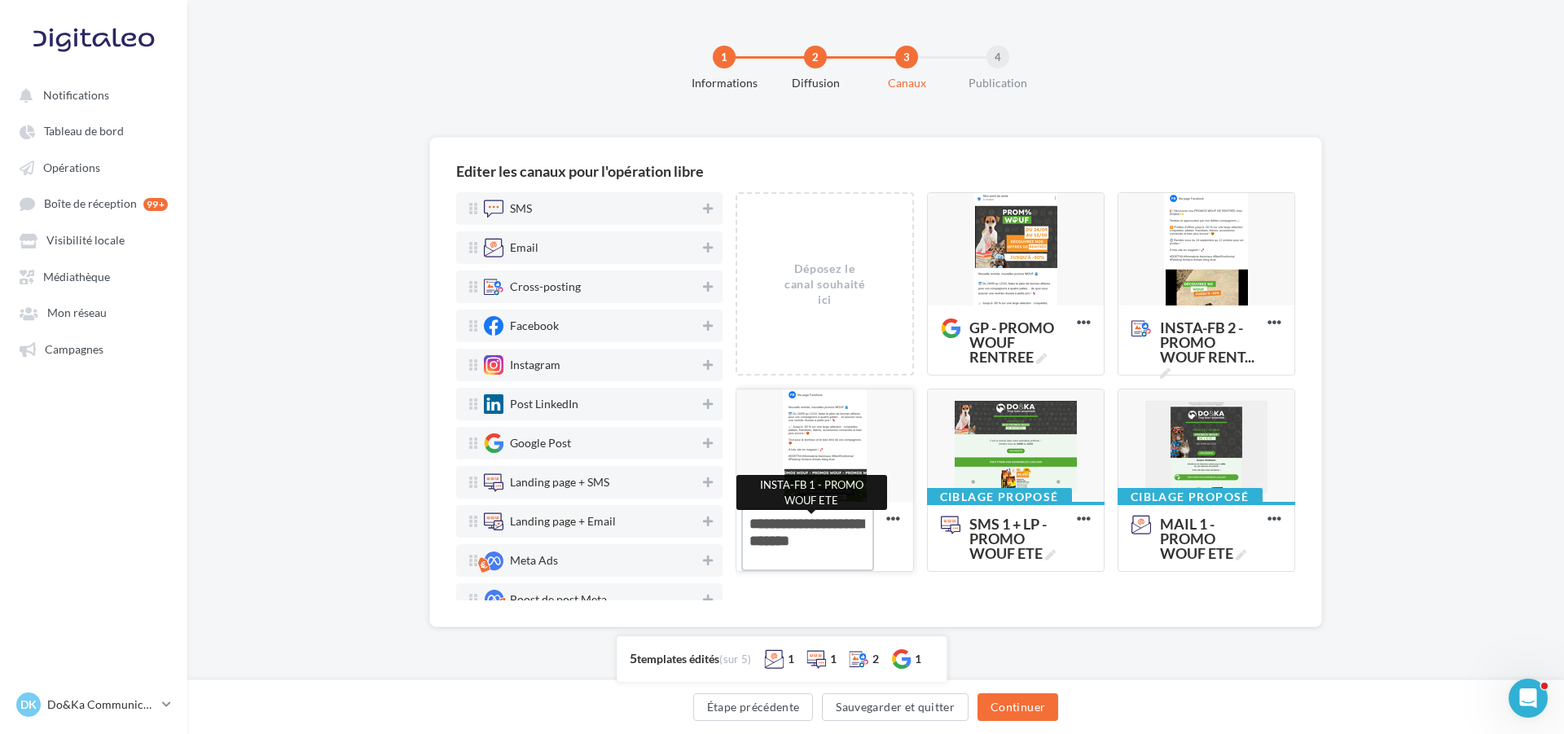
click at [858, 552] on textarea "INSTA-FB 1 - PROMO WOUF ETE INSTA-FB 1 - PROMO WOUF ETE" at bounding box center [807, 539] width 132 height 64
type textarea "**********"
click at [1012, 600] on div "Déposez le canal souhaité ici GP - PROMO WOUF RENTREE Editer Prévisualiser Dupl…" at bounding box center [1014, 396] width 559 height 408
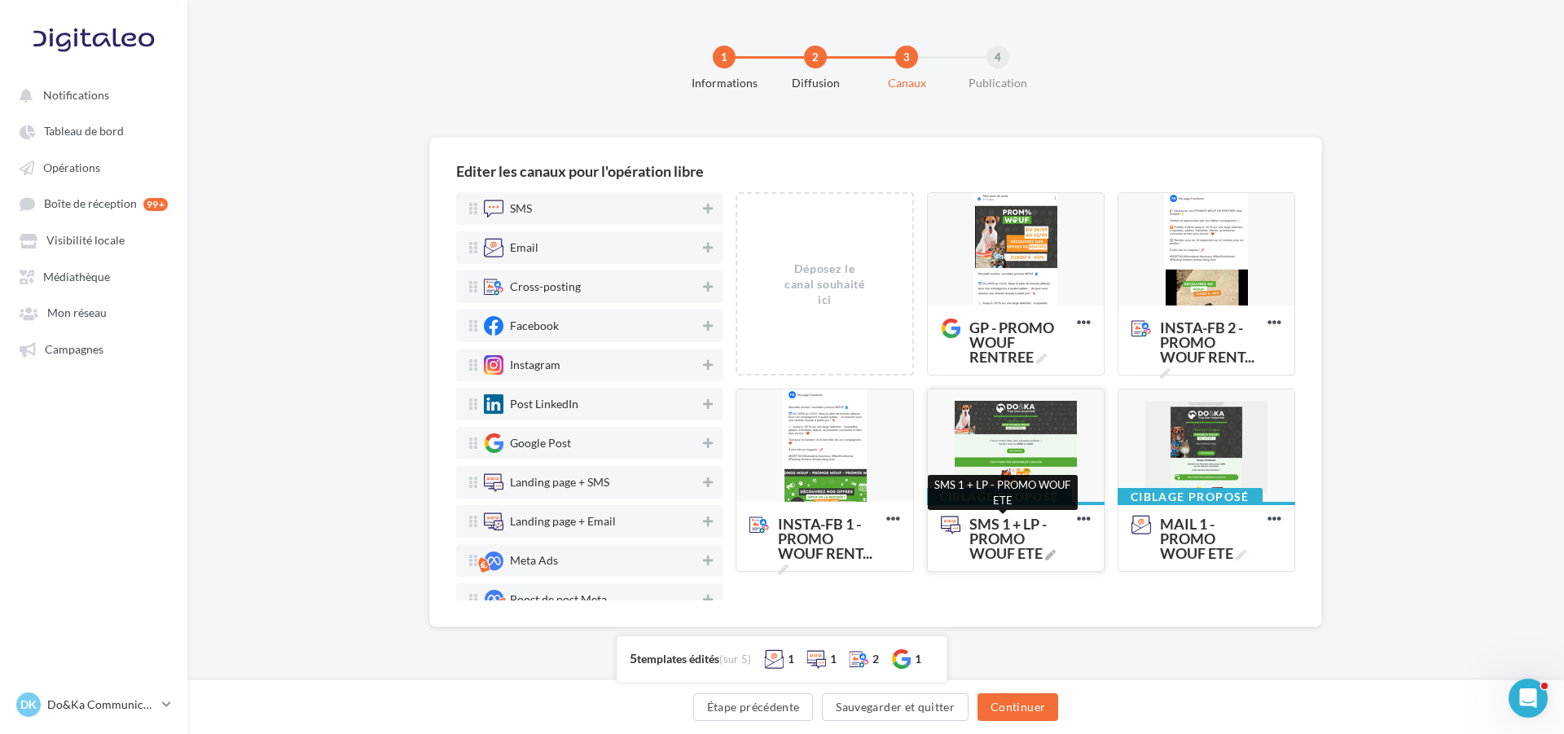
click at [1054, 557] on icon at bounding box center [1050, 555] width 11 height 11
click at [1054, 557] on textarea "SMS 1 + LP - PROMO WOUF ETE SMS 1 + LP - PROMO WOUF ETE" at bounding box center [998, 539] width 132 height 64
type textarea "**********"
click at [1247, 597] on div "Déposez le canal souhaité ici GP - PROMO WOUF RENTREE Editer Prévisualiser Dupl…" at bounding box center [1014, 396] width 559 height 408
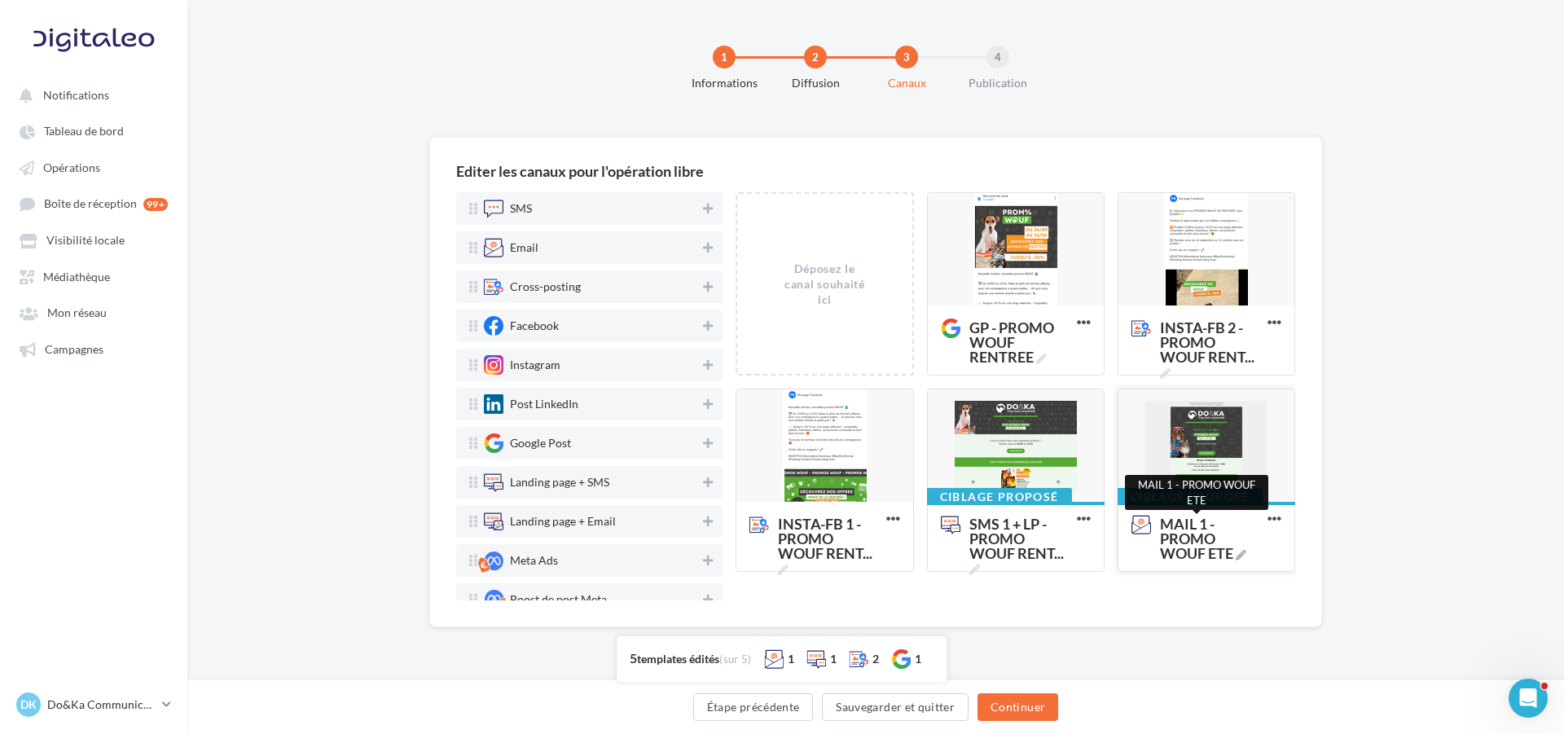
click at [1239, 557] on icon at bounding box center [1240, 555] width 11 height 11
click at [1239, 554] on textarea "MAIL 1 - PROMO WOUF ETE MAIL 1 - PROMO WOUF ETE" at bounding box center [1189, 530] width 132 height 46
type textarea "**********"
click at [1214, 585] on div "Ciblage proposé MAIL 1 - PROMO WOUF ETE Editer Prévisualiser Test Dupliquer Sup…" at bounding box center [1212, 486] width 191 height 196
click at [1028, 413] on div at bounding box center [1016, 446] width 176 height 114
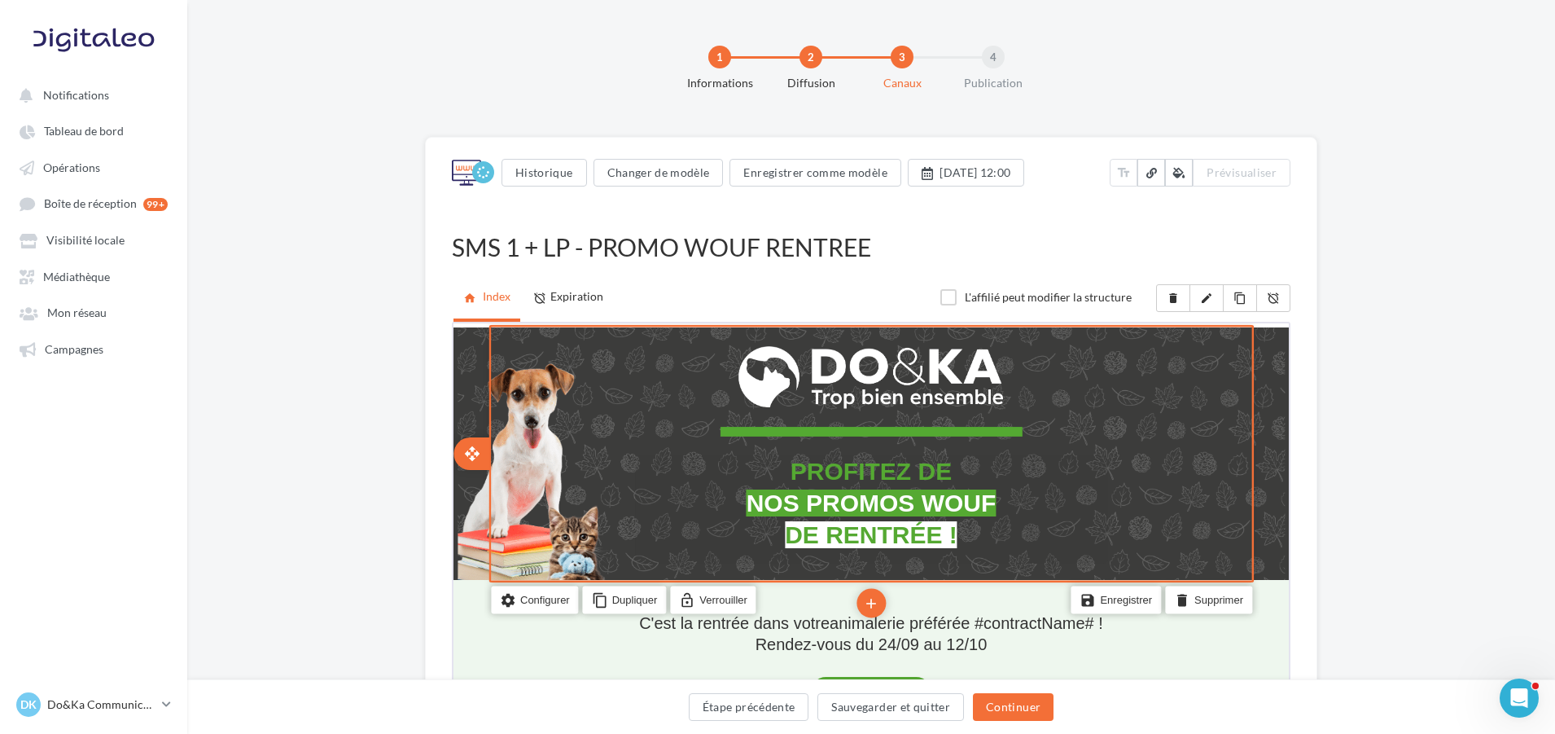
click at [942, 520] on span "DE RENTRÉE !" at bounding box center [869, 532] width 173 height 27
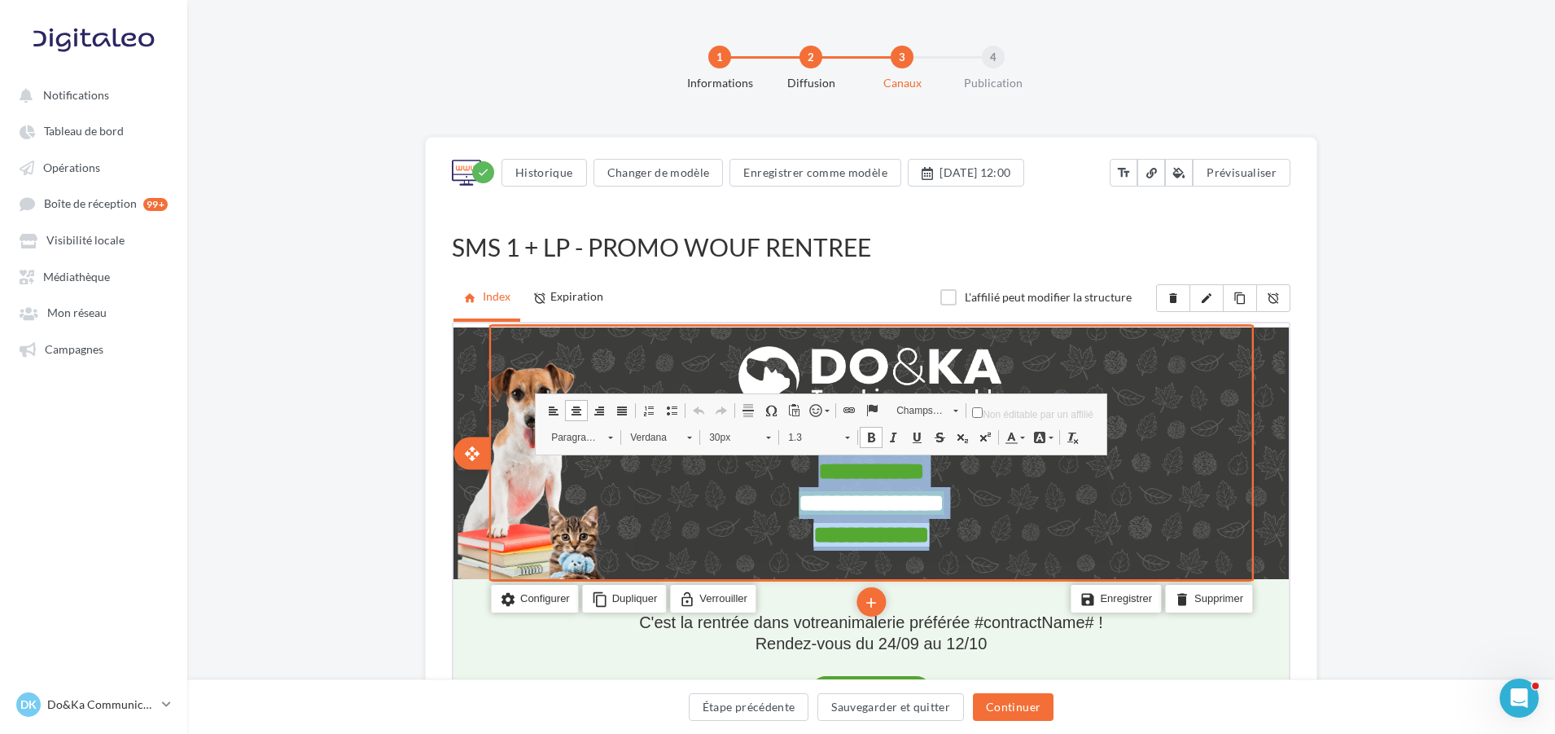
drag, startPoint x: 973, startPoint y: 533, endPoint x: 782, endPoint y: 471, distance: 201.1
click at [782, 471] on div "**********" at bounding box center [870, 506] width 472 height 107
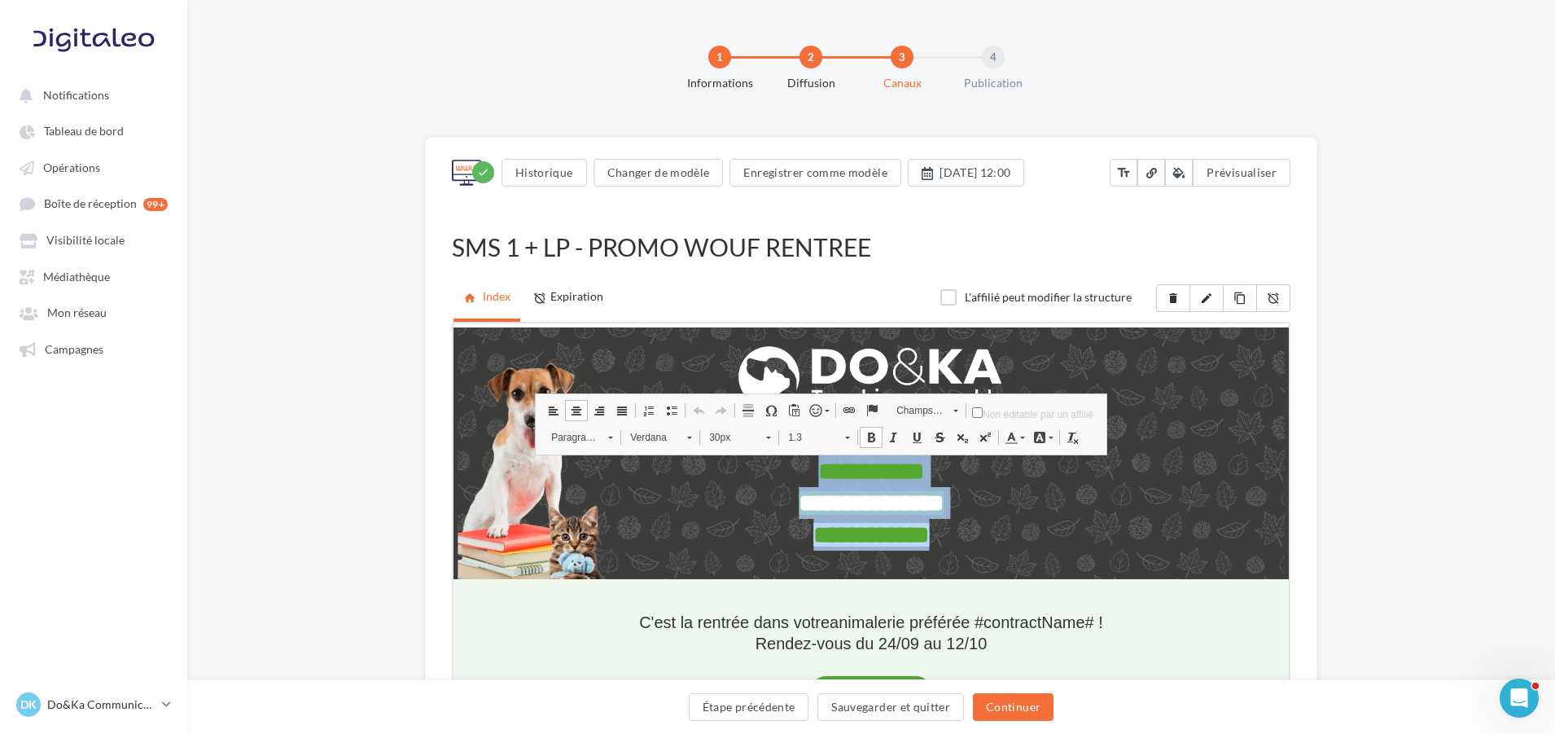
click at [762, 441] on link "30px" at bounding box center [738, 434] width 80 height 23
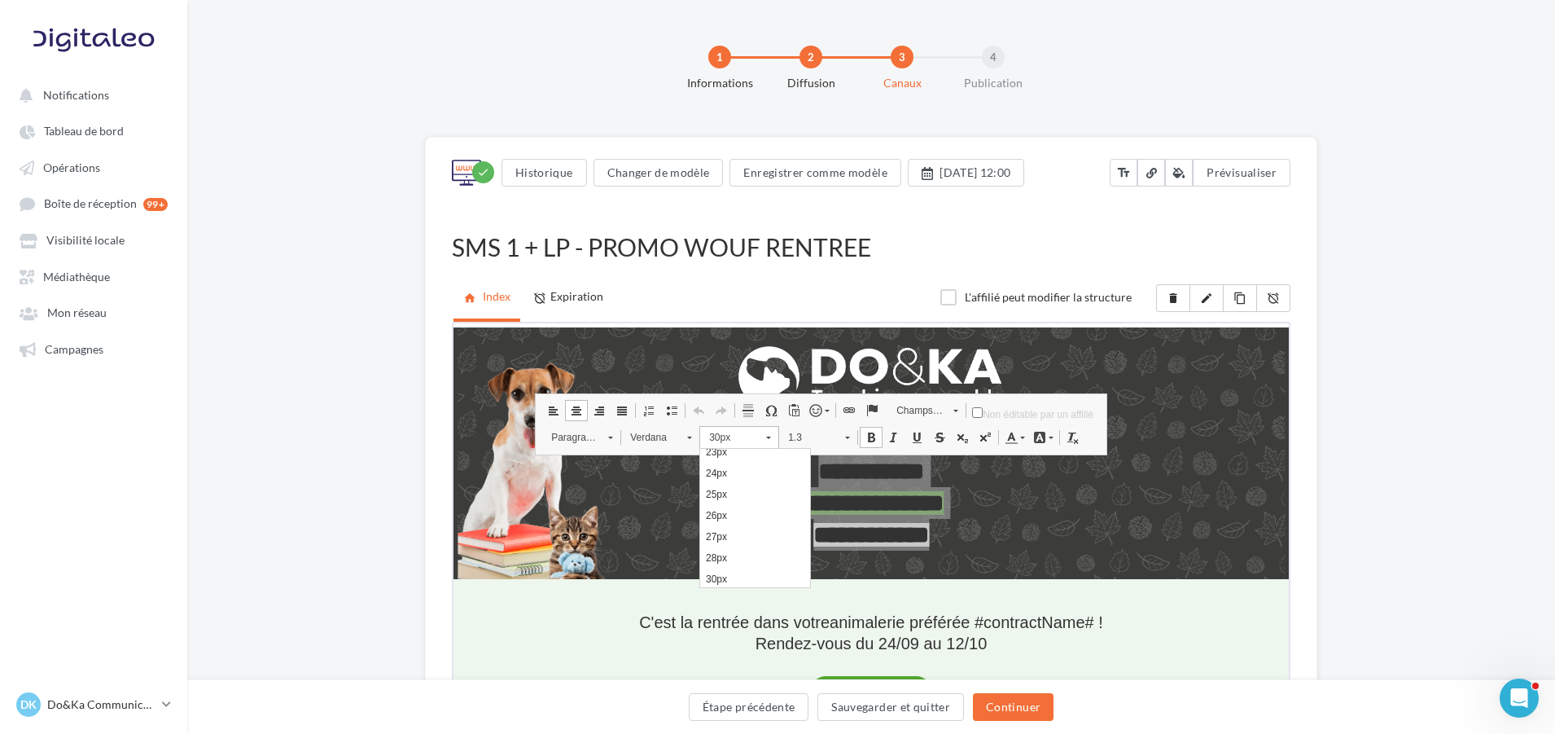
scroll to position [244, 0]
click at [757, 524] on link "22px" at bounding box center [755, 531] width 110 height 21
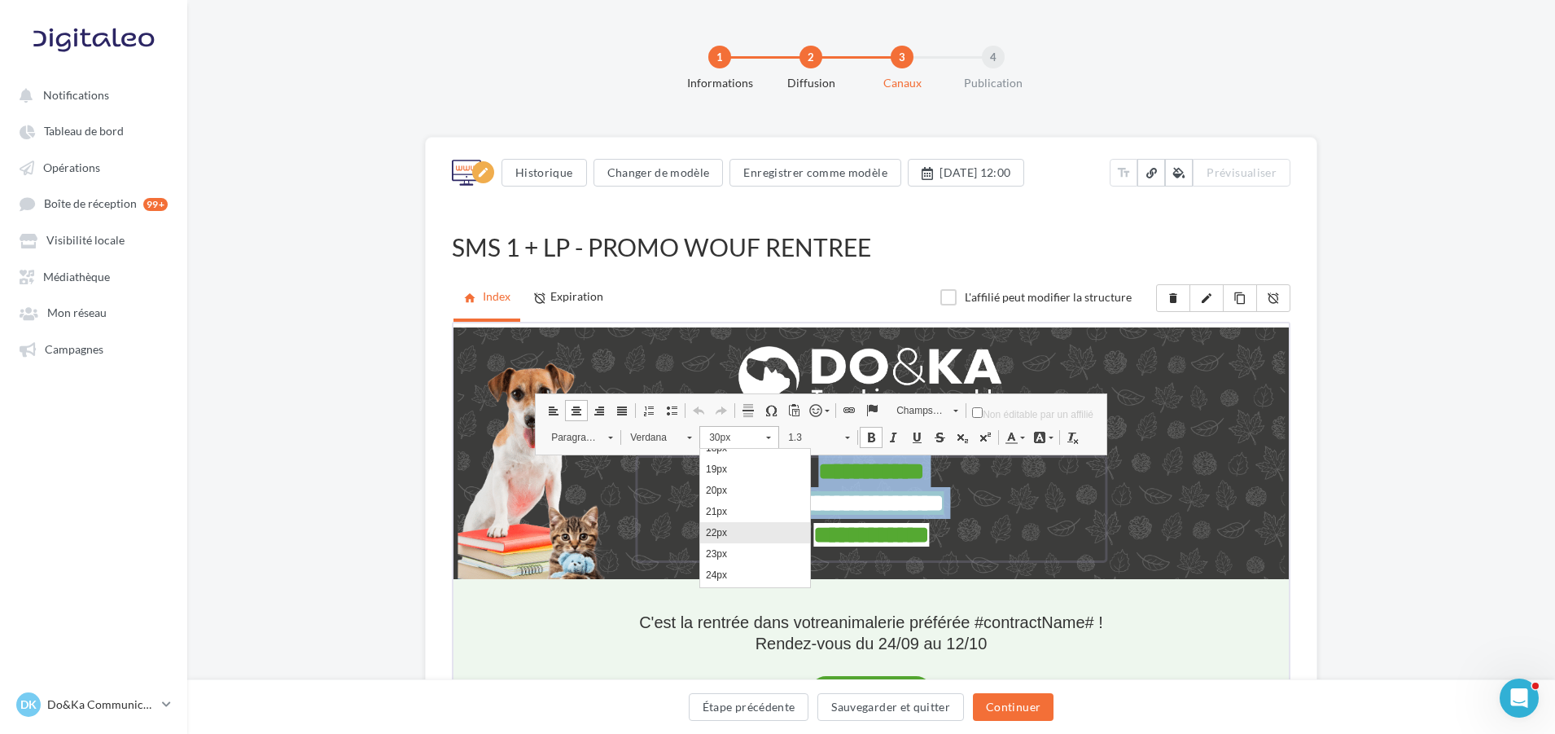
scroll to position [0, 0]
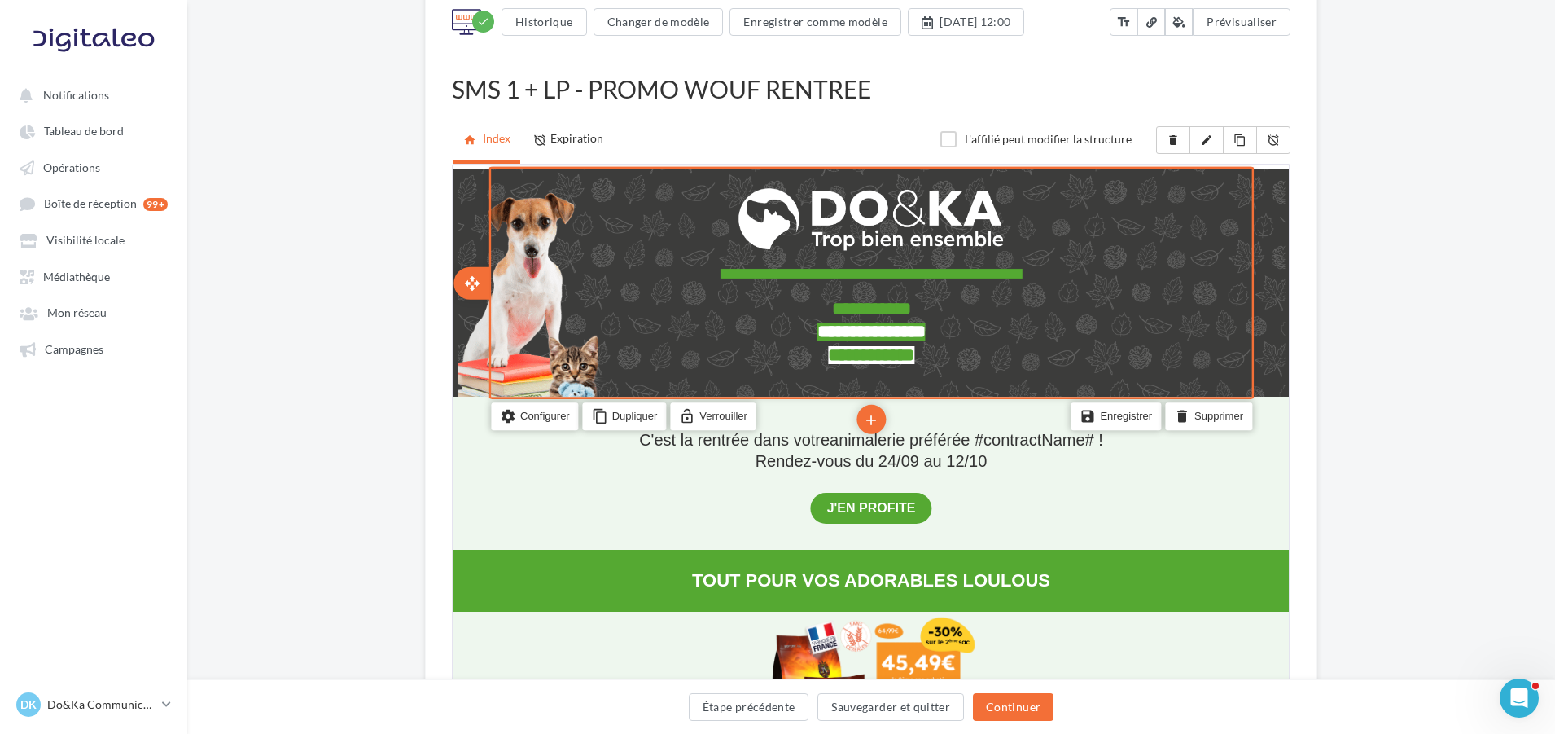
scroll to position [163, 0]
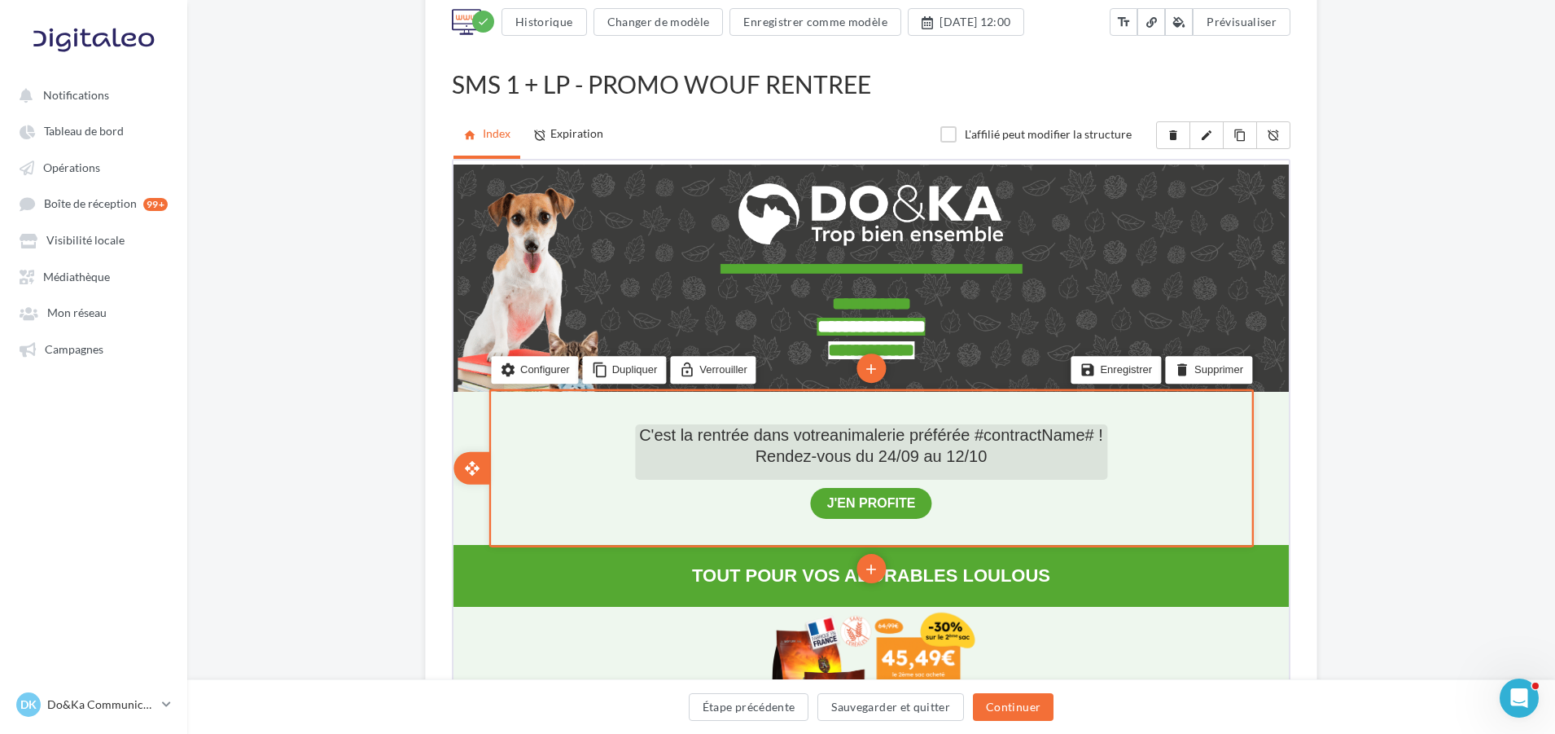
click at [919, 463] on span "Rendez-vous du 24/09 au 12/10" at bounding box center [870, 454] width 232 height 18
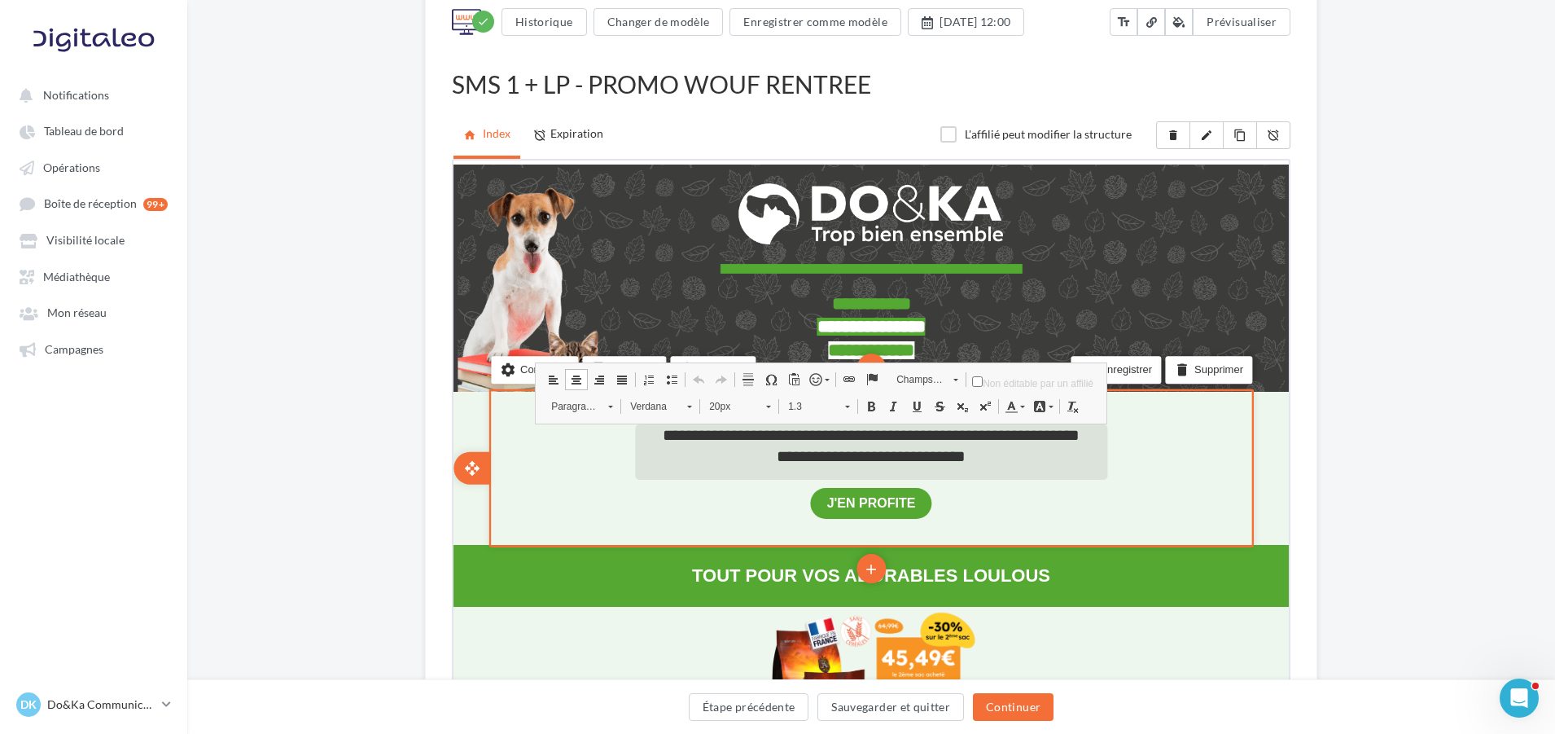
click at [915, 462] on span "**********" at bounding box center [869, 453] width 189 height 16
drag, startPoint x: 919, startPoint y: 472, endPoint x: 877, endPoint y: 480, distance: 43.1
click at [877, 462] on span "**********" at bounding box center [869, 453] width 189 height 16
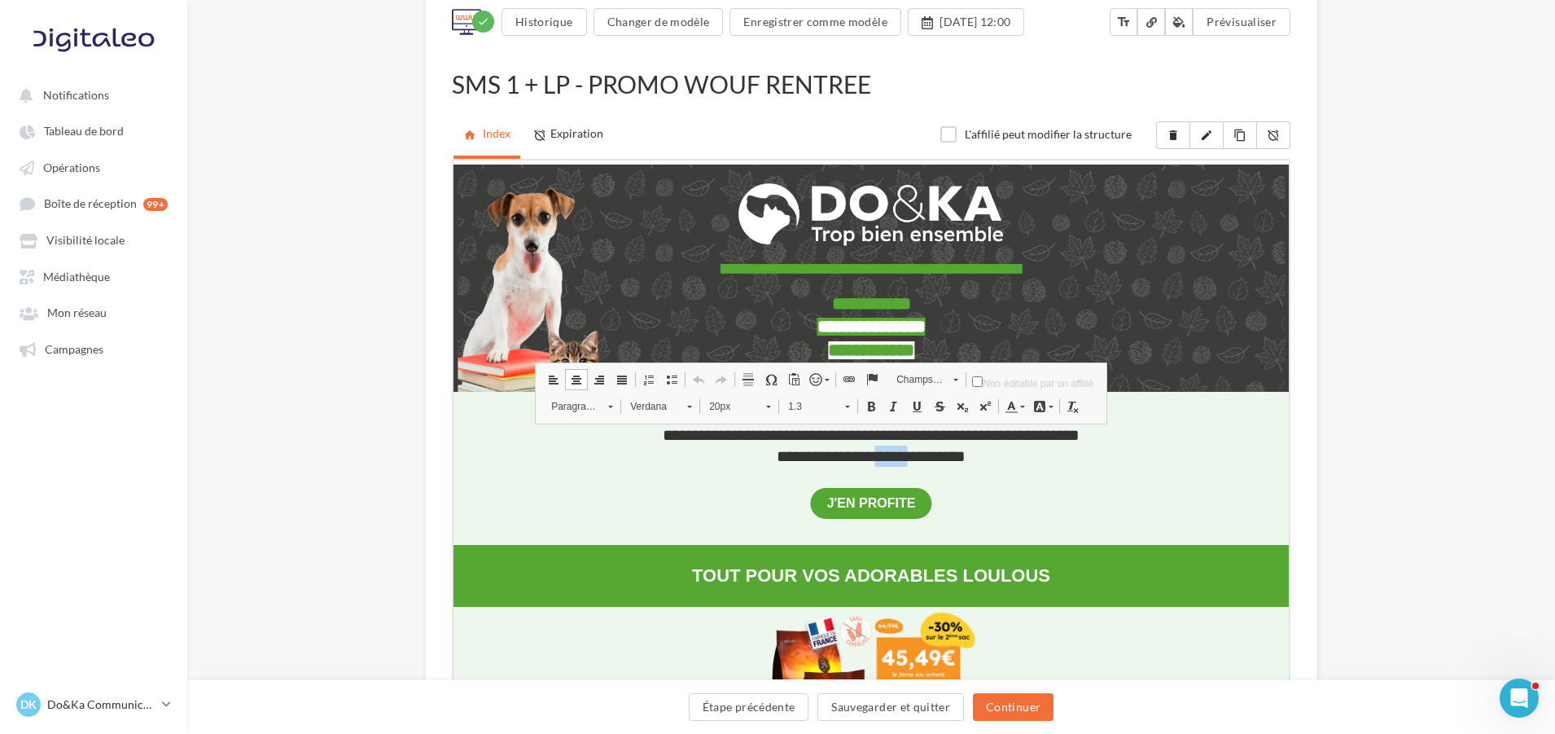
click at [871, 407] on span at bounding box center [869, 403] width 13 height 13
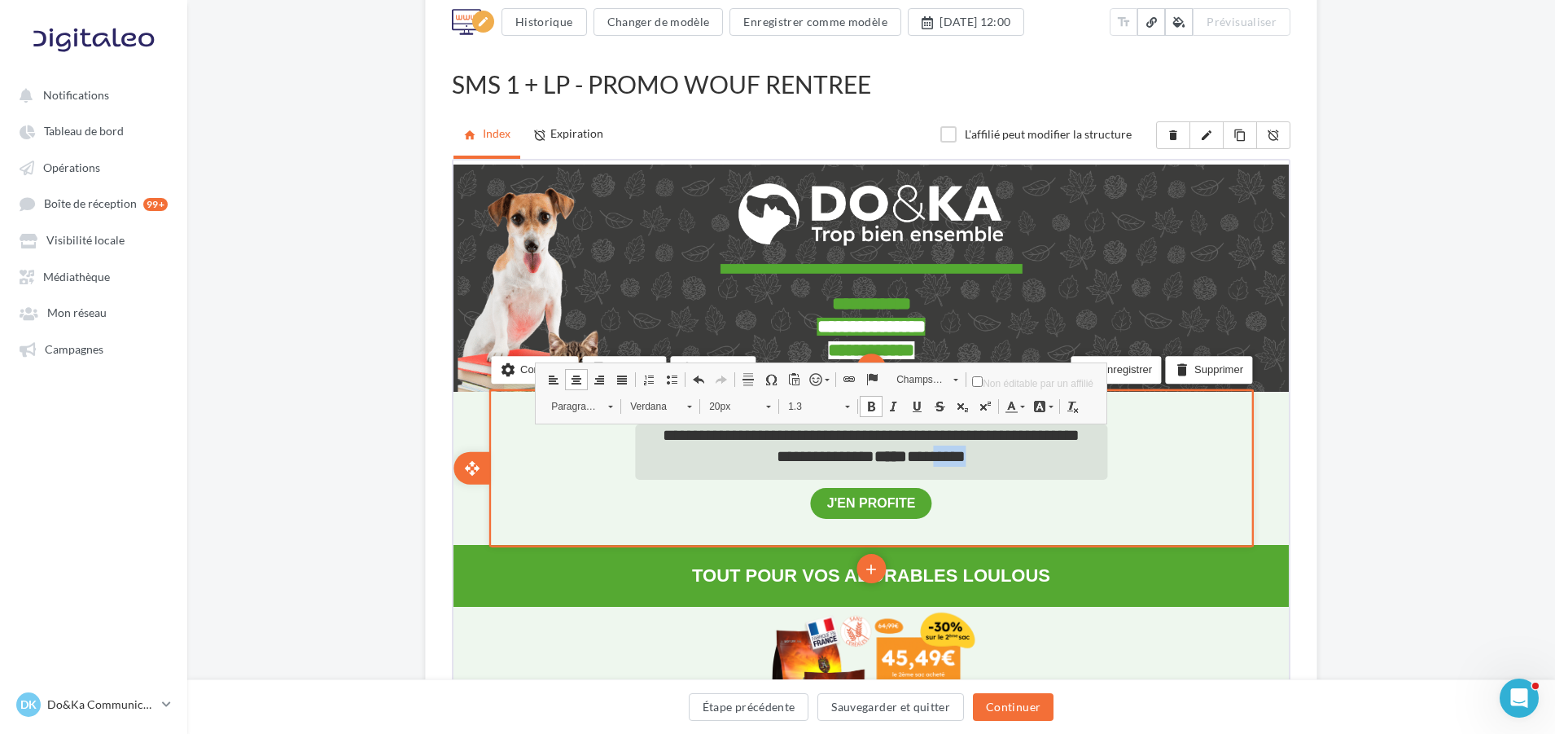
drag, startPoint x: 1003, startPoint y: 474, endPoint x: 958, endPoint y: 476, distance: 45.7
click at [958, 462] on span "**********" at bounding box center [869, 453] width 189 height 16
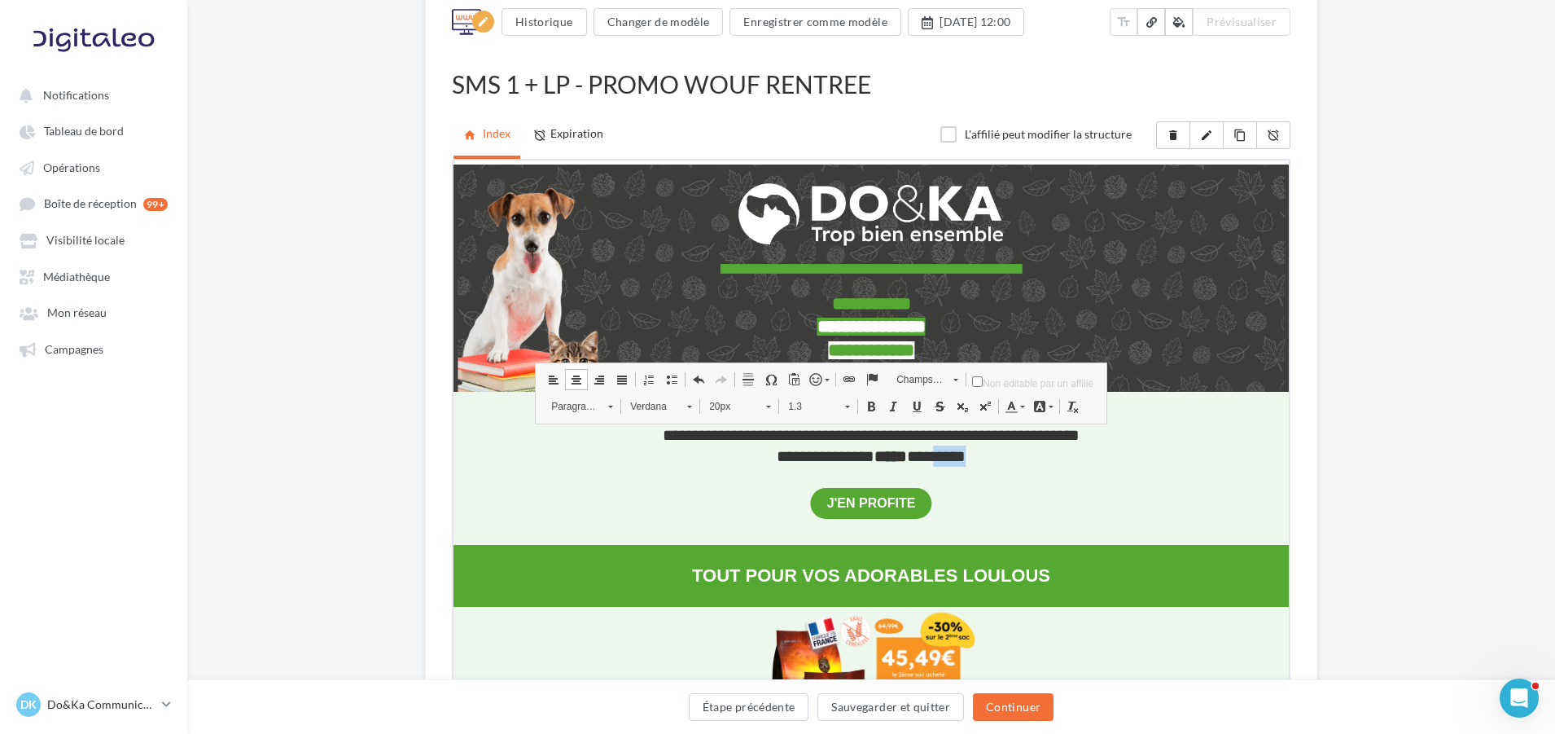
click at [865, 397] on span at bounding box center [869, 403] width 13 height 13
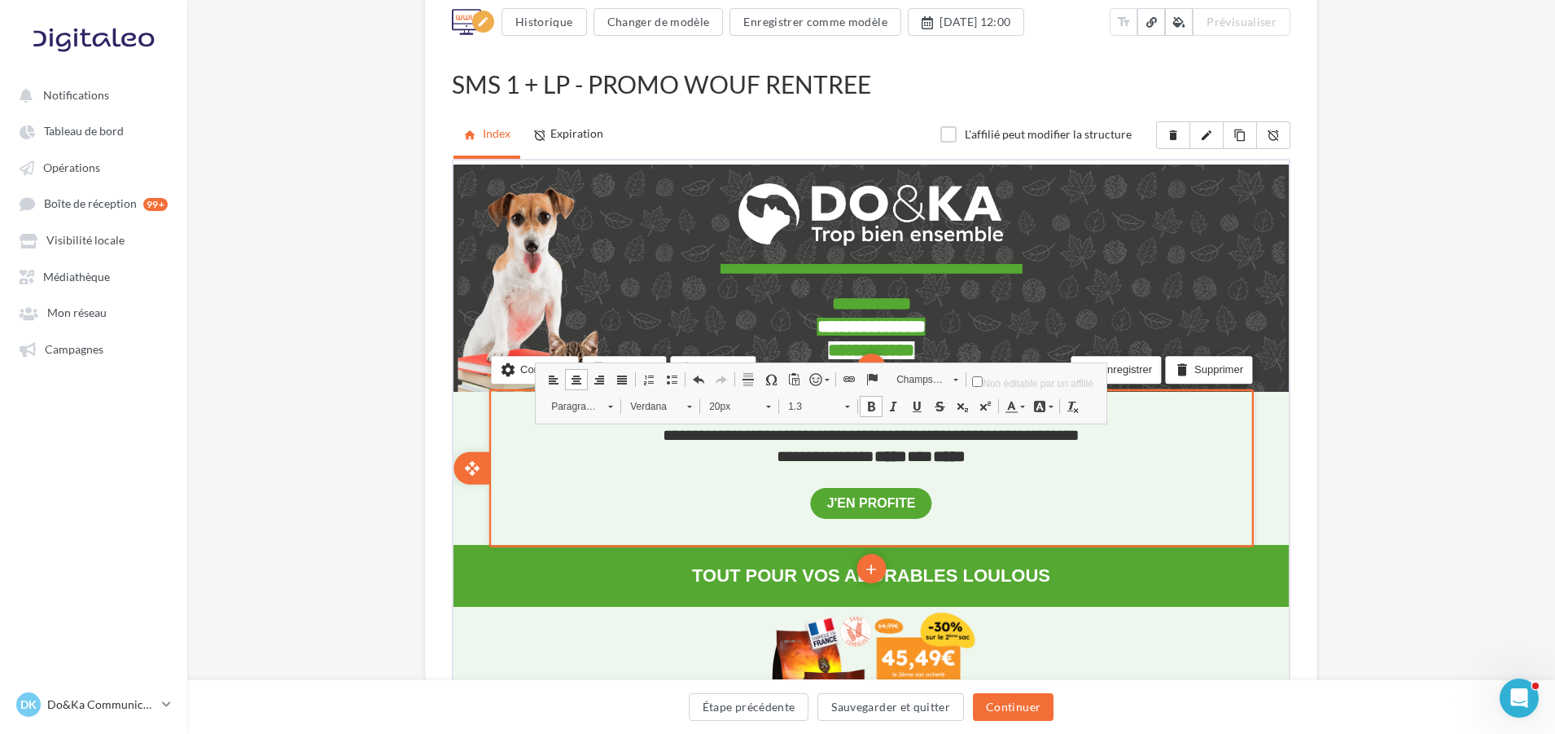
click at [1279, 505] on td "**********" at bounding box center [869, 465] width 827 height 153
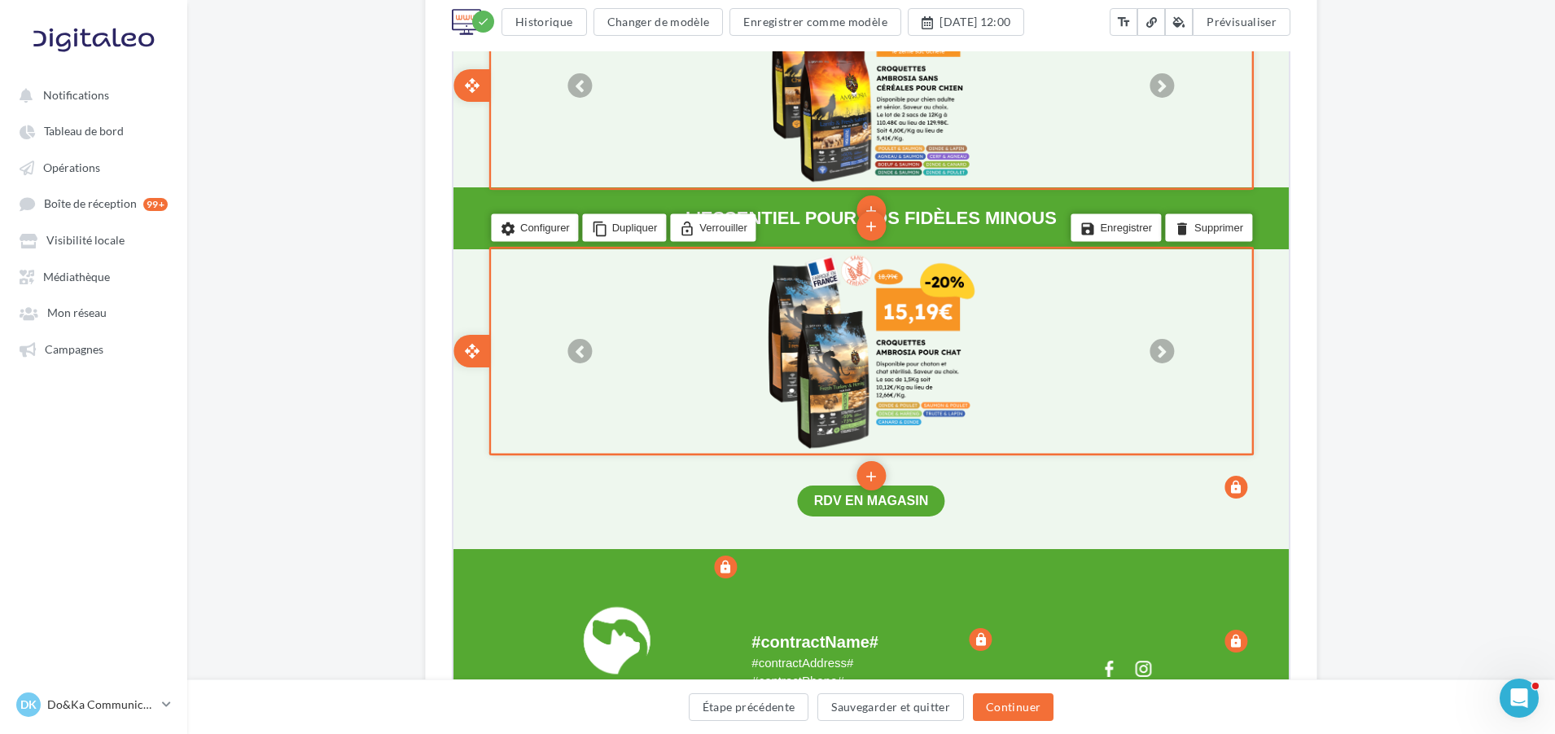
scroll to position [814, 0]
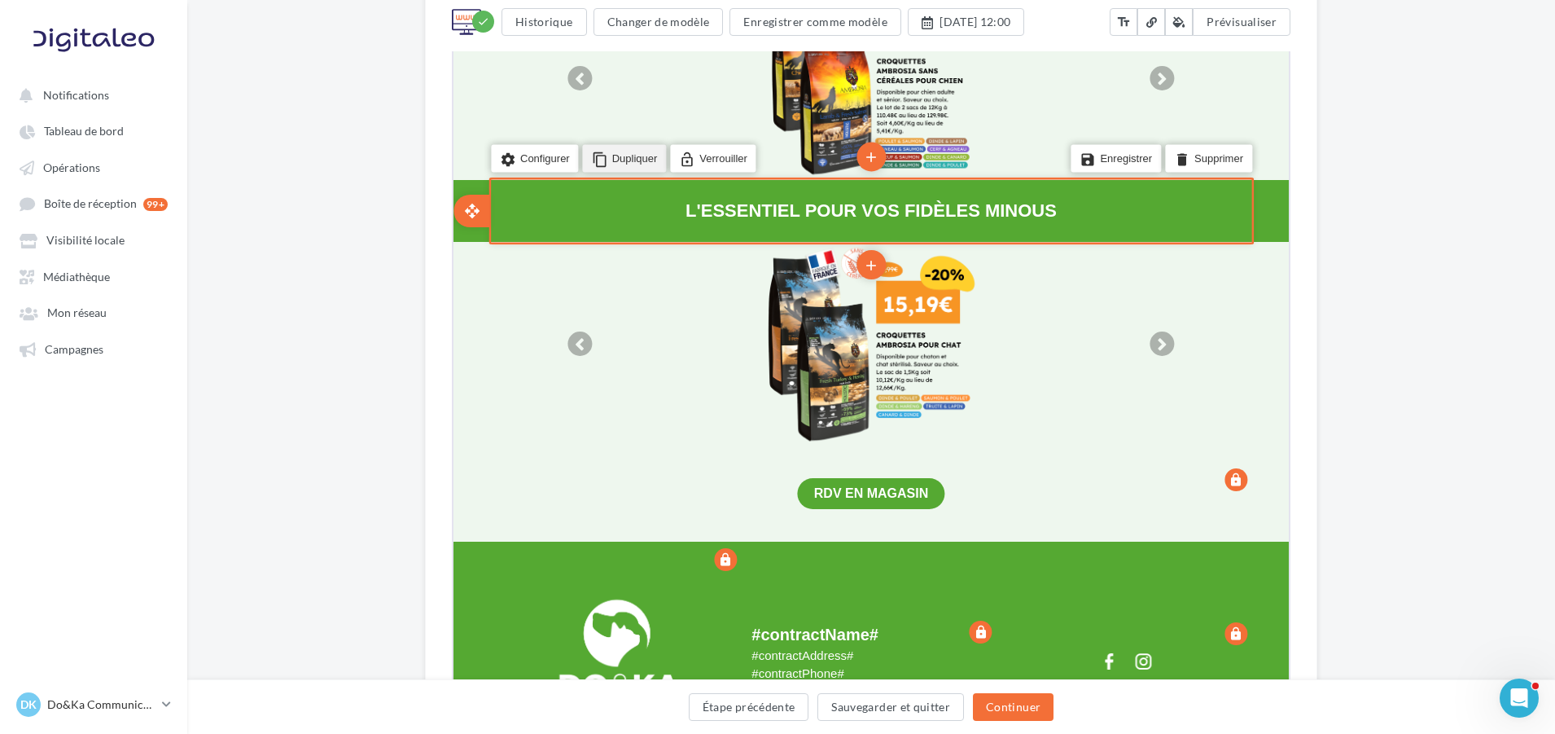
click at [637, 164] on li "content_copy Dupliquer" at bounding box center [623, 157] width 84 height 28
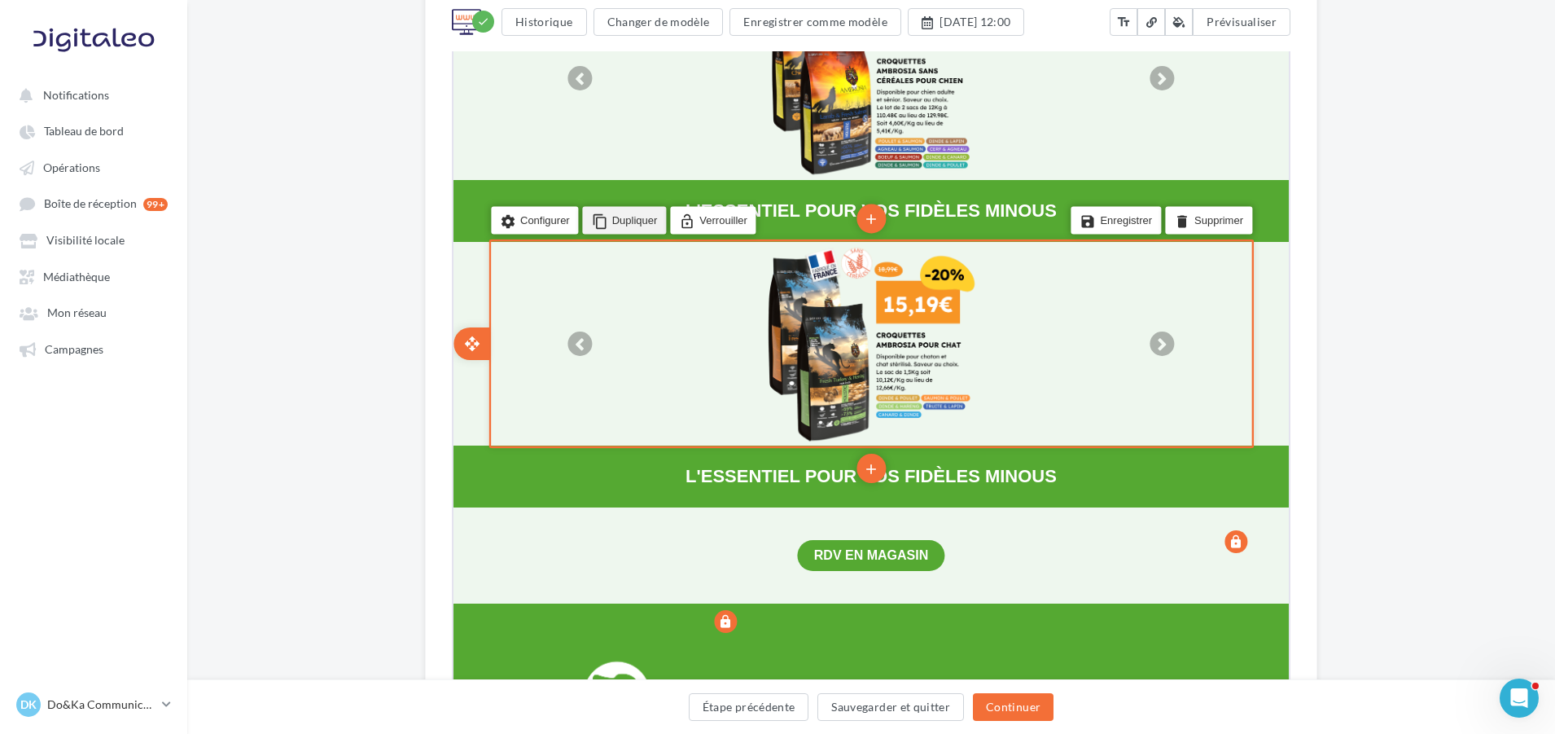
click at [599, 219] on icon "content_copy" at bounding box center [598, 219] width 16 height 23
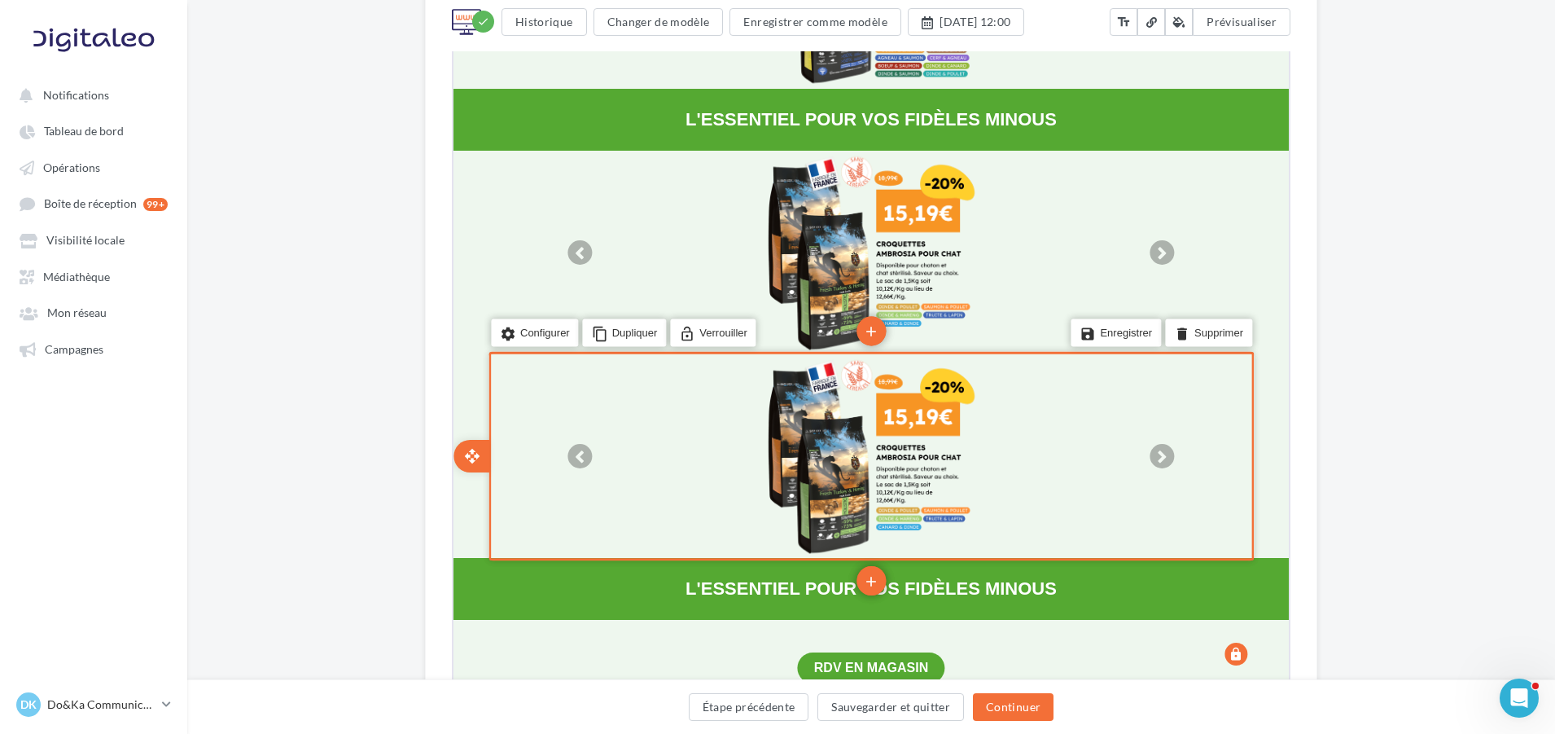
scroll to position [1059, 0]
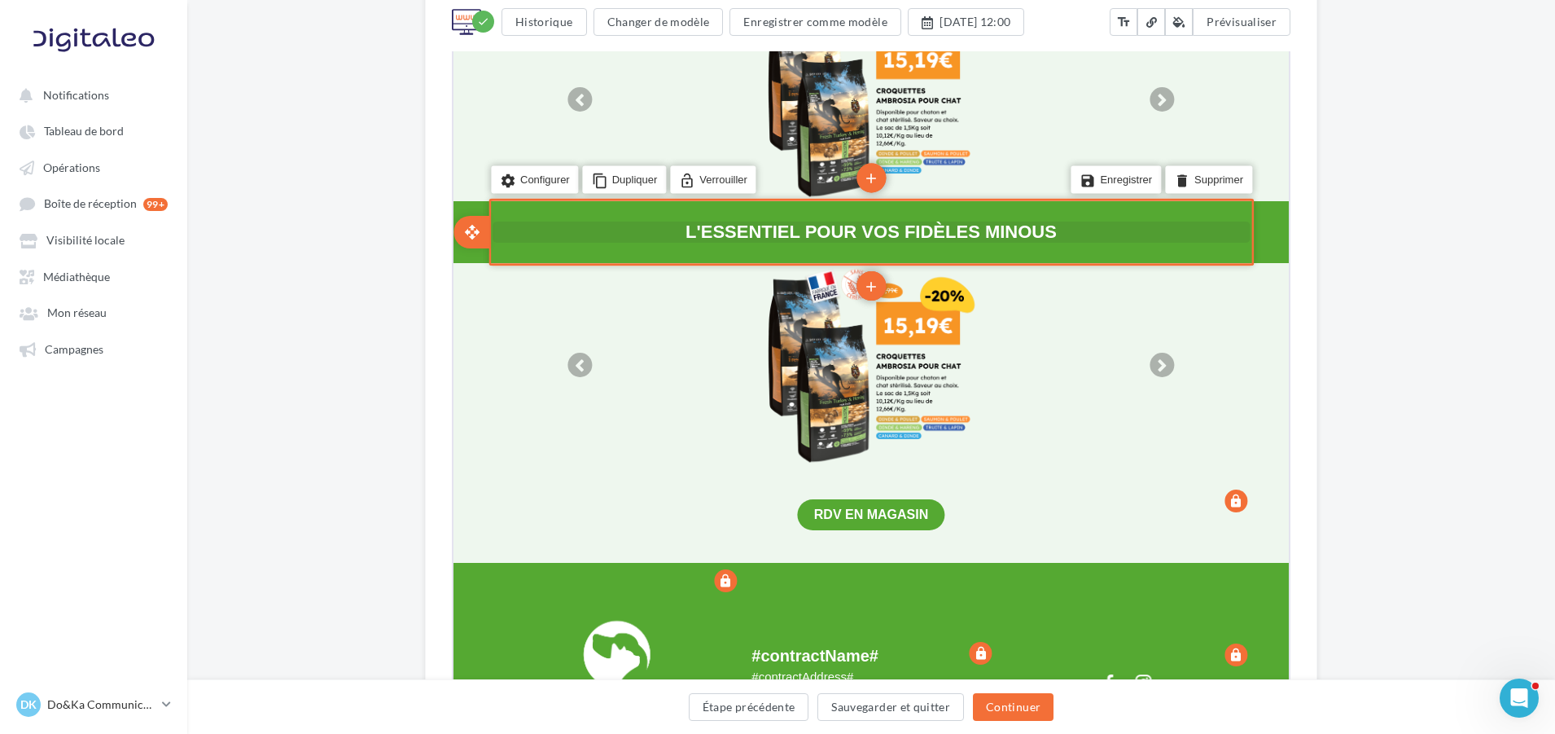
click at [824, 226] on span "L'ESSENTIEL POUR VOS FIDÈLES MINOUS" at bounding box center [869, 230] width 371 height 20
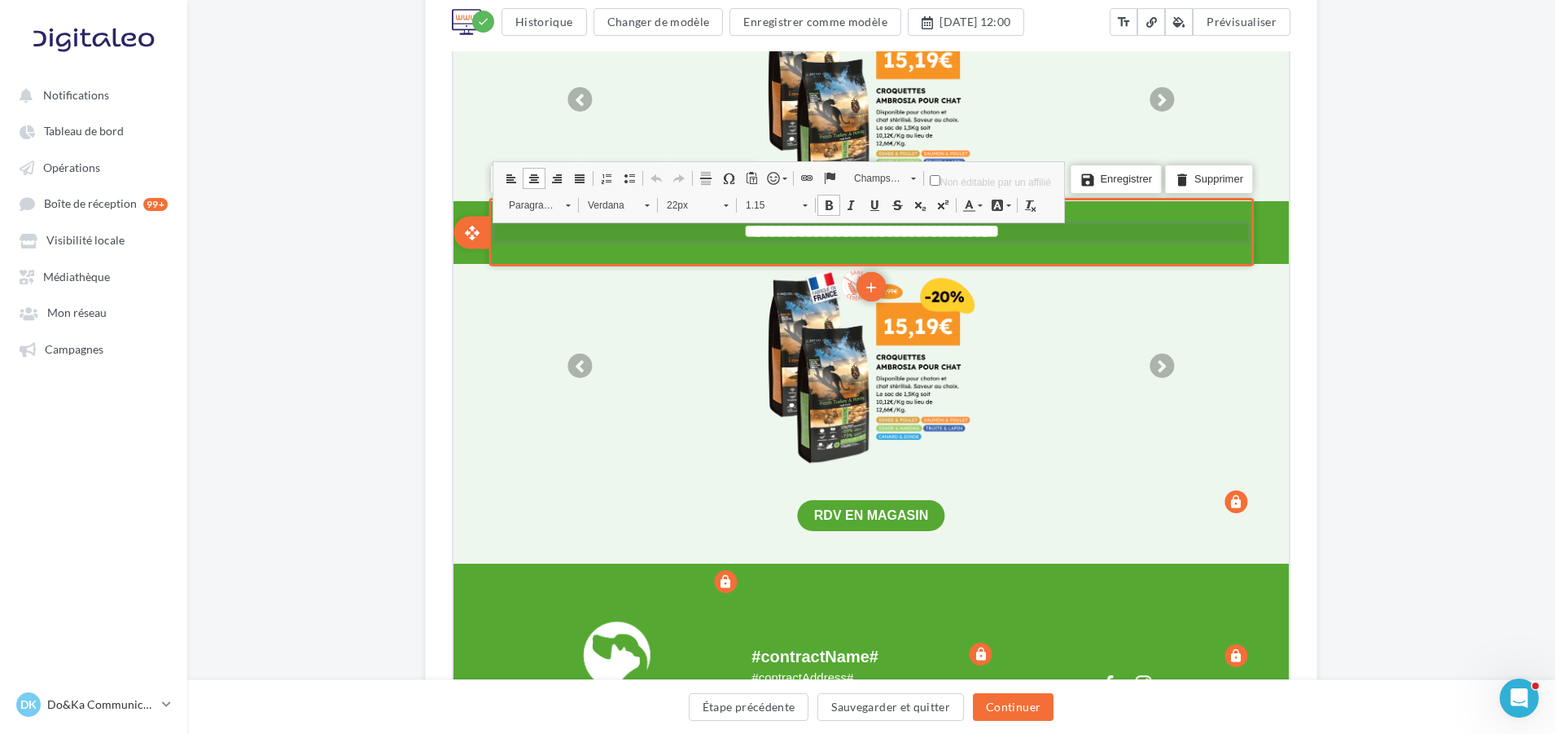
click at [818, 234] on span "**********" at bounding box center [870, 230] width 255 height 18
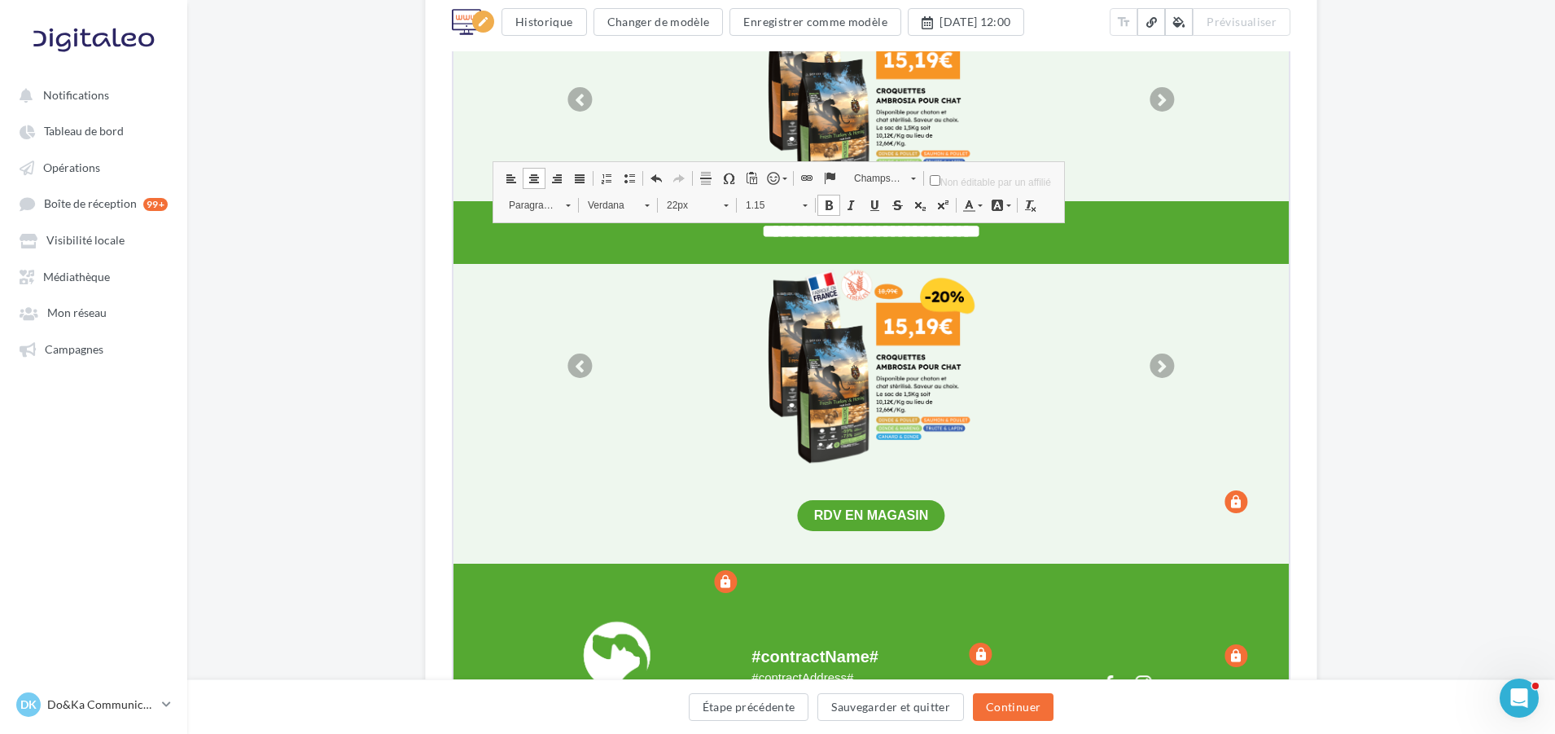
click at [1366, 356] on div "edit Historique Changer de modèle Enregistrer comme modèle 03/11/2025 à 12:00 t…" at bounding box center [871, 342] width 1368 height 2528
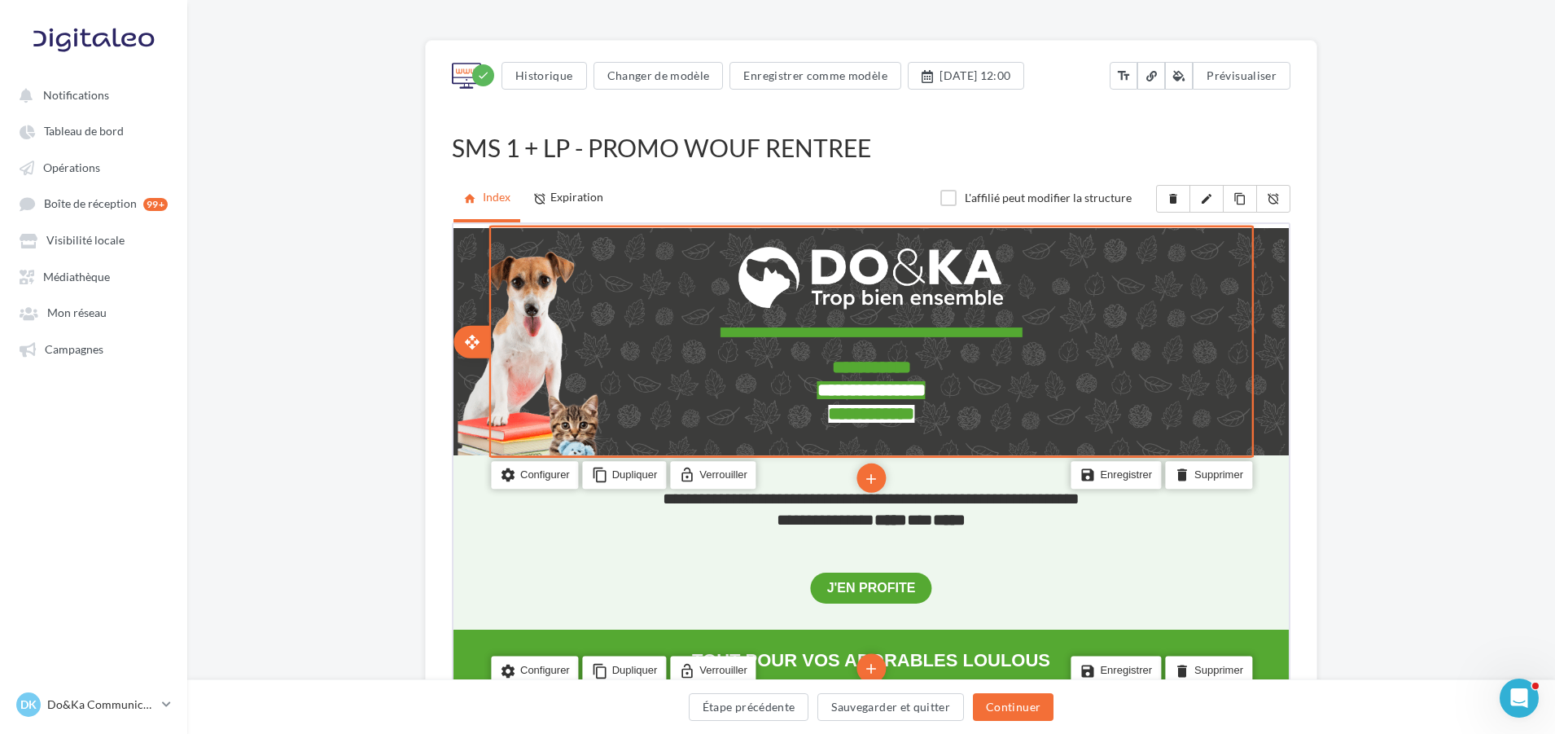
scroll to position [81, 0]
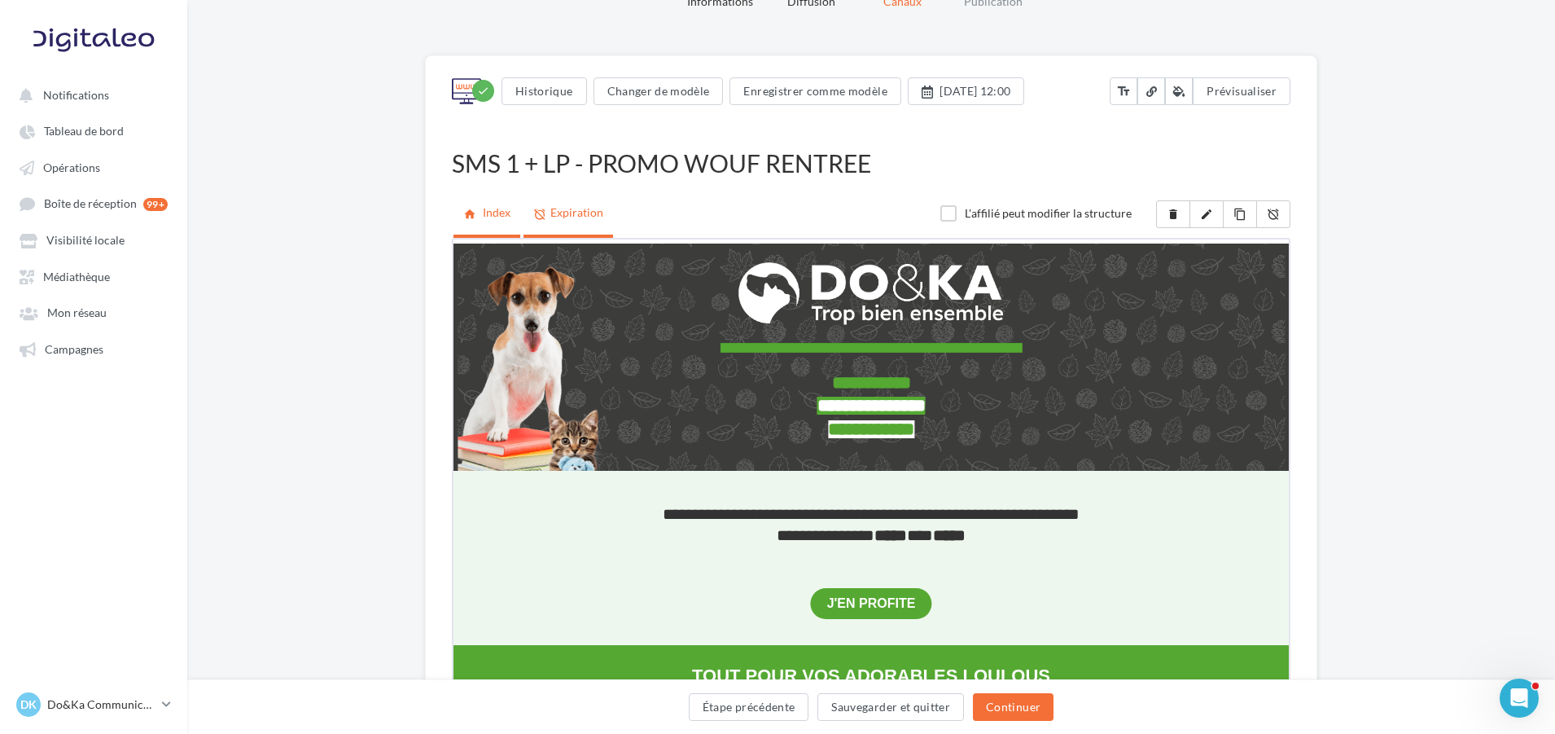
click at [569, 212] on link "alarm_off Expiration" at bounding box center [569, 213] width 90 height 42
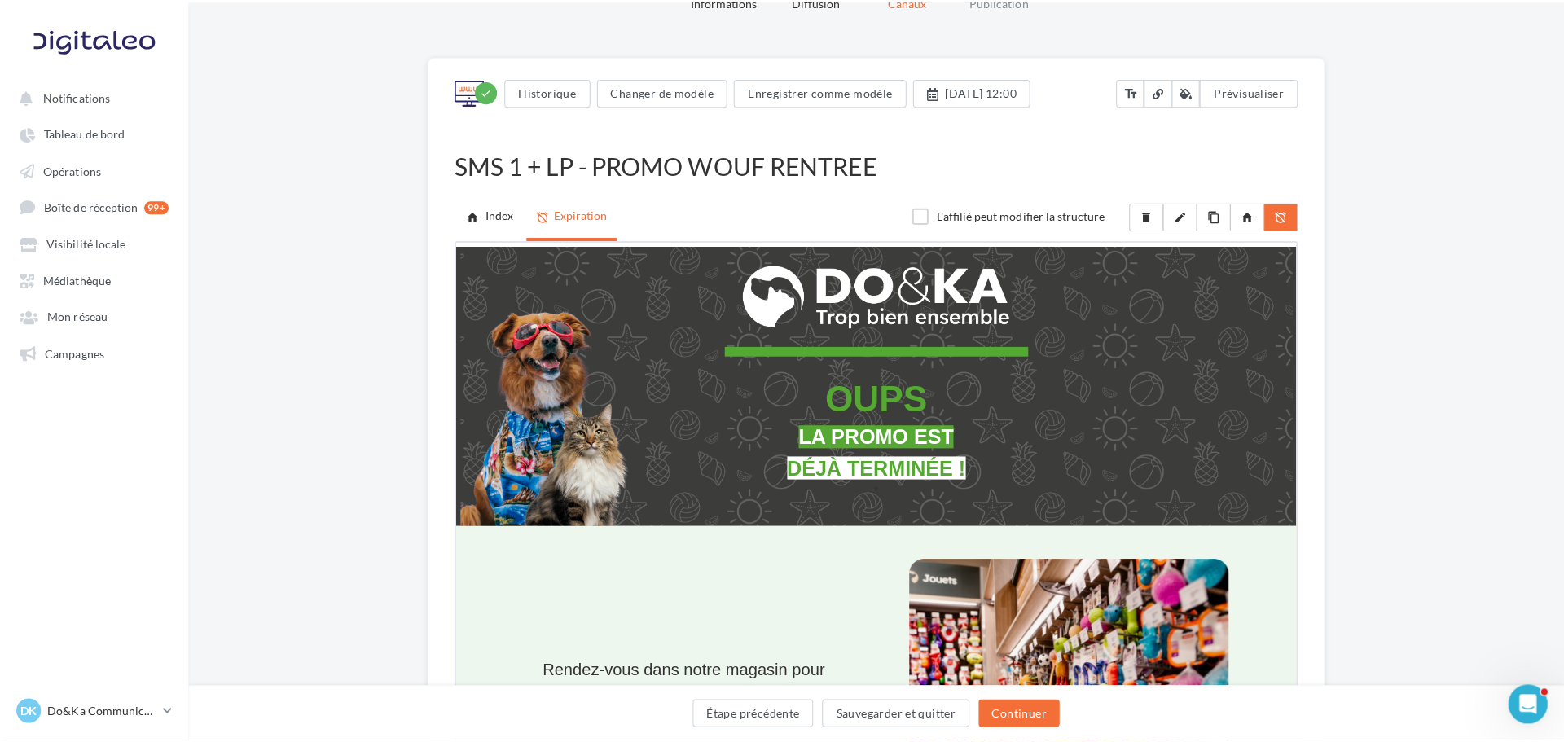
scroll to position [0, 0]
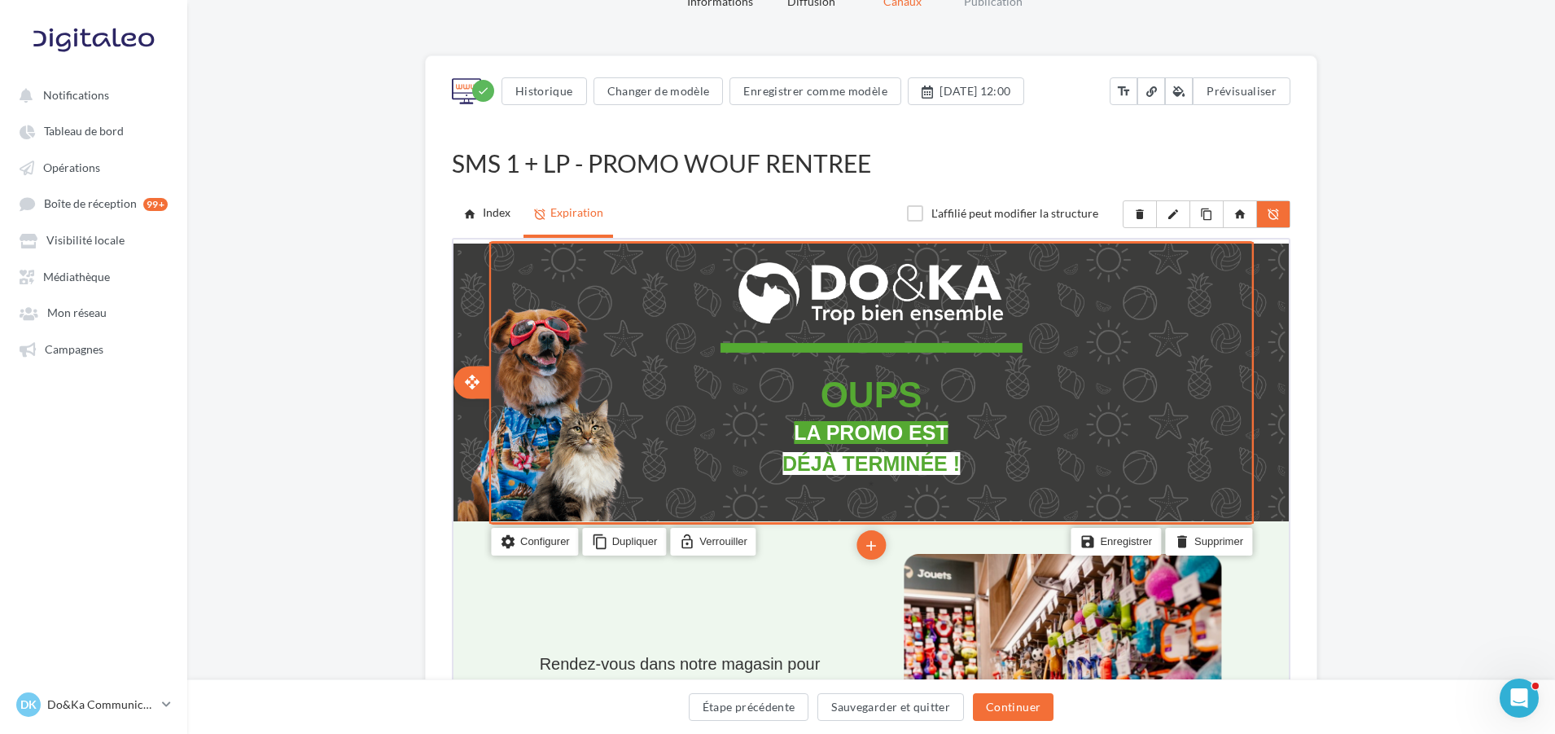
click at [621, 292] on div "edit photo_library rounded_corner crop link style OUPS LA PROMO EST DÉJÀ TERMIN…" at bounding box center [869, 380] width 765 height 278
click at [559, 535] on li "settings Configurer" at bounding box center [533, 539] width 88 height 28
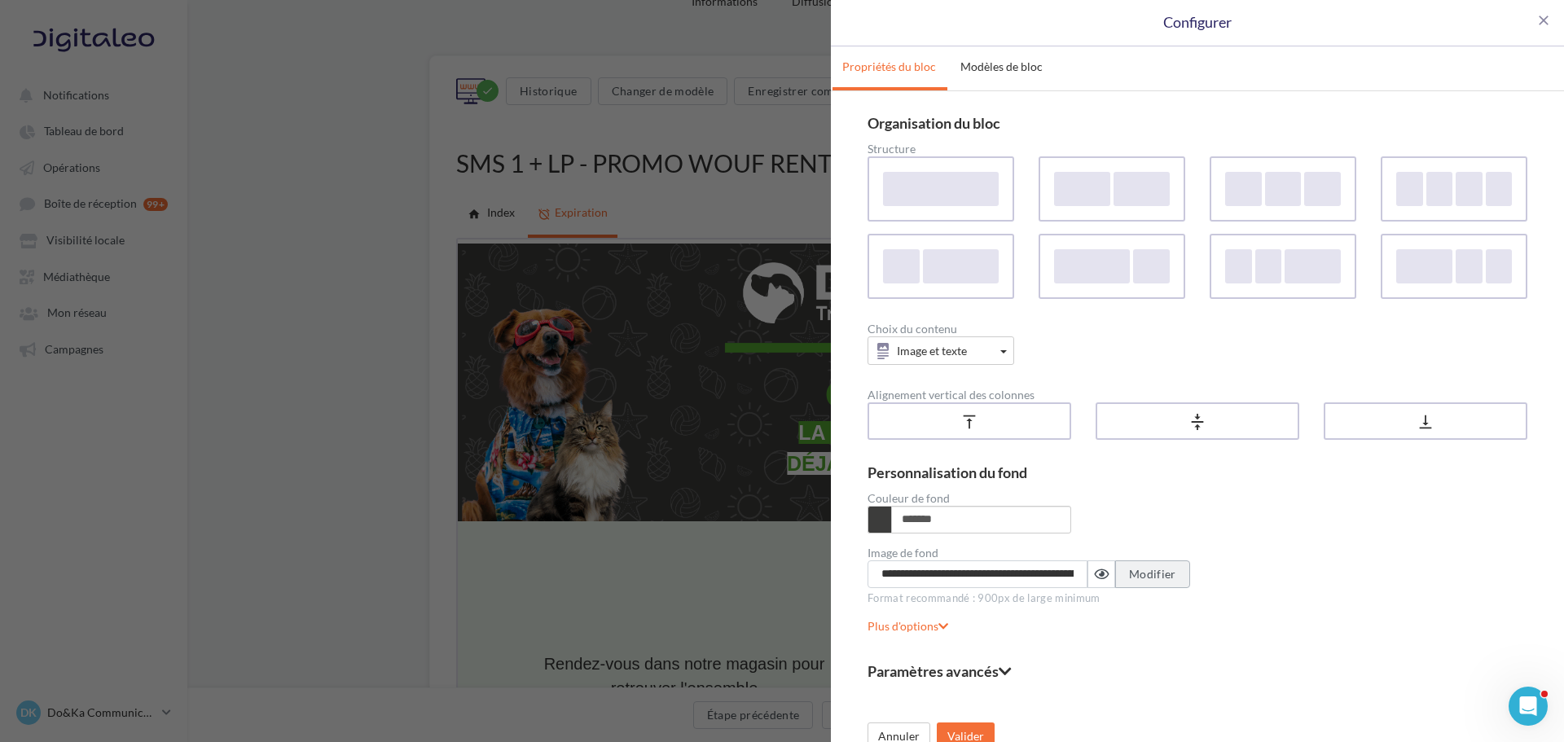
click at [1139, 567] on span "Modifier" at bounding box center [1152, 574] width 47 height 14
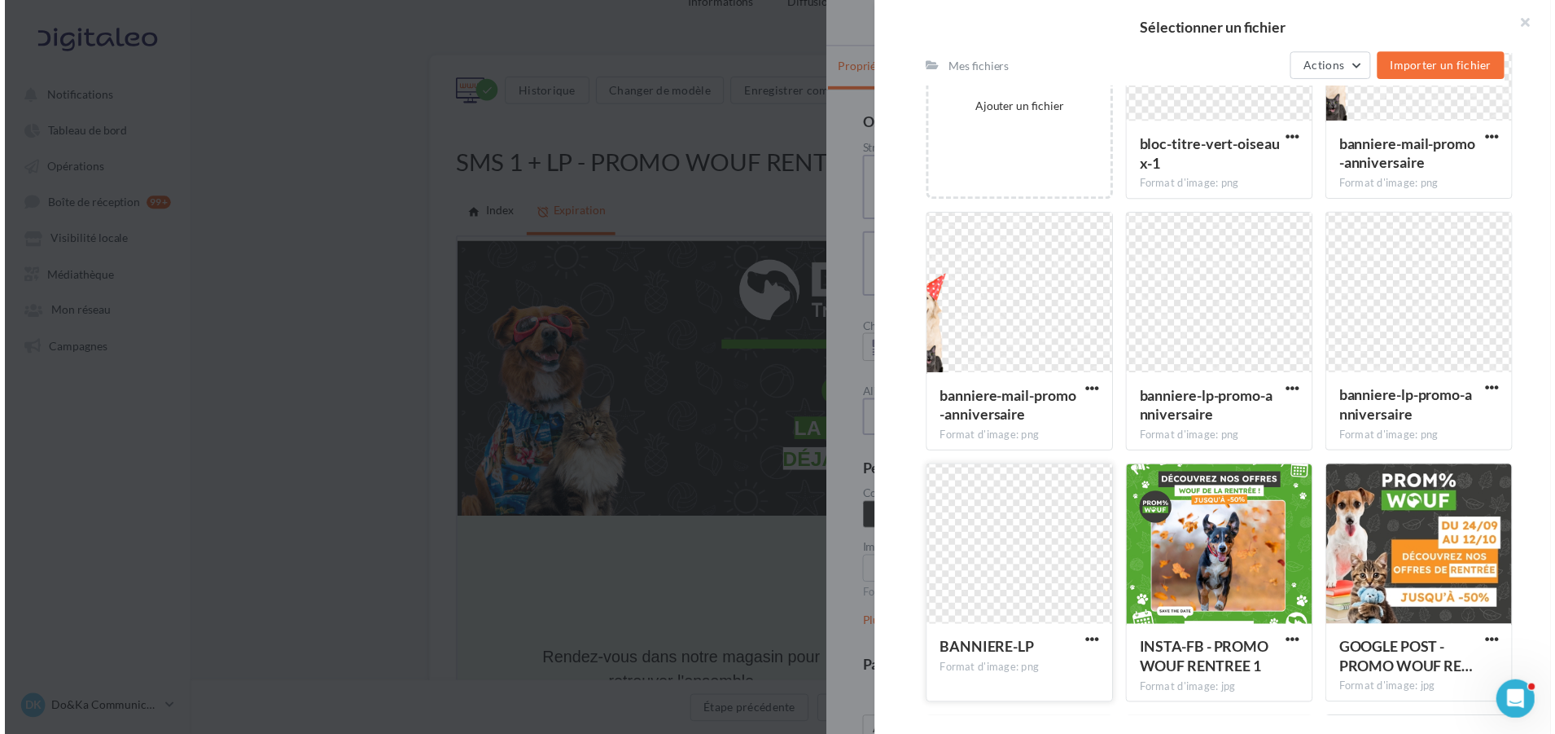
scroll to position [570, 0]
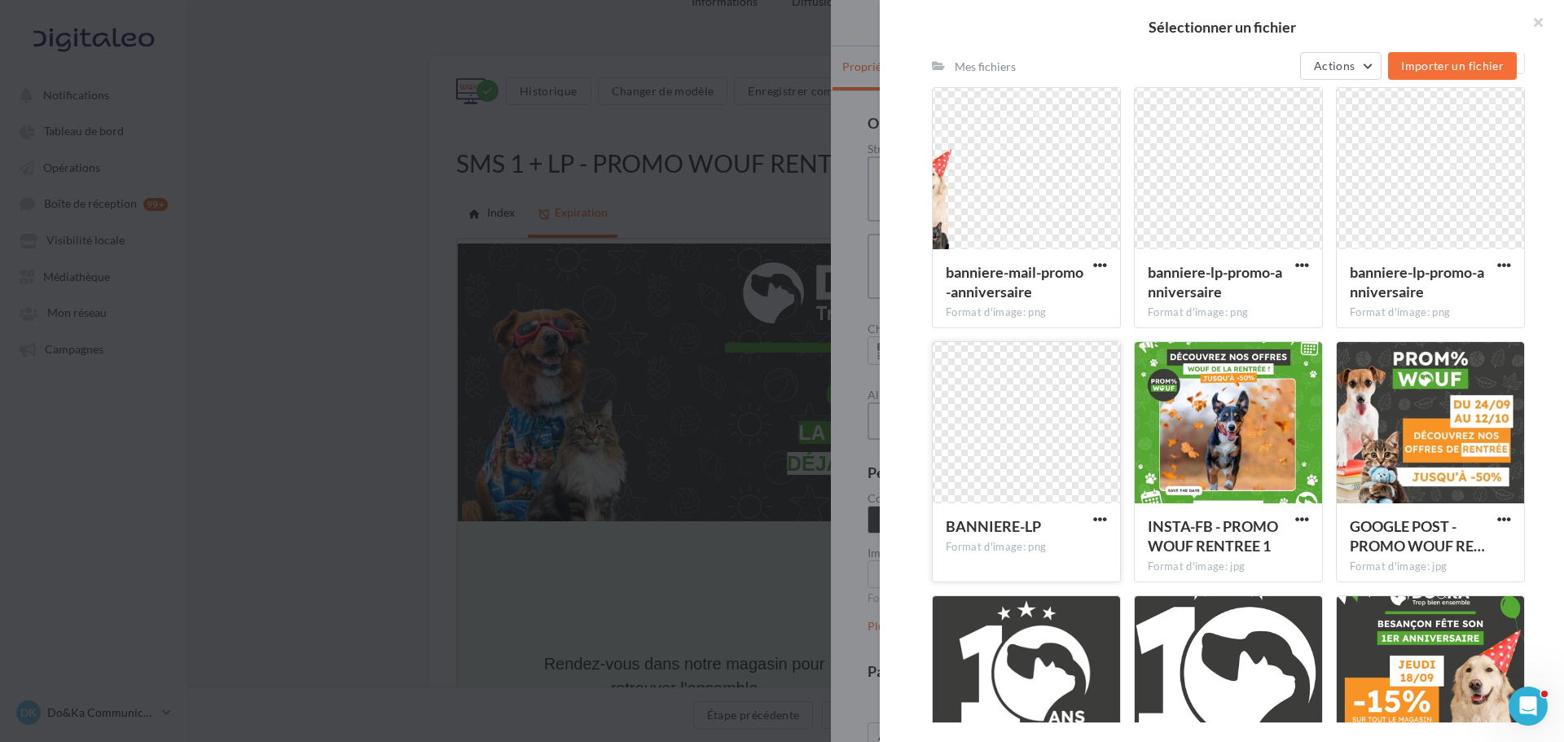
click at [1029, 467] on div at bounding box center [1025, 423] width 187 height 163
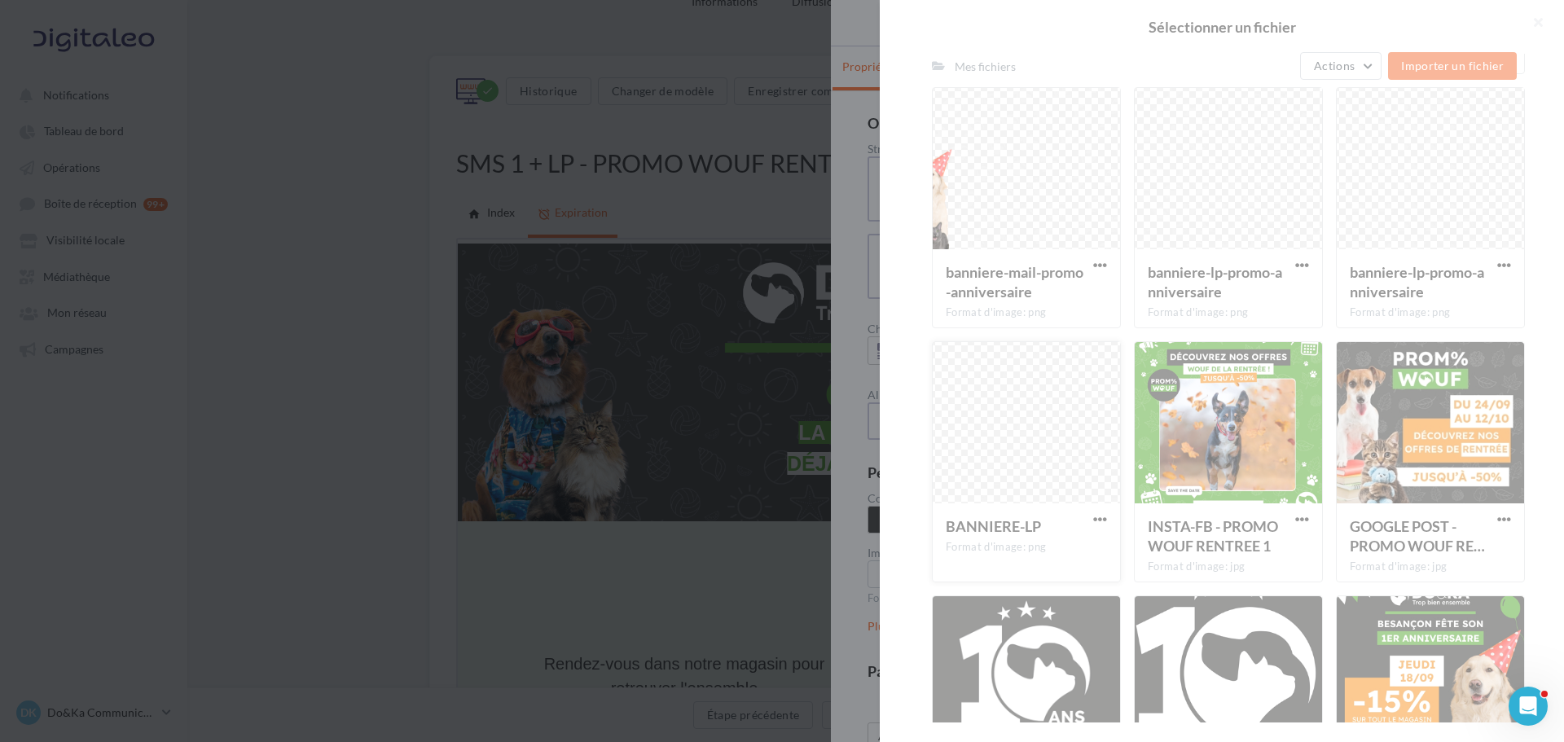
type input "**********"
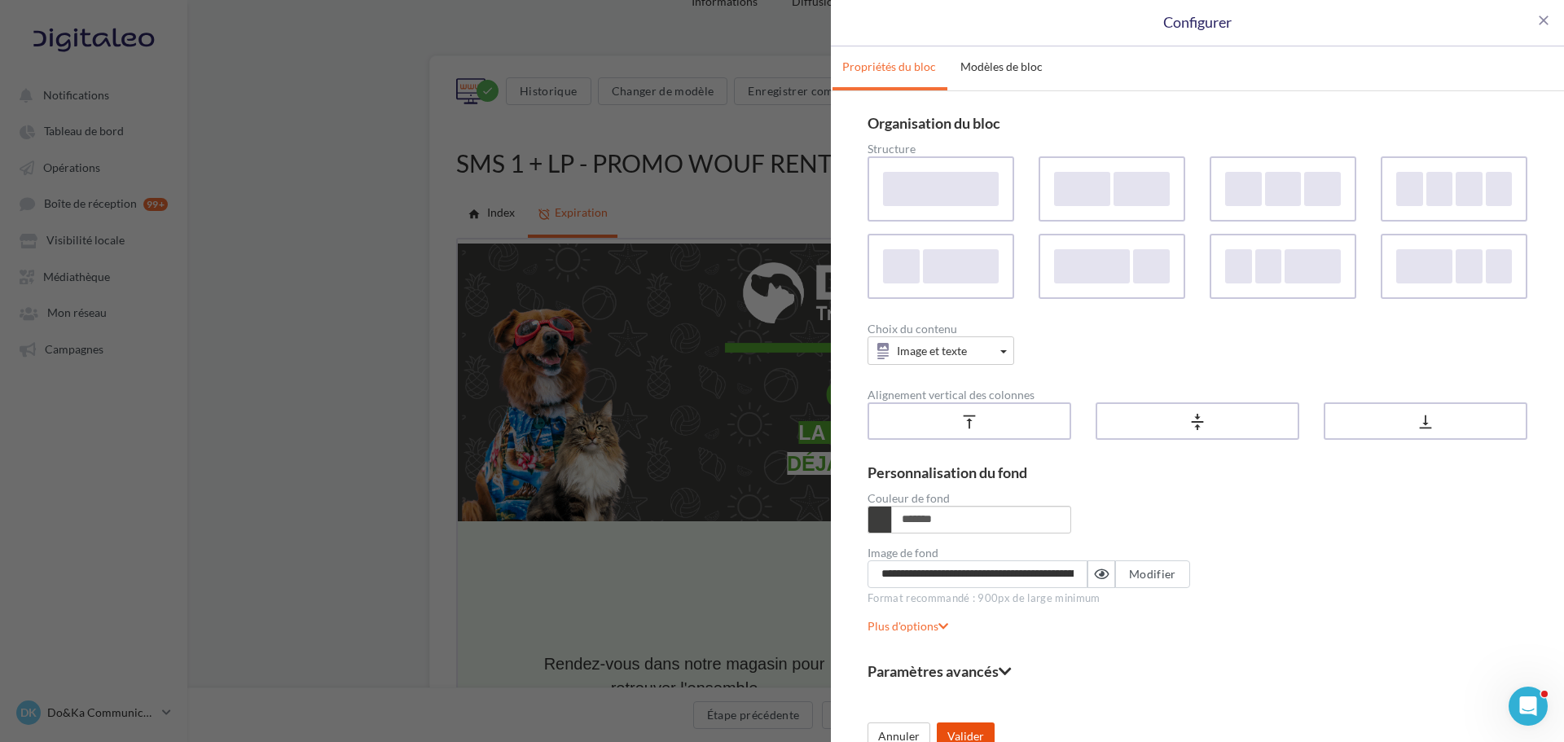
click at [983, 729] on button "Valider" at bounding box center [966, 736] width 58 height 28
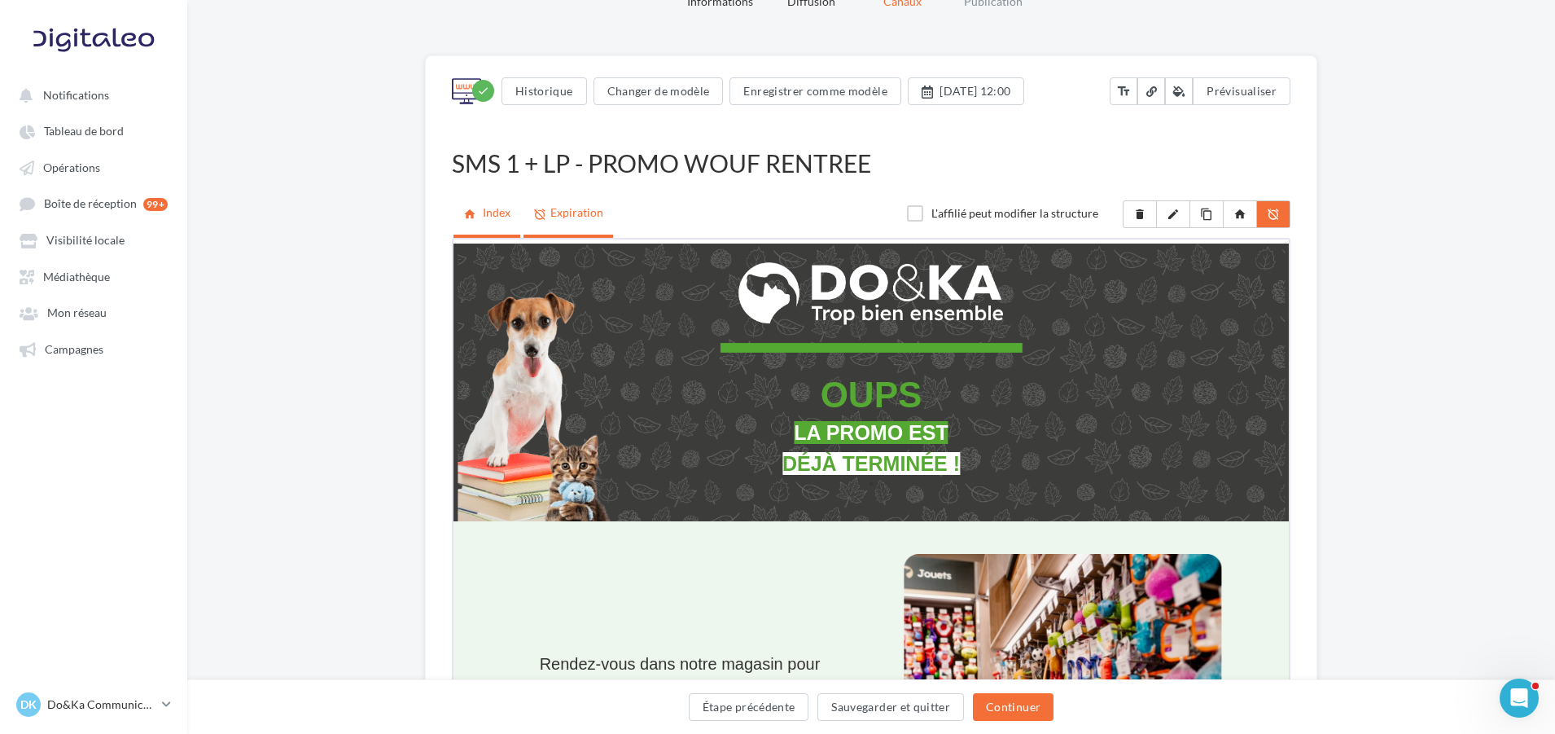
click at [468, 201] on link "home Index" at bounding box center [487, 213] width 67 height 42
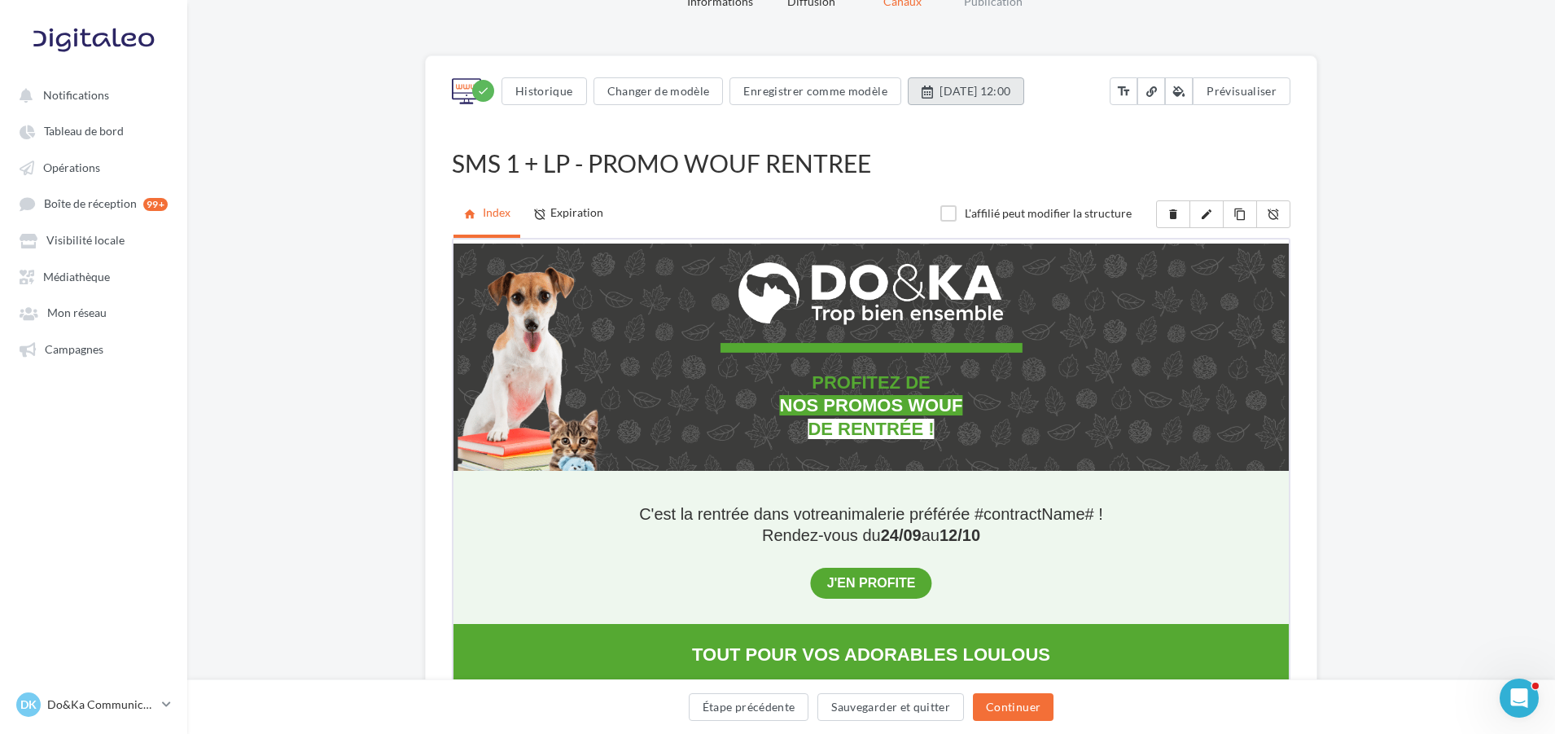
scroll to position [0, 0]
click at [980, 90] on button "03/11/2025 à 12:00" at bounding box center [966, 91] width 117 height 28
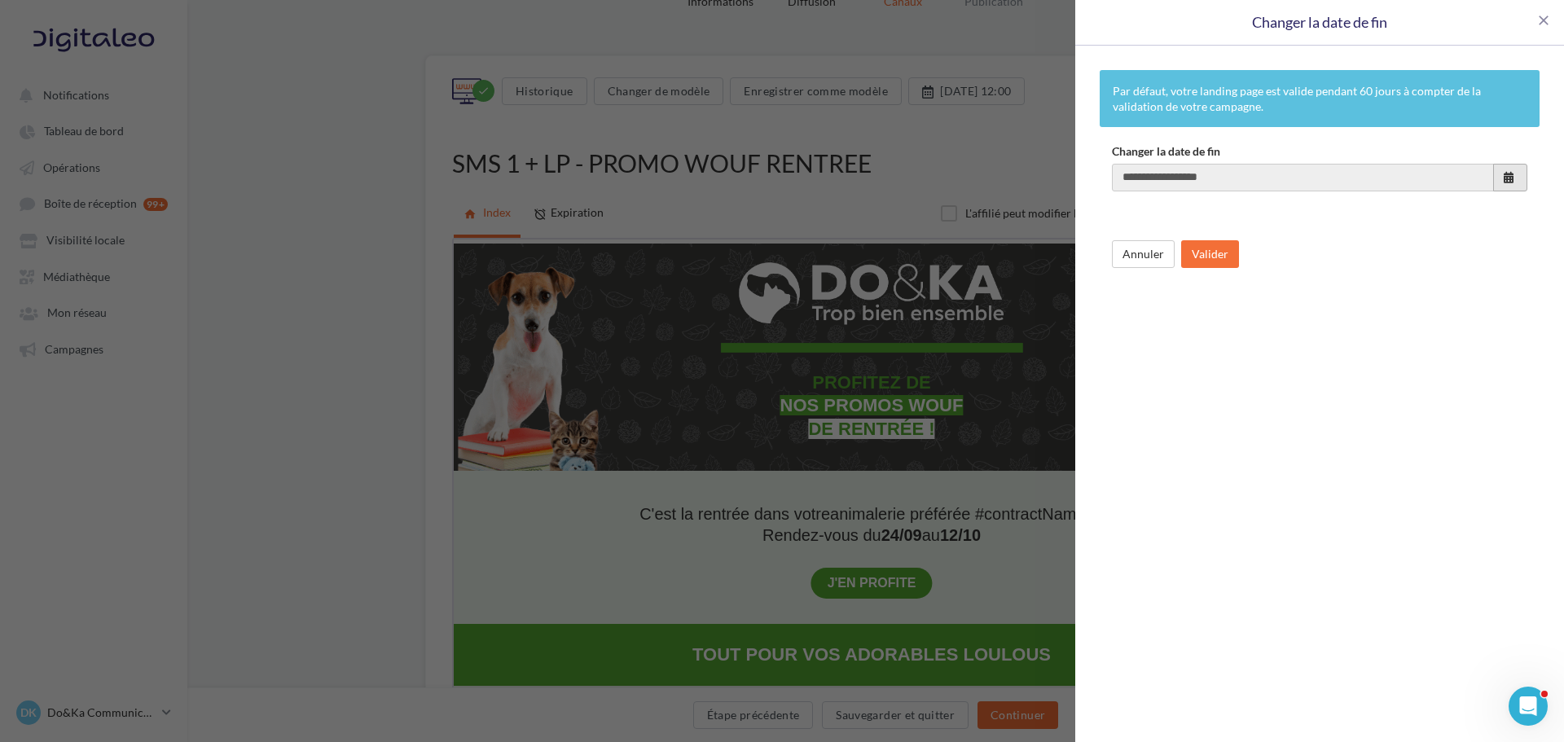
click at [1520, 186] on button "button" at bounding box center [1510, 178] width 34 height 28
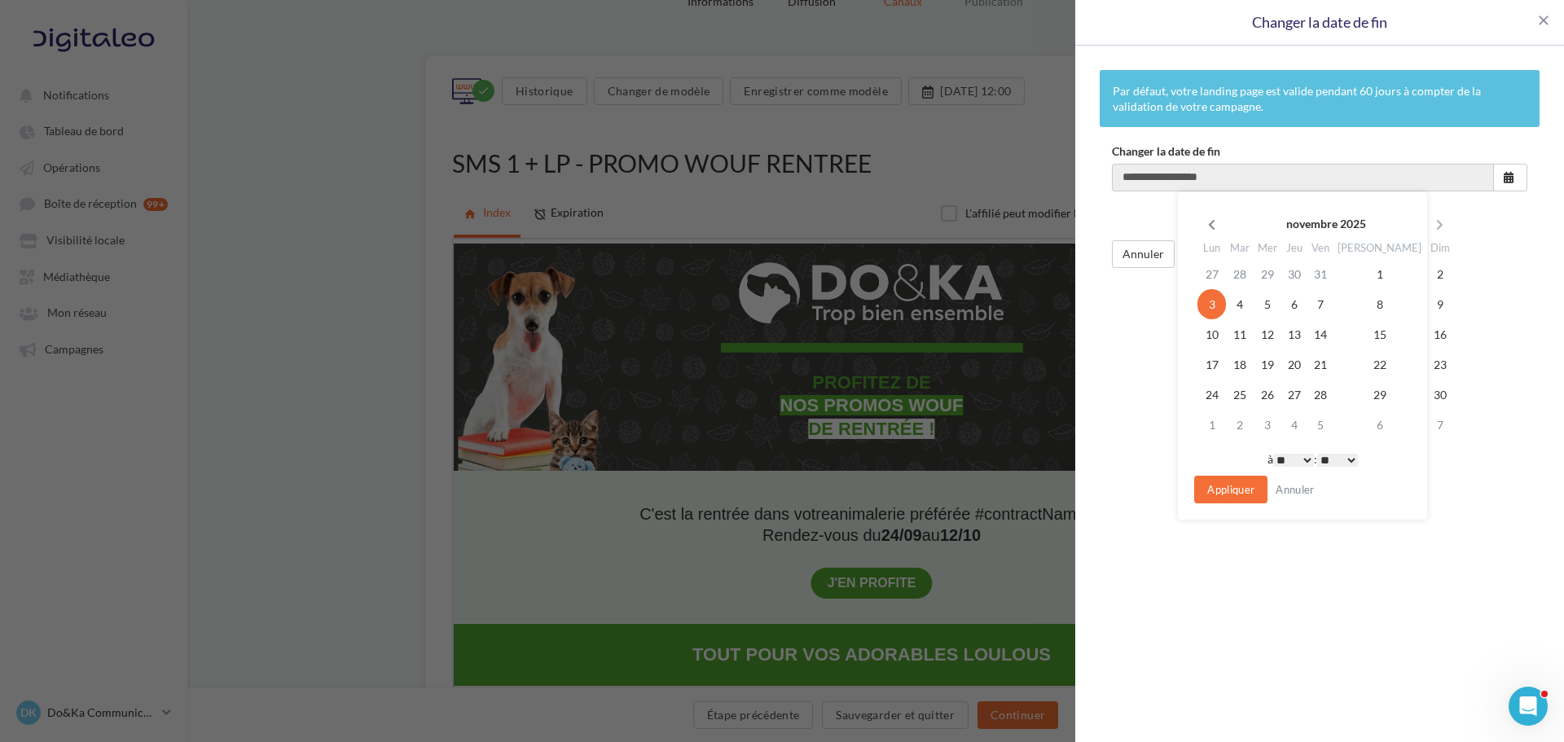
click at [1221, 222] on icon at bounding box center [1211, 224] width 20 height 11
click at [1425, 302] on td "12" at bounding box center [1439, 304] width 29 height 30
drag, startPoint x: 1291, startPoint y: 455, endPoint x: 1284, endPoint y: 468, distance: 14.6
click at [1291, 455] on select "* * * * * * * * * * ** ** ** ** ** ** ** ** ** ** ** ** ** **" at bounding box center [1290, 460] width 41 height 13
click at [1327, 458] on select "** ** ** ** ** **" at bounding box center [1334, 460] width 41 height 13
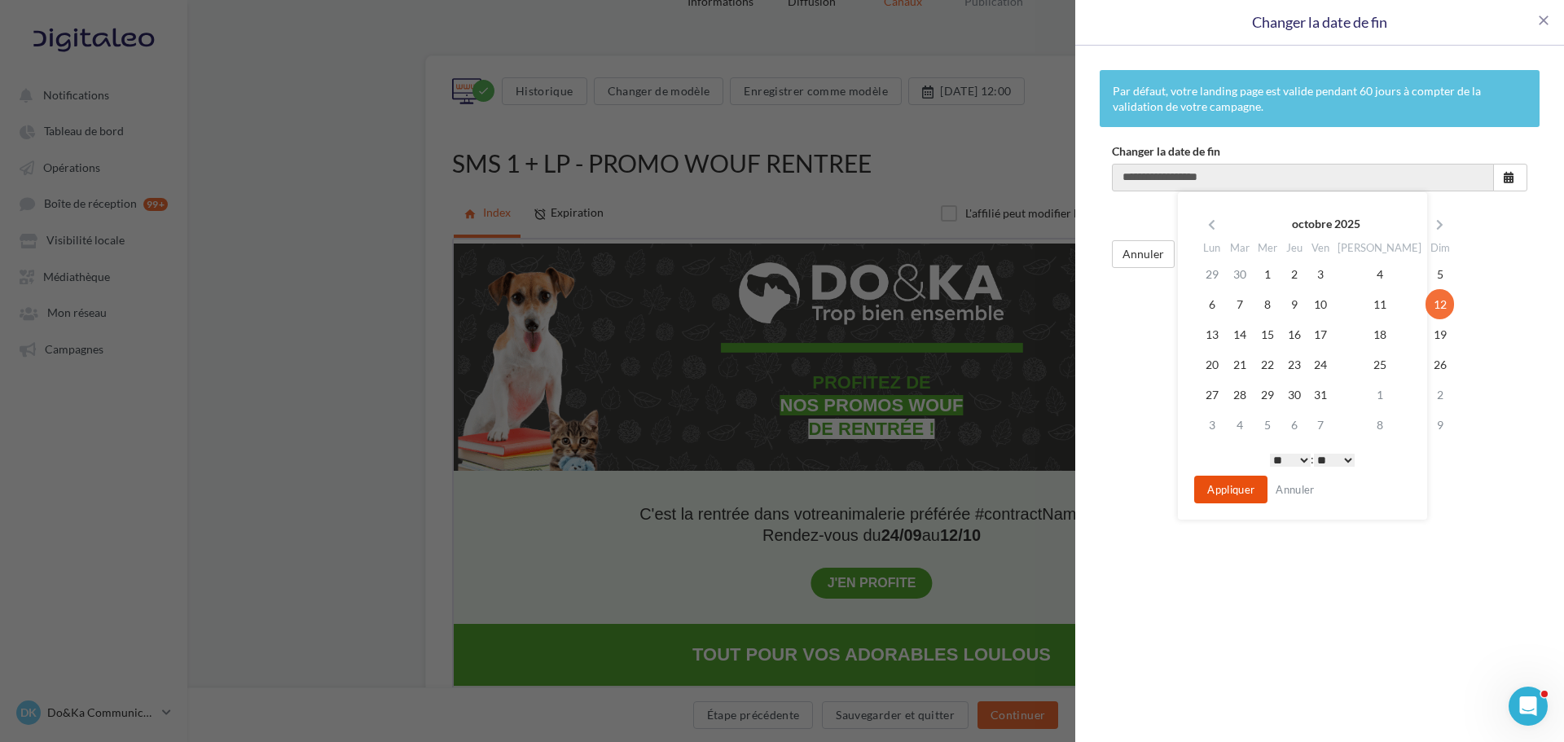
click at [1248, 489] on button "Appliquer" at bounding box center [1230, 490] width 73 height 28
type input "**********"
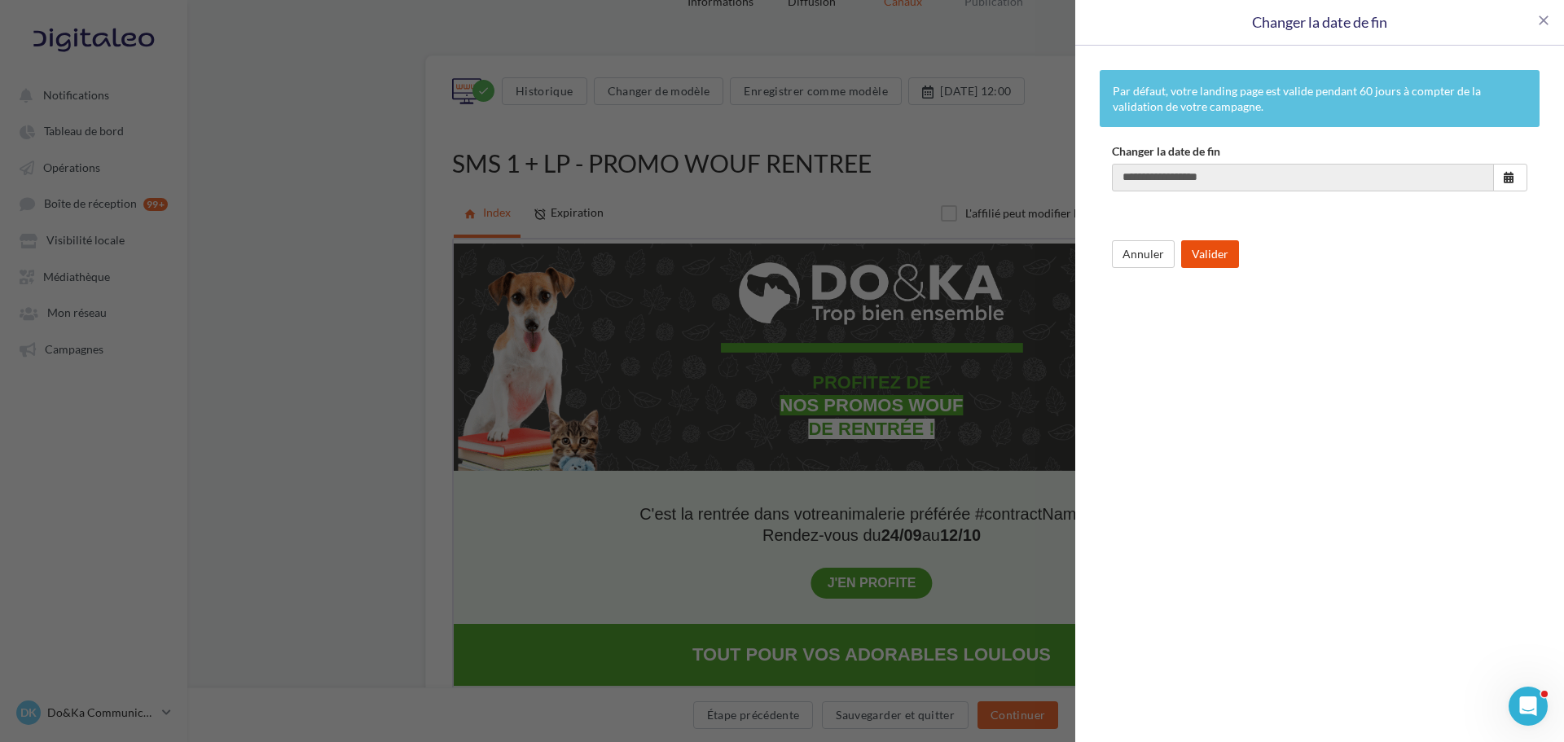
click at [1226, 259] on button "Valider" at bounding box center [1210, 254] width 58 height 28
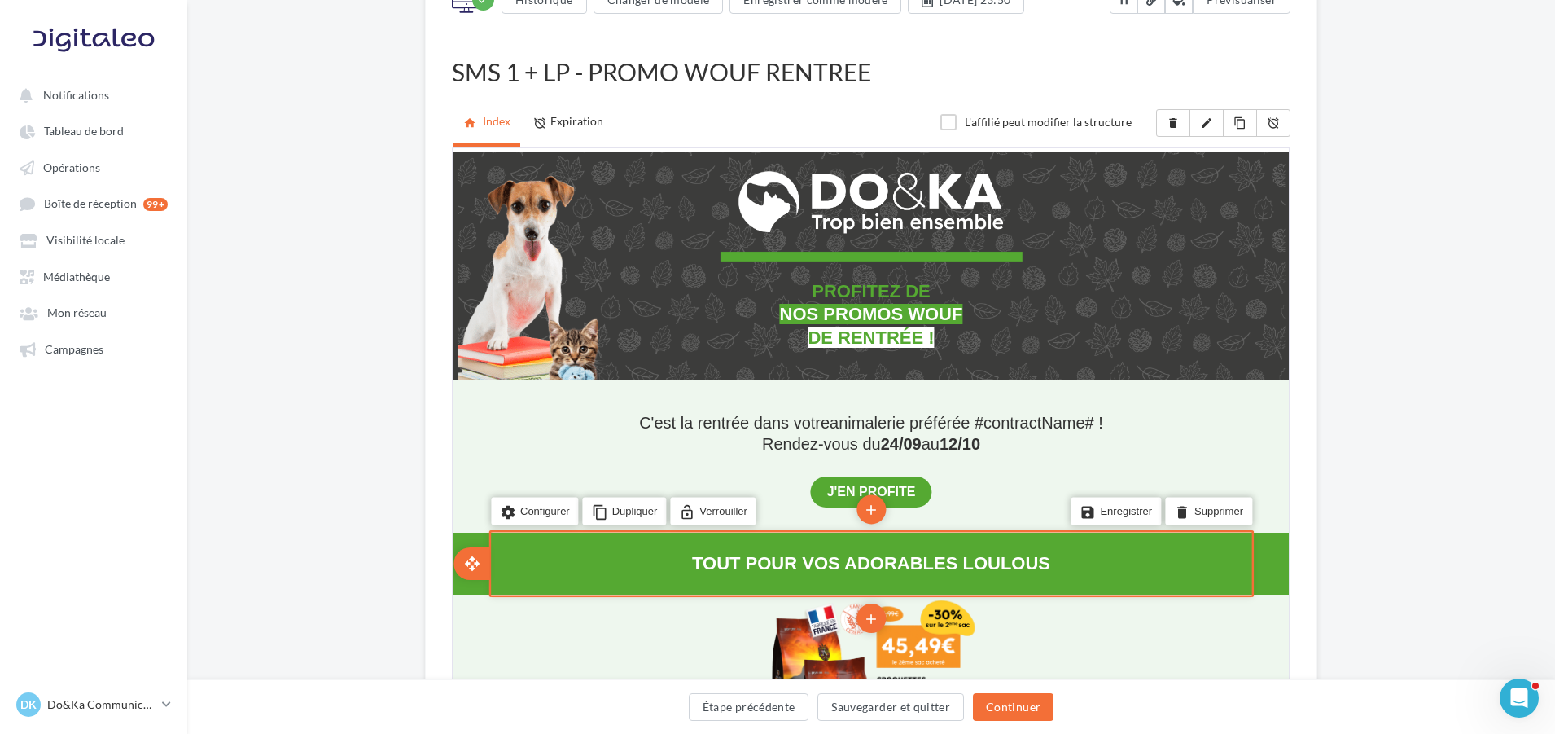
scroll to position [81, 0]
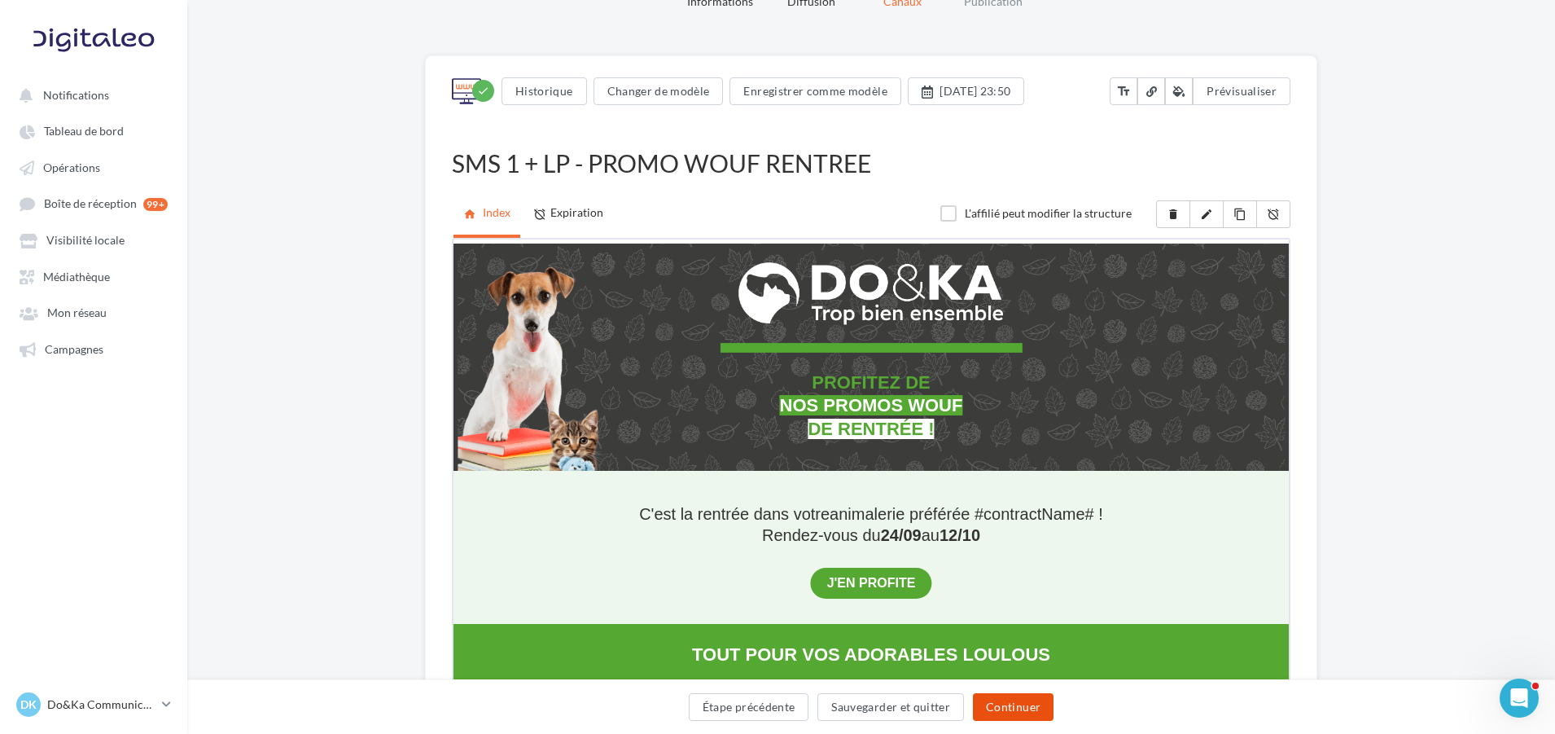
click at [1005, 704] on button "Continuer" at bounding box center [1013, 707] width 81 height 28
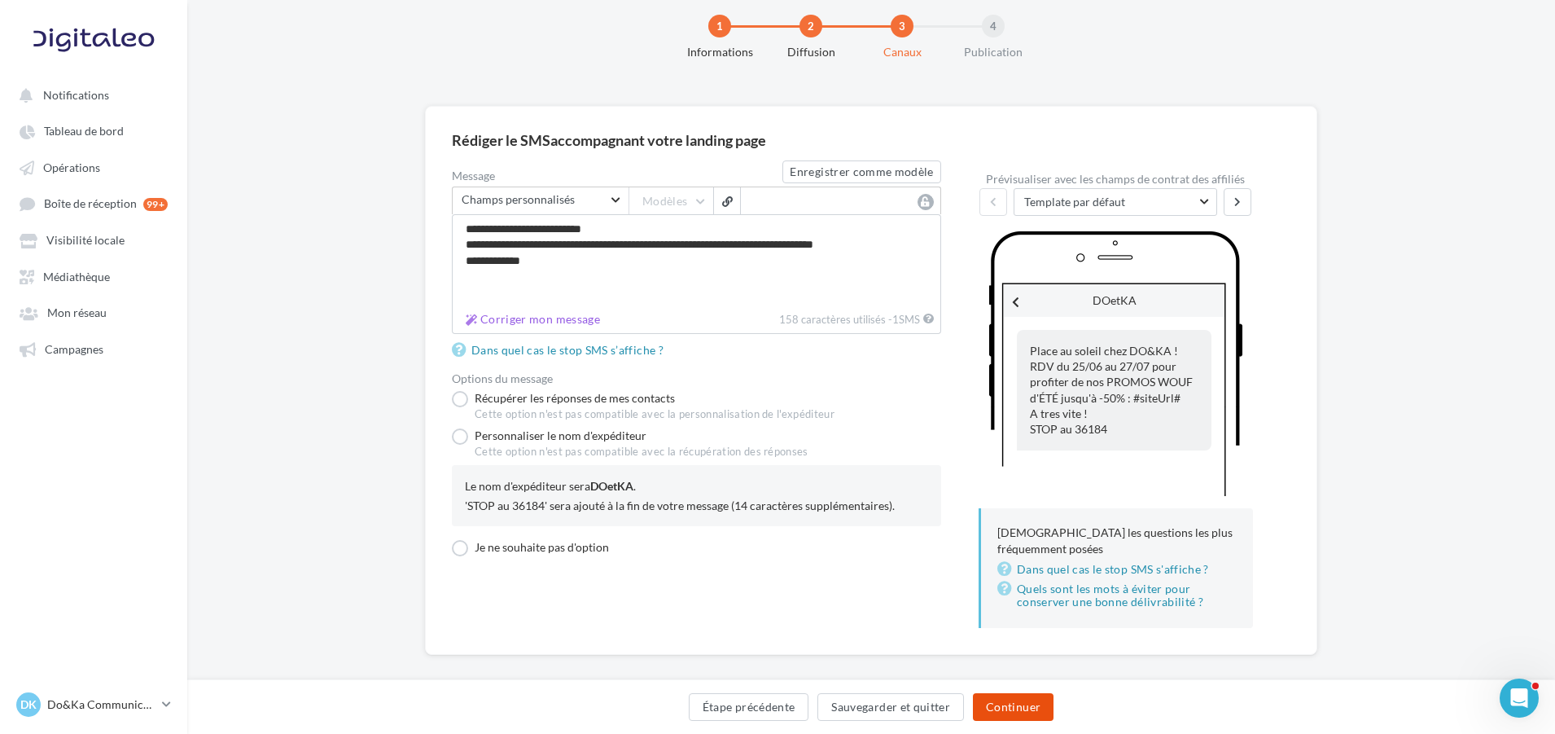
scroll to position [48, 0]
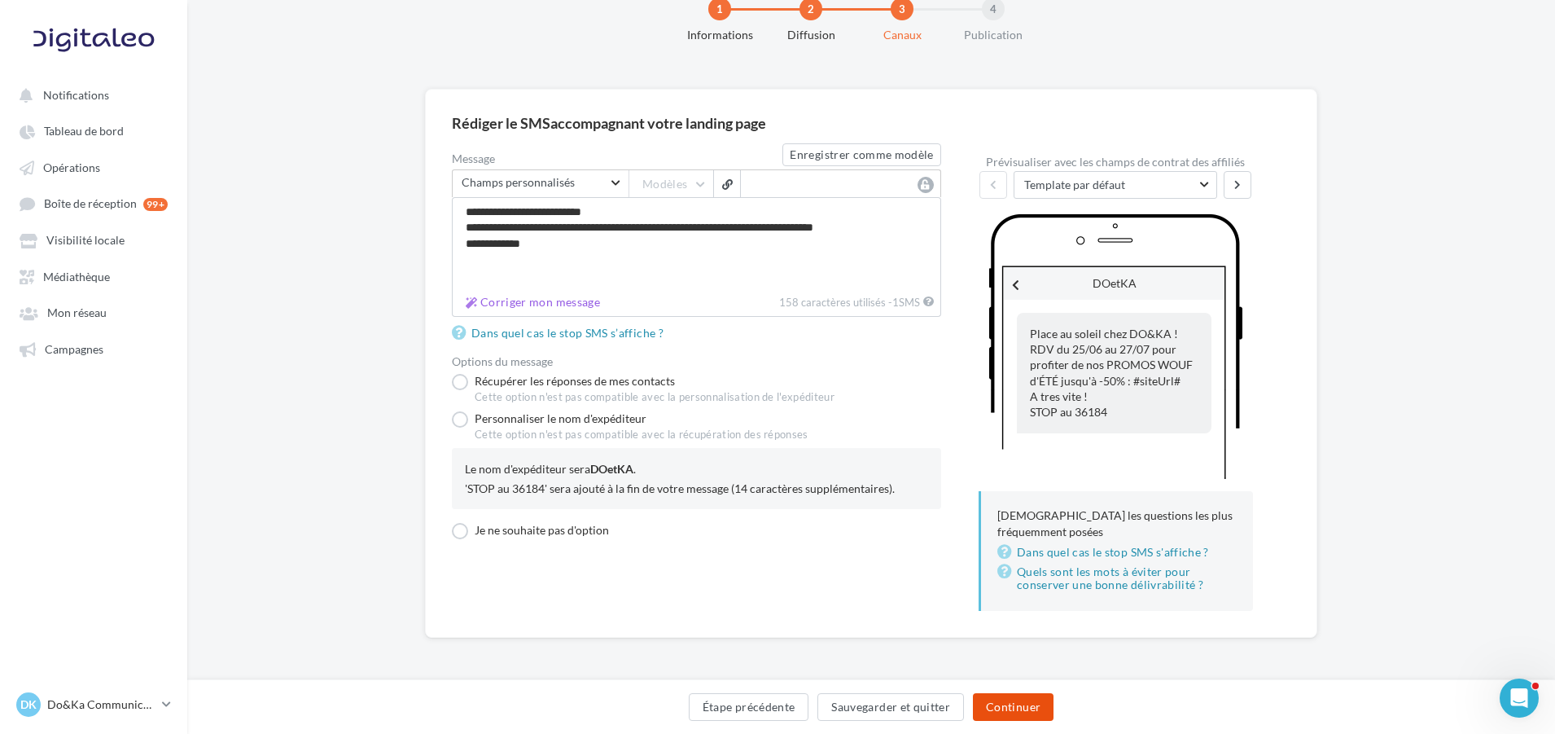
click at [1023, 702] on button "Continuer" at bounding box center [1013, 707] width 81 height 28
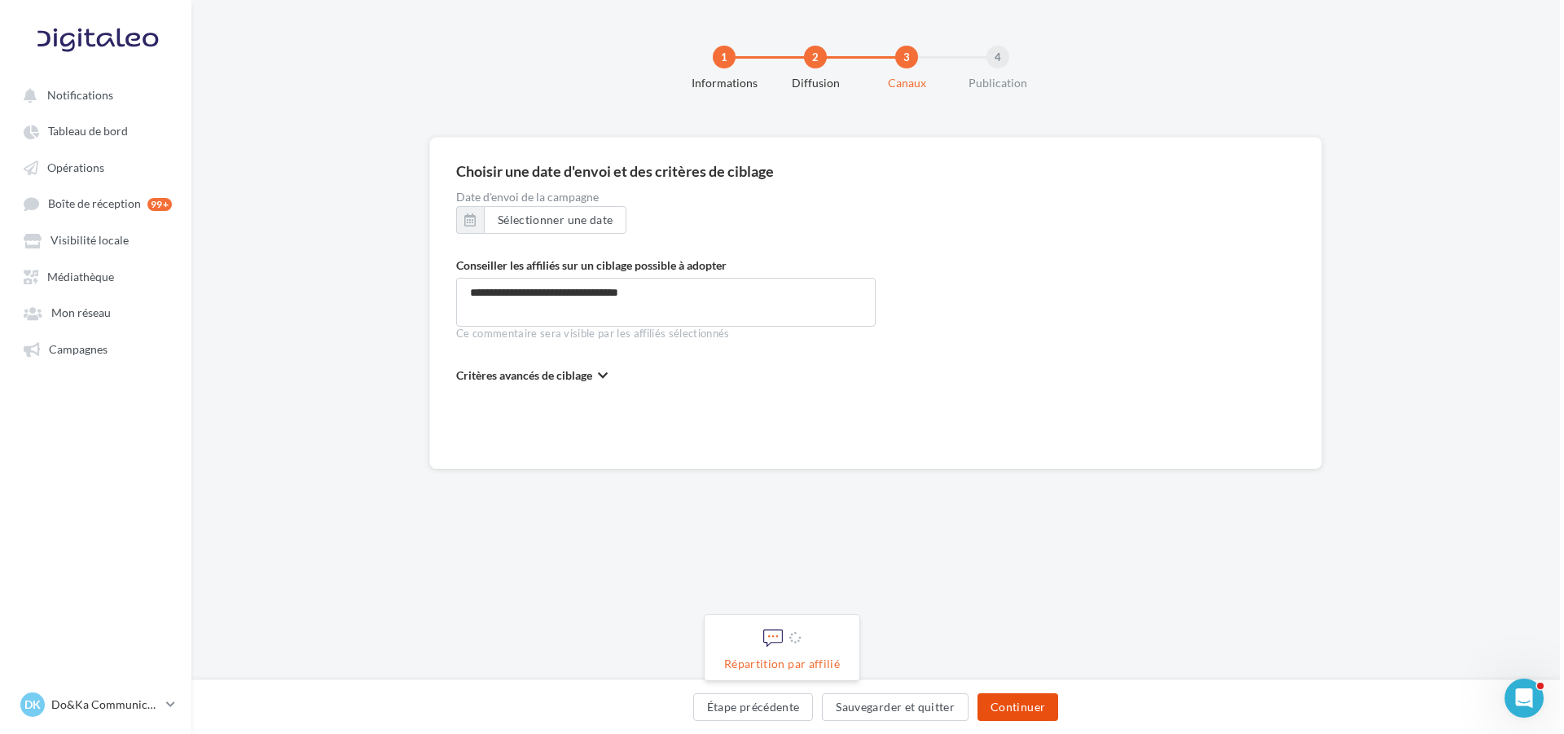
scroll to position [0, 0]
click at [1040, 701] on button "Continuer" at bounding box center [1017, 707] width 81 height 28
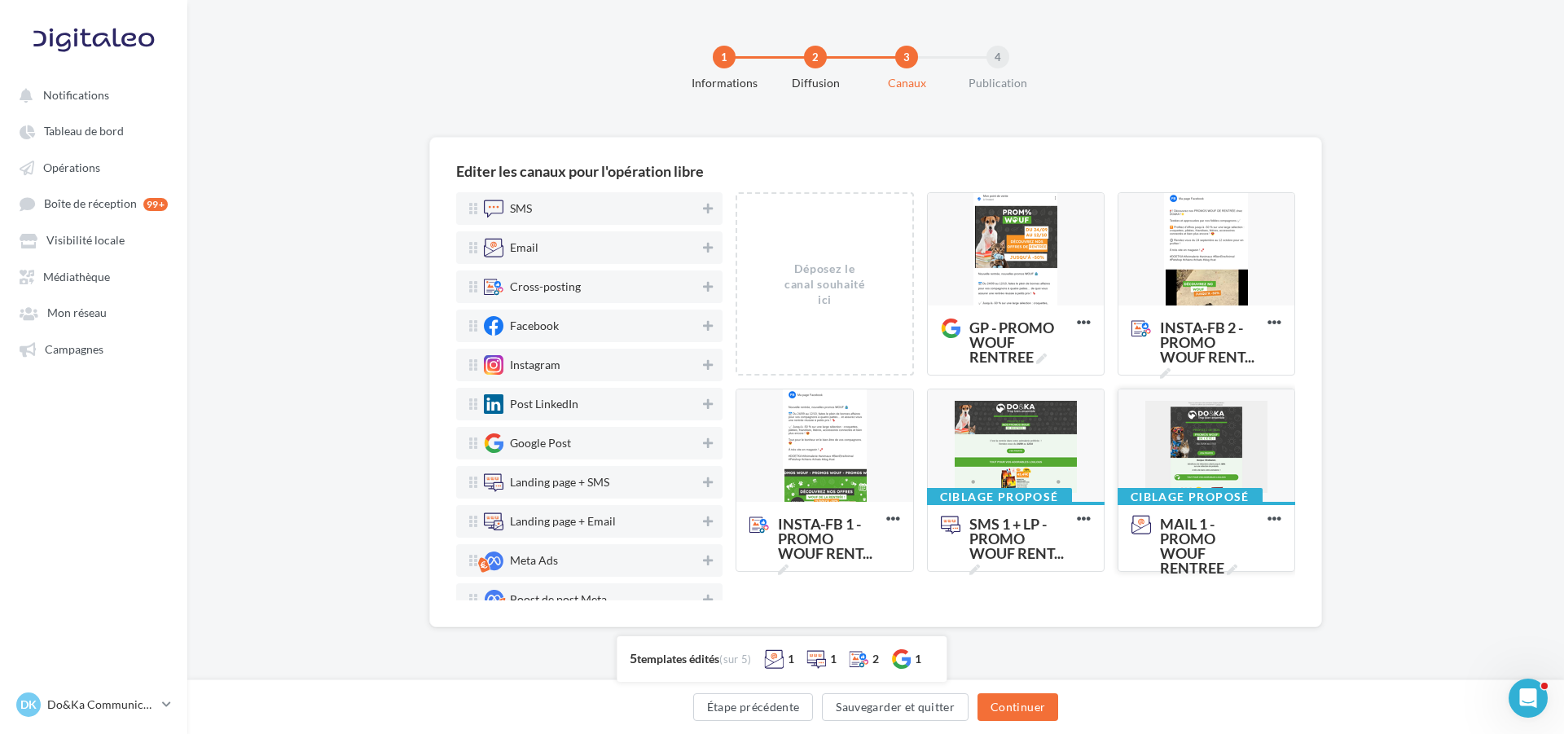
click at [1204, 450] on div at bounding box center [1206, 446] width 176 height 114
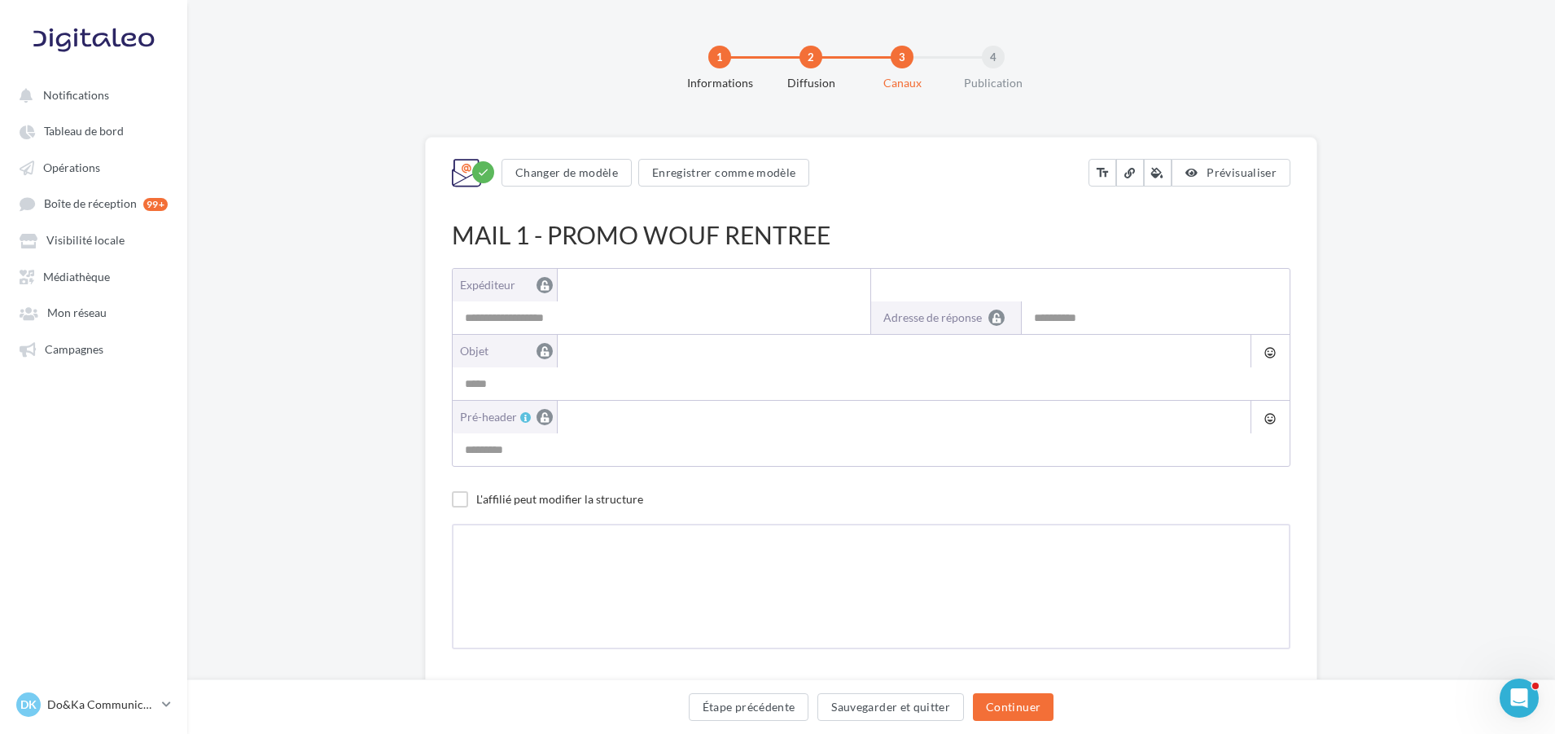
type input "**********"
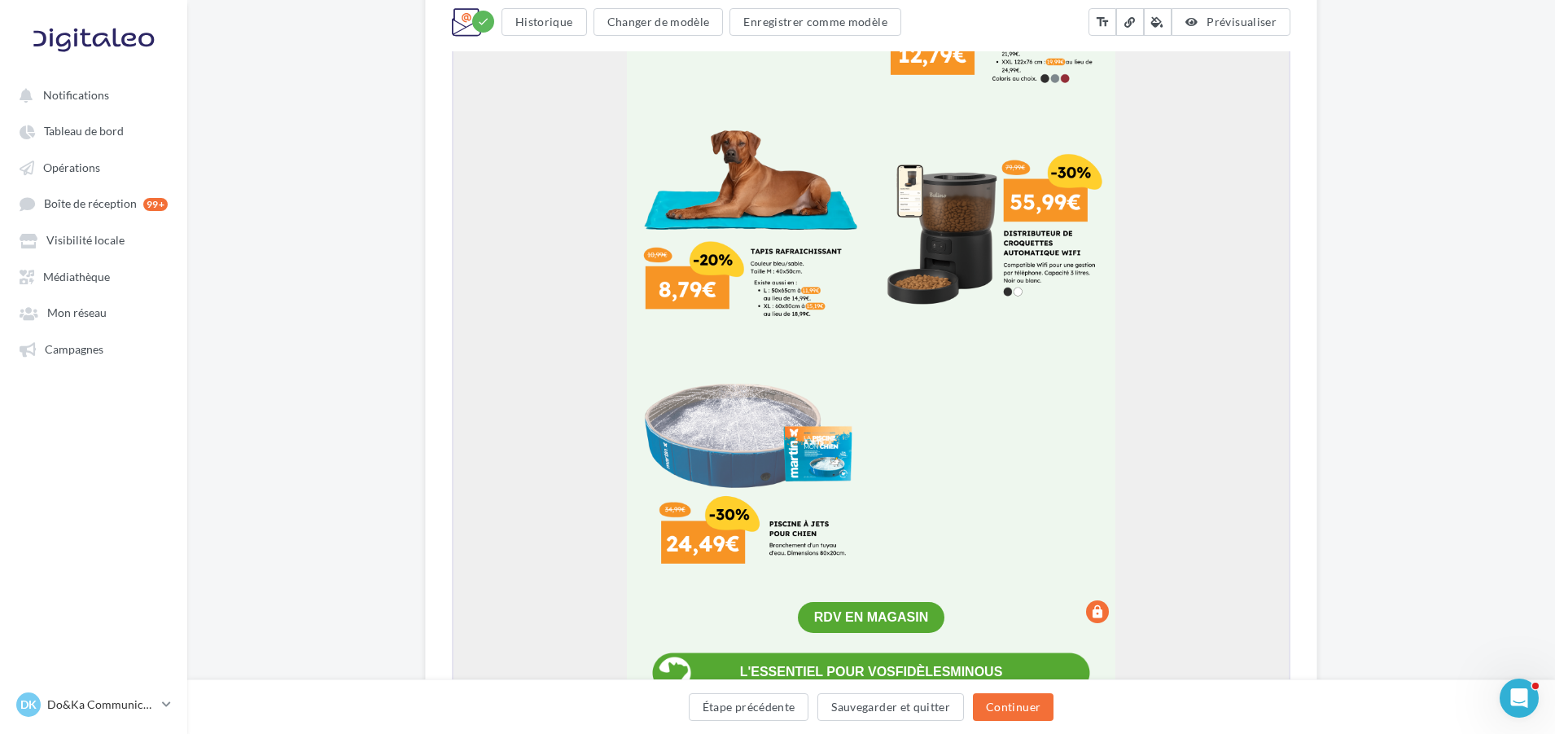
scroll to position [1954, 0]
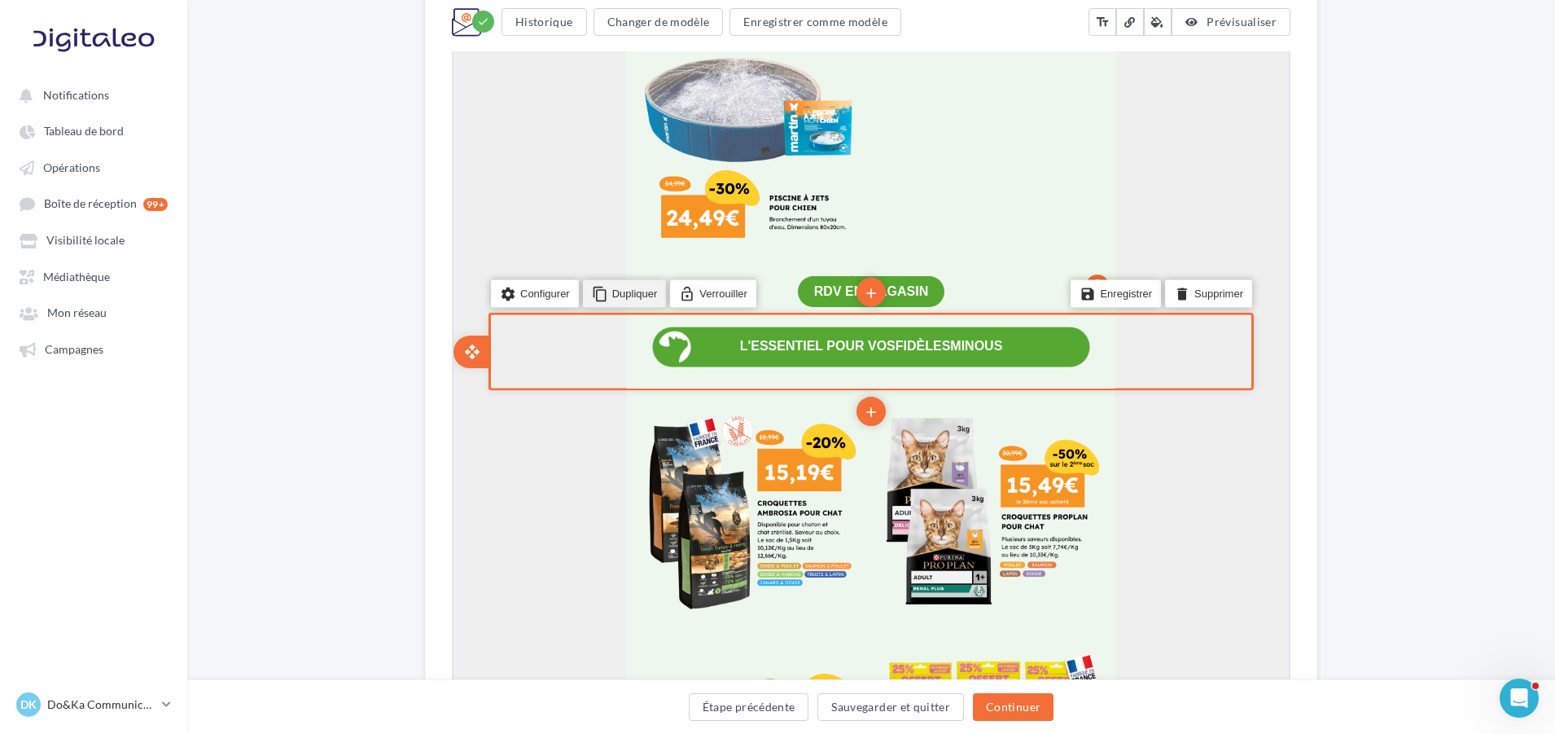
click at [623, 298] on li "content_copy Dupliquer" at bounding box center [623, 292] width 84 height 28
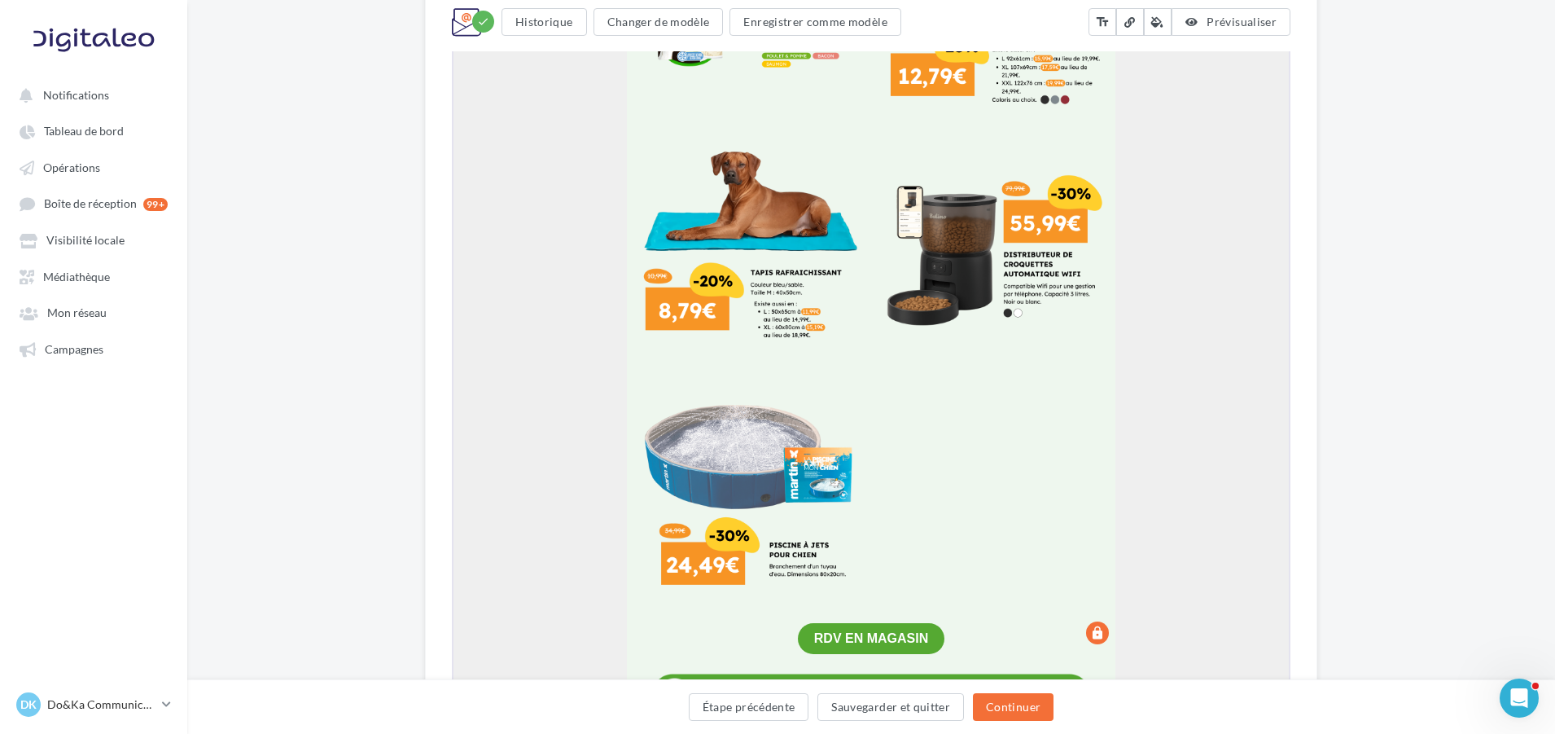
scroll to position [1600, 0]
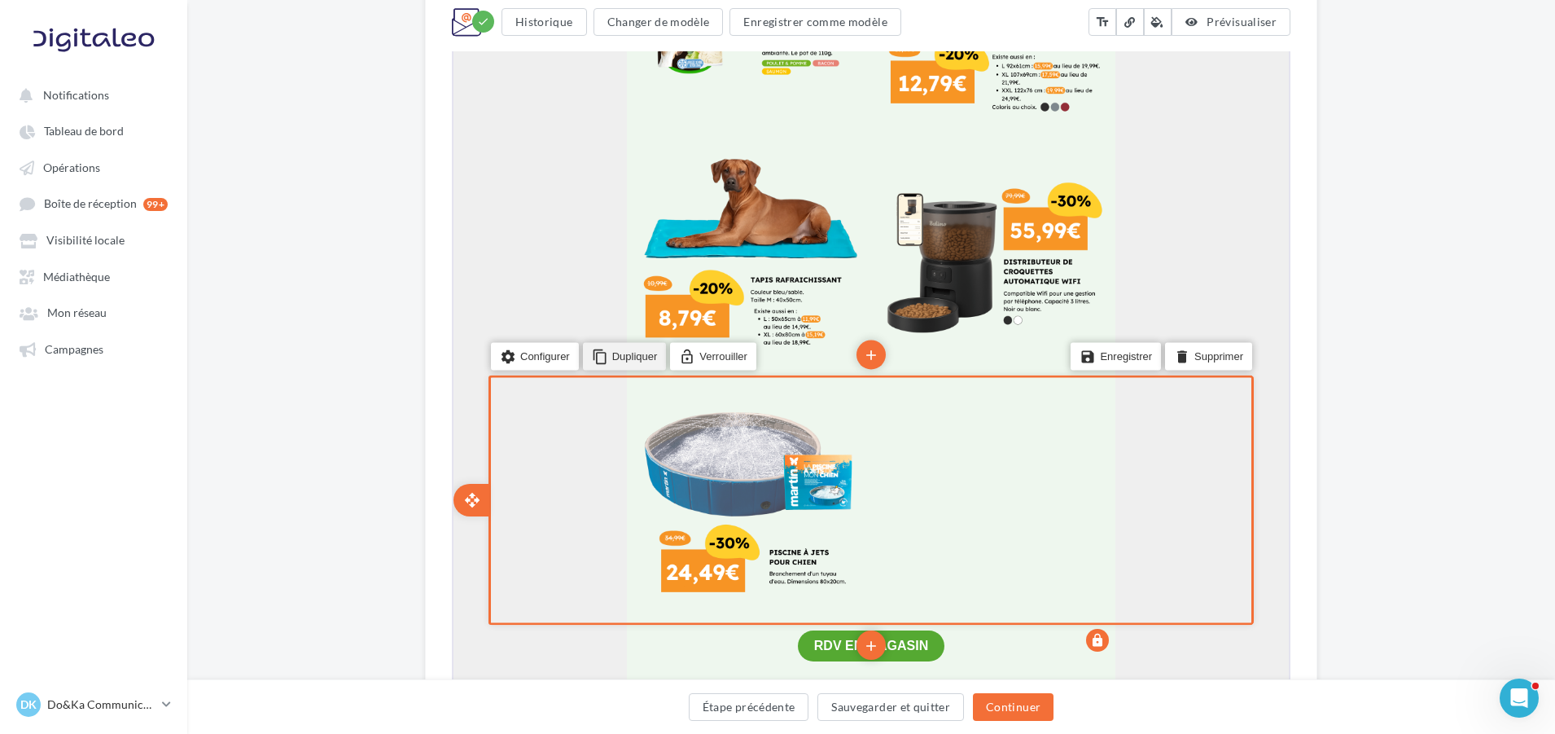
click at [614, 358] on li "content_copy Dupliquer" at bounding box center [623, 354] width 84 height 28
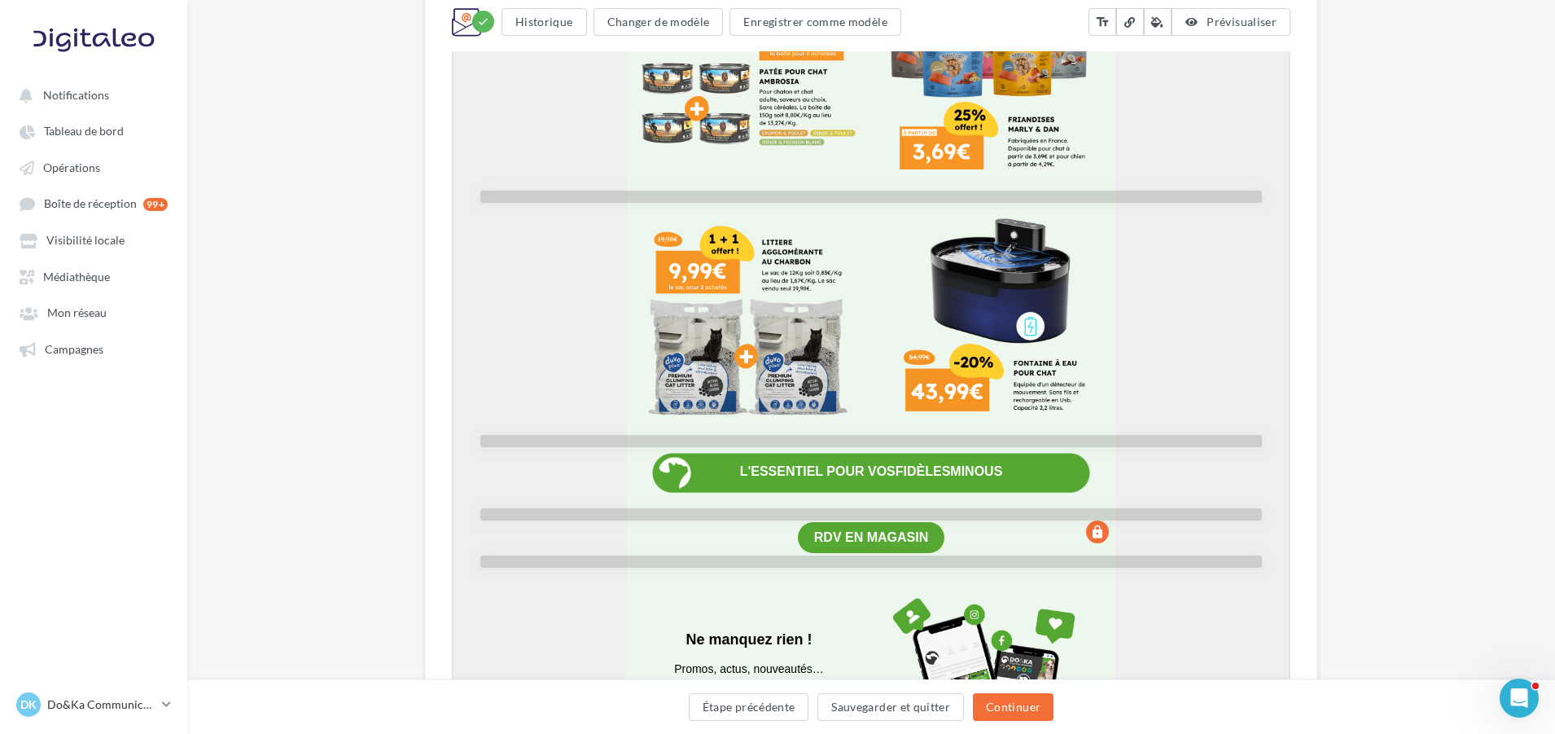
scroll to position [2948, 0]
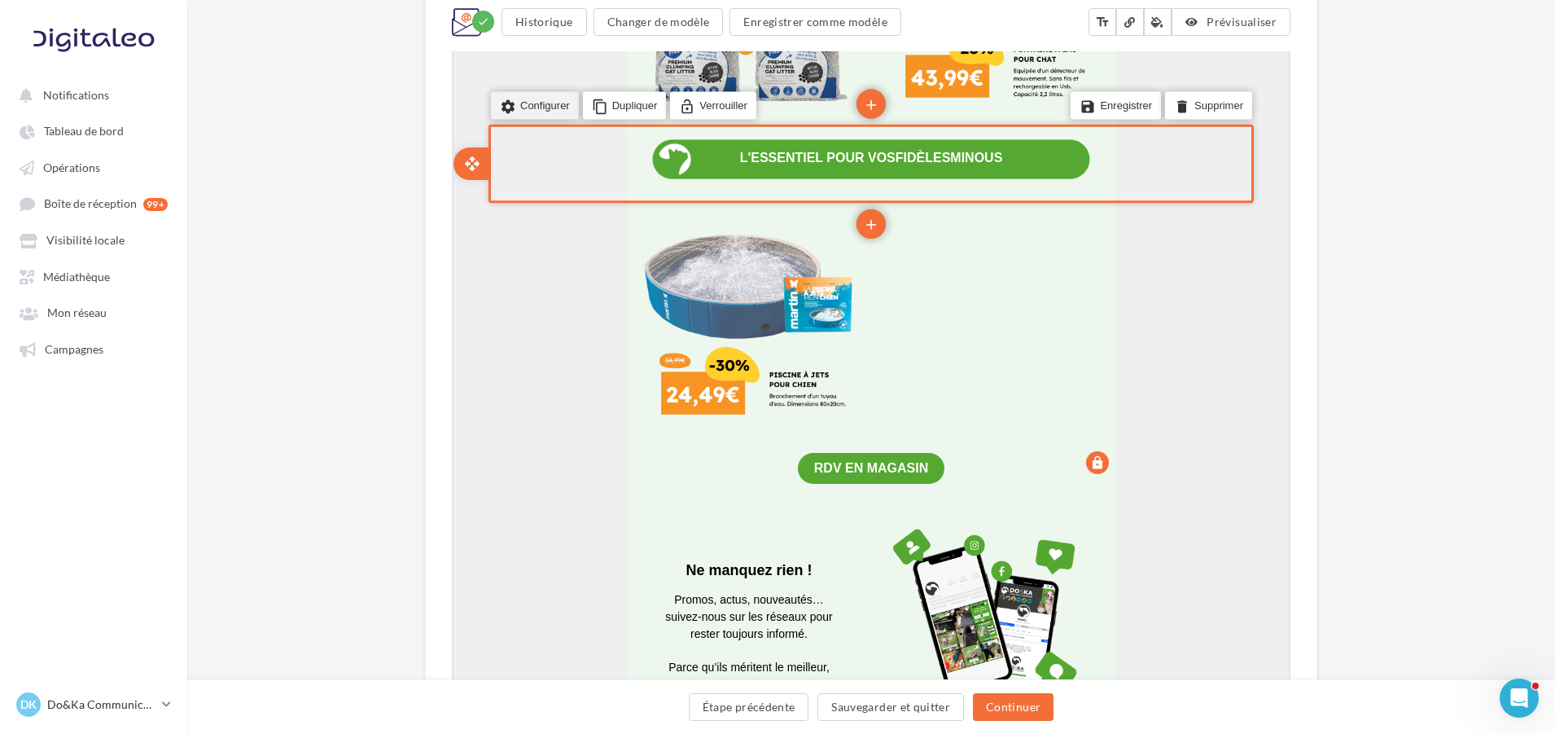
click at [530, 99] on li "settings Configurer" at bounding box center [533, 104] width 88 height 28
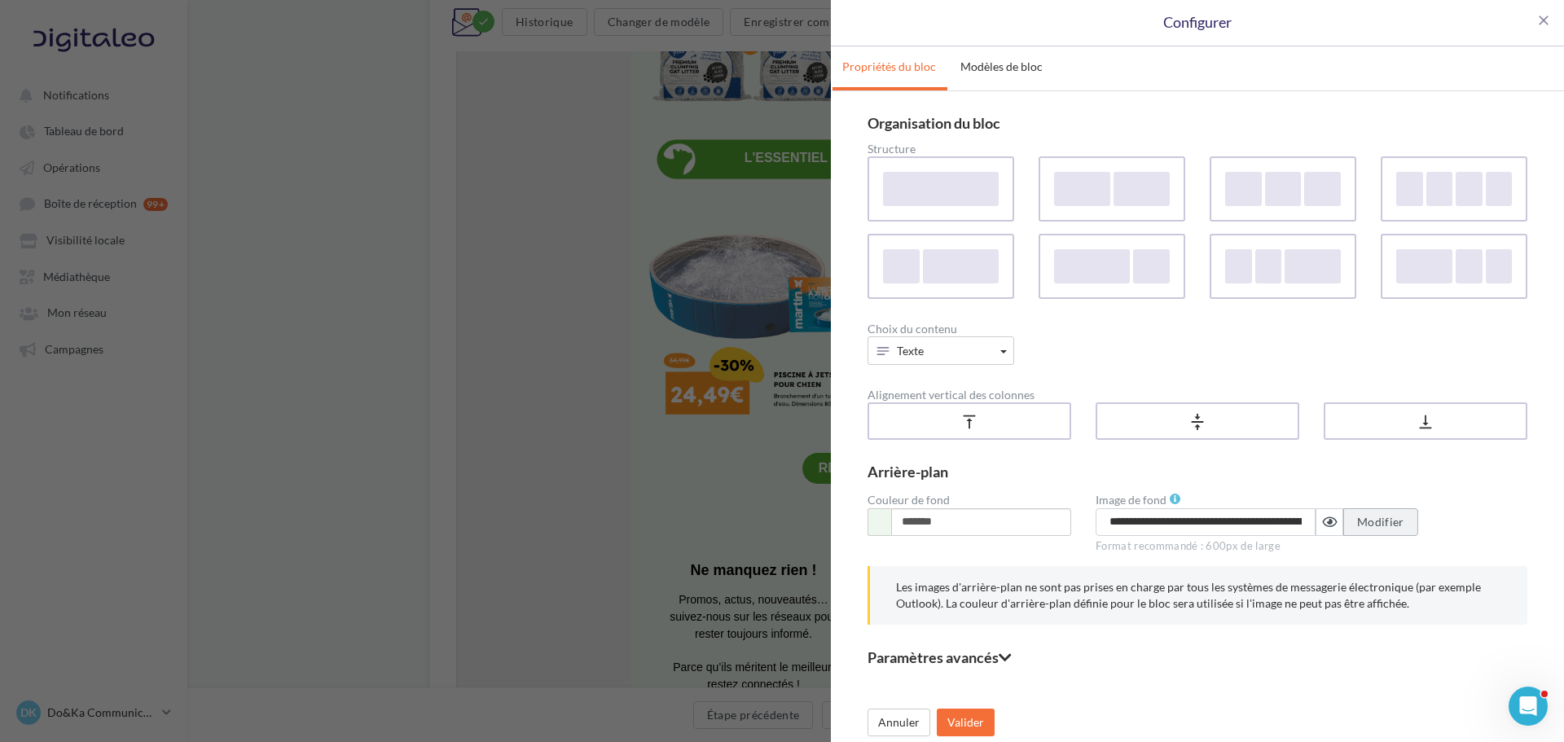
click at [1371, 529] on button "Modifier" at bounding box center [1380, 522] width 75 height 28
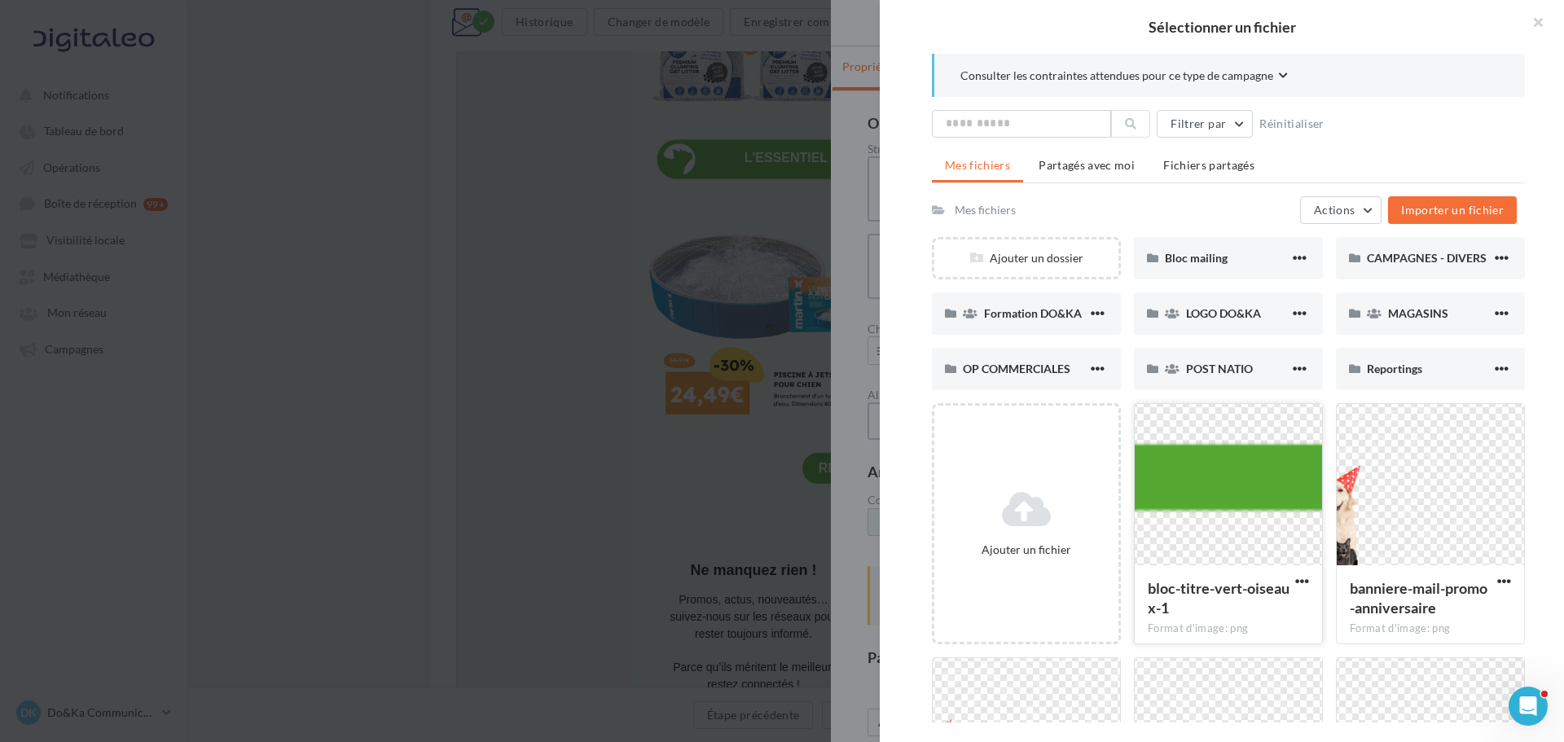
click at [1234, 520] on div at bounding box center [1227, 485] width 187 height 163
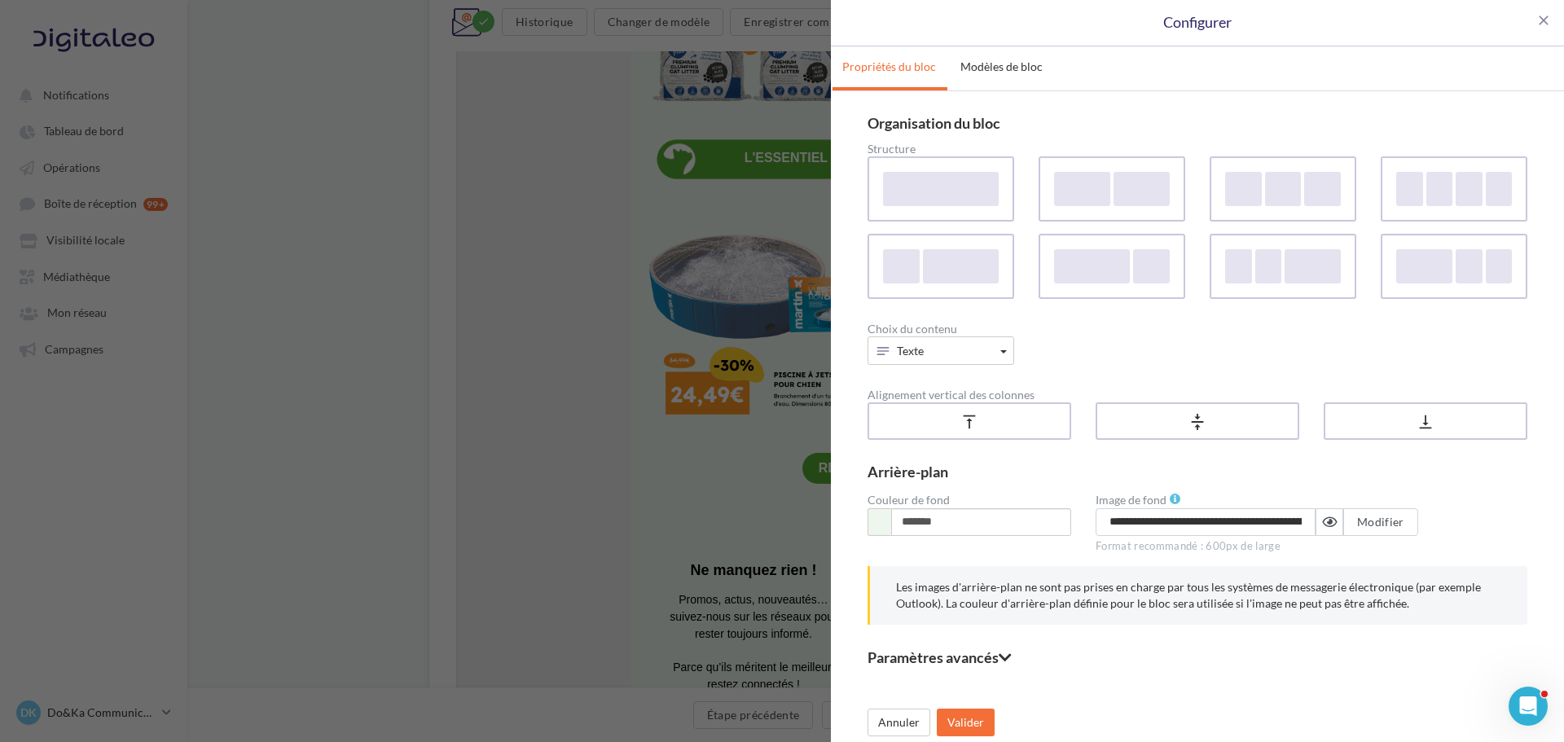
type input "**********"
click at [972, 716] on button "Valider" at bounding box center [966, 722] width 58 height 28
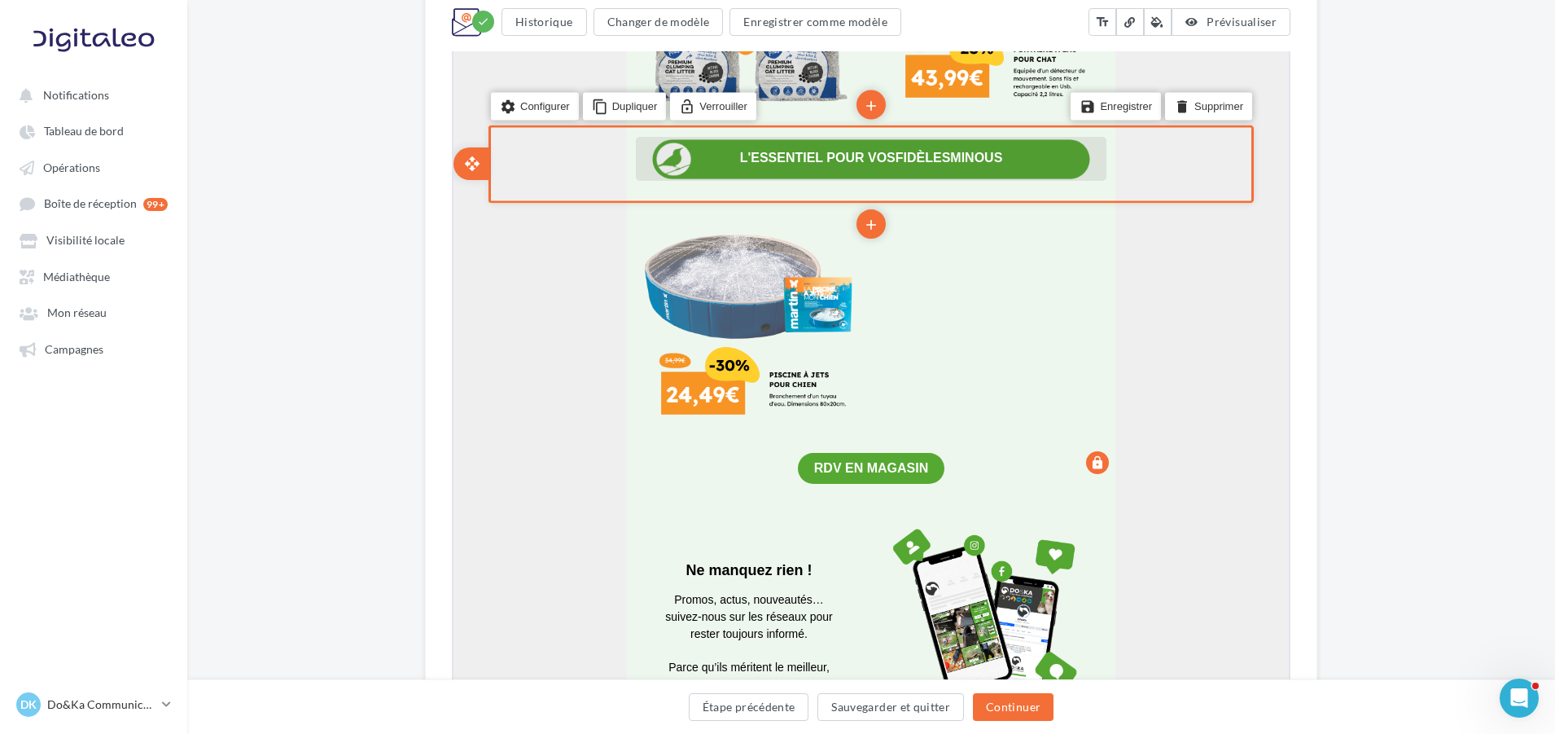
click at [806, 163] on span "L'ESSENTIEL POUR VOS" at bounding box center [817, 156] width 156 height 14
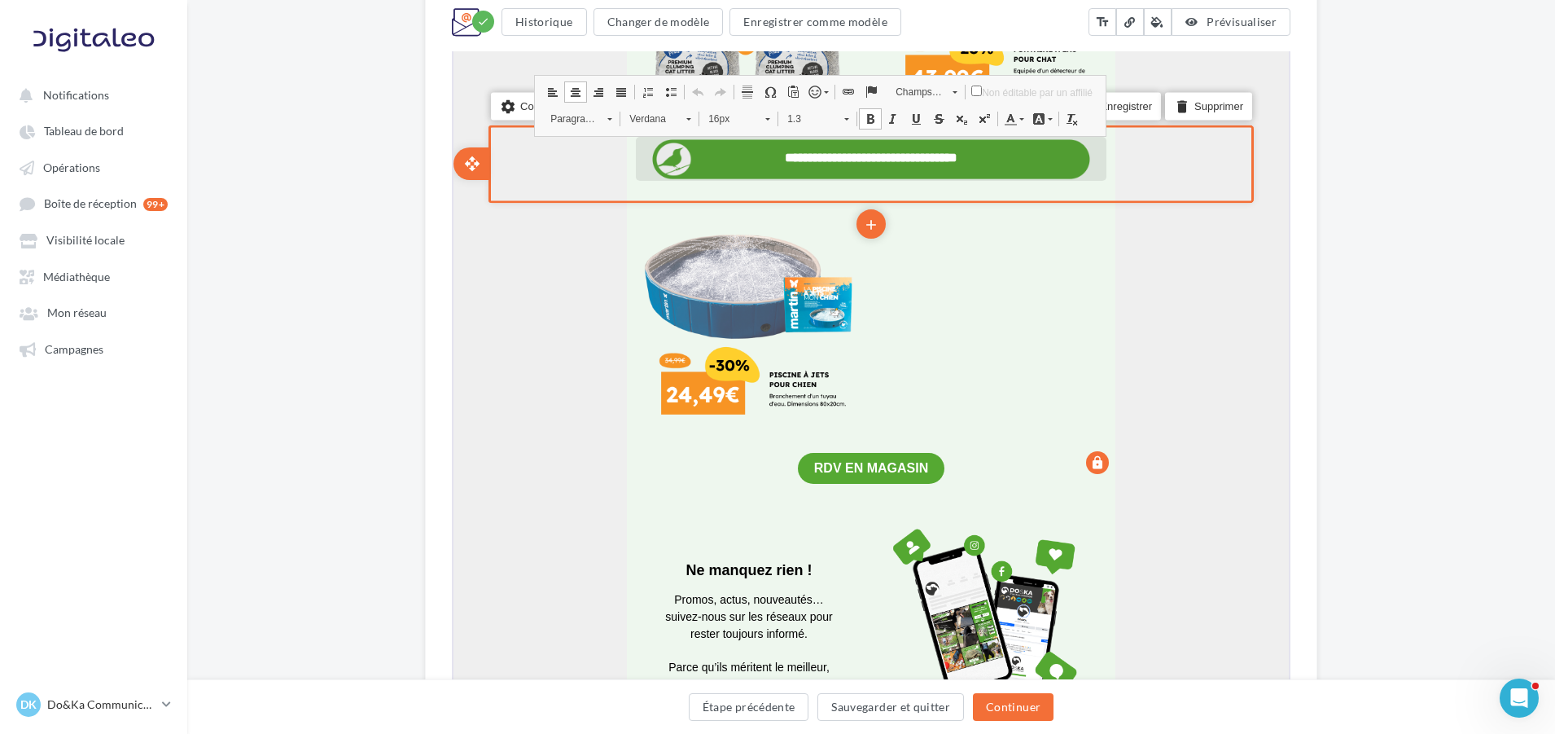
drag, startPoint x: 805, startPoint y: 160, endPoint x: 805, endPoint y: 152, distance: 8.2
click at [805, 159] on span "**********" at bounding box center [834, 156] width 103 height 12
drag, startPoint x: 721, startPoint y: 152, endPoint x: 791, endPoint y: 152, distance: 70.0
click at [791, 152] on span "**********" at bounding box center [834, 156] width 103 height 12
click at [783, 152] on span "**********" at bounding box center [834, 156] width 103 height 12
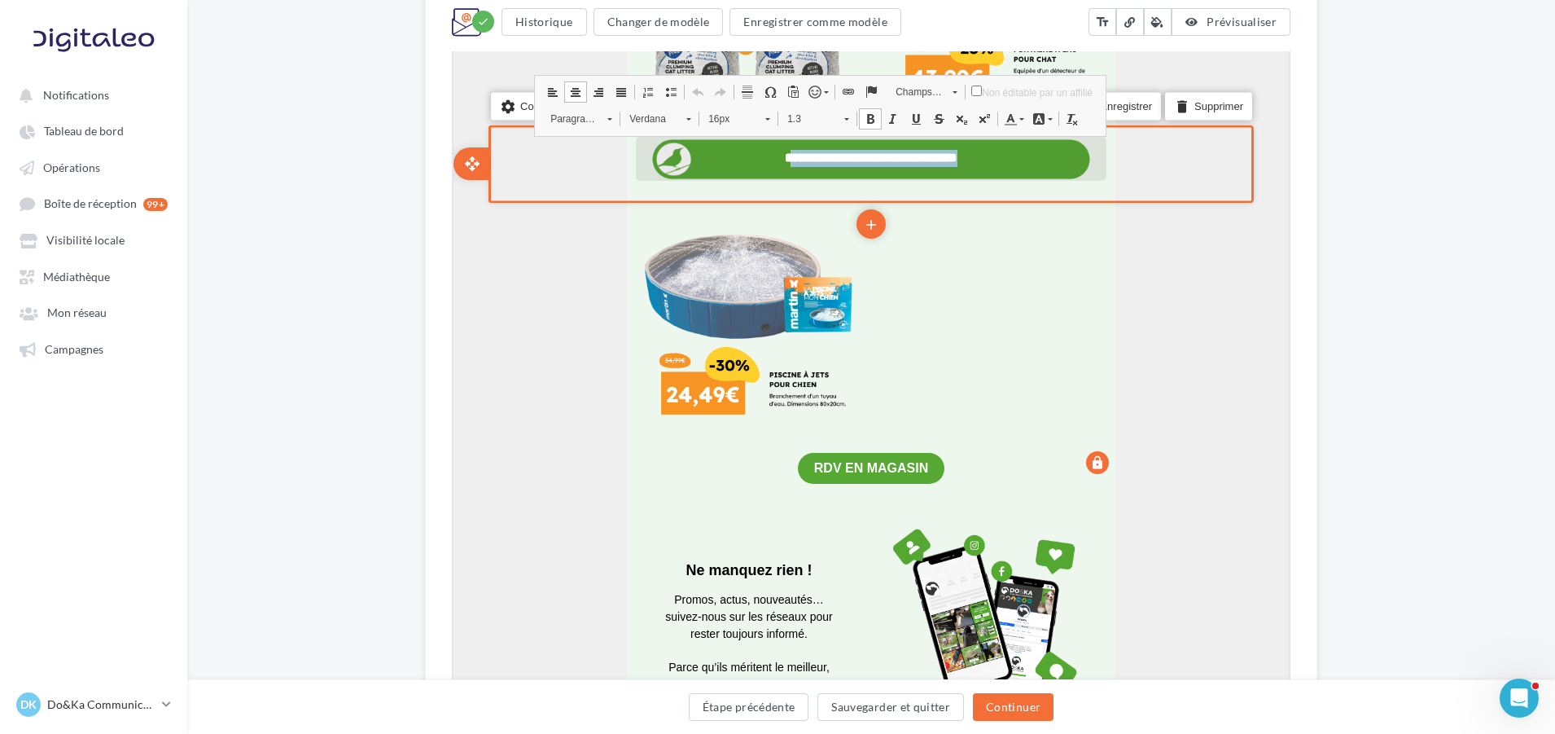
drag, startPoint x: 724, startPoint y: 157, endPoint x: 1019, endPoint y: 156, distance: 294.8
click at [956, 156] on strong "**********" at bounding box center [869, 156] width 173 height 11
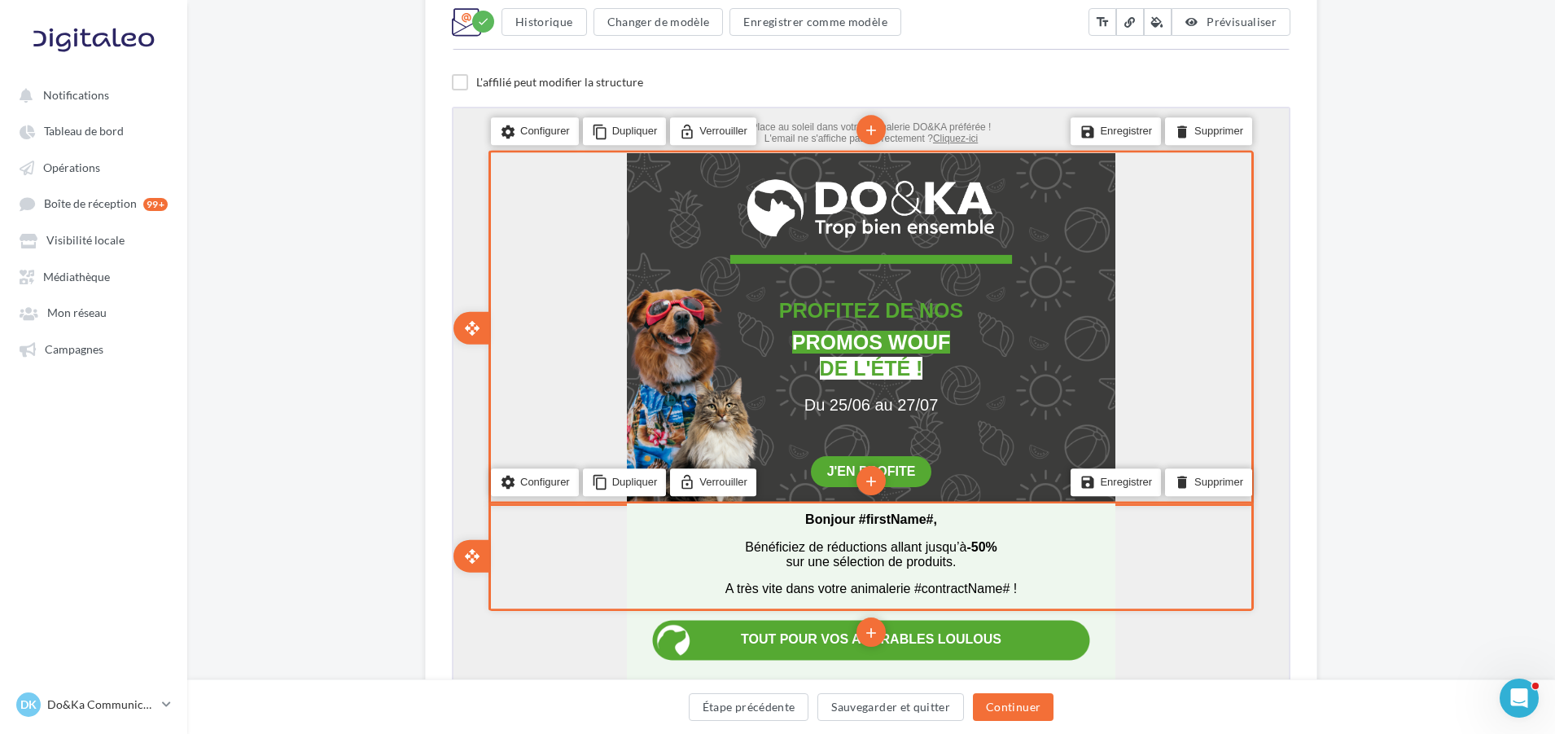
scroll to position [342, 0]
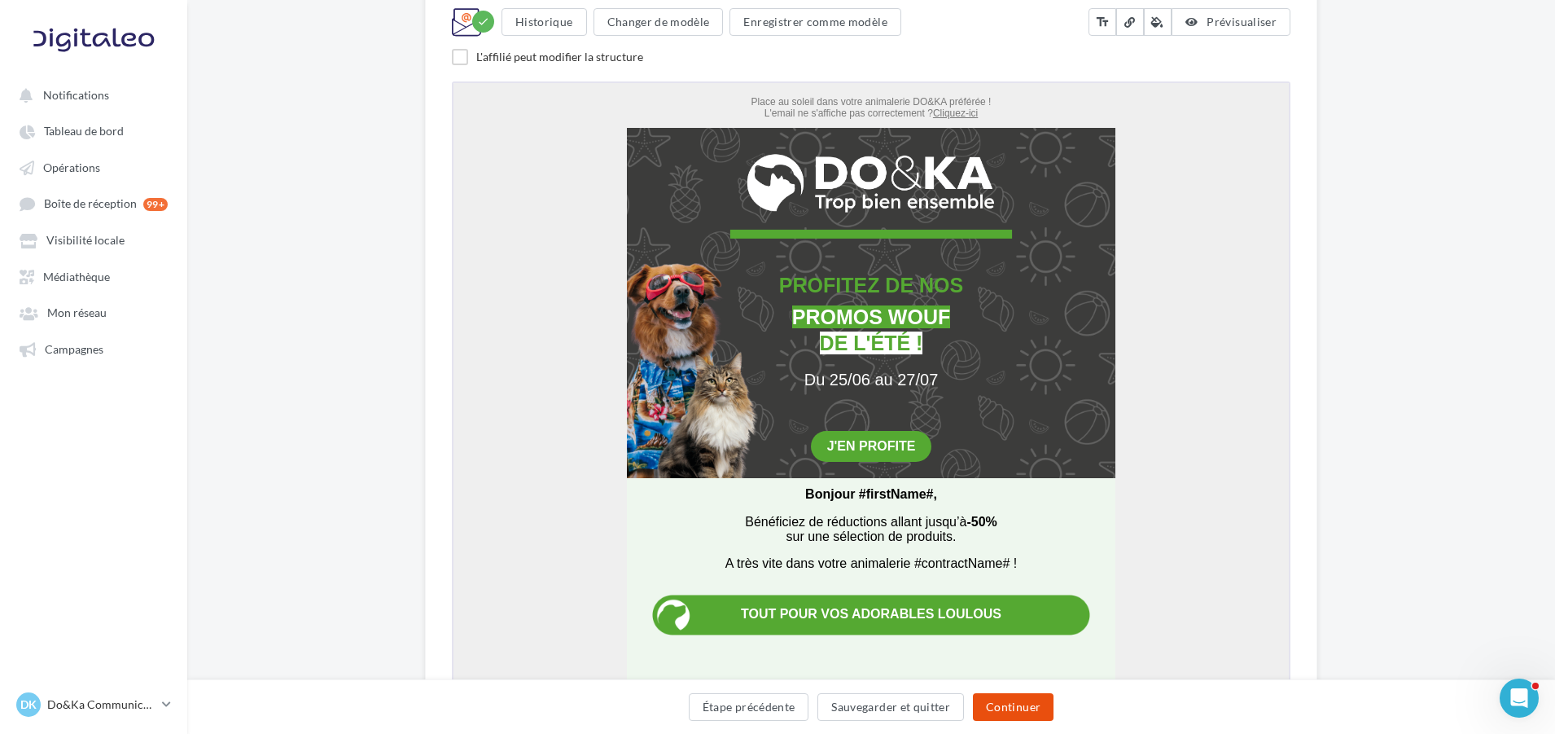
click at [1023, 697] on button "Continuer" at bounding box center [1013, 707] width 81 height 28
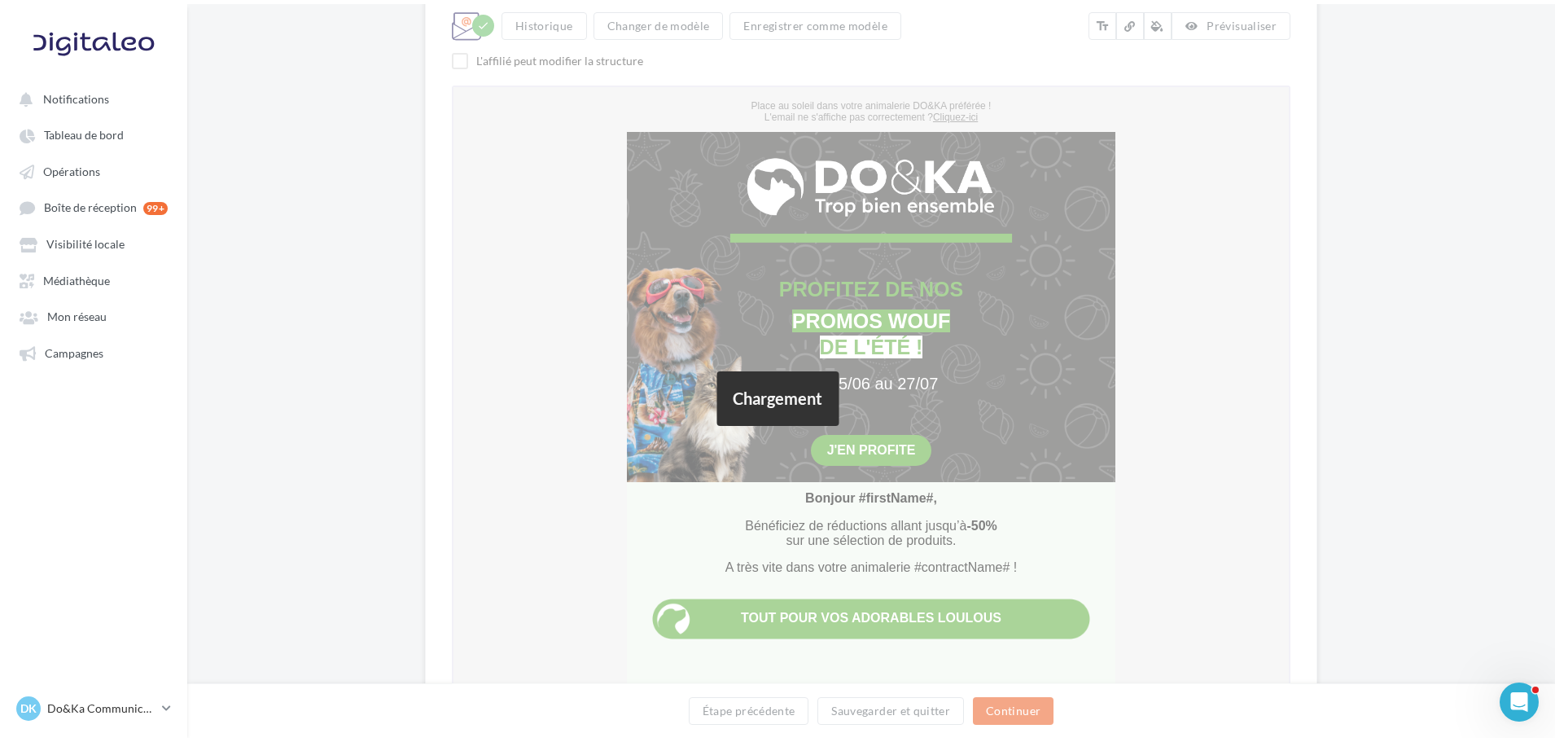
scroll to position [0, 0]
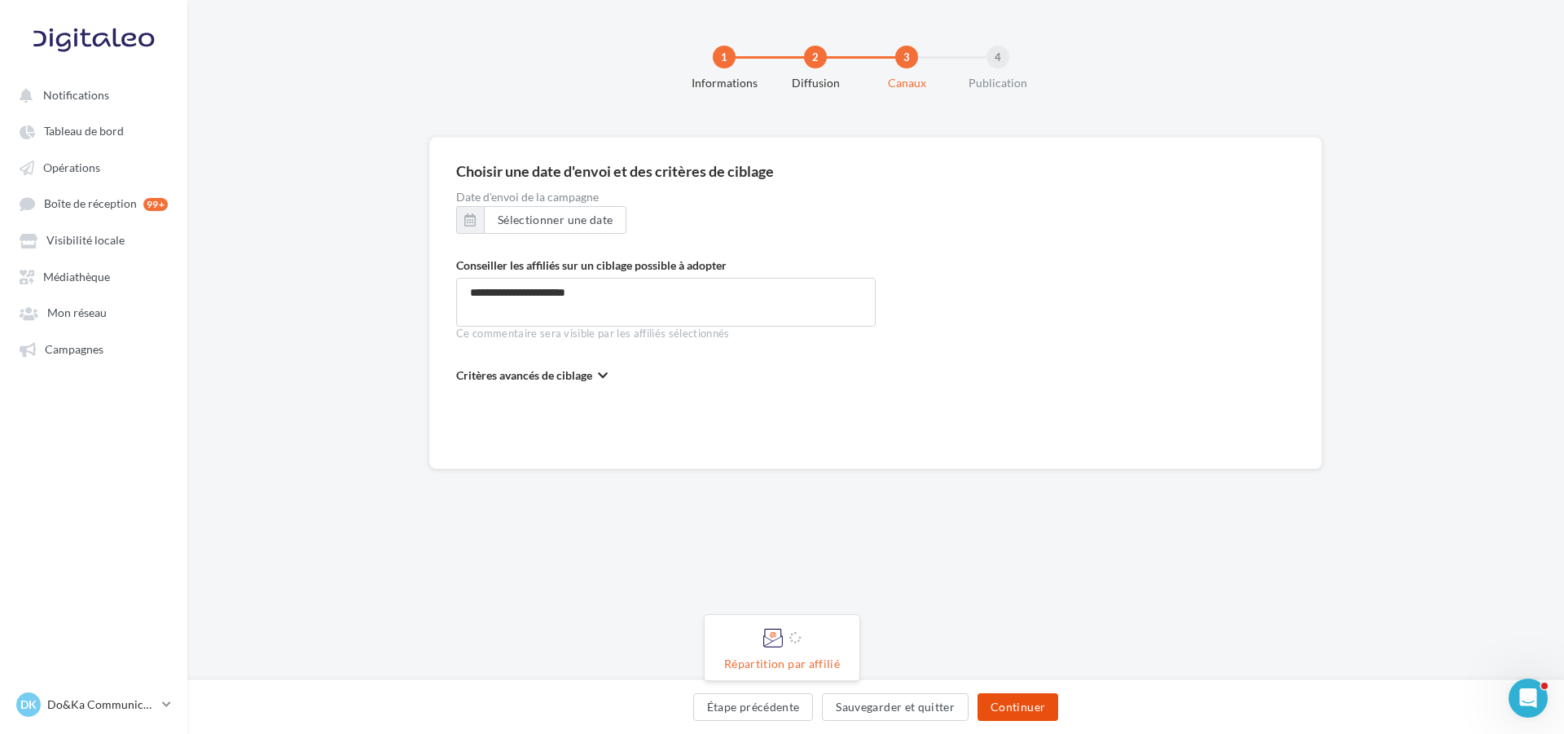
click at [1036, 705] on button "Continuer" at bounding box center [1017, 707] width 81 height 28
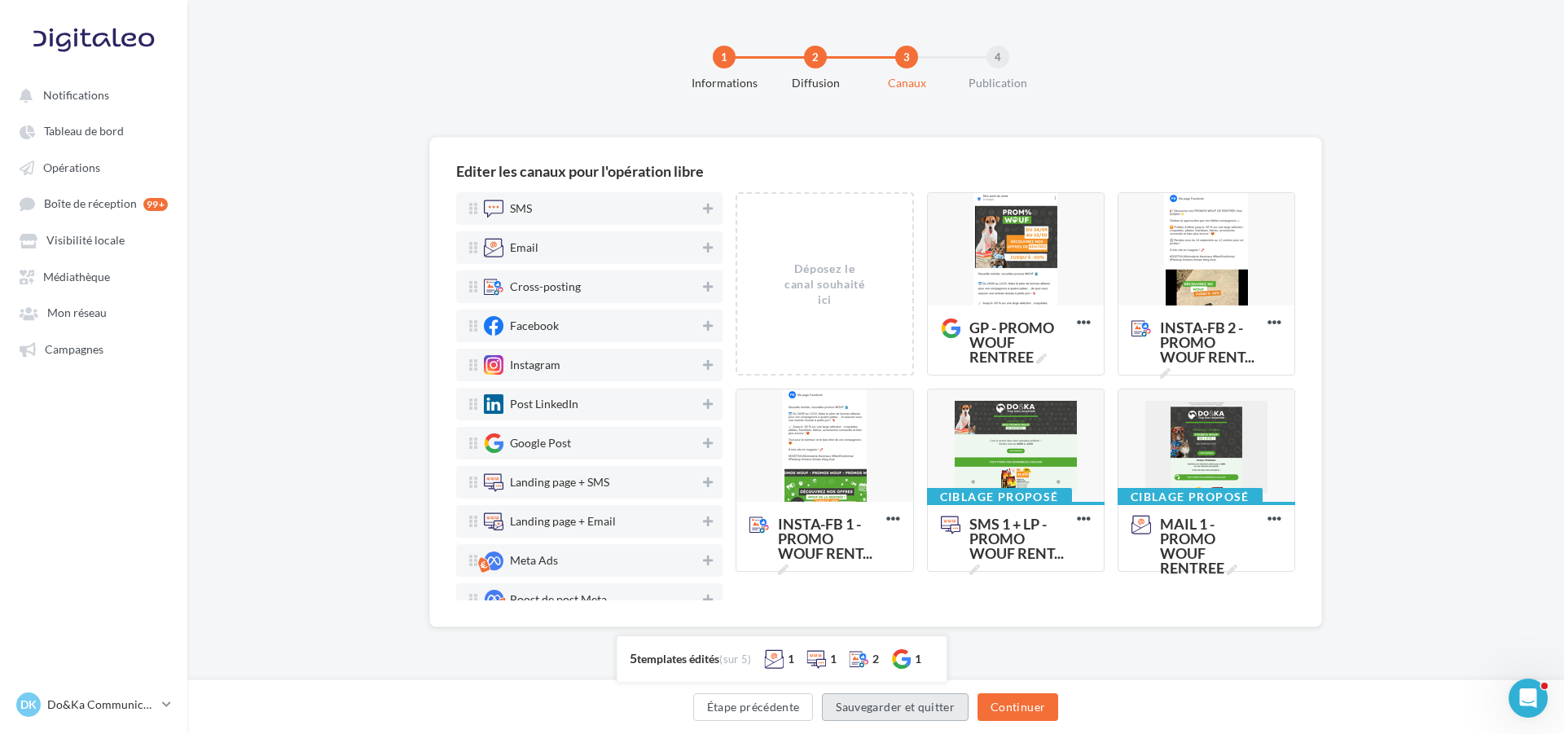
click at [948, 708] on button "Sauvegarder et quitter" at bounding box center [895, 707] width 147 height 28
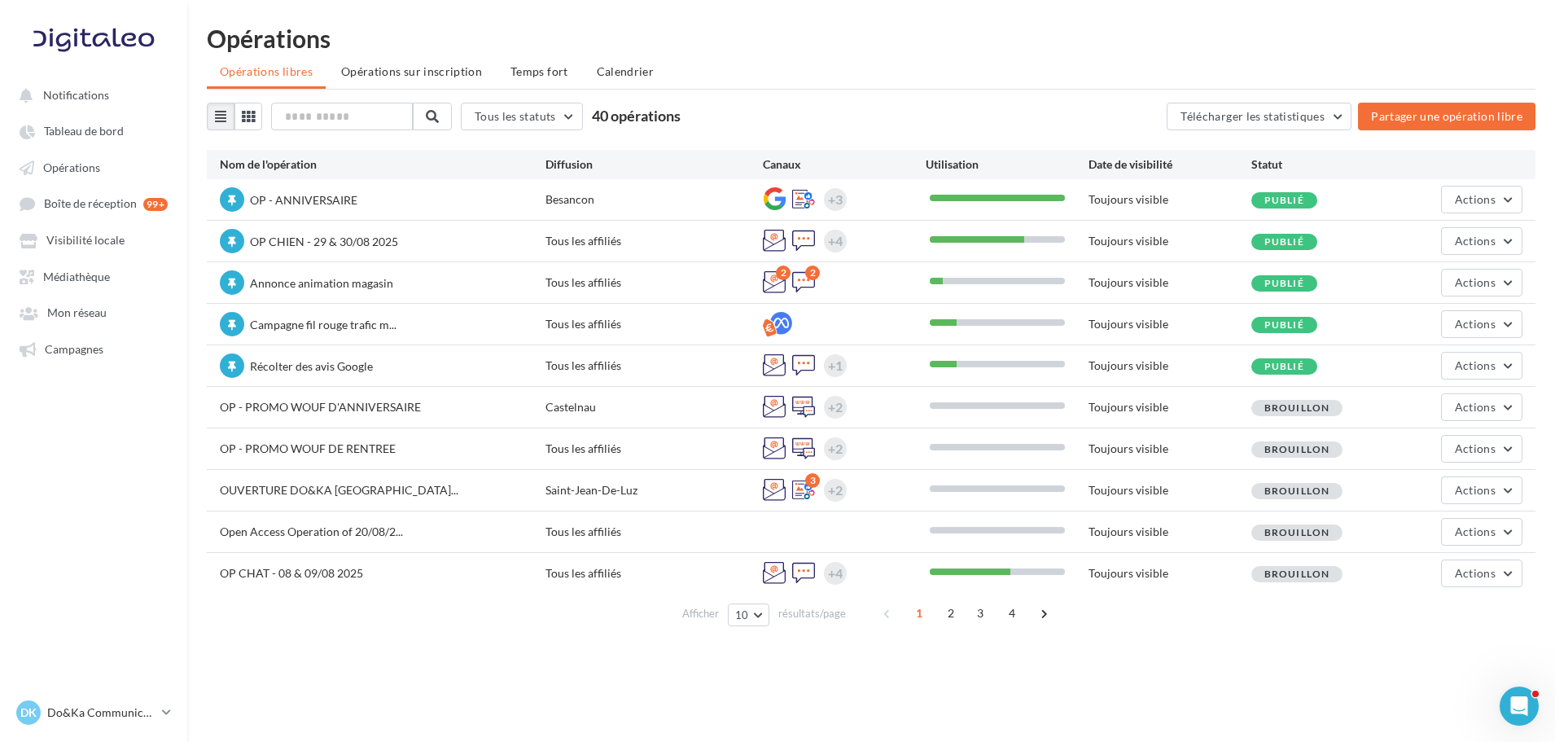
click at [744, 653] on div "Notifications Tableau de bord Opérations" at bounding box center [777, 397] width 1555 height 742
